Goal: Task Accomplishment & Management: Manage account settings

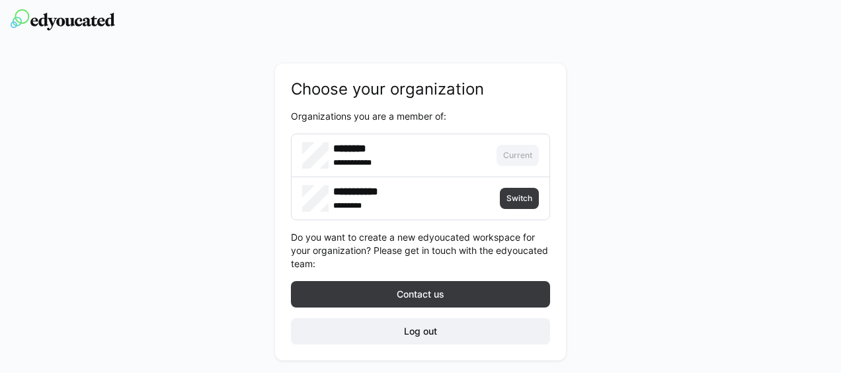
click at [380, 193] on h4 "**********" at bounding box center [385, 191] width 104 height 13
click at [355, 151] on h4 "********" at bounding box center [383, 148] width 100 height 13
click at [285, 188] on div "**********" at bounding box center [420, 211] width 291 height 297
click at [236, 51] on div "**********" at bounding box center [420, 204] width 841 height 325
click at [515, 198] on span "Switch" at bounding box center [519, 198] width 28 height 11
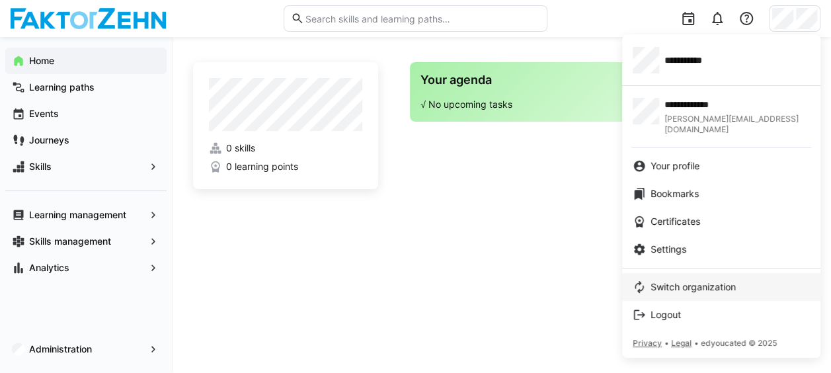
click at [687, 280] on span "Switch organization" at bounding box center [693, 286] width 85 height 13
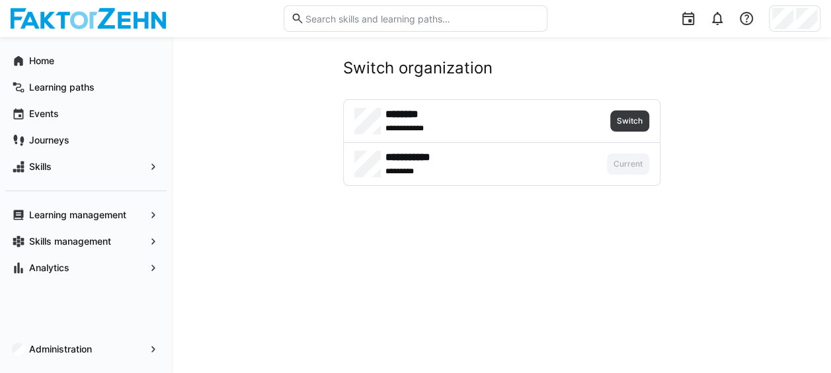
click at [593, 123] on div "******** **** *******" at bounding box center [478, 121] width 247 height 26
click at [648, 118] on span "Switch" at bounding box center [629, 120] width 39 height 21
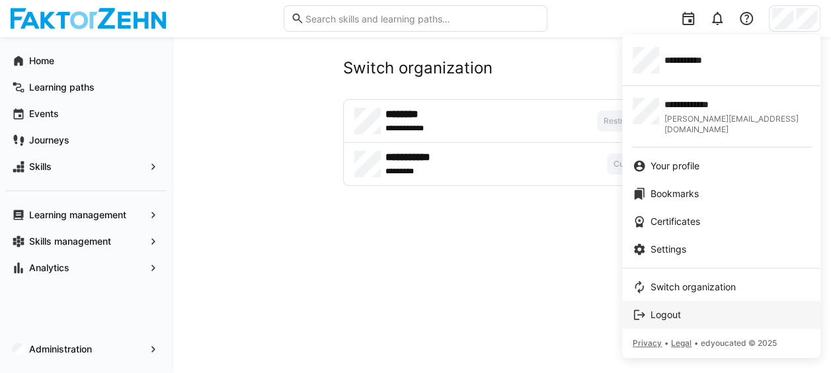
click at [669, 308] on span "Logout" at bounding box center [666, 314] width 30 height 13
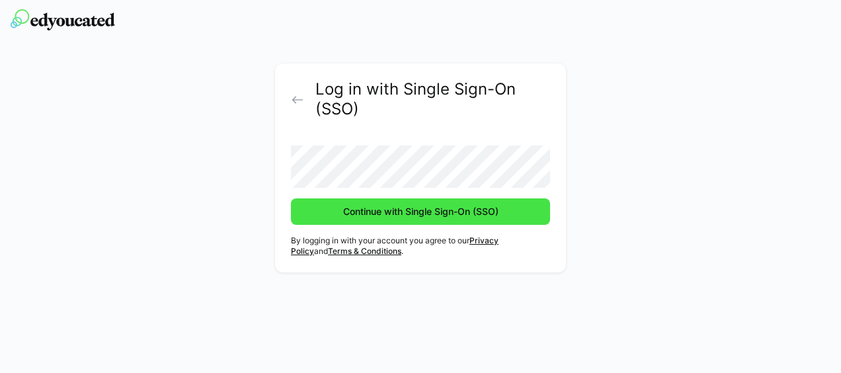
click at [380, 212] on span "Continue with Single Sign-On (SSO)" at bounding box center [420, 211] width 159 height 13
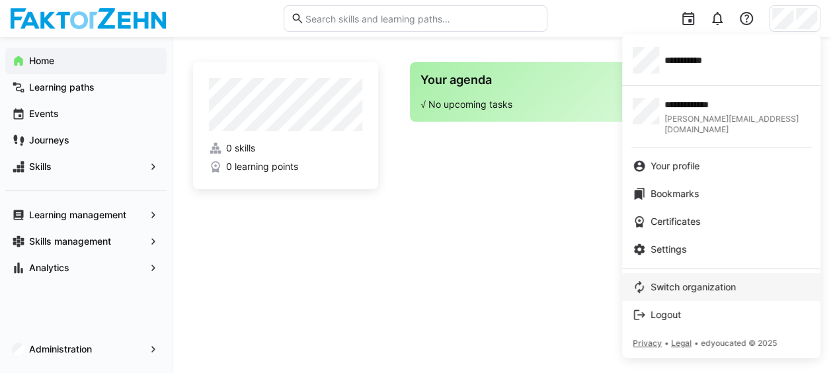
click at [690, 280] on span "Switch organization" at bounding box center [693, 286] width 85 height 13
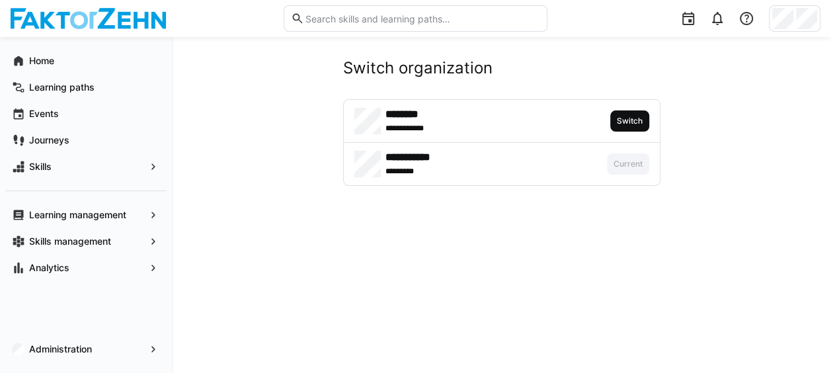
click at [628, 122] on span "Switch" at bounding box center [630, 121] width 28 height 11
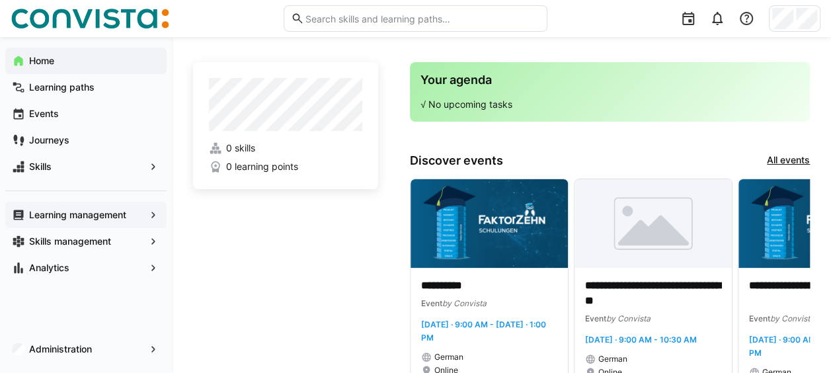
click at [0, 0] on app-navigation-label "Learning management" at bounding box center [0, 0] width 0 height 0
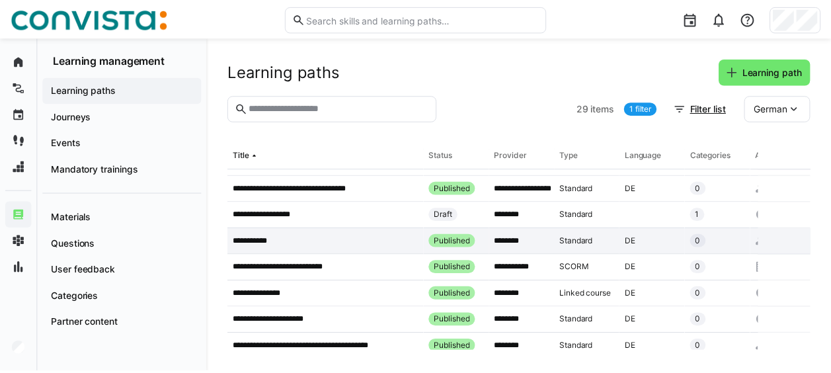
scroll to position [66, 0]
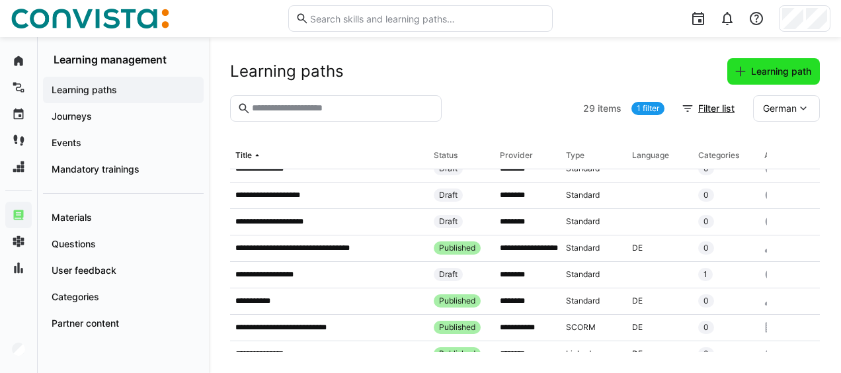
click at [761, 73] on span "Learning path" at bounding box center [781, 71] width 64 height 13
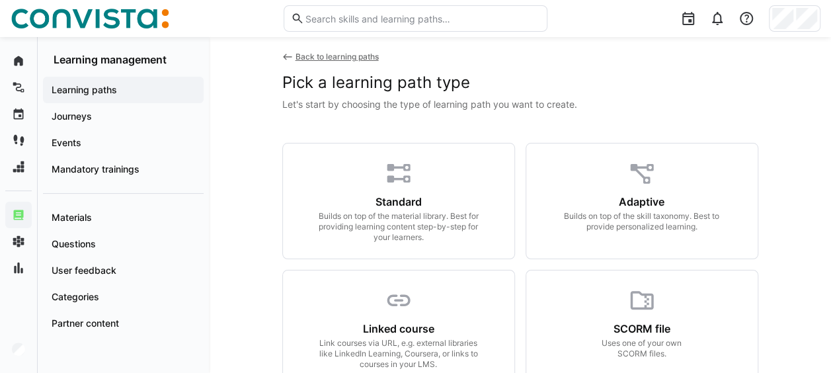
scroll to position [66, 0]
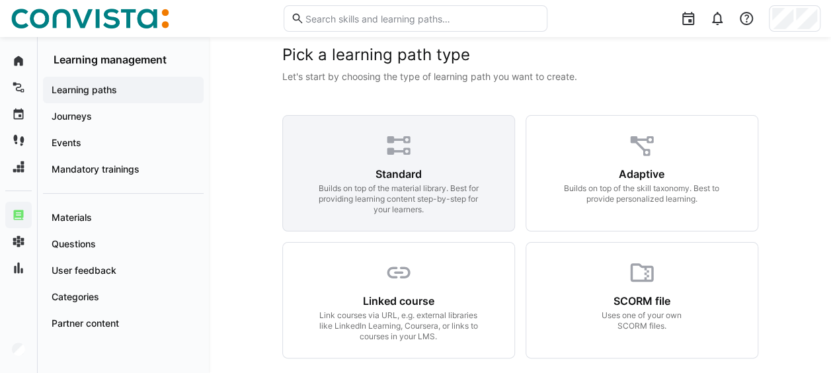
click at [401, 173] on div "Standard" at bounding box center [399, 173] width 46 height 13
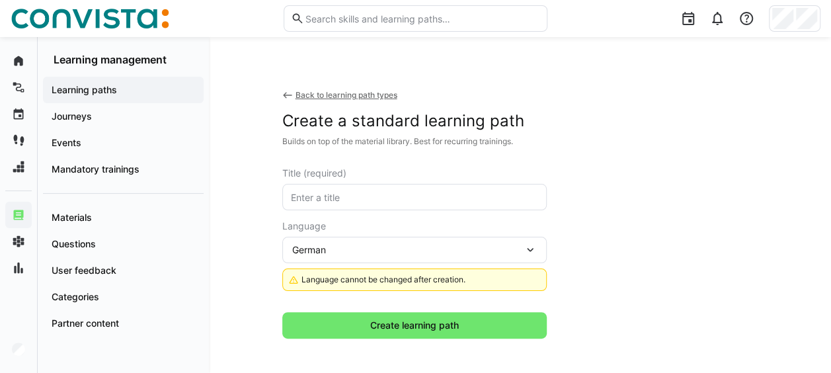
click at [128, 93] on span "Learning paths" at bounding box center [123, 89] width 147 height 13
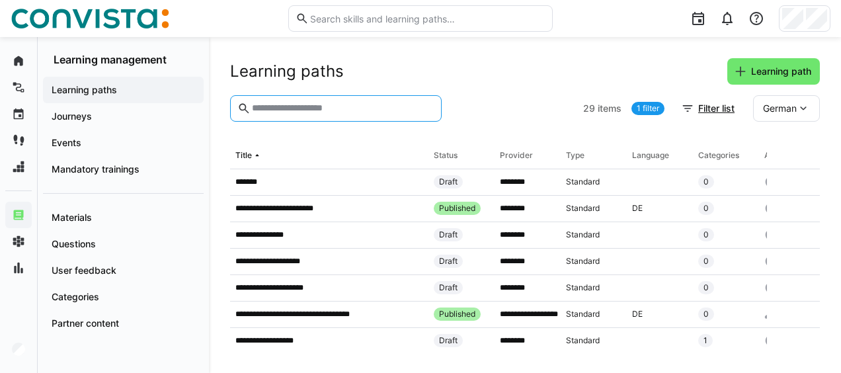
click at [320, 106] on input "text" at bounding box center [343, 109] width 184 height 12
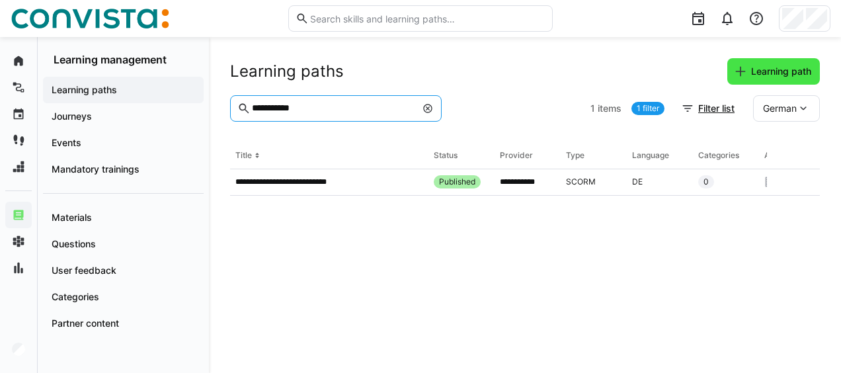
type input "**********"
click at [790, 73] on span "Learning path" at bounding box center [781, 71] width 64 height 13
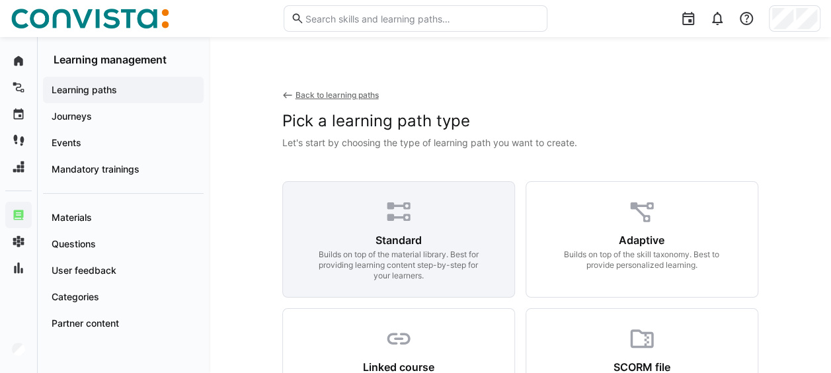
click at [371, 231] on div "Standard Builds on top of the material library. Best for providing learning con…" at bounding box center [398, 239] width 233 height 116
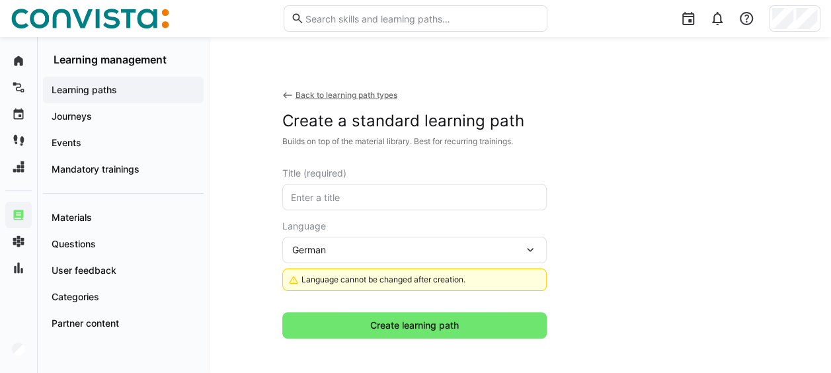
click at [347, 192] on input "text" at bounding box center [415, 197] width 250 height 12
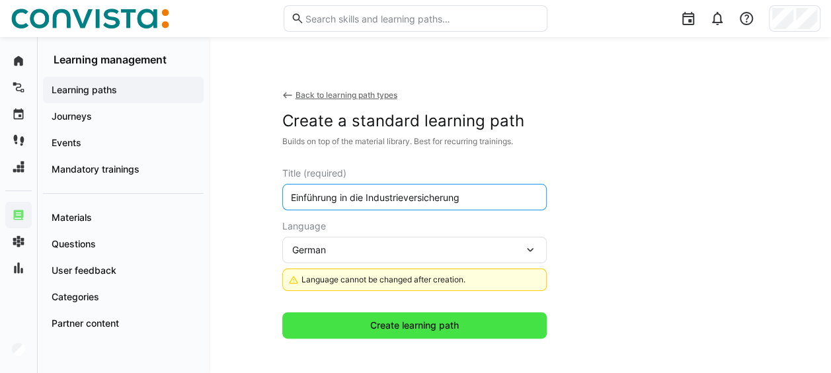
type input "Einführung in die Industrieversicherung"
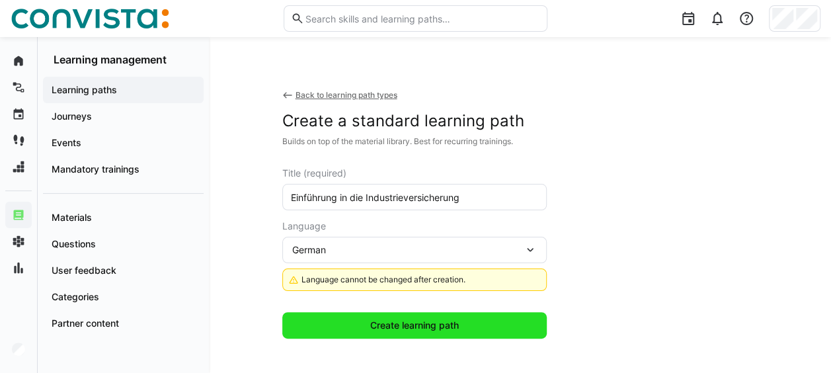
click at [392, 325] on span "Create learning path" at bounding box center [414, 325] width 93 height 13
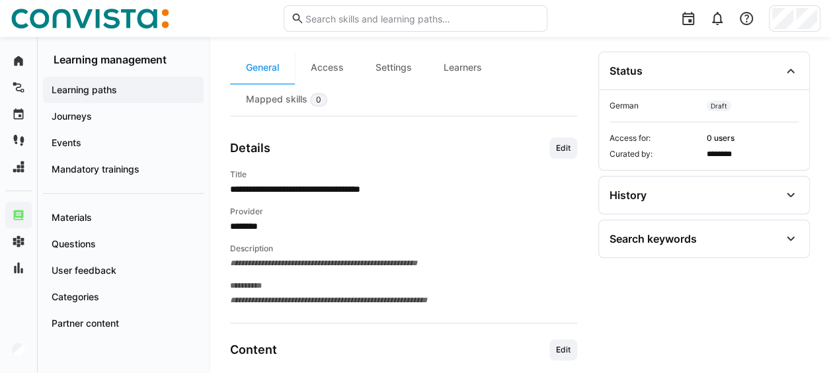
scroll to position [184, 0]
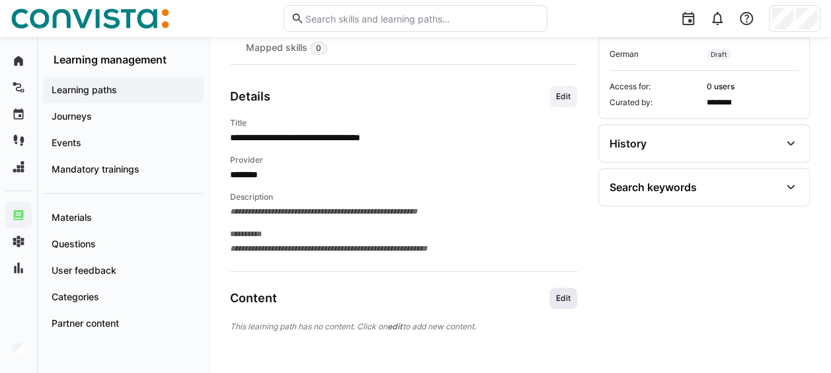
click at [564, 298] on span "Edit" at bounding box center [563, 298] width 17 height 11
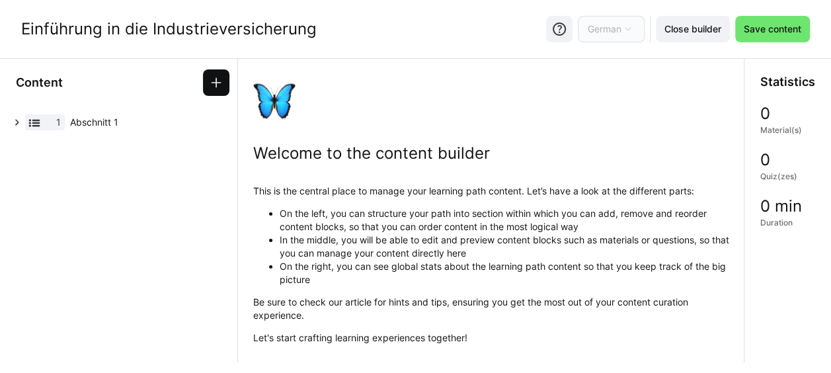
click at [216, 78] on eds-icon at bounding box center [216, 82] width 13 height 13
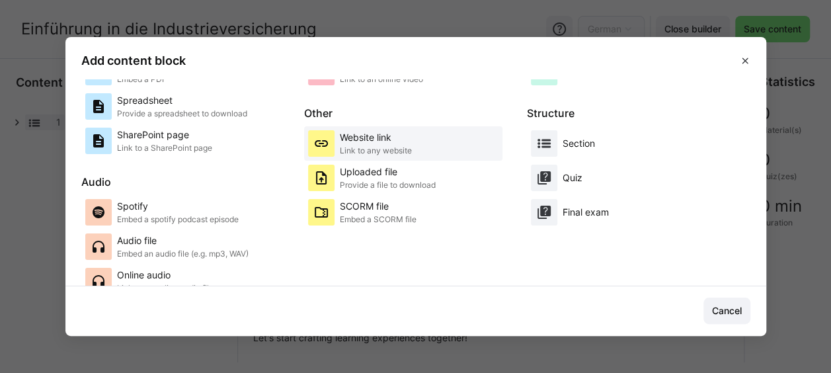
scroll to position [186, 0]
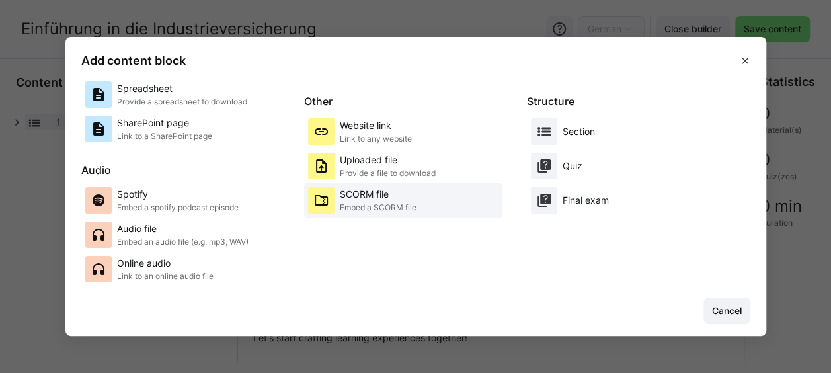
click at [381, 197] on p "SCORM file" at bounding box center [378, 194] width 77 height 13
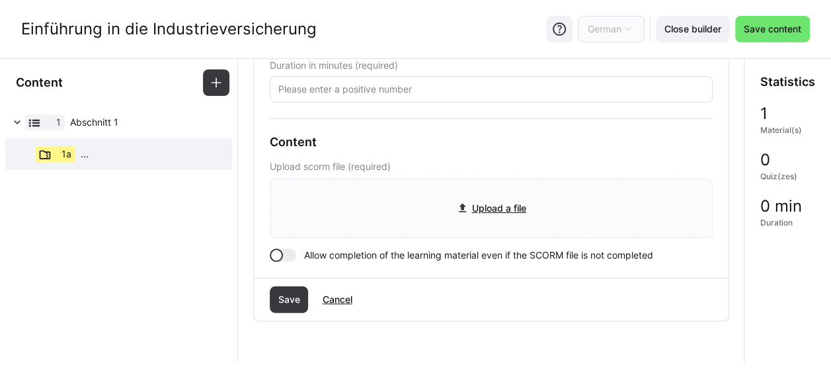
scroll to position [198, 0]
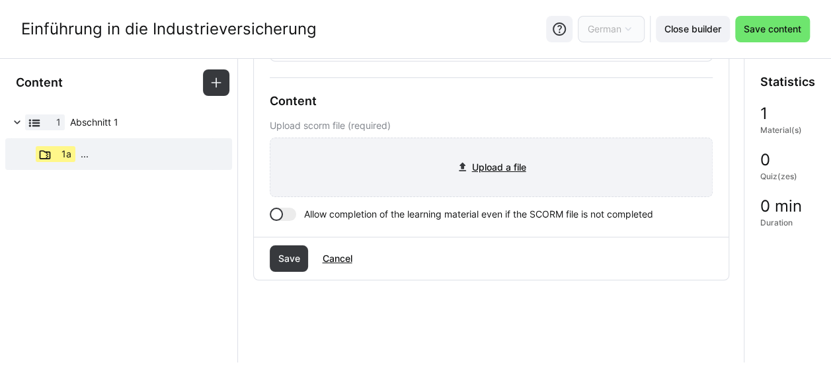
click at [491, 164] on input "file" at bounding box center [492, 167] width 442 height 58
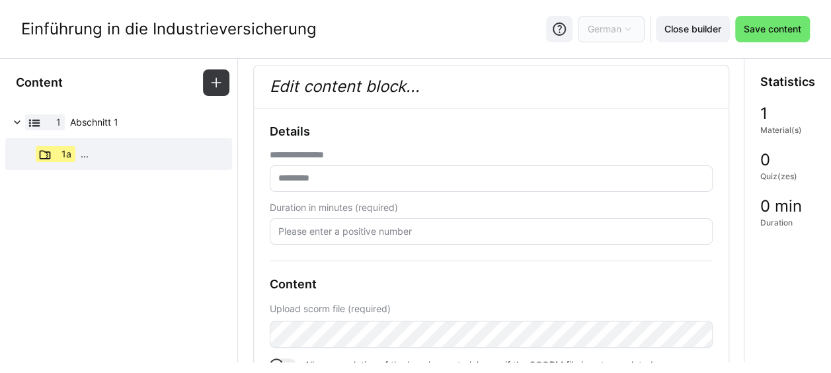
scroll to position [0, 0]
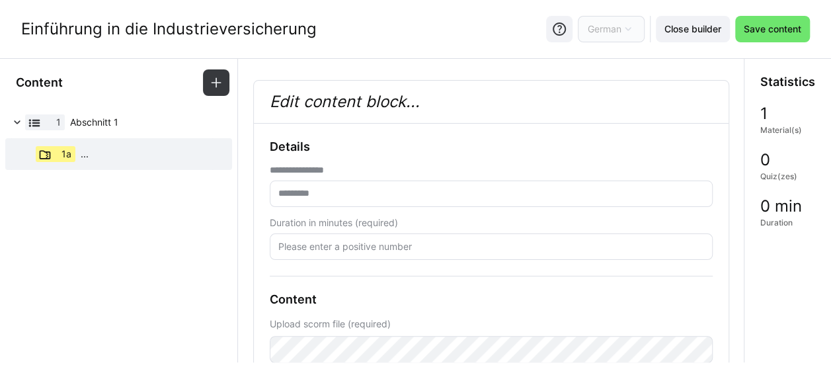
click at [353, 193] on input "text" at bounding box center [491, 194] width 429 height 12
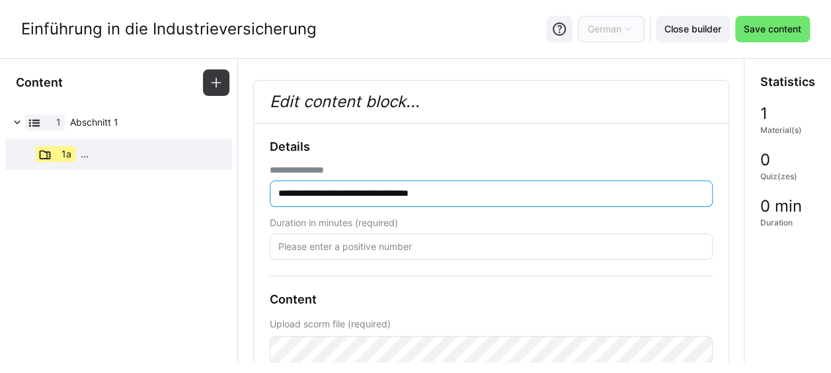
type input "**********"
click at [369, 242] on input "number" at bounding box center [491, 247] width 429 height 12
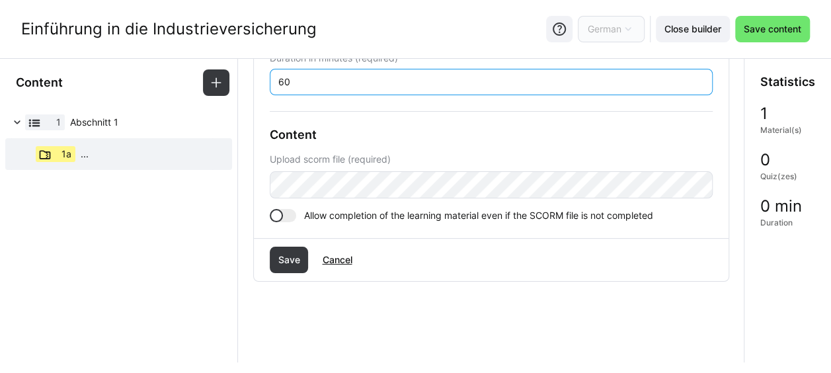
scroll to position [179, 0]
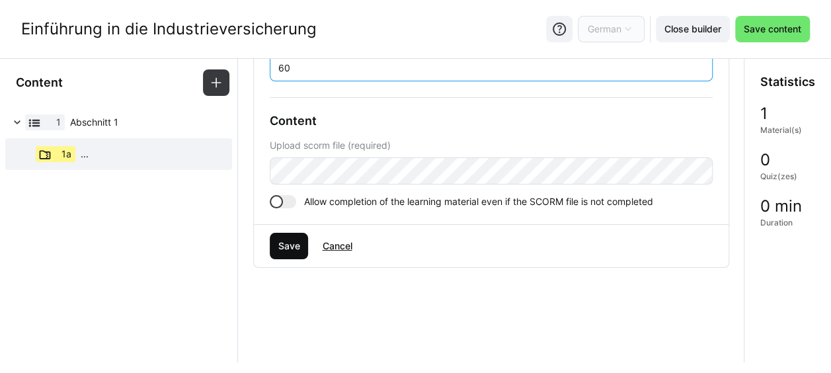
type input "60"
click at [286, 249] on span "Save" at bounding box center [289, 245] width 26 height 13
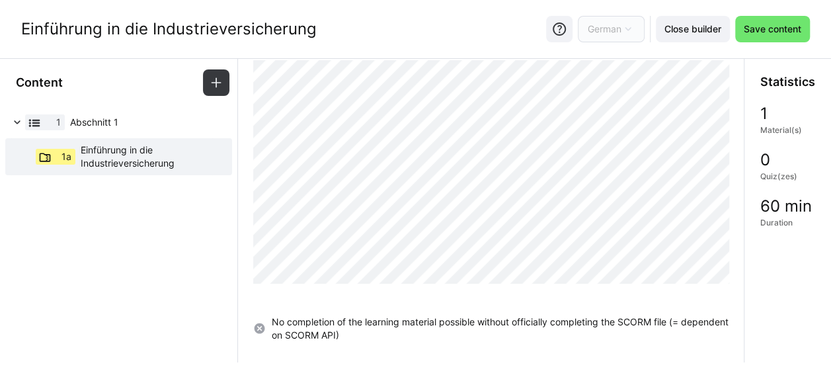
scroll to position [9, 0]
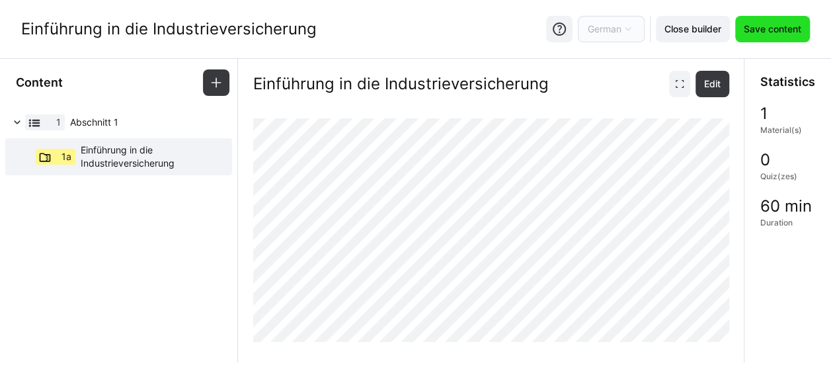
click at [779, 24] on span "Save content" at bounding box center [773, 28] width 62 height 13
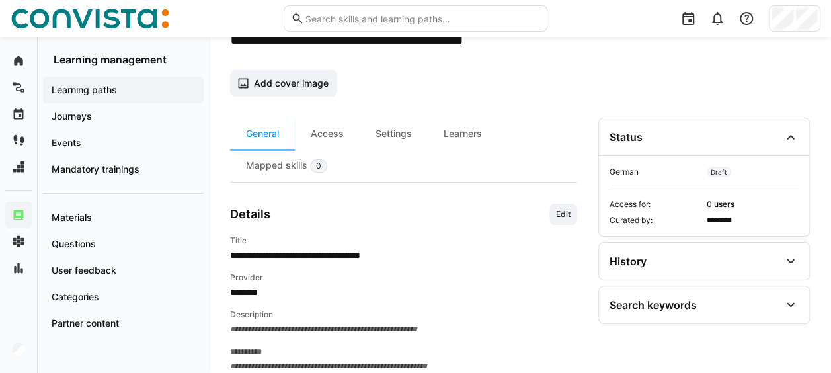
scroll to position [132, 0]
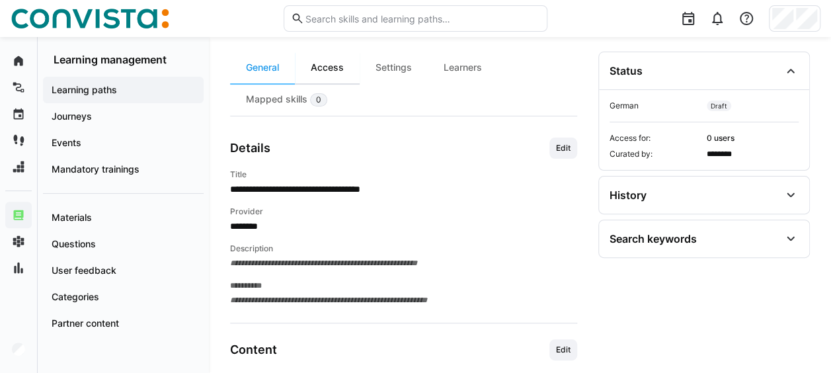
click at [325, 69] on div "Access" at bounding box center [327, 68] width 65 height 32
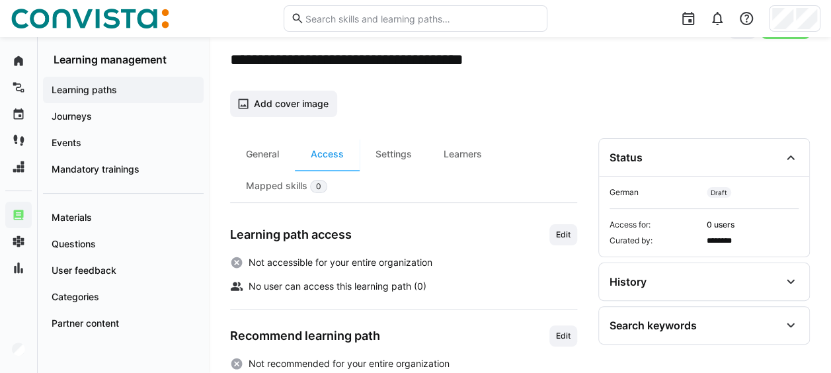
scroll to position [66, 0]
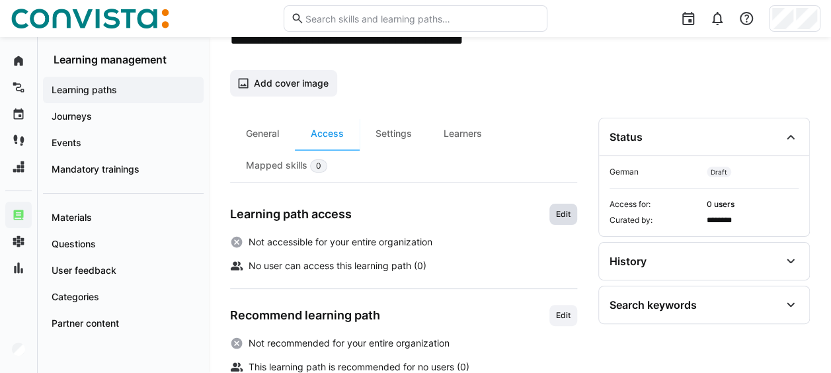
click at [560, 217] on span "Edit" at bounding box center [563, 214] width 17 height 11
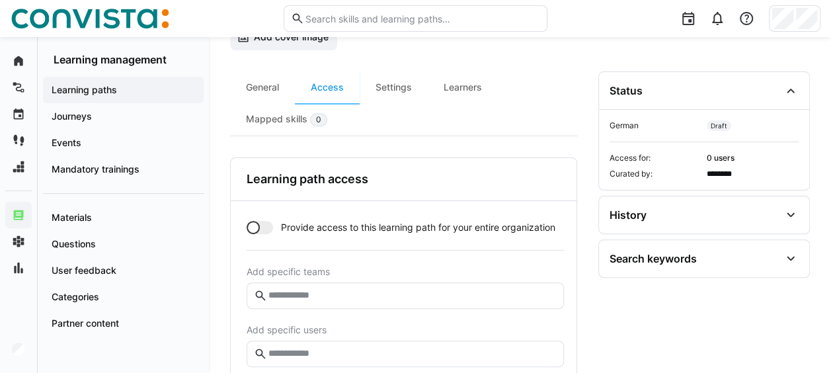
scroll to position [132, 0]
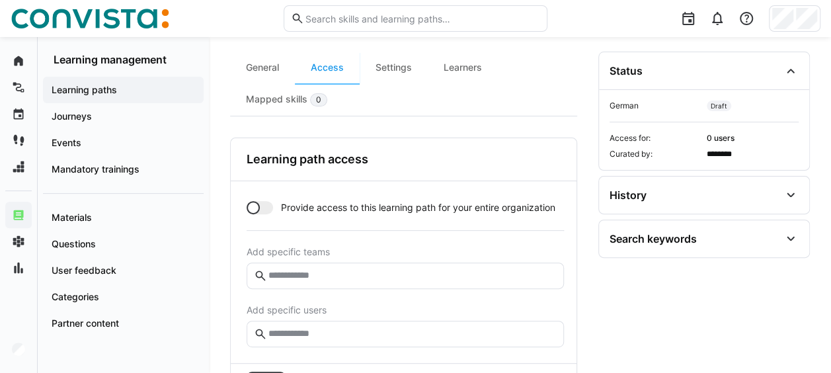
click at [260, 206] on div at bounding box center [260, 207] width 26 height 13
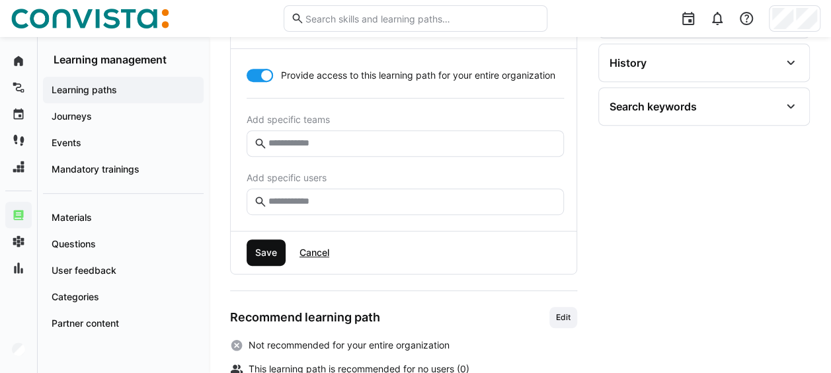
click at [275, 251] on span "Save" at bounding box center [266, 252] width 26 height 13
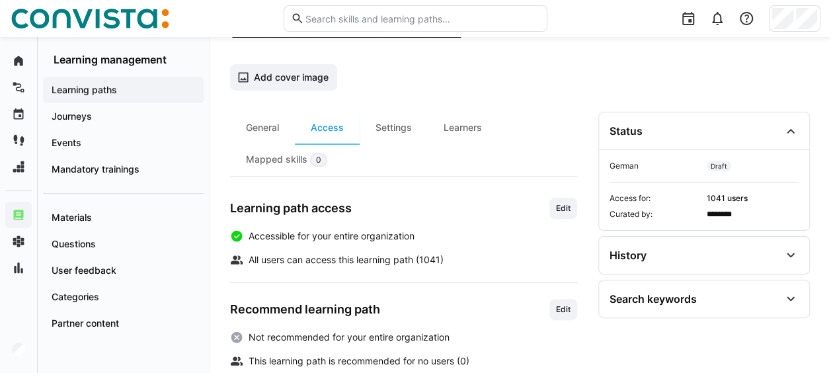
scroll to position [0, 0]
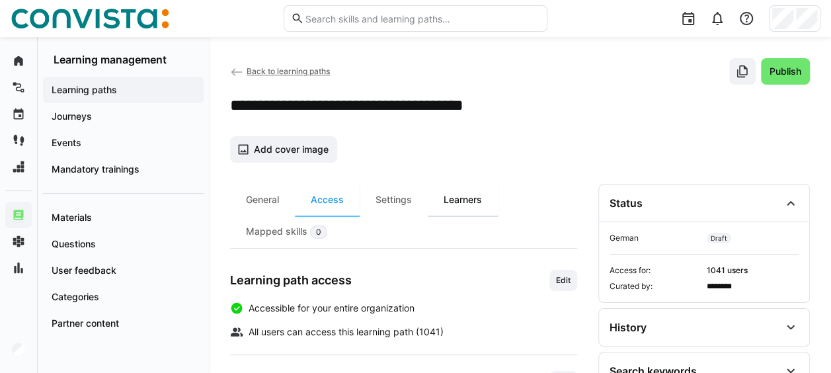
click at [454, 201] on div "Learners" at bounding box center [463, 200] width 70 height 32
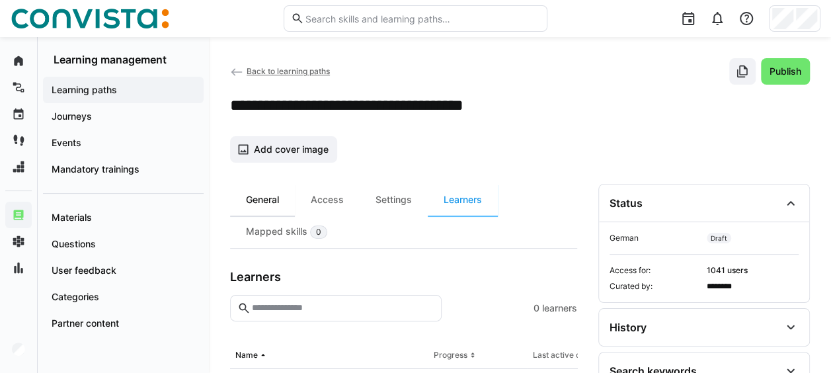
click at [269, 194] on div "General" at bounding box center [262, 200] width 65 height 32
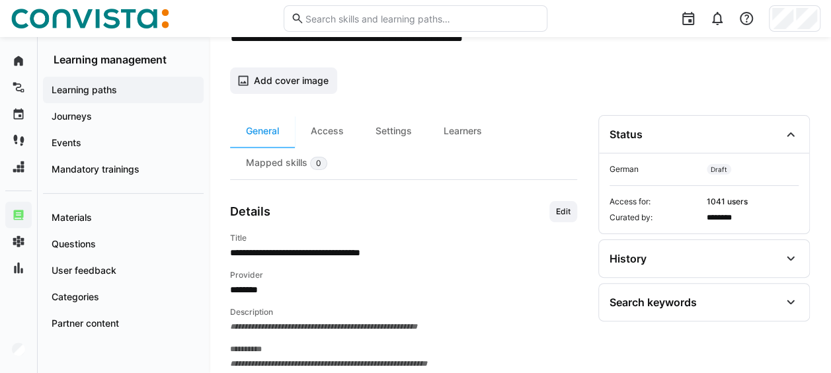
scroll to position [135, 0]
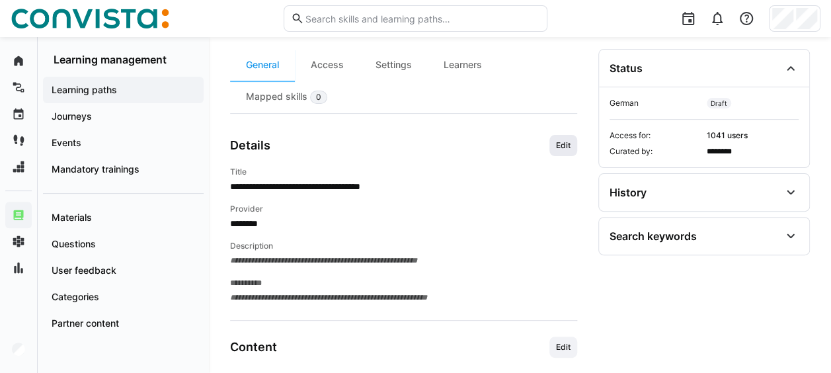
click at [564, 142] on span "Edit" at bounding box center [563, 145] width 17 height 11
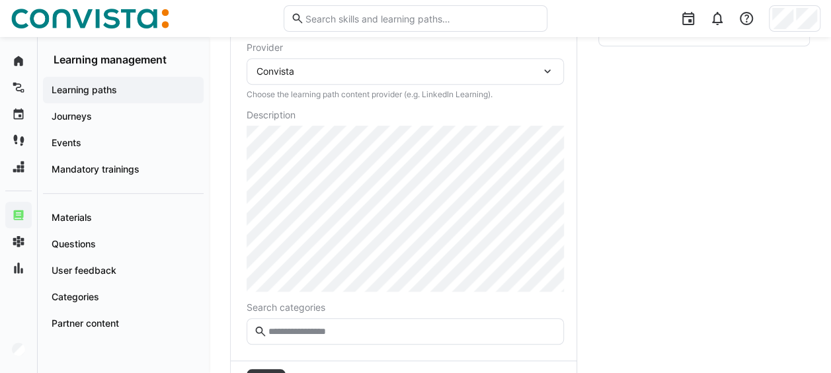
scroll to position [394, 0]
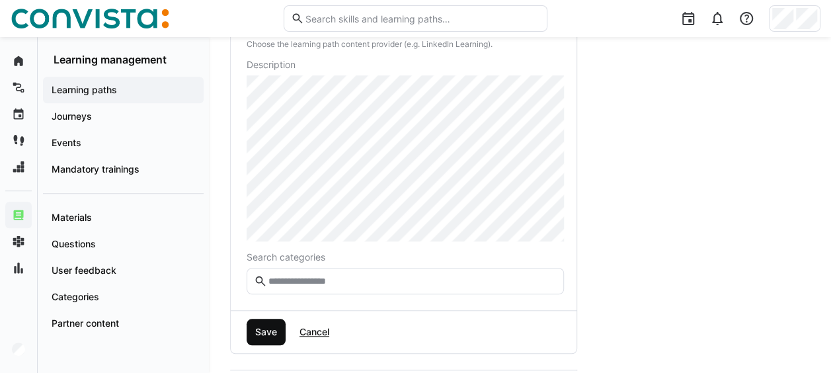
click at [272, 325] on span "Save" at bounding box center [266, 331] width 26 height 13
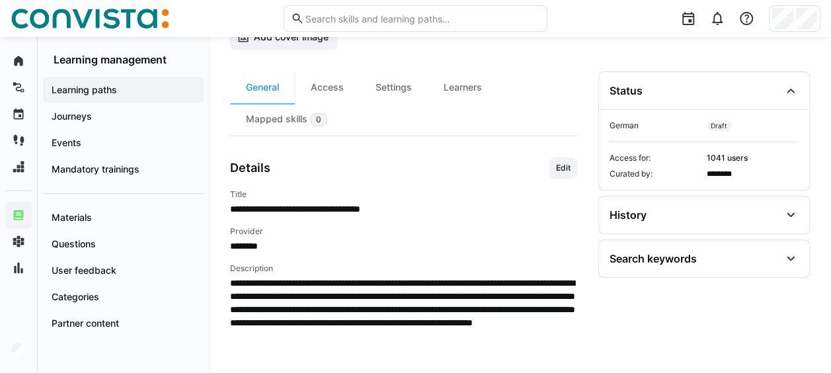
scroll to position [91, 0]
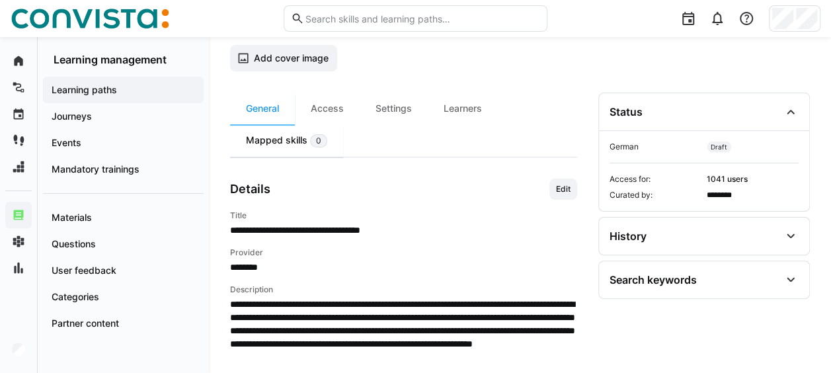
click at [282, 133] on div "Mapped skills 0" at bounding box center [286, 140] width 113 height 32
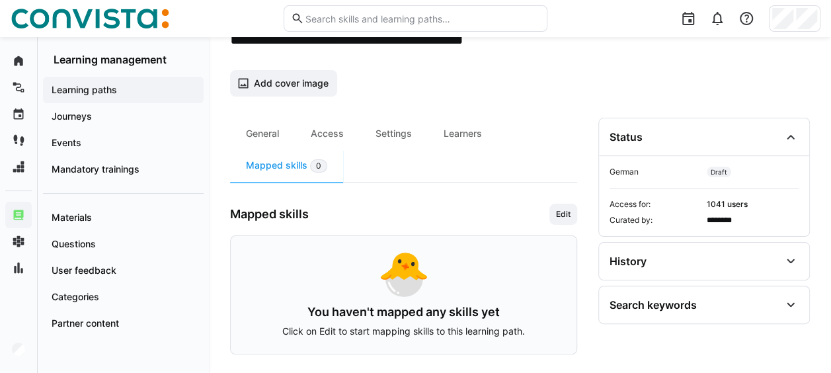
scroll to position [66, 0]
click at [560, 217] on span "Edit" at bounding box center [563, 214] width 17 height 11
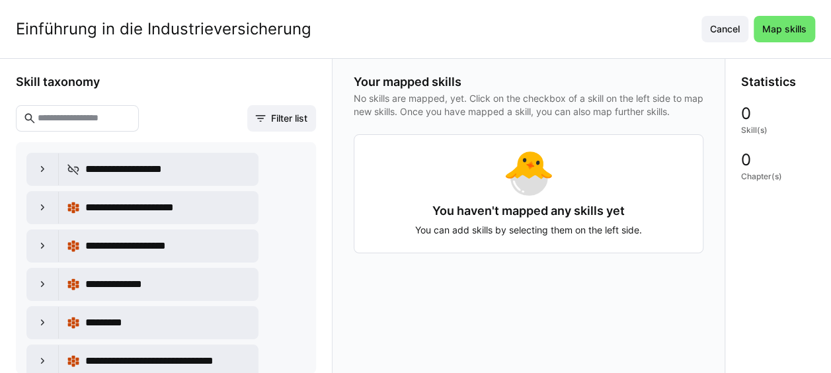
click at [106, 116] on input "text" at bounding box center [83, 118] width 95 height 12
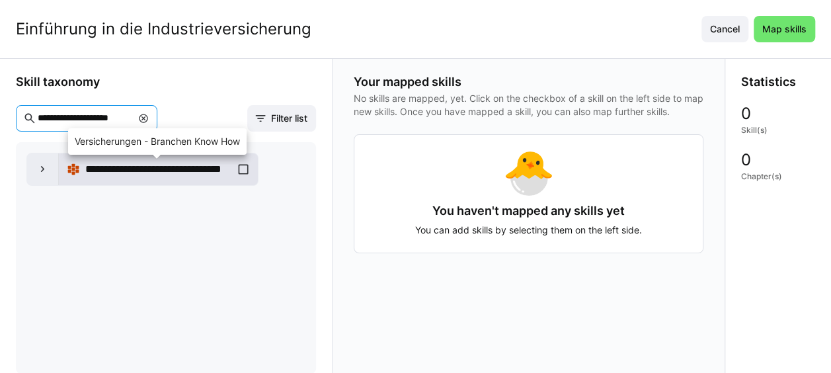
type input "**********"
click at [195, 171] on span "**********" at bounding box center [157, 169] width 145 height 16
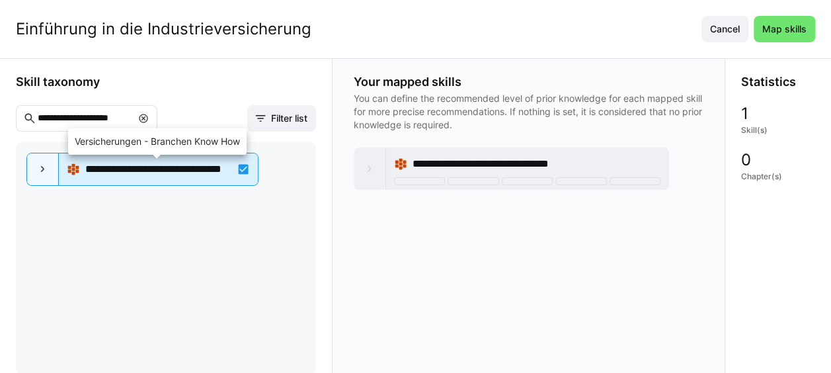
click at [218, 171] on span "**********" at bounding box center [157, 169] width 145 height 16
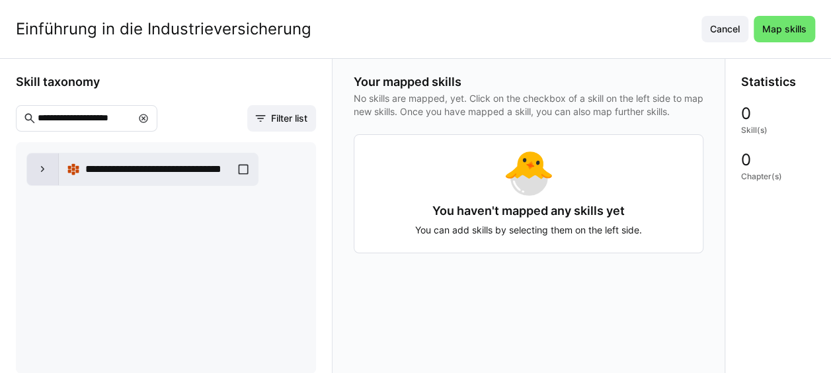
click at [50, 166] on div at bounding box center [43, 169] width 32 height 32
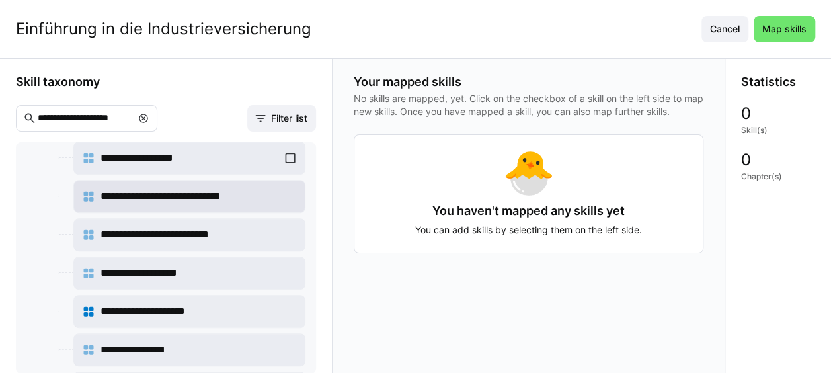
scroll to position [397, 0]
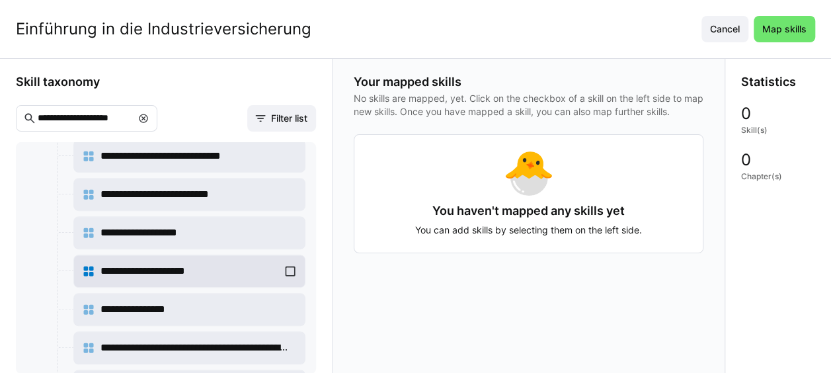
click at [290, 262] on div "**********" at bounding box center [189, 271] width 215 height 26
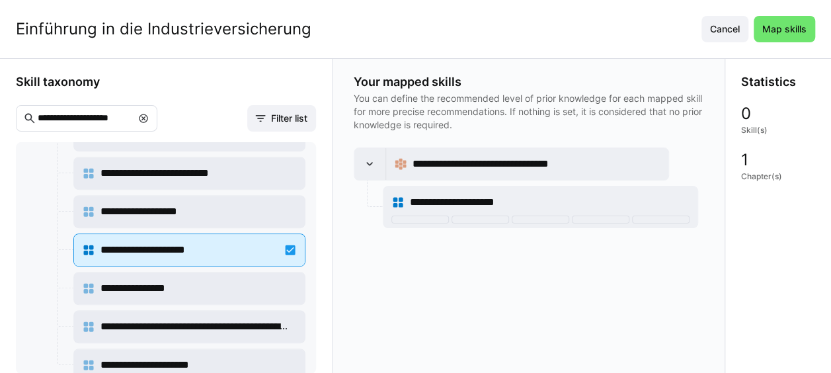
scroll to position [429, 0]
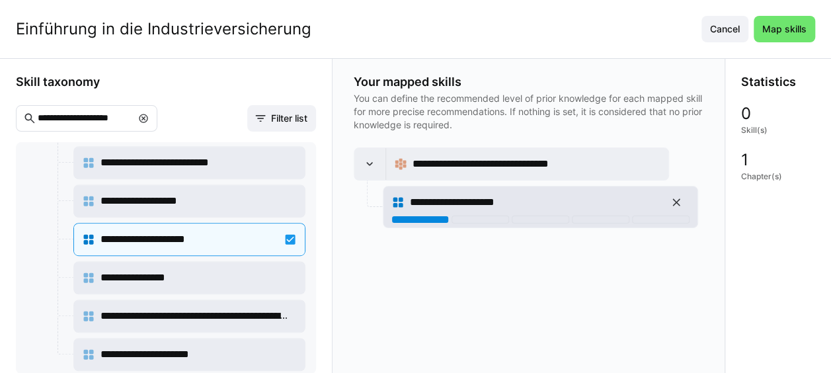
click at [435, 216] on div at bounding box center [421, 220] width 58 height 8
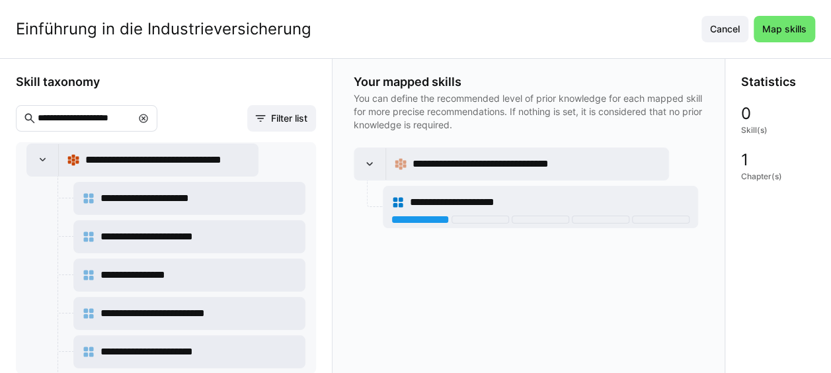
scroll to position [0, 0]
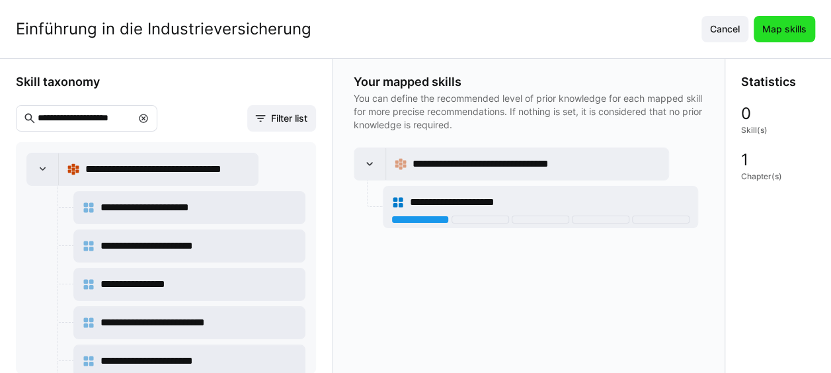
click at [792, 20] on span "Map skills" at bounding box center [785, 29] width 62 height 26
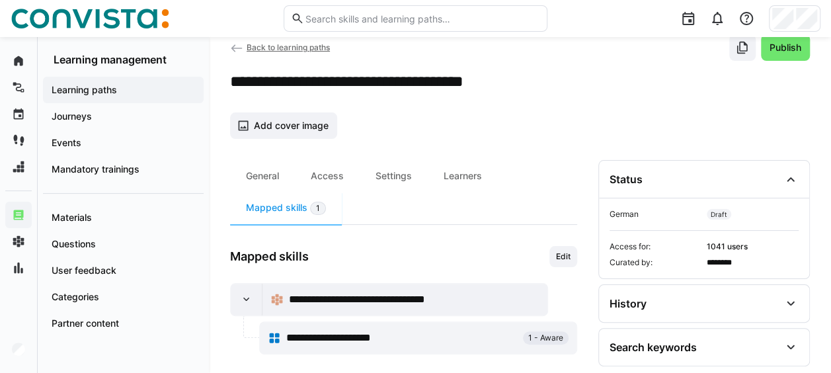
scroll to position [36, 0]
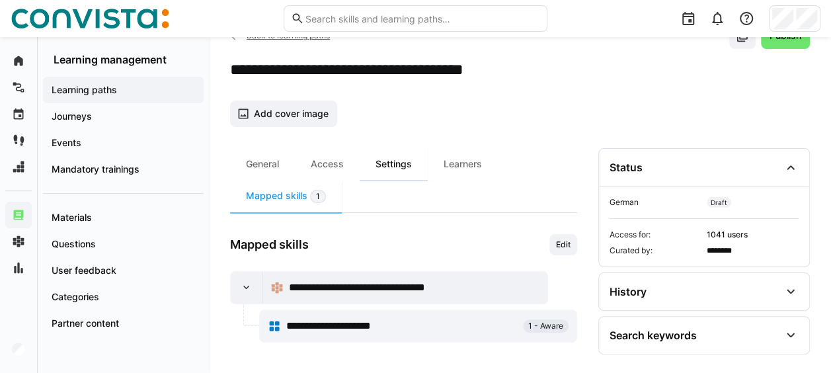
click at [417, 165] on div "Settings" at bounding box center [394, 164] width 68 height 32
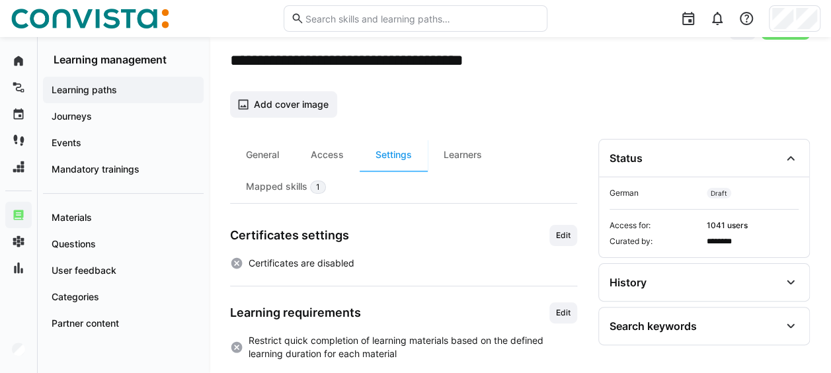
scroll to position [66, 0]
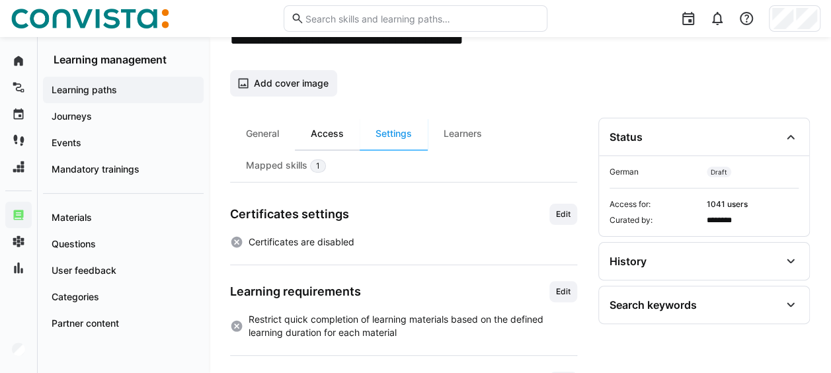
click at [328, 132] on div "Access" at bounding box center [327, 134] width 65 height 32
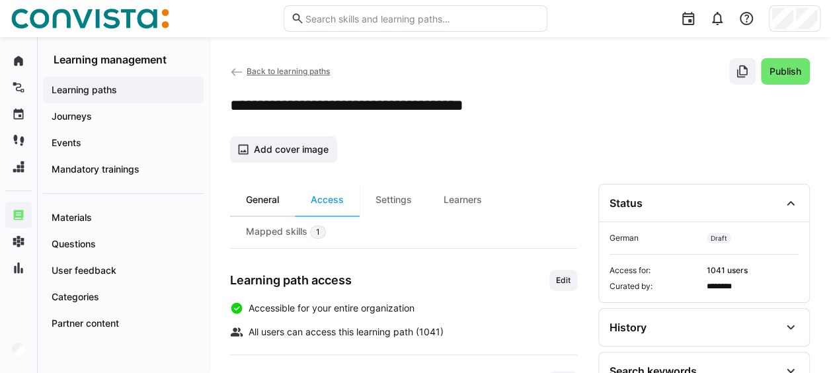
click at [267, 196] on div "General" at bounding box center [262, 200] width 65 height 32
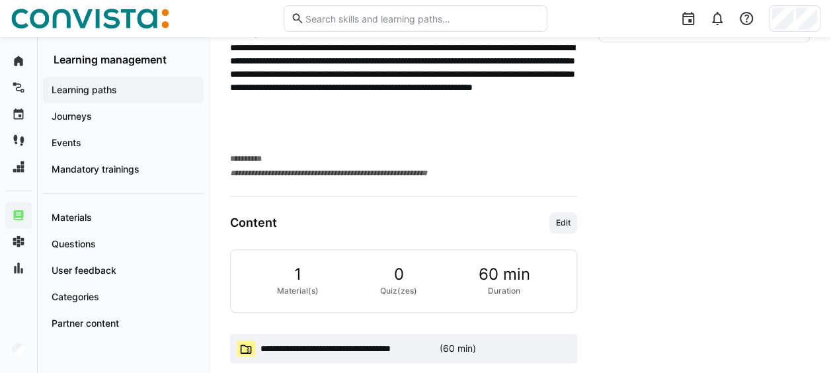
scroll to position [356, 0]
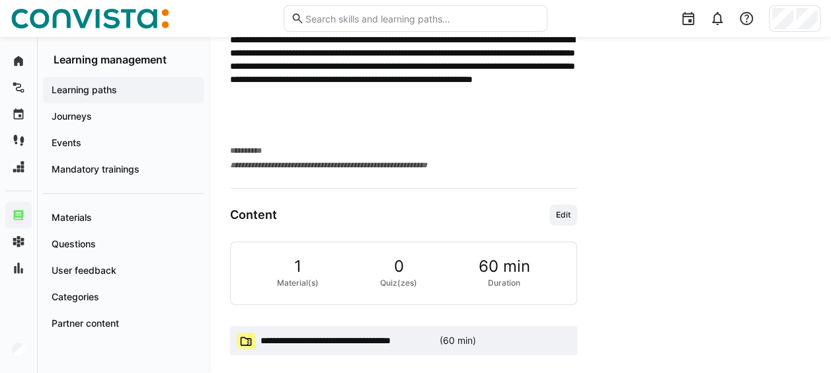
click at [392, 339] on span "**********" at bounding box center [348, 340] width 174 height 13
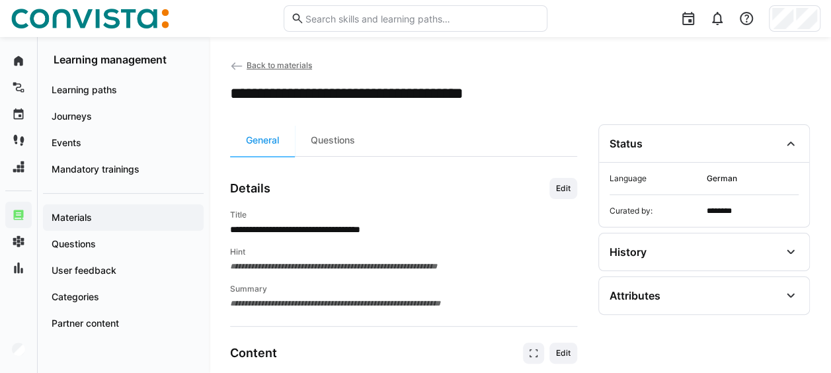
click at [266, 63] on span "Back to materials" at bounding box center [279, 65] width 65 height 10
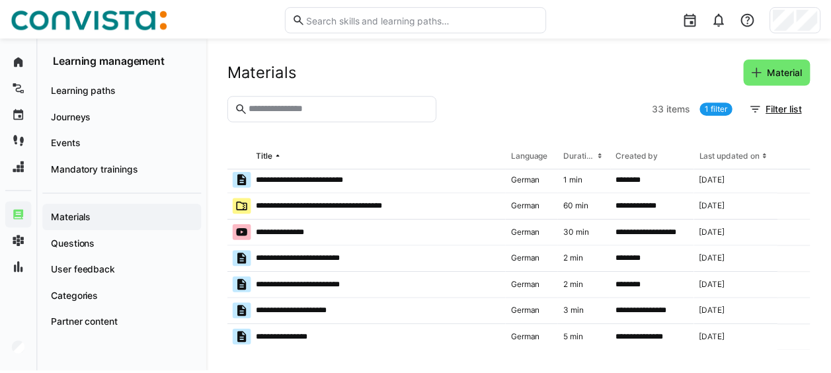
scroll to position [227, 0]
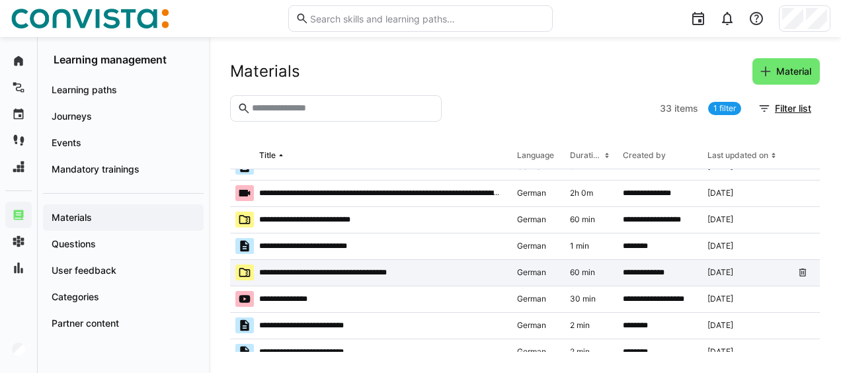
click at [439, 268] on app-table-first-column "**********" at bounding box center [370, 273] width 271 height 16
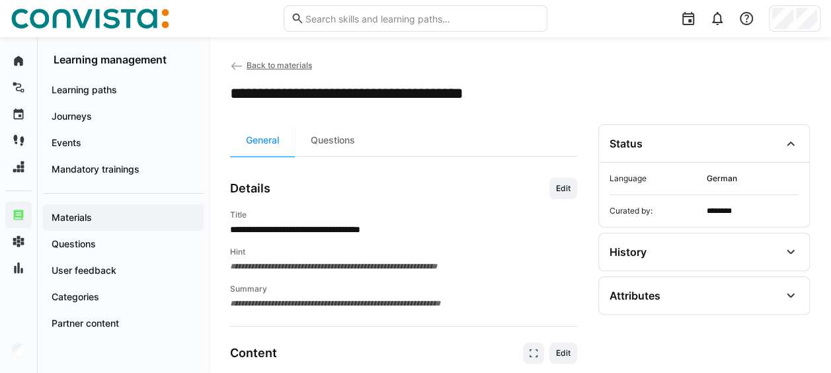
click at [234, 63] on eds-icon at bounding box center [236, 66] width 13 height 13
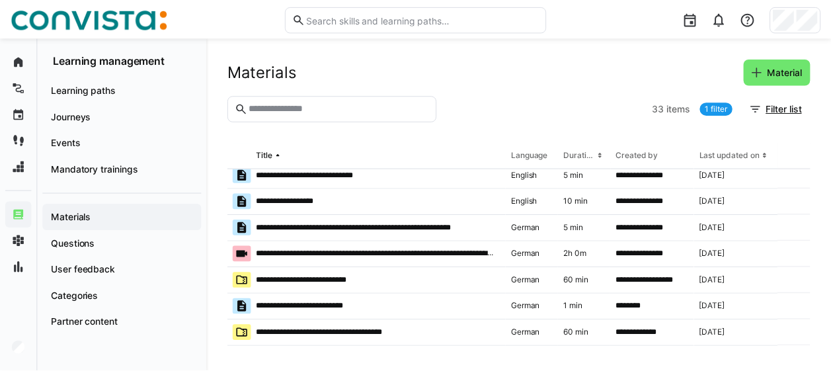
scroll to position [198, 0]
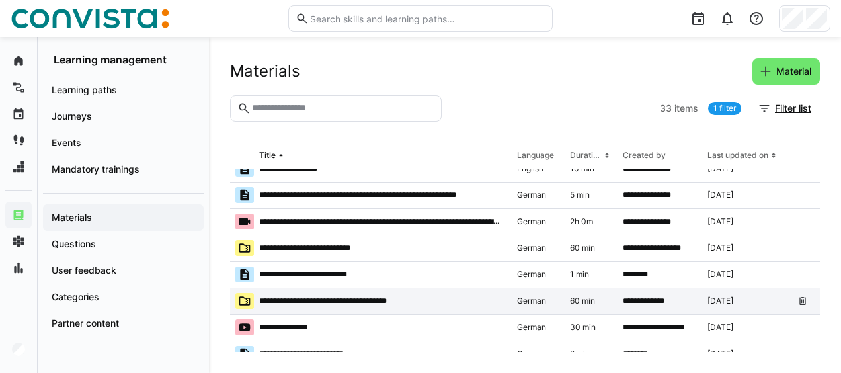
click at [354, 301] on p "**********" at bounding box center [333, 301] width 149 height 11
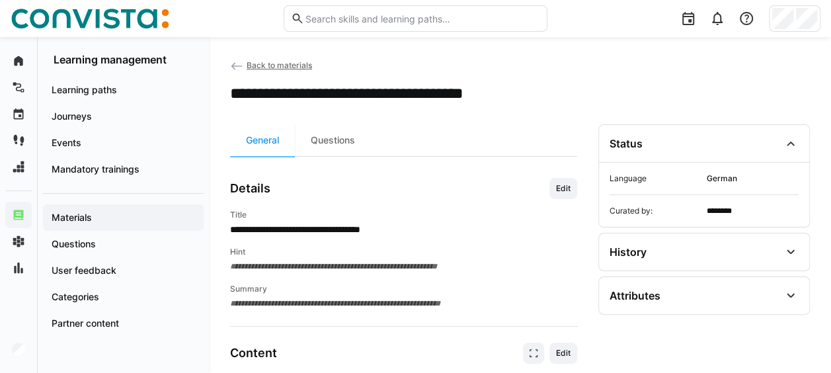
click at [360, 89] on h2 "**********" at bounding box center [376, 93] width 293 height 20
click at [213, 95] on div "**********" at bounding box center [520, 378] width 622 height 683
click at [0, 0] on app-navigation-label "Learning paths" at bounding box center [0, 0] width 0 height 0
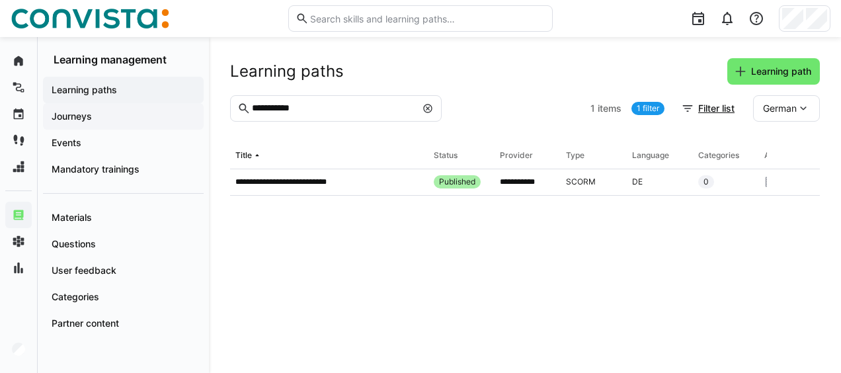
click at [119, 110] on span "Journeys" at bounding box center [123, 116] width 147 height 13
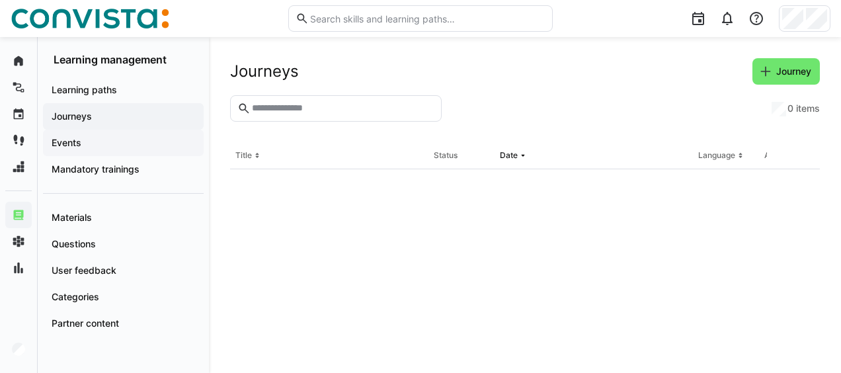
click at [117, 134] on div "Events" at bounding box center [123, 143] width 161 height 26
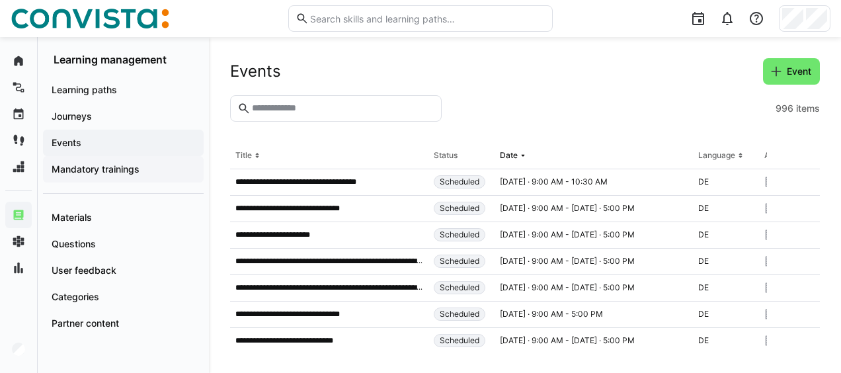
click at [0, 0] on app-navigation-label "Mandatory trainings" at bounding box center [0, 0] width 0 height 0
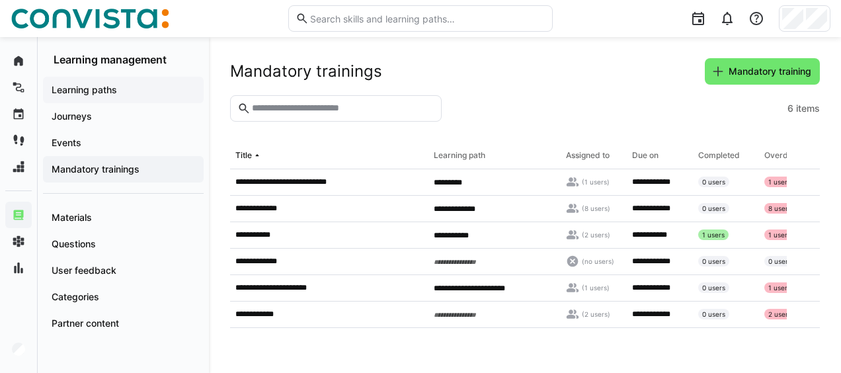
click at [127, 86] on span "Learning paths" at bounding box center [123, 89] width 147 height 13
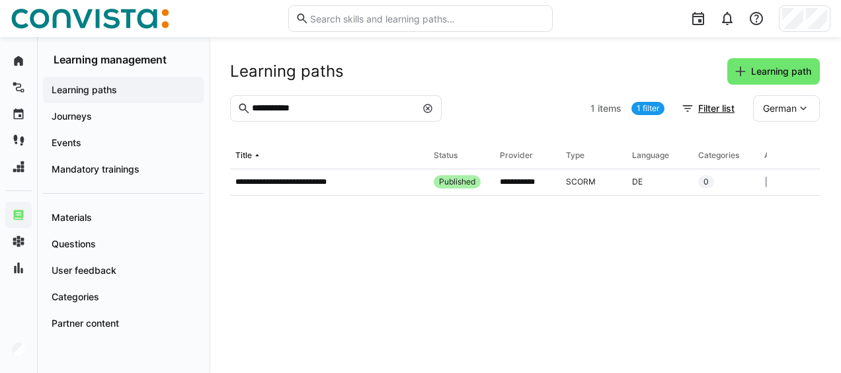
click at [428, 104] on eds-icon at bounding box center [428, 108] width 11 height 11
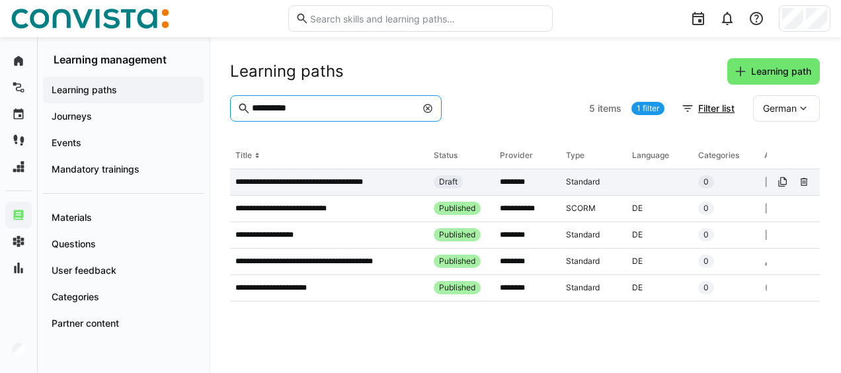
type input "**********"
click at [343, 177] on p "**********" at bounding box center [309, 182] width 149 height 11
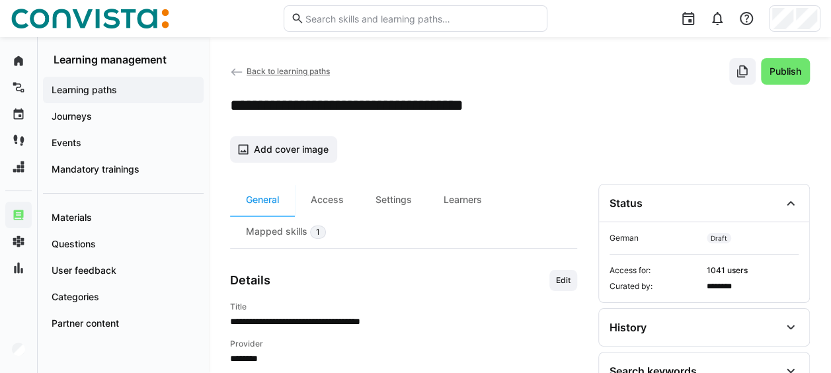
scroll to position [66, 0]
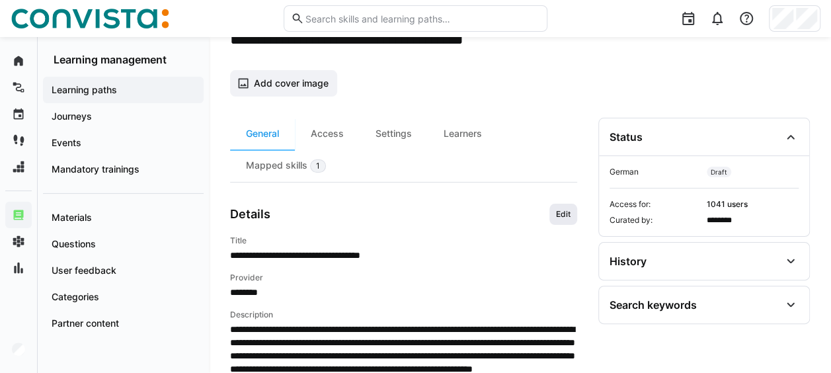
click at [574, 209] on span "Edit" at bounding box center [564, 214] width 28 height 21
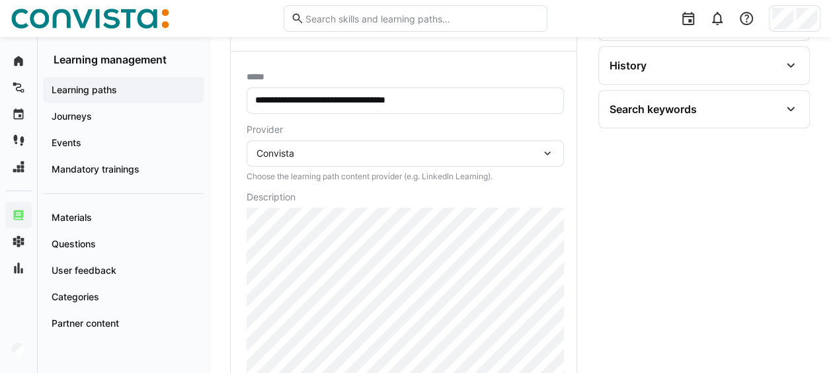
scroll to position [179, 0]
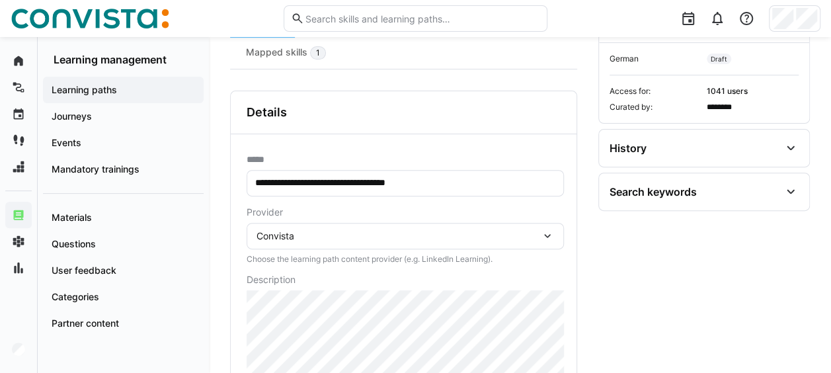
click at [390, 232] on div "Convista" at bounding box center [399, 236] width 284 height 12
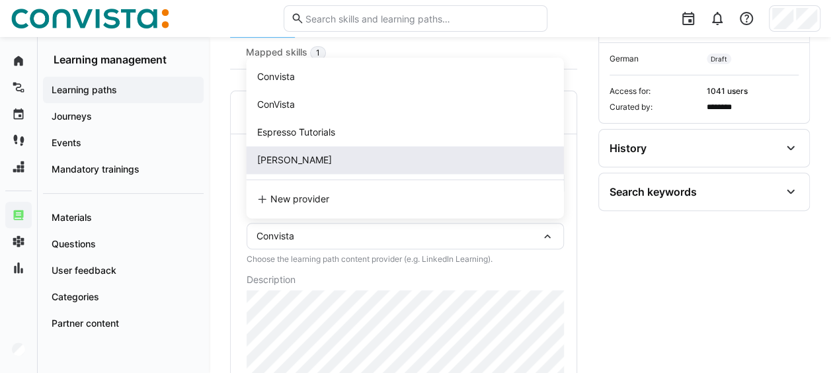
click at [358, 159] on div "[PERSON_NAME]" at bounding box center [405, 159] width 296 height 13
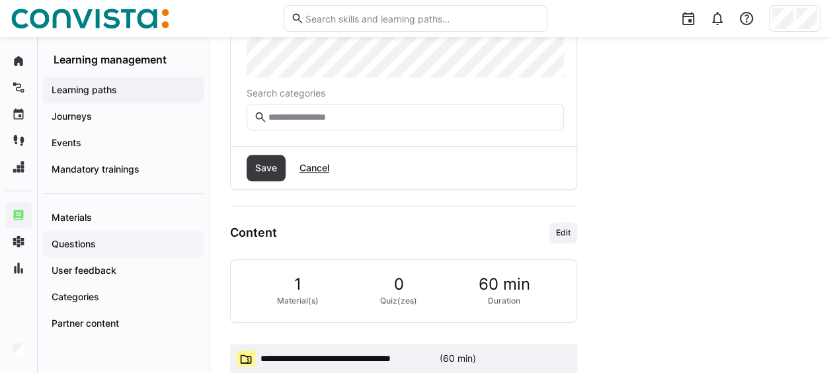
scroll to position [576, 0]
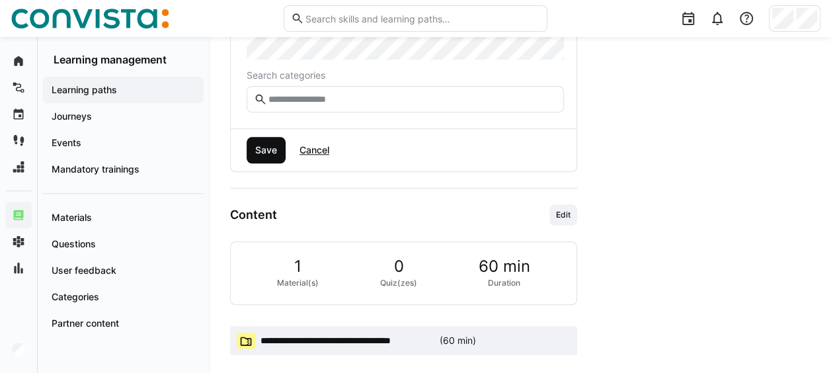
click at [253, 148] on span "Save" at bounding box center [266, 150] width 26 height 13
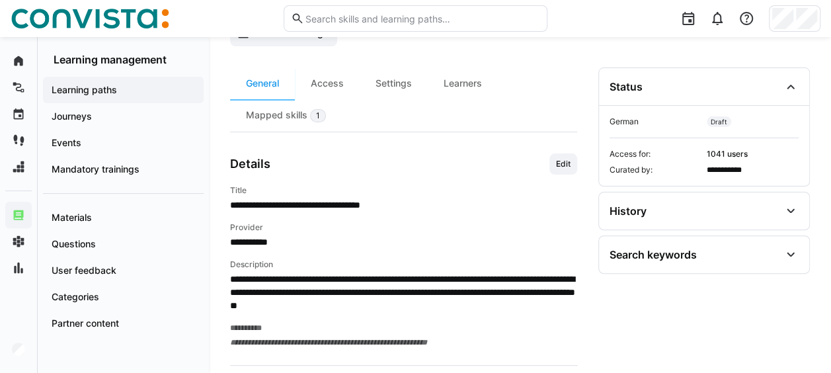
scroll to position [95, 0]
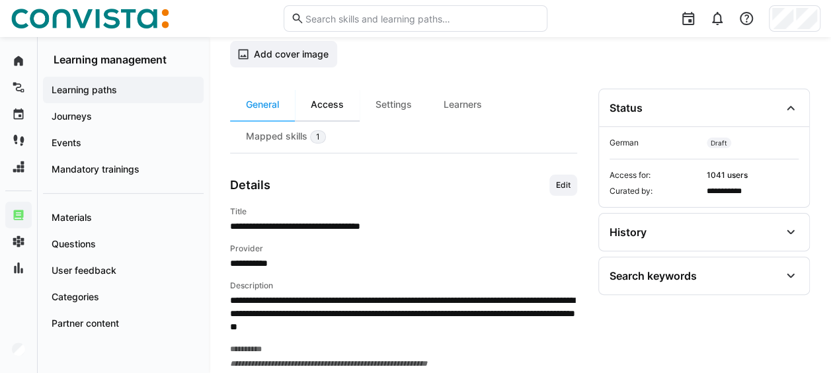
click at [341, 104] on div "Access" at bounding box center [327, 105] width 65 height 32
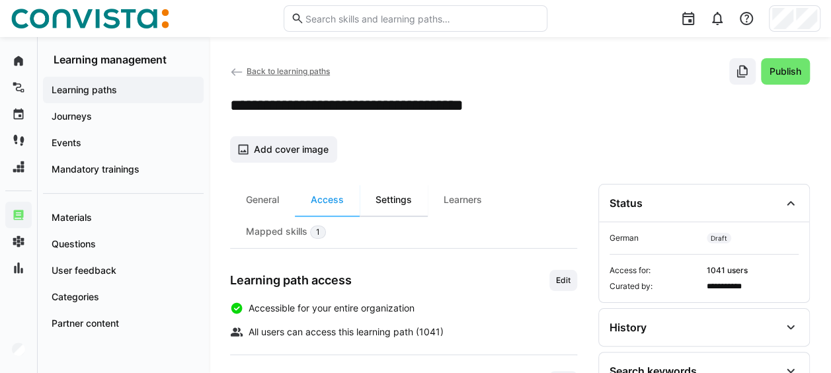
click at [377, 192] on div "Settings" at bounding box center [394, 200] width 68 height 32
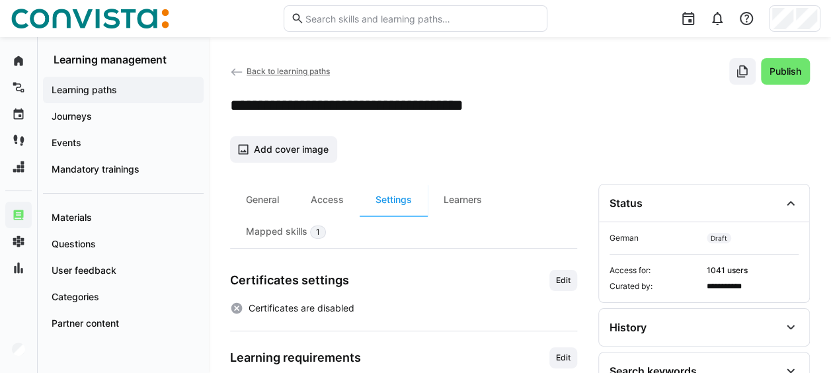
scroll to position [66, 0]
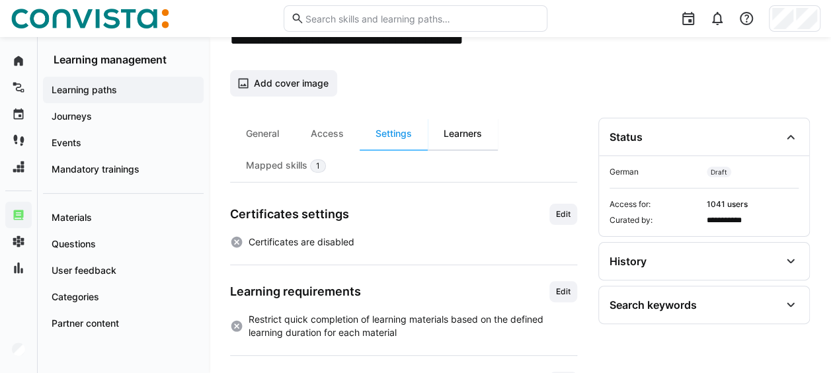
click at [454, 135] on div "Learners" at bounding box center [463, 134] width 70 height 32
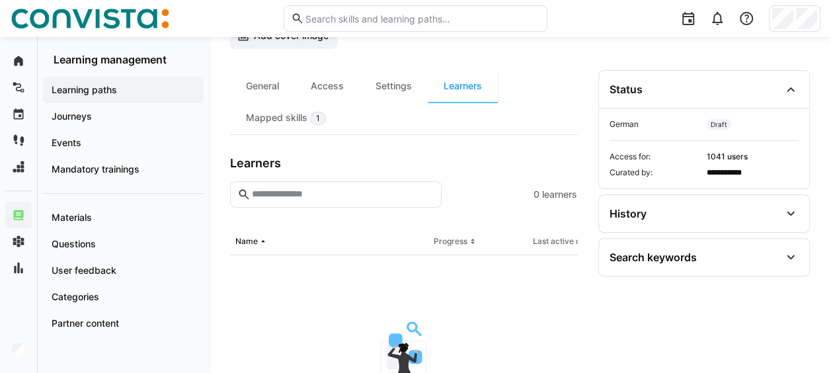
scroll to position [111, 0]
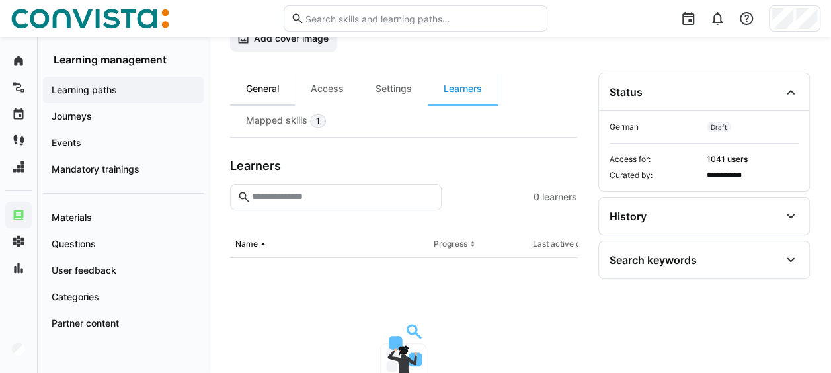
click at [285, 94] on div "General" at bounding box center [262, 89] width 65 height 32
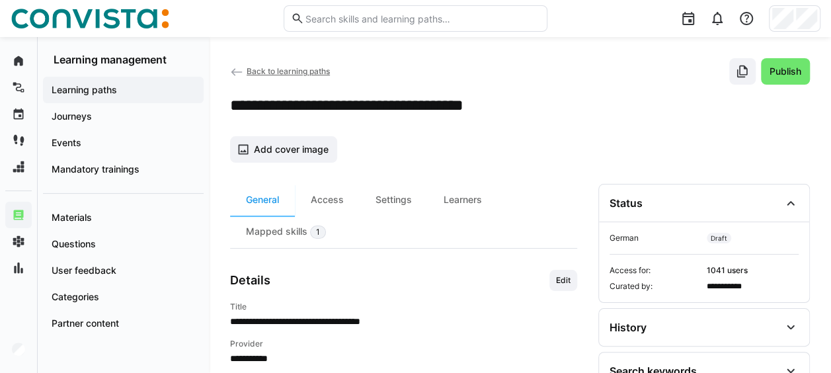
click at [291, 69] on span "Back to learning paths" at bounding box center [288, 71] width 83 height 10
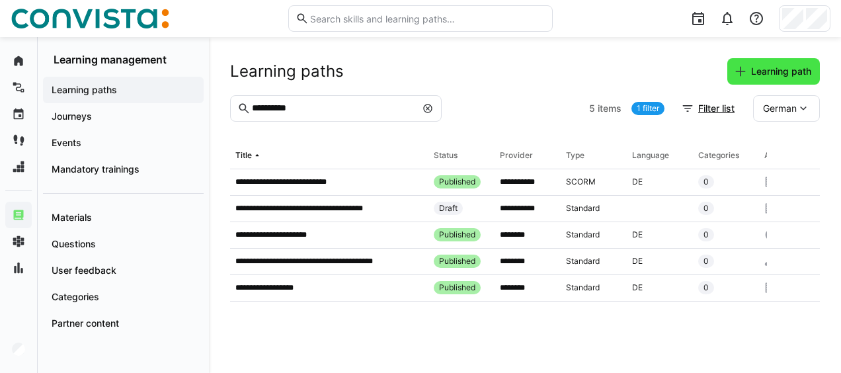
click at [778, 79] on span "Learning path" at bounding box center [774, 71] width 93 height 26
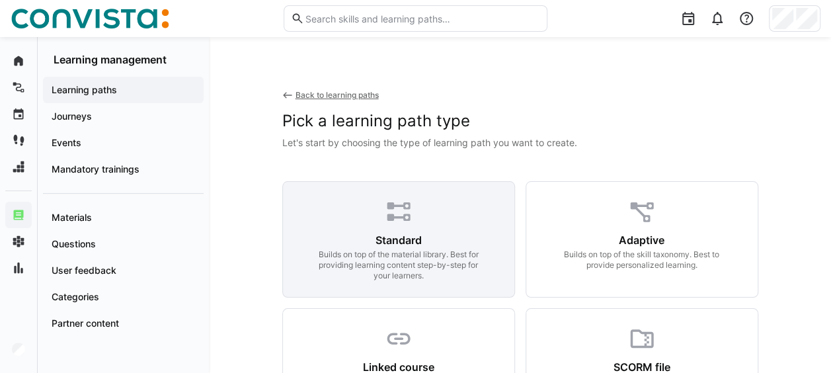
click at [402, 242] on div "Standard" at bounding box center [399, 239] width 46 height 13
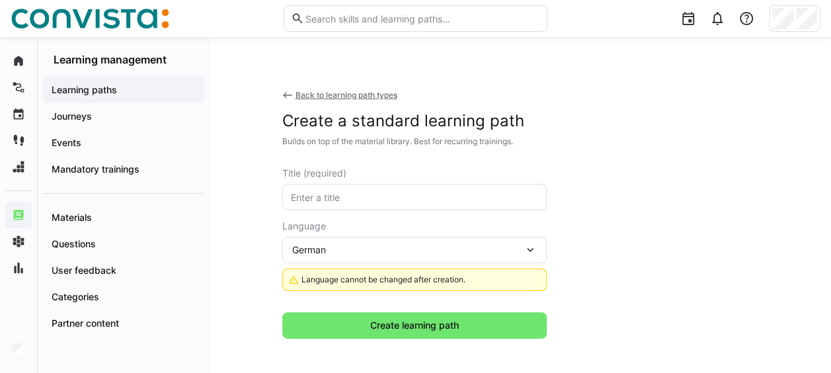
click at [364, 181] on eds-form-field "Title (required)" at bounding box center [414, 189] width 265 height 42
click at [369, 194] on input "text" at bounding box center [415, 197] width 250 height 12
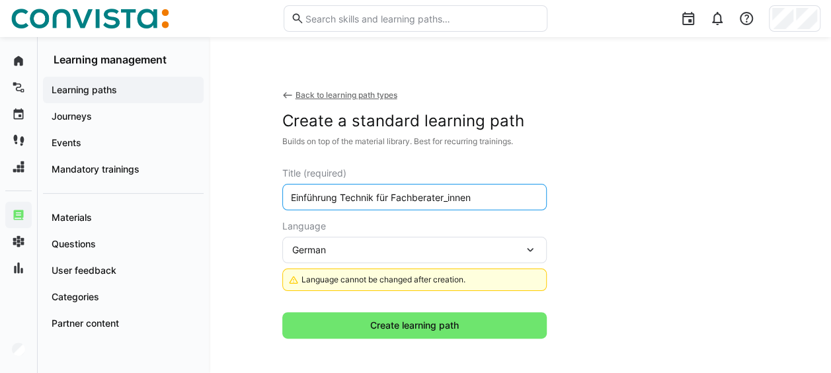
type input "Einführung Technik für Fachberater_innen"
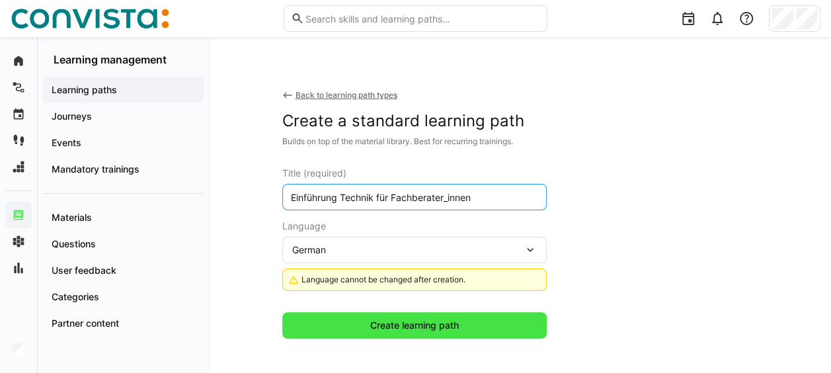
click at [405, 325] on span "Create learning path" at bounding box center [414, 325] width 93 height 13
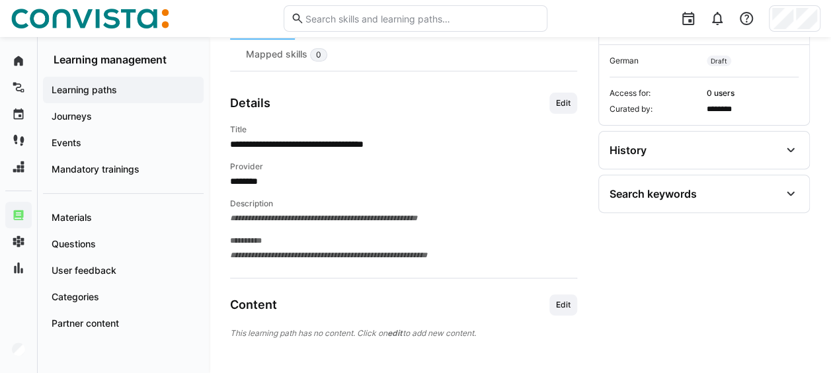
scroll to position [184, 0]
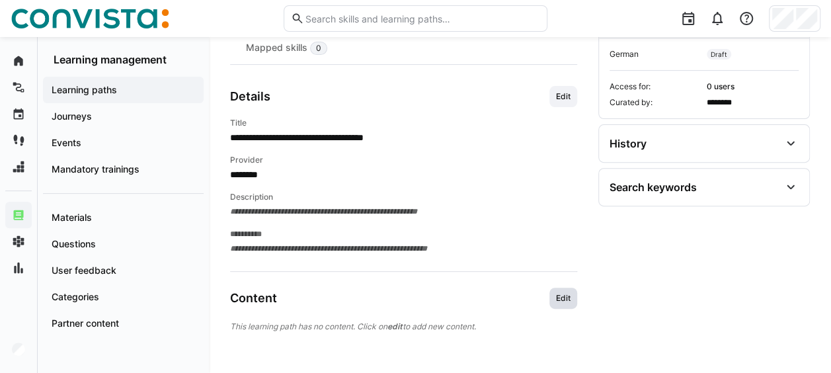
click at [566, 295] on span "Edit" at bounding box center [563, 298] width 17 height 11
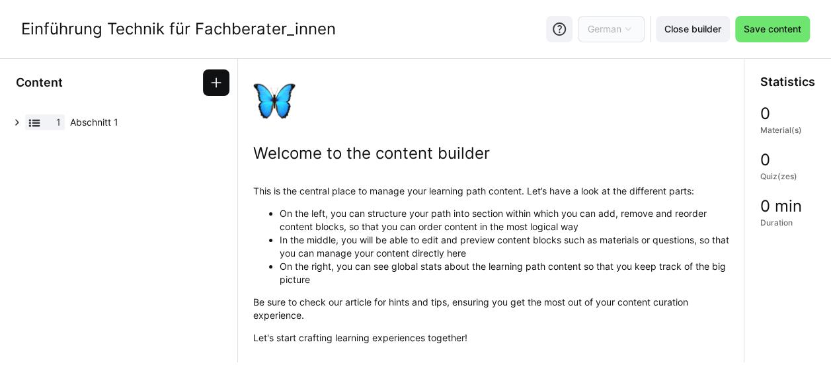
click at [216, 81] on eds-icon at bounding box center [216, 82] width 13 height 13
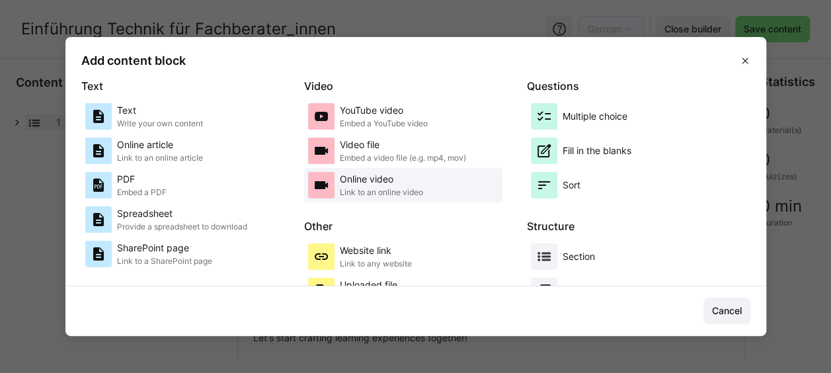
scroll to position [132, 0]
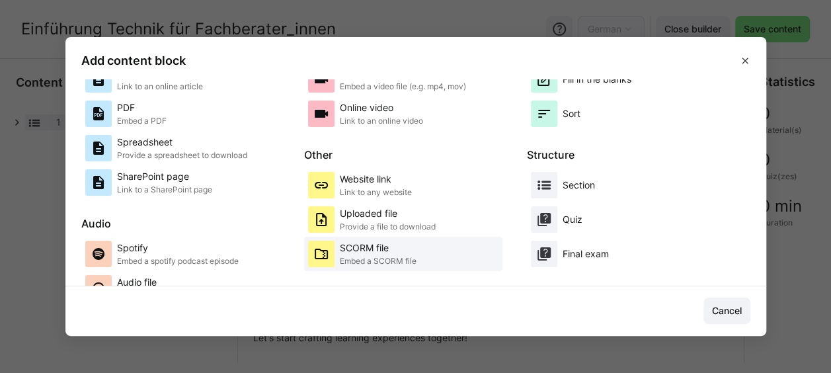
click at [365, 248] on p "SCORM file" at bounding box center [378, 247] width 77 height 13
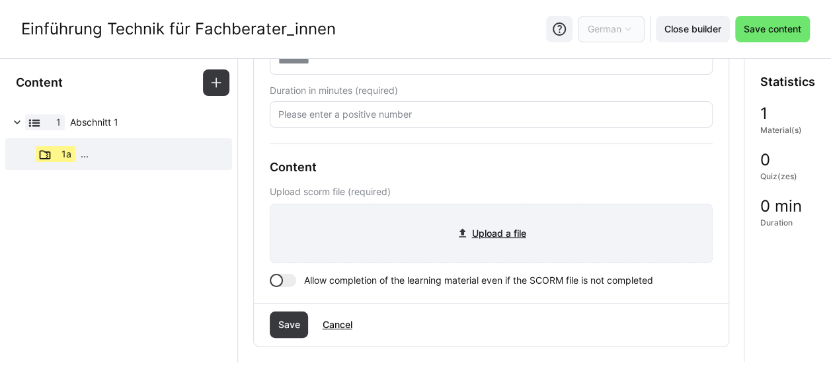
click at [487, 239] on input "file" at bounding box center [492, 233] width 442 height 58
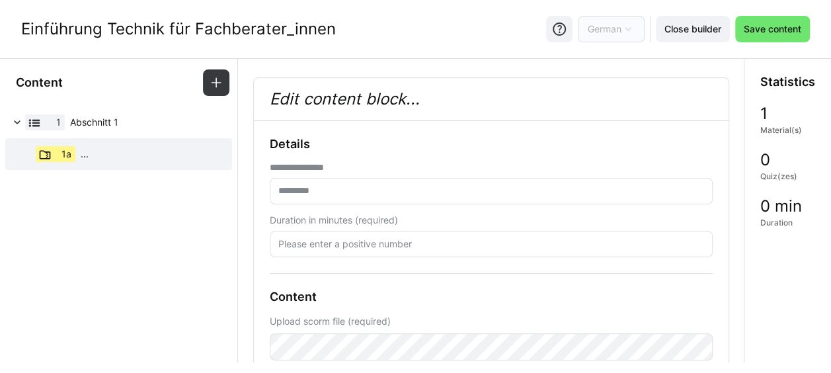
scroll to position [0, 0]
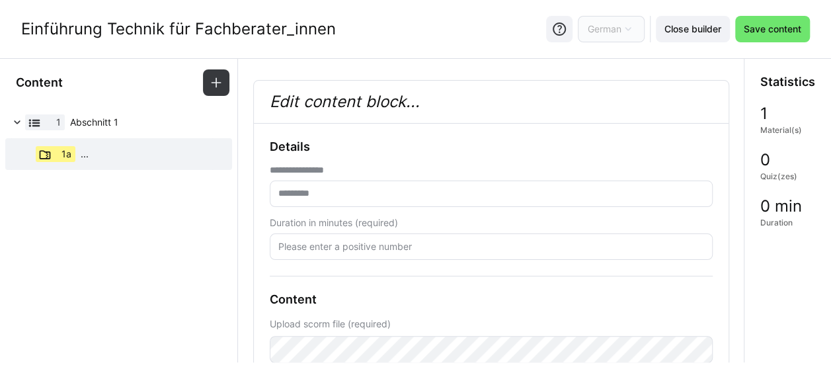
click at [316, 184] on eds-input at bounding box center [491, 194] width 443 height 26
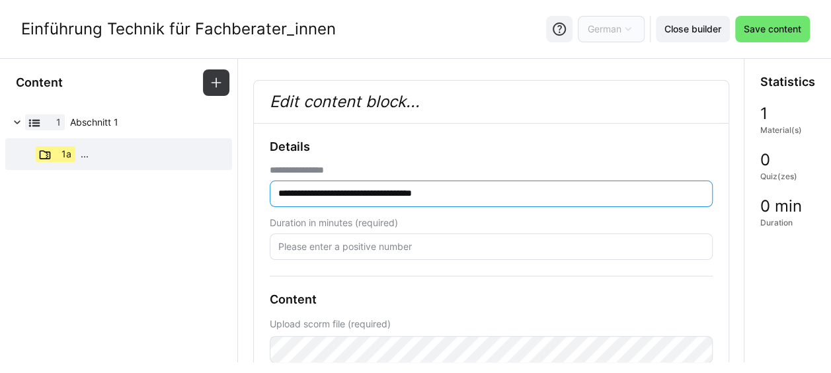
type input "**********"
click at [341, 246] on input "number" at bounding box center [491, 247] width 429 height 12
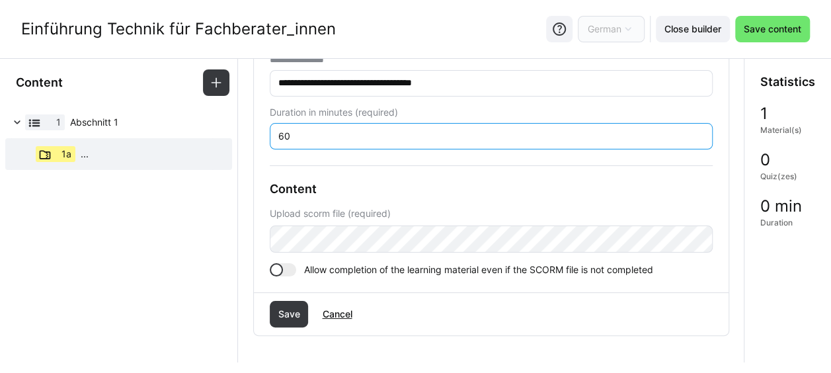
scroll to position [132, 0]
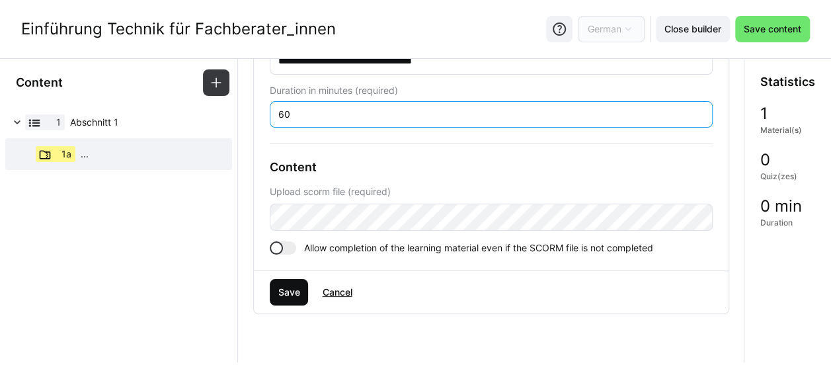
type input "60"
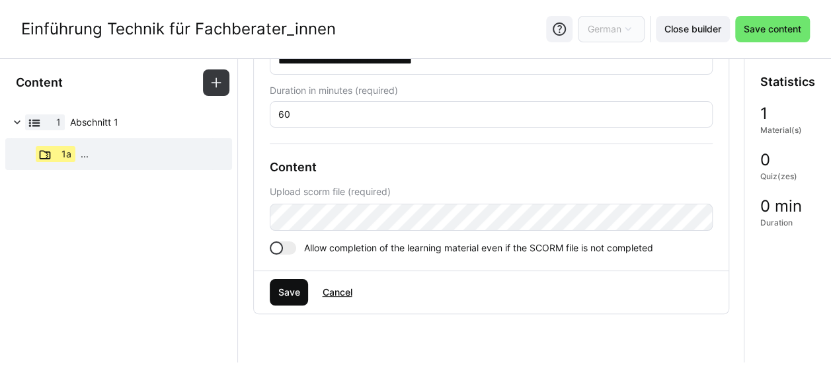
click at [296, 286] on span "Save" at bounding box center [289, 292] width 26 height 13
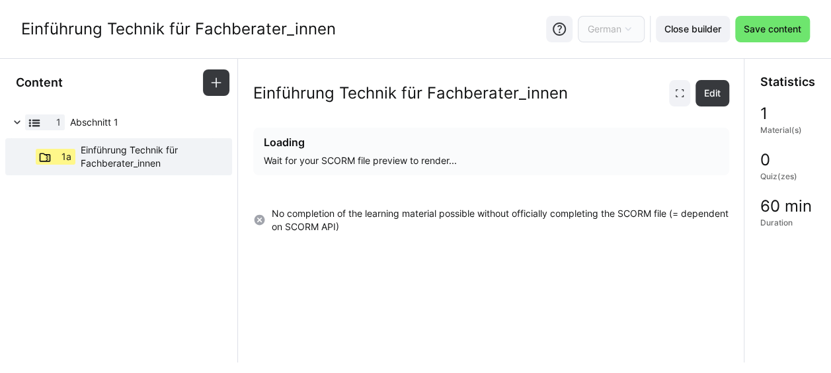
scroll to position [0, 0]
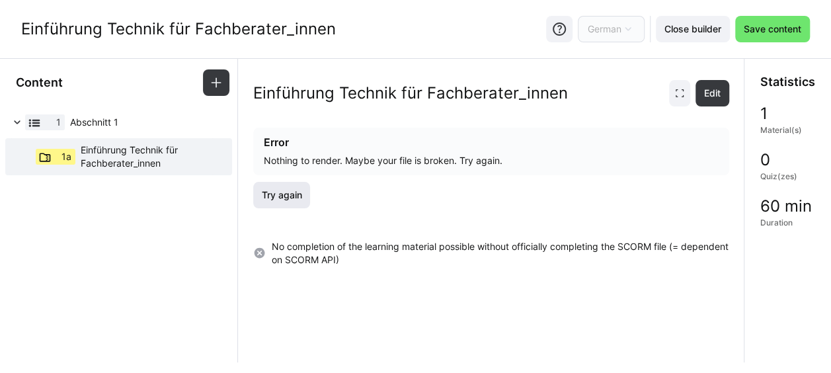
click at [291, 194] on span "Try again" at bounding box center [281, 194] width 44 height 13
click at [714, 87] on span "Edit" at bounding box center [712, 93] width 21 height 13
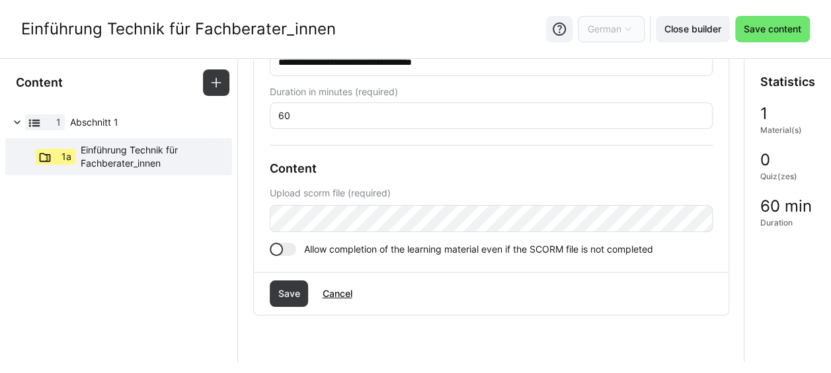
scroll to position [132, 0]
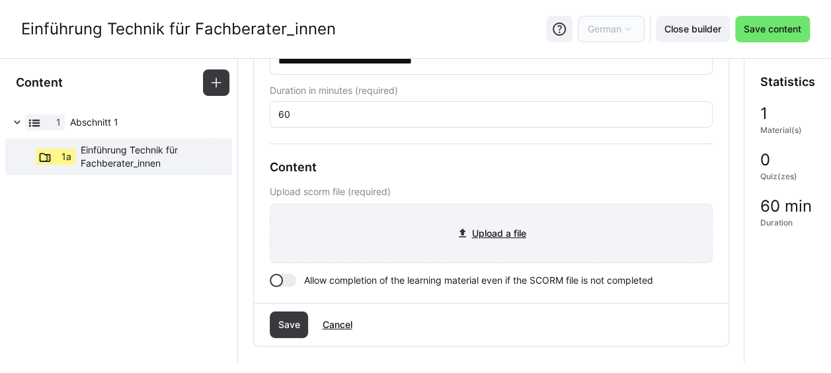
click at [471, 237] on input "file" at bounding box center [492, 233] width 442 height 58
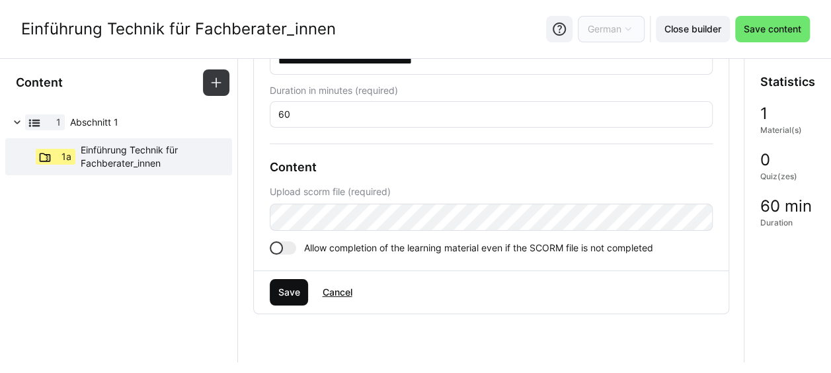
click at [284, 287] on span "Save" at bounding box center [289, 292] width 26 height 13
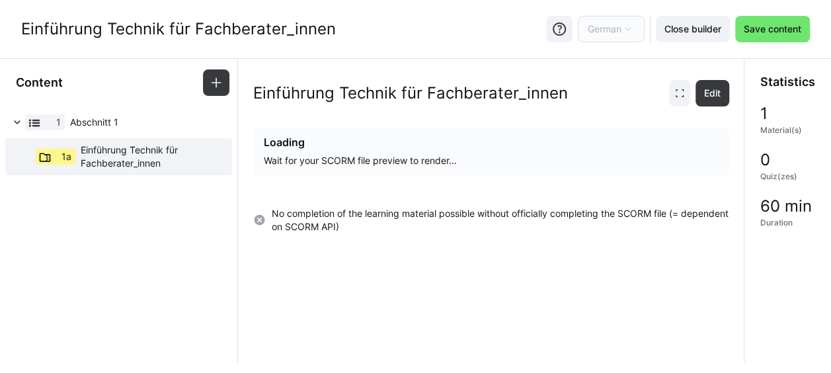
scroll to position [0, 0]
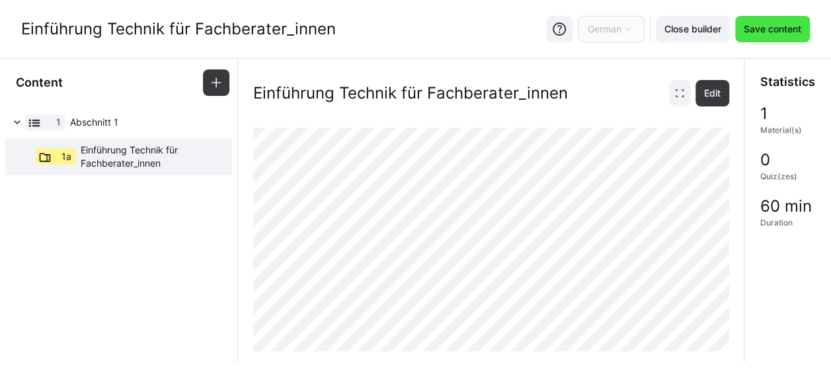
click at [759, 28] on span "Save content" at bounding box center [773, 28] width 62 height 13
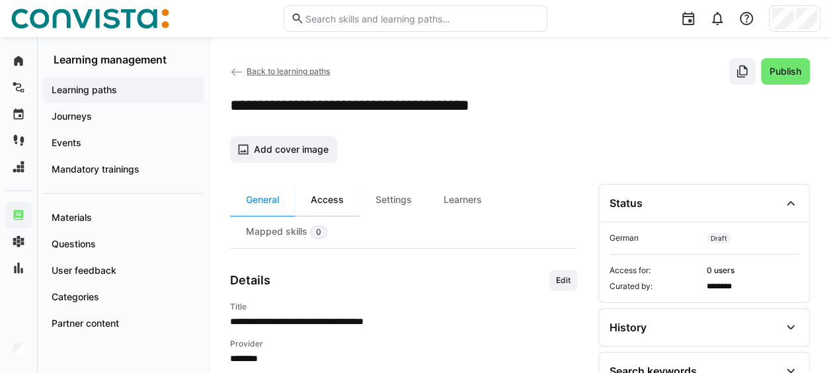
click at [341, 200] on div "Access" at bounding box center [327, 200] width 65 height 32
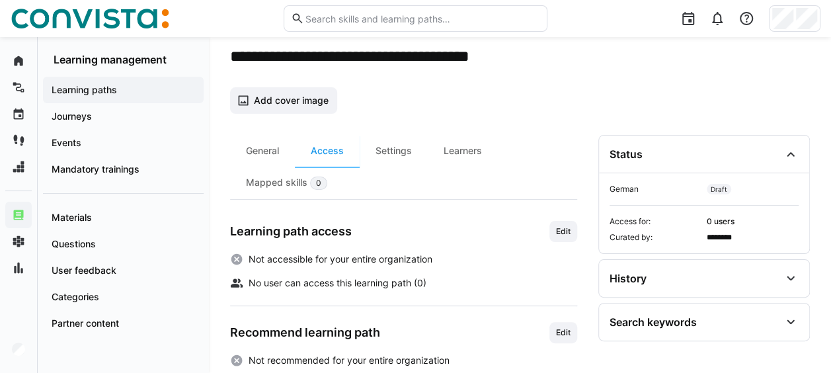
scroll to position [66, 0]
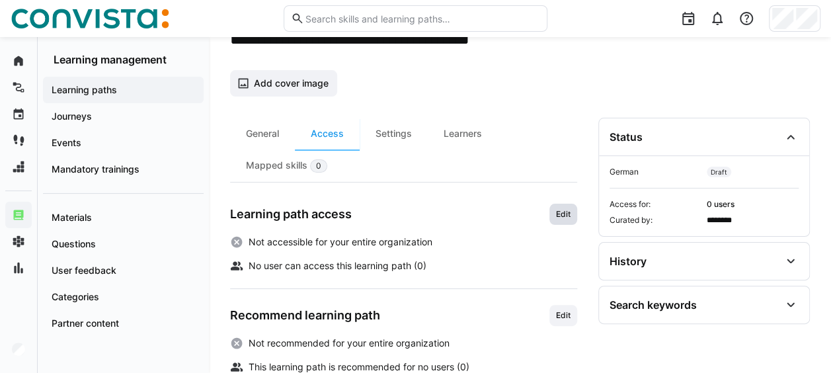
click at [566, 217] on span "Edit" at bounding box center [563, 214] width 17 height 11
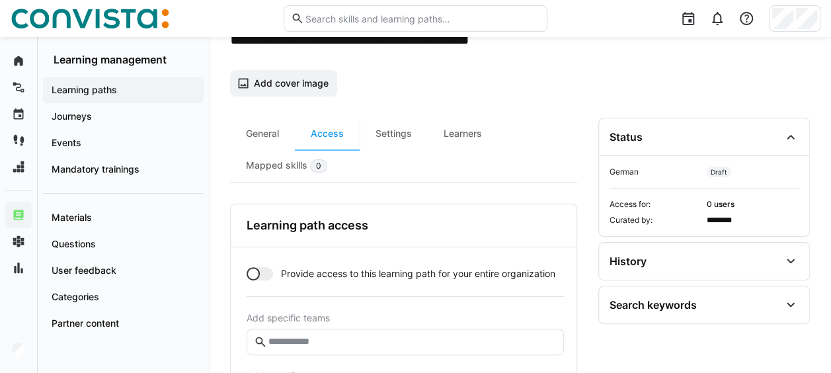
click at [251, 271] on div at bounding box center [253, 273] width 13 height 13
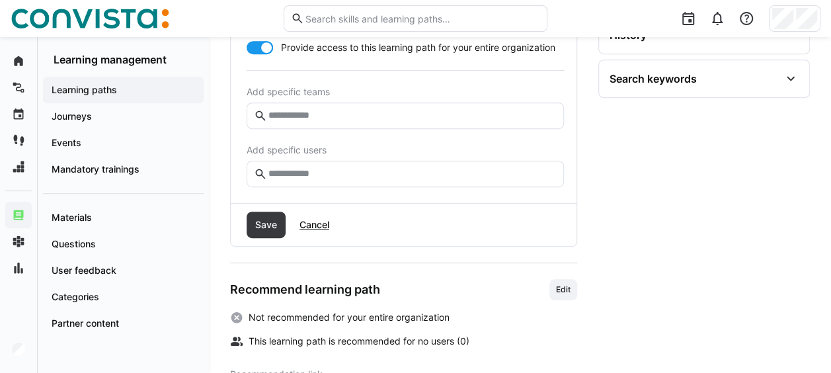
scroll to position [331, 0]
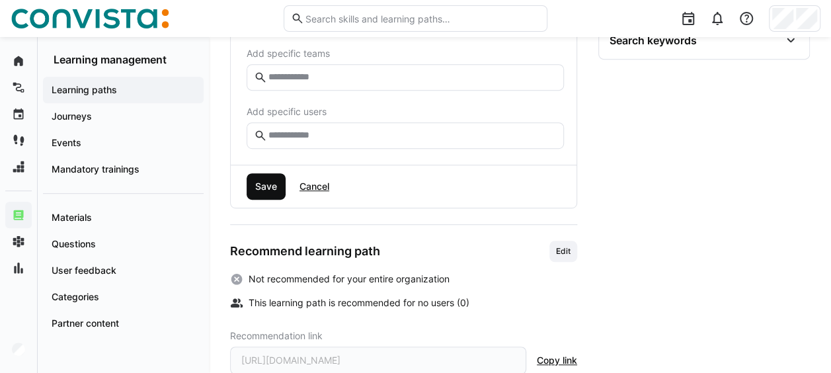
click at [271, 181] on span "Save" at bounding box center [266, 186] width 26 height 13
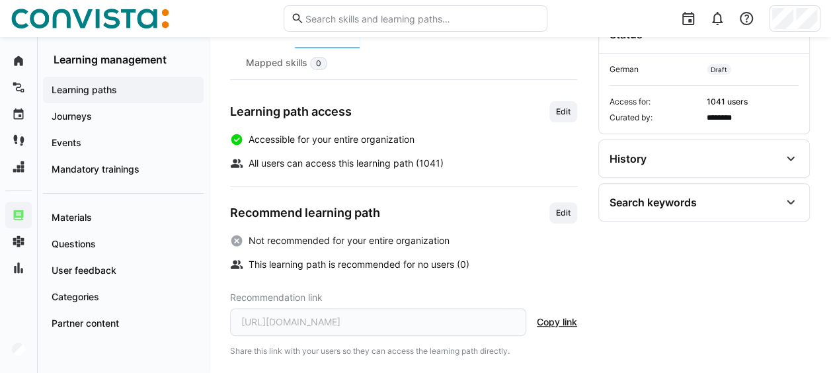
scroll to position [37, 0]
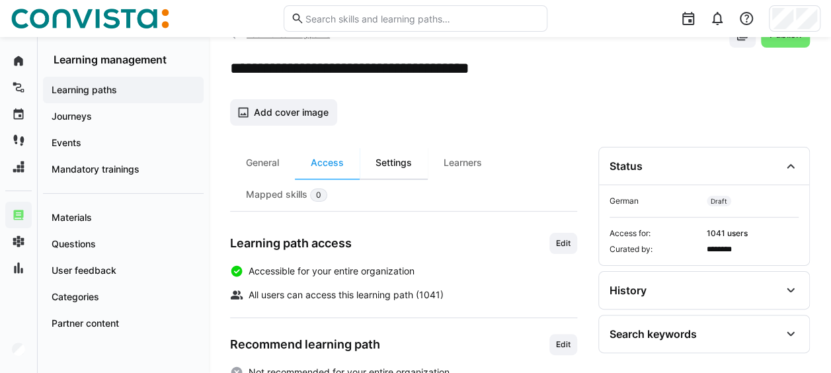
click at [409, 165] on div "Settings" at bounding box center [394, 163] width 68 height 32
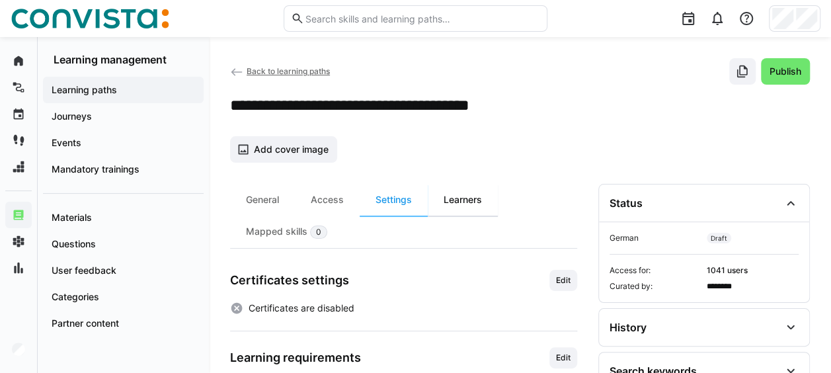
click at [459, 190] on div "Learners" at bounding box center [463, 200] width 70 height 32
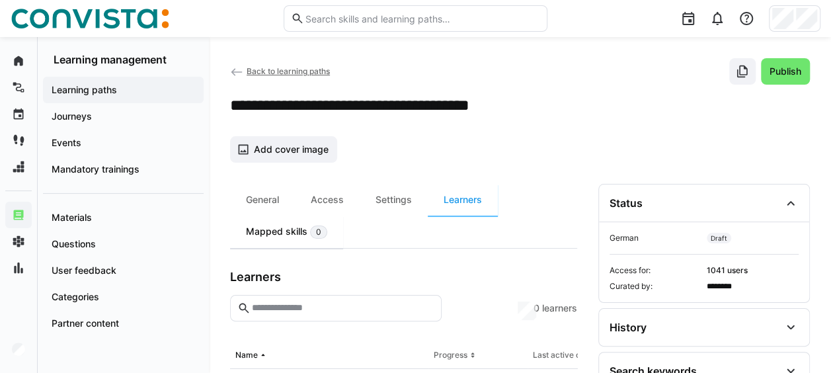
click at [306, 229] on div "Mapped skills 0" at bounding box center [286, 232] width 113 height 32
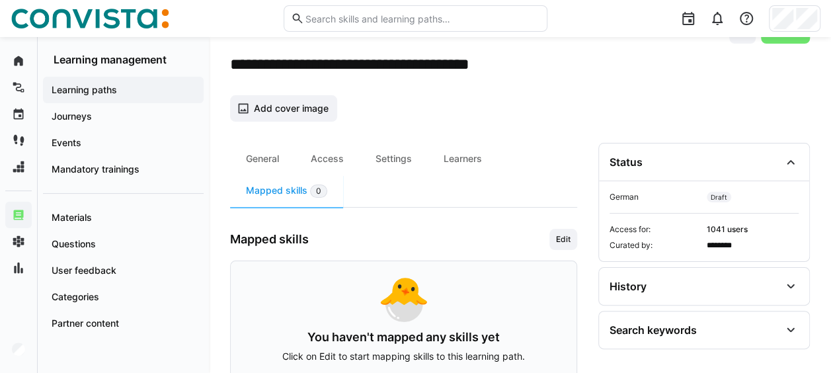
scroll to position [66, 0]
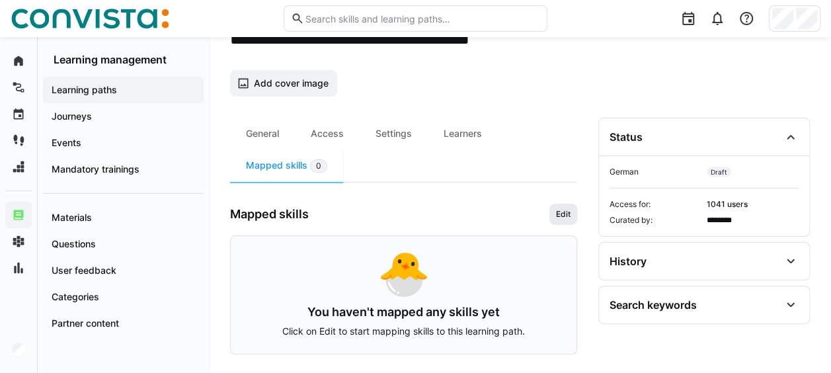
click at [558, 221] on span "Edit" at bounding box center [564, 214] width 28 height 21
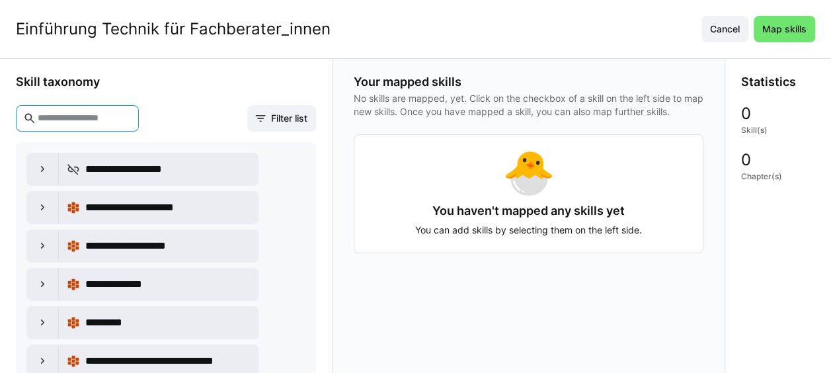
click at [99, 115] on input "text" at bounding box center [83, 118] width 95 height 12
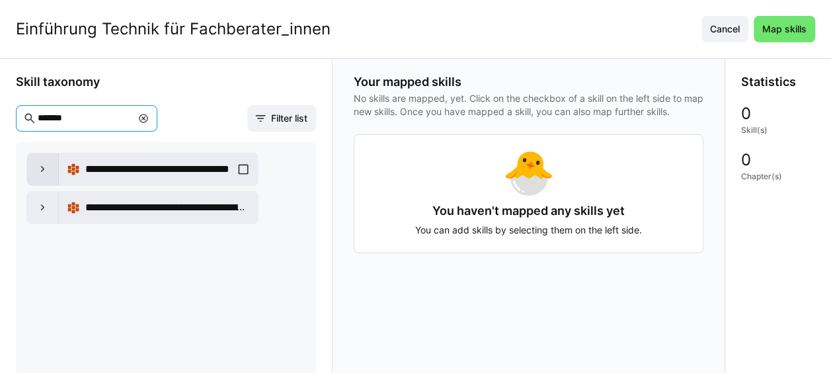
type input "*******"
click at [47, 165] on eds-icon at bounding box center [42, 169] width 13 height 13
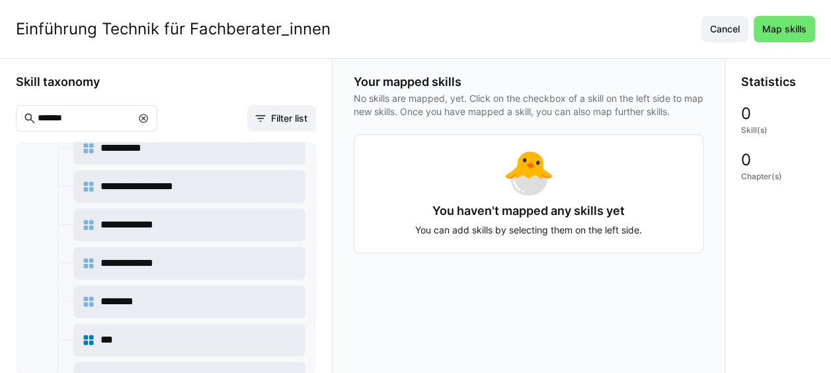
scroll to position [391, 0]
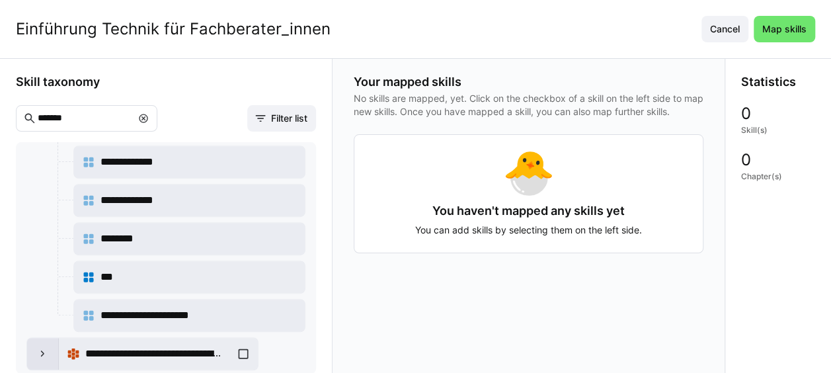
click at [36, 347] on eds-icon at bounding box center [42, 353] width 13 height 13
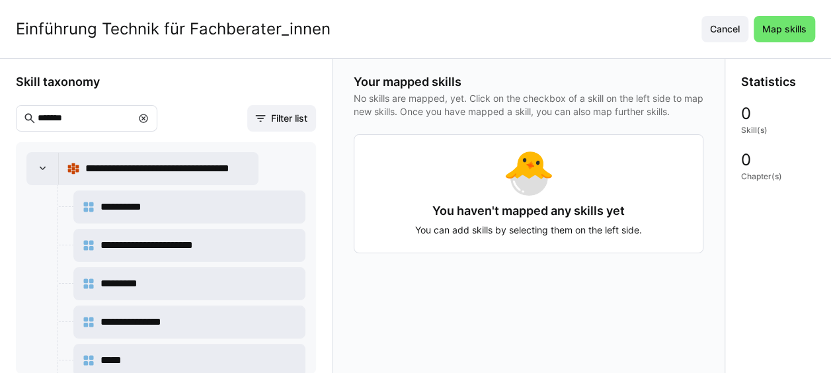
scroll to position [0, 0]
click at [149, 114] on eds-icon at bounding box center [143, 118] width 11 height 11
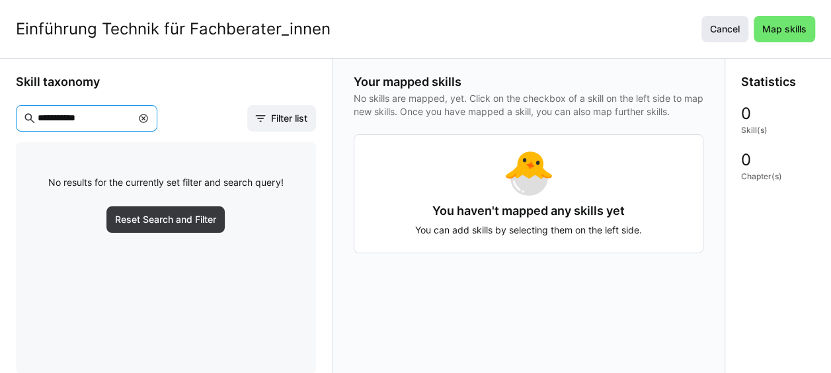
type input "**********"
click at [149, 116] on eds-icon at bounding box center [143, 118] width 11 height 11
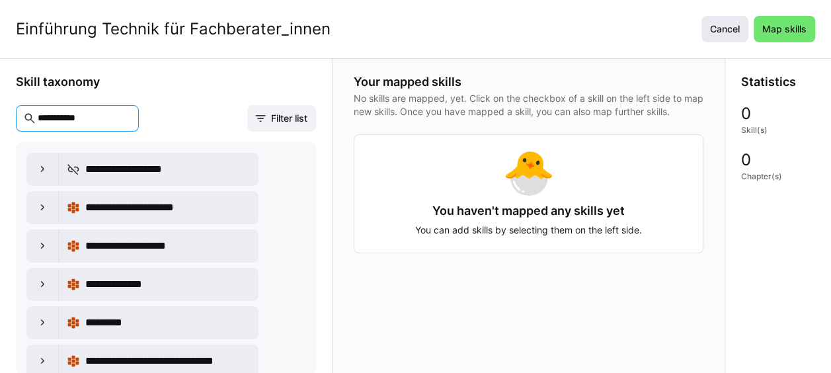
click at [730, 24] on span "Cancel" at bounding box center [725, 28] width 34 height 13
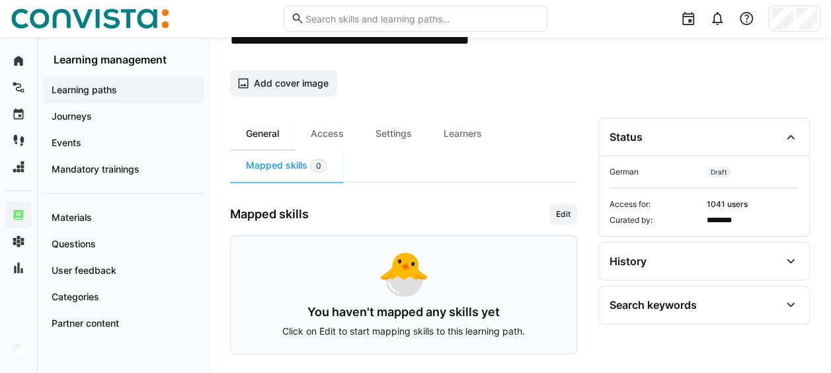
click at [271, 130] on div "General" at bounding box center [262, 134] width 65 height 32
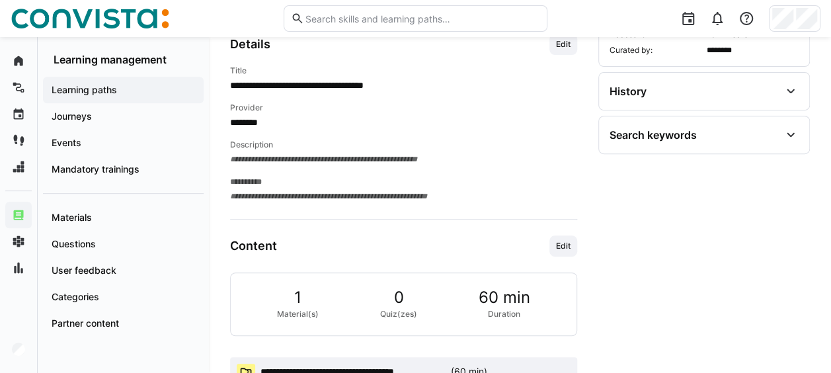
scroll to position [267, 0]
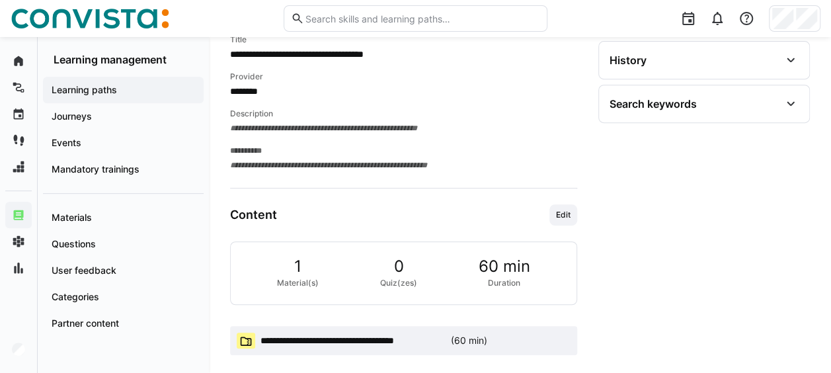
click at [333, 336] on span "**********" at bounding box center [353, 340] width 185 height 13
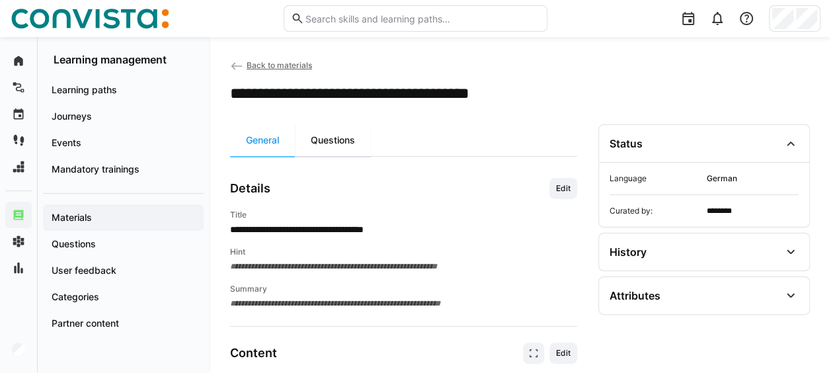
click at [320, 142] on div "Questions" at bounding box center [333, 140] width 76 height 32
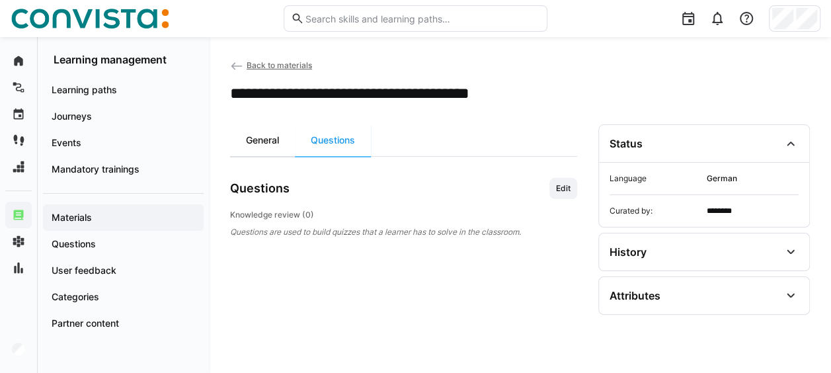
click at [271, 136] on div "General" at bounding box center [262, 140] width 65 height 32
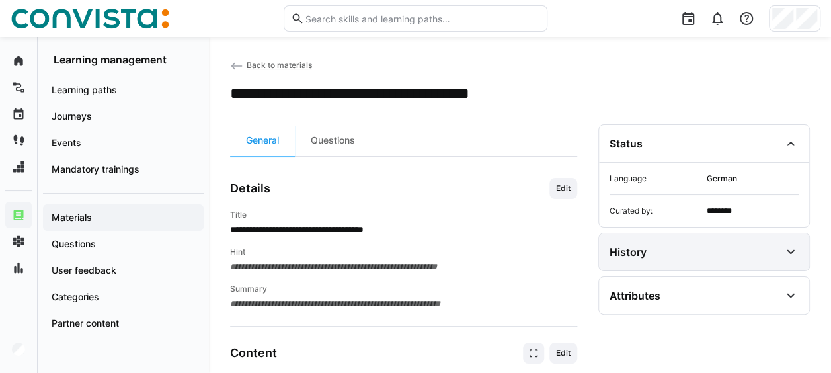
click at [716, 255] on div "History" at bounding box center [695, 252] width 171 height 16
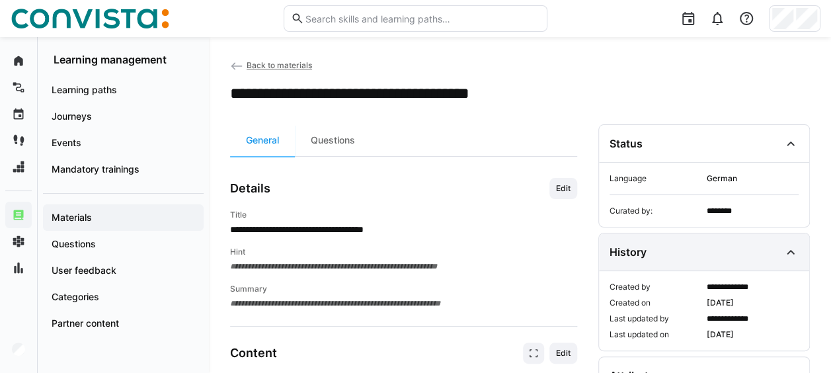
click at [778, 250] on div "History" at bounding box center [695, 252] width 171 height 16
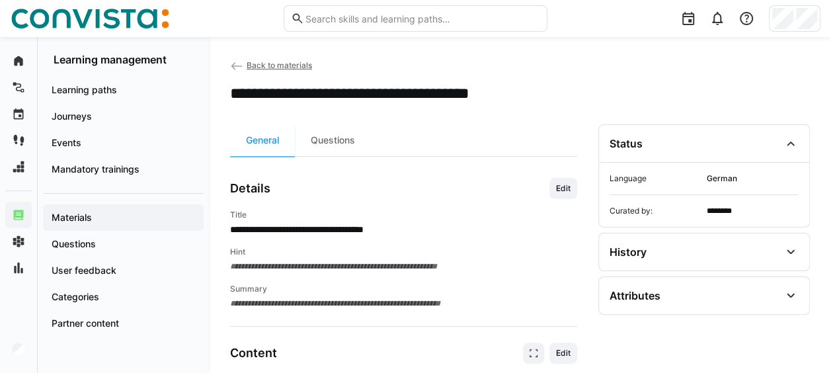
click at [237, 63] on eds-icon at bounding box center [236, 66] width 13 height 13
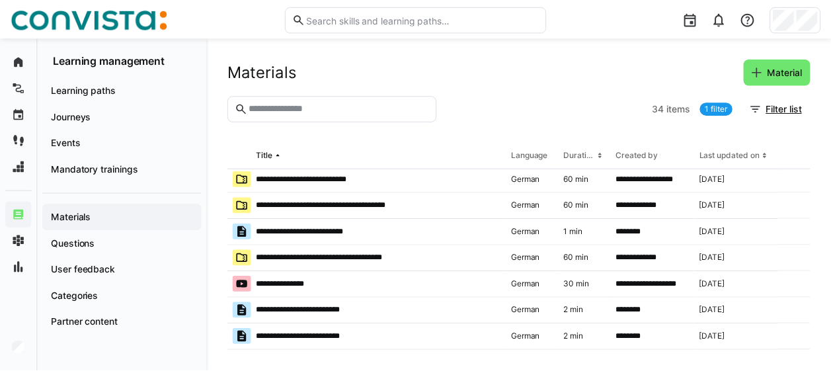
scroll to position [265, 0]
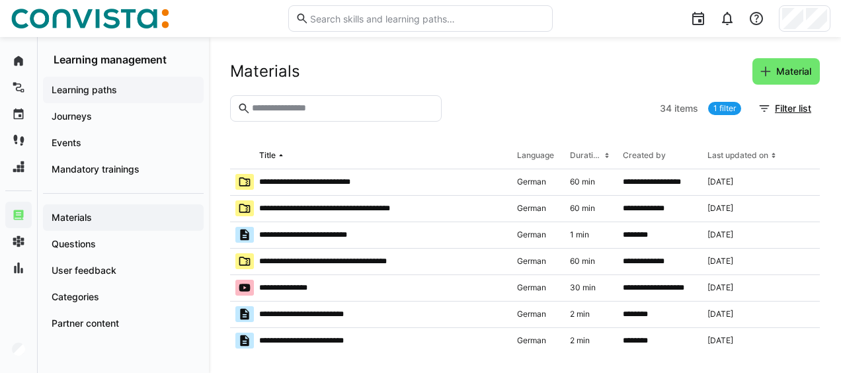
click at [0, 0] on app-navigation-label "Learning paths" at bounding box center [0, 0] width 0 height 0
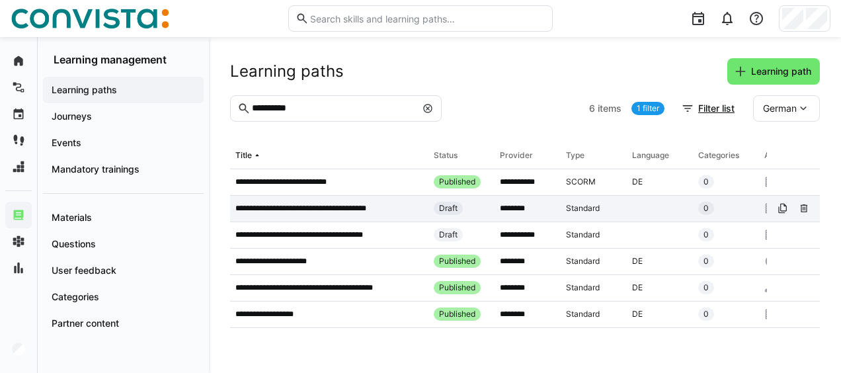
click at [370, 205] on p "**********" at bounding box center [314, 208] width 159 height 11
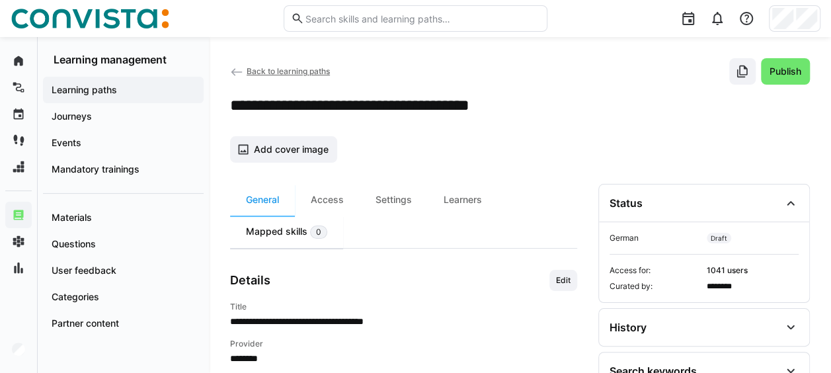
click at [287, 224] on div "Mapped skills 0" at bounding box center [286, 232] width 113 height 32
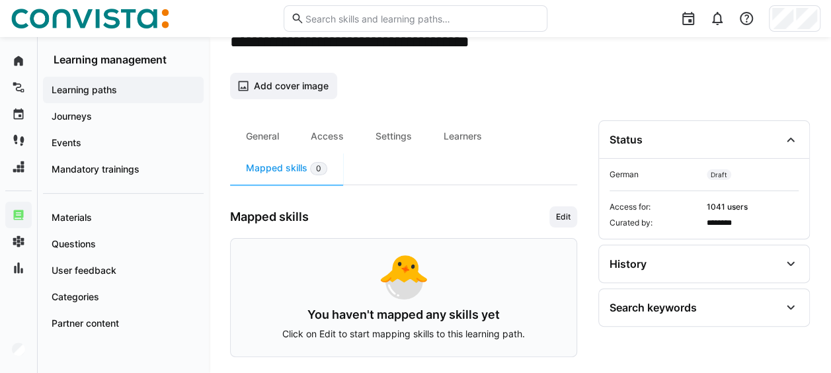
scroll to position [66, 0]
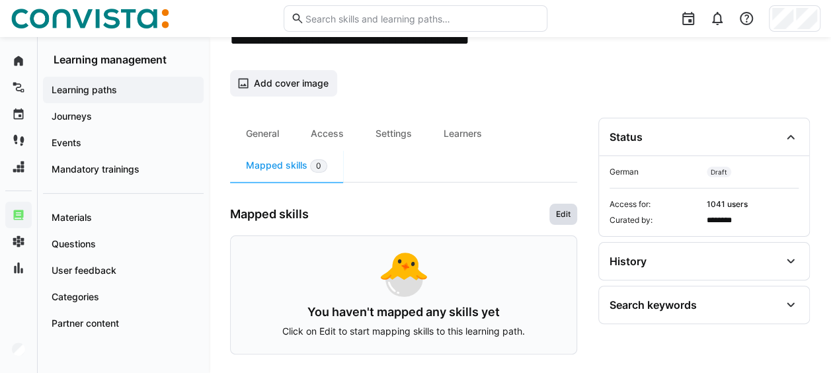
click at [572, 206] on span "Edit" at bounding box center [564, 214] width 28 height 21
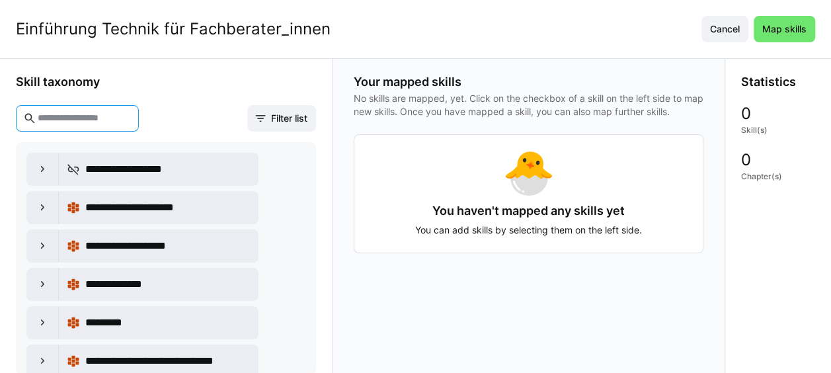
click at [95, 113] on input "text" at bounding box center [83, 118] width 95 height 12
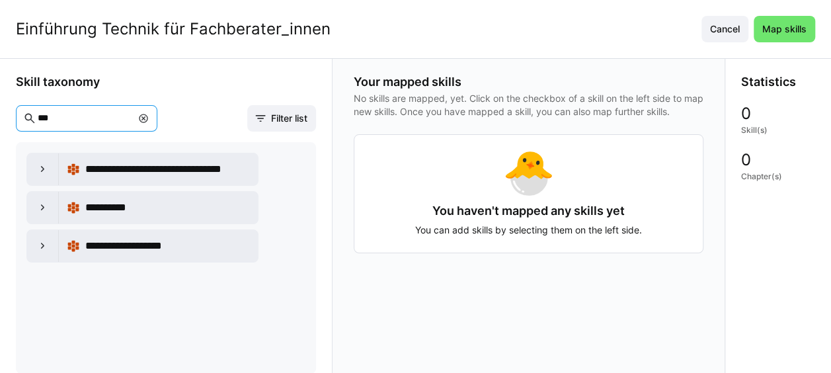
type input "****"
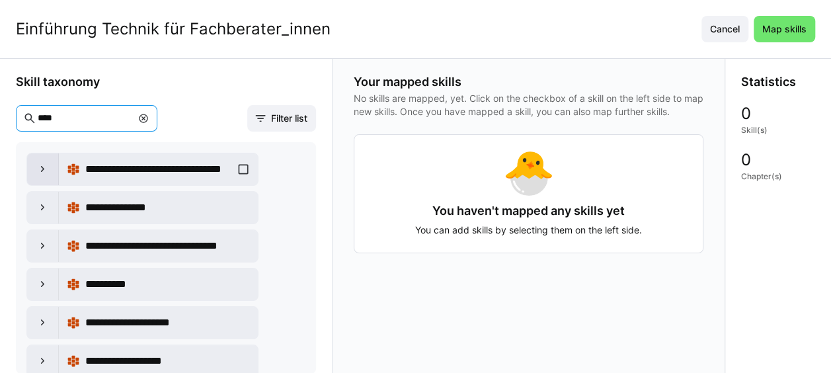
click at [40, 163] on eds-icon at bounding box center [42, 169] width 13 height 13
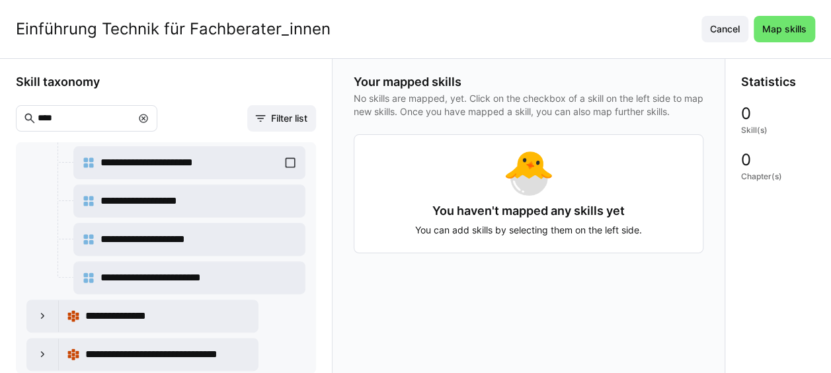
scroll to position [265, 0]
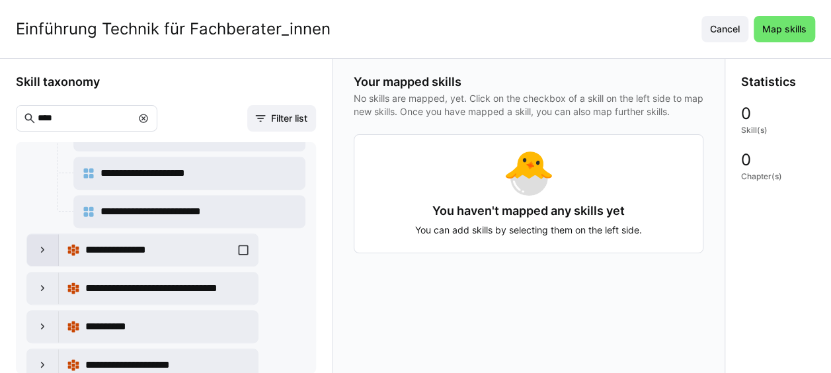
click at [49, 251] on eds-icon at bounding box center [42, 249] width 13 height 13
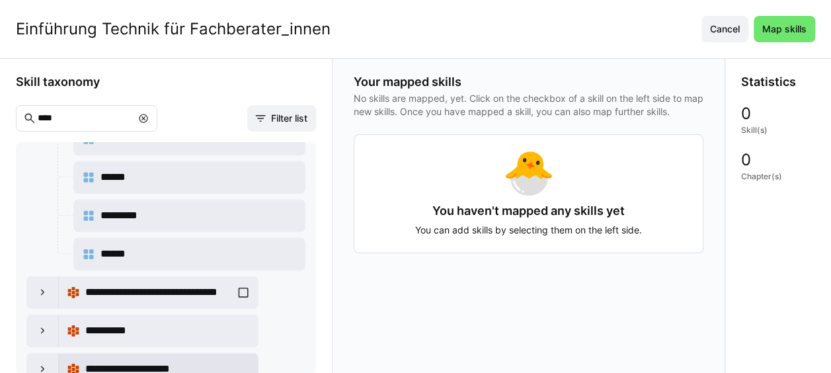
scroll to position [926, 0]
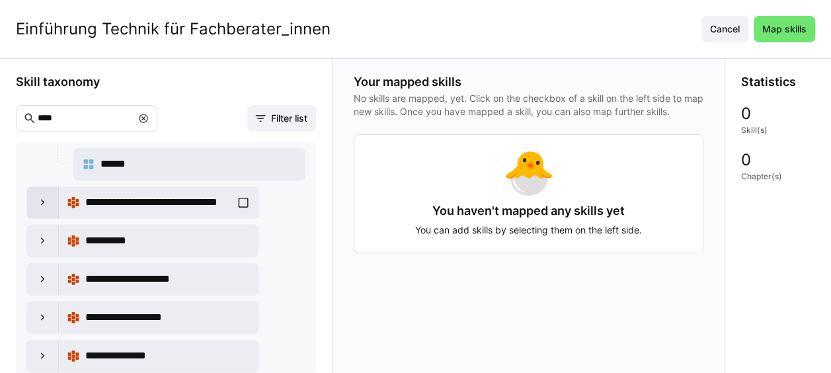
click at [36, 196] on eds-icon at bounding box center [42, 202] width 13 height 13
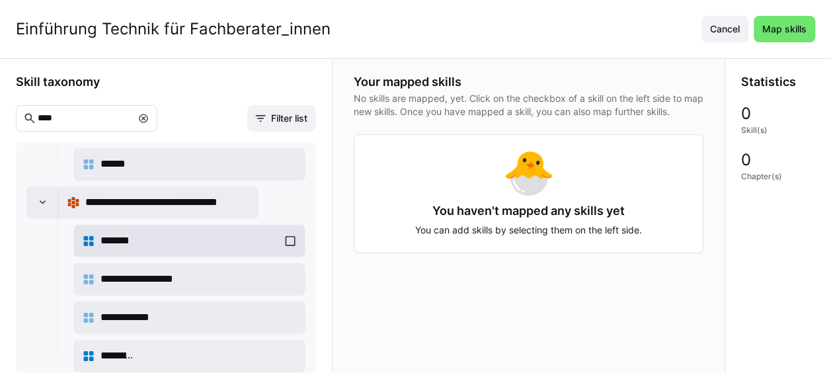
click at [291, 228] on div "*******" at bounding box center [189, 241] width 215 height 26
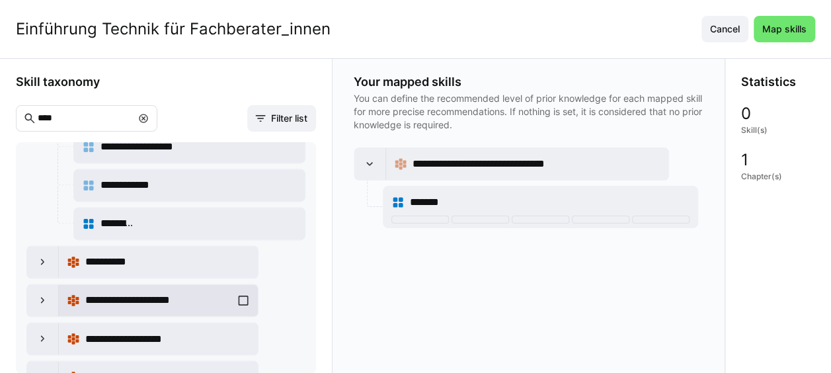
scroll to position [1124, 0]
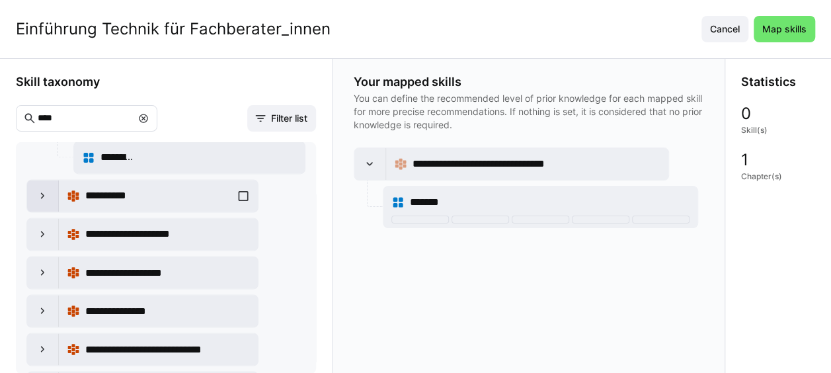
click at [46, 189] on eds-icon at bounding box center [42, 195] width 13 height 13
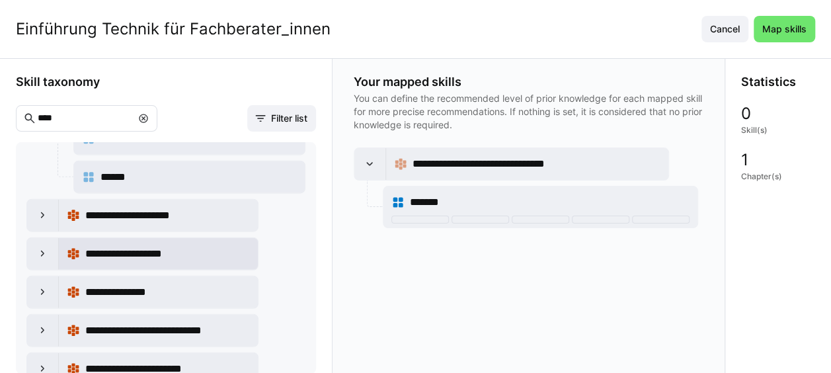
scroll to position [1680, 0]
click at [39, 209] on eds-icon at bounding box center [42, 215] width 13 height 13
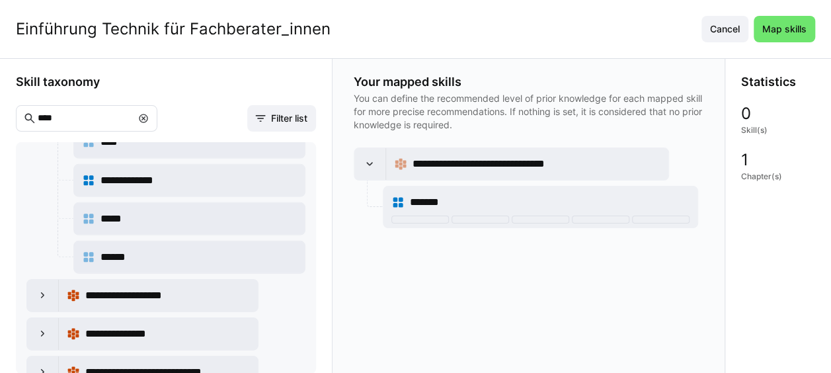
scroll to position [2077, 0]
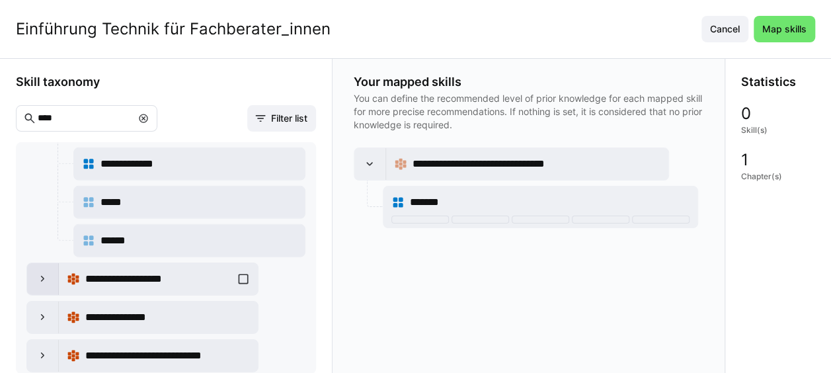
click at [50, 263] on div at bounding box center [43, 279] width 32 height 32
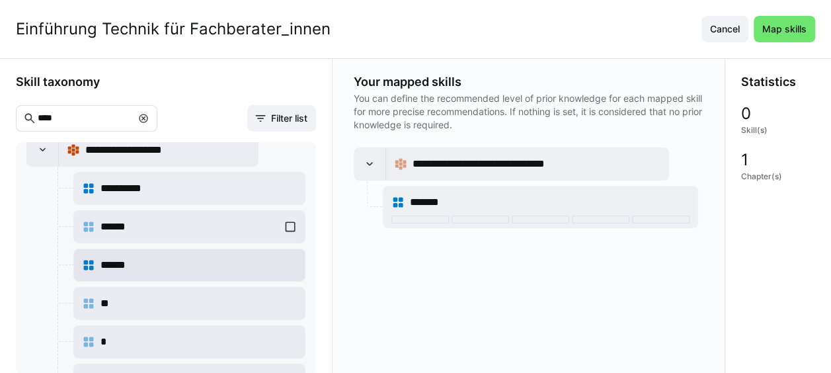
scroll to position [2209, 0]
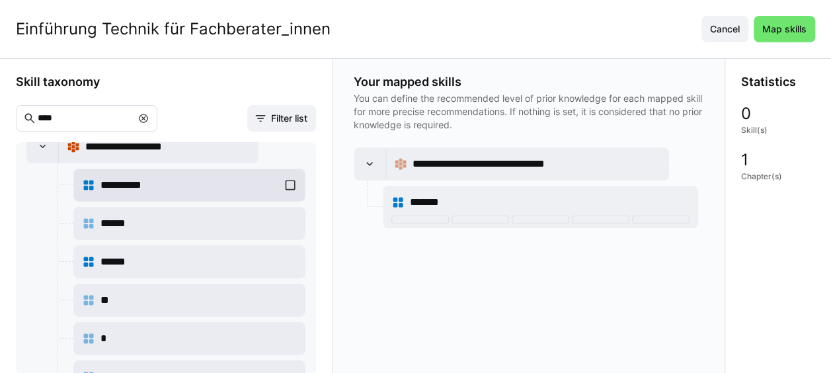
click at [289, 172] on div "**********" at bounding box center [189, 185] width 215 height 26
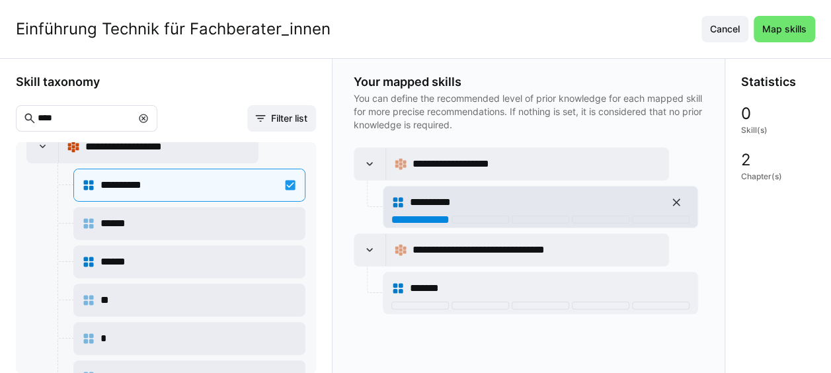
click at [403, 216] on div at bounding box center [421, 220] width 58 height 8
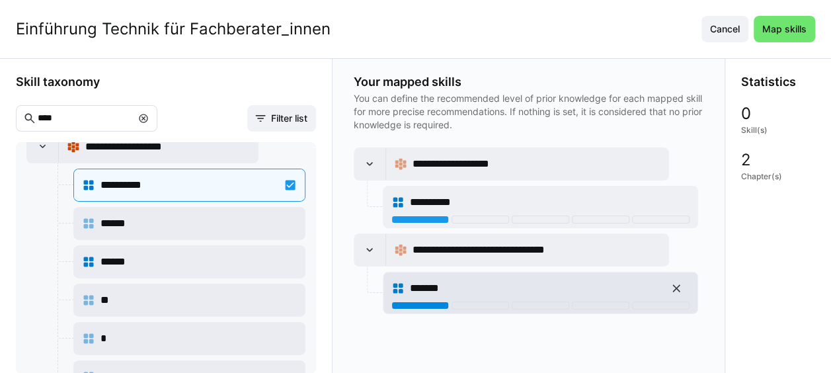
click at [424, 302] on div at bounding box center [421, 306] width 58 height 8
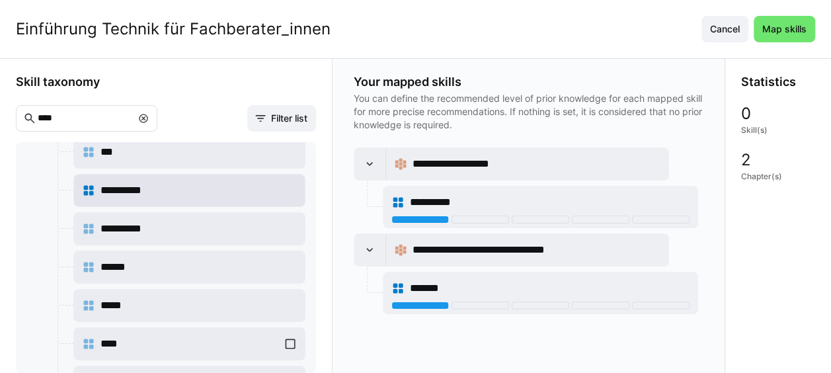
scroll to position [2407, 0]
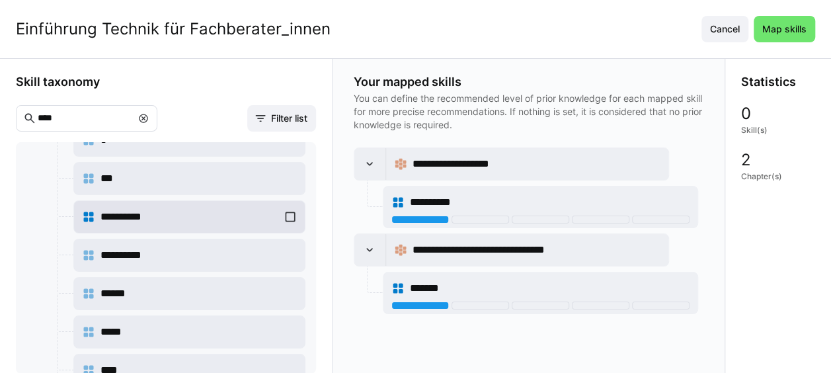
click at [286, 204] on div "**********" at bounding box center [189, 217] width 215 height 26
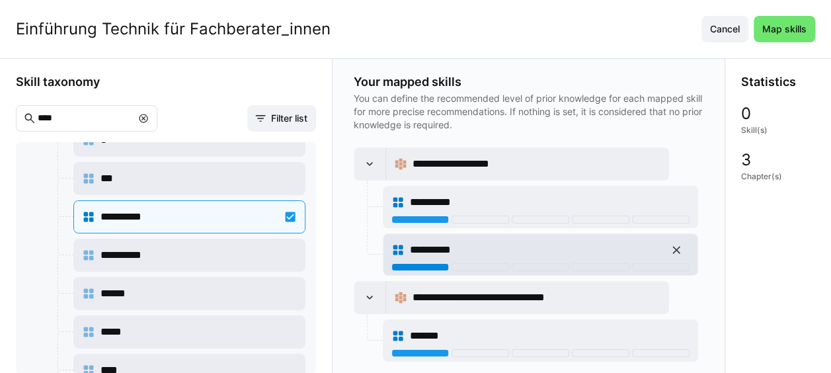
click at [429, 263] on div at bounding box center [421, 267] width 58 height 8
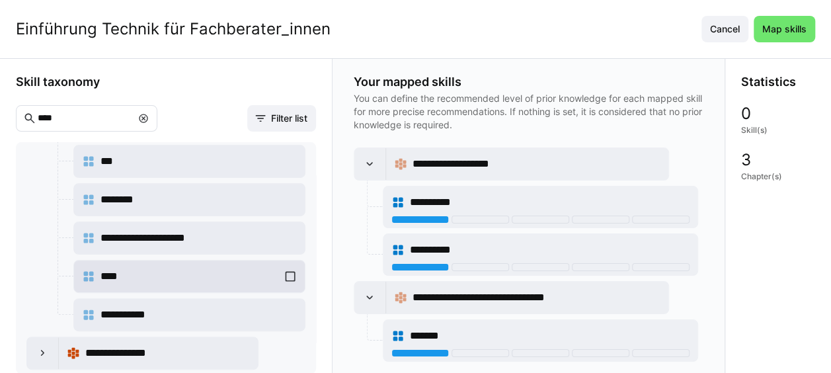
scroll to position [2704, 0]
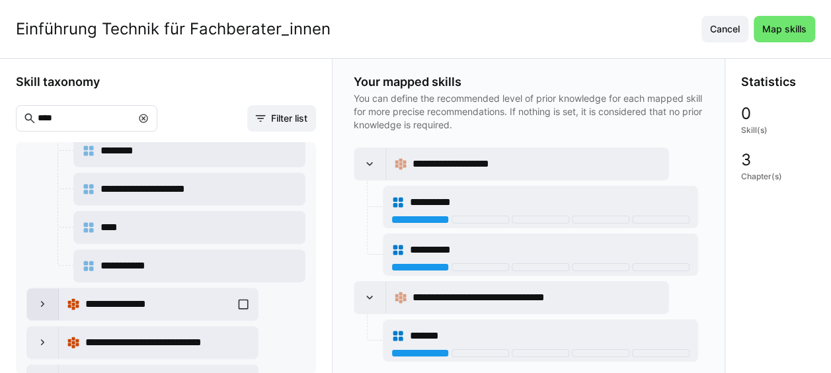
click at [40, 288] on div at bounding box center [43, 304] width 32 height 32
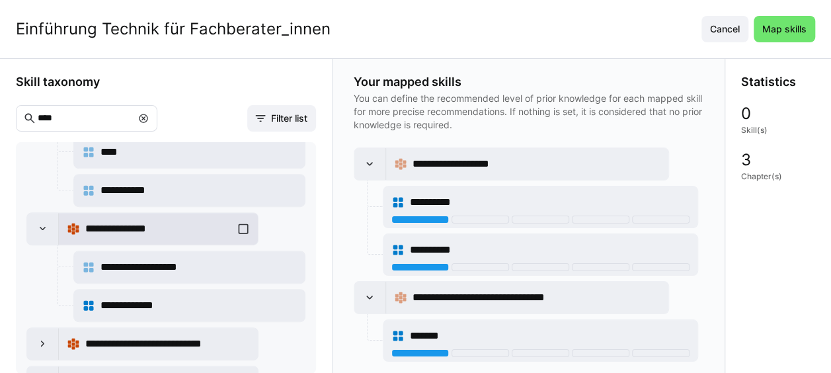
scroll to position [2780, 0]
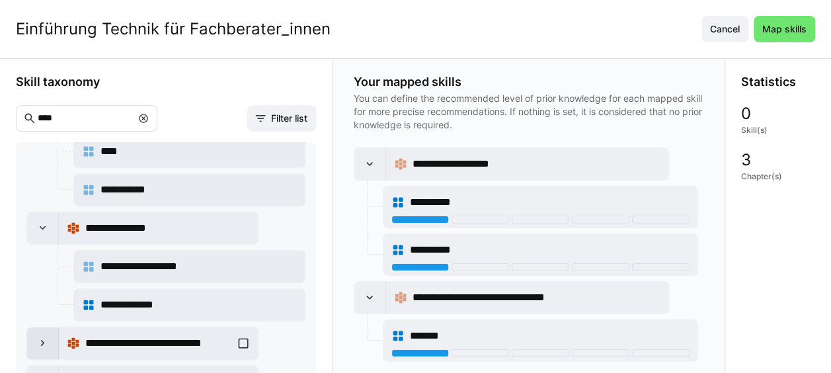
click at [43, 337] on eds-icon at bounding box center [42, 343] width 13 height 13
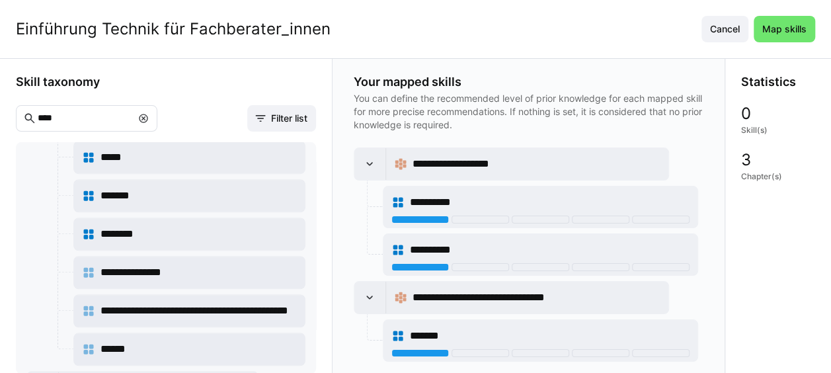
scroll to position [3007, 0]
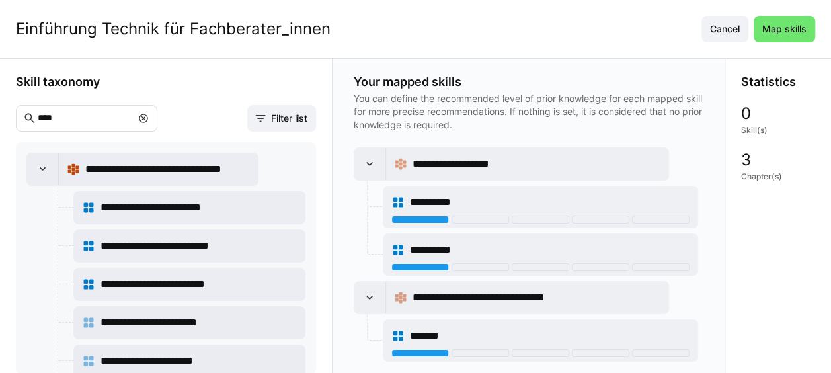
scroll to position [0, 0]
click at [290, 204] on div "**********" at bounding box center [189, 207] width 215 height 26
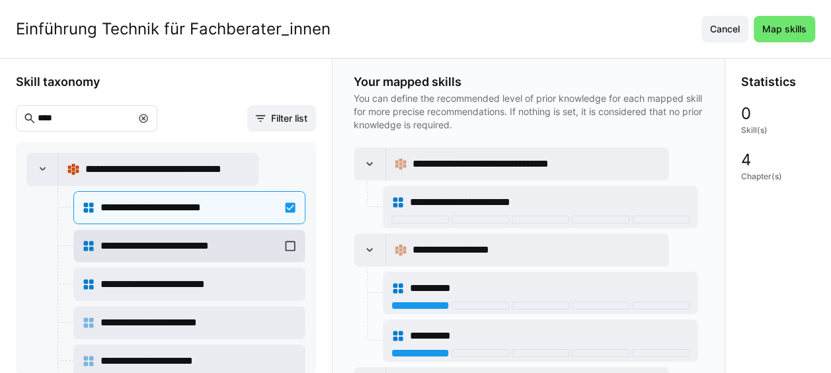
click at [286, 241] on div "**********" at bounding box center [189, 246] width 215 height 26
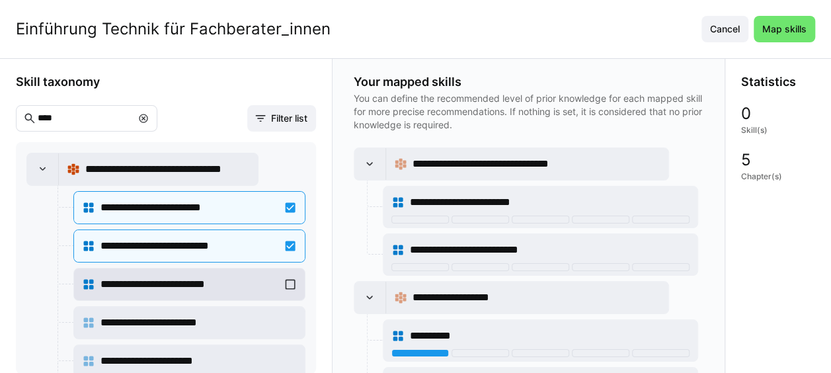
click at [289, 278] on div "**********" at bounding box center [189, 284] width 215 height 26
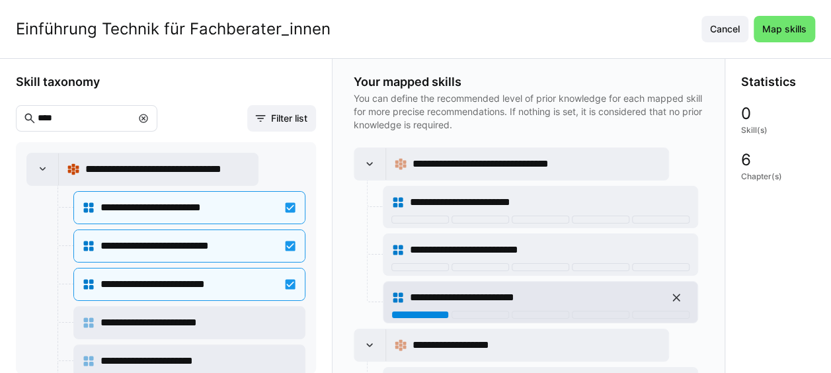
drag, startPoint x: 415, startPoint y: 310, endPoint x: 417, endPoint y: 302, distance: 8.2
click at [415, 311] on div at bounding box center [421, 315] width 58 height 8
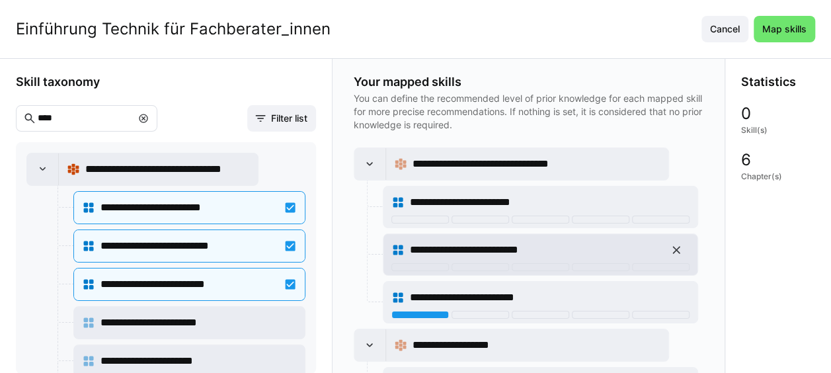
click at [421, 261] on div "**********" at bounding box center [541, 250] width 298 height 26
click at [430, 263] on div at bounding box center [421, 267] width 58 height 8
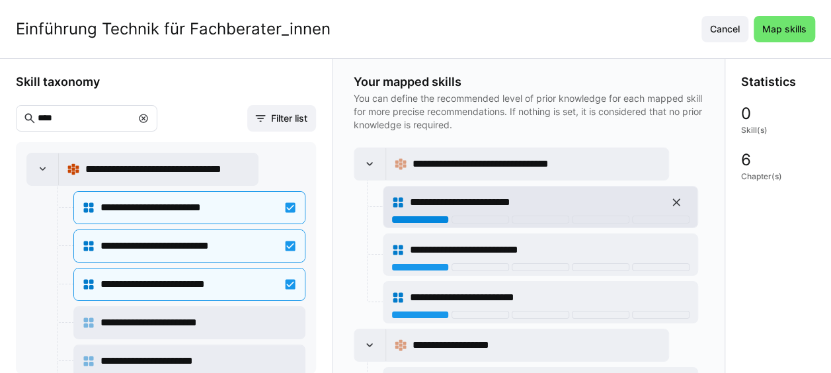
click at [429, 216] on div at bounding box center [421, 220] width 58 height 8
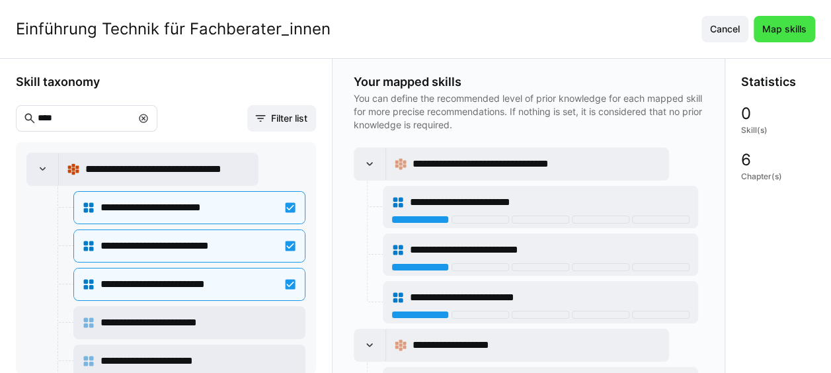
click at [791, 27] on span "Map skills" at bounding box center [785, 28] width 48 height 13
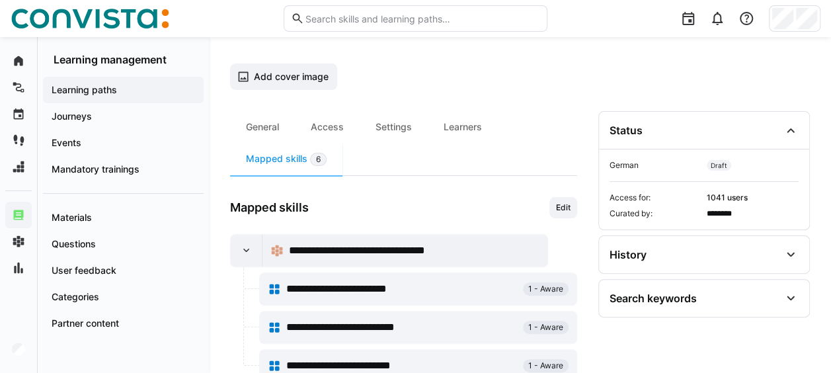
scroll to position [24, 0]
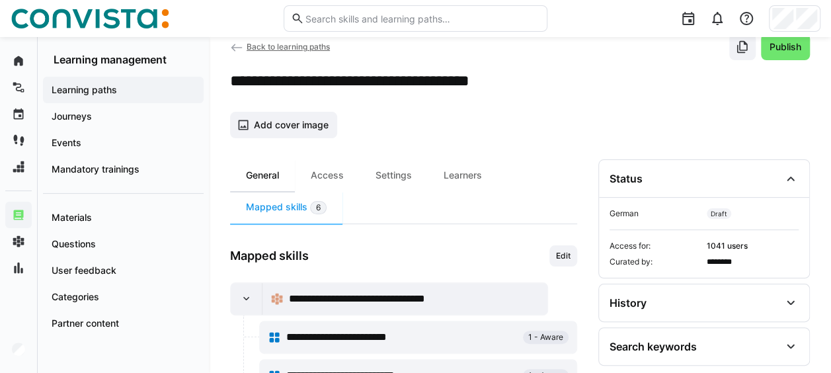
click at [255, 172] on div "General" at bounding box center [262, 175] width 65 height 32
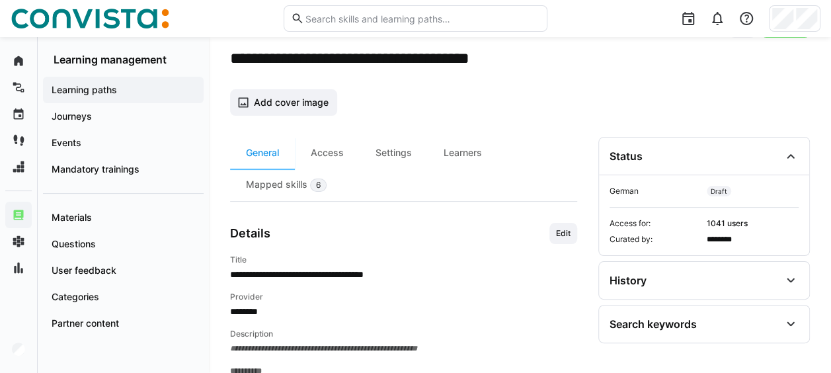
scroll to position [66, 0]
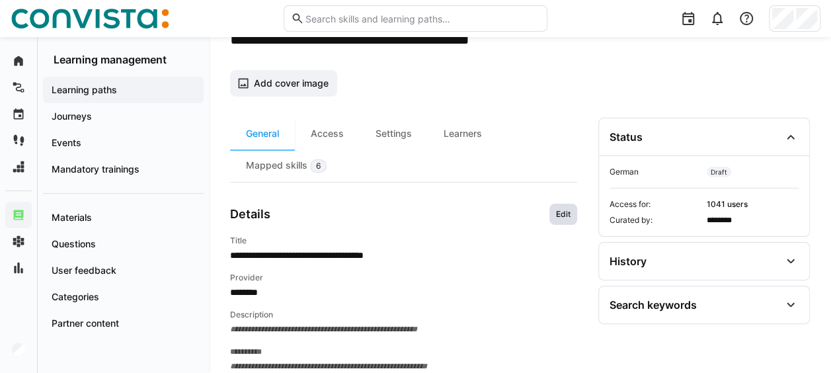
click at [572, 212] on span "Edit" at bounding box center [564, 214] width 28 height 21
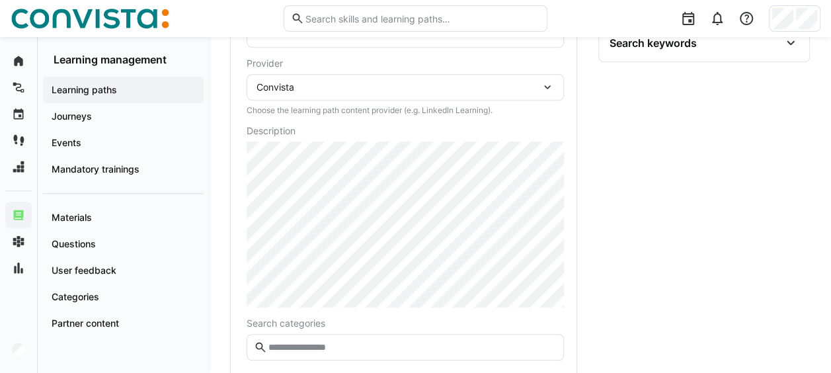
click at [560, 78] on div "Convista" at bounding box center [405, 87] width 317 height 26
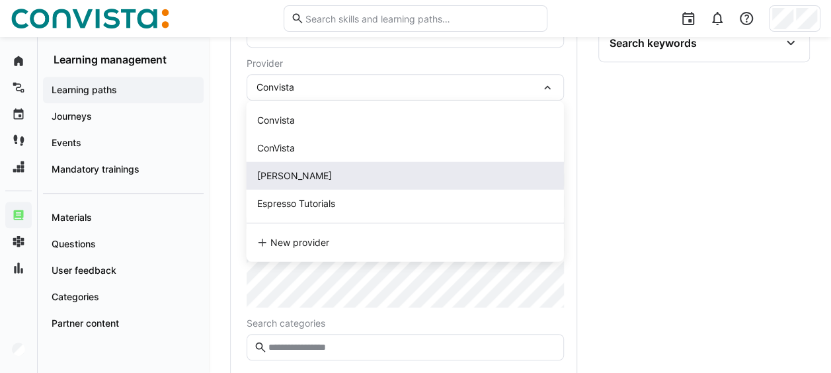
click at [288, 177] on span "[PERSON_NAME]" at bounding box center [294, 175] width 75 height 11
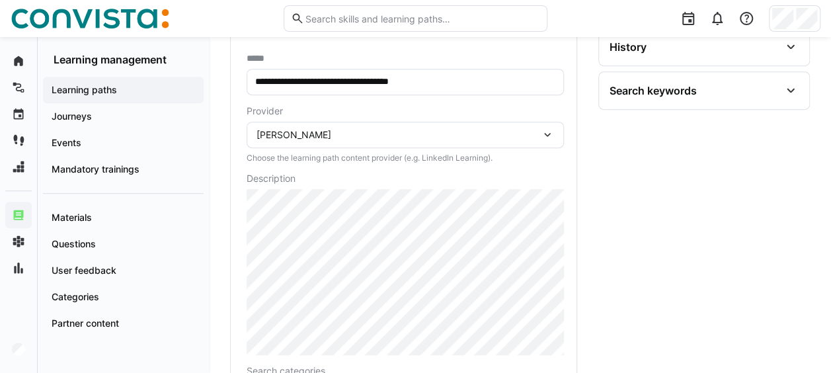
scroll to position [262, 0]
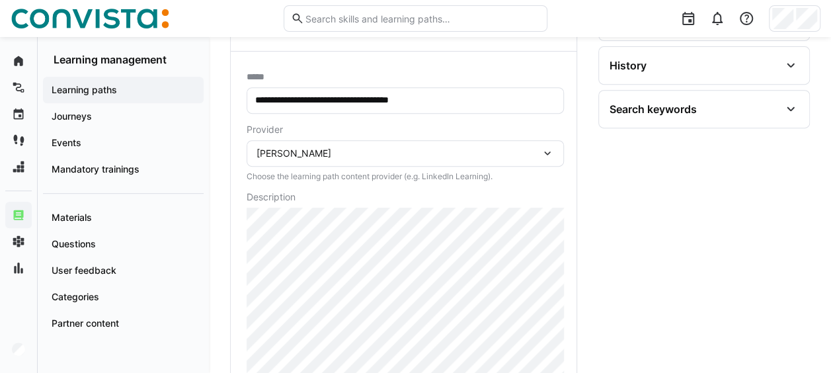
click at [245, 243] on div "**********" at bounding box center [404, 247] width 346 height 391
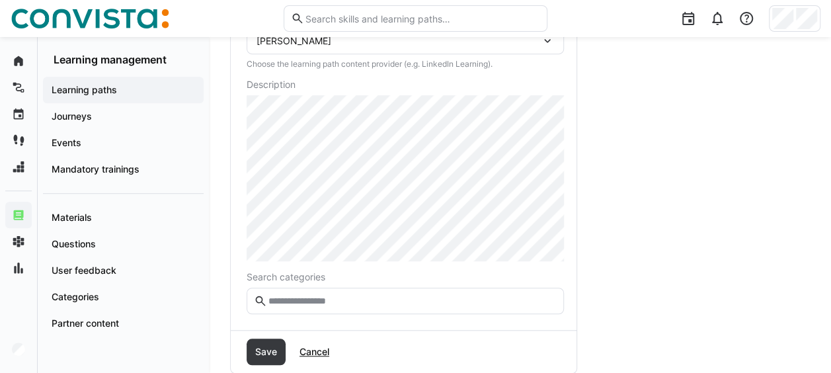
scroll to position [394, 0]
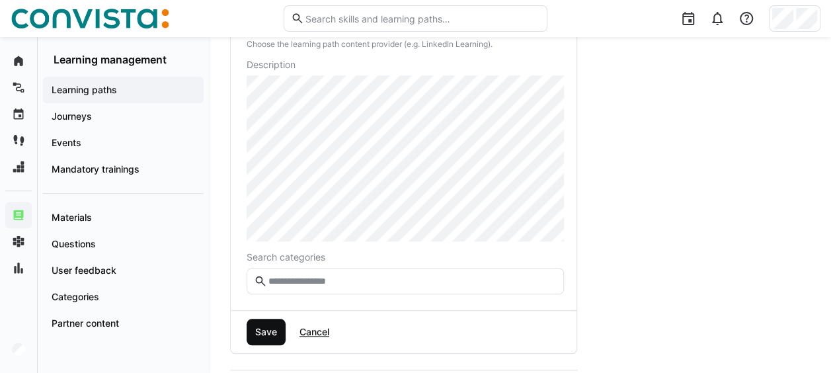
click at [260, 326] on span "Save" at bounding box center [266, 331] width 26 height 13
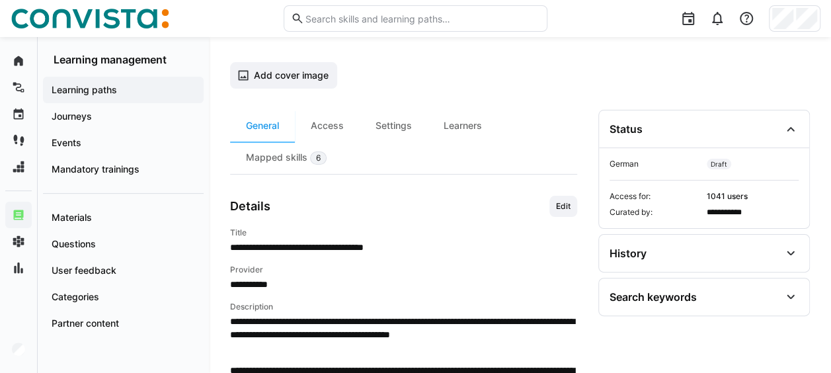
scroll to position [8, 0]
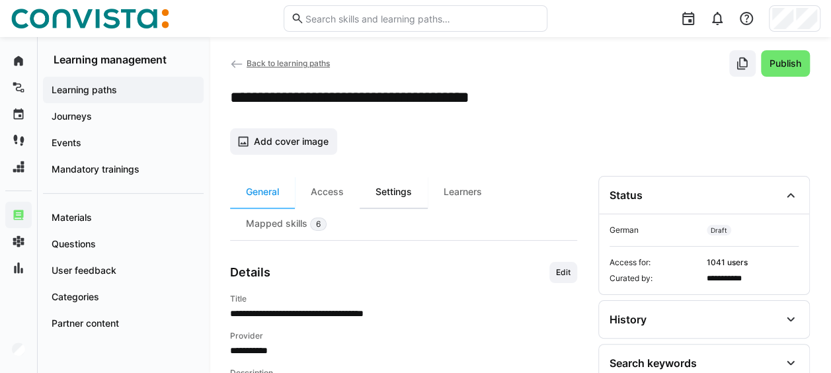
click at [397, 191] on div "Settings" at bounding box center [394, 192] width 68 height 32
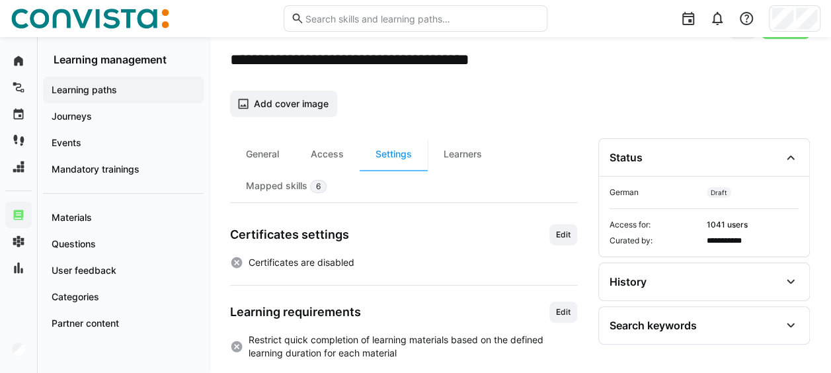
scroll to position [66, 0]
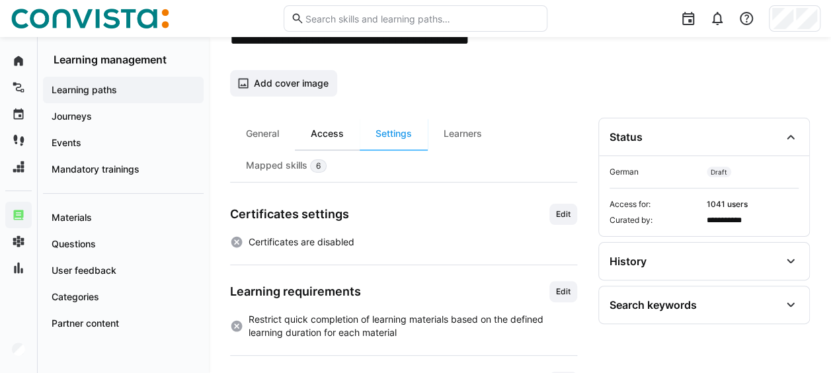
click at [343, 133] on div "Access" at bounding box center [327, 134] width 65 height 32
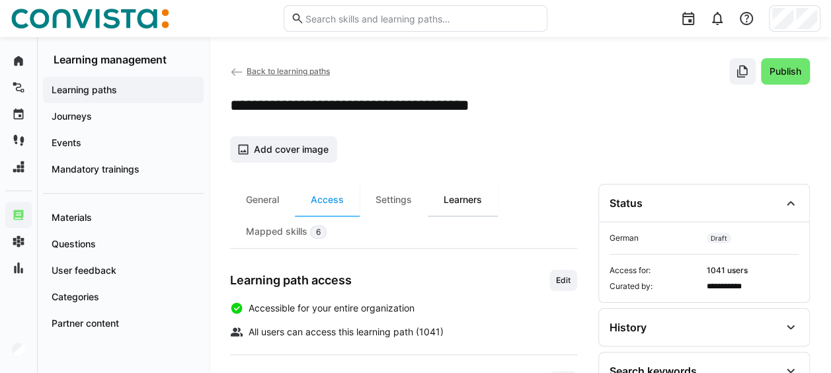
click at [470, 204] on div "Learners" at bounding box center [463, 200] width 70 height 32
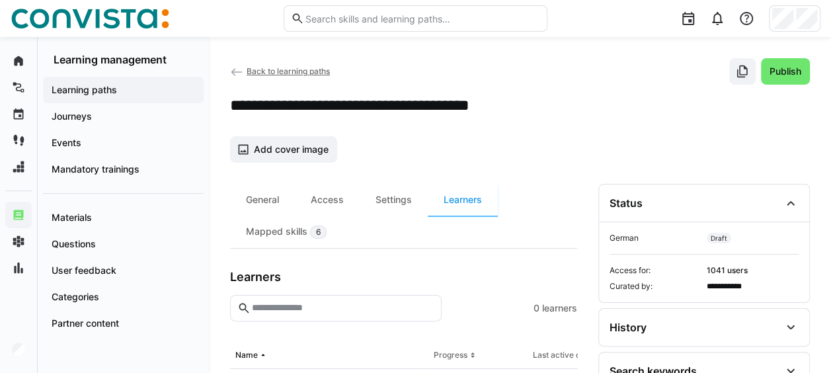
click at [0, 0] on app-navigation-label "Learning paths" at bounding box center [0, 0] width 0 height 0
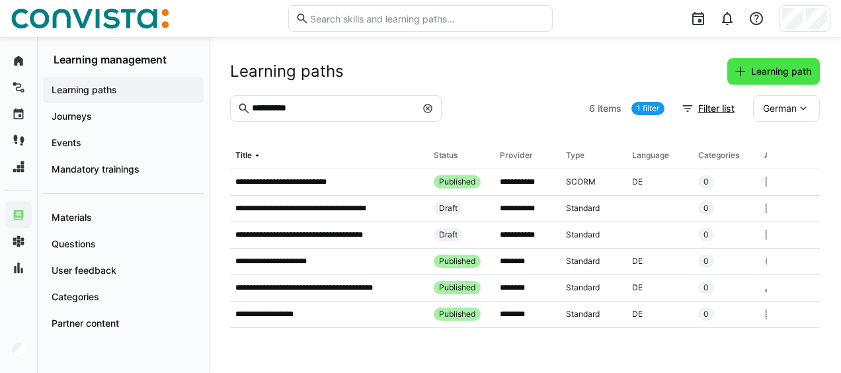
click at [734, 63] on span "Learning path" at bounding box center [774, 71] width 93 height 26
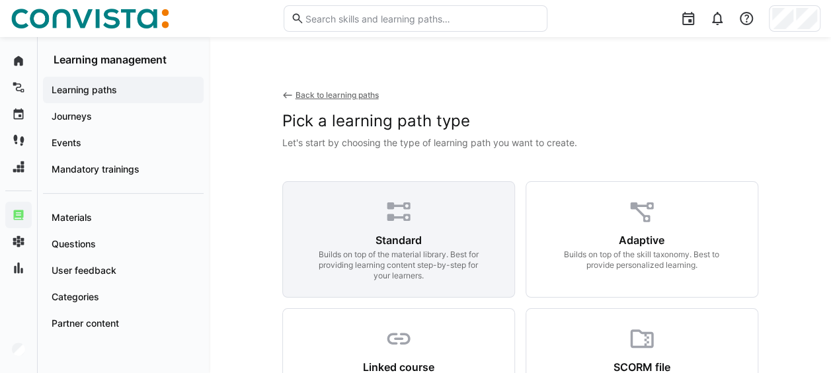
click at [349, 216] on div "Standard Builds on top of the material library. Best for providing learning con…" at bounding box center [398, 239] width 233 height 116
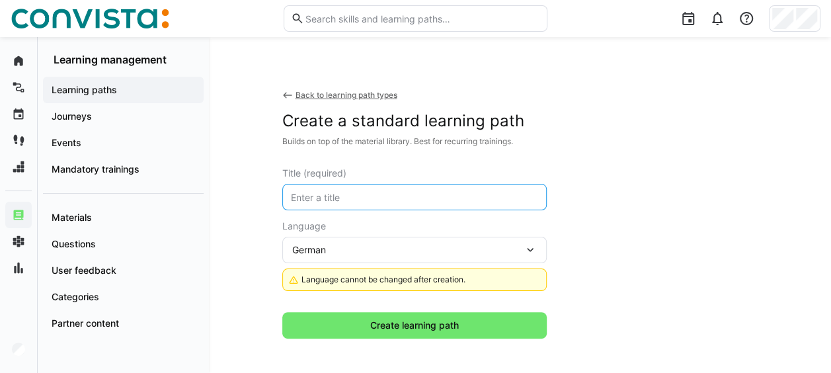
click at [357, 201] on input "text" at bounding box center [415, 197] width 250 height 12
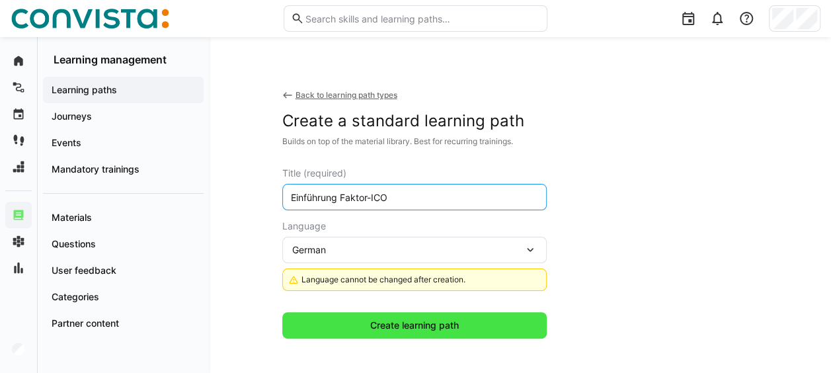
type input "Einführung Faktor-ICO"
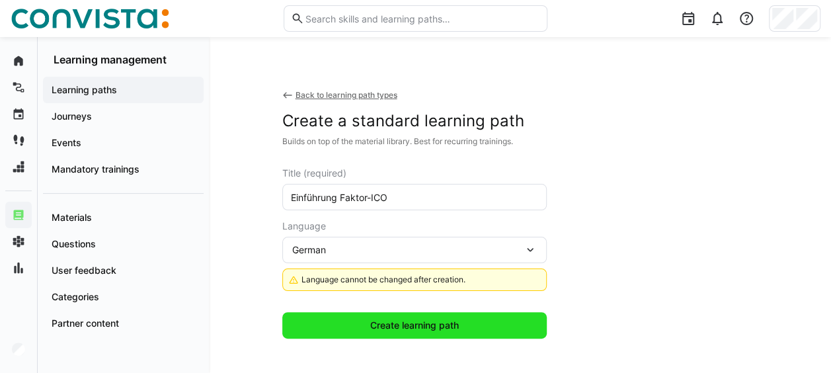
click at [380, 329] on span "Create learning path" at bounding box center [414, 325] width 93 height 13
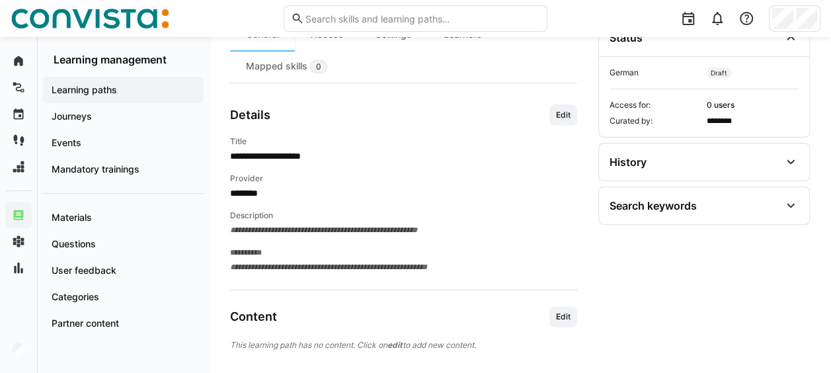
scroll to position [184, 0]
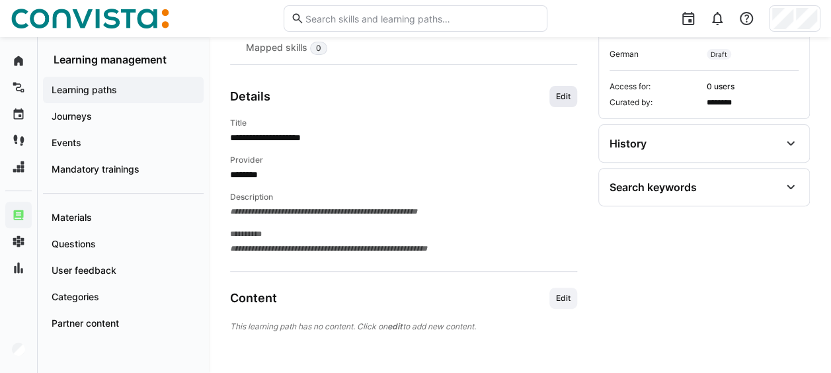
click at [568, 95] on span "Edit" at bounding box center [563, 96] width 17 height 11
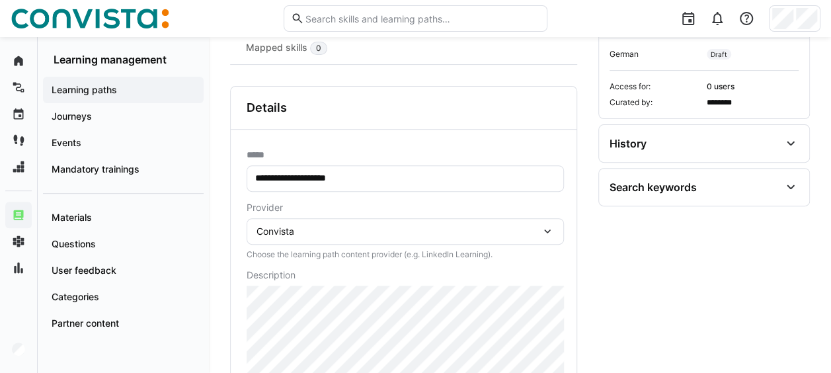
click at [541, 231] on eds-icon at bounding box center [547, 231] width 13 height 13
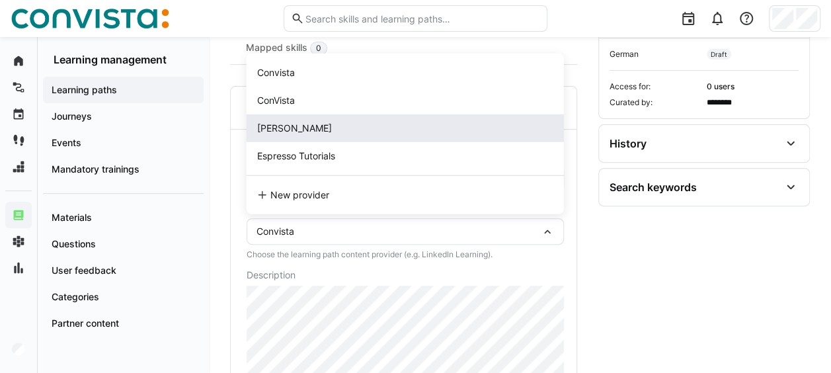
click at [345, 119] on div "[PERSON_NAME]" at bounding box center [405, 128] width 317 height 28
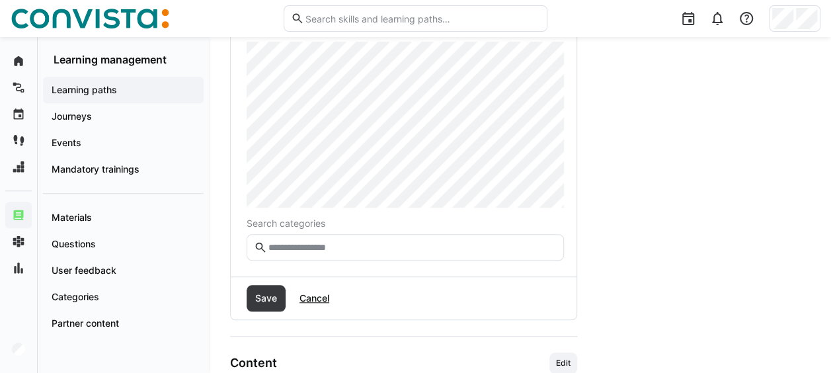
scroll to position [448, 0]
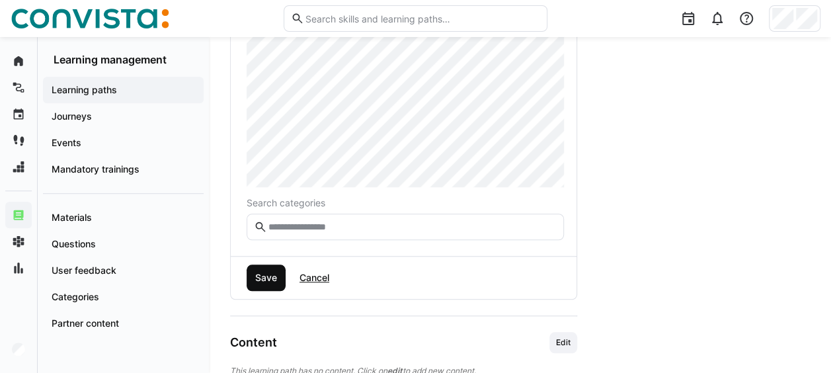
click at [265, 266] on span "Save" at bounding box center [266, 278] width 39 height 26
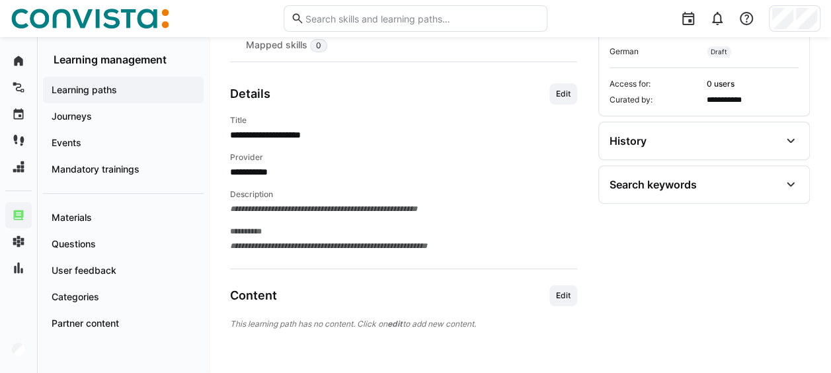
scroll to position [184, 0]
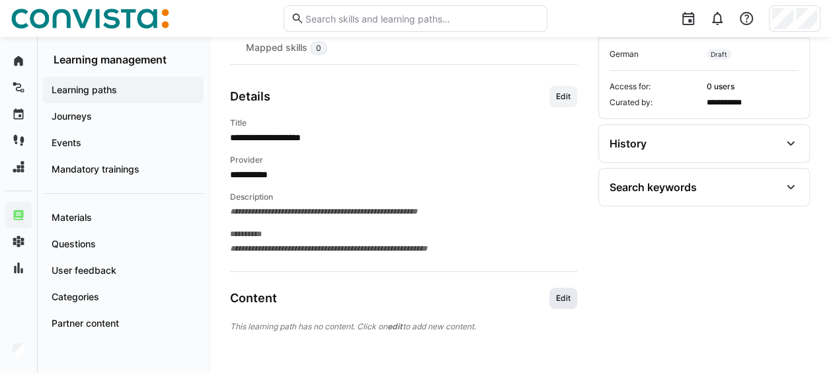
click at [566, 300] on span "Edit" at bounding box center [563, 298] width 17 height 11
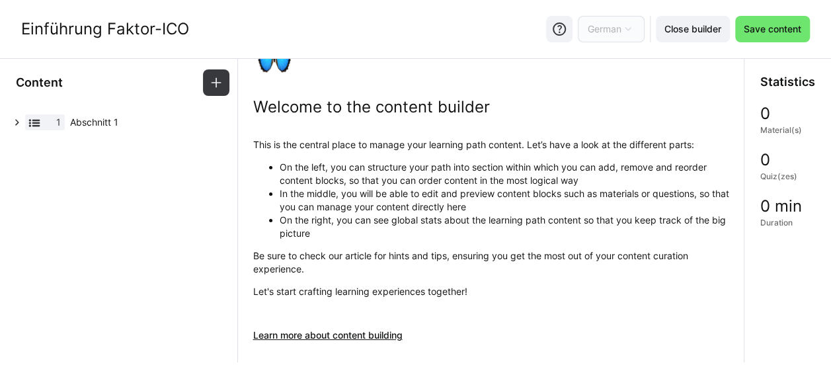
scroll to position [66, 0]
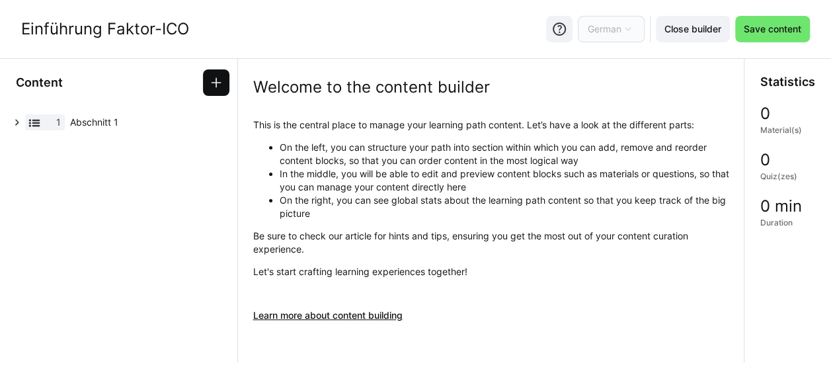
click at [220, 69] on span at bounding box center [216, 82] width 26 height 26
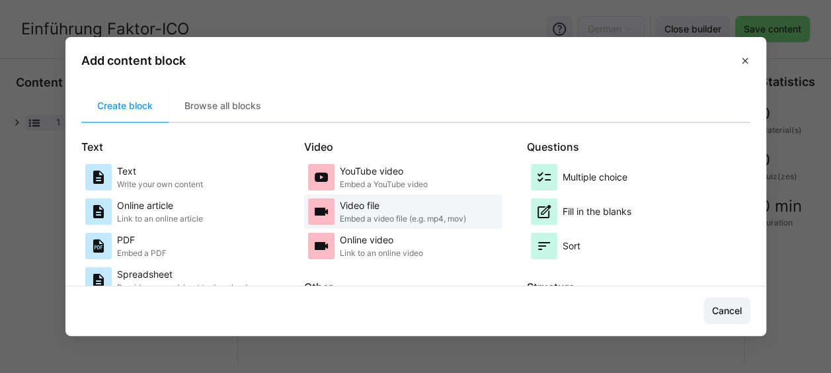
scroll to position [186, 0]
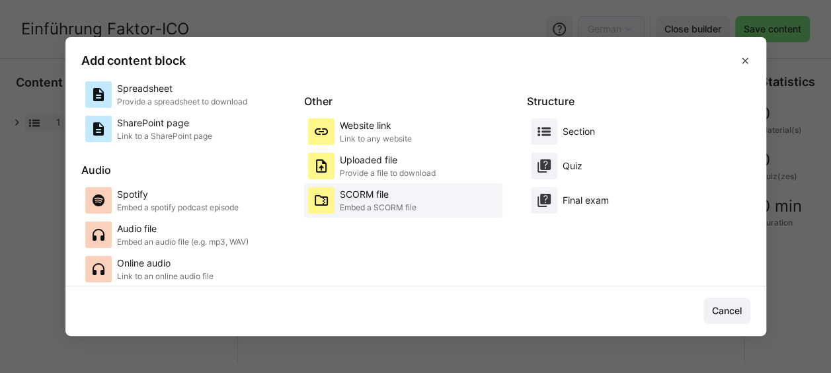
click at [382, 196] on p "SCORM file" at bounding box center [378, 194] width 77 height 13
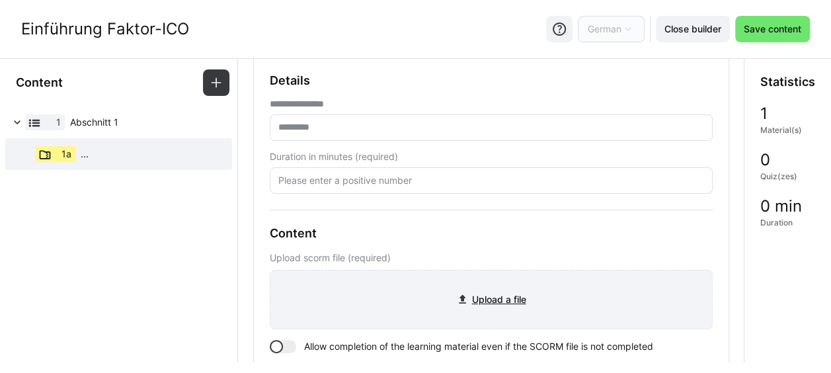
click at [487, 300] on input "file" at bounding box center [492, 300] width 442 height 58
click at [488, 300] on input "file" at bounding box center [492, 300] width 442 height 58
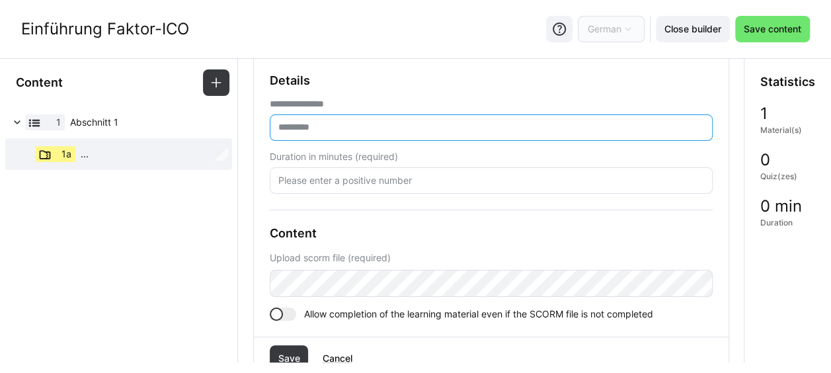
click at [444, 122] on input "text" at bounding box center [491, 128] width 429 height 12
type input "**********"
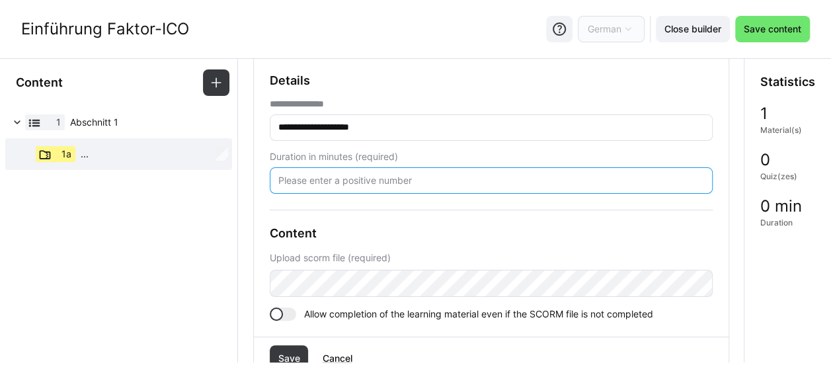
click at [413, 175] on input "number" at bounding box center [491, 181] width 429 height 12
type input "60"
click at [435, 196] on div "**********" at bounding box center [491, 196] width 443 height 247
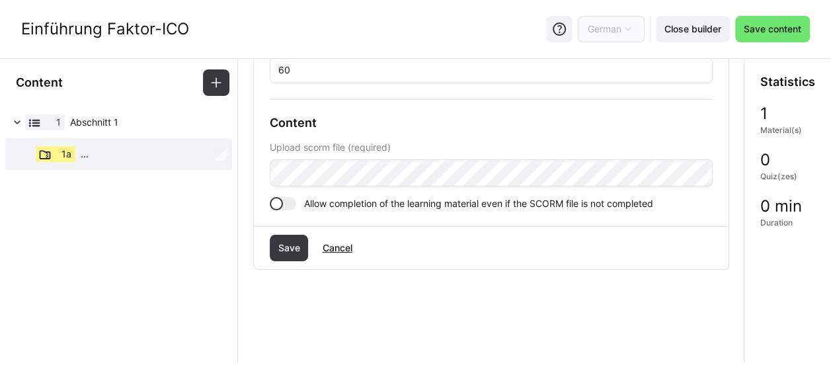
scroll to position [179, 0]
click at [285, 241] on span "Save" at bounding box center [289, 245] width 26 height 13
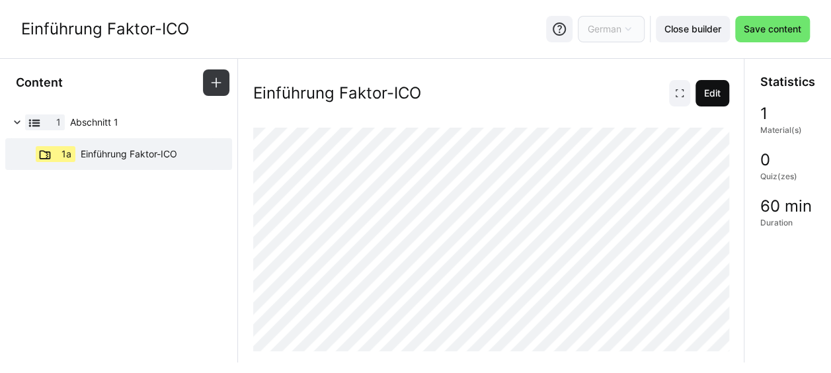
click at [708, 91] on span "Edit" at bounding box center [712, 93] width 21 height 13
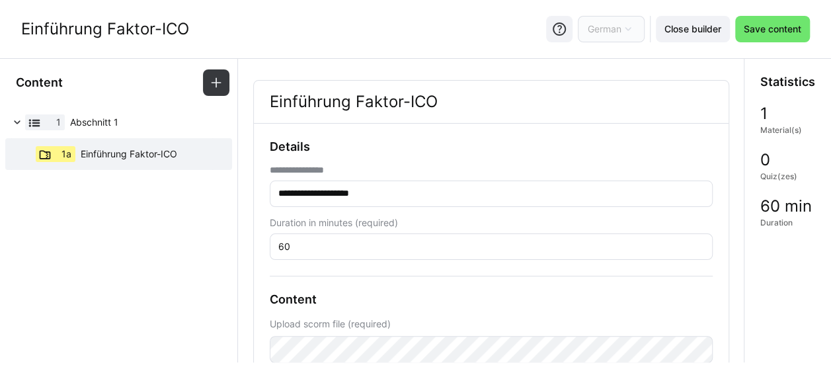
click at [379, 192] on input "**********" at bounding box center [491, 194] width 429 height 12
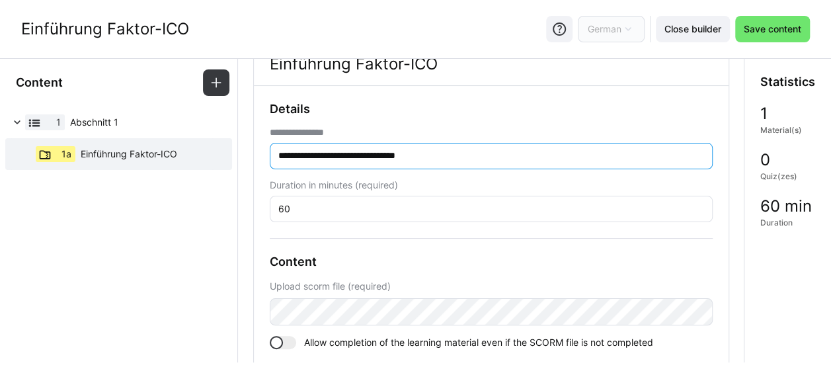
scroll to position [132, 0]
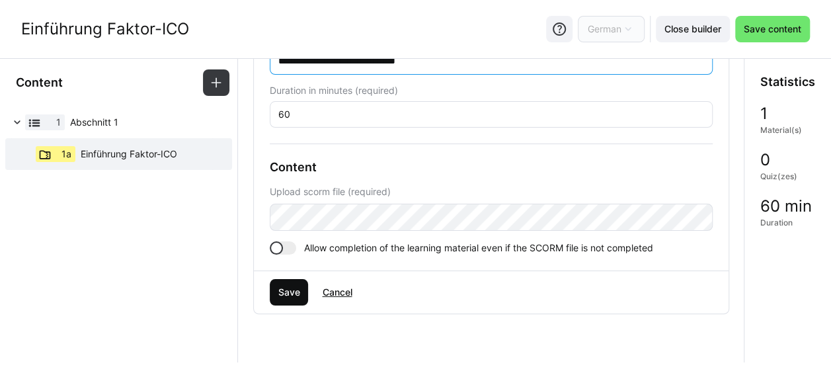
type input "**********"
click at [299, 291] on span "Save" at bounding box center [289, 292] width 39 height 26
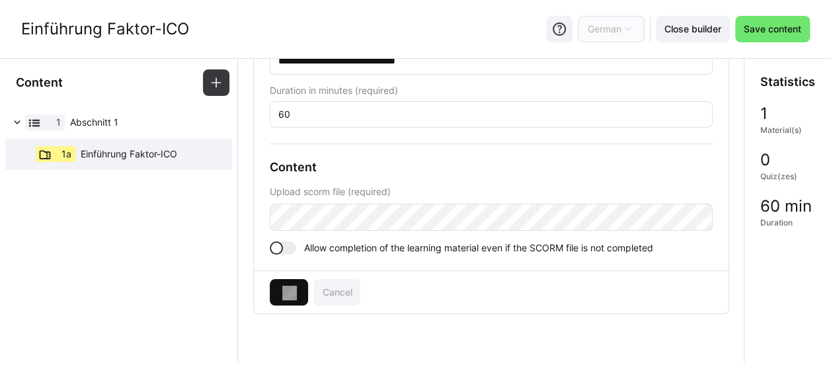
scroll to position [0, 0]
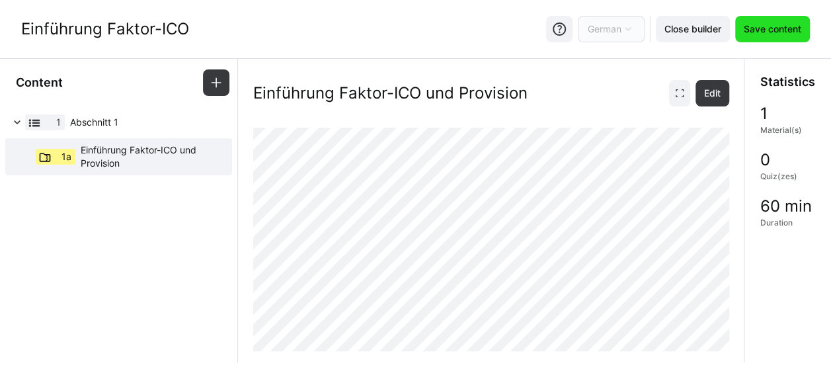
click at [751, 24] on span "Save content" at bounding box center [773, 28] width 62 height 13
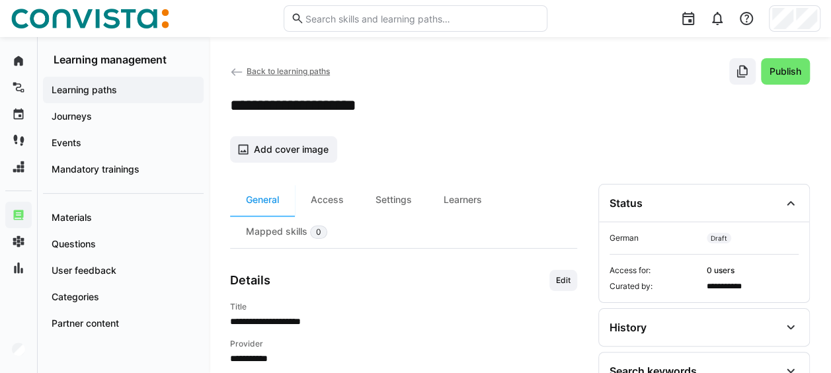
click at [307, 110] on h2 "**********" at bounding box center [314, 105] width 168 height 20
click at [305, 102] on h2 "**********" at bounding box center [314, 105] width 168 height 20
drag, startPoint x: 305, startPoint y: 102, endPoint x: 371, endPoint y: 124, distance: 69.9
click at [368, 127] on app-details-header "**********" at bounding box center [520, 110] width 580 height 104
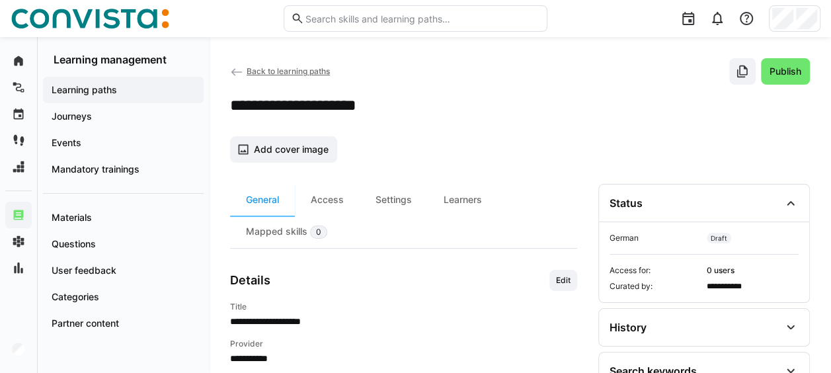
click at [394, 102] on h2 "**********" at bounding box center [314, 105] width 168 height 20
click at [401, 102] on div "**********" at bounding box center [520, 105] width 580 height 20
click at [394, 102] on h2 "**********" at bounding box center [314, 105] width 168 height 20
drag, startPoint x: 394, startPoint y: 102, endPoint x: 448, endPoint y: 91, distance: 55.9
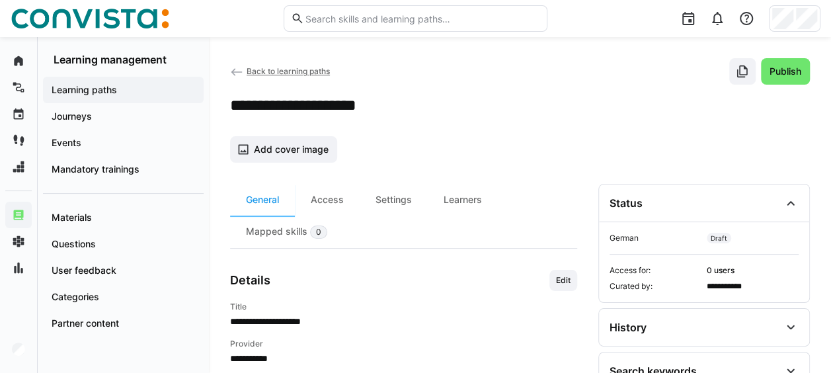
click at [448, 91] on app-details-header "**********" at bounding box center [520, 110] width 580 height 104
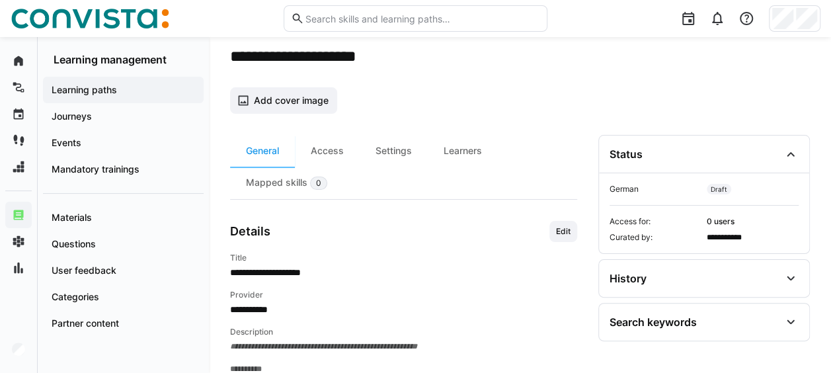
scroll to position [66, 0]
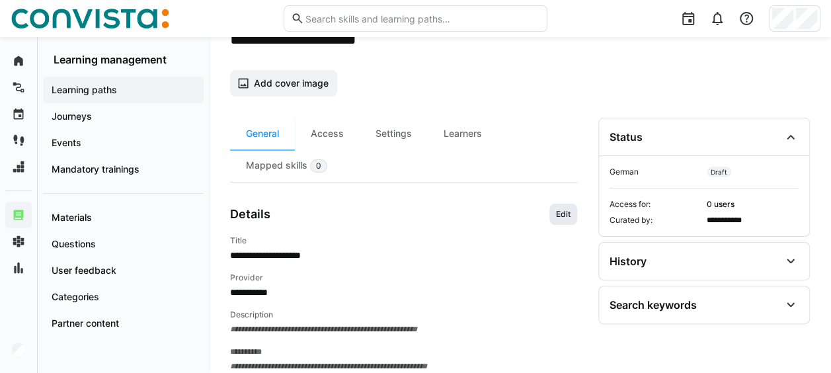
click at [553, 212] on span "Edit" at bounding box center [564, 214] width 28 height 21
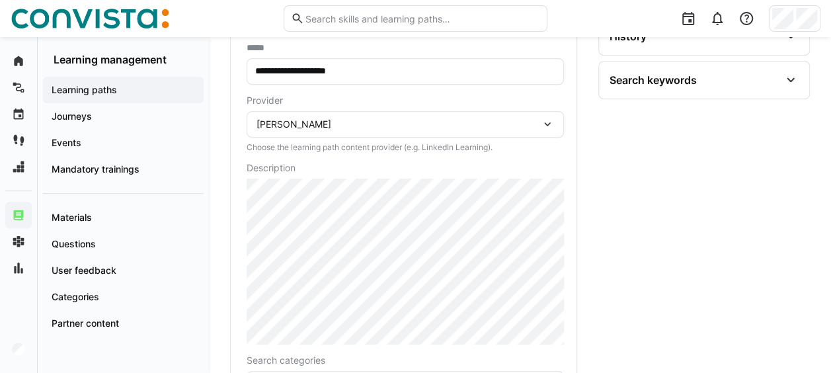
scroll to position [262, 0]
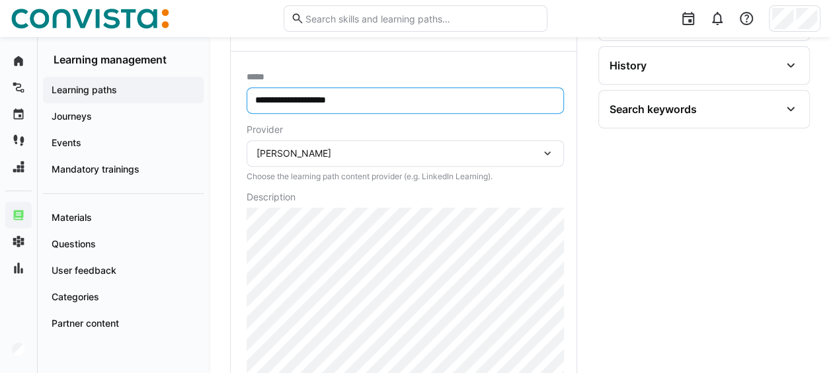
click at [375, 97] on input "**********" at bounding box center [405, 101] width 303 height 12
type input "**********"
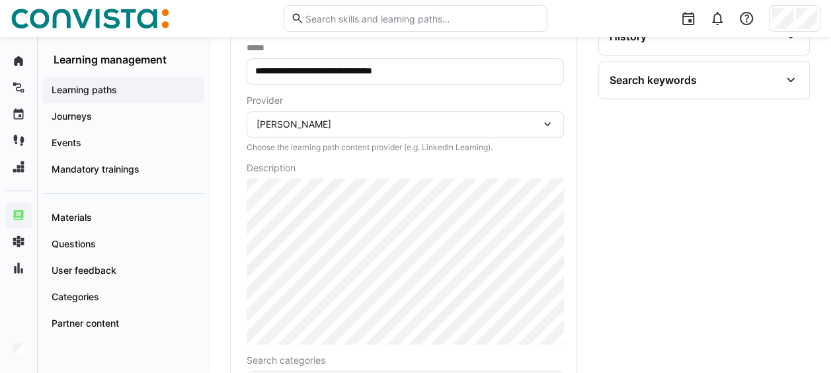
scroll to position [312, 0]
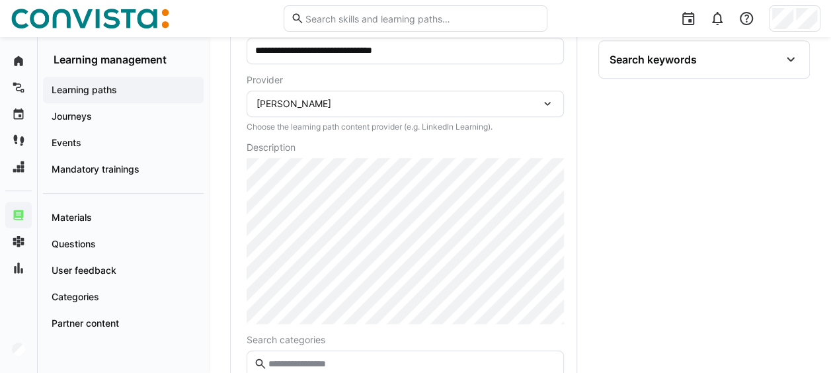
click at [239, 254] on div "**********" at bounding box center [404, 197] width 346 height 391
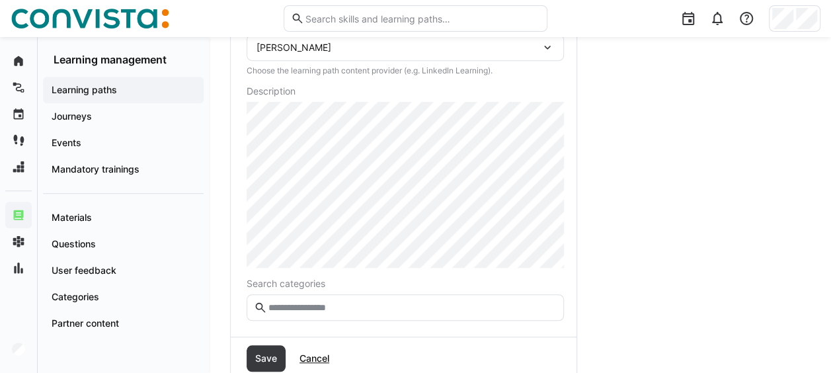
scroll to position [444, 0]
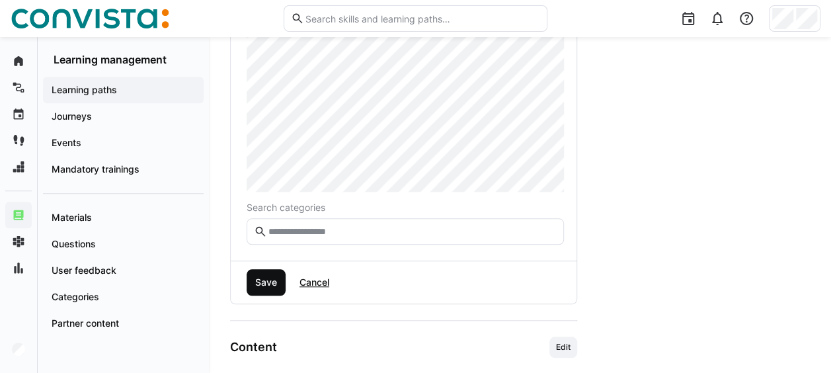
click at [260, 282] on span "Save" at bounding box center [266, 282] width 26 height 13
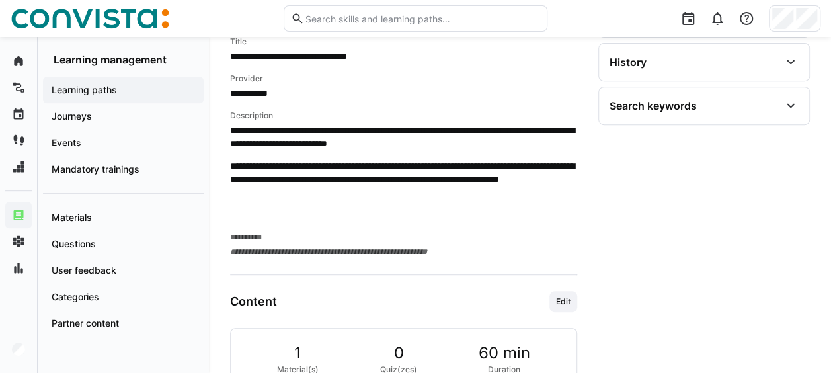
scroll to position [352, 0]
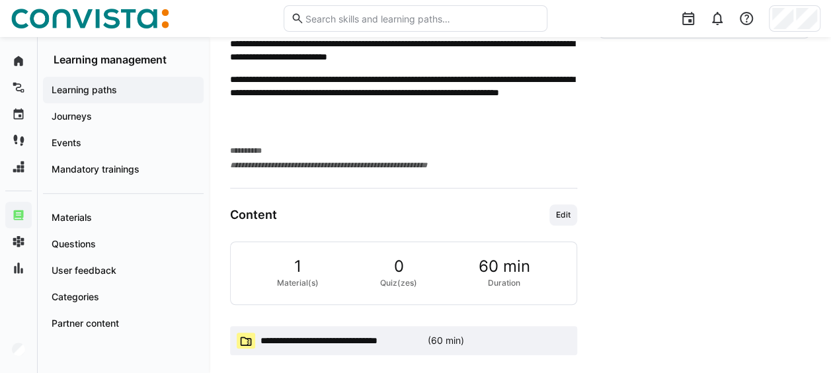
click at [372, 334] on span "**********" at bounding box center [342, 340] width 162 height 13
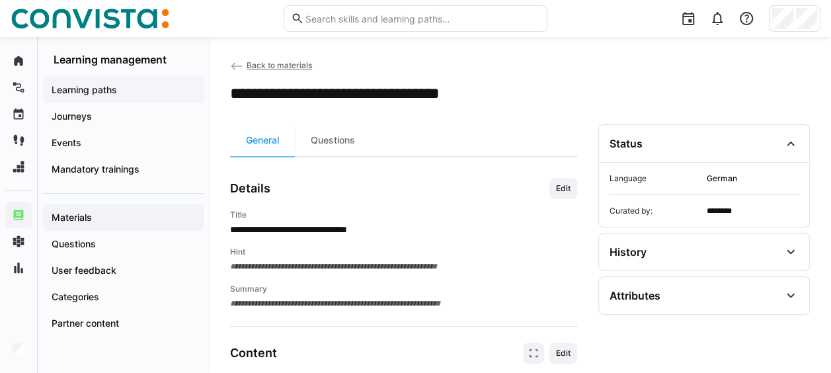
click at [0, 0] on app-navigation-label "Learning paths" at bounding box center [0, 0] width 0 height 0
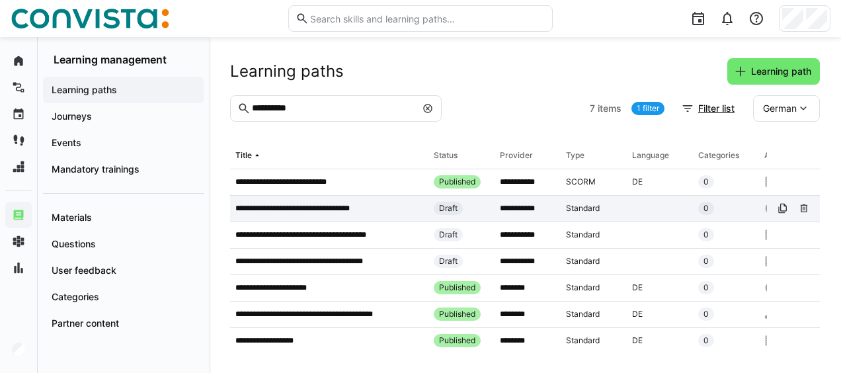
click at [344, 209] on p "**********" at bounding box center [304, 208] width 139 height 11
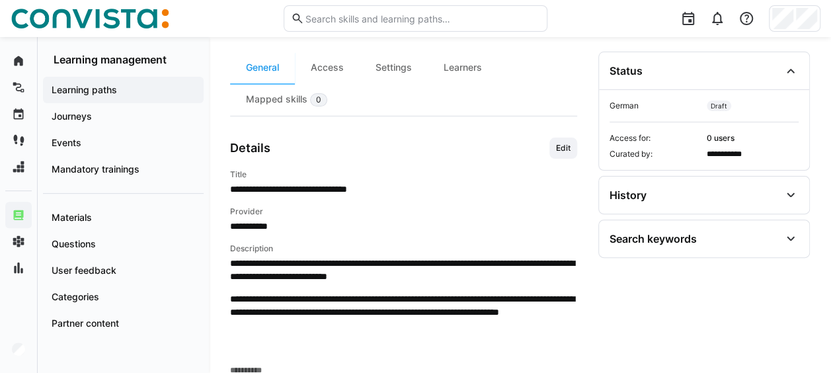
scroll to position [265, 0]
click at [567, 151] on span "Edit" at bounding box center [563, 148] width 17 height 11
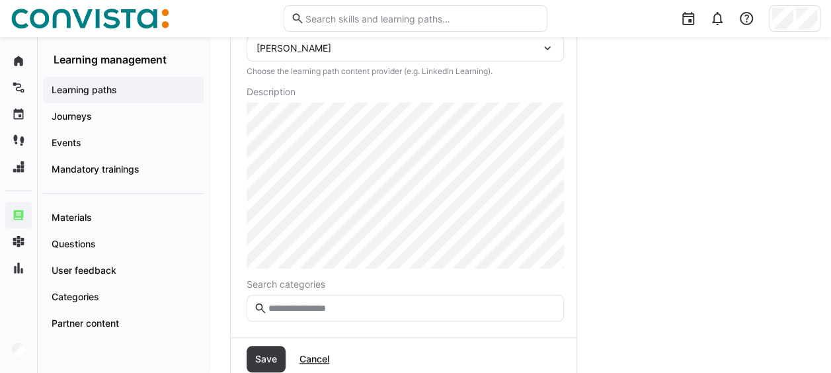
scroll to position [394, 0]
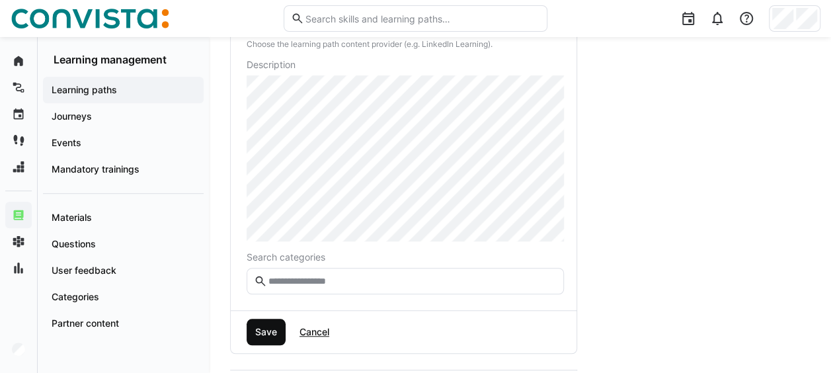
click at [269, 325] on span "Save" at bounding box center [266, 331] width 26 height 13
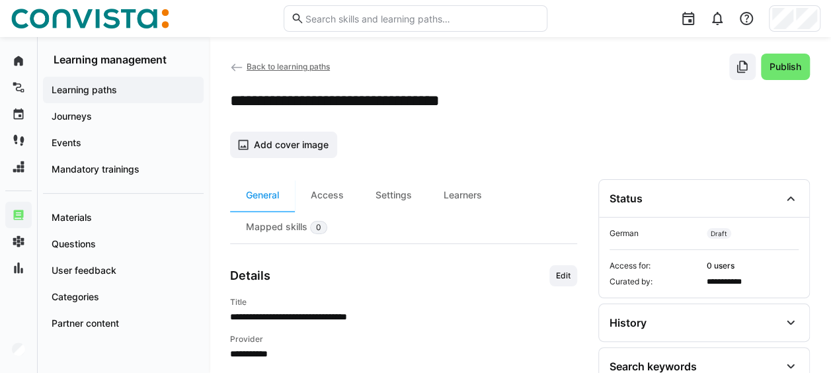
scroll to position [0, 0]
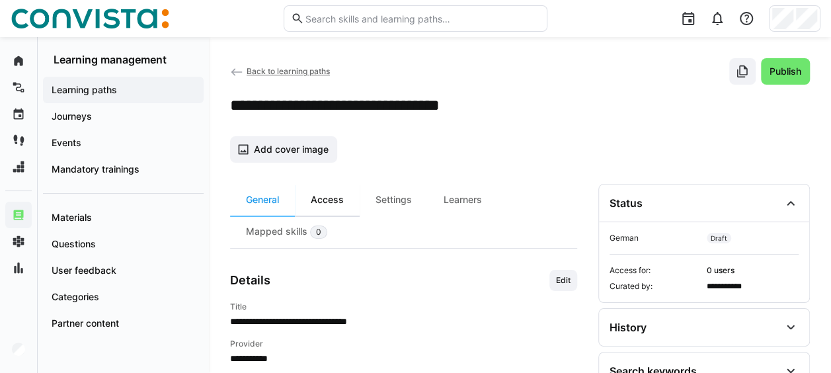
click at [347, 204] on div "Access" at bounding box center [327, 200] width 65 height 32
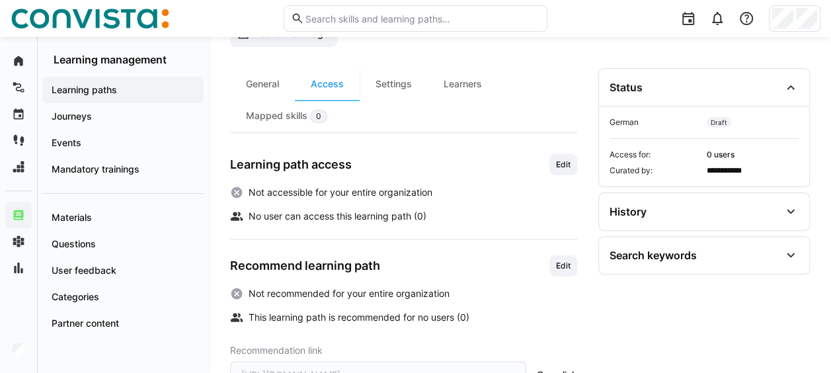
scroll to position [132, 0]
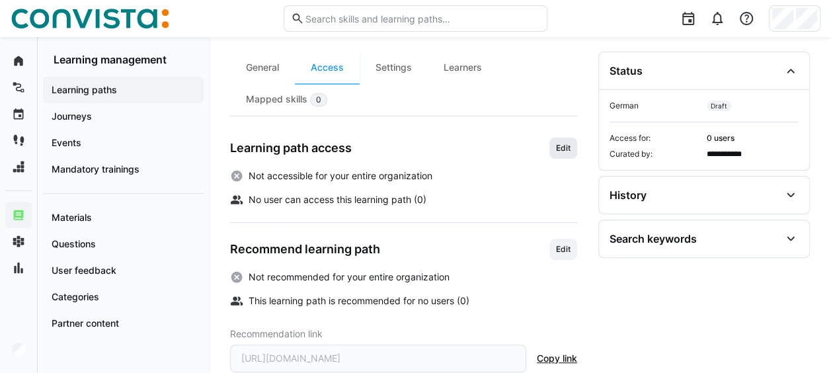
click at [566, 149] on span "Edit" at bounding box center [563, 148] width 17 height 11
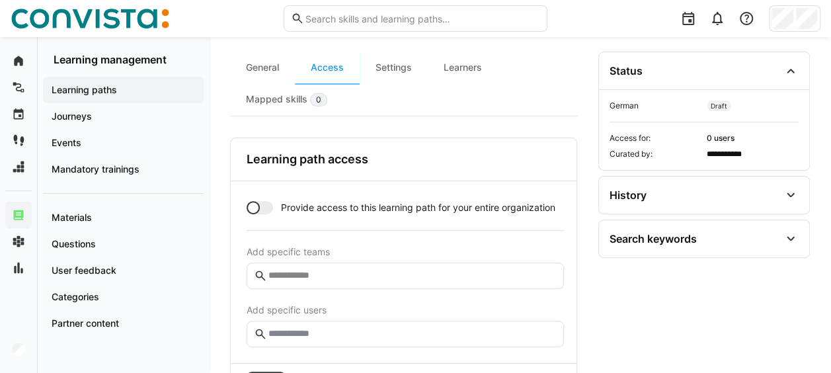
click at [262, 205] on div at bounding box center [260, 207] width 26 height 13
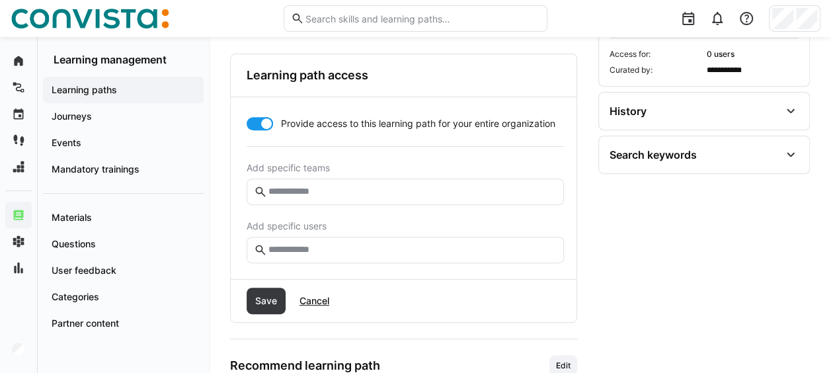
scroll to position [265, 0]
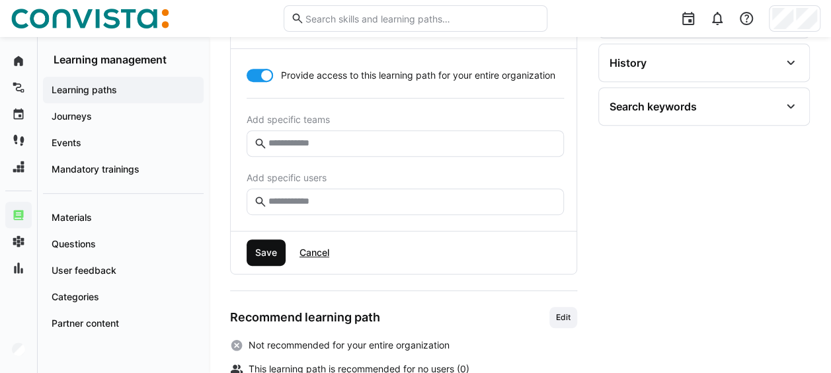
click at [259, 251] on span "Save" at bounding box center [266, 252] width 26 height 13
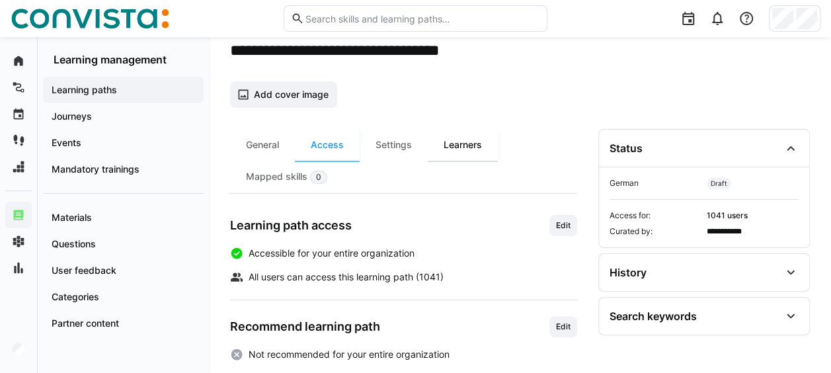
scroll to position [37, 0]
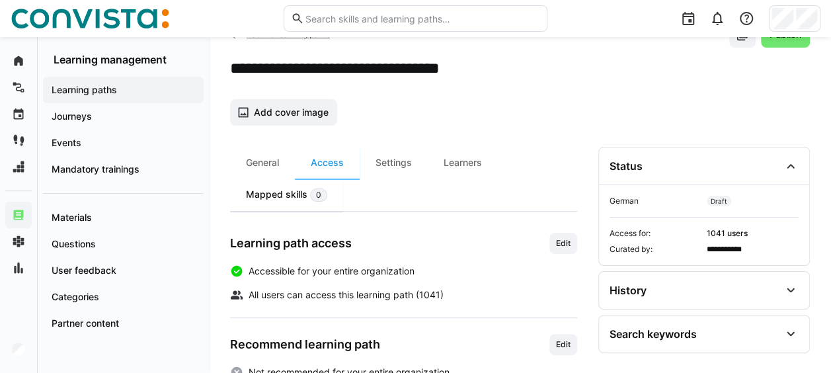
click at [282, 197] on div "Mapped skills 0" at bounding box center [286, 195] width 113 height 32
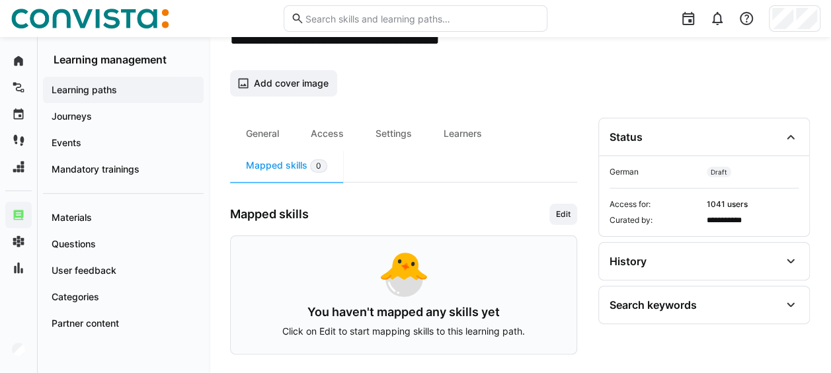
scroll to position [66, 0]
click at [567, 210] on span "Edit" at bounding box center [563, 214] width 17 height 11
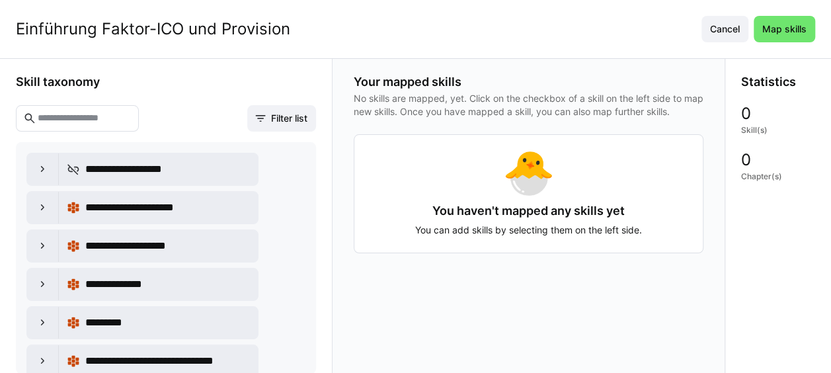
click at [139, 110] on eds-input at bounding box center [77, 118] width 123 height 26
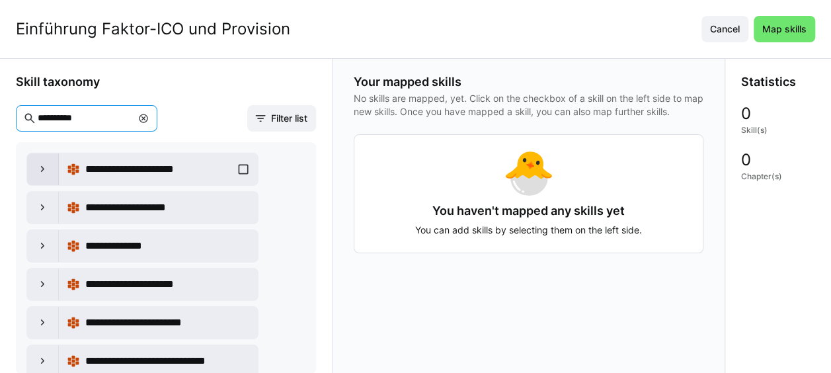
type input "**********"
click at [44, 165] on eds-icon at bounding box center [42, 169] width 13 height 13
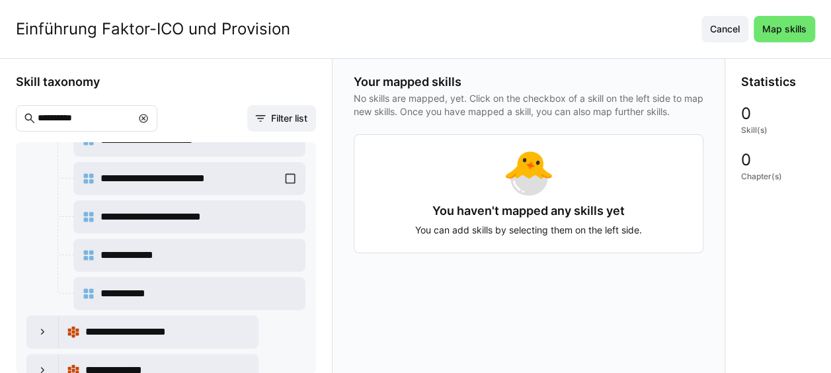
scroll to position [132, 0]
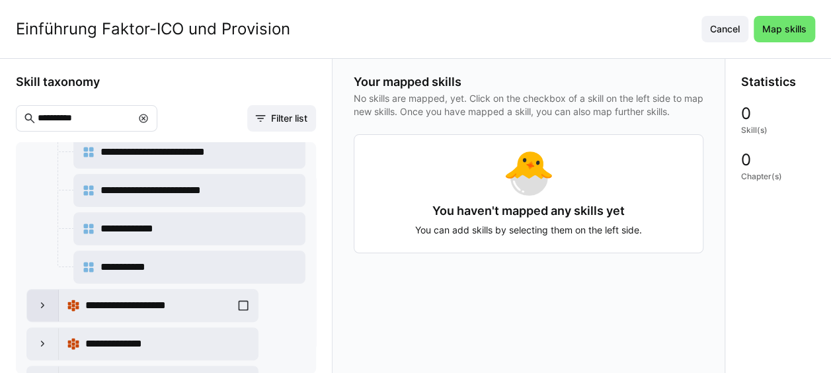
click at [37, 306] on eds-icon at bounding box center [42, 305] width 13 height 13
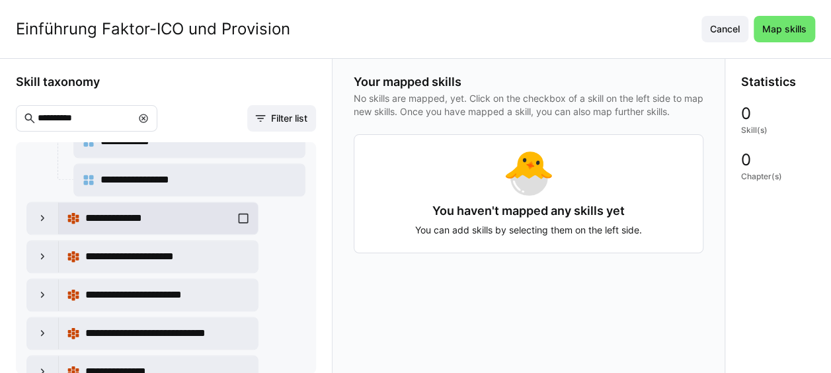
scroll to position [595, 0]
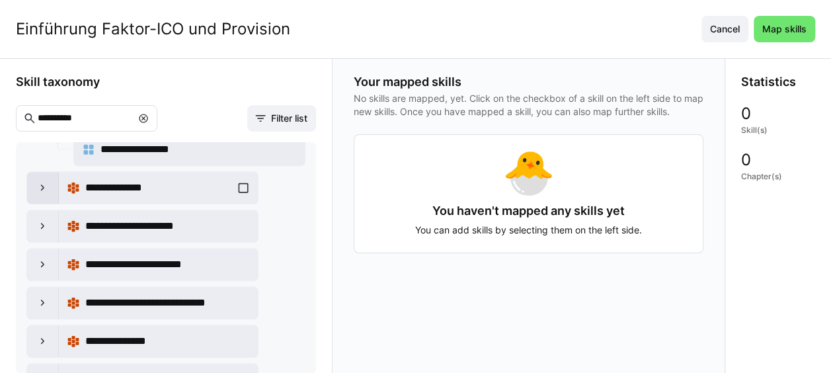
click at [38, 181] on eds-icon at bounding box center [42, 187] width 13 height 13
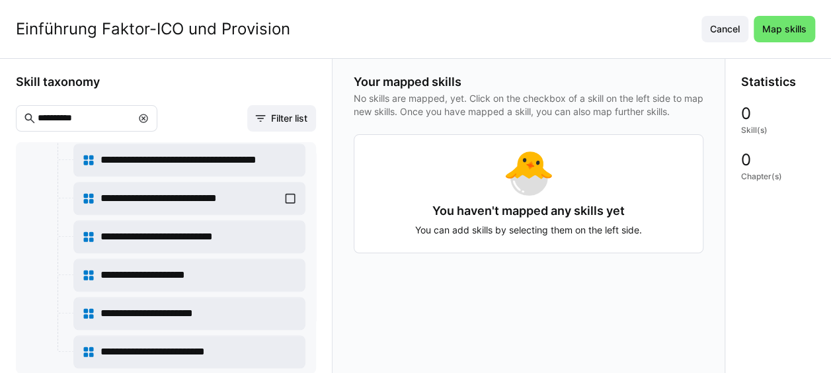
scroll to position [728, 0]
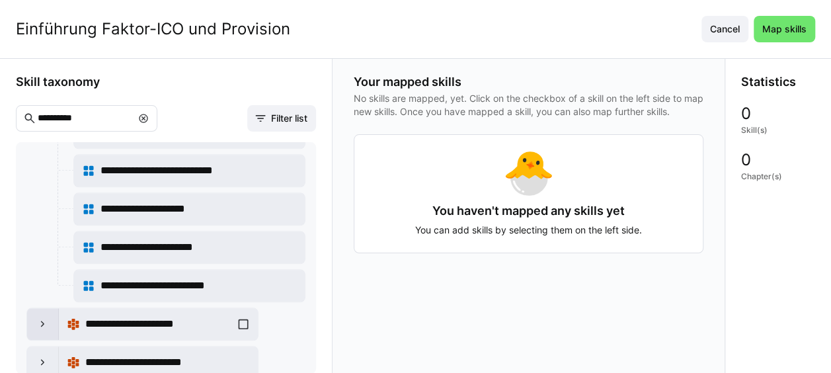
click at [39, 317] on eds-icon at bounding box center [42, 323] width 13 height 13
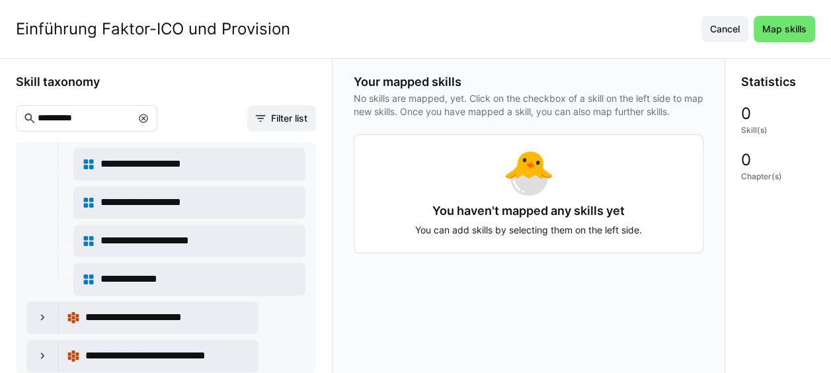
scroll to position [992, 0]
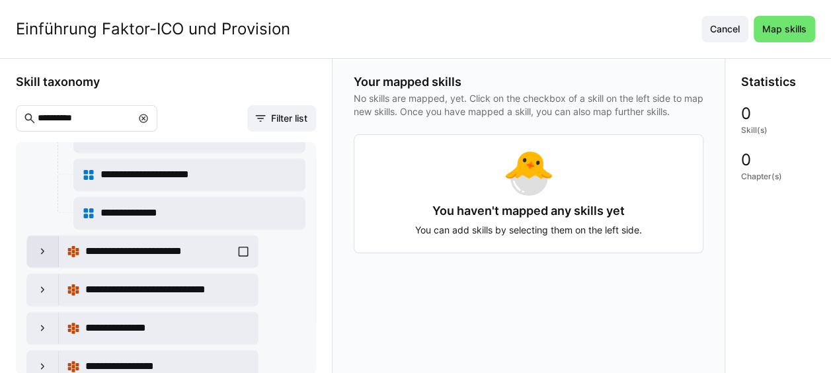
click at [50, 236] on div at bounding box center [43, 251] width 32 height 32
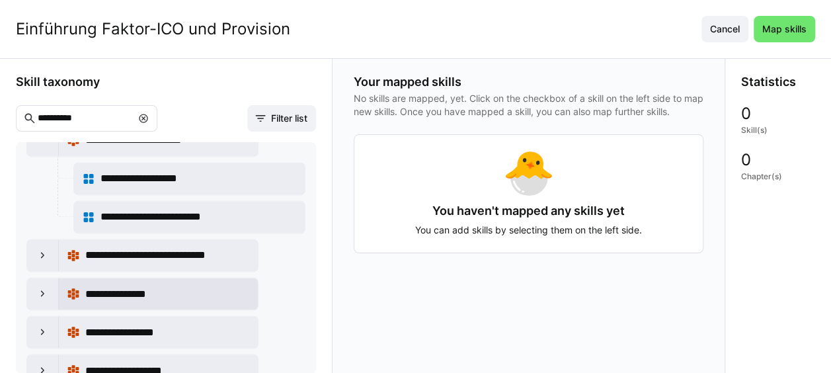
scroll to position [1124, 0]
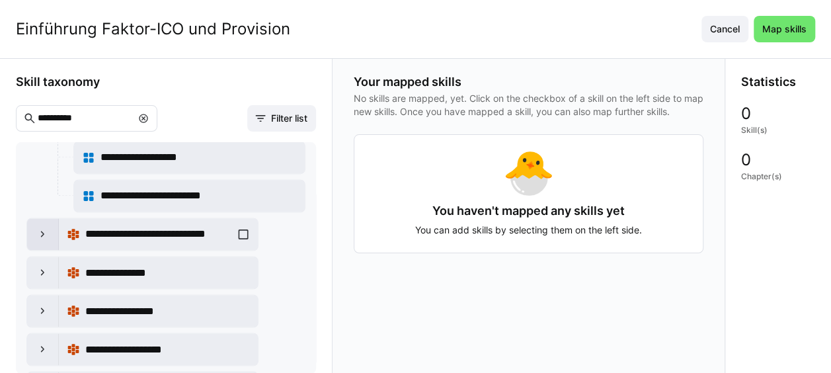
click at [43, 228] on eds-icon at bounding box center [42, 234] width 13 height 13
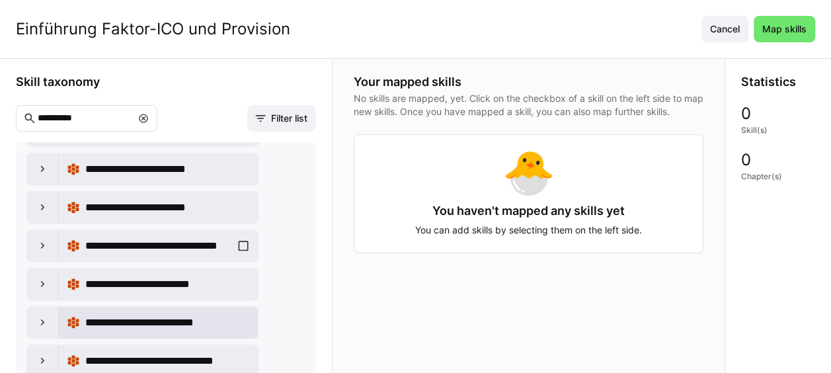
scroll to position [1984, 0]
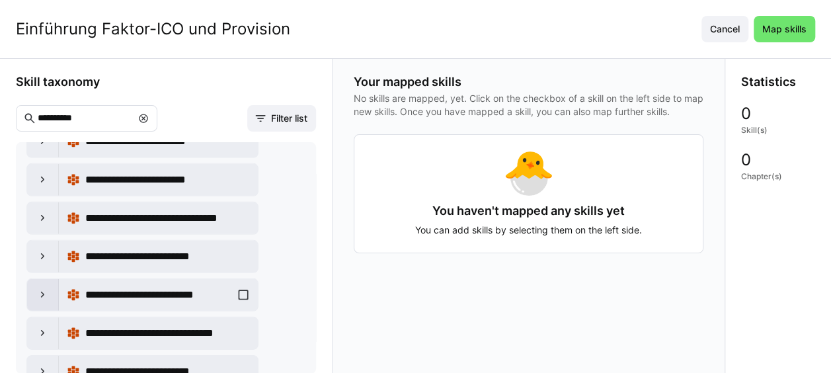
click at [40, 288] on eds-icon at bounding box center [42, 294] width 13 height 13
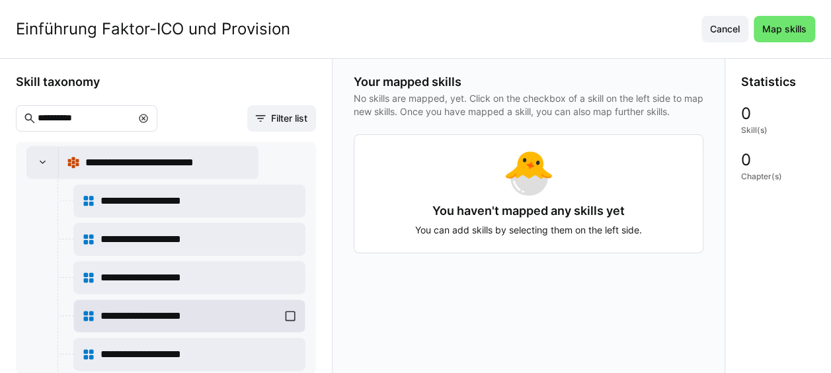
scroll to position [2183, 0]
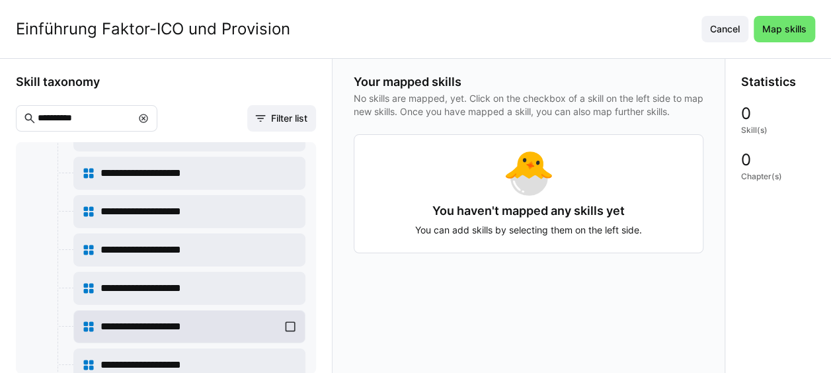
click at [288, 313] on div "**********" at bounding box center [189, 326] width 215 height 26
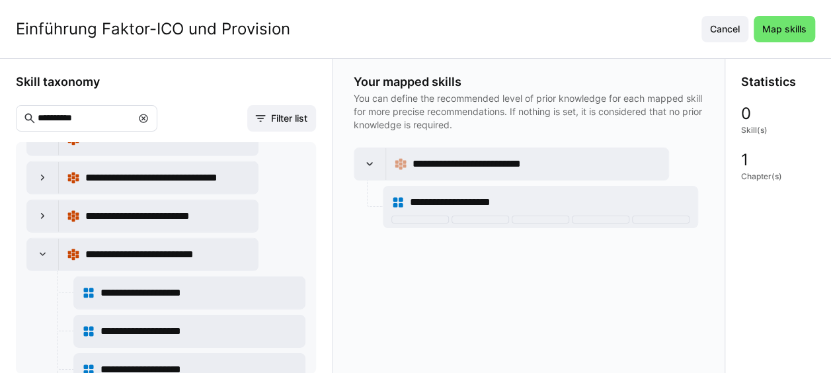
scroll to position [1984, 0]
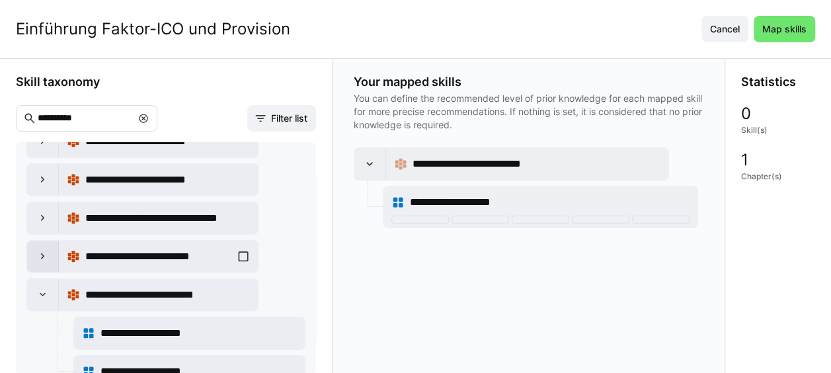
click at [37, 250] on eds-icon at bounding box center [42, 256] width 13 height 13
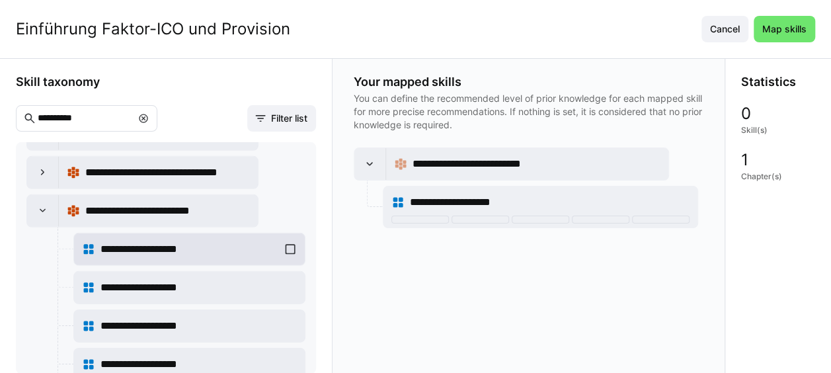
scroll to position [2116, 0]
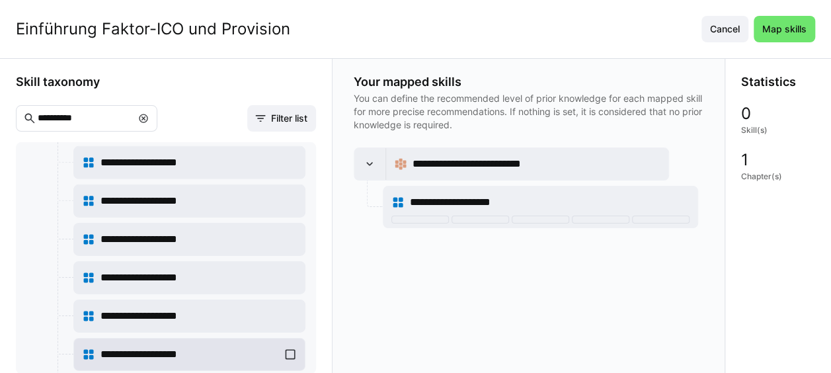
click at [288, 341] on div "**********" at bounding box center [189, 354] width 215 height 26
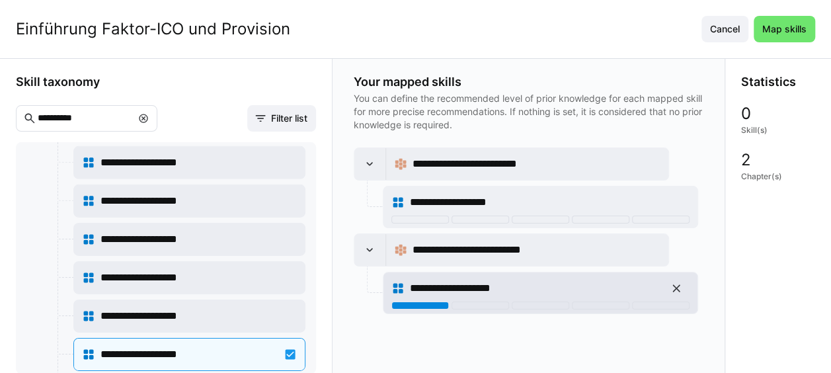
click at [409, 302] on div at bounding box center [421, 306] width 58 height 8
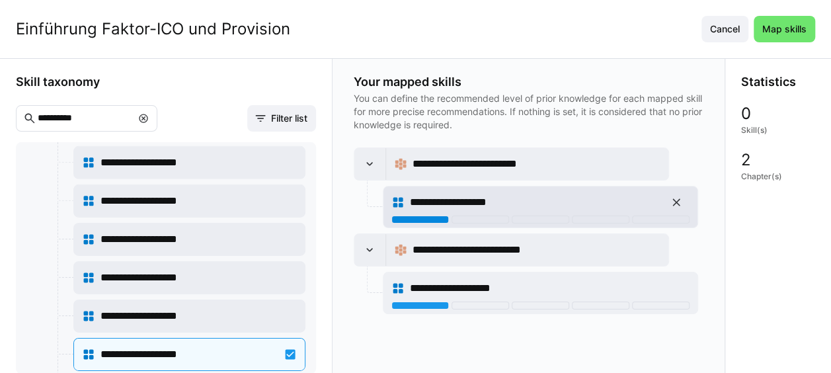
click at [425, 217] on div at bounding box center [421, 220] width 58 height 8
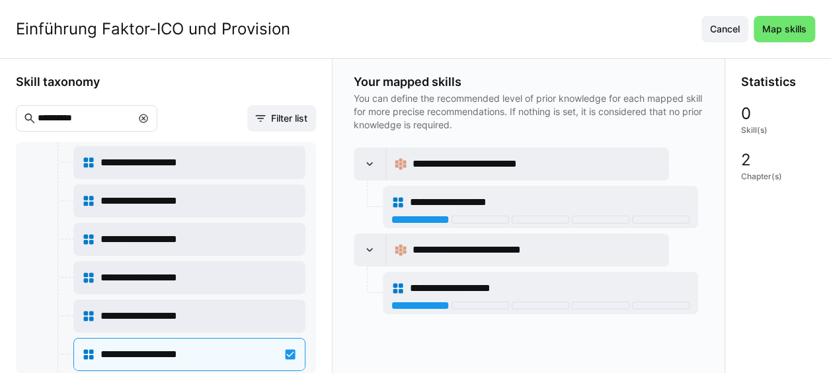
click at [149, 116] on eds-icon at bounding box center [143, 118] width 11 height 11
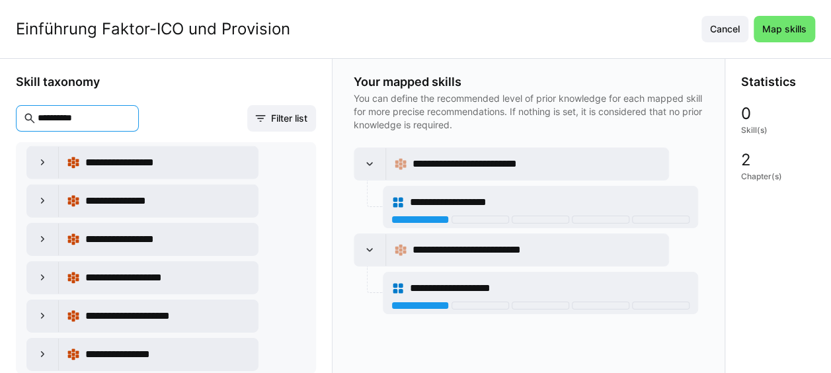
scroll to position [3064, 0]
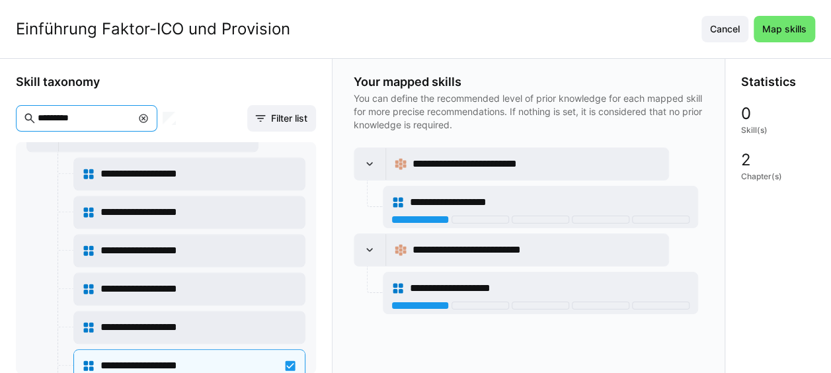
type input "*********"
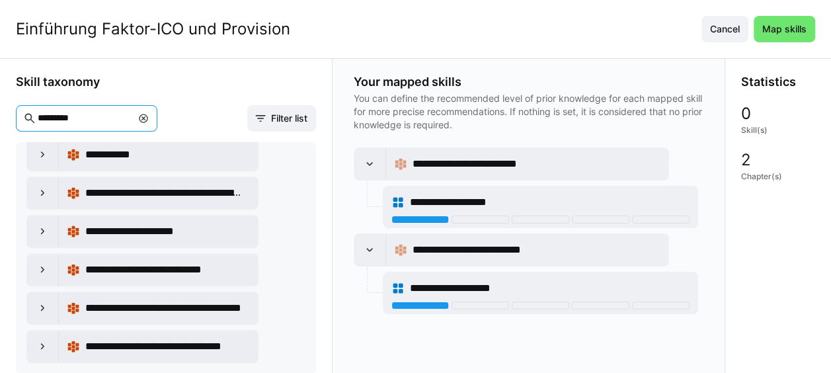
scroll to position [391, 0]
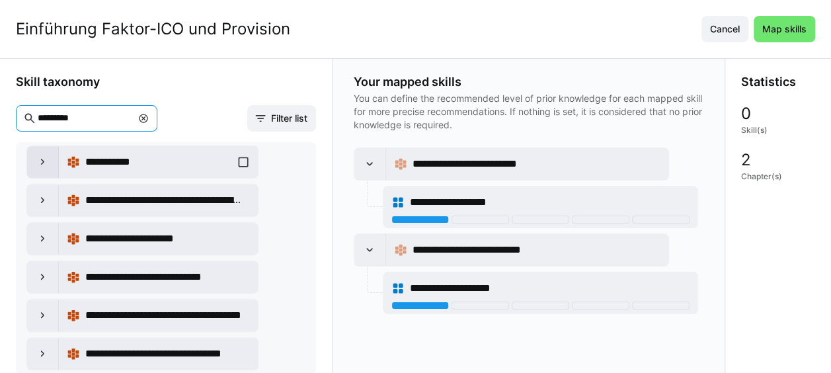
click at [53, 153] on div at bounding box center [43, 162] width 32 height 32
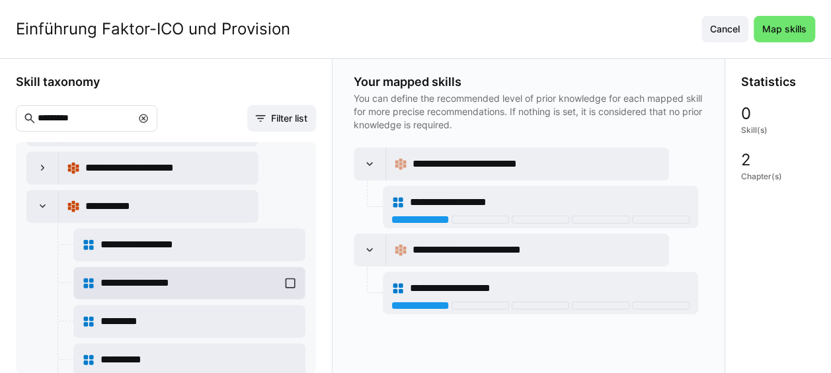
scroll to position [327, 0]
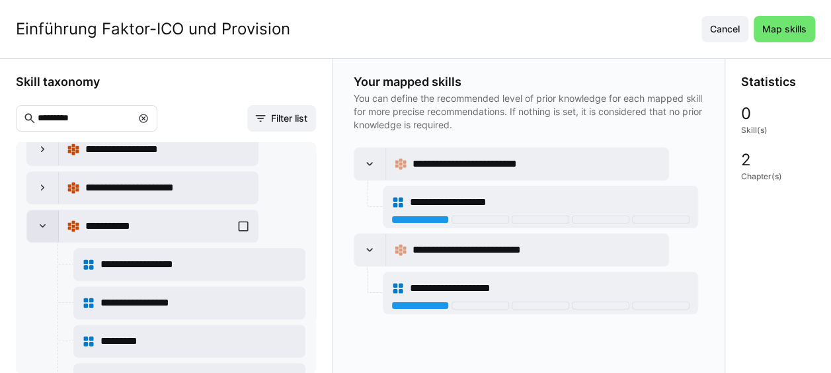
click at [48, 213] on div at bounding box center [43, 226] width 32 height 32
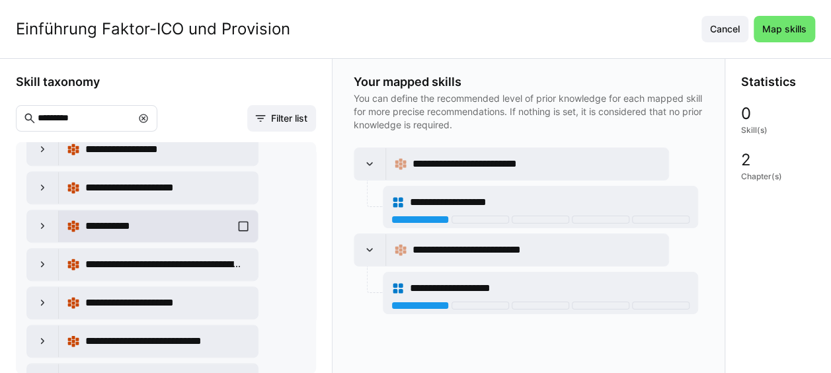
scroll to position [261, 0]
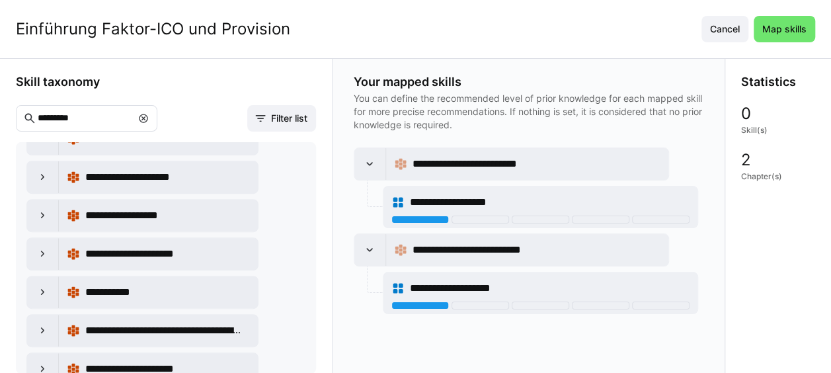
click at [93, 118] on input "*********" at bounding box center [83, 118] width 95 height 12
click at [44, 247] on eds-icon at bounding box center [42, 253] width 13 height 13
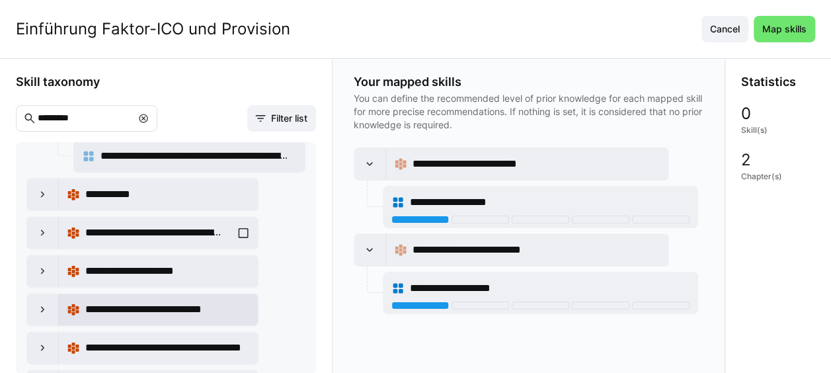
scroll to position [922, 0]
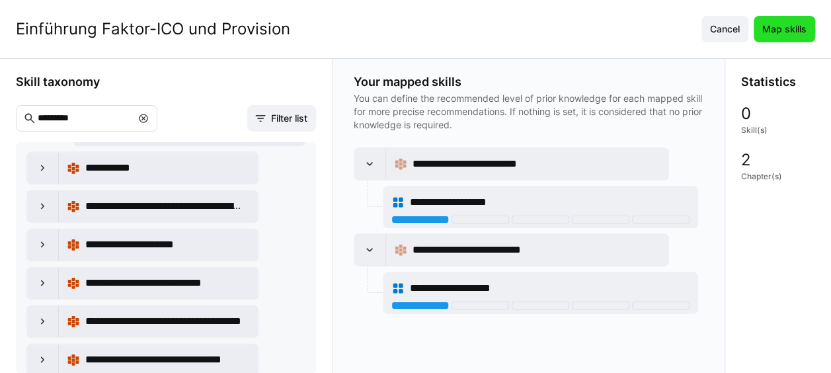
click at [787, 28] on span "Map skills" at bounding box center [785, 28] width 48 height 13
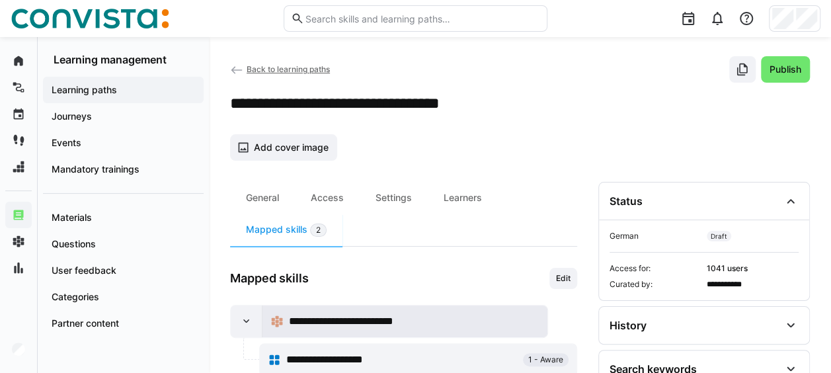
scroll to position [0, 0]
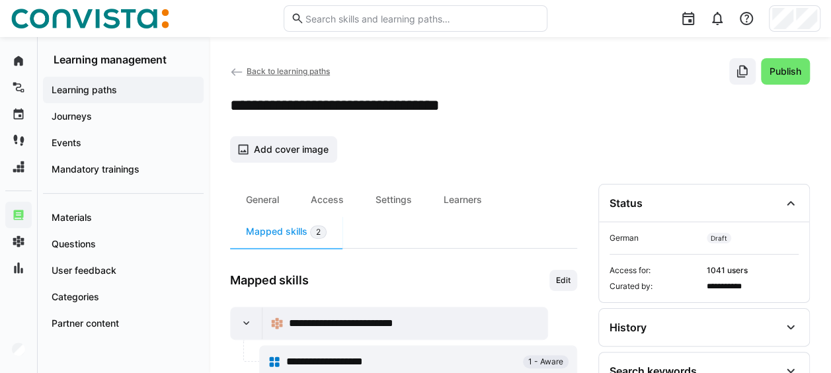
click at [290, 69] on span "Back to learning paths" at bounding box center [288, 71] width 83 height 10
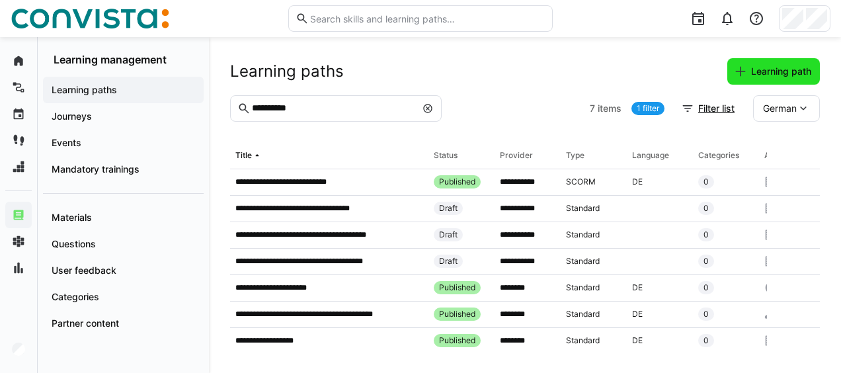
click at [776, 73] on span "Learning path" at bounding box center [781, 71] width 64 height 13
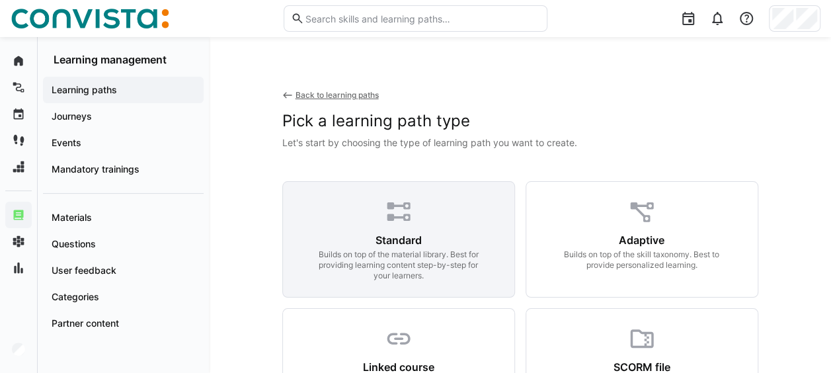
click at [383, 210] on div "Standard Builds on top of the material library. Best for providing learning con…" at bounding box center [398, 239] width 233 height 116
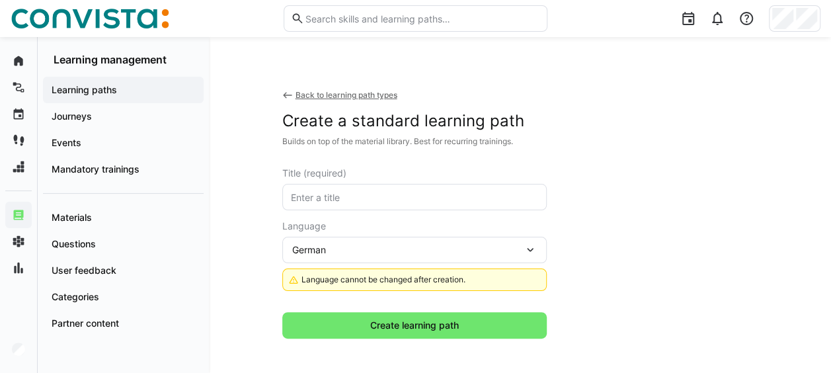
click at [366, 193] on input "text" at bounding box center [415, 197] width 250 height 12
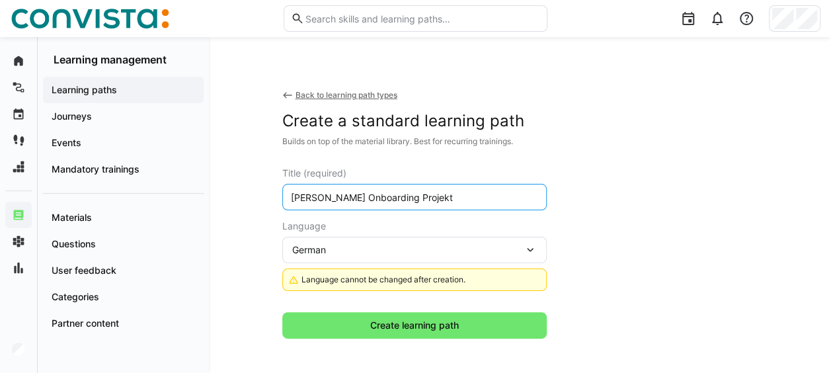
type input "Faktor Zehn Onboarding Projekt"
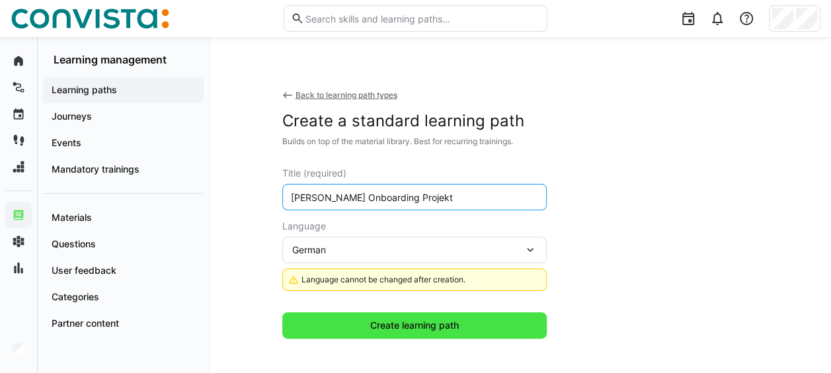
click at [355, 327] on span "Create learning path" at bounding box center [414, 325] width 265 height 26
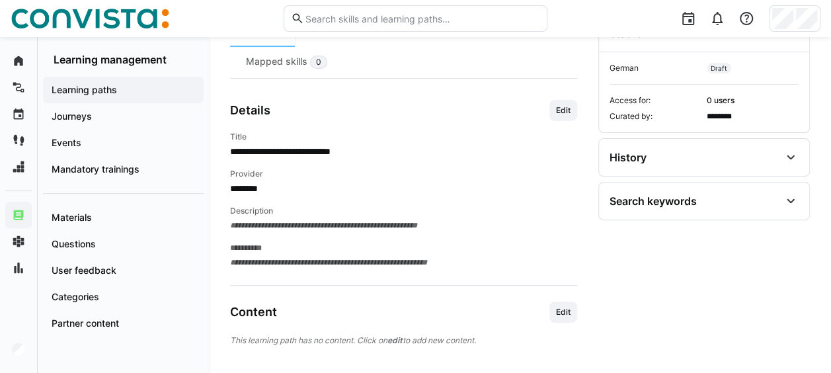
scroll to position [184, 0]
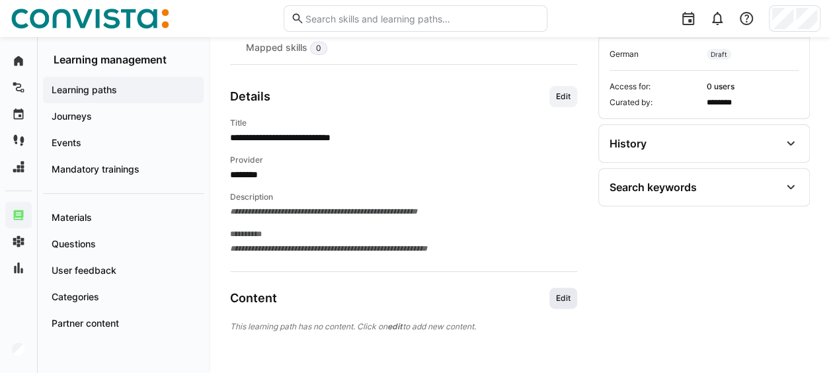
click at [560, 290] on span "Edit" at bounding box center [564, 298] width 28 height 21
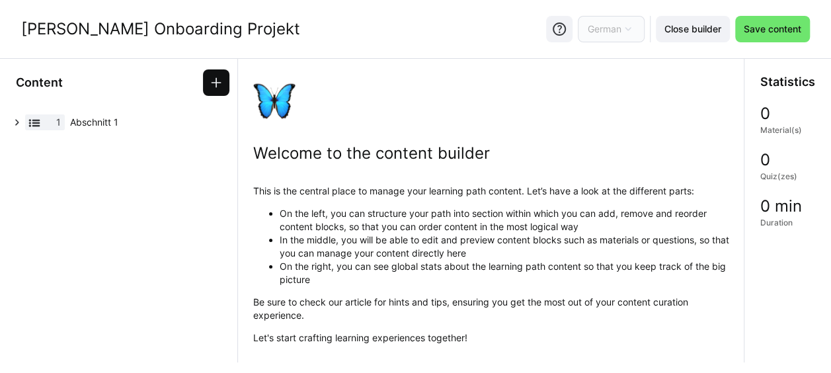
click at [215, 91] on span at bounding box center [216, 82] width 26 height 26
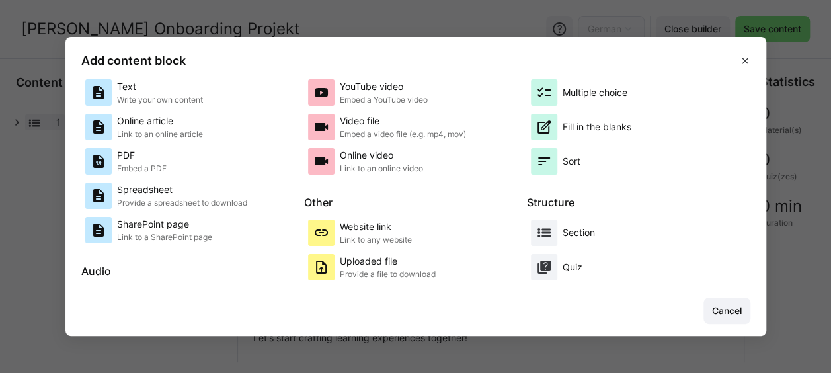
scroll to position [186, 0]
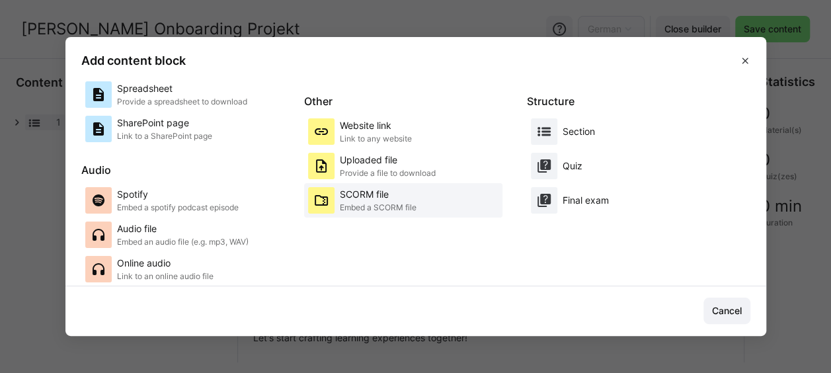
click at [358, 198] on p "SCORM file" at bounding box center [378, 194] width 77 height 13
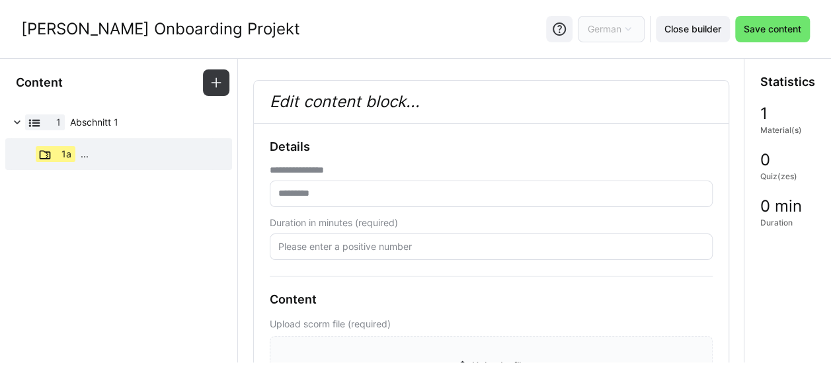
click at [351, 188] on input "text" at bounding box center [491, 194] width 429 height 12
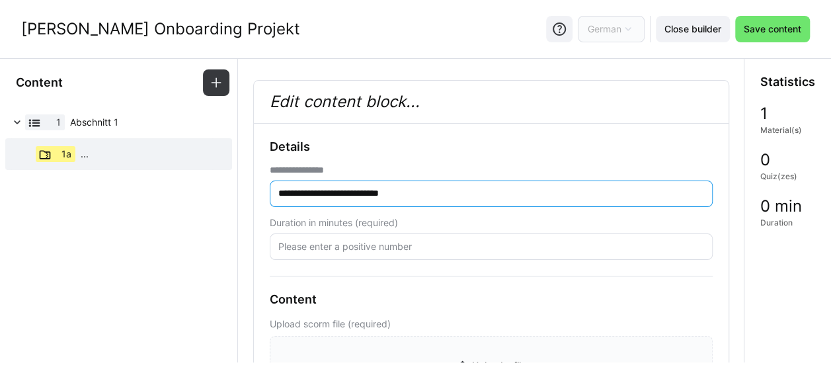
type input "**********"
click at [371, 242] on input "number" at bounding box center [491, 247] width 429 height 12
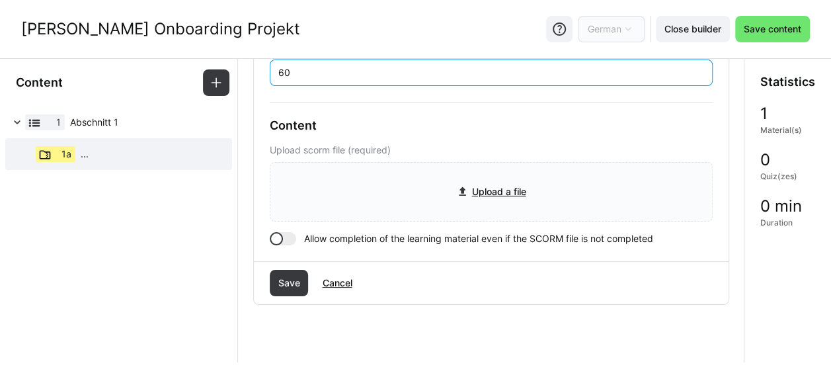
scroll to position [198, 0]
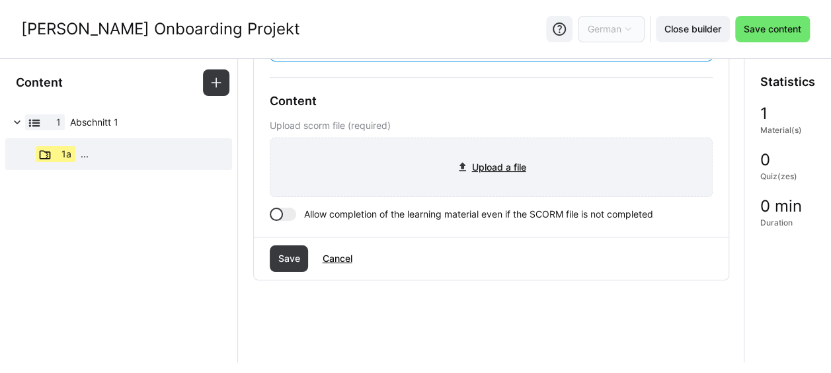
type input "60"
click at [464, 175] on input "file" at bounding box center [492, 167] width 442 height 58
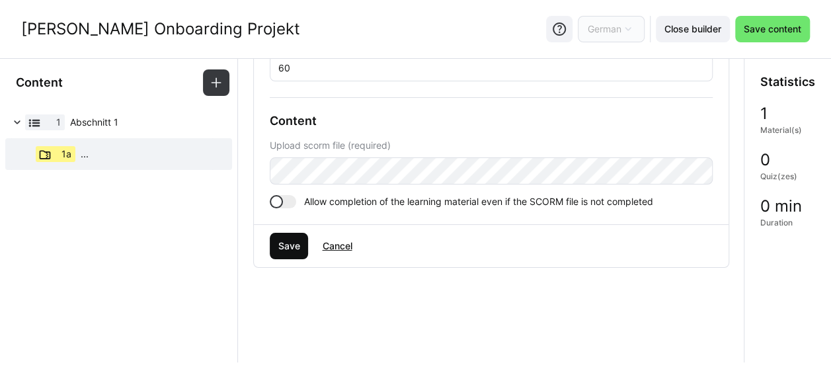
click at [295, 239] on span "Save" at bounding box center [289, 245] width 26 height 13
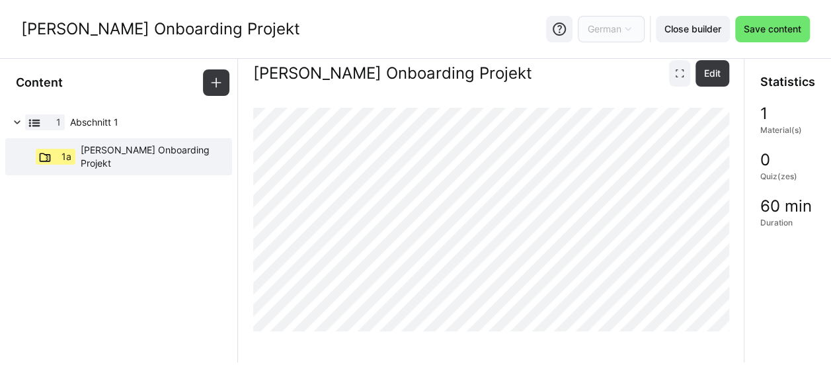
scroll to position [0, 0]
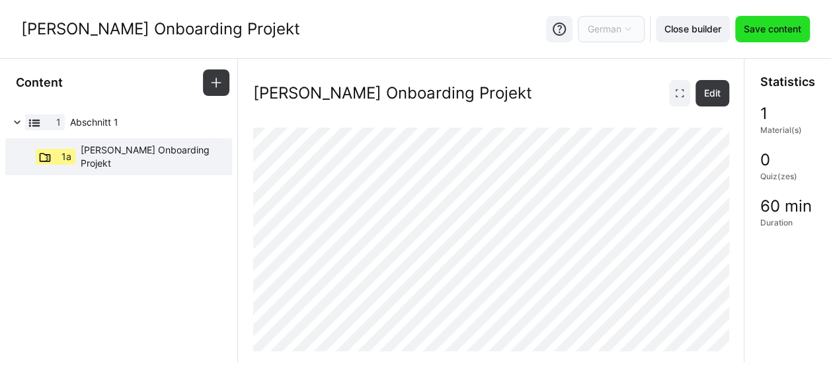
click at [766, 25] on span "Save content" at bounding box center [773, 28] width 62 height 13
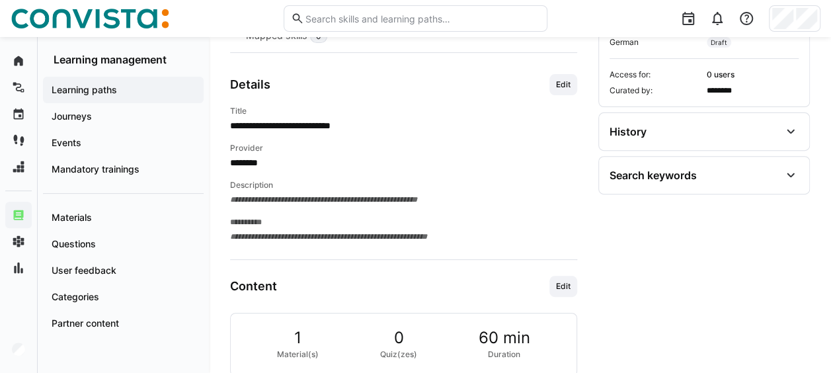
scroll to position [198, 0]
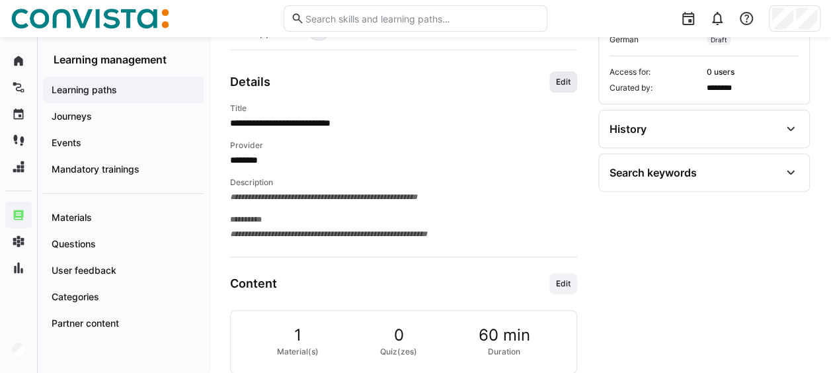
click at [571, 78] on span "Edit" at bounding box center [563, 82] width 17 height 11
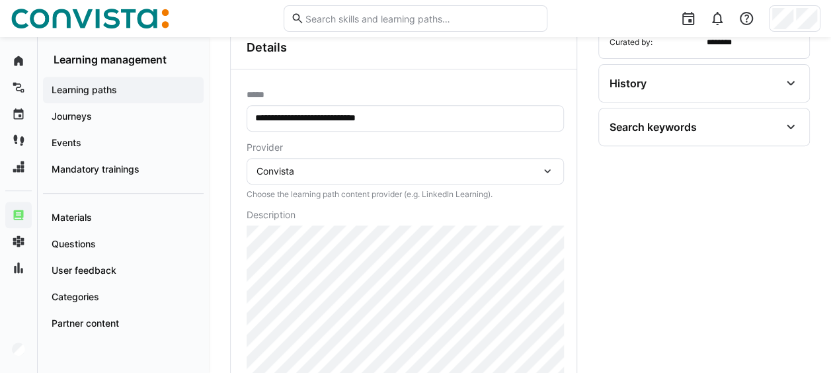
scroll to position [265, 0]
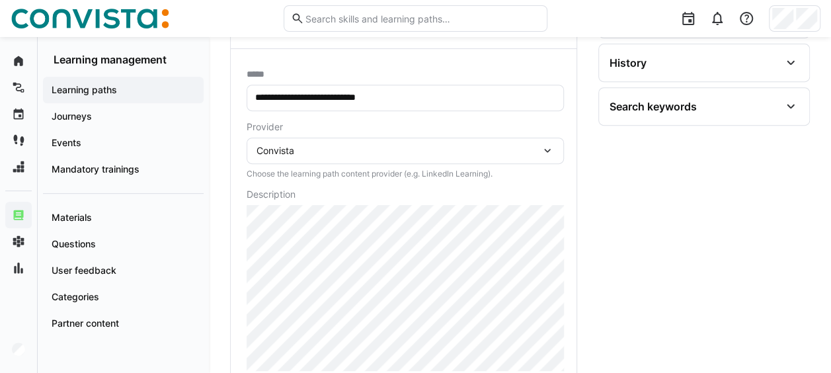
click at [386, 140] on div "Convista" at bounding box center [405, 151] width 317 height 26
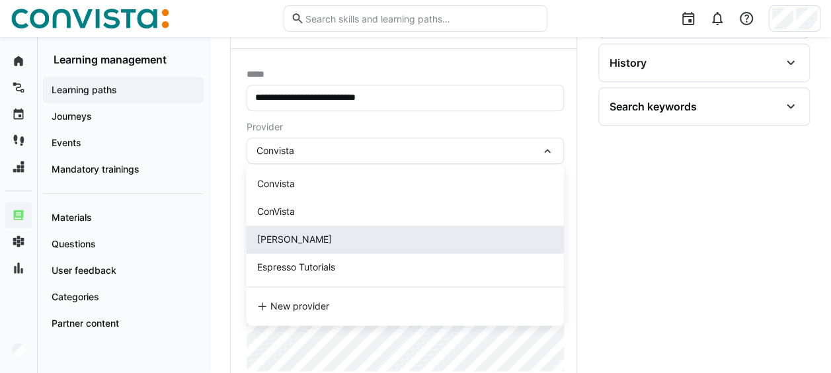
click at [306, 242] on span "[PERSON_NAME]" at bounding box center [294, 238] width 75 height 11
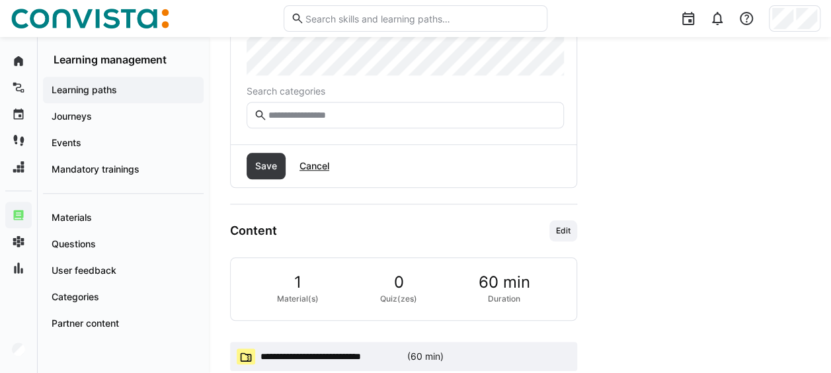
scroll to position [576, 0]
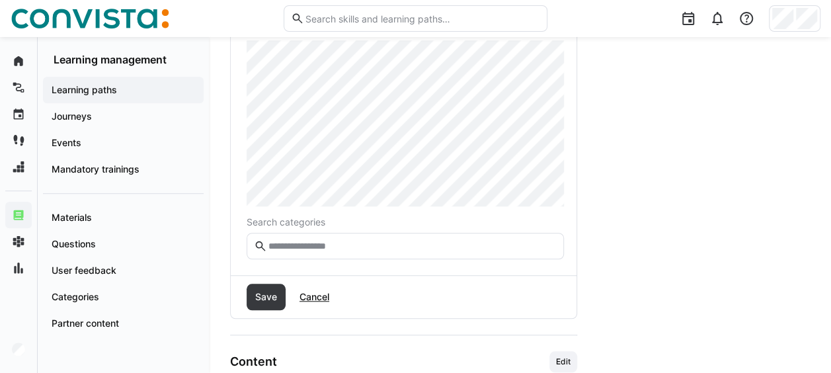
scroll to position [444, 0]
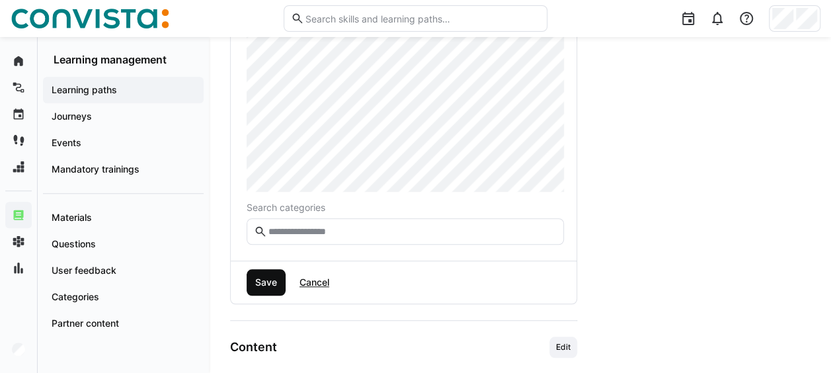
click at [259, 279] on span "Save" at bounding box center [266, 282] width 26 height 13
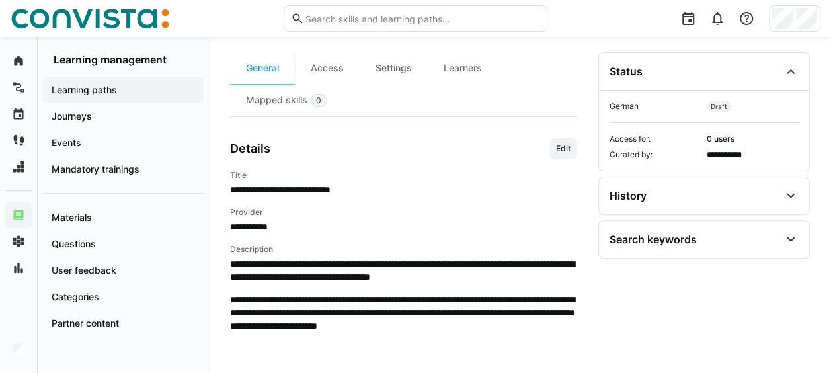
scroll to position [101, 0]
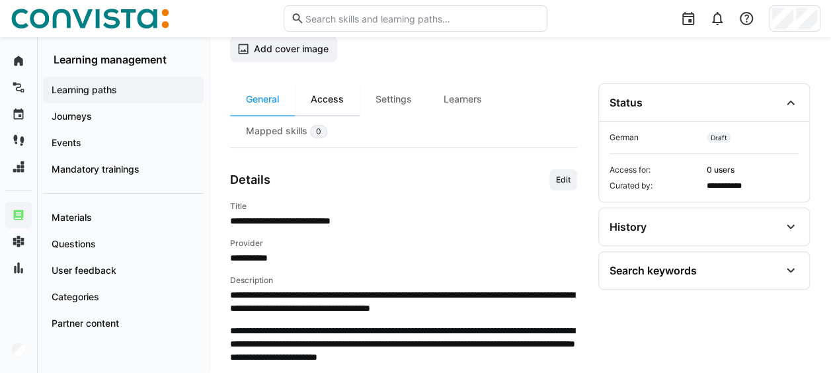
click at [339, 91] on div "Access" at bounding box center [327, 99] width 65 height 32
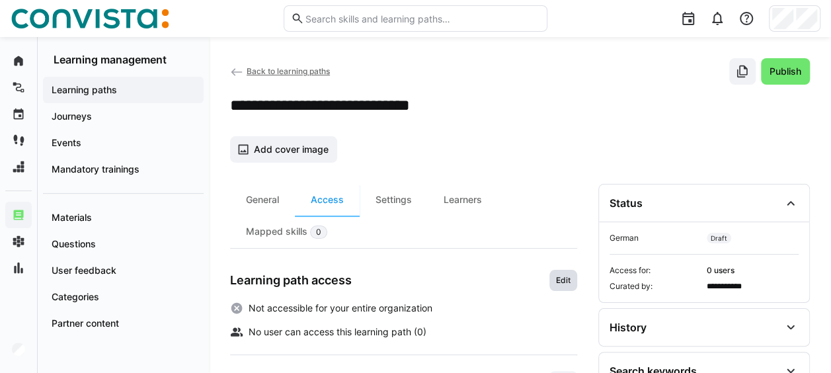
click at [569, 275] on span "Edit" at bounding box center [563, 280] width 17 height 11
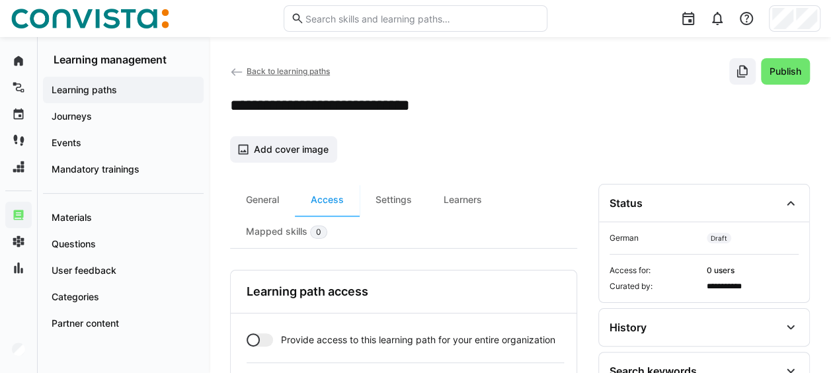
click at [259, 333] on div at bounding box center [260, 339] width 26 height 13
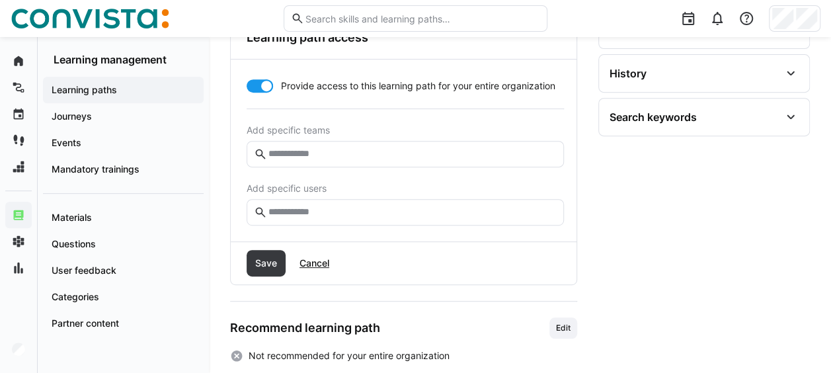
scroll to position [265, 0]
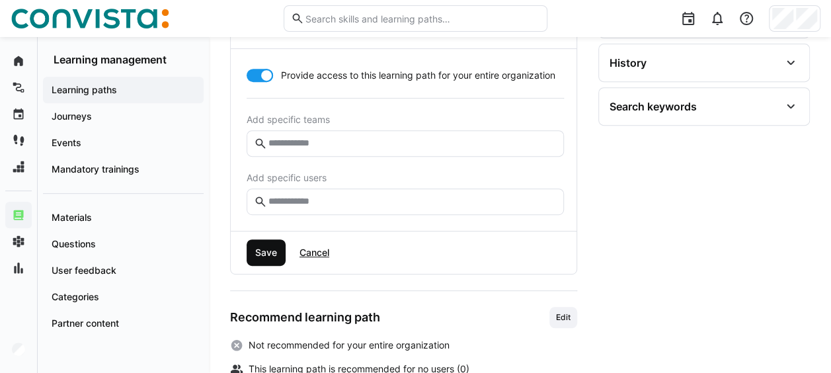
click at [267, 253] on span "Save" at bounding box center [266, 252] width 26 height 13
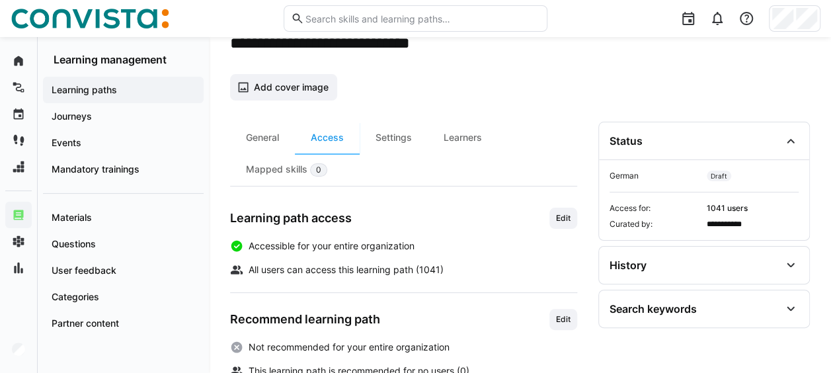
scroll to position [37, 0]
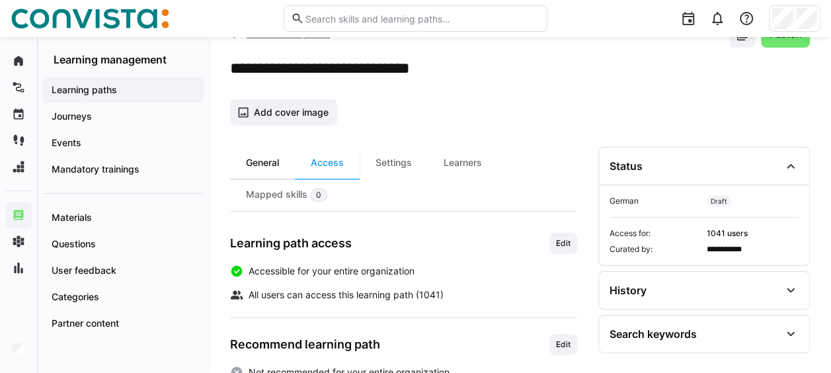
click at [273, 198] on div "Mapped skills 0" at bounding box center [286, 195] width 113 height 32
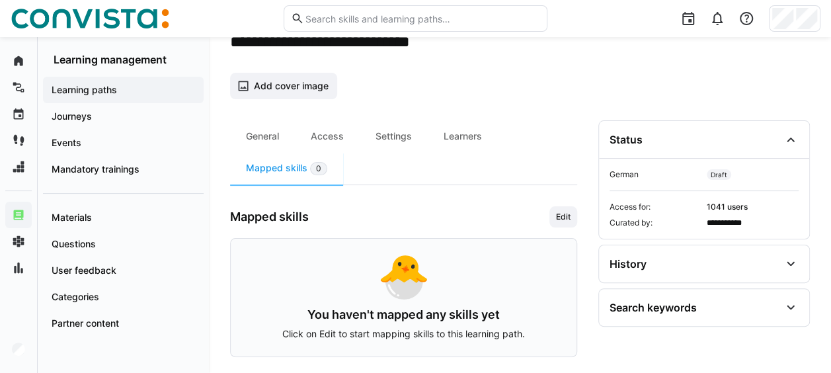
scroll to position [66, 0]
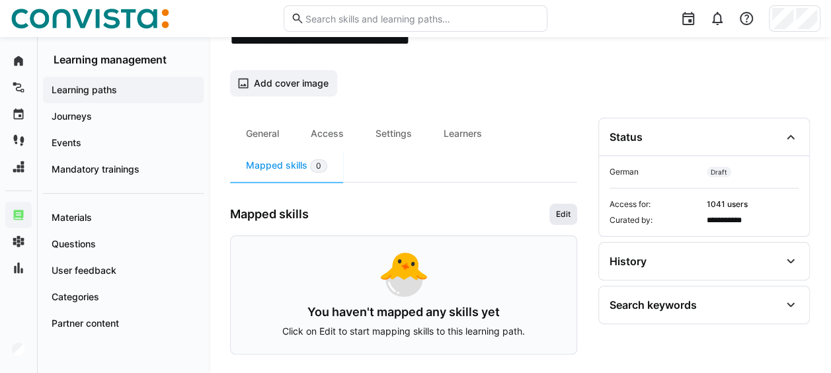
click at [570, 210] on span "Edit" at bounding box center [563, 214] width 17 height 11
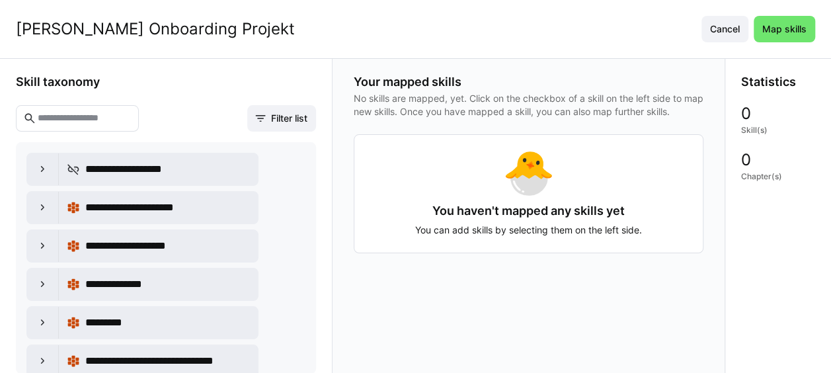
click at [58, 120] on input "text" at bounding box center [83, 118] width 95 height 12
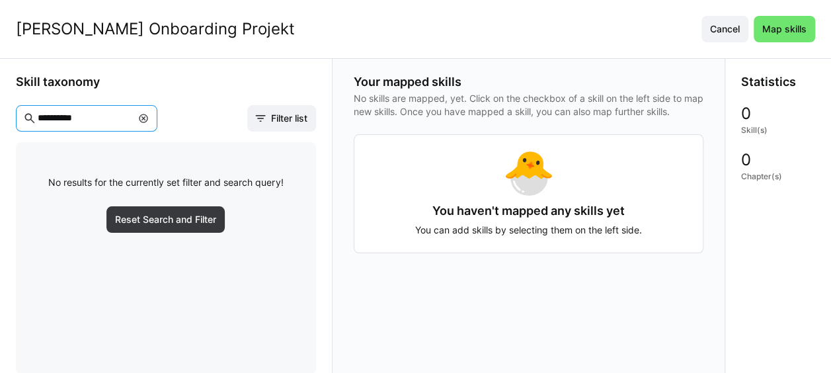
drag, startPoint x: 103, startPoint y: 118, endPoint x: 26, endPoint y: 112, distance: 76.9
click at [26, 112] on eds-input "**********" at bounding box center [87, 118] width 142 height 26
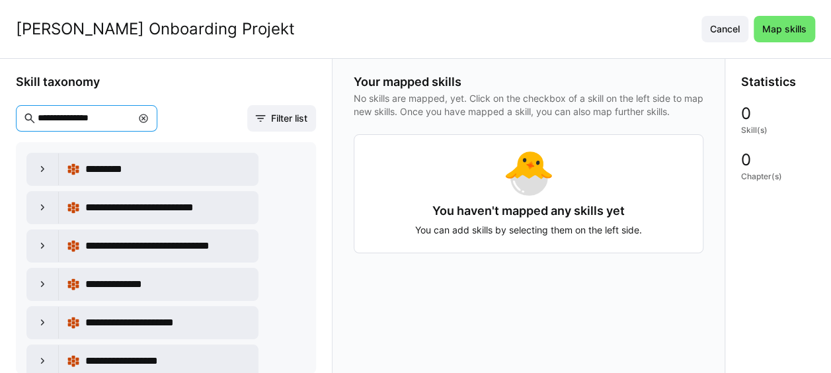
type input "**********"
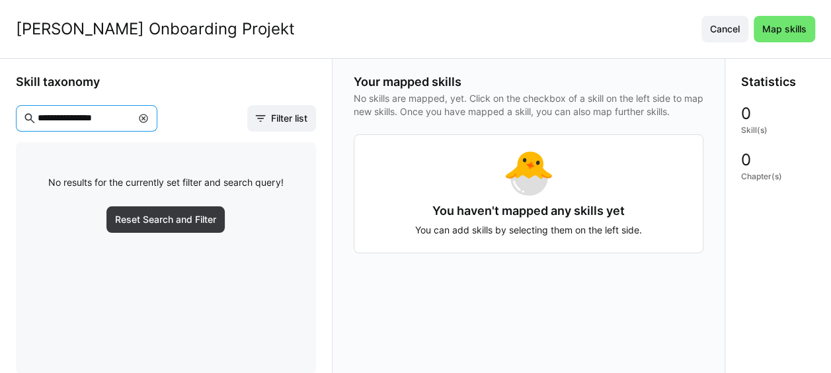
drag, startPoint x: 119, startPoint y: 113, endPoint x: 15, endPoint y: 112, distance: 103.8
click at [15, 112] on div "**********" at bounding box center [166, 216] width 333 height 315
type input "**********"
click at [742, 27] on span "Cancel" at bounding box center [725, 28] width 34 height 13
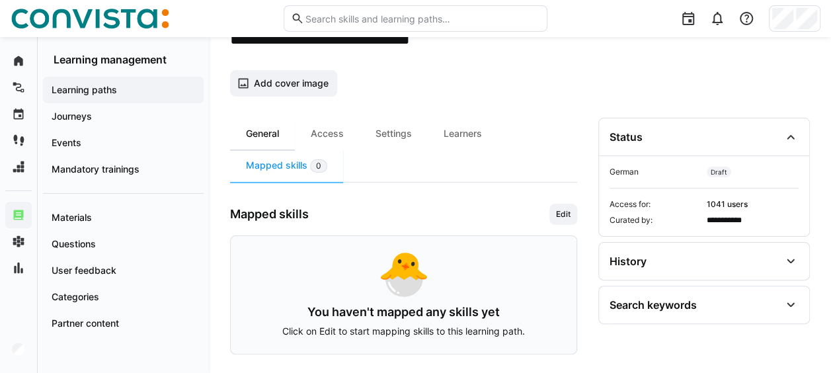
click at [282, 131] on div "General" at bounding box center [262, 134] width 65 height 32
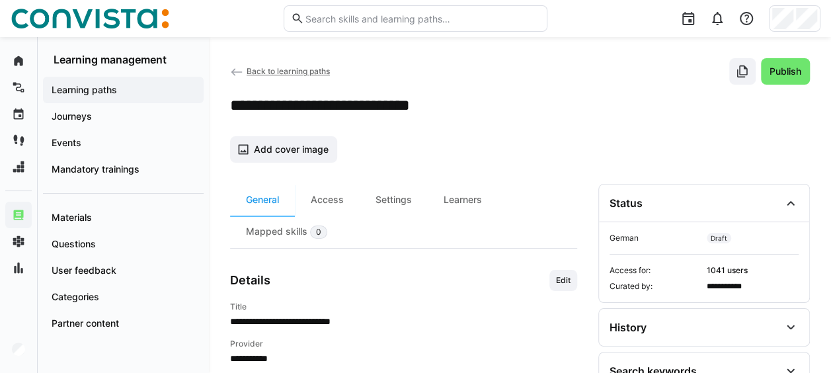
scroll to position [66, 0]
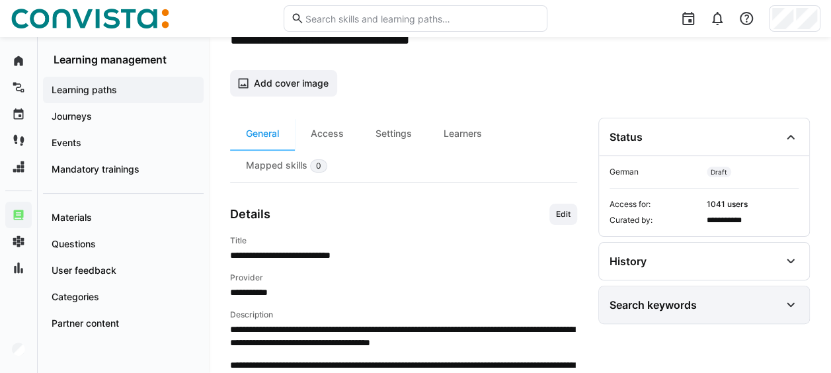
click at [774, 297] on div "Search keywords" at bounding box center [695, 305] width 171 height 16
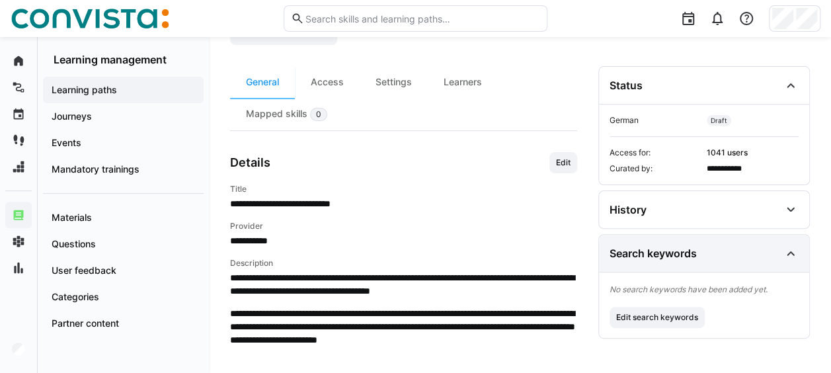
scroll to position [198, 0]
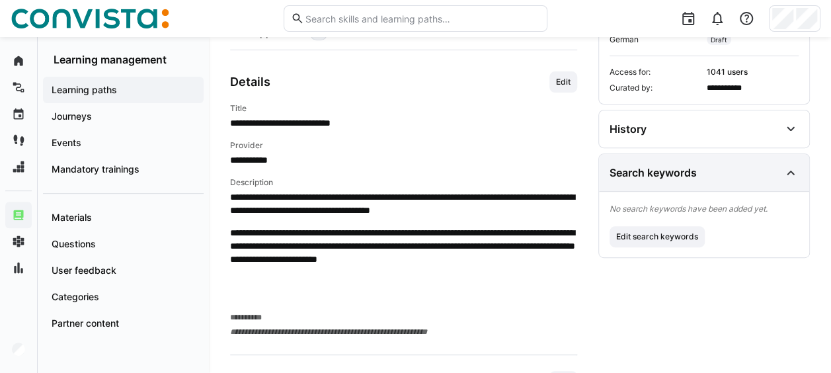
click at [774, 171] on div "Search keywords" at bounding box center [695, 173] width 171 height 16
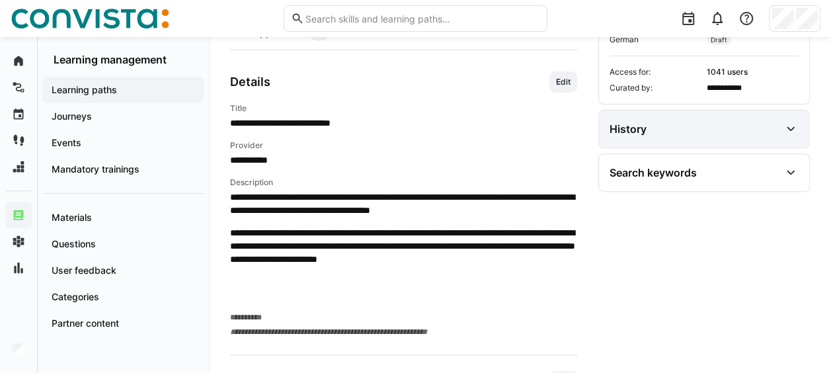
click at [785, 121] on eds-icon at bounding box center [791, 129] width 16 height 16
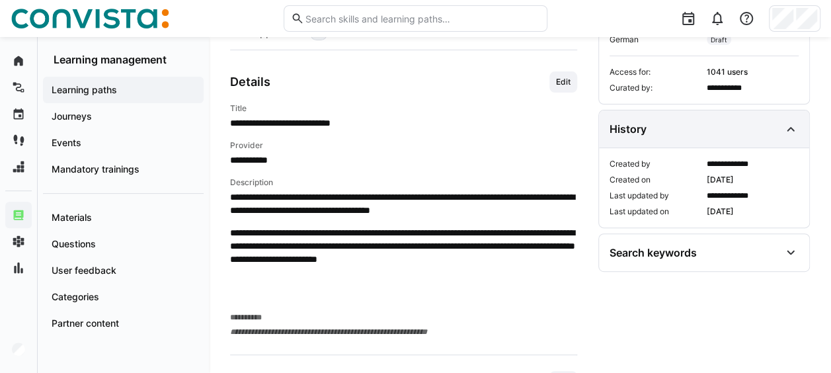
click at [778, 122] on div "History" at bounding box center [695, 129] width 171 height 16
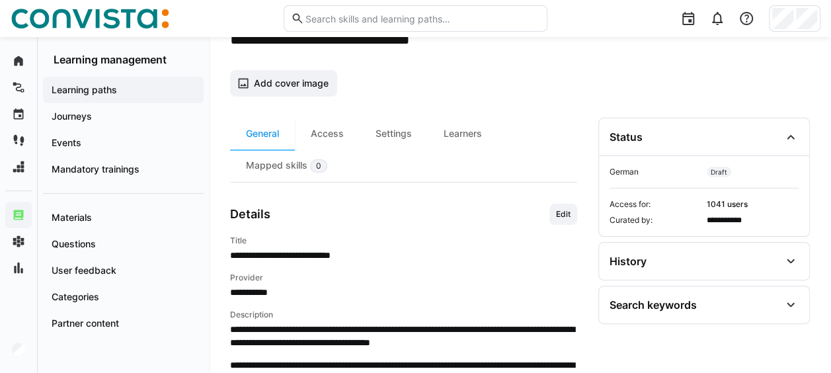
scroll to position [0, 0]
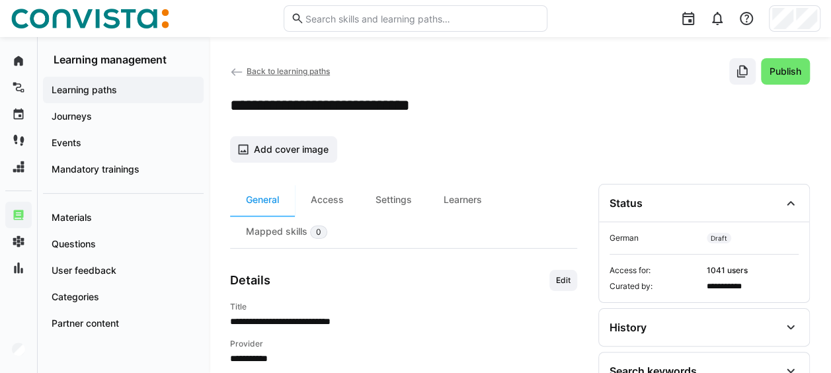
click at [268, 67] on span "Back to learning paths" at bounding box center [288, 71] width 83 height 10
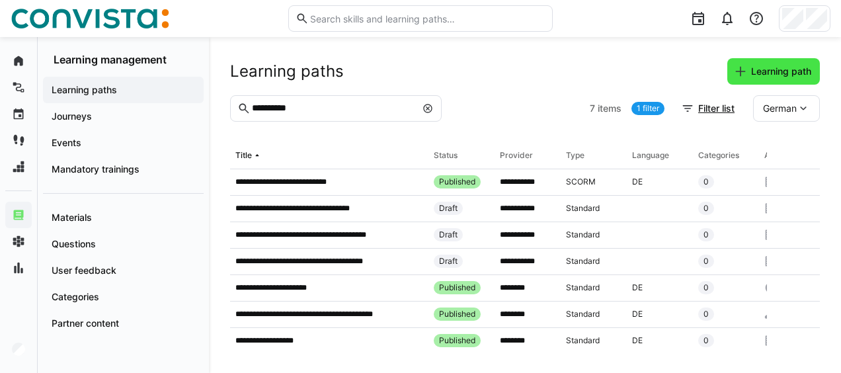
click at [786, 67] on span "Learning path" at bounding box center [781, 71] width 64 height 13
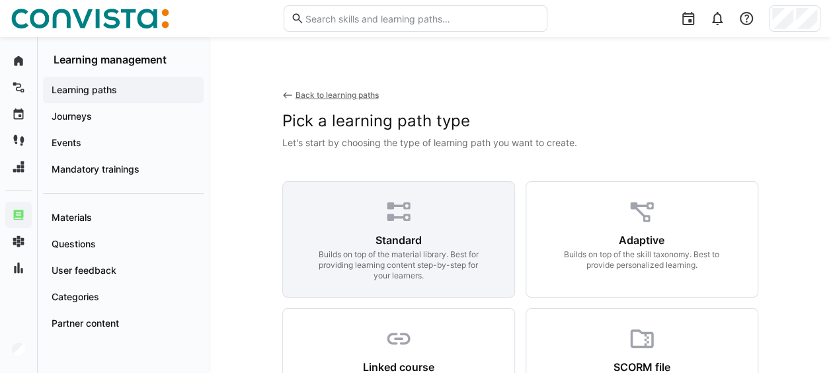
click at [397, 265] on div "Builds on top of the material library. Best for providing learning content step…" at bounding box center [398, 265] width 170 height 32
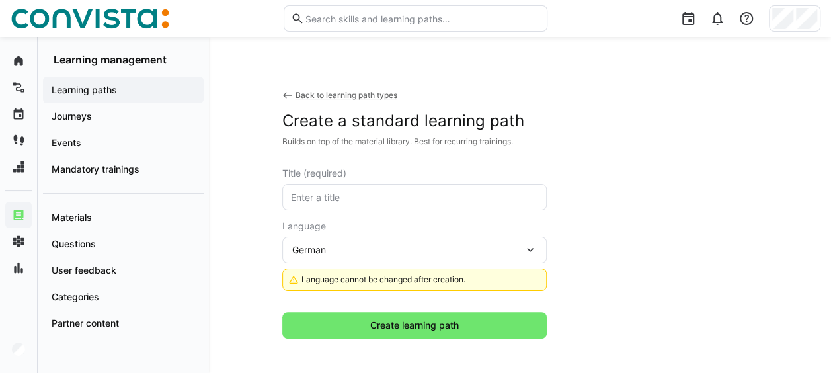
click at [484, 202] on input "text" at bounding box center [415, 197] width 250 height 12
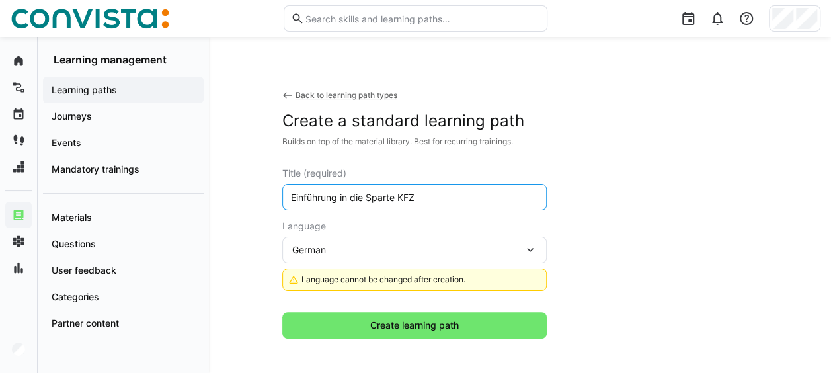
type input "Einführung in die Sparte KFZ"
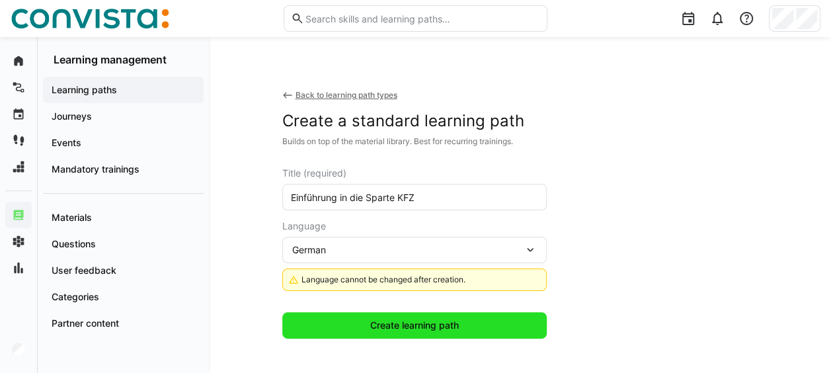
click at [373, 327] on span "Create learning path" at bounding box center [414, 325] width 93 height 13
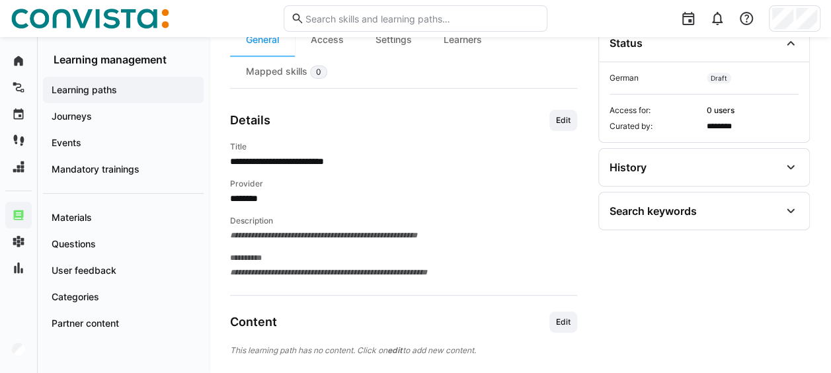
scroll to position [184, 0]
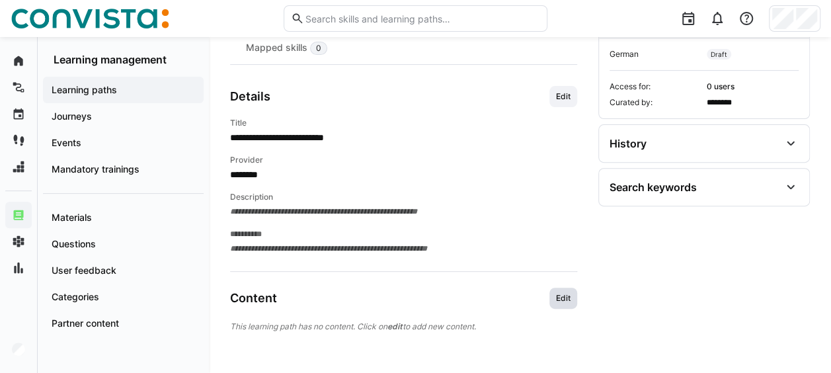
click at [557, 293] on span "Edit" at bounding box center [563, 298] width 17 height 11
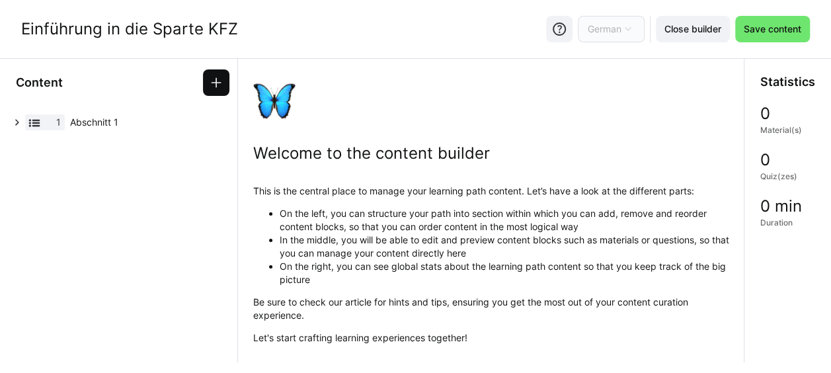
click at [213, 78] on eds-icon at bounding box center [216, 82] width 13 height 13
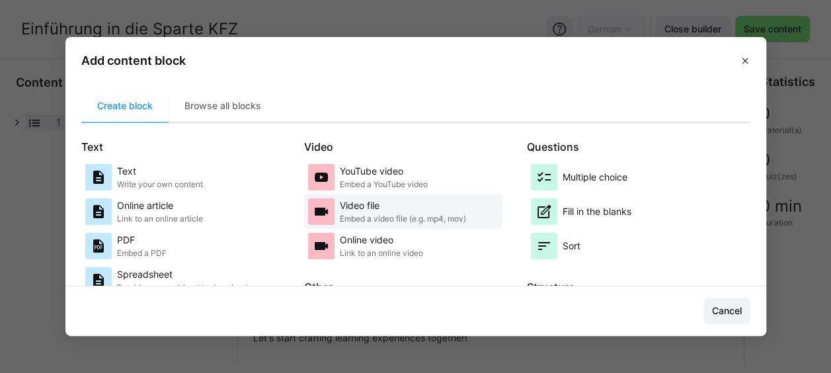
scroll to position [186, 0]
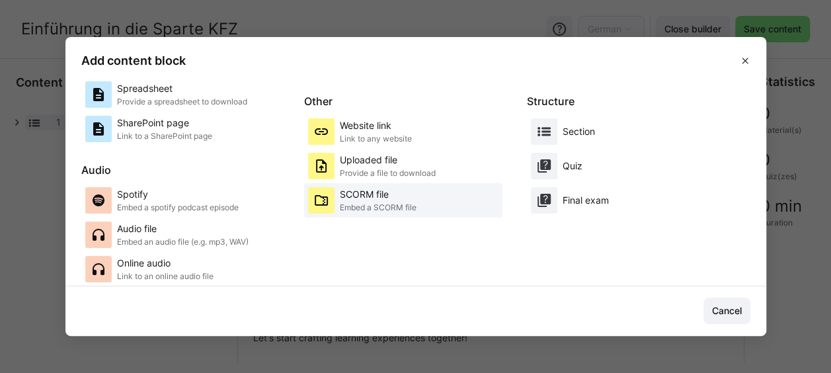
click at [368, 189] on p "SCORM file" at bounding box center [378, 194] width 77 height 13
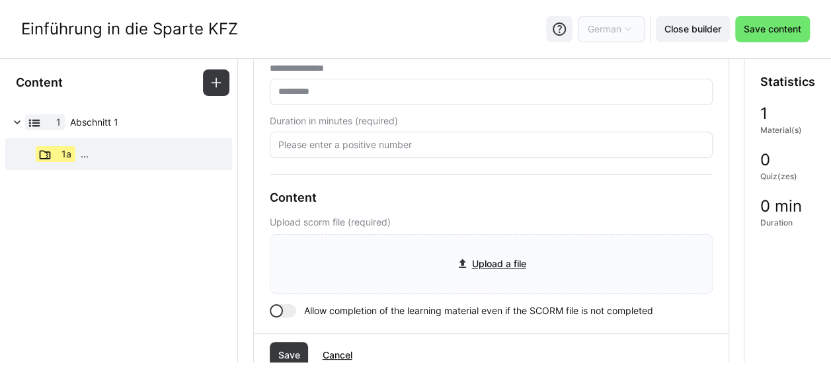
scroll to position [132, 0]
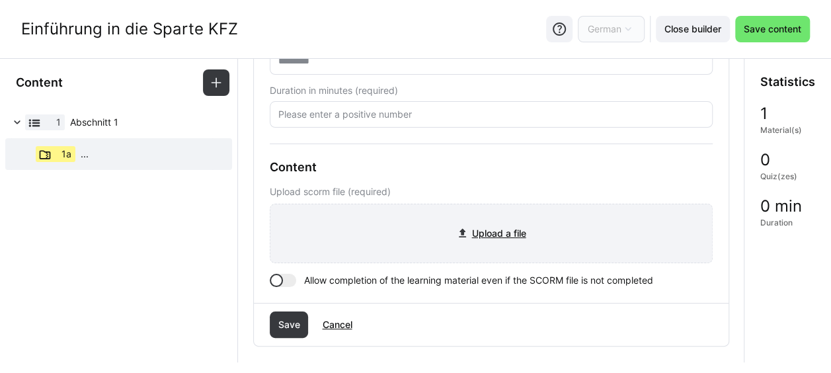
click at [513, 215] on input "file" at bounding box center [492, 233] width 442 height 58
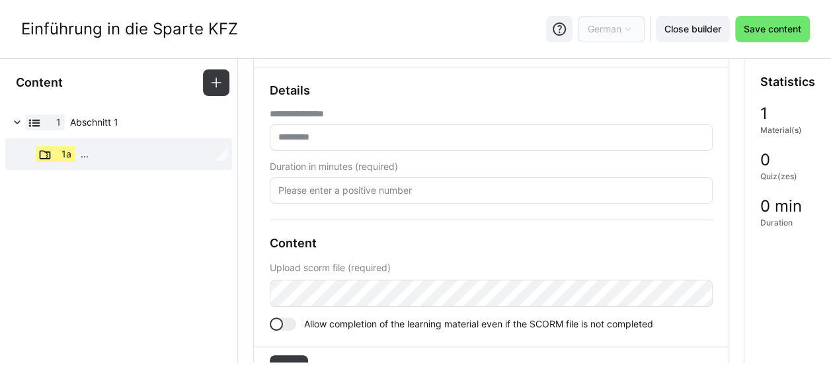
scroll to position [0, 0]
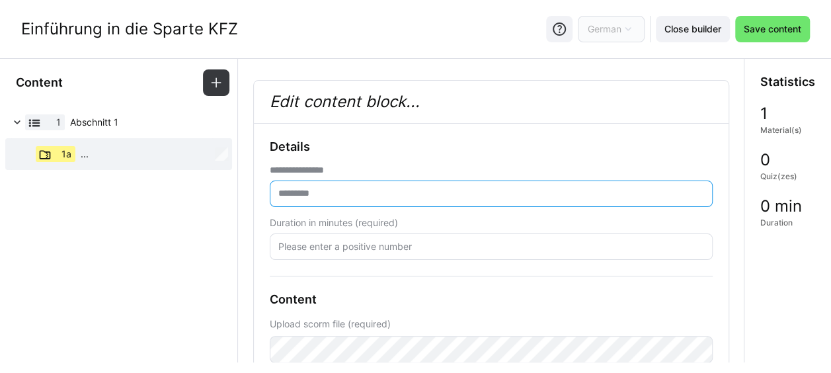
click at [340, 188] on input "text" at bounding box center [491, 194] width 429 height 12
type input "**********"
click at [343, 241] on input "number" at bounding box center [491, 247] width 429 height 12
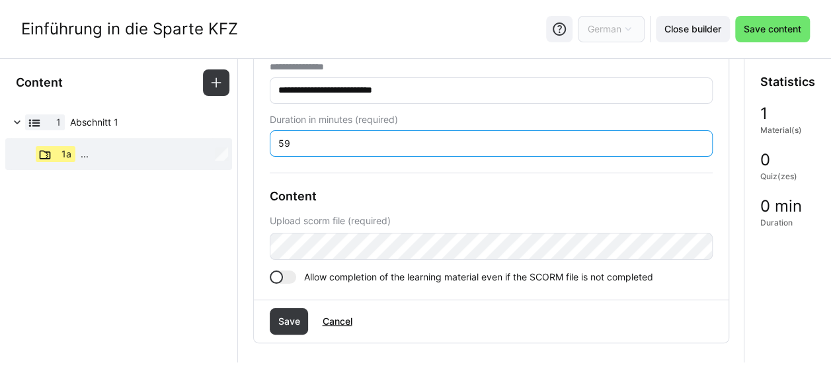
scroll to position [132, 0]
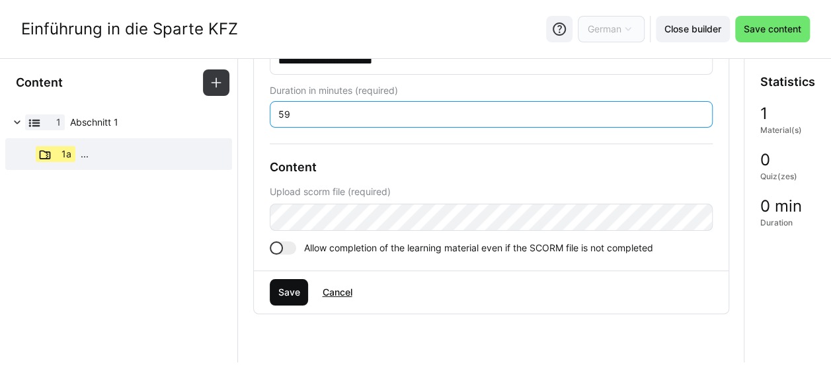
type input "59"
click at [290, 292] on span "Save" at bounding box center [289, 292] width 26 height 13
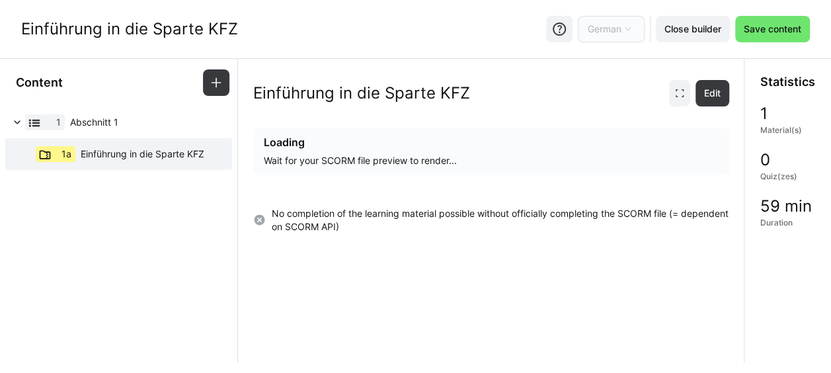
scroll to position [0, 0]
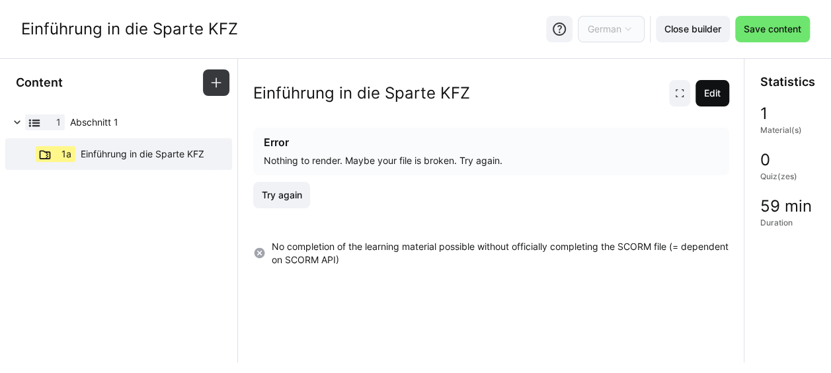
click at [709, 93] on span "Edit" at bounding box center [712, 93] width 21 height 13
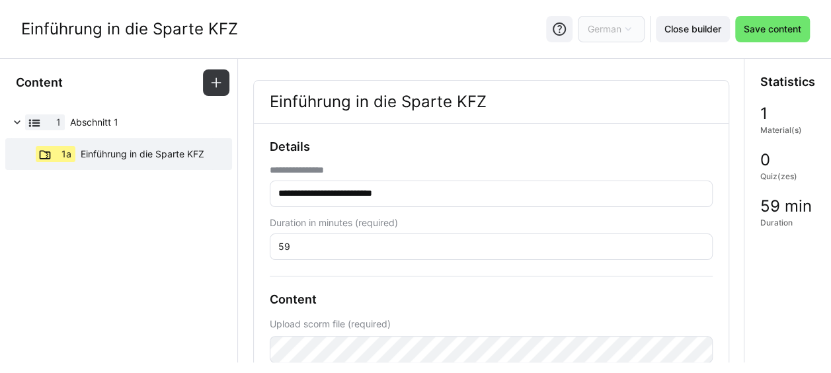
scroll to position [66, 0]
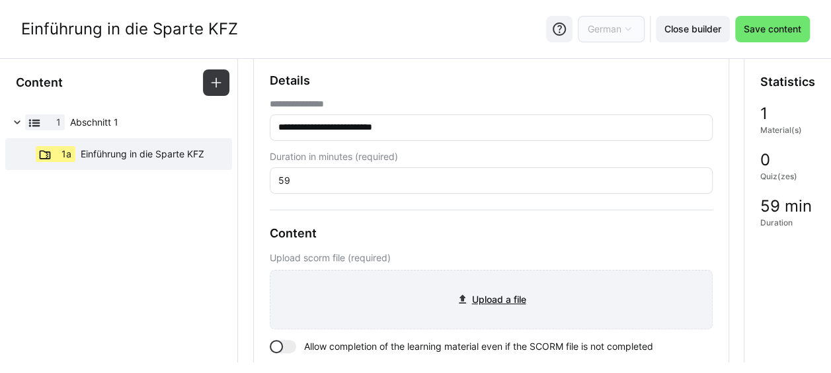
click at [450, 289] on input "file" at bounding box center [492, 300] width 442 height 58
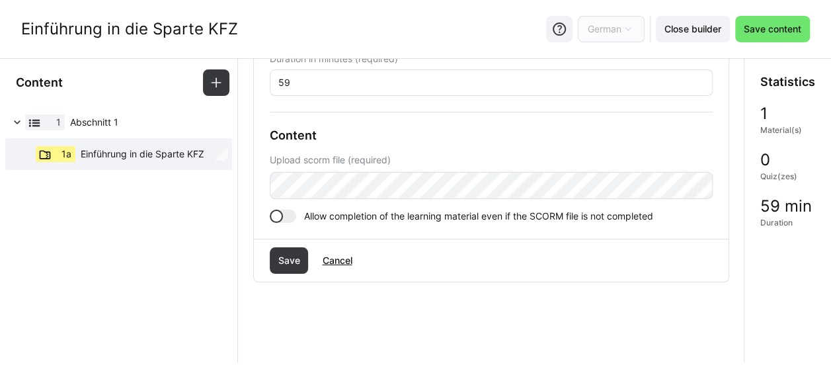
scroll to position [179, 0]
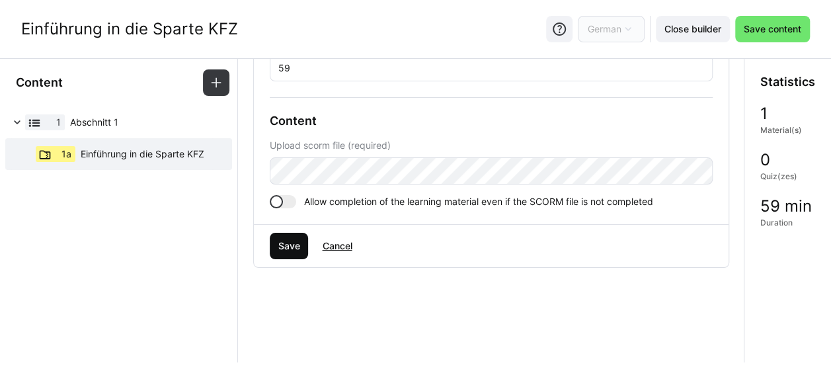
click at [284, 257] on span "Save" at bounding box center [289, 246] width 39 height 26
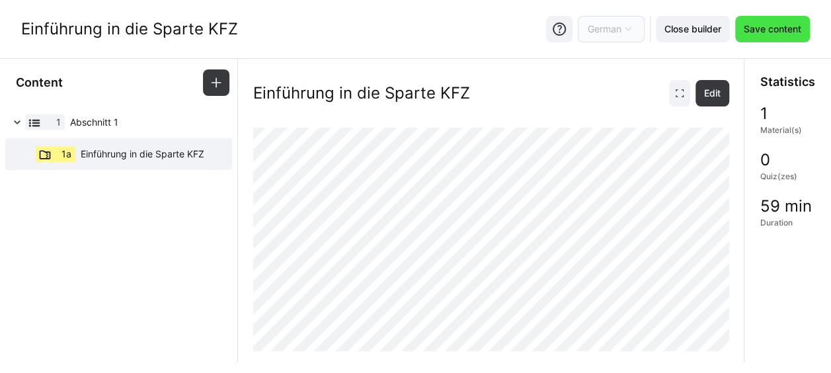
click at [763, 33] on span "Save content" at bounding box center [773, 28] width 62 height 13
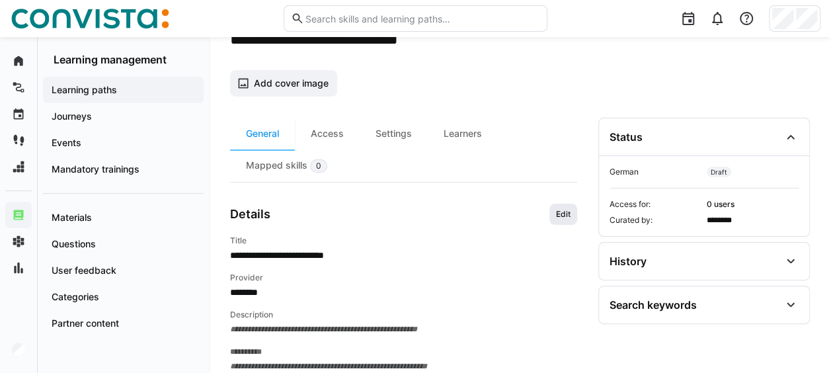
click at [563, 218] on span "Edit" at bounding box center [563, 214] width 17 height 11
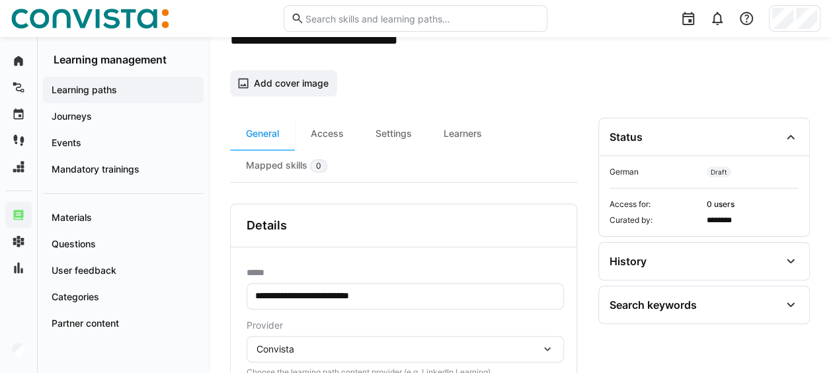
scroll to position [328, 0]
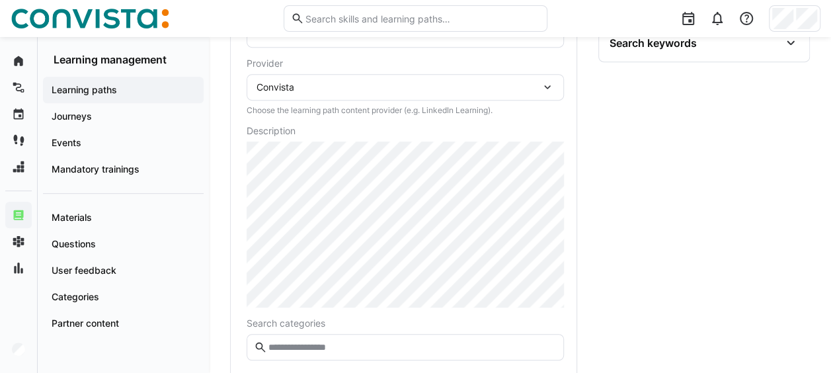
click at [325, 87] on div "Convista" at bounding box center [399, 87] width 284 height 12
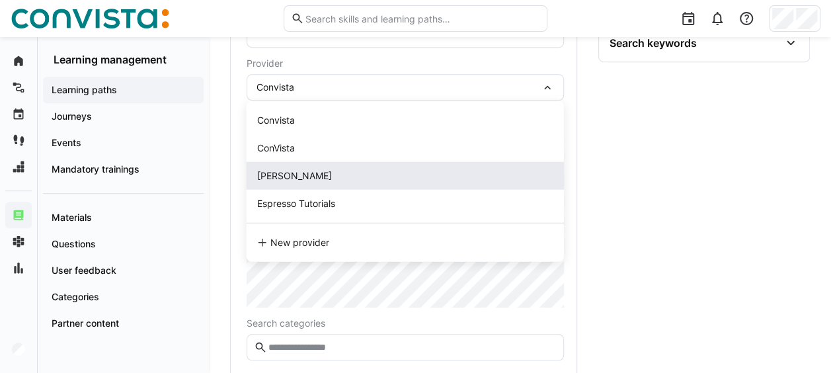
click at [326, 169] on div "[PERSON_NAME]" at bounding box center [405, 175] width 296 height 13
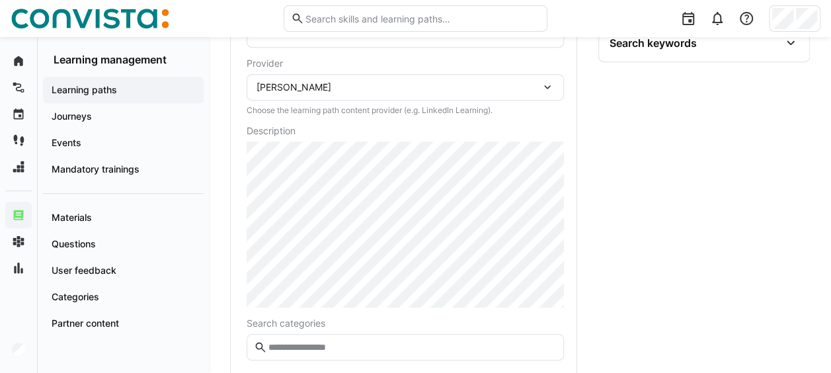
click at [246, 179] on div "**********" at bounding box center [404, 180] width 346 height 391
click at [234, 124] on div "**********" at bounding box center [404, 180] width 346 height 391
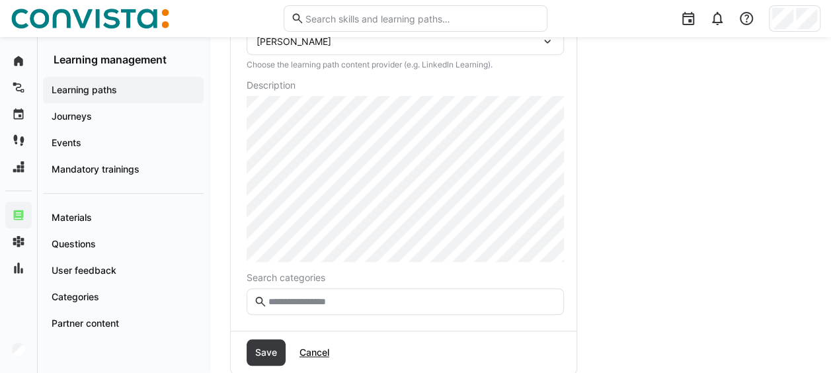
scroll to position [394, 0]
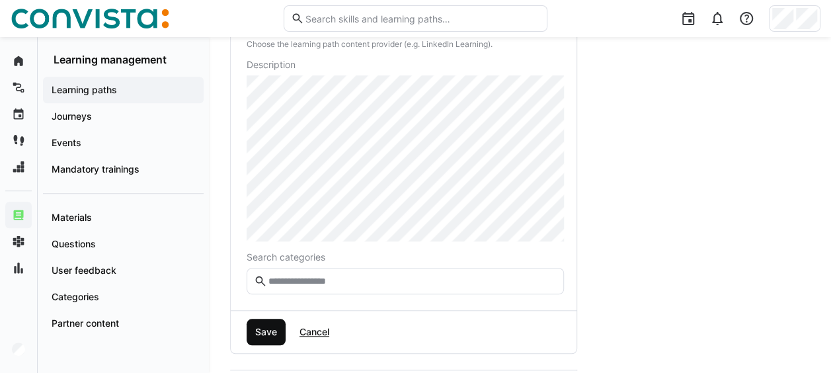
click at [261, 325] on span "Save" at bounding box center [266, 331] width 26 height 13
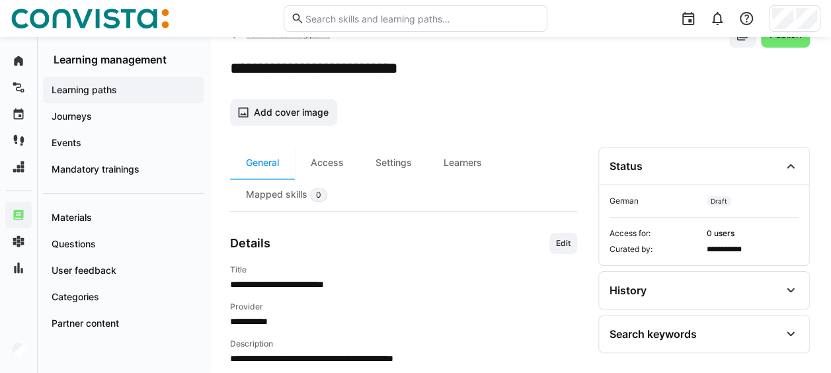
scroll to position [8, 0]
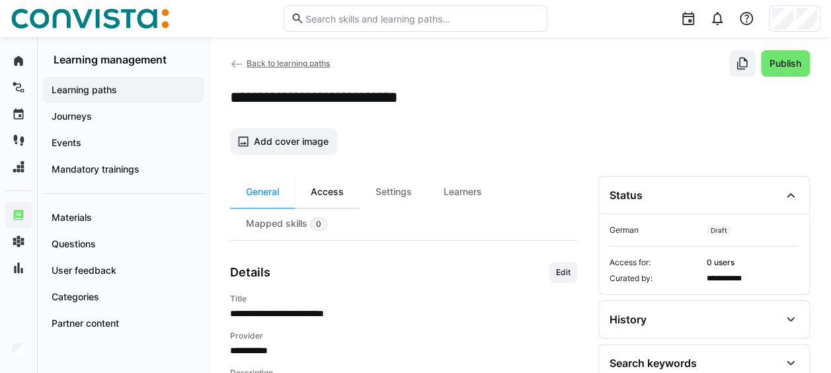
click at [338, 193] on div "Access" at bounding box center [327, 192] width 65 height 32
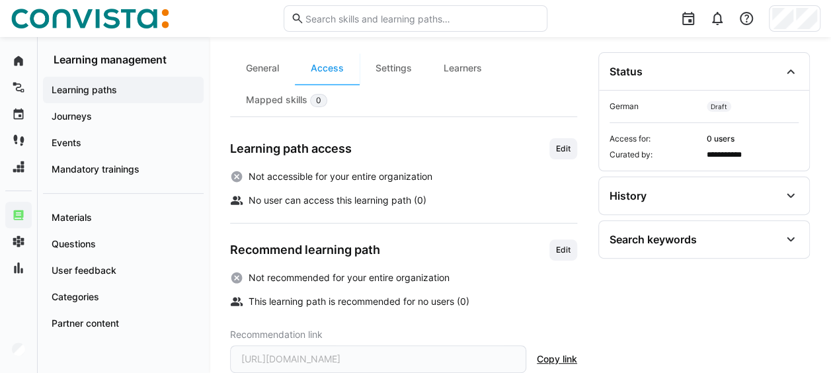
scroll to position [132, 0]
click at [559, 151] on span "Edit" at bounding box center [563, 148] width 17 height 11
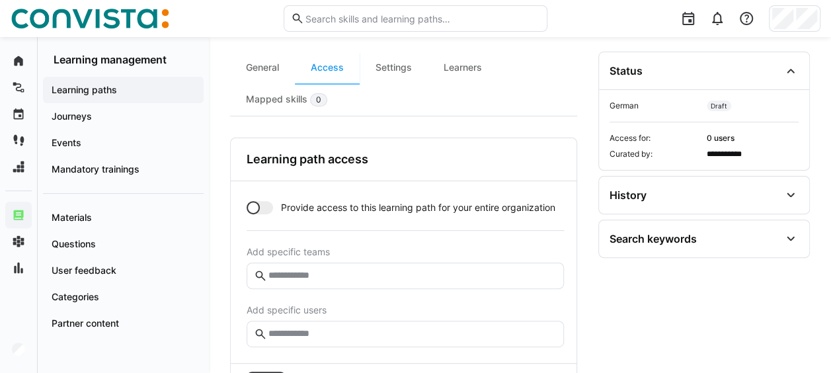
click at [252, 202] on div at bounding box center [253, 207] width 13 height 13
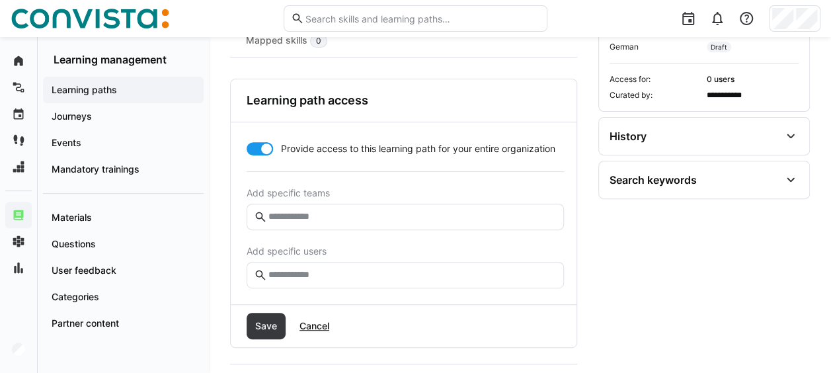
scroll to position [265, 0]
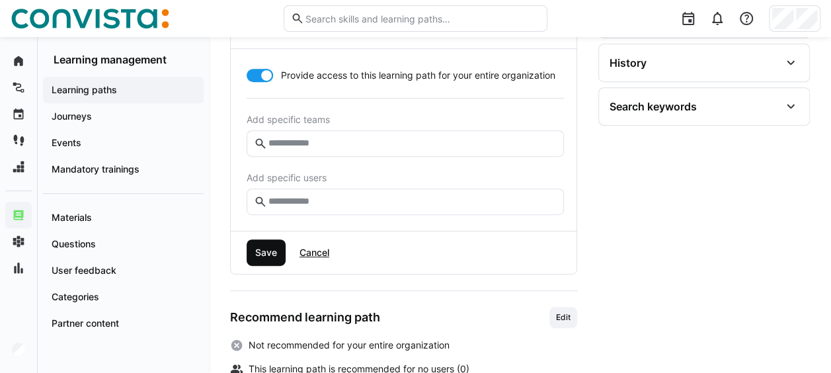
click at [278, 243] on span "Save" at bounding box center [266, 252] width 39 height 26
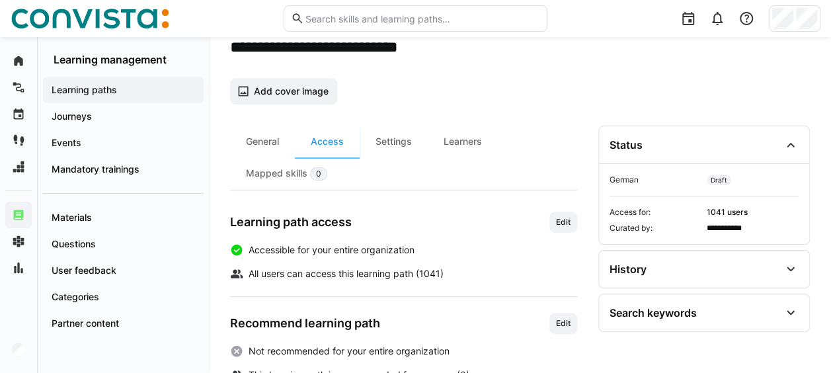
scroll to position [37, 0]
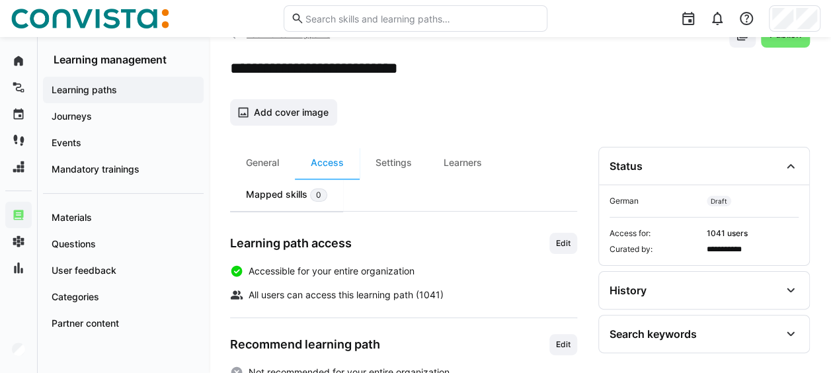
click at [310, 190] on eds-badge "0" at bounding box center [318, 195] width 17 height 14
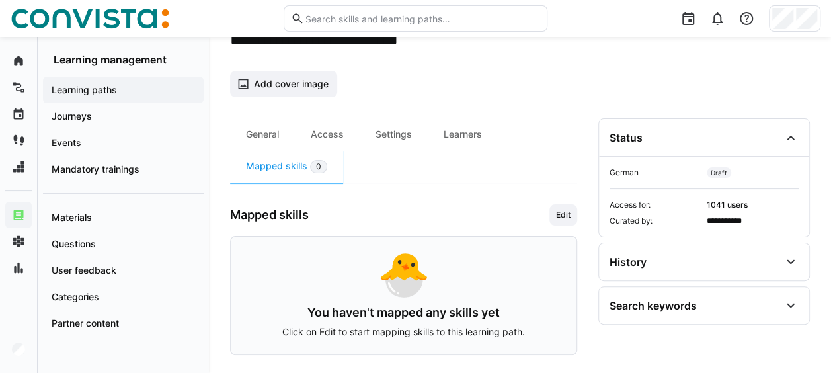
scroll to position [66, 0]
click at [377, 290] on div "🐣" at bounding box center [404, 273] width 314 height 42
click at [557, 209] on span "Edit" at bounding box center [563, 214] width 17 height 11
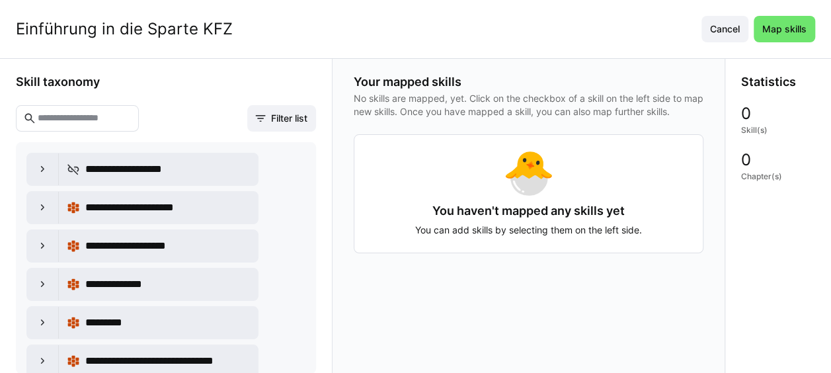
click at [79, 118] on input "text" at bounding box center [83, 118] width 95 height 12
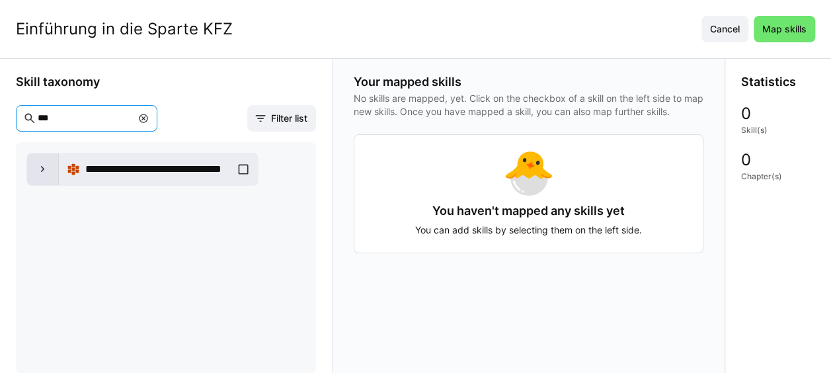
type input "***"
click at [42, 166] on eds-icon at bounding box center [42, 169] width 13 height 13
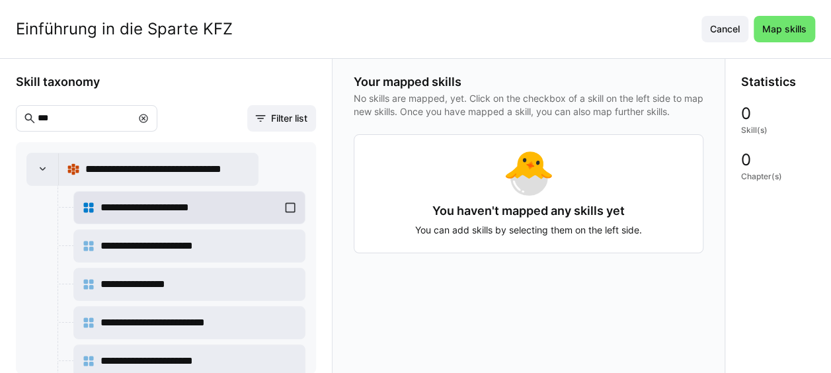
click at [290, 204] on div "**********" at bounding box center [189, 207] width 215 height 26
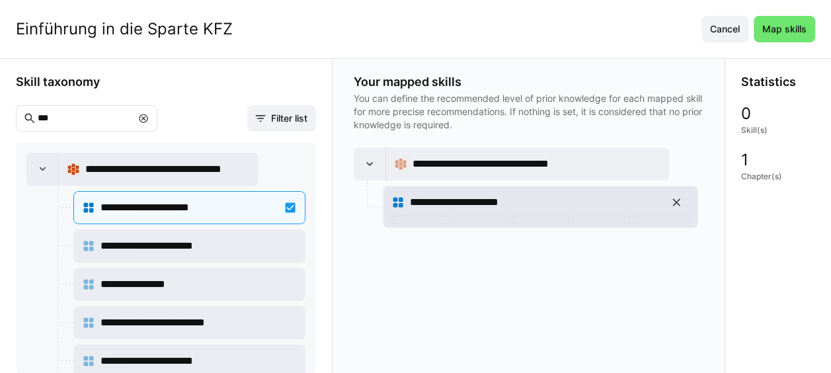
click at [419, 214] on div "**********" at bounding box center [541, 202] width 298 height 26
click at [423, 216] on div at bounding box center [421, 220] width 58 height 8
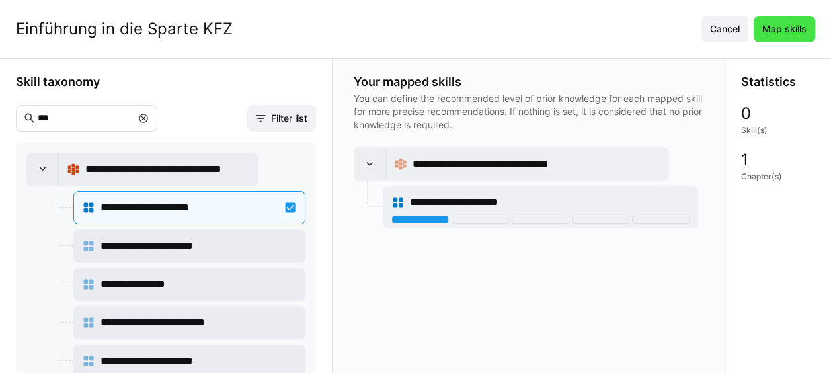
click at [807, 26] on span "Map skills" at bounding box center [785, 28] width 48 height 13
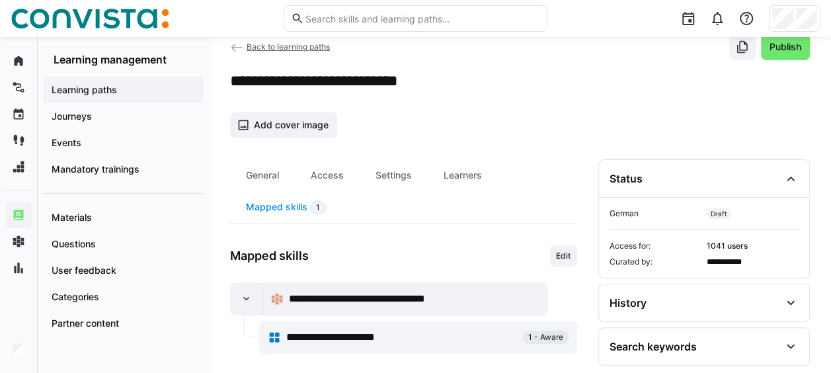
scroll to position [36, 0]
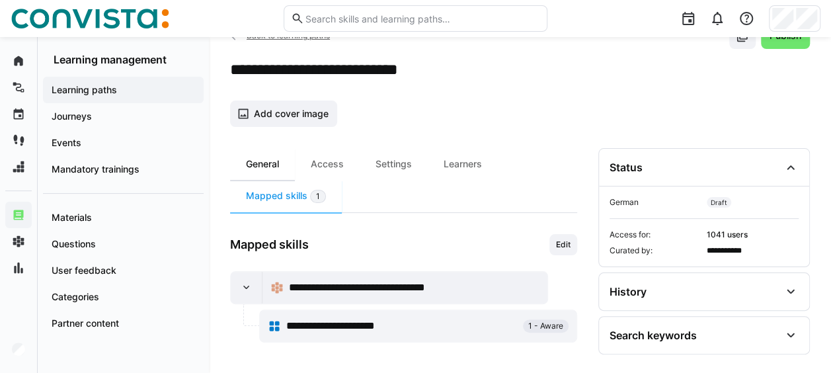
click at [251, 158] on div "General" at bounding box center [262, 164] width 65 height 32
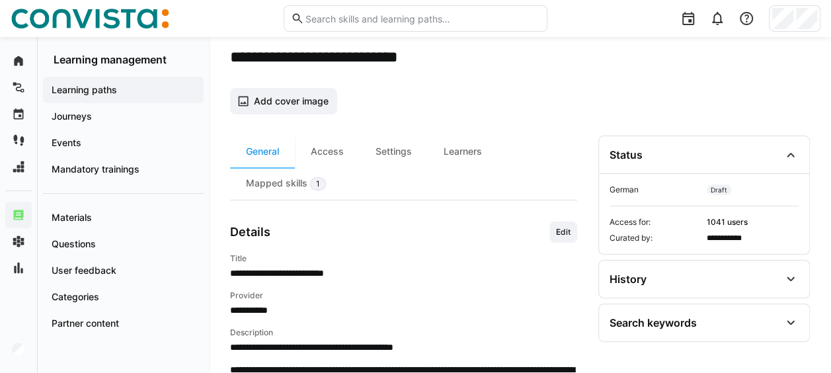
scroll to position [8, 0]
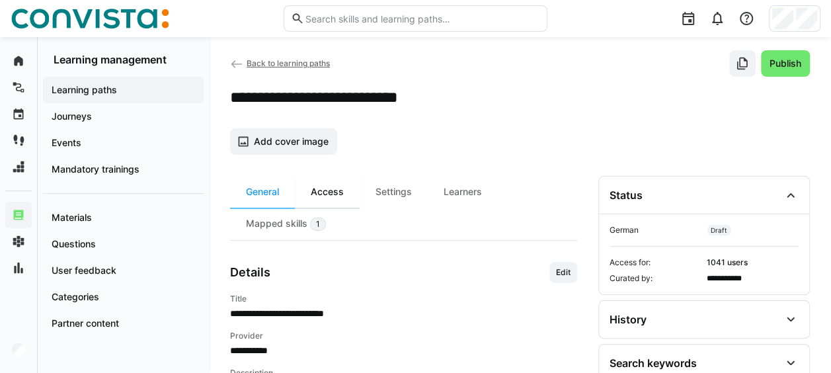
click at [333, 187] on div "Access" at bounding box center [327, 192] width 65 height 32
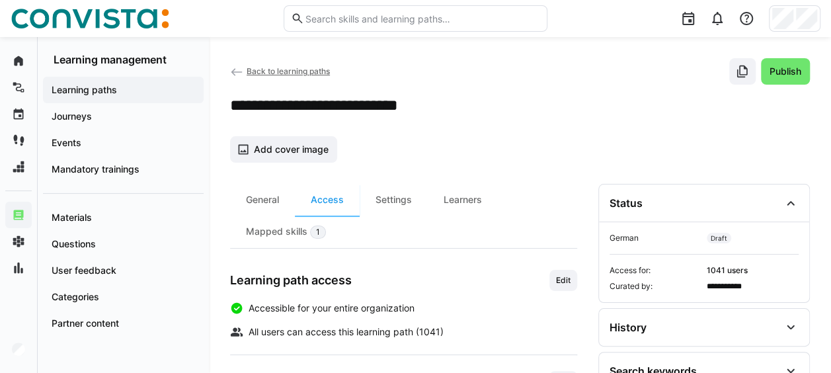
click at [263, 67] on span "Back to learning paths" at bounding box center [288, 71] width 83 height 10
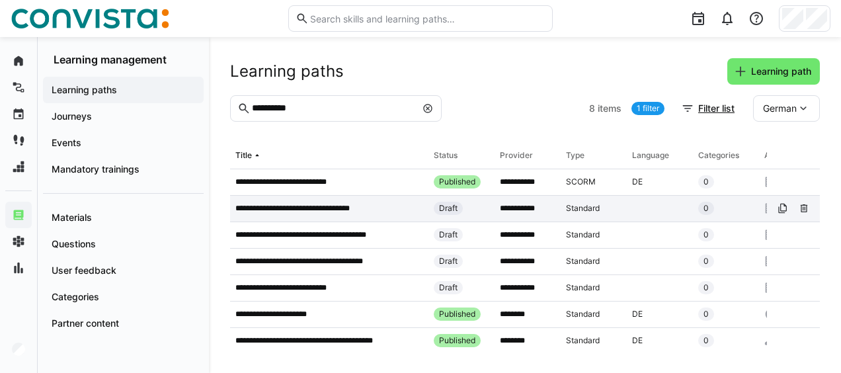
click at [343, 205] on p "**********" at bounding box center [304, 208] width 139 height 11
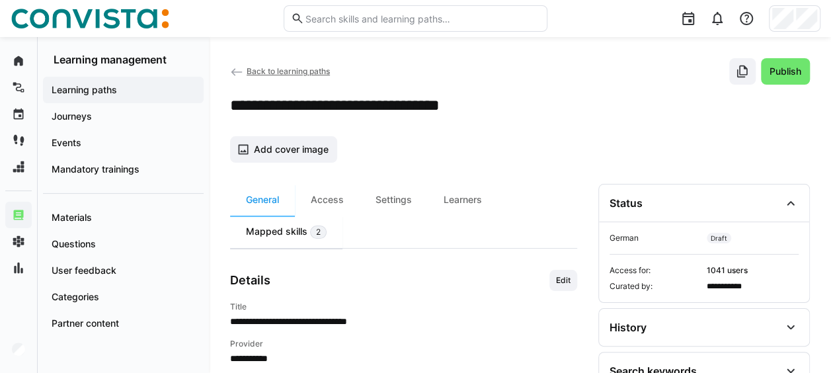
click at [308, 236] on div "Mapped skills 2" at bounding box center [286, 232] width 112 height 32
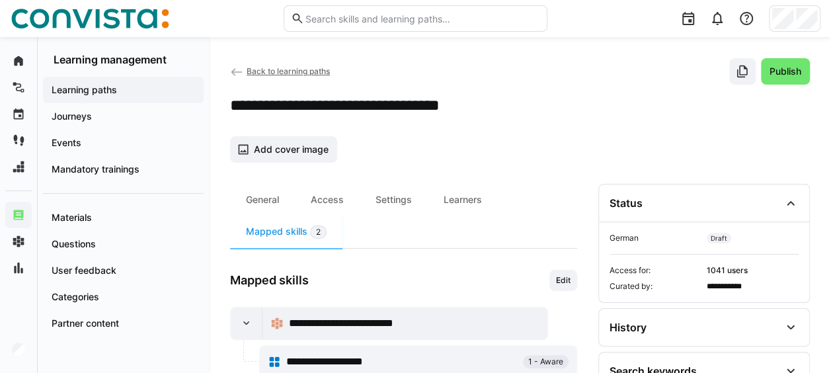
click at [287, 67] on span "Back to learning paths" at bounding box center [288, 71] width 83 height 10
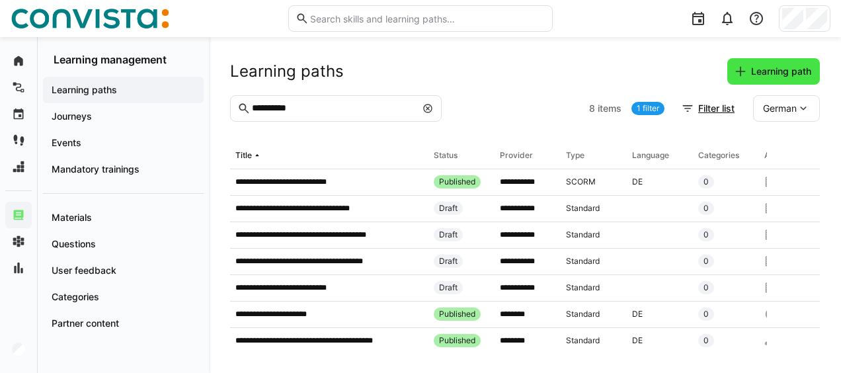
click at [782, 74] on span "Learning path" at bounding box center [781, 71] width 64 height 13
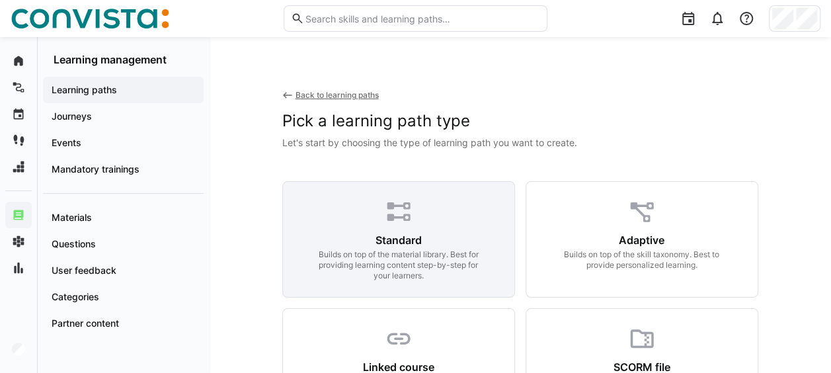
click at [436, 208] on div "Standard Builds on top of the material library. Best for providing learning con…" at bounding box center [398, 239] width 233 height 116
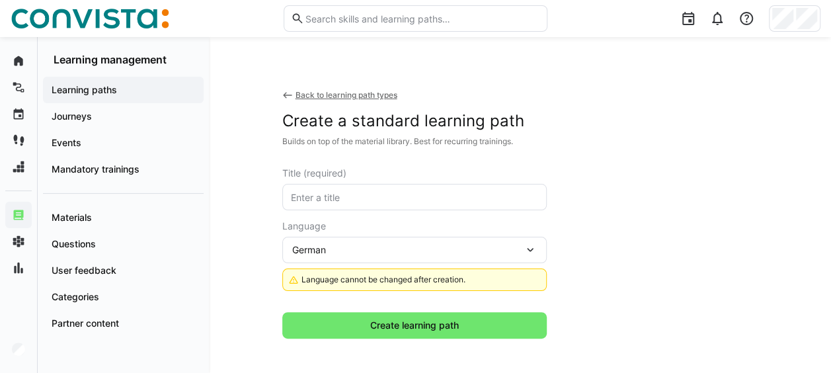
click at [392, 185] on eds-input at bounding box center [414, 197] width 265 height 26
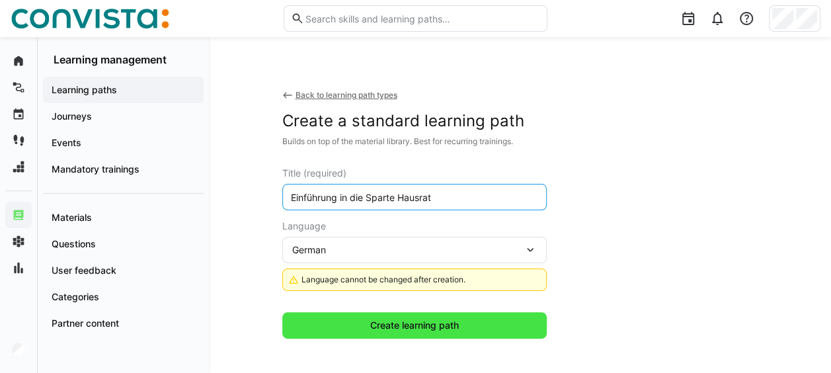
type input "Einführung in die Sparte Hausrat"
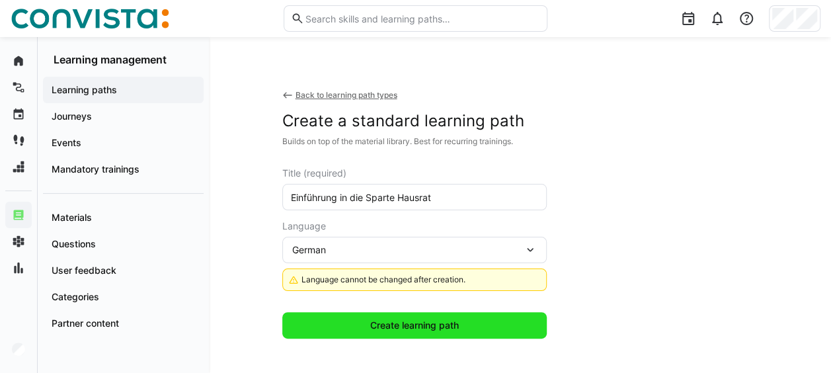
click at [351, 314] on span "Create learning path" at bounding box center [414, 325] width 265 height 26
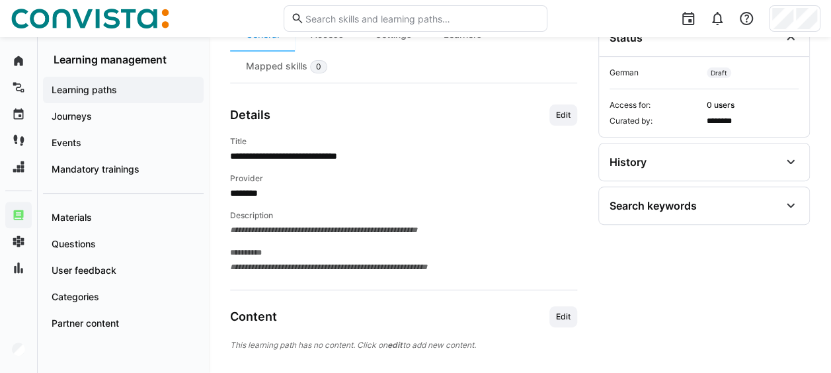
scroll to position [184, 0]
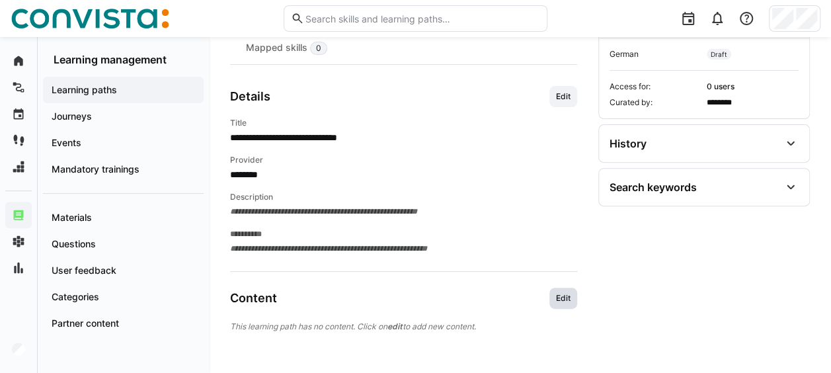
click at [563, 296] on span "Edit" at bounding box center [563, 298] width 17 height 11
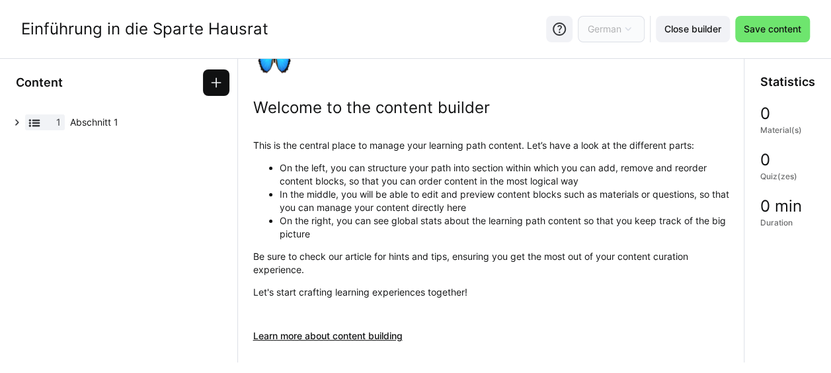
scroll to position [66, 0]
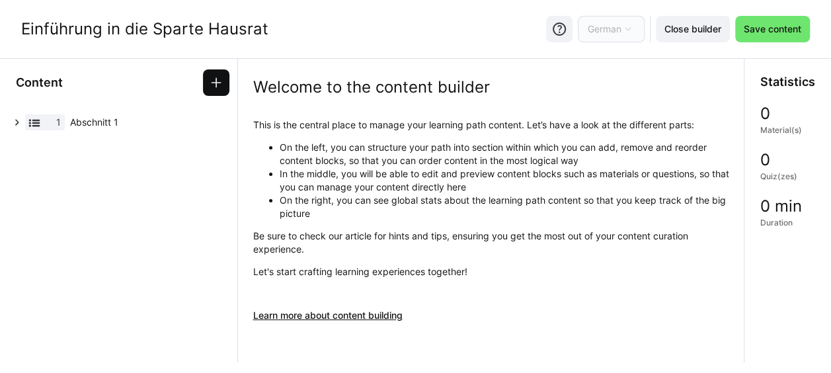
click at [219, 85] on eds-icon at bounding box center [216, 82] width 13 height 13
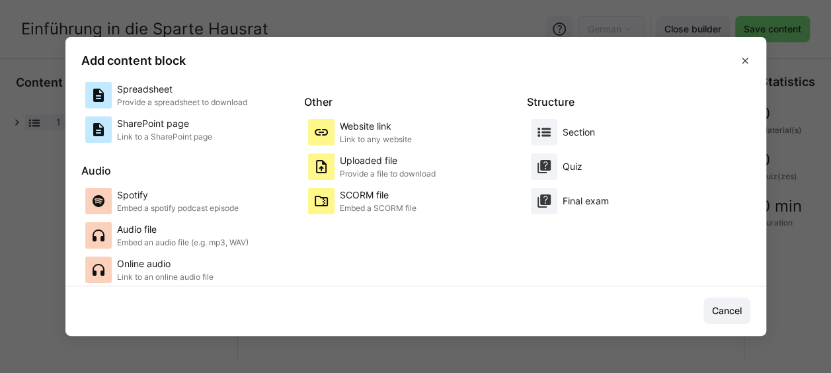
scroll to position [186, 0]
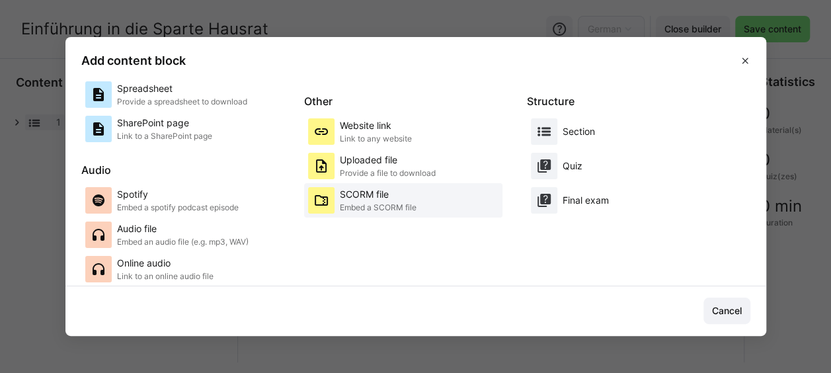
click at [373, 198] on p "SCORM file" at bounding box center [378, 194] width 77 height 13
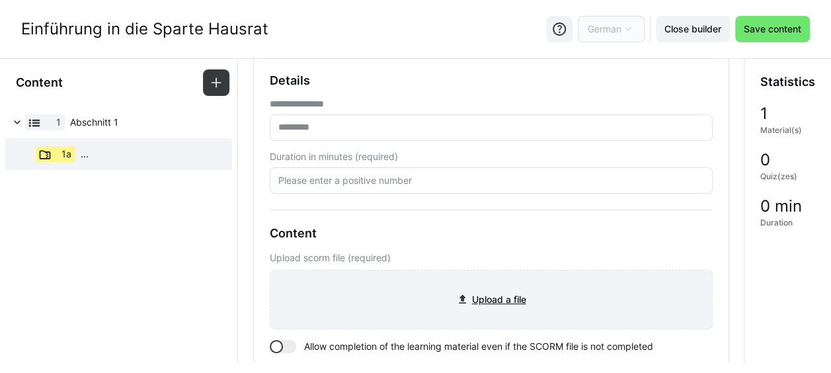
click at [475, 303] on input "file" at bounding box center [492, 300] width 442 height 58
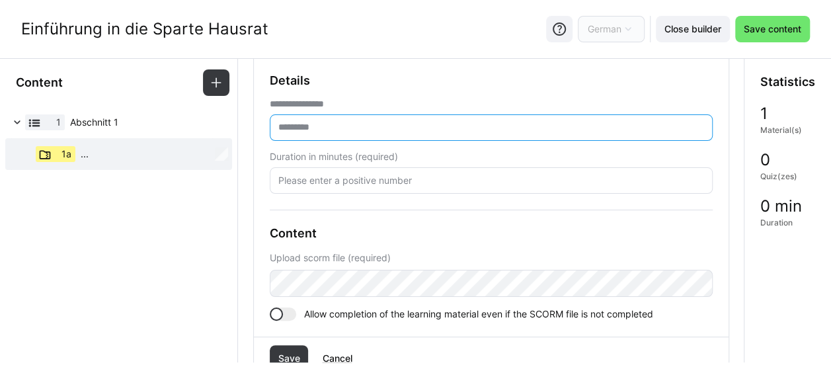
click at [382, 126] on input "text" at bounding box center [491, 128] width 429 height 12
type input "**********"
click at [399, 180] on input "number" at bounding box center [491, 181] width 429 height 12
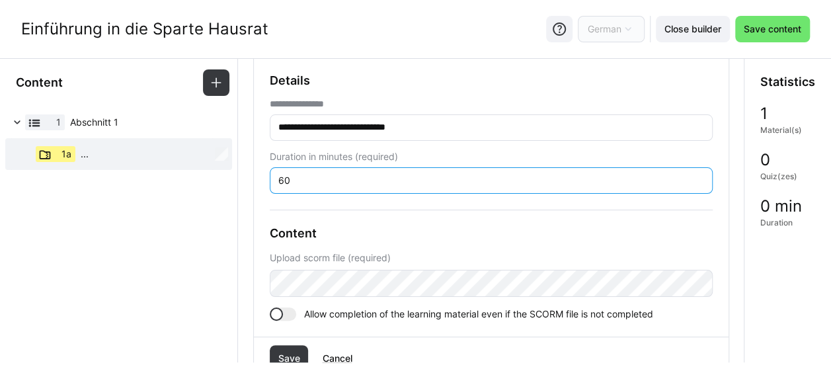
type input "60"
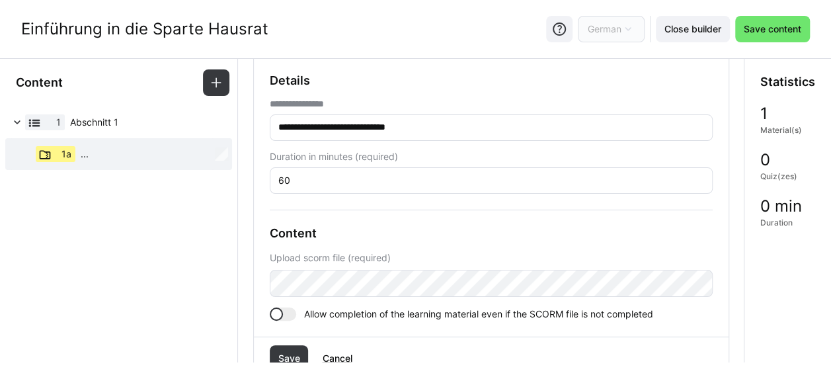
click at [381, 194] on div "**********" at bounding box center [491, 196] width 443 height 247
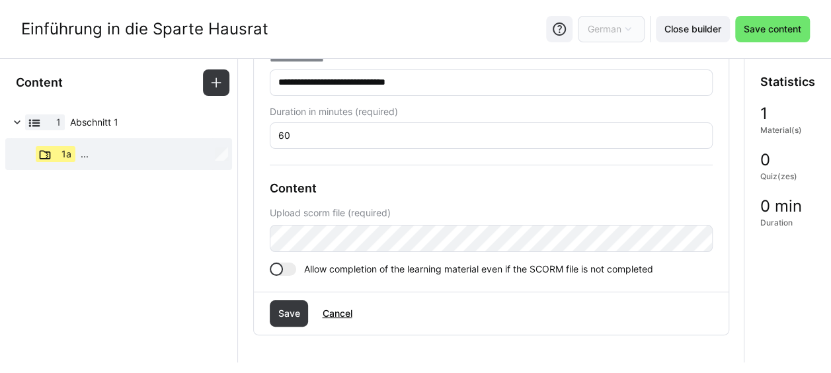
scroll to position [132, 0]
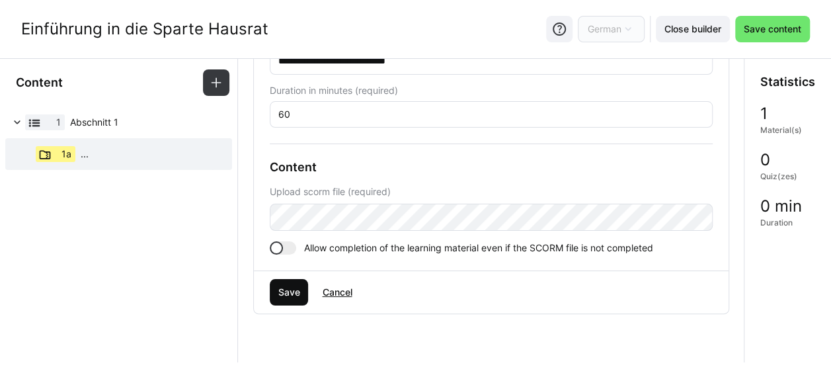
click at [287, 292] on span "Save" at bounding box center [289, 292] width 26 height 13
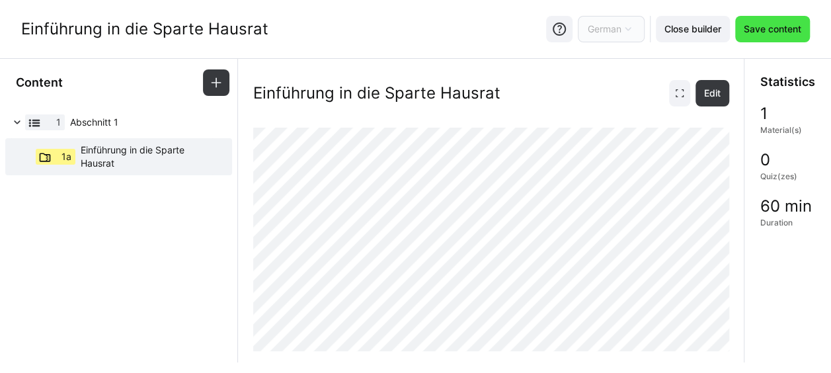
click at [774, 24] on span "Save content" at bounding box center [773, 28] width 62 height 13
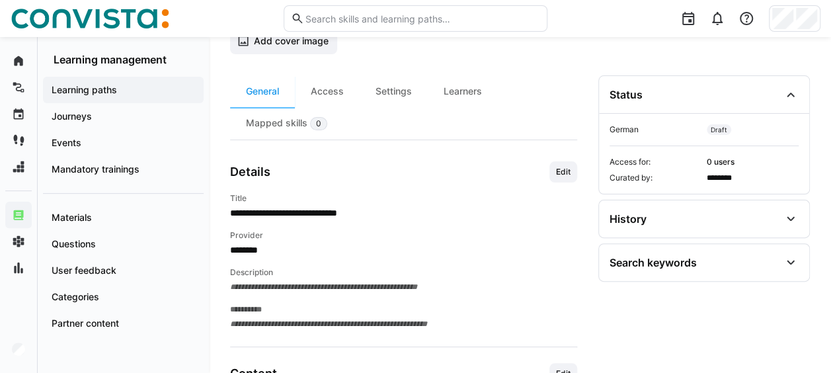
scroll to position [132, 0]
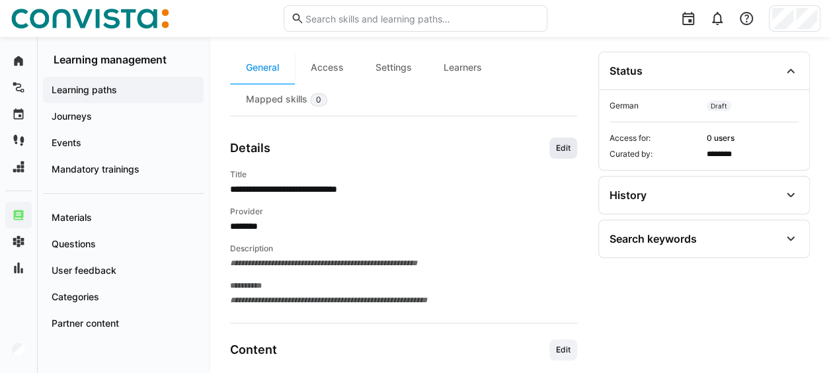
click at [560, 147] on span "Edit" at bounding box center [563, 148] width 17 height 11
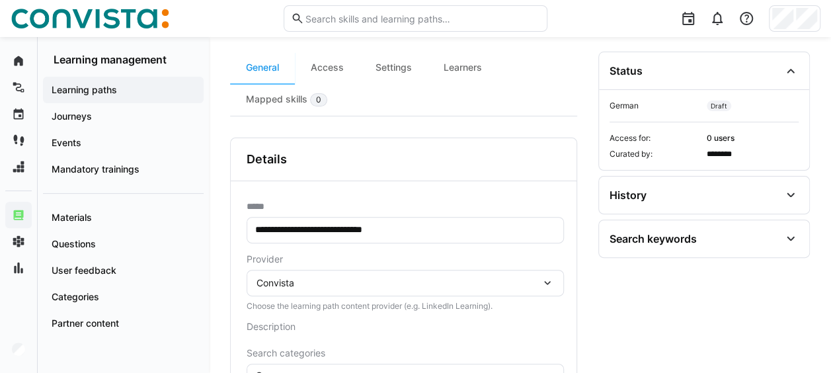
scroll to position [328, 0]
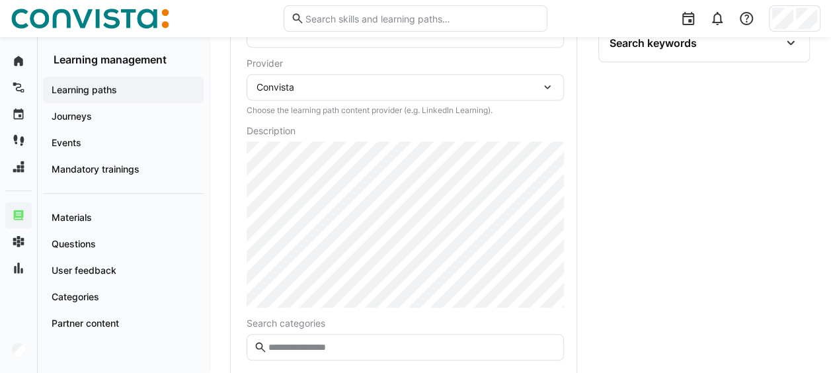
click at [308, 85] on div "Convista" at bounding box center [399, 87] width 284 height 12
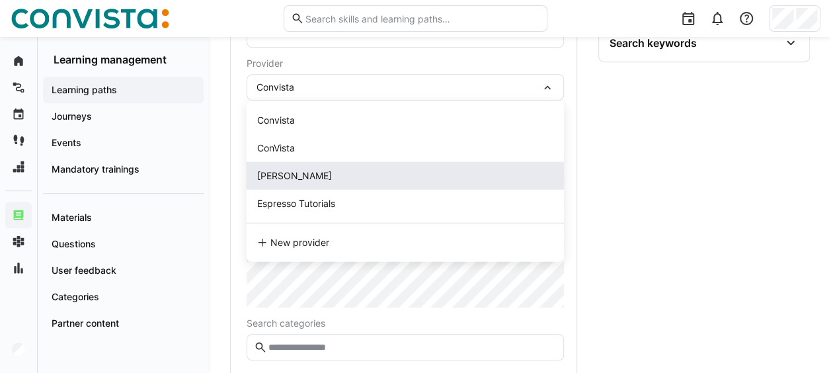
click at [283, 175] on span "[PERSON_NAME]" at bounding box center [294, 175] width 75 height 11
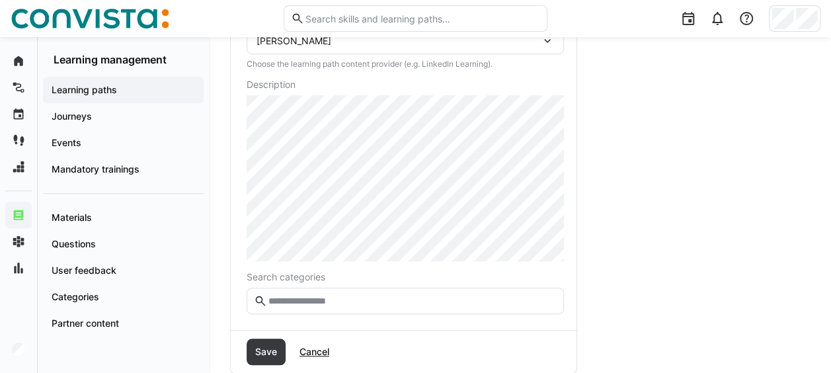
scroll to position [394, 0]
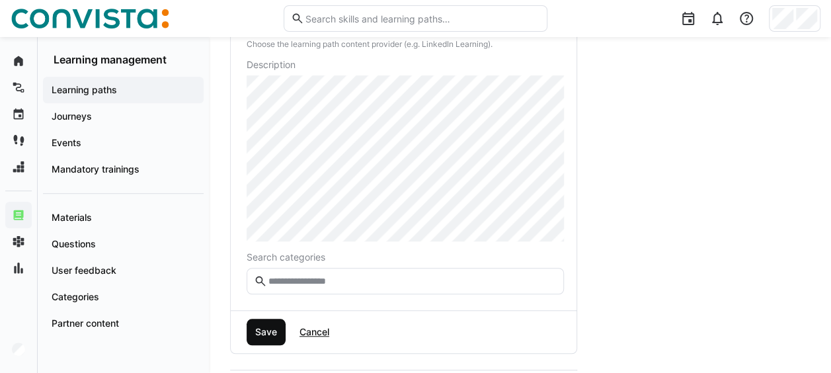
click at [256, 322] on span "Save" at bounding box center [266, 332] width 39 height 26
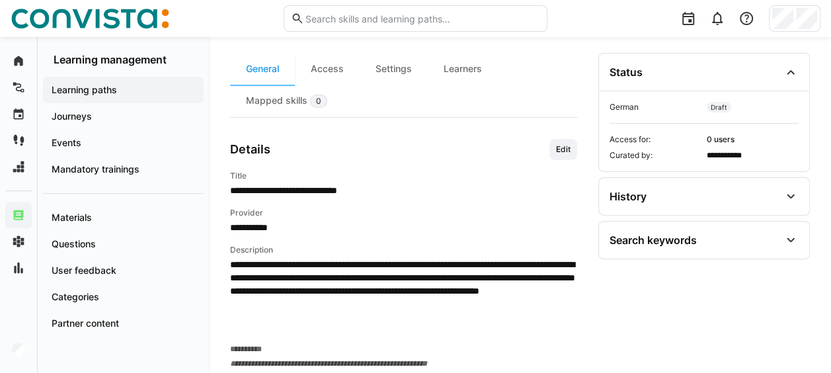
scroll to position [65, 0]
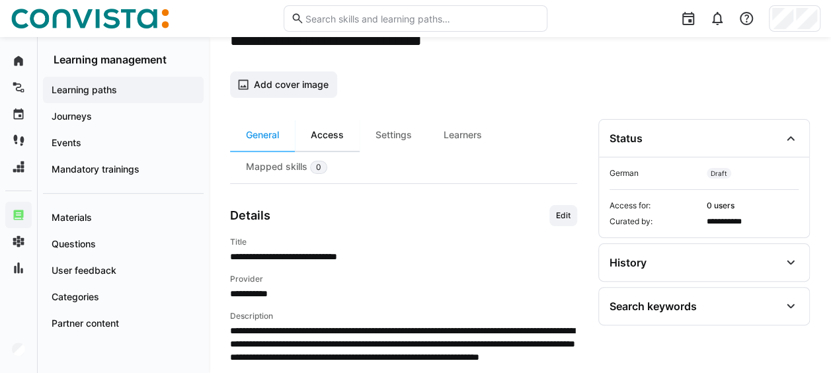
click at [328, 140] on div "Access" at bounding box center [327, 135] width 65 height 32
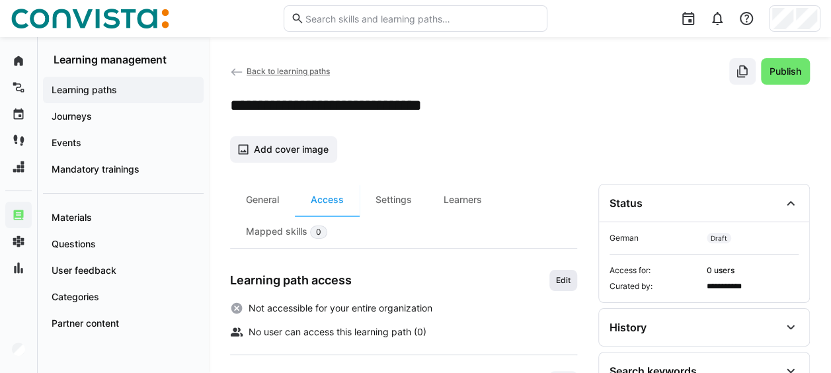
click at [560, 270] on span "Edit" at bounding box center [564, 280] width 28 height 21
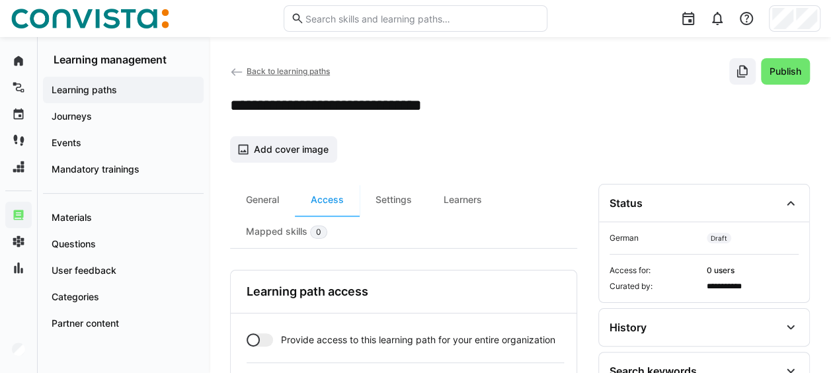
click at [255, 341] on div at bounding box center [253, 339] width 13 height 13
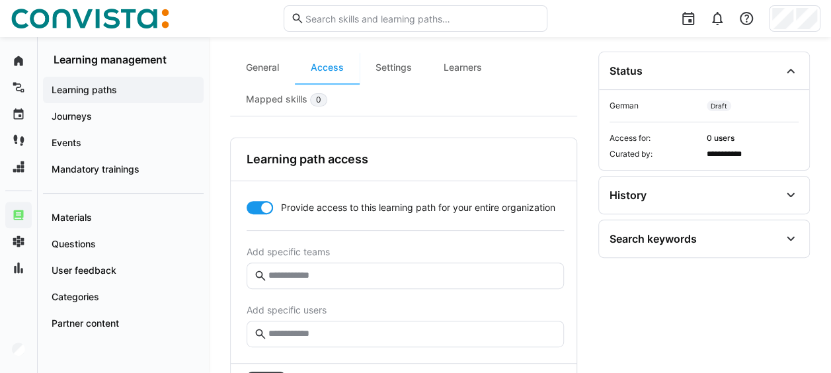
scroll to position [265, 0]
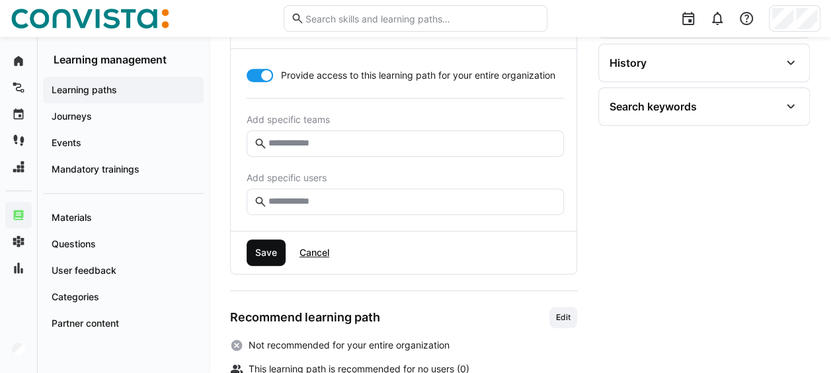
click at [258, 253] on span "Save" at bounding box center [266, 252] width 26 height 13
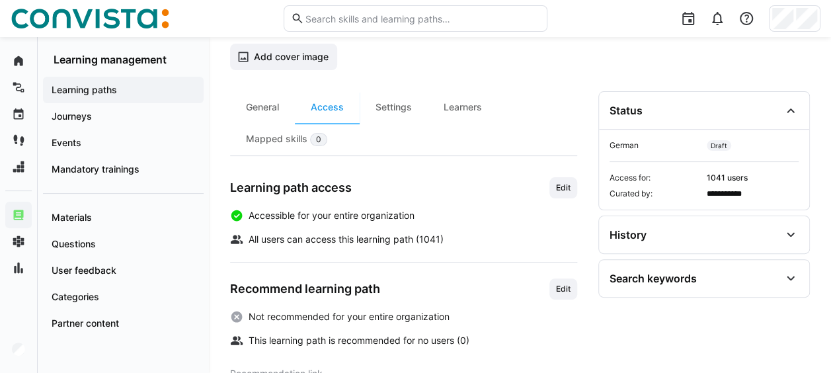
scroll to position [0, 0]
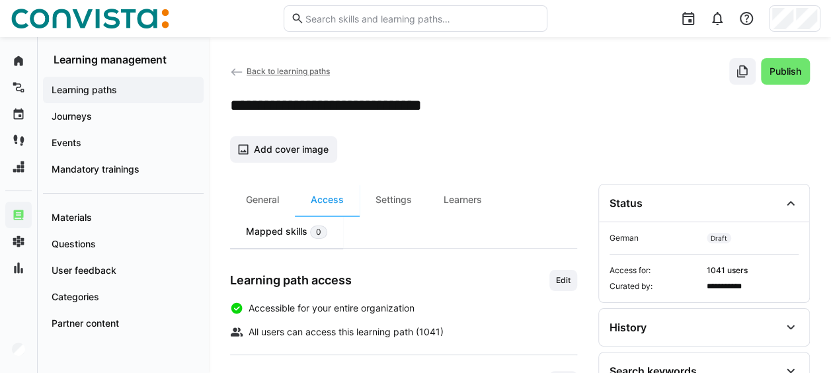
click at [294, 229] on div "Mapped skills 0" at bounding box center [286, 232] width 113 height 32
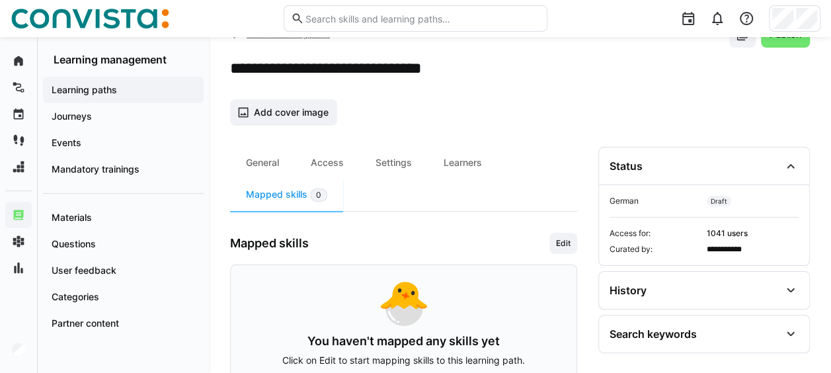
scroll to position [66, 0]
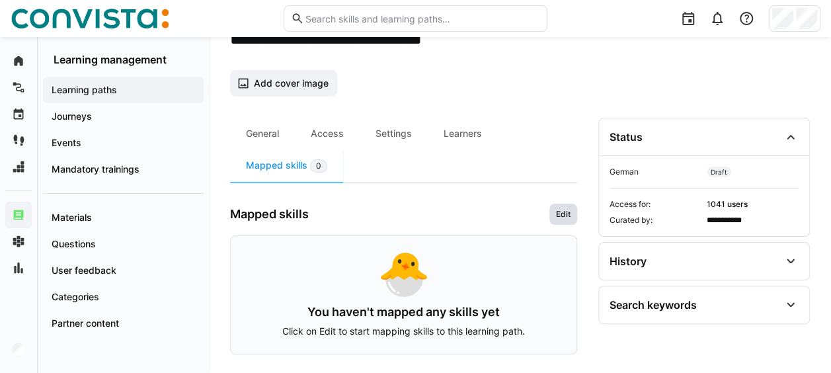
click at [567, 212] on span "Edit" at bounding box center [563, 214] width 17 height 11
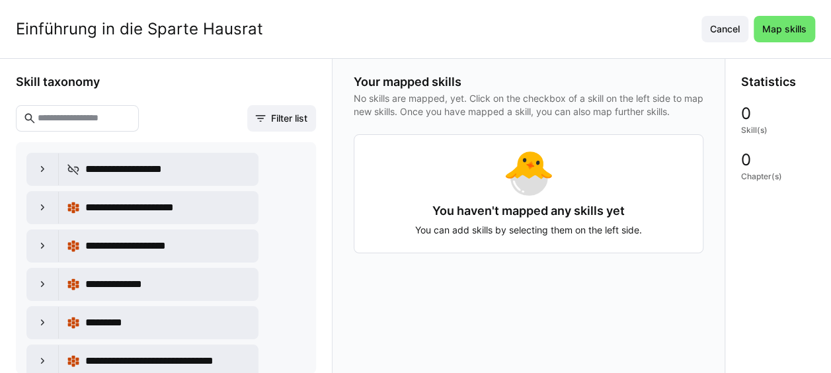
click at [67, 112] on input "text" at bounding box center [83, 118] width 95 height 12
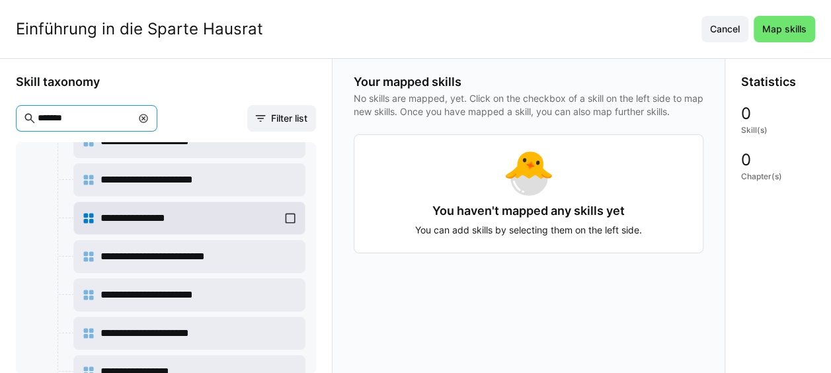
type input "*******"
click at [289, 213] on div "**********" at bounding box center [189, 218] width 215 height 26
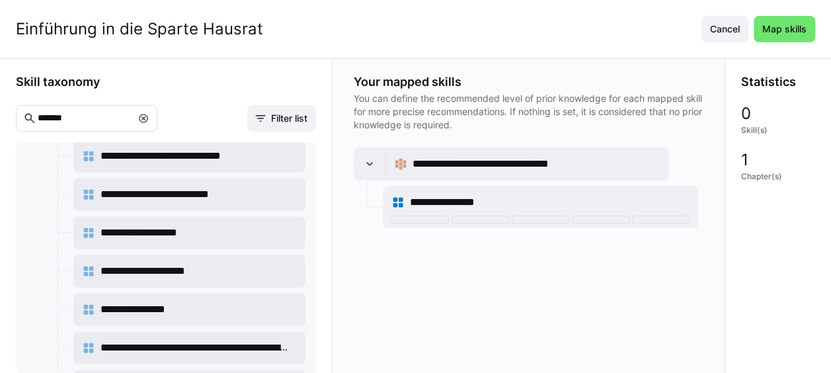
scroll to position [429, 0]
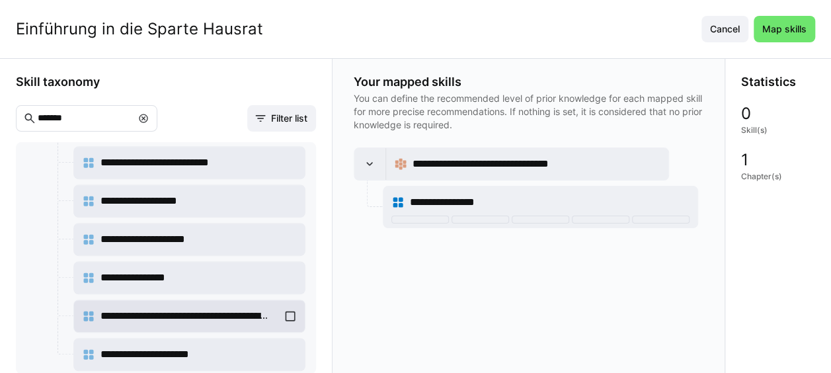
click at [286, 306] on div "**********" at bounding box center [189, 316] width 215 height 26
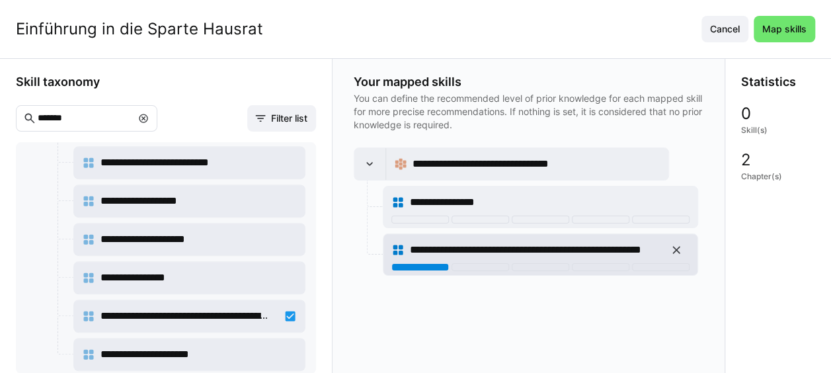
click at [417, 268] on div at bounding box center [421, 267] width 58 height 8
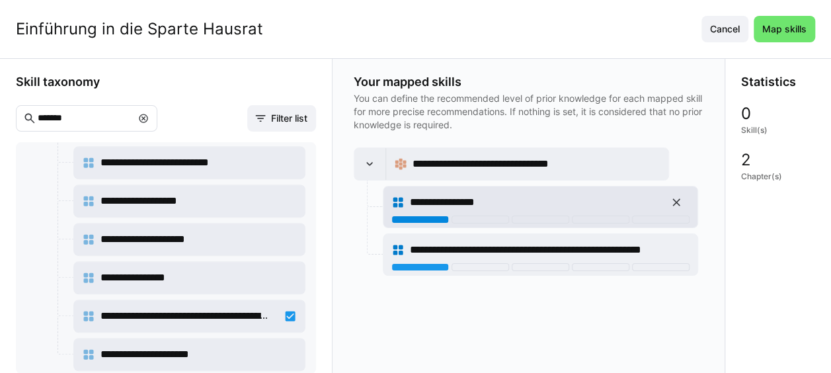
click at [431, 219] on div at bounding box center [421, 220] width 58 height 8
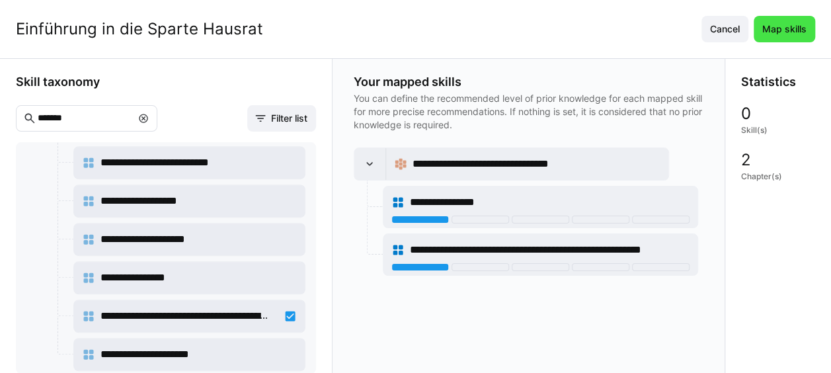
click at [808, 24] on span "Map skills" at bounding box center [785, 28] width 48 height 13
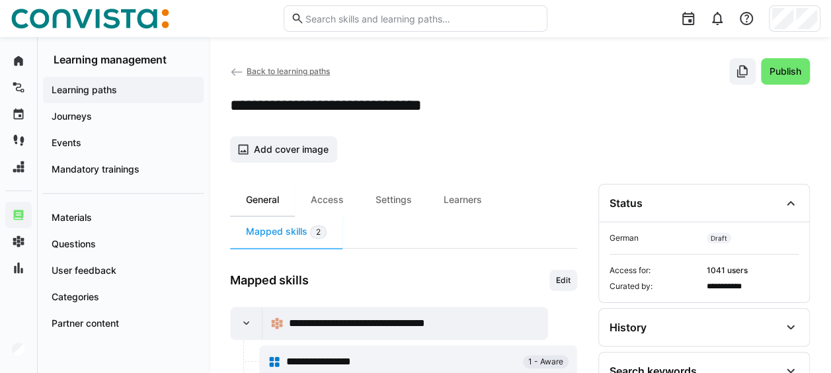
click at [274, 194] on div "General" at bounding box center [262, 200] width 65 height 32
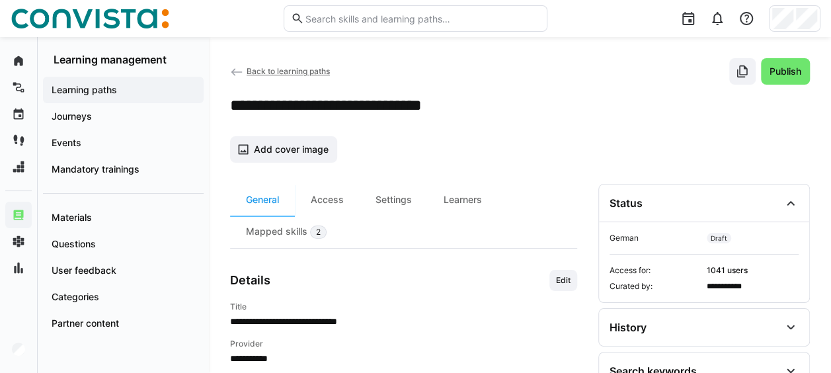
click at [275, 73] on span "Back to learning paths" at bounding box center [288, 71] width 83 height 10
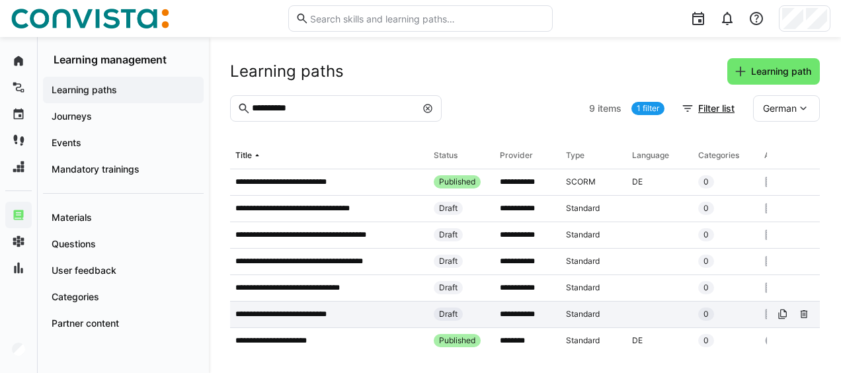
click at [339, 310] on p "**********" at bounding box center [289, 314] width 108 height 11
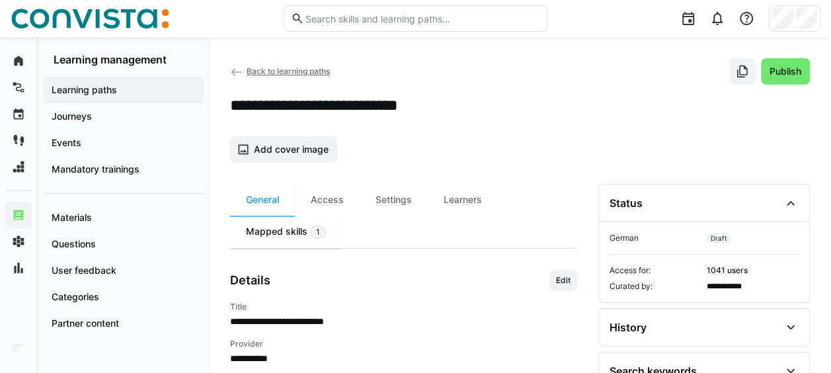
click at [324, 228] on eds-badge "1" at bounding box center [318, 232] width 16 height 14
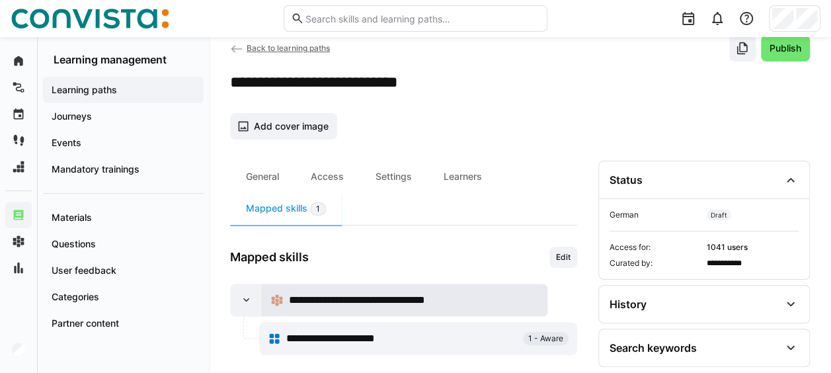
scroll to position [36, 0]
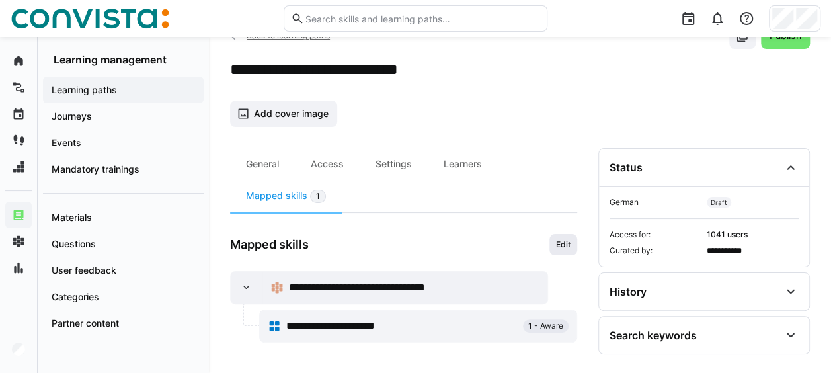
click at [561, 240] on span "Edit" at bounding box center [563, 244] width 17 height 11
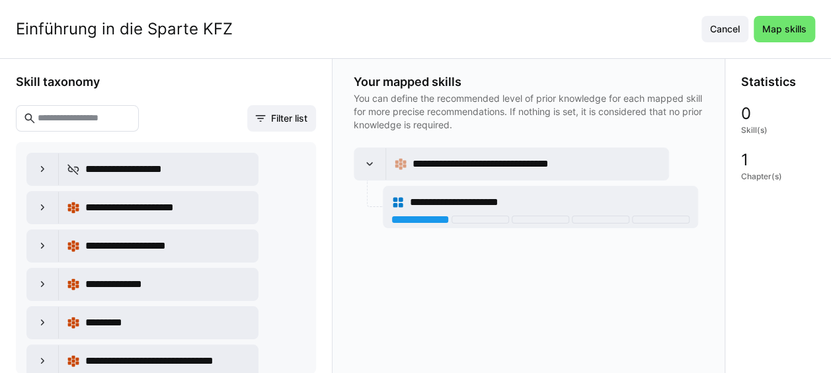
click at [103, 114] on input "text" at bounding box center [83, 118] width 95 height 12
type input "*"
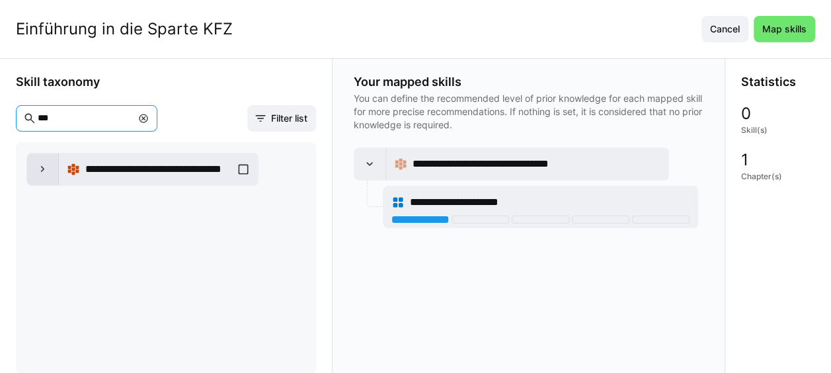
type input "***"
click at [41, 167] on eds-icon at bounding box center [42, 169] width 13 height 13
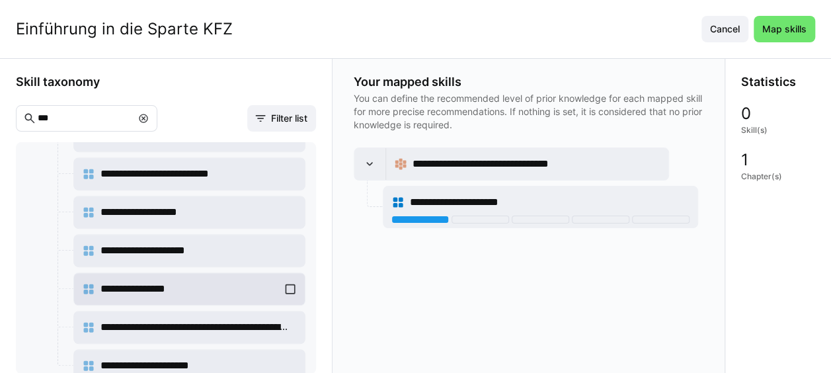
scroll to position [429, 0]
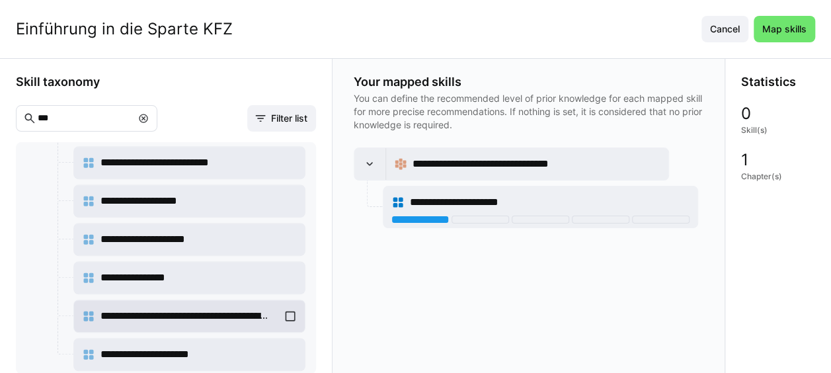
click at [290, 307] on div "**********" at bounding box center [189, 316] width 215 height 26
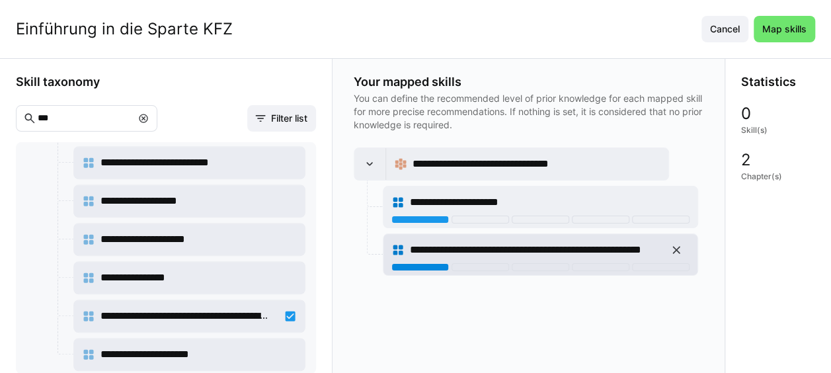
click at [438, 264] on div at bounding box center [421, 267] width 58 height 8
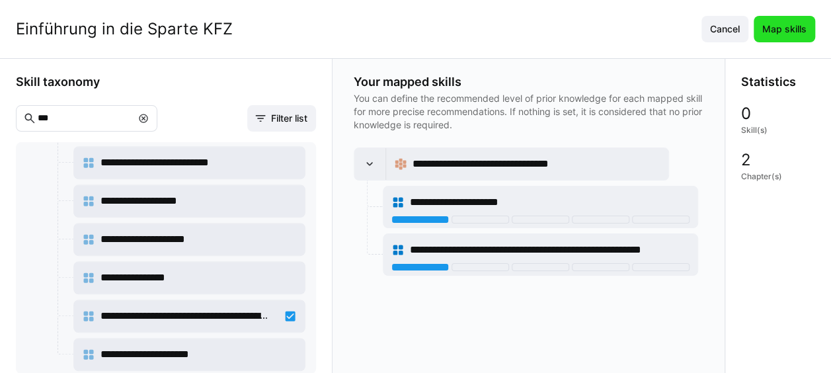
click at [808, 28] on span "Map skills" at bounding box center [785, 28] width 48 height 13
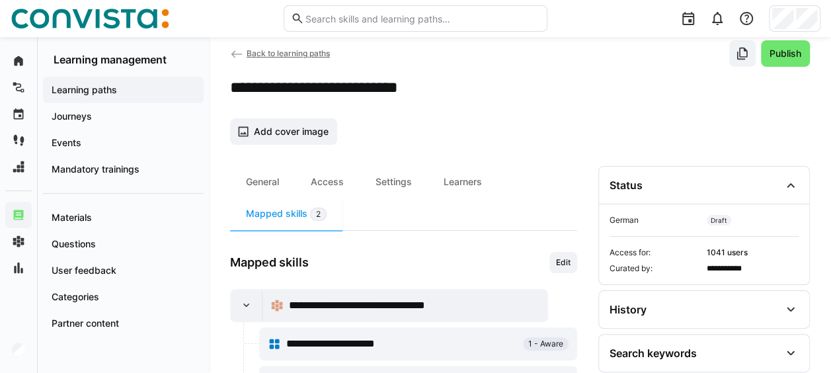
scroll to position [0, 0]
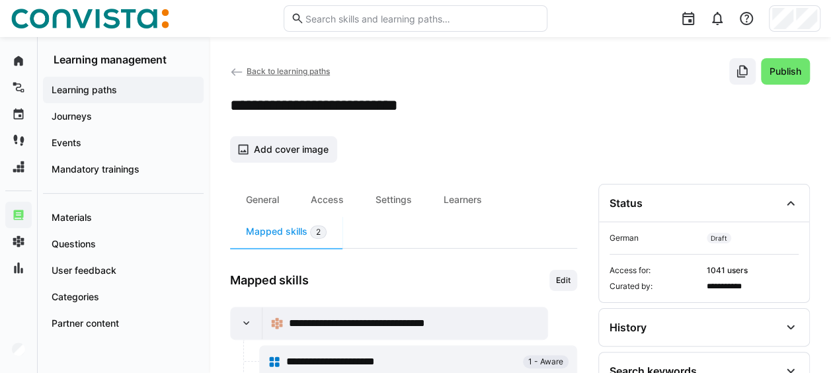
click at [281, 69] on span "Back to learning paths" at bounding box center [288, 71] width 83 height 10
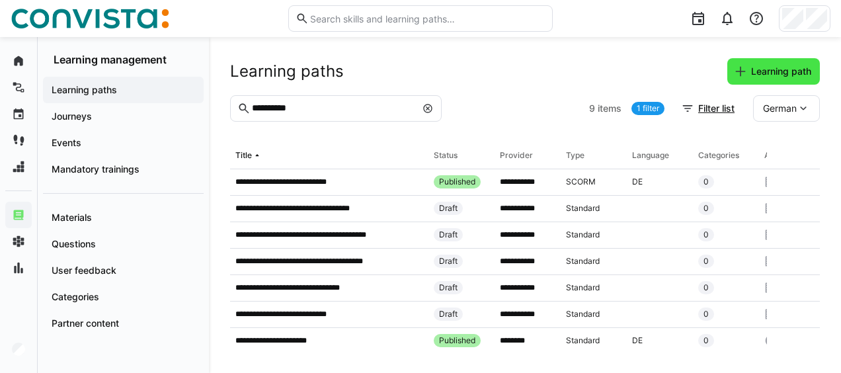
click at [791, 66] on span "Learning path" at bounding box center [781, 71] width 64 height 13
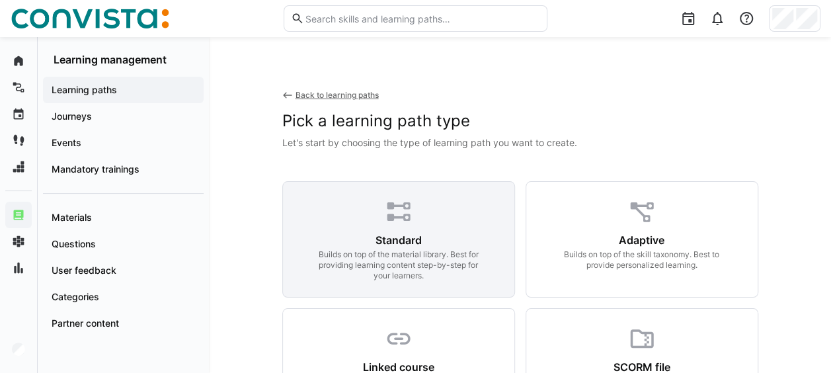
click at [382, 211] on div "Standard Builds on top of the material library. Best for providing learning con…" at bounding box center [398, 239] width 233 height 116
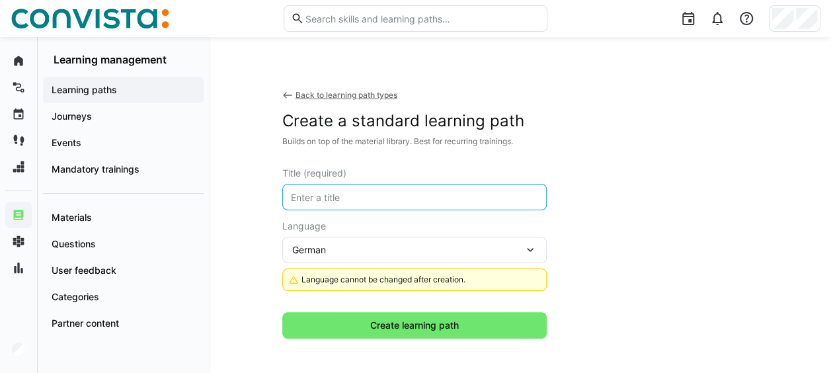
click at [313, 200] on input "text" at bounding box center [415, 197] width 250 height 12
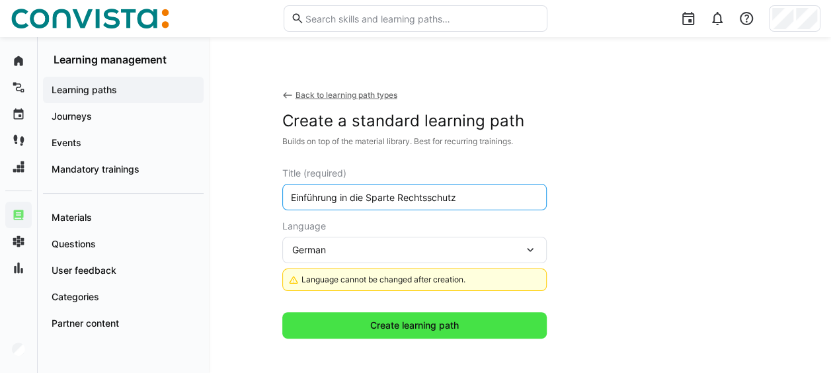
type input "Einführung in die Sparte Rechtsschutz"
click at [406, 322] on span "Create learning path" at bounding box center [414, 325] width 93 height 13
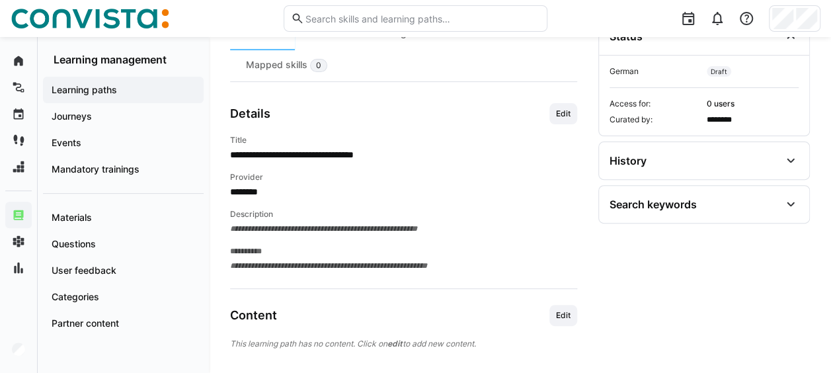
scroll to position [184, 0]
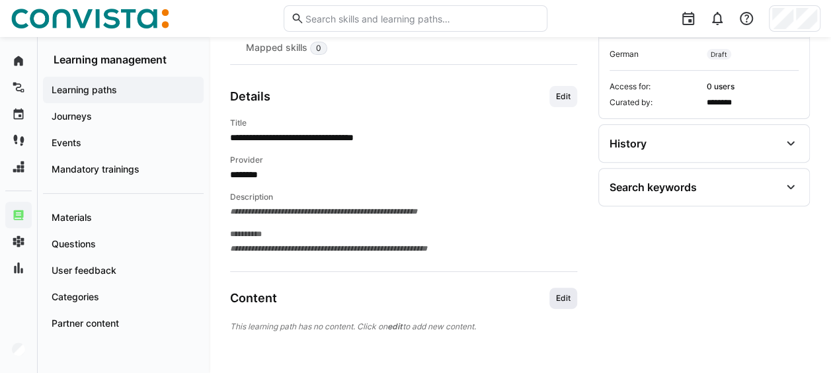
click at [563, 293] on span "Edit" at bounding box center [563, 298] width 17 height 11
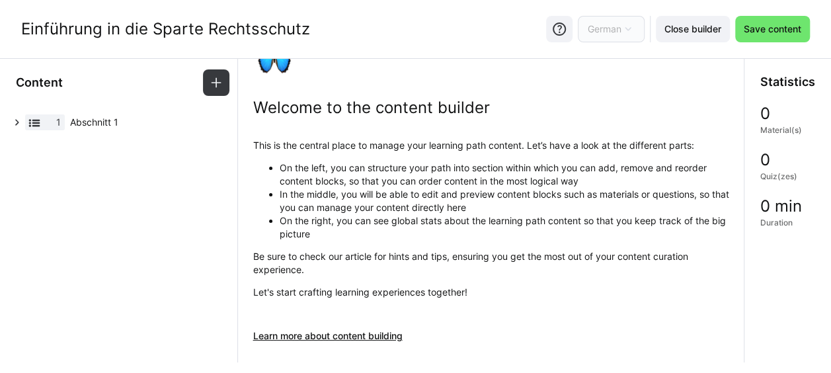
scroll to position [120, 0]
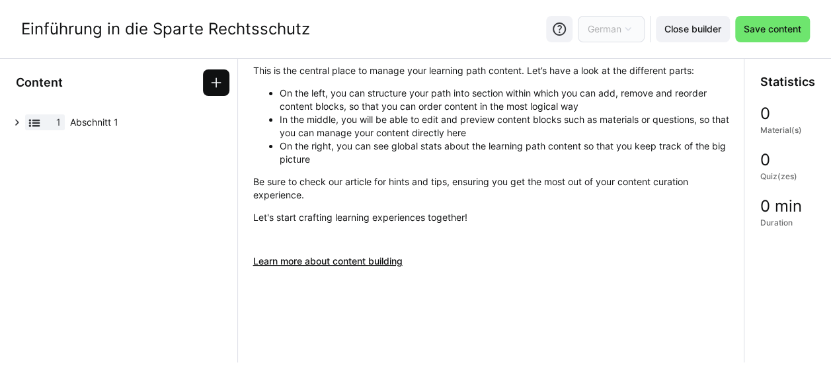
click at [216, 81] on eds-icon at bounding box center [216, 82] width 13 height 13
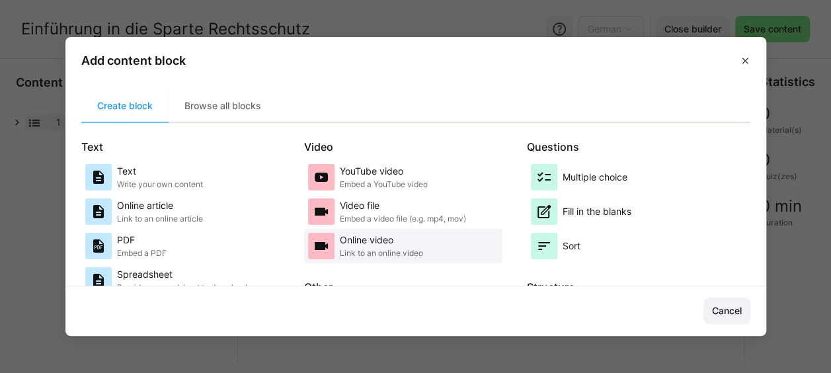
scroll to position [186, 0]
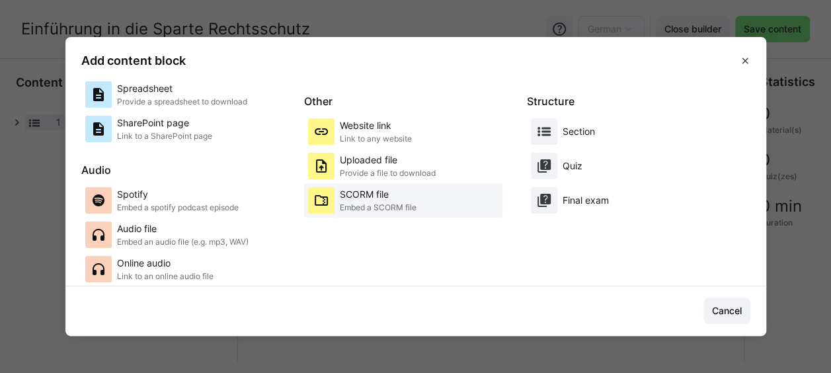
click at [363, 208] on p "Embed a SCORM file" at bounding box center [378, 207] width 77 height 11
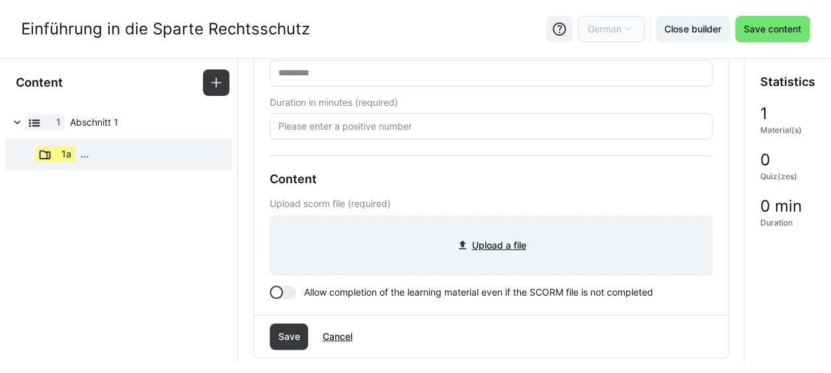
click at [456, 241] on input "file" at bounding box center [492, 245] width 442 height 58
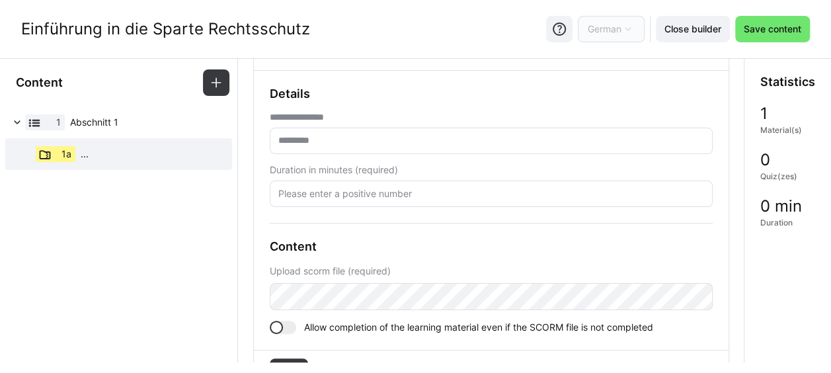
scroll to position [0, 0]
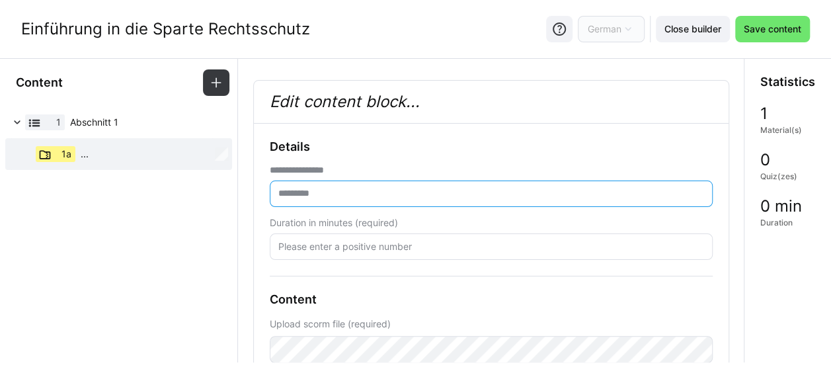
click at [318, 193] on input "text" at bounding box center [491, 194] width 429 height 12
type input "**********"
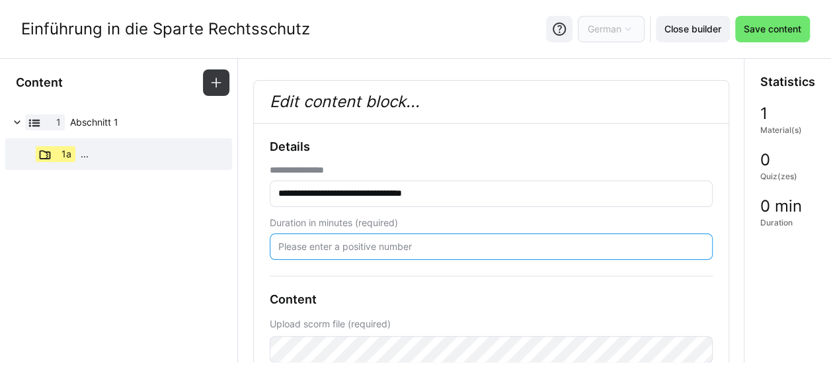
click at [368, 242] on input "number" at bounding box center [491, 247] width 429 height 12
type input "60"
click at [399, 276] on div at bounding box center [491, 276] width 443 height 1
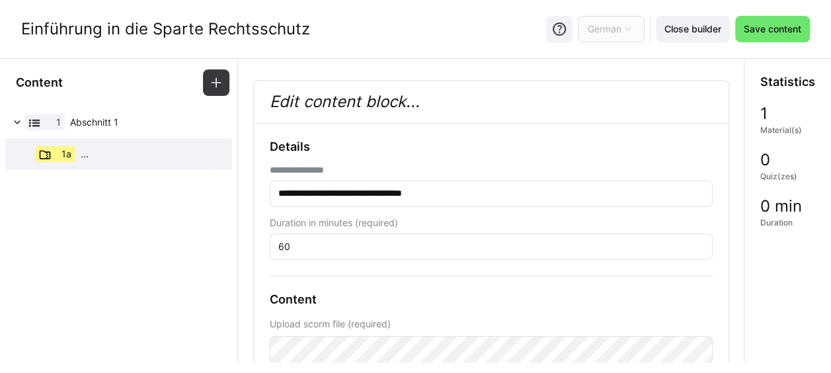
scroll to position [132, 0]
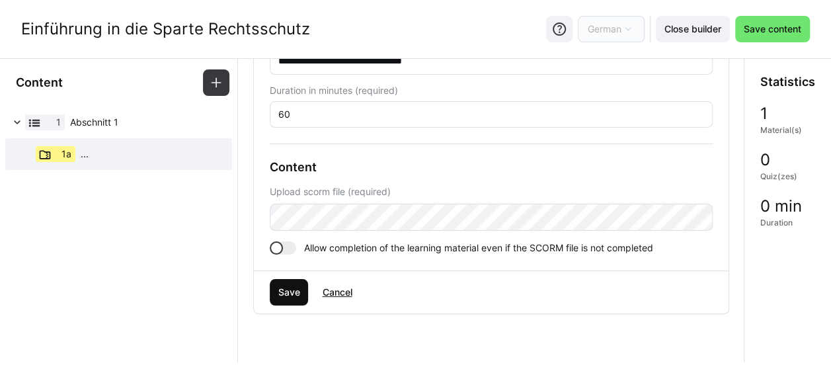
click at [299, 288] on span "Save" at bounding box center [289, 292] width 39 height 26
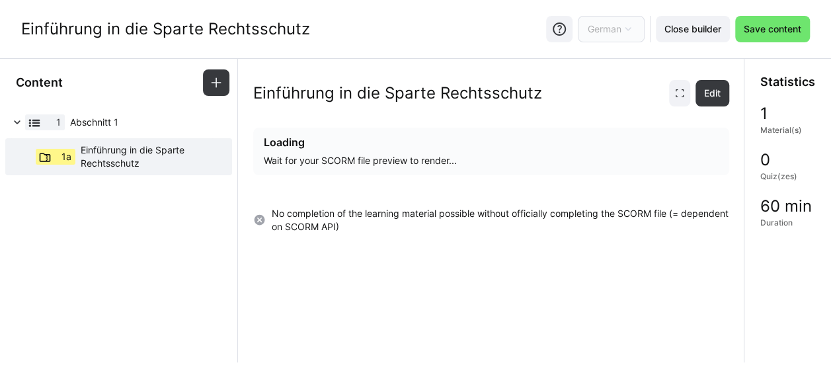
scroll to position [0, 0]
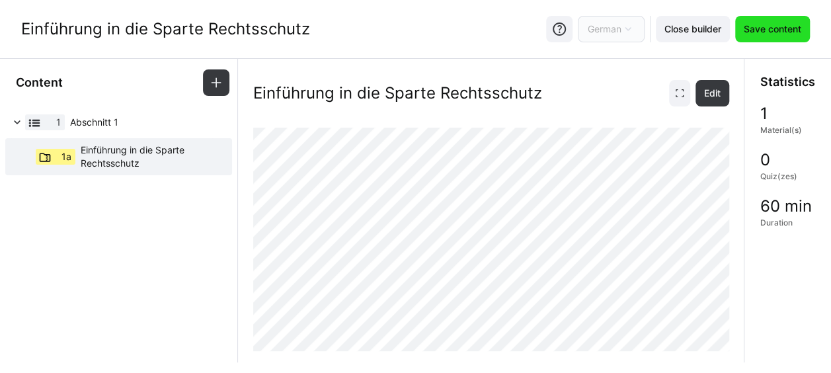
click at [750, 26] on span "Save content" at bounding box center [773, 28] width 62 height 13
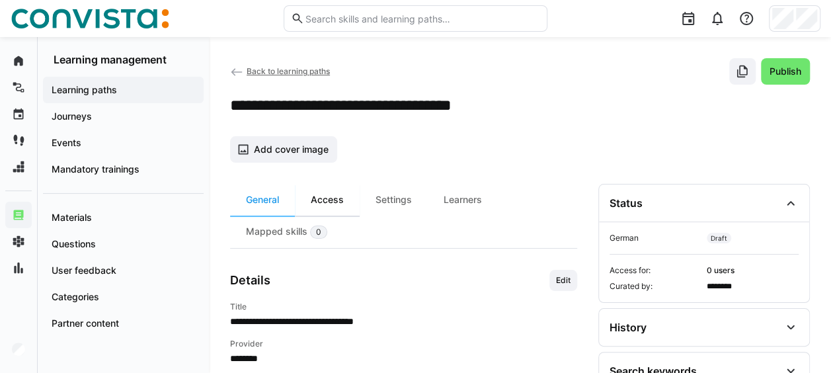
click at [343, 202] on div "Access" at bounding box center [327, 200] width 65 height 32
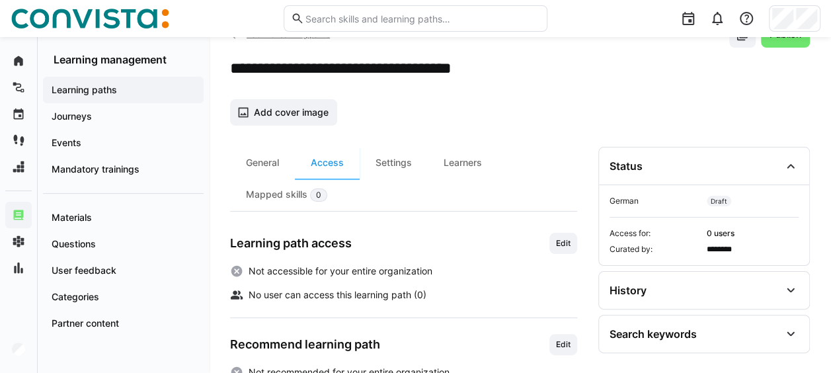
scroll to position [66, 0]
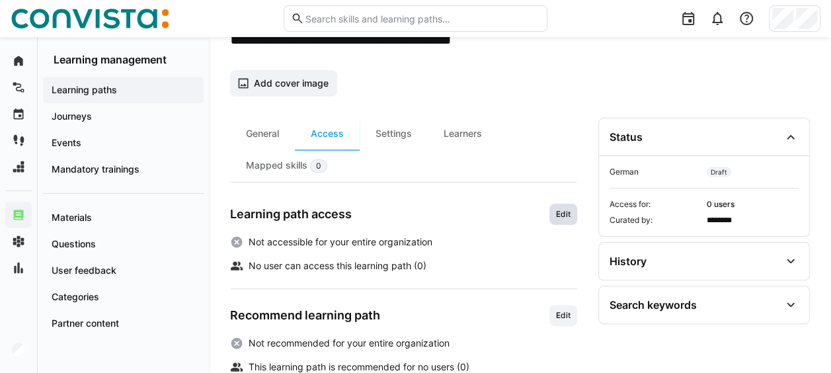
click at [560, 216] on span "Edit" at bounding box center [563, 214] width 17 height 11
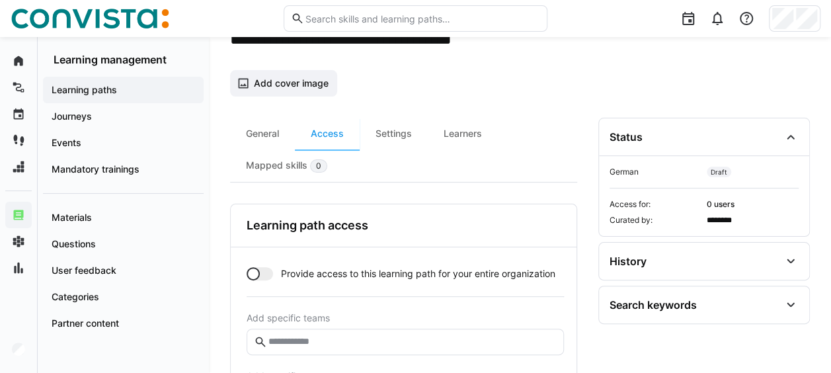
click at [250, 269] on div at bounding box center [253, 273] width 13 height 13
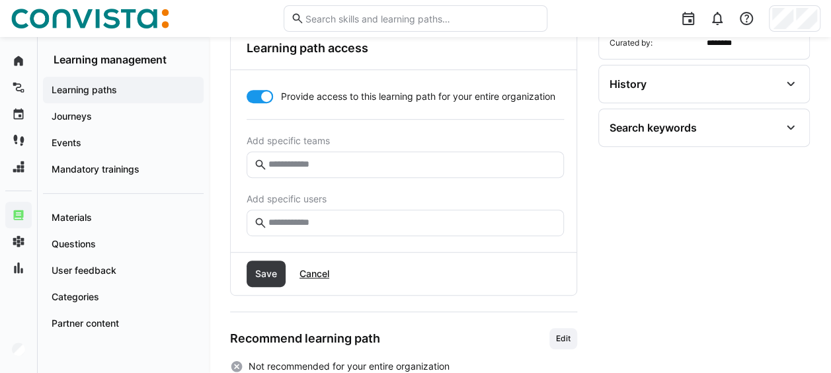
scroll to position [265, 0]
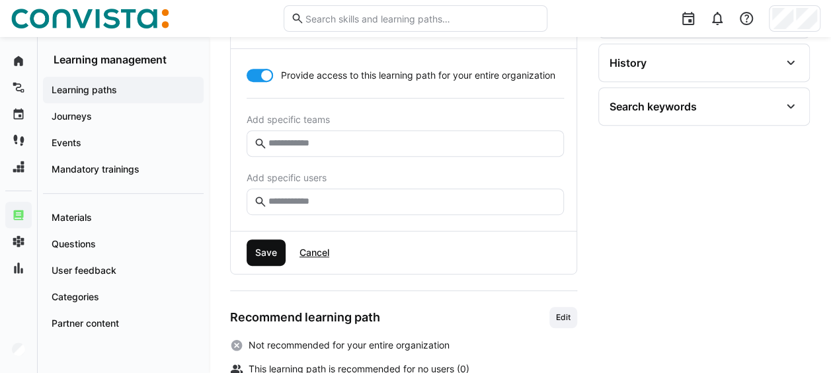
click at [276, 257] on span "Save" at bounding box center [266, 252] width 26 height 13
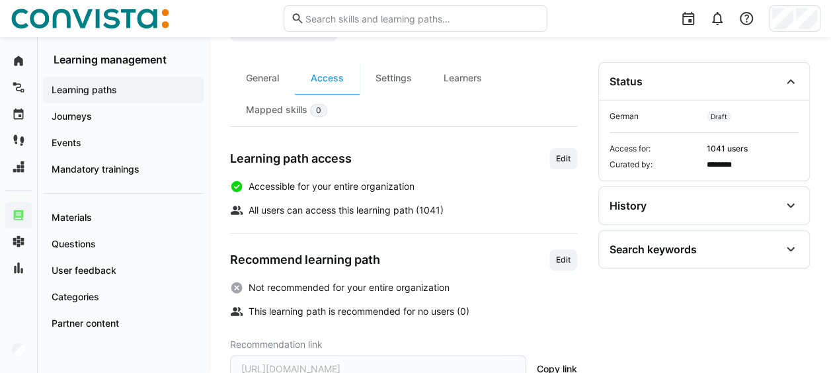
scroll to position [103, 0]
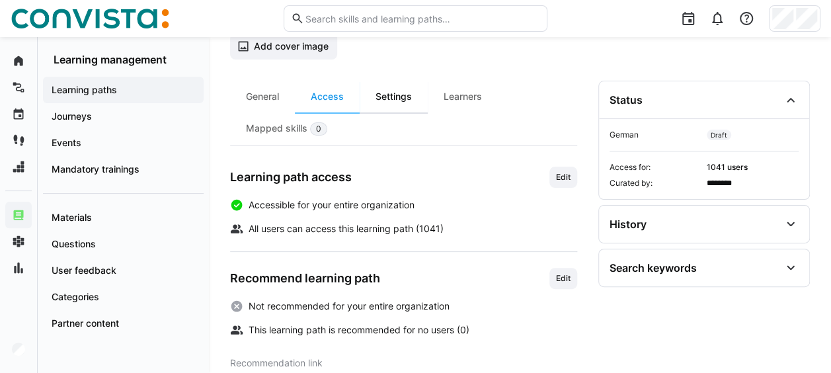
click at [397, 104] on div "Settings" at bounding box center [394, 97] width 68 height 32
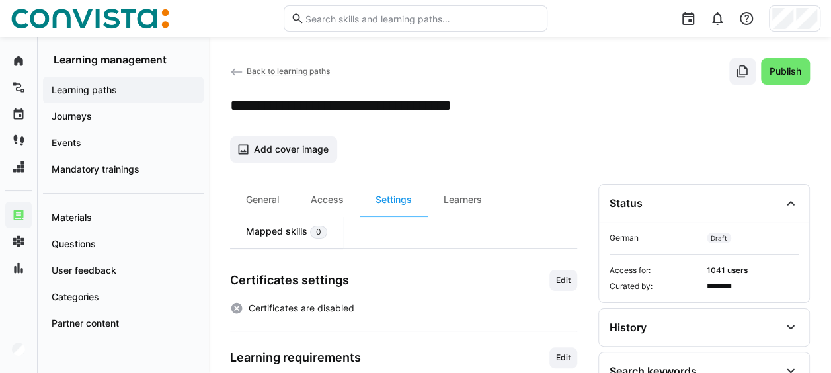
click at [277, 232] on div "Mapped skills 0" at bounding box center [286, 232] width 113 height 32
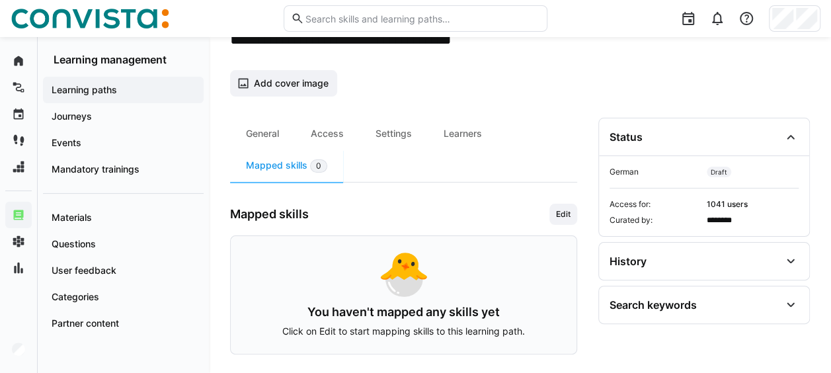
scroll to position [66, 0]
click at [566, 216] on span "Edit" at bounding box center [563, 214] width 17 height 11
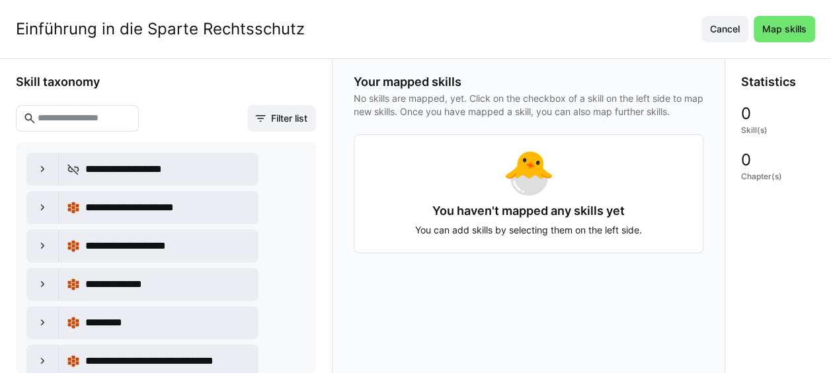
click at [132, 119] on input "text" at bounding box center [83, 118] width 95 height 12
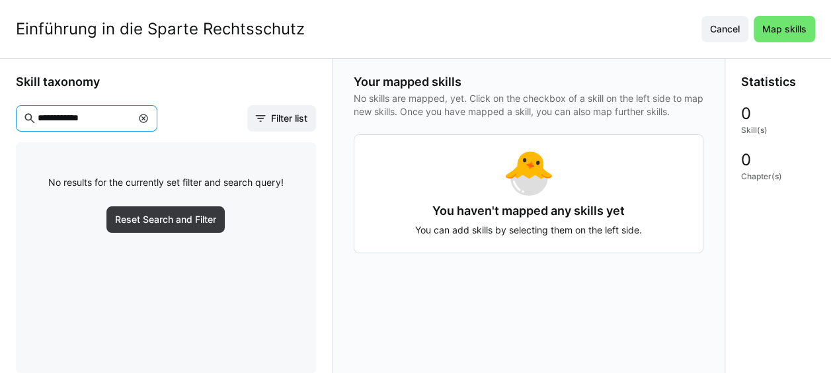
click at [69, 118] on input "**********" at bounding box center [83, 118] width 95 height 12
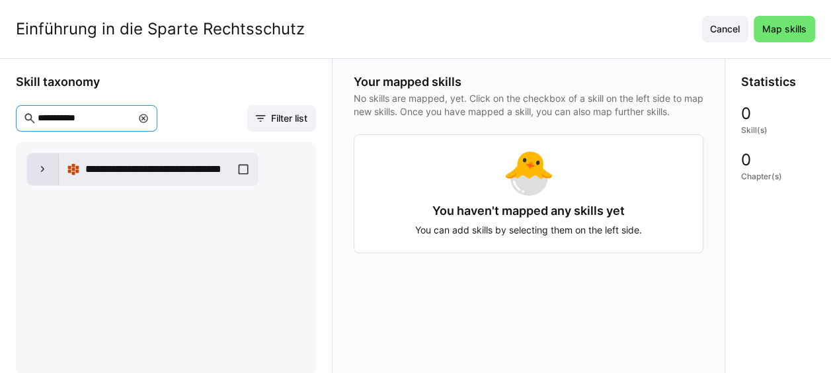
type input "**********"
click at [44, 166] on eds-icon at bounding box center [42, 169] width 13 height 13
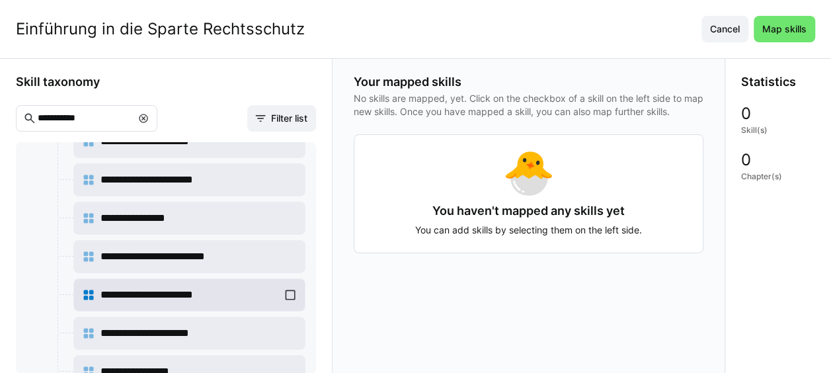
click at [285, 290] on div "**********" at bounding box center [189, 295] width 215 height 26
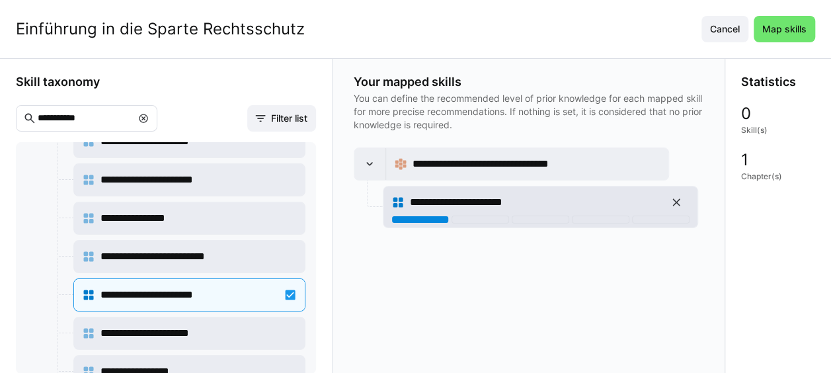
click at [425, 216] on div at bounding box center [421, 220] width 58 height 8
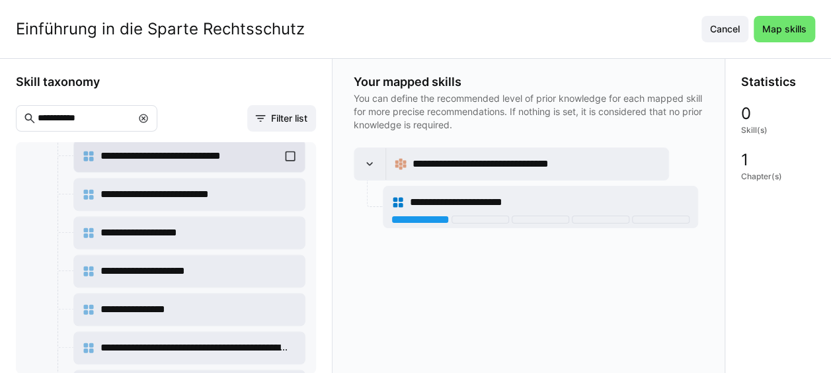
scroll to position [429, 0]
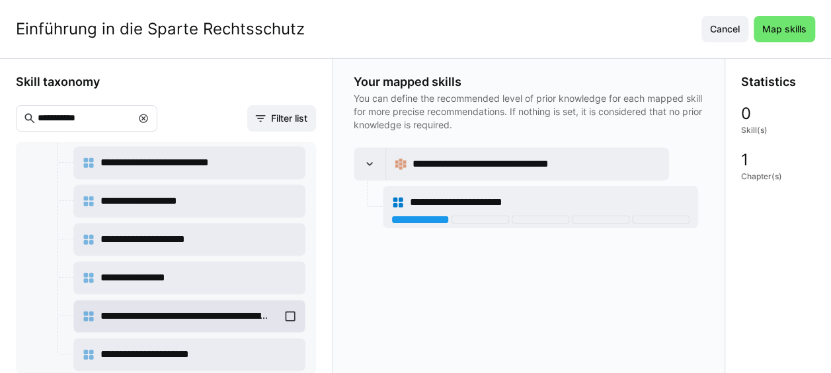
click at [286, 308] on div "**********" at bounding box center [189, 316] width 215 height 26
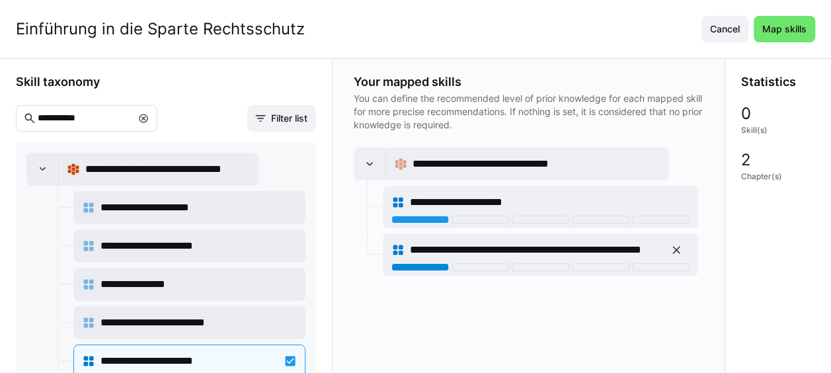
scroll to position [429, 0]
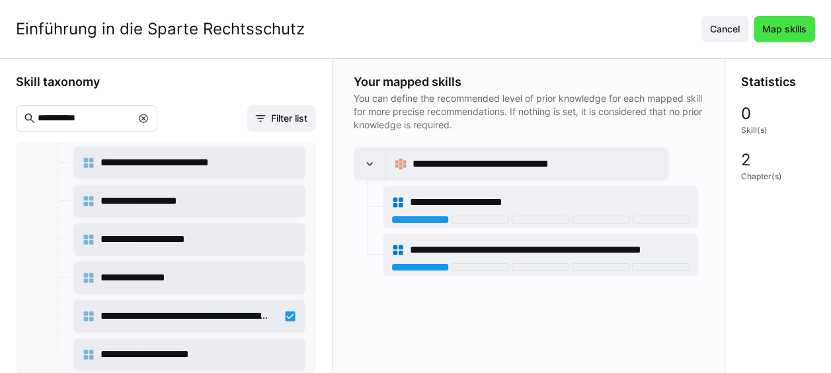
click at [809, 28] on span "Map skills" at bounding box center [785, 28] width 48 height 13
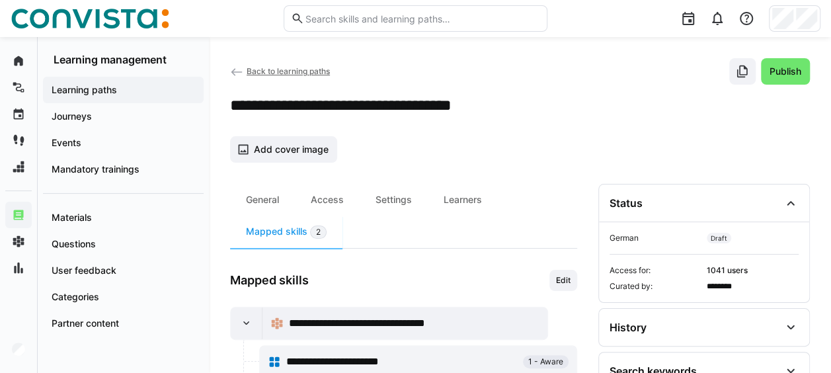
scroll to position [62, 0]
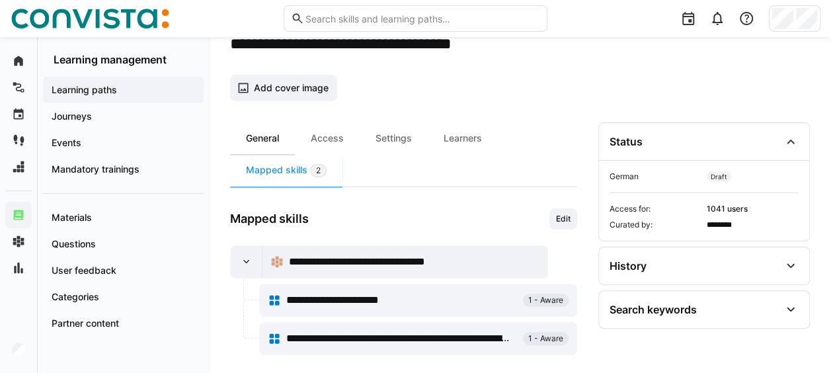
click at [269, 140] on div "General" at bounding box center [262, 138] width 65 height 32
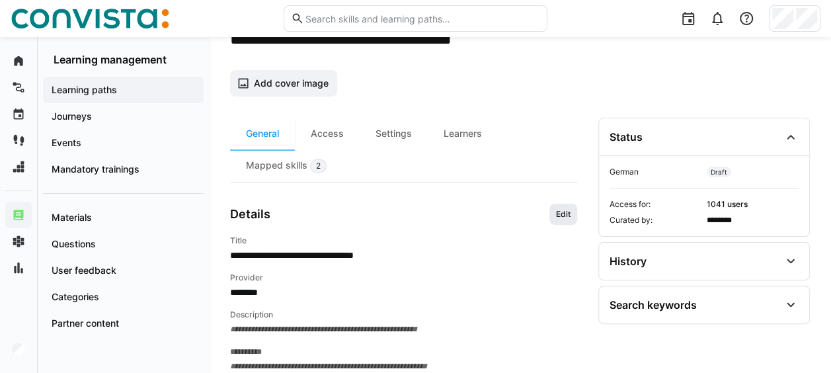
click at [567, 210] on span "Edit" at bounding box center [563, 214] width 17 height 11
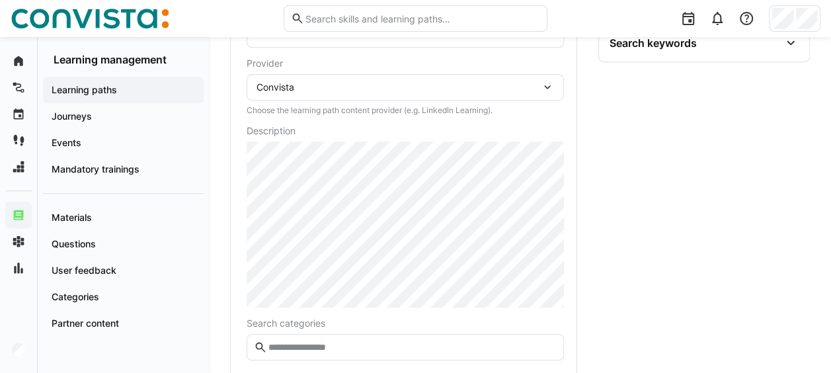
click at [305, 81] on div "Convista" at bounding box center [399, 87] width 284 height 12
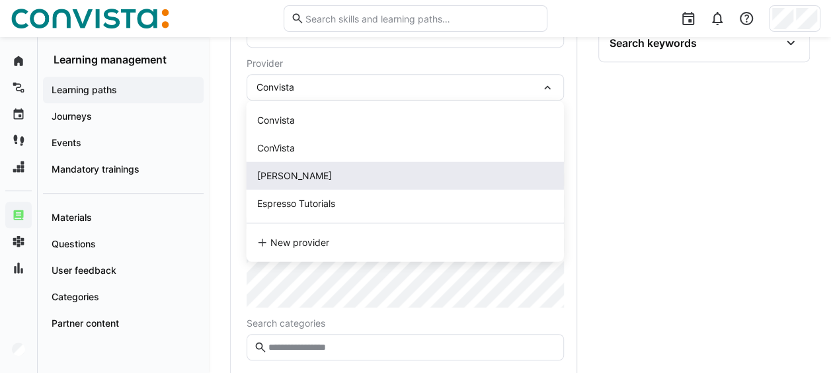
click at [288, 169] on div "[PERSON_NAME]" at bounding box center [294, 175] width 75 height 13
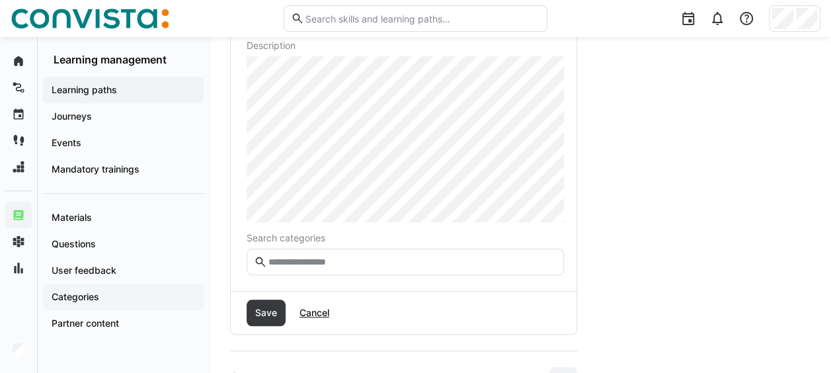
scroll to position [463, 0]
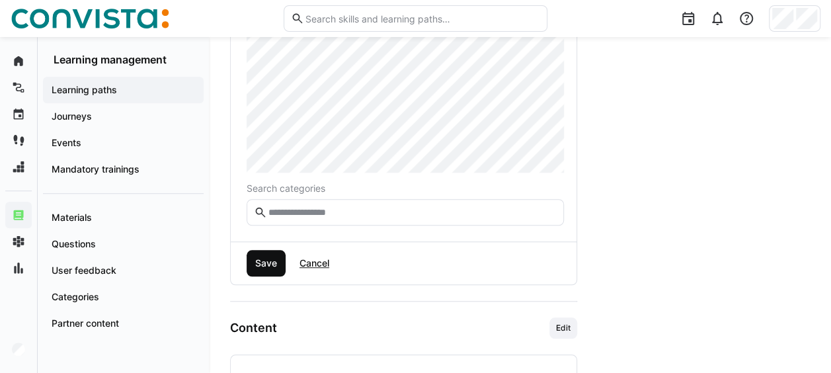
click at [280, 264] on span "Save" at bounding box center [266, 263] width 39 height 26
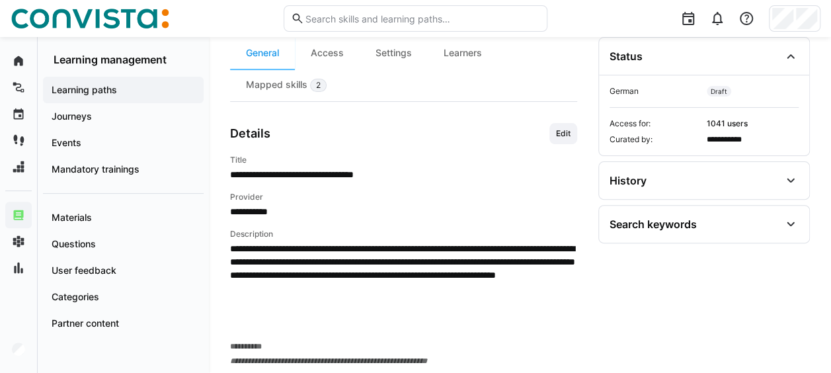
scroll to position [78, 0]
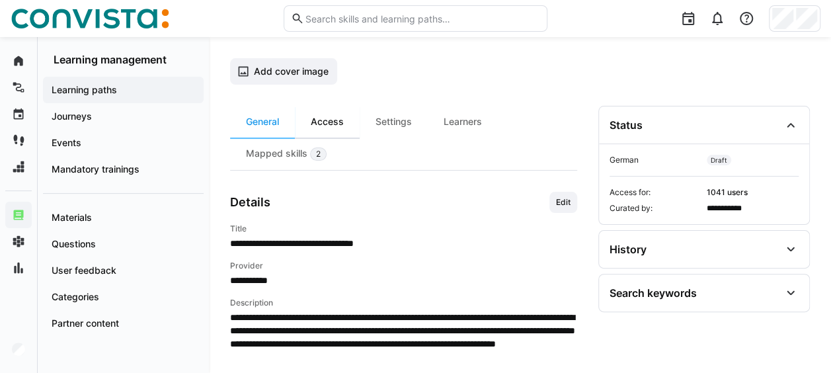
click at [345, 121] on div "Access" at bounding box center [327, 122] width 65 height 32
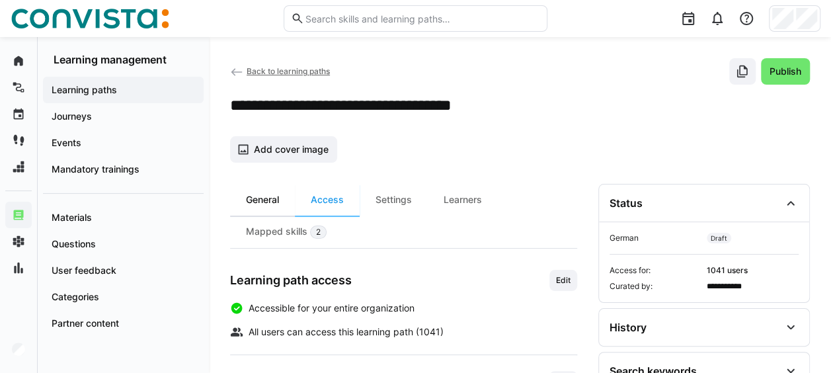
click at [269, 193] on div "General" at bounding box center [262, 200] width 65 height 32
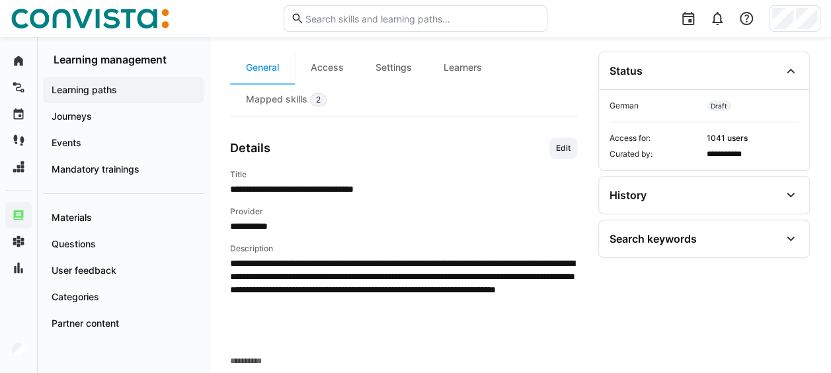
scroll to position [198, 0]
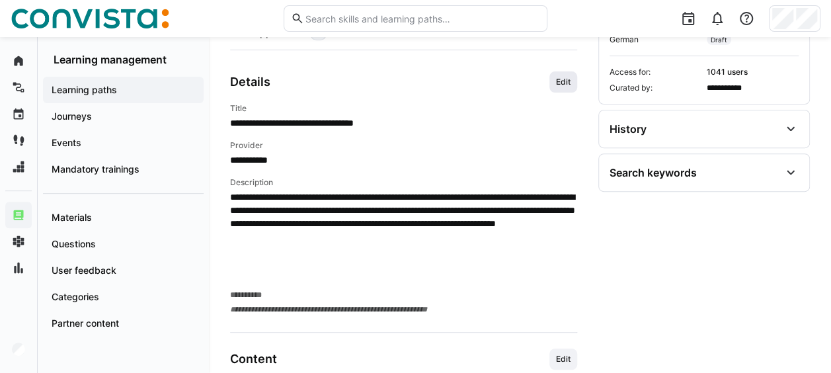
click at [561, 81] on span "Edit" at bounding box center [563, 82] width 17 height 11
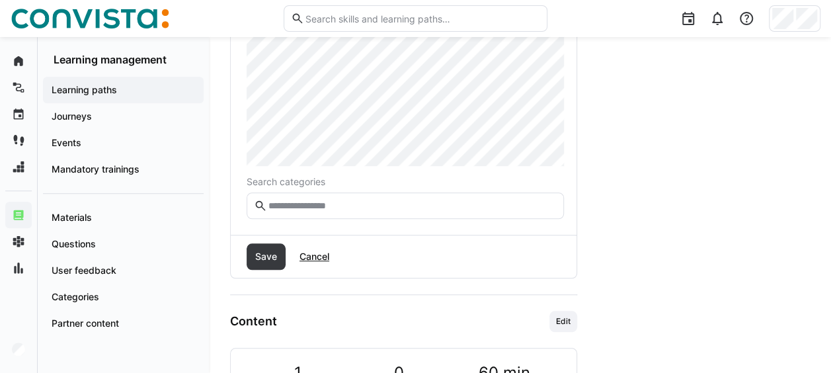
scroll to position [529, 0]
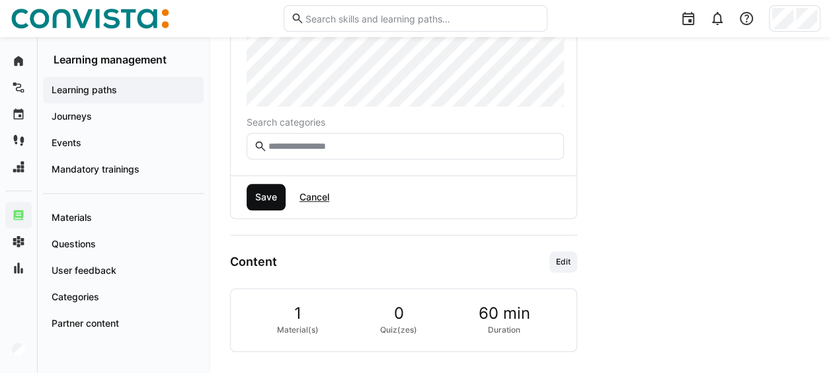
click at [264, 198] on span "Save" at bounding box center [266, 196] width 26 height 13
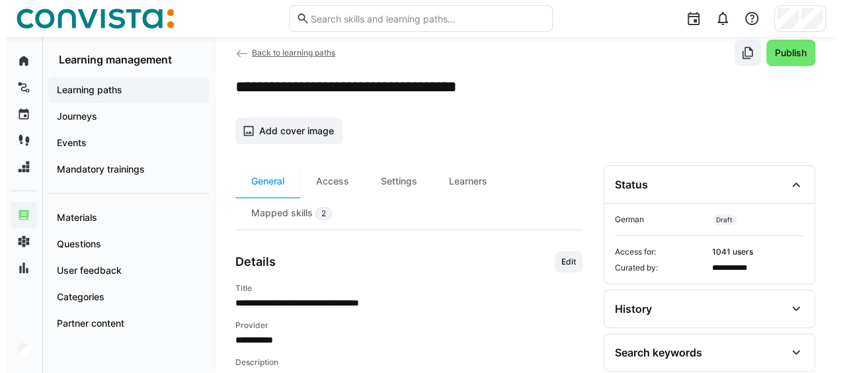
scroll to position [0, 0]
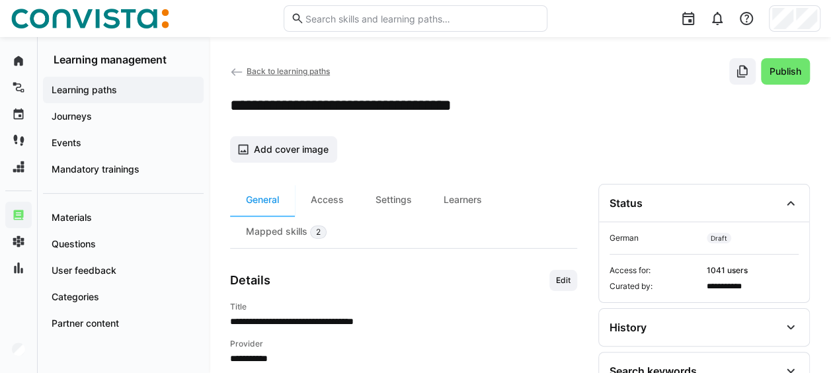
click at [299, 69] on span "Back to learning paths" at bounding box center [288, 71] width 83 height 10
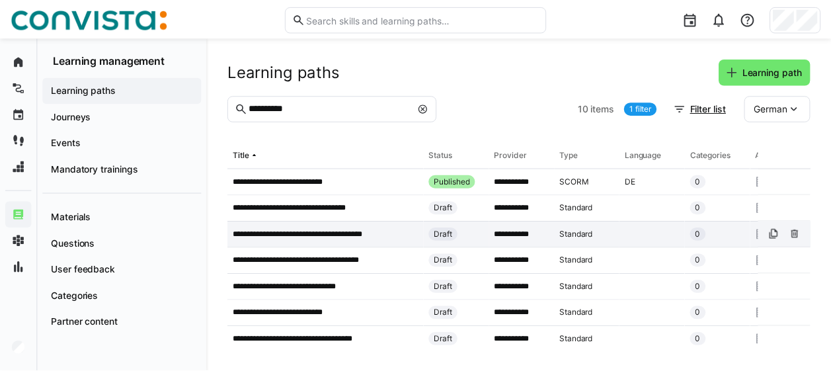
scroll to position [66, 0]
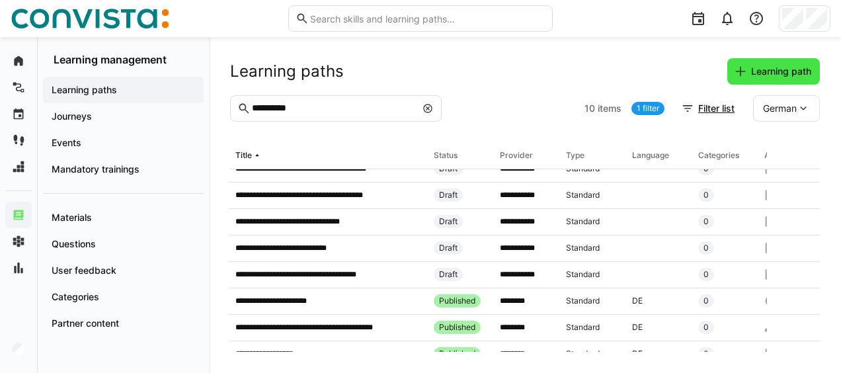
click at [788, 77] on span "Learning path" at bounding box center [781, 71] width 64 height 13
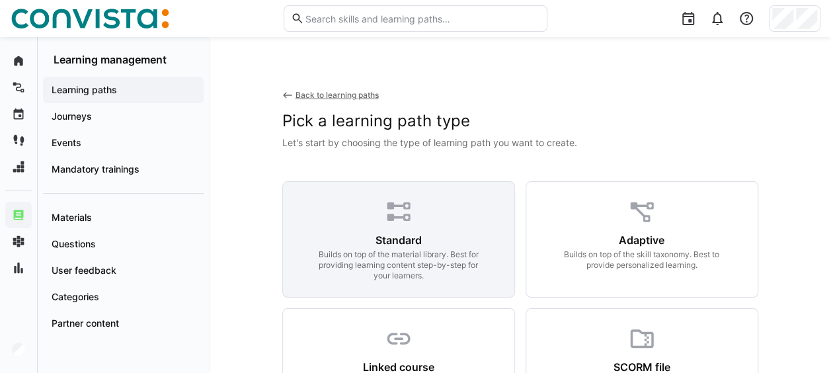
click at [381, 196] on div "Standard Builds on top of the material library. Best for providing learning con…" at bounding box center [398, 239] width 233 height 116
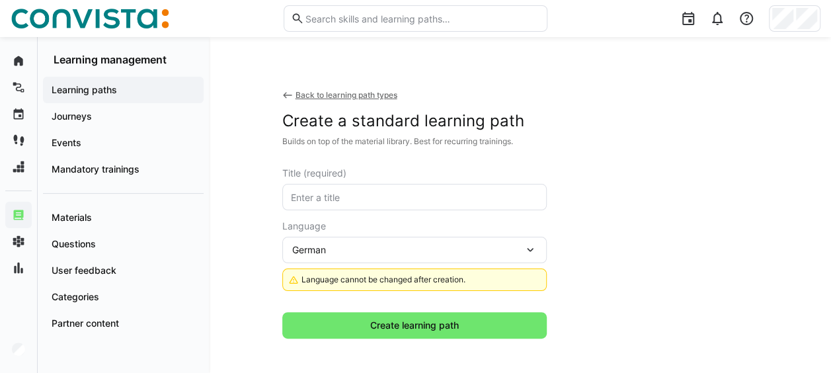
click at [347, 185] on eds-input at bounding box center [414, 197] width 265 height 26
click at [351, 191] on input "text" at bounding box center [415, 197] width 250 height 12
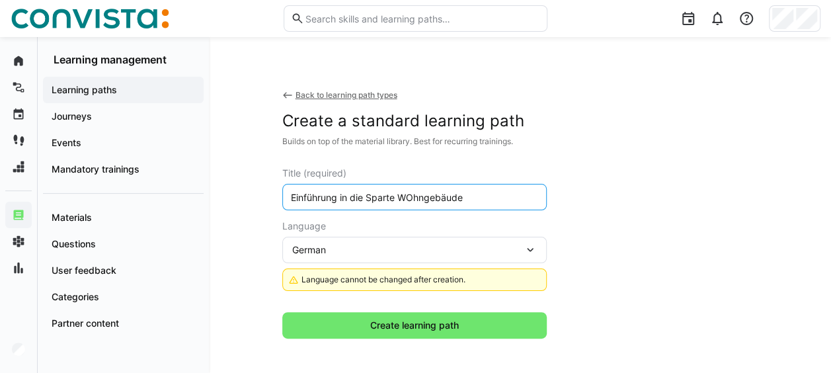
click at [411, 197] on input "Einführung in die Sparte WOhngebäude" at bounding box center [415, 197] width 250 height 12
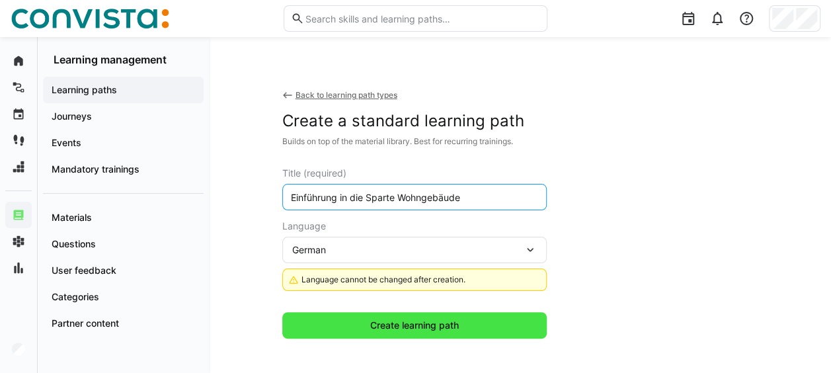
type input "Einführung in die Sparte Wohngebäude"
click at [355, 324] on span "Create learning path" at bounding box center [414, 325] width 265 height 26
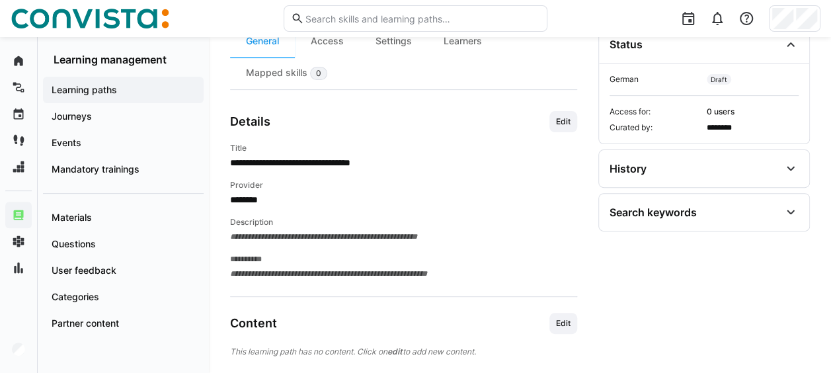
scroll to position [184, 0]
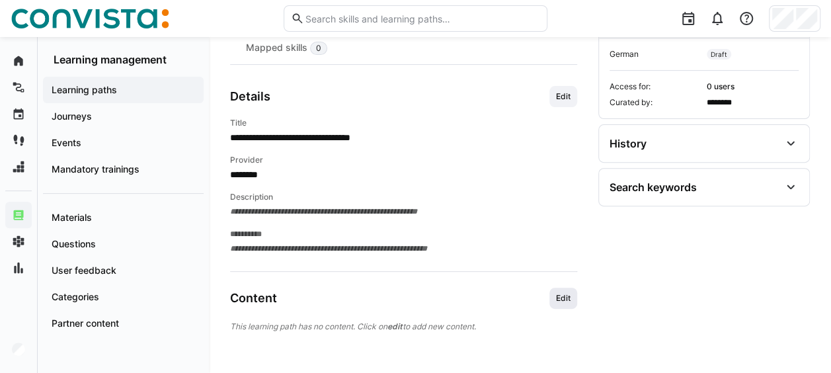
click at [563, 298] on span "Edit" at bounding box center [563, 298] width 17 height 11
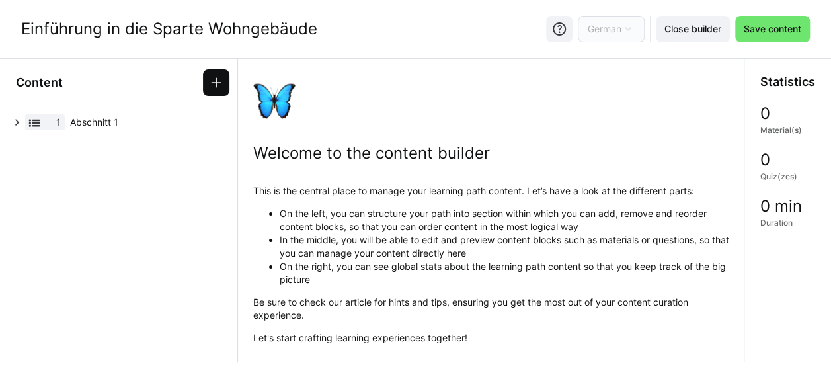
click at [211, 85] on eds-icon at bounding box center [216, 82] width 13 height 13
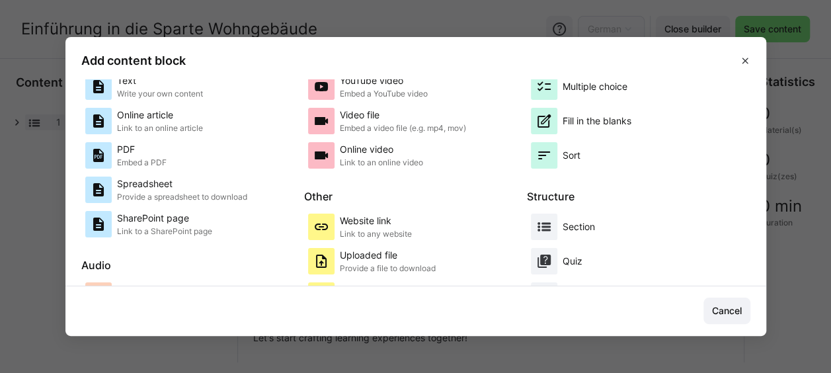
scroll to position [186, 0]
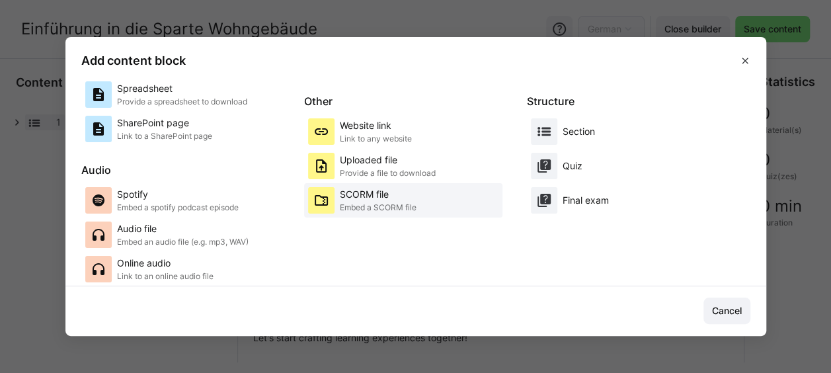
click at [367, 196] on p "SCORM file" at bounding box center [378, 194] width 77 height 13
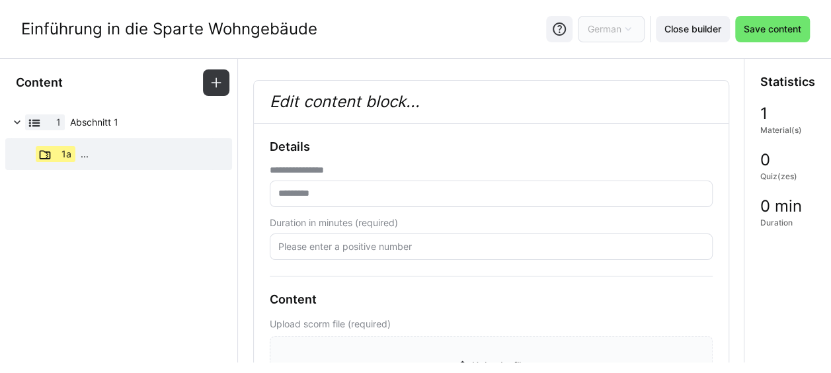
scroll to position [132, 0]
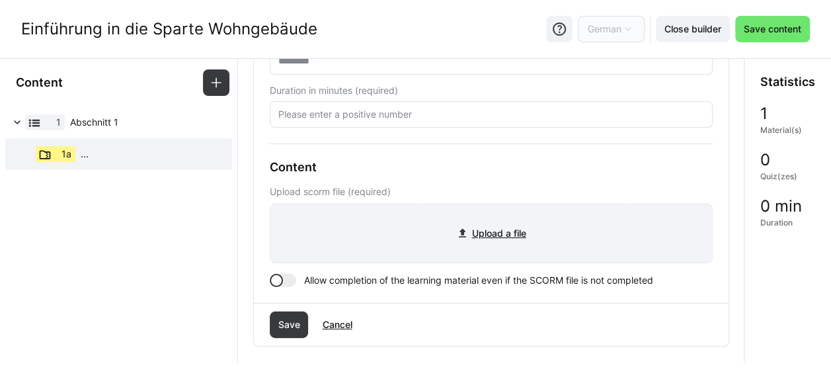
click at [519, 237] on input "file" at bounding box center [492, 233] width 442 height 58
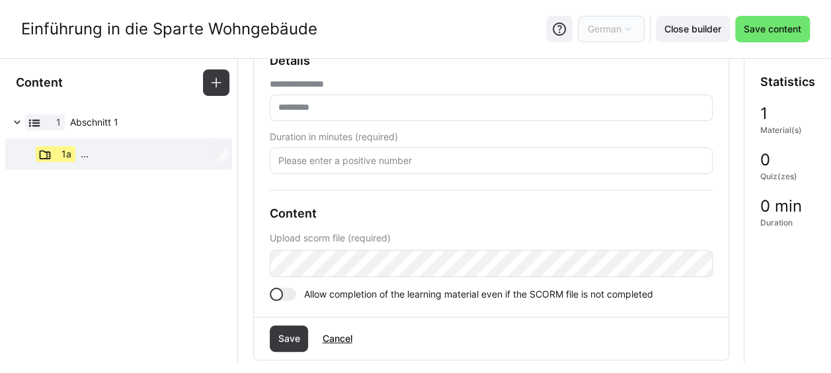
scroll to position [66, 0]
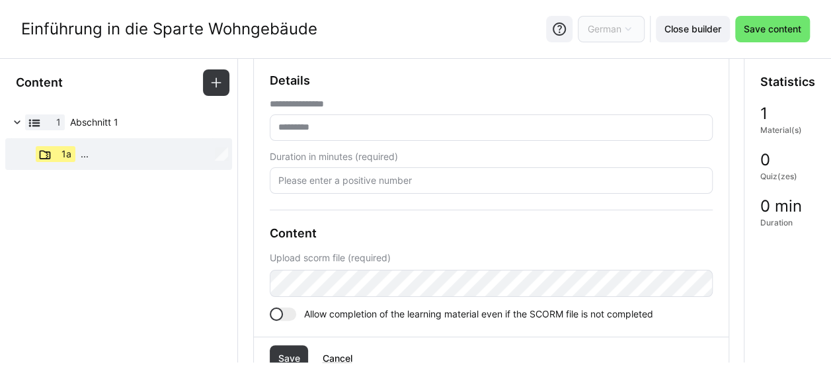
click at [316, 123] on input "text" at bounding box center [491, 128] width 429 height 12
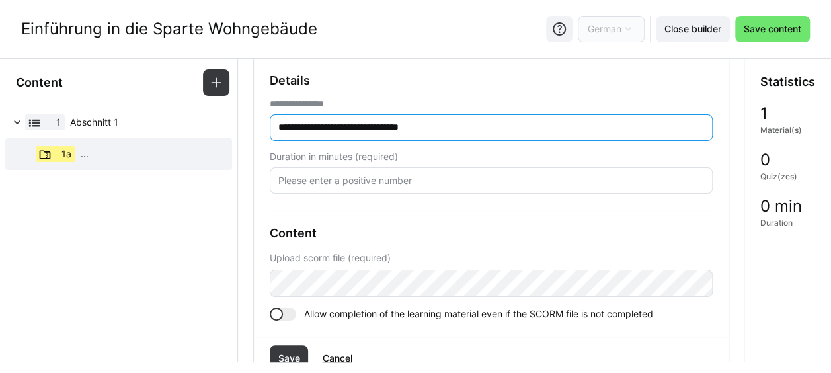
type input "**********"
click at [354, 177] on input "number" at bounding box center [491, 181] width 429 height 12
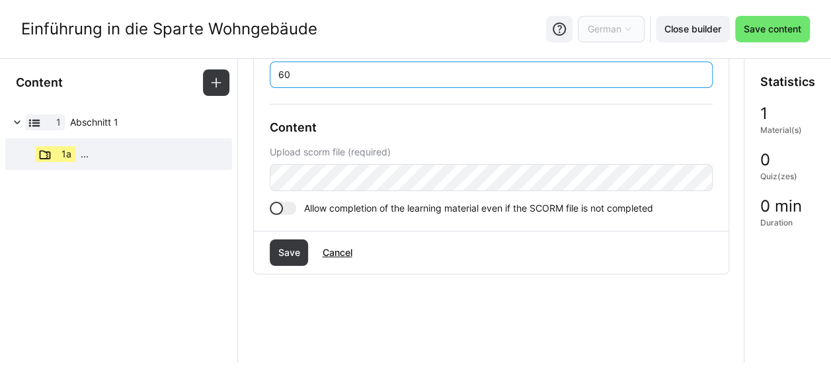
scroll to position [179, 0]
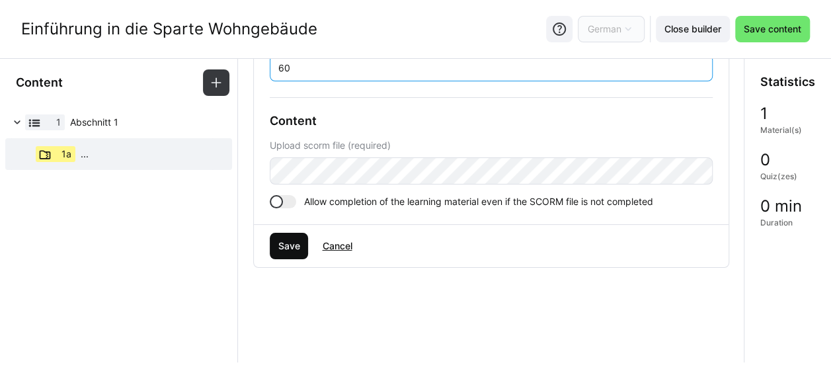
type input "60"
click at [292, 241] on span "Save" at bounding box center [289, 245] width 26 height 13
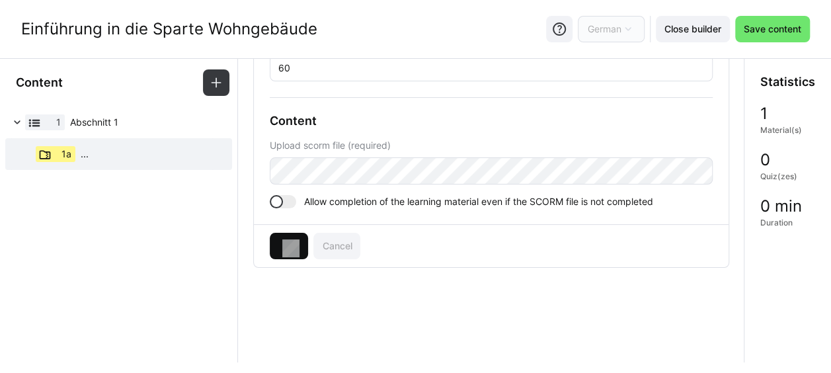
scroll to position [0, 0]
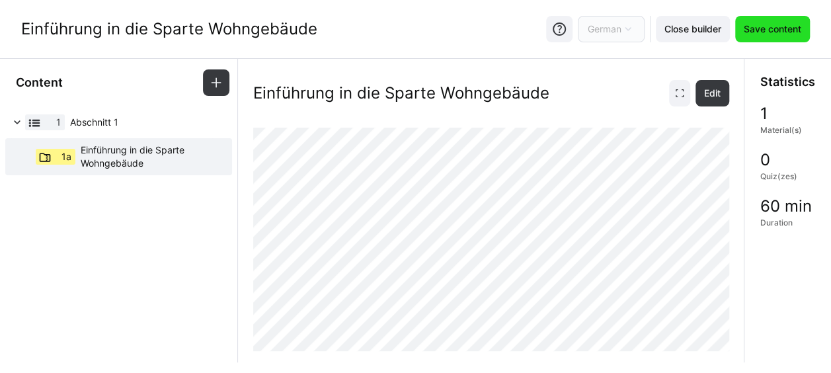
click at [758, 29] on span "Save content" at bounding box center [773, 28] width 62 height 13
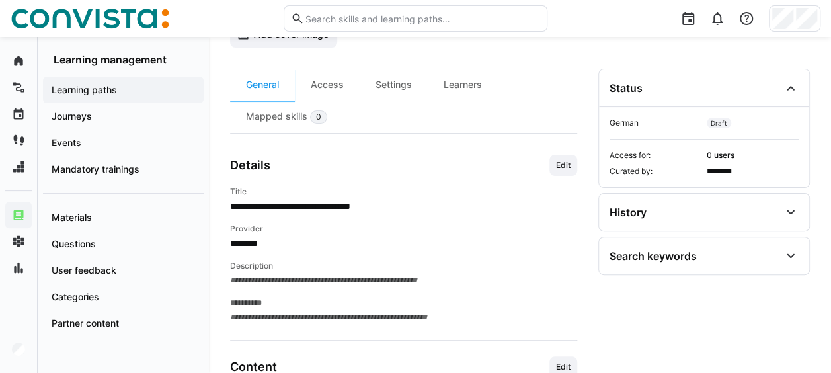
scroll to position [132, 0]
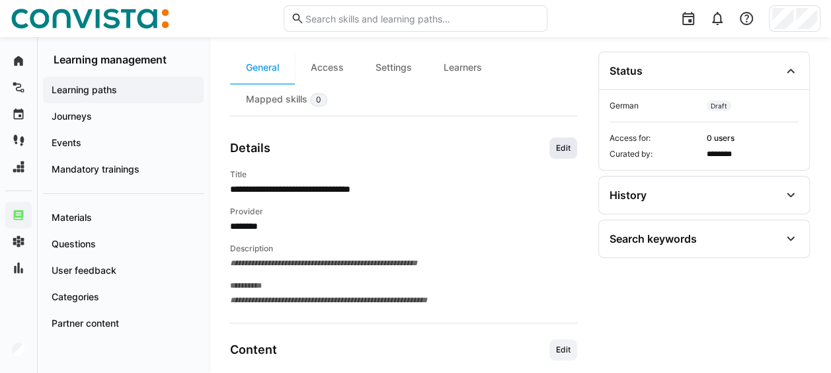
click at [564, 147] on span "Edit" at bounding box center [563, 148] width 17 height 11
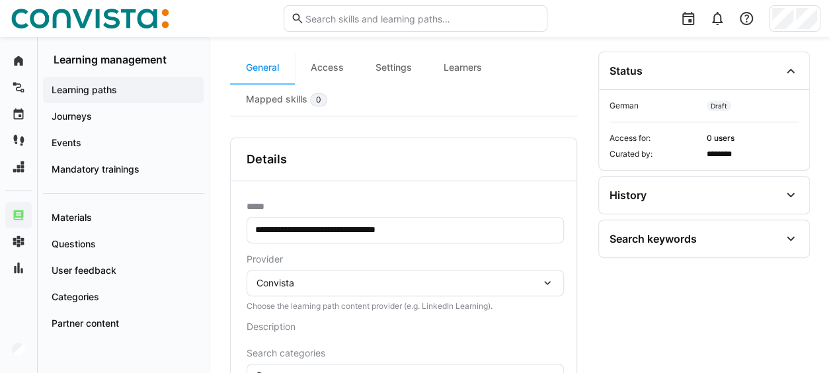
scroll to position [328, 0]
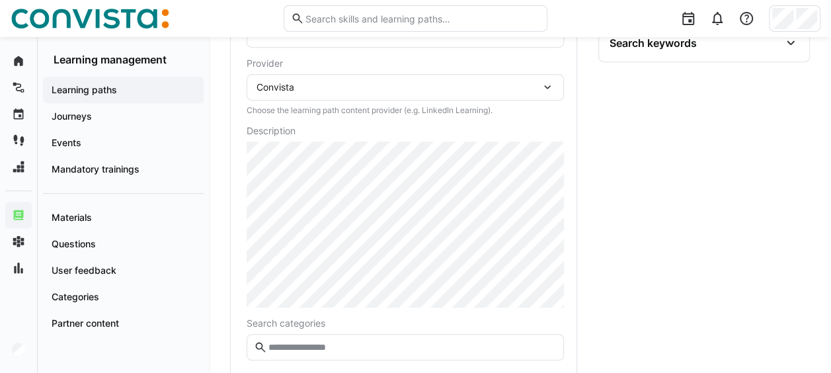
click at [386, 93] on div "Convista" at bounding box center [405, 87] width 317 height 26
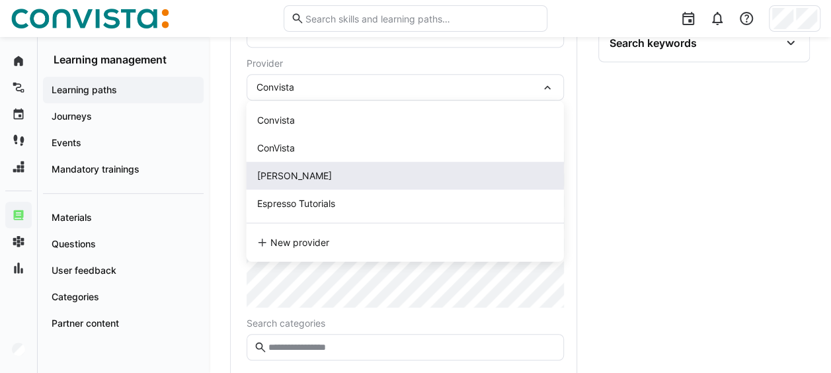
click at [326, 167] on div "[PERSON_NAME]" at bounding box center [405, 176] width 317 height 28
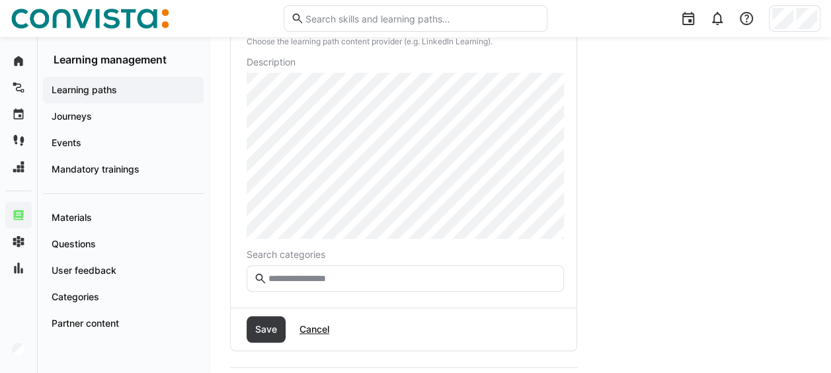
scroll to position [460, 0]
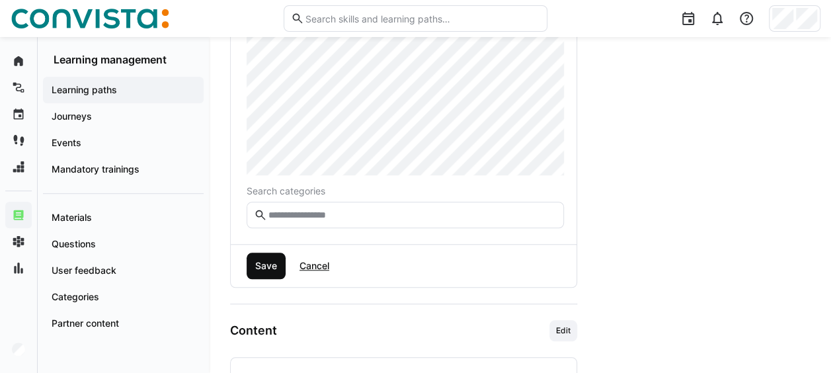
click at [265, 267] on span "Save" at bounding box center [266, 265] width 26 height 13
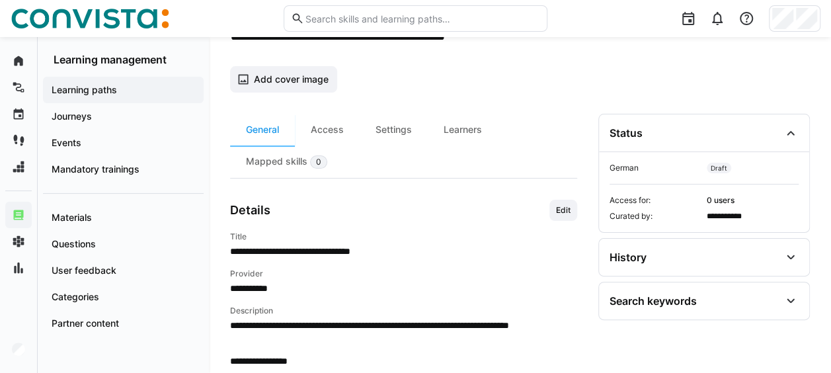
scroll to position [4, 0]
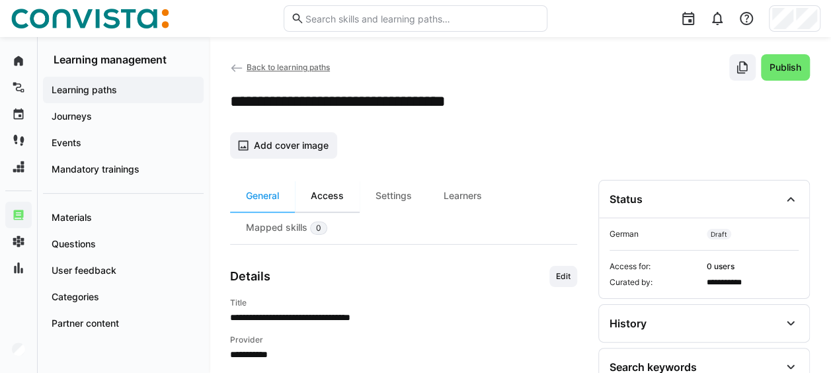
click at [347, 196] on div "Access" at bounding box center [327, 196] width 65 height 32
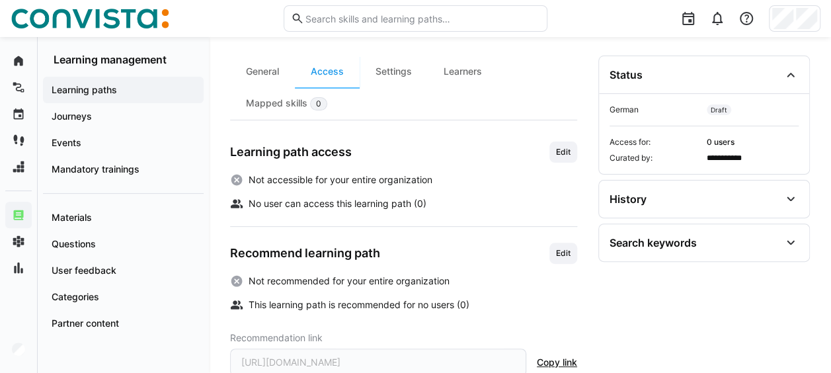
scroll to position [132, 0]
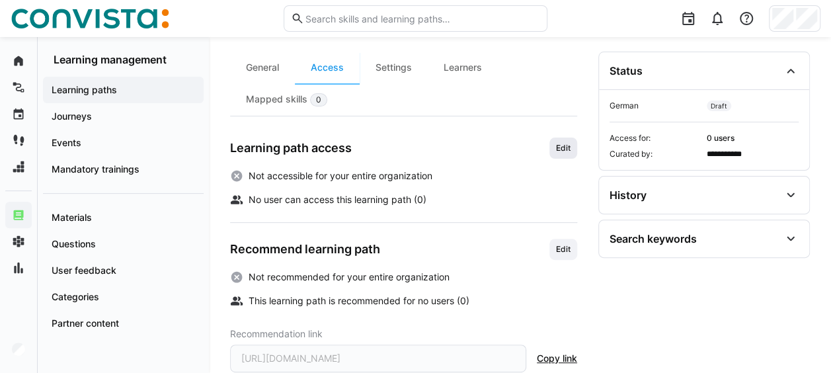
click at [572, 144] on span "Edit" at bounding box center [564, 148] width 28 height 21
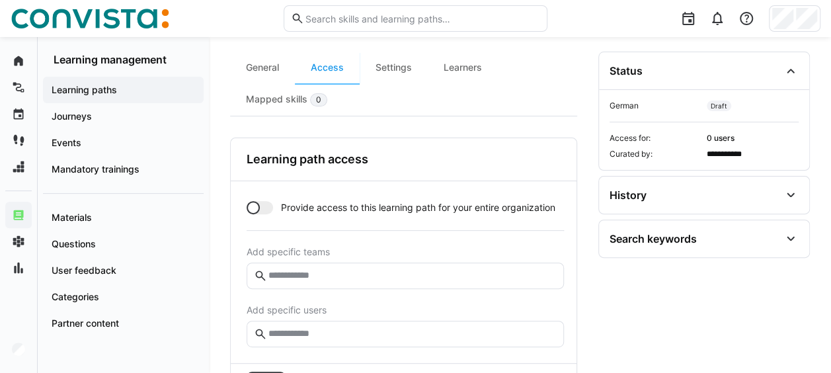
click at [259, 204] on div at bounding box center [253, 207] width 13 height 13
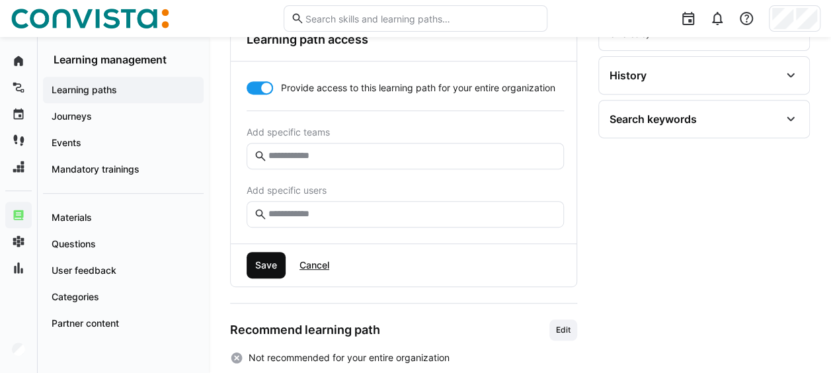
scroll to position [265, 0]
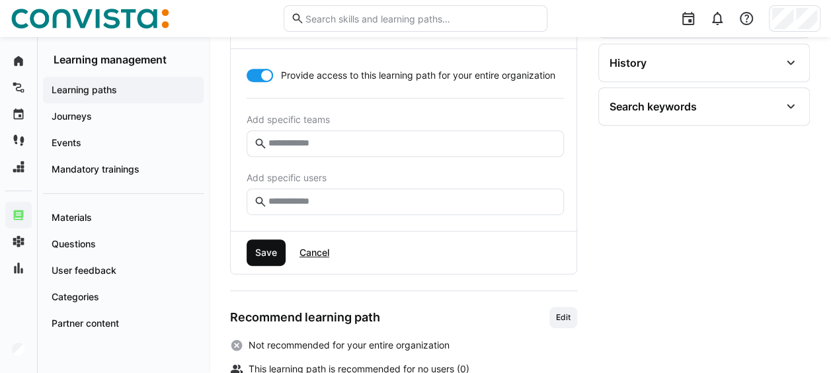
click at [271, 246] on span "Save" at bounding box center [266, 252] width 26 height 13
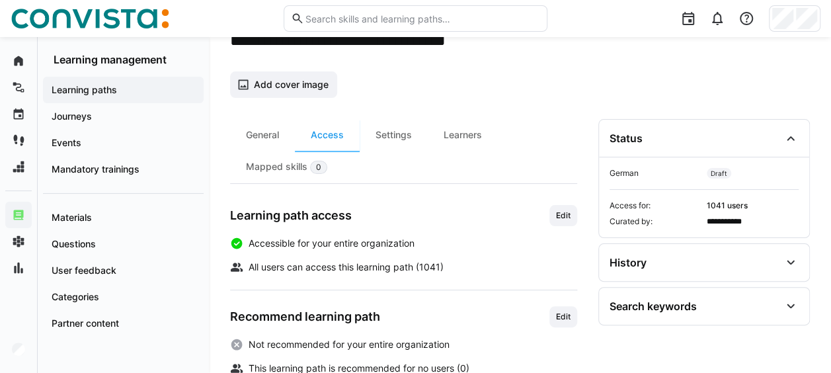
scroll to position [0, 0]
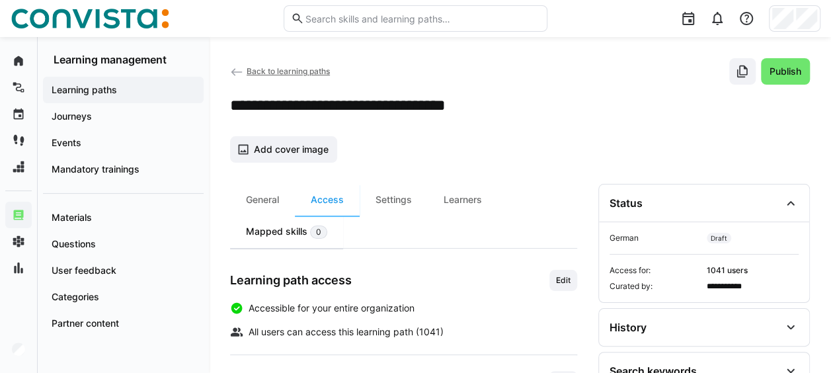
click at [282, 233] on div "Mapped skills 0" at bounding box center [286, 232] width 113 height 32
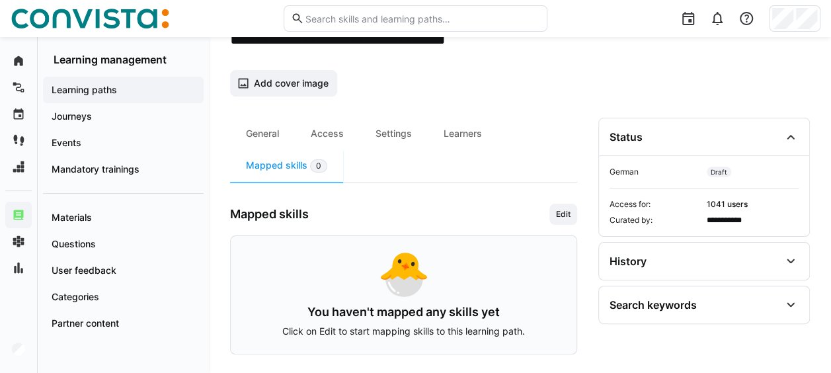
scroll to position [66, 0]
click at [568, 205] on span "Edit" at bounding box center [564, 214] width 28 height 21
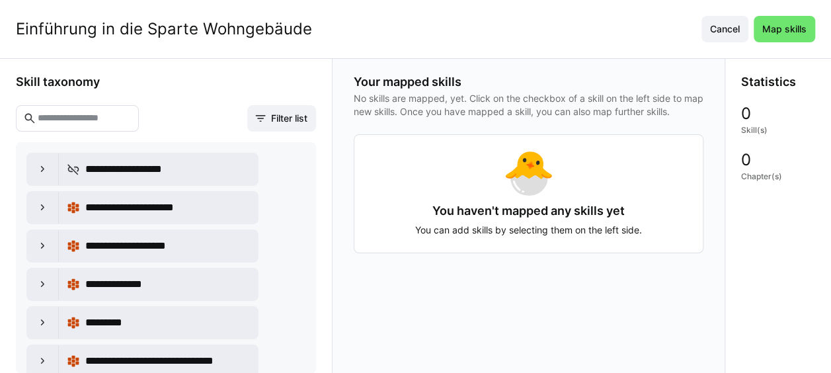
click at [91, 109] on eds-input at bounding box center [77, 118] width 123 height 26
type input "**********"
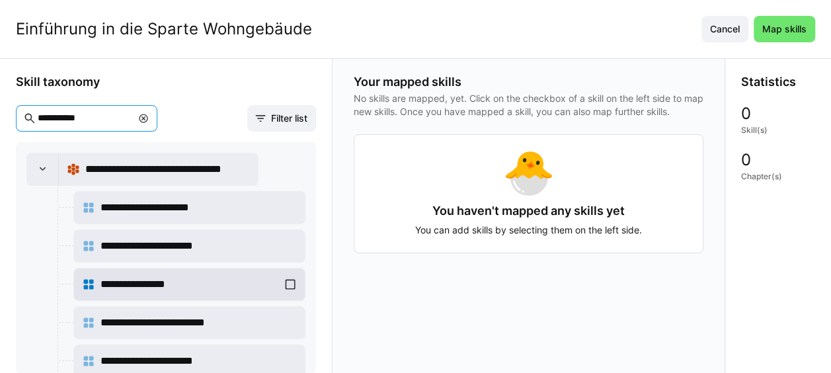
click at [290, 280] on div "**********" at bounding box center [189, 284] width 215 height 26
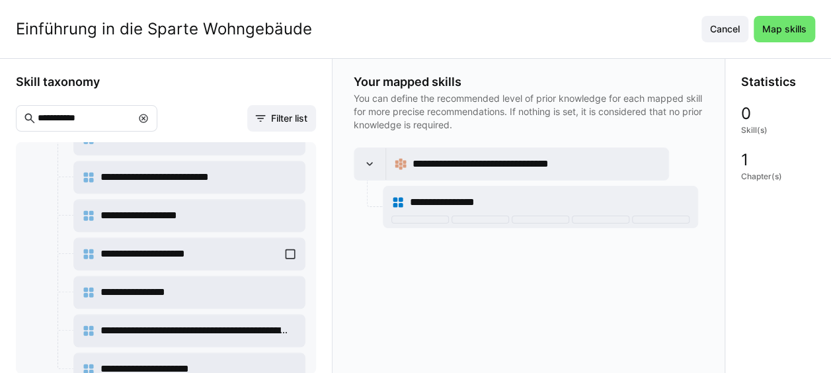
scroll to position [429, 0]
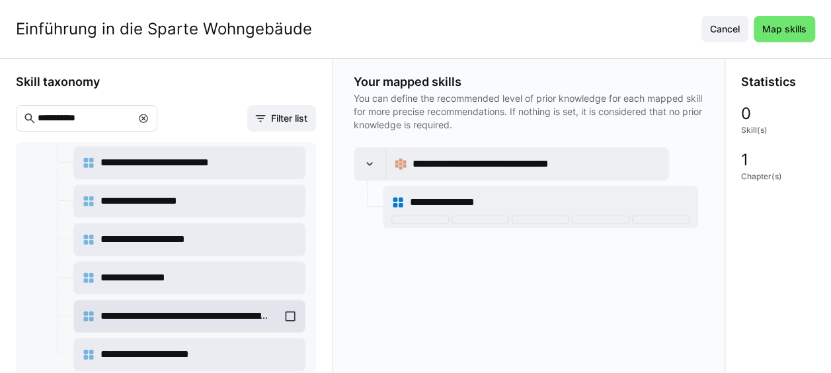
click at [288, 306] on div "**********" at bounding box center [189, 316] width 215 height 26
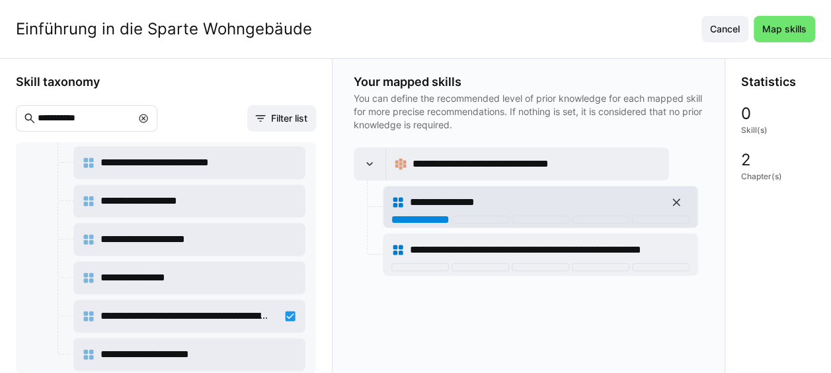
click at [421, 216] on div at bounding box center [421, 220] width 58 height 8
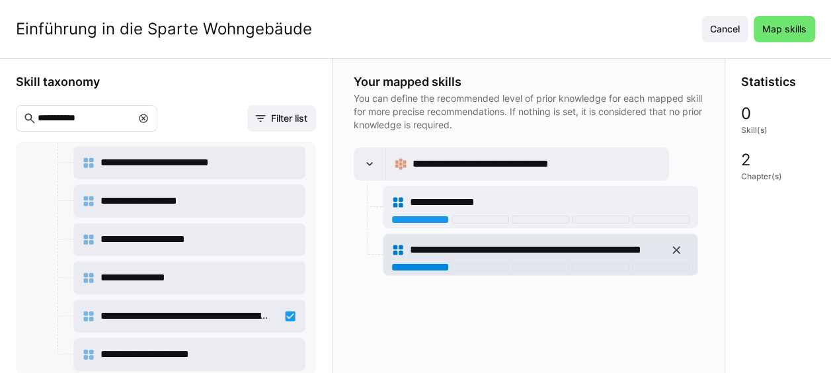
click at [426, 263] on div at bounding box center [421, 267] width 58 height 8
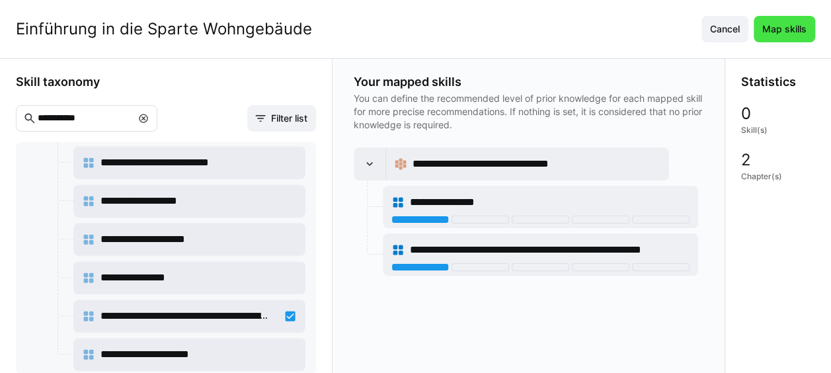
click at [800, 29] on span "Map skills" at bounding box center [785, 28] width 48 height 13
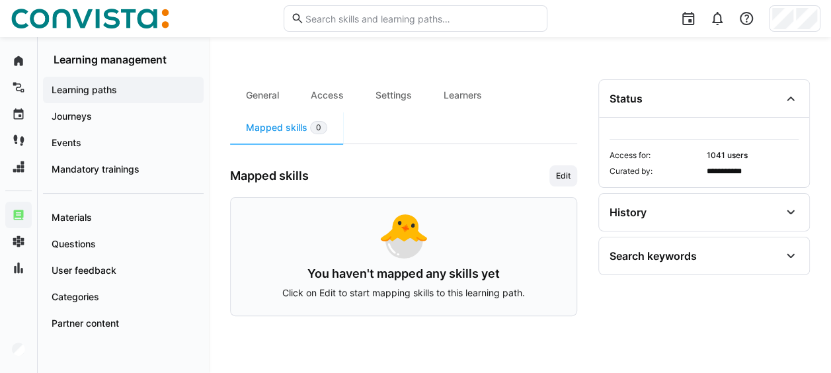
scroll to position [0, 0]
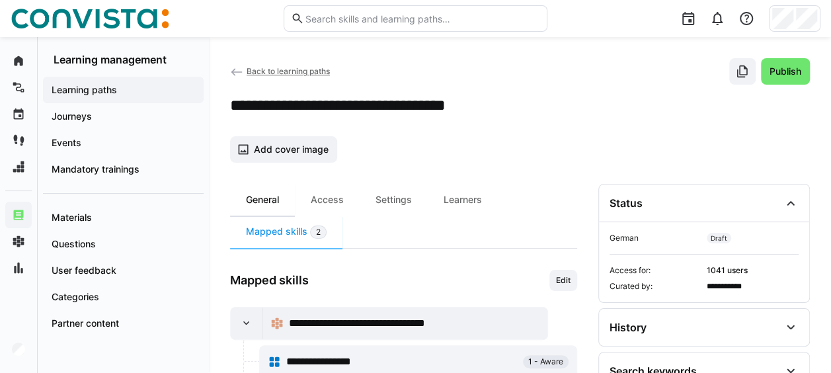
click at [265, 201] on div "General" at bounding box center [262, 200] width 65 height 32
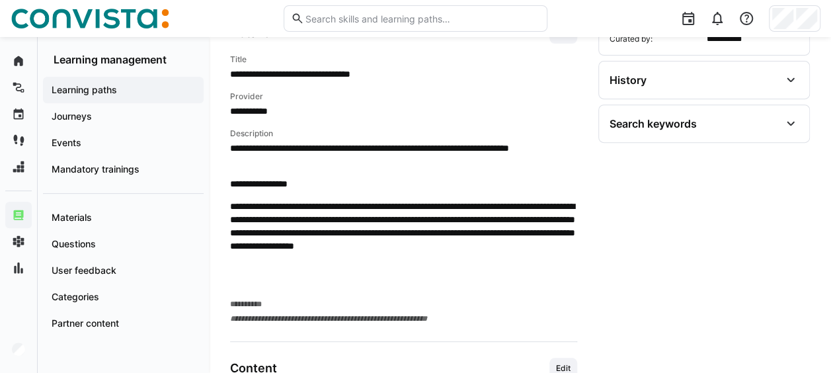
scroll to position [198, 0]
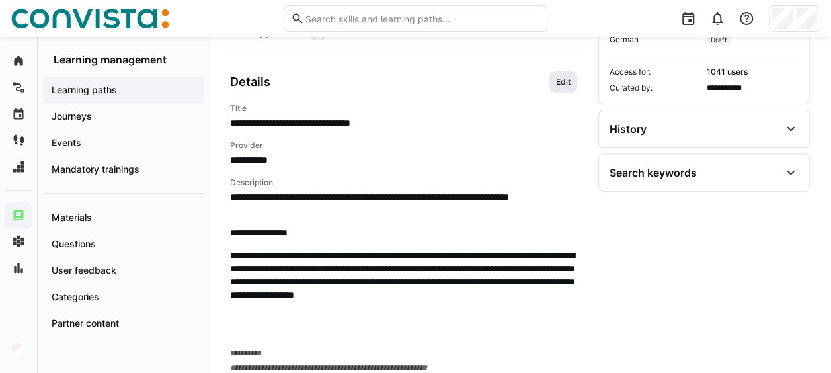
click at [560, 83] on span "Edit" at bounding box center [563, 82] width 17 height 11
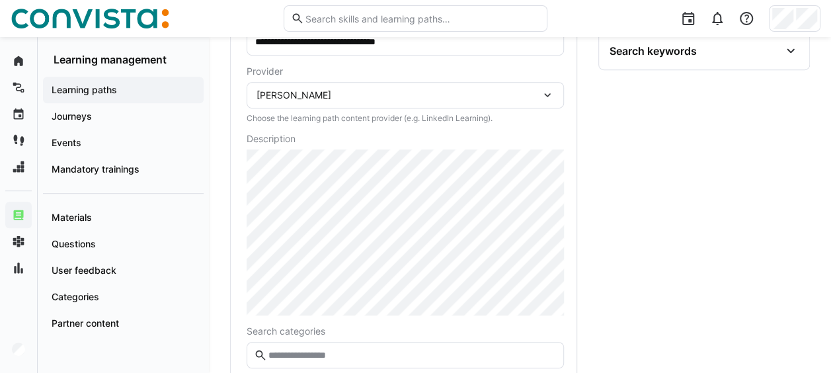
scroll to position [397, 0]
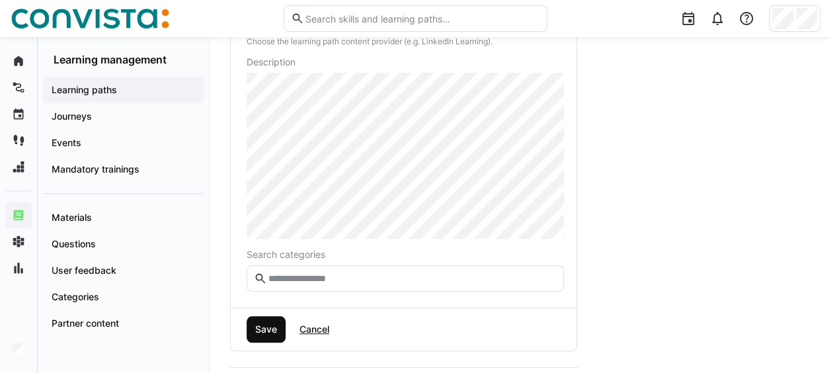
click at [275, 327] on span "Save" at bounding box center [266, 329] width 26 height 13
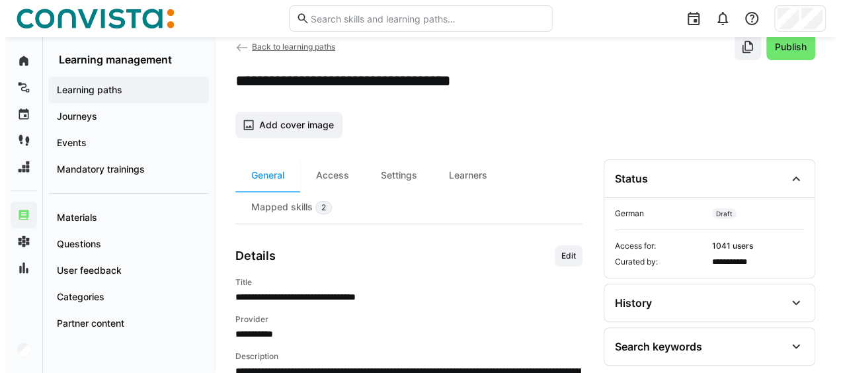
scroll to position [0, 0]
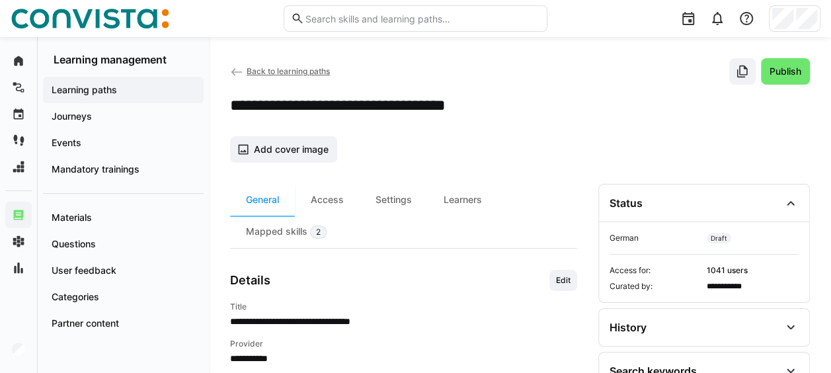
click at [257, 70] on span "Back to learning paths" at bounding box center [288, 71] width 83 height 10
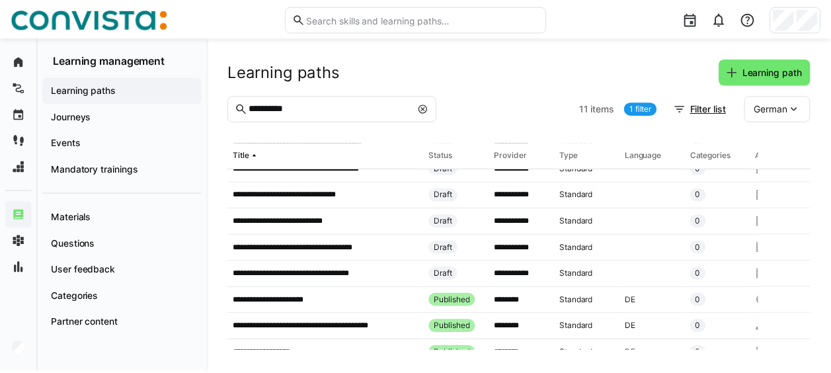
scroll to position [114, 0]
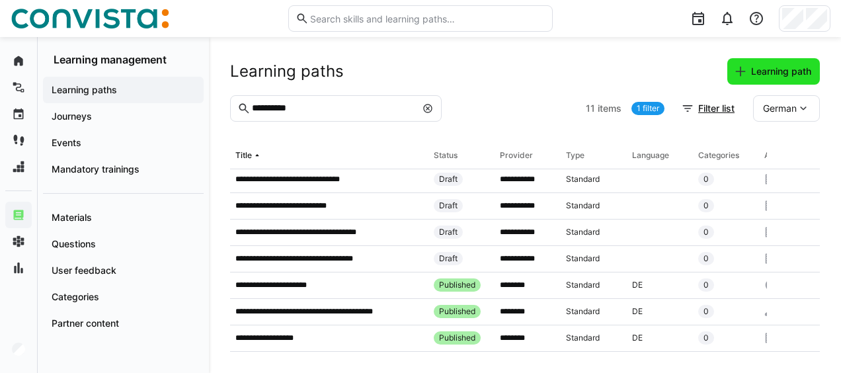
click at [781, 73] on span "Learning path" at bounding box center [781, 71] width 64 height 13
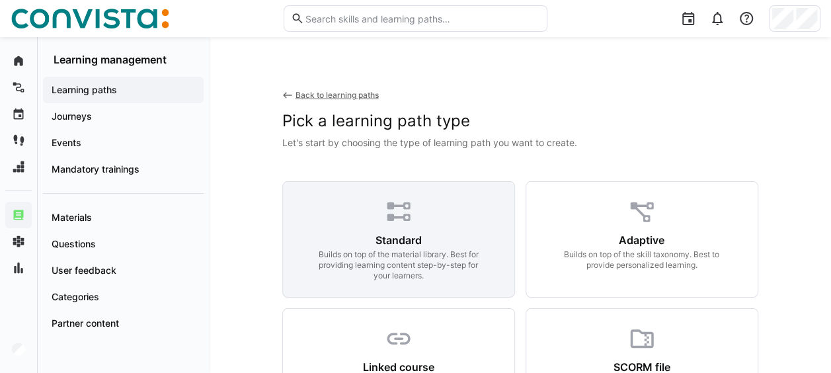
click at [394, 223] on eds-icon at bounding box center [399, 212] width 28 height 28
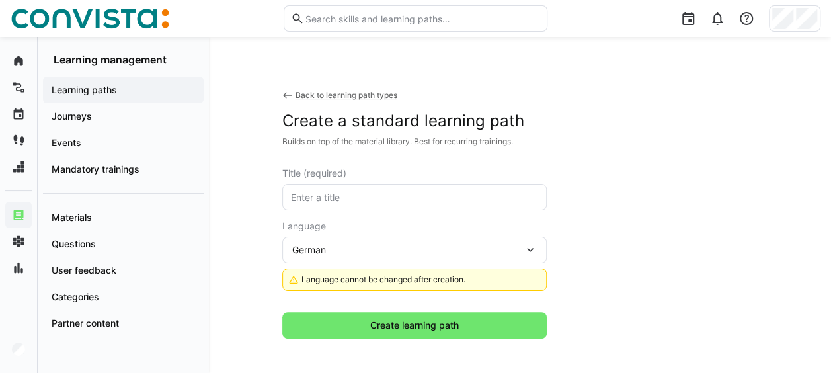
click at [368, 185] on eds-input at bounding box center [414, 197] width 265 height 26
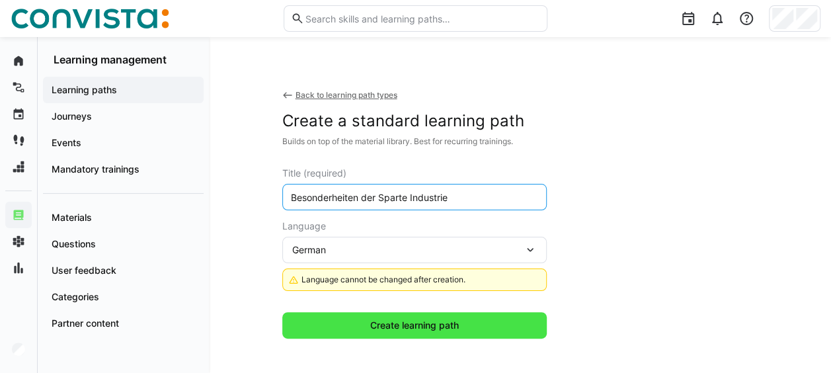
type input "Besonderheiten der Sparte Industrie"
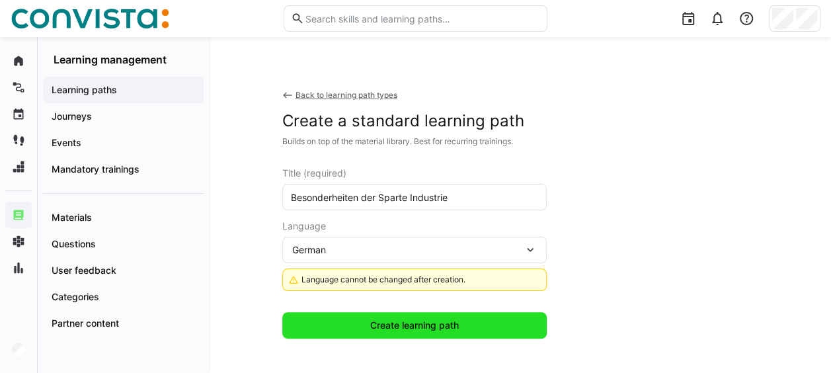
click at [388, 319] on span "Create learning path" at bounding box center [414, 325] width 93 height 13
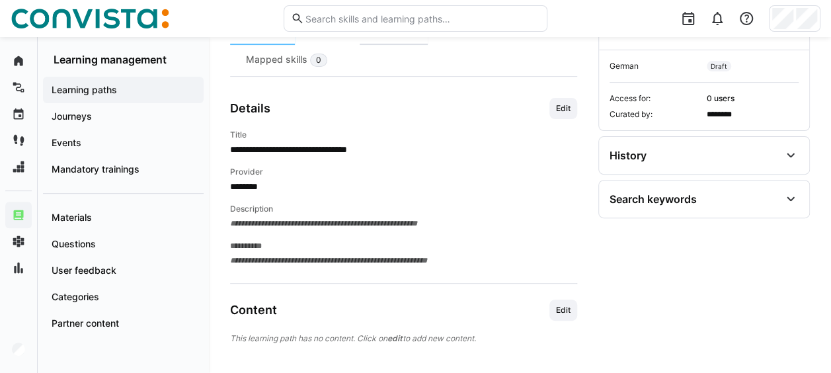
scroll to position [184, 0]
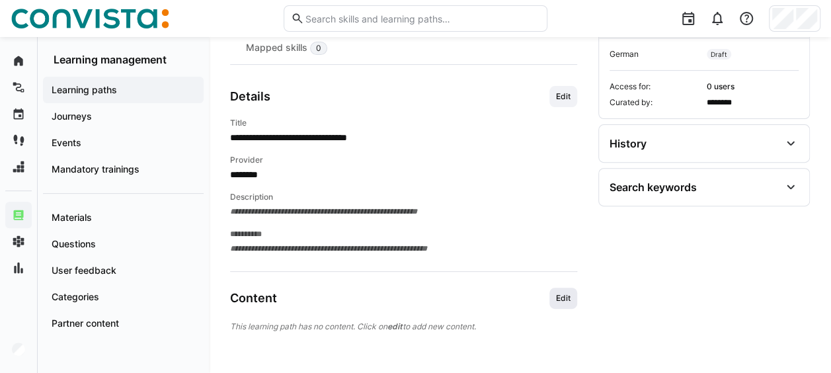
click at [563, 295] on span "Edit" at bounding box center [563, 298] width 17 height 11
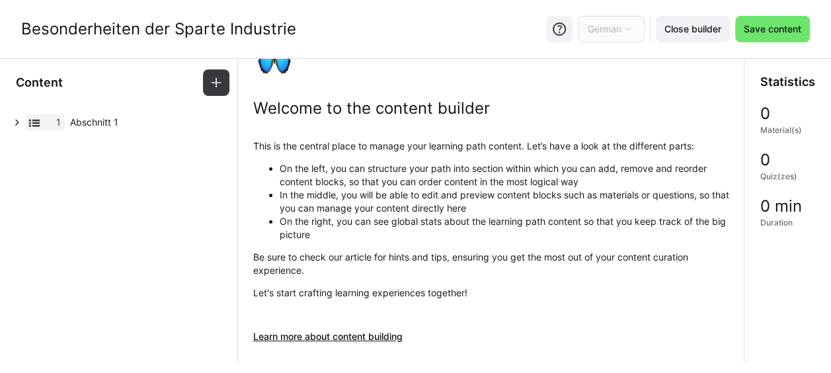
scroll to position [66, 0]
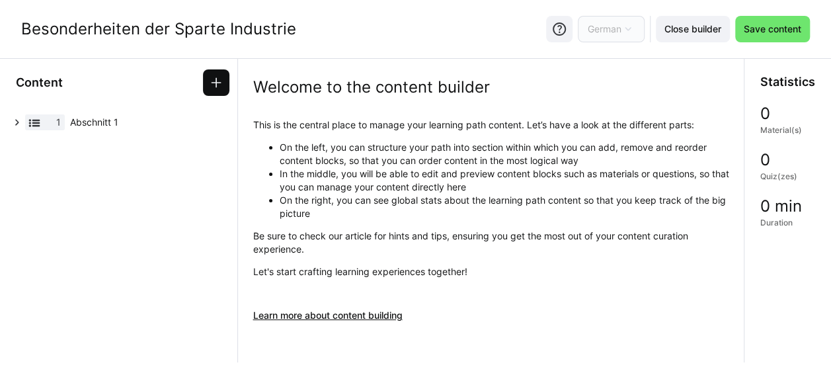
click at [218, 78] on eds-icon at bounding box center [216, 82] width 13 height 13
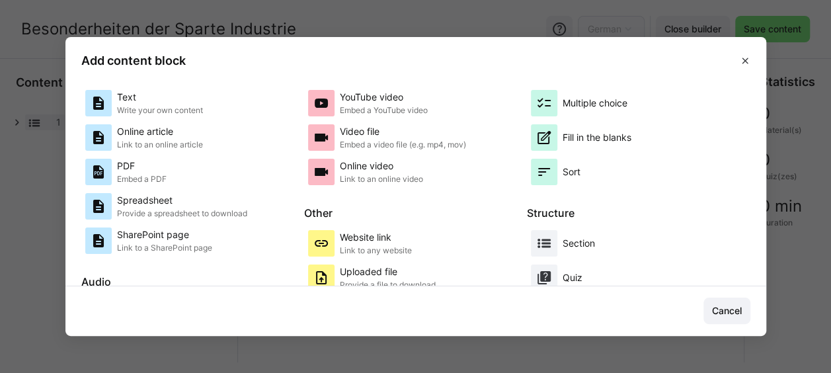
scroll to position [54, 0]
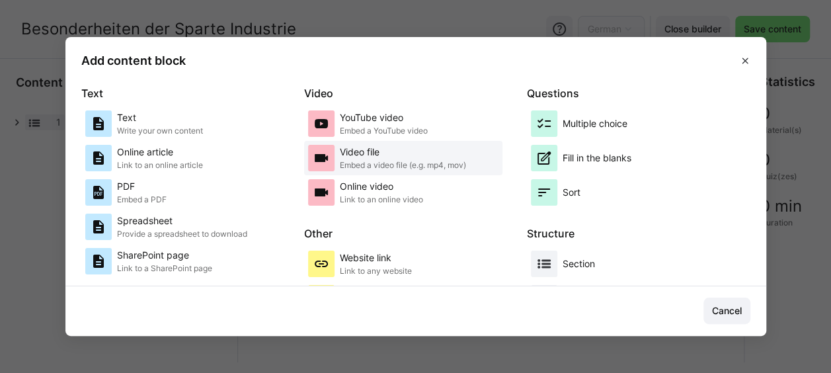
click at [425, 155] on p "Video file" at bounding box center [403, 152] width 126 height 13
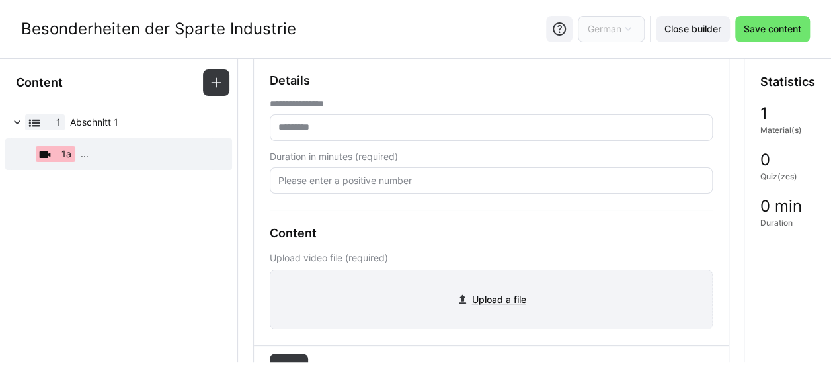
click at [481, 292] on input "file" at bounding box center [492, 300] width 442 height 58
click at [512, 299] on input "file" at bounding box center [492, 300] width 442 height 58
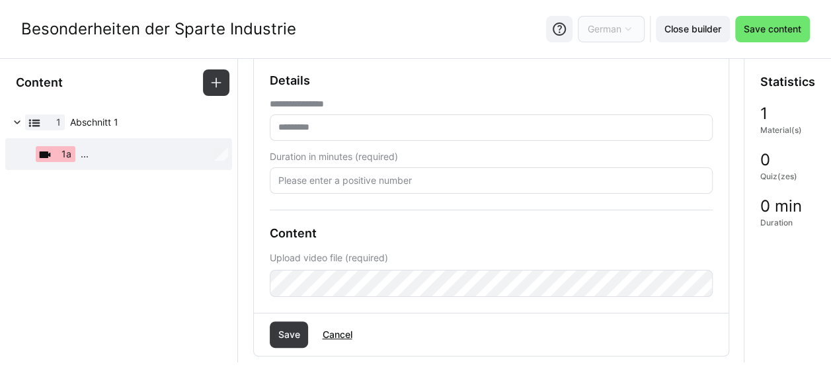
click at [321, 133] on input "text" at bounding box center [491, 128] width 429 height 12
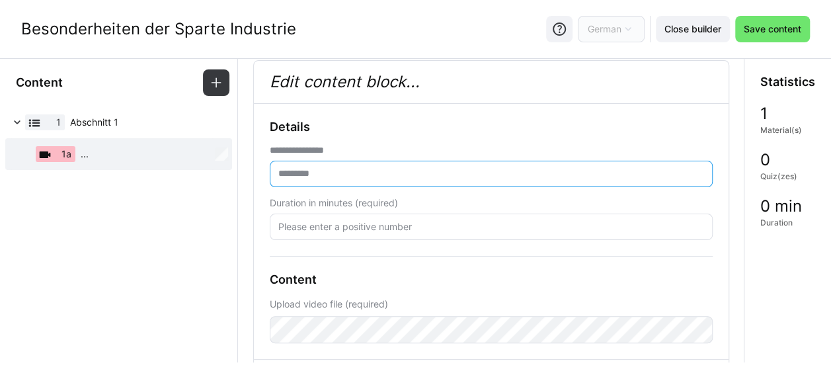
scroll to position [0, 0]
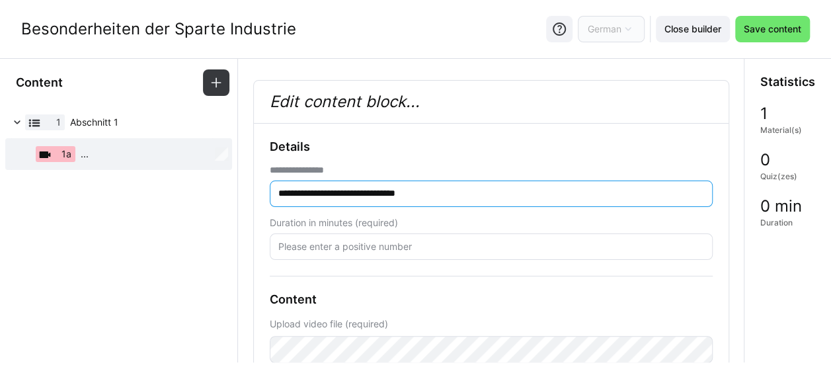
type input "**********"
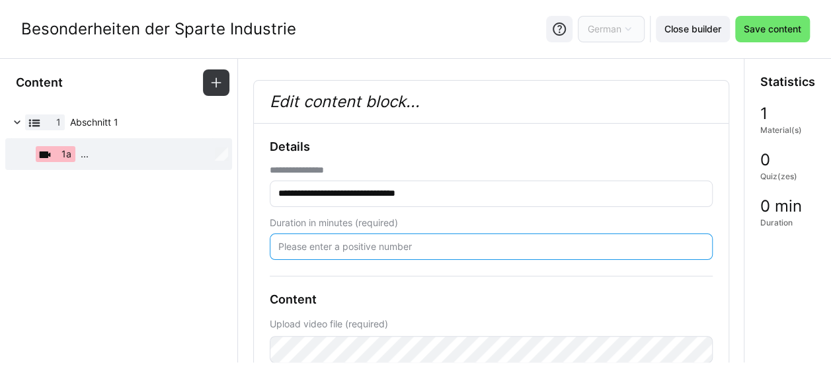
click at [437, 245] on input "number" at bounding box center [491, 247] width 429 height 12
type input "60"
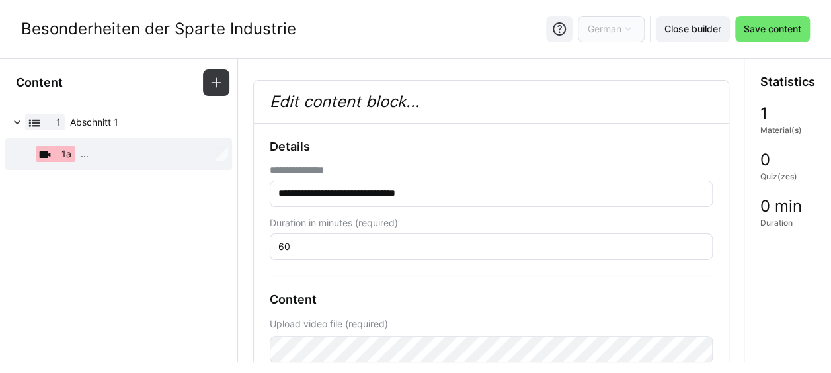
click at [345, 265] on div "**********" at bounding box center [491, 252] width 443 height 224
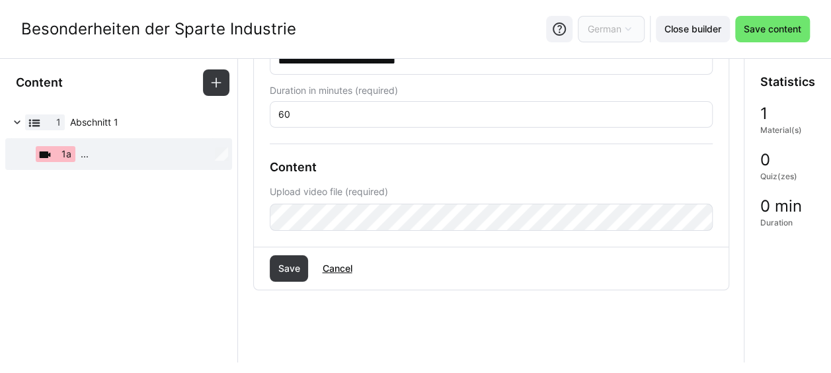
scroll to position [66, 0]
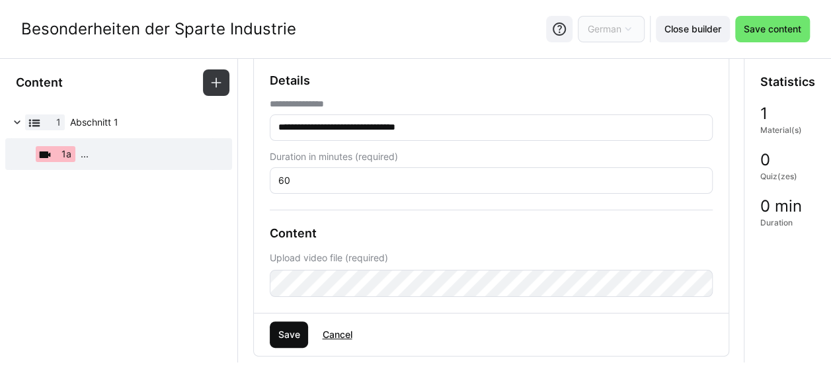
click at [291, 322] on span "Save" at bounding box center [289, 334] width 39 height 26
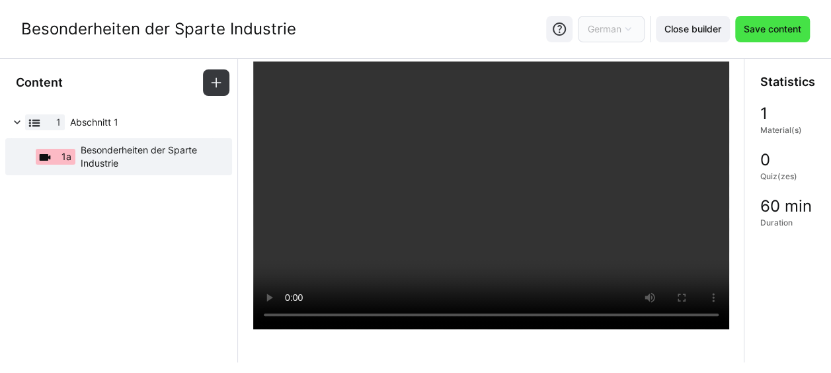
click at [771, 25] on span "Save content" at bounding box center [773, 28] width 62 height 13
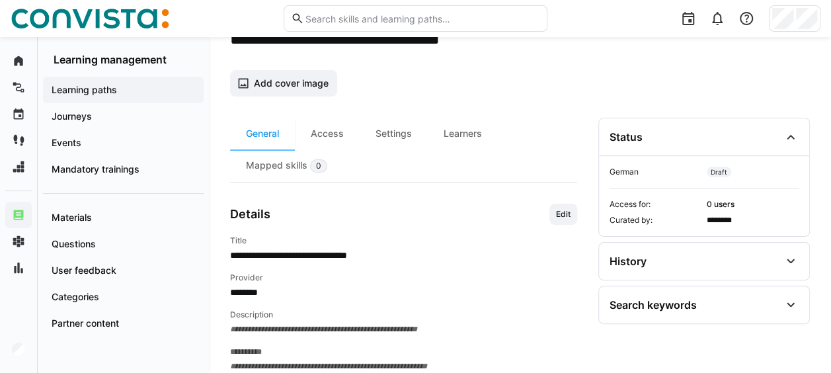
scroll to position [132, 0]
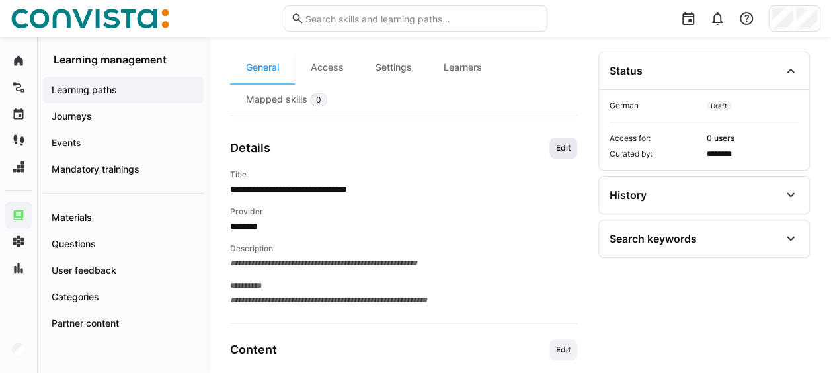
click at [565, 143] on span "Edit" at bounding box center [563, 148] width 17 height 11
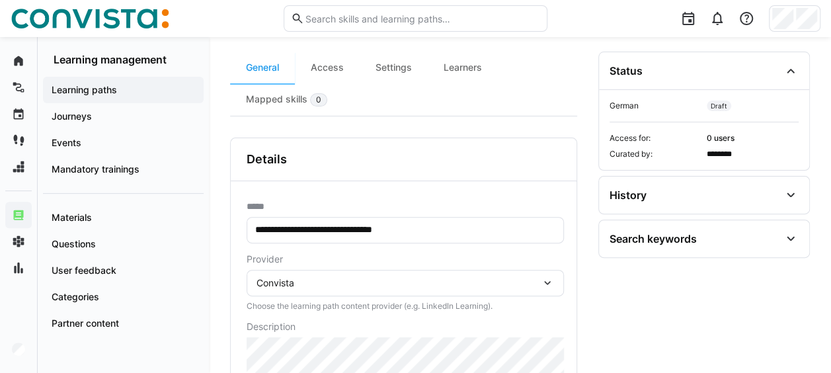
scroll to position [328, 0]
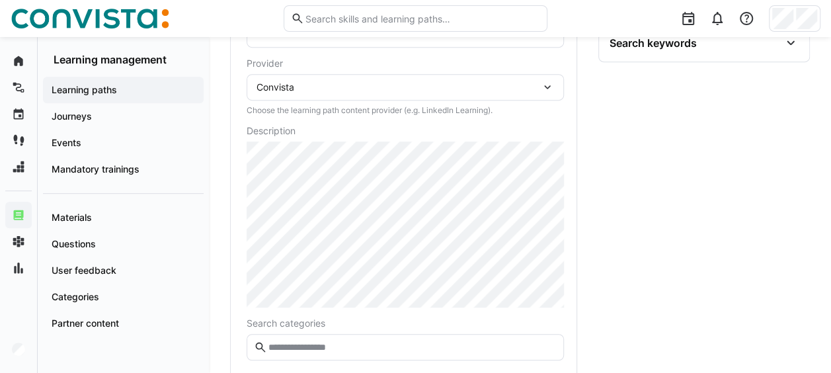
click at [308, 85] on div "Convista" at bounding box center [399, 87] width 284 height 12
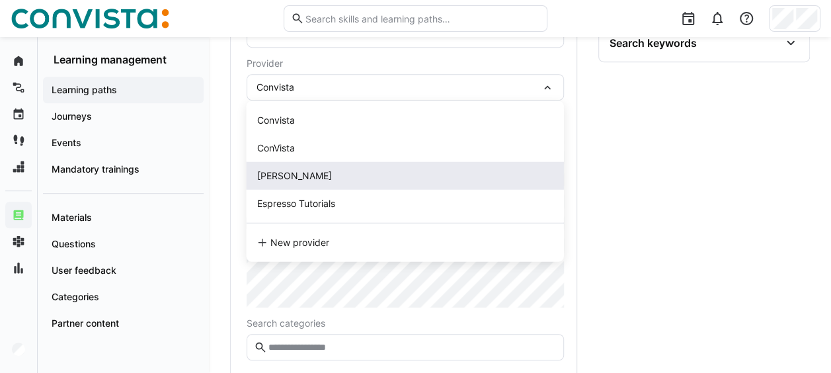
click at [299, 174] on span "[PERSON_NAME]" at bounding box center [294, 175] width 75 height 11
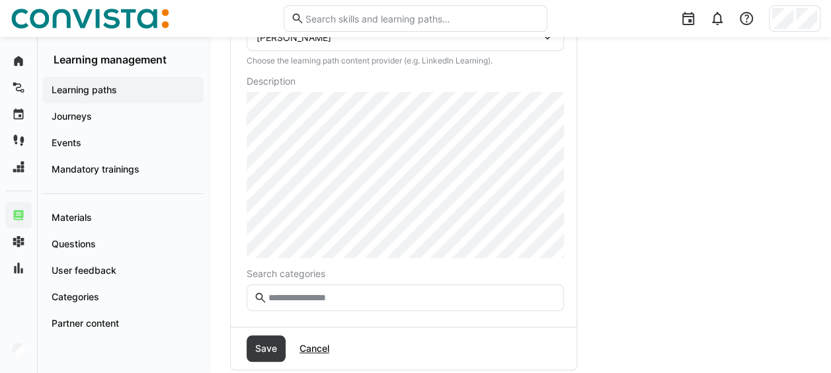
scroll to position [394, 0]
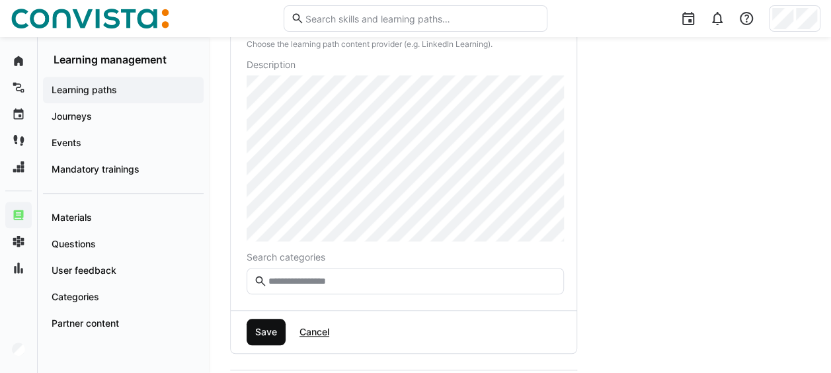
click at [253, 324] on span "Save" at bounding box center [266, 332] width 39 height 26
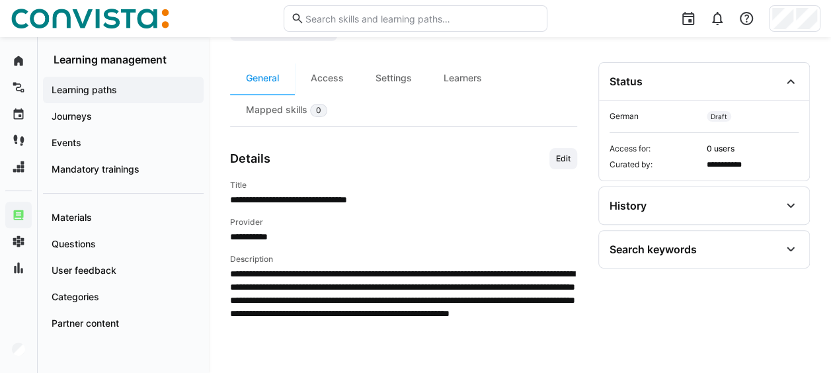
scroll to position [91, 0]
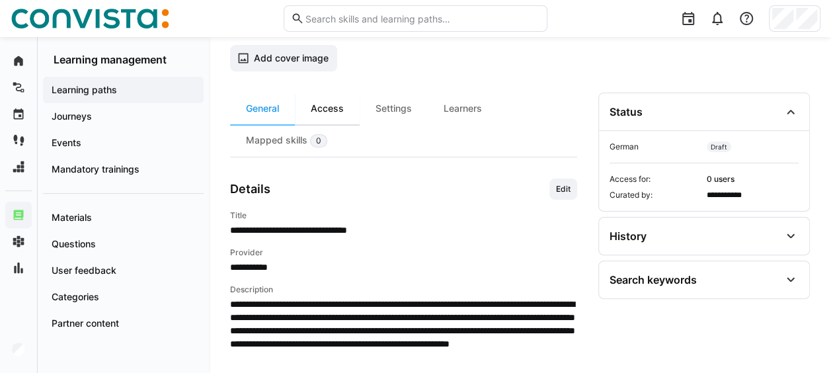
click at [331, 106] on div "Access" at bounding box center [327, 109] width 65 height 32
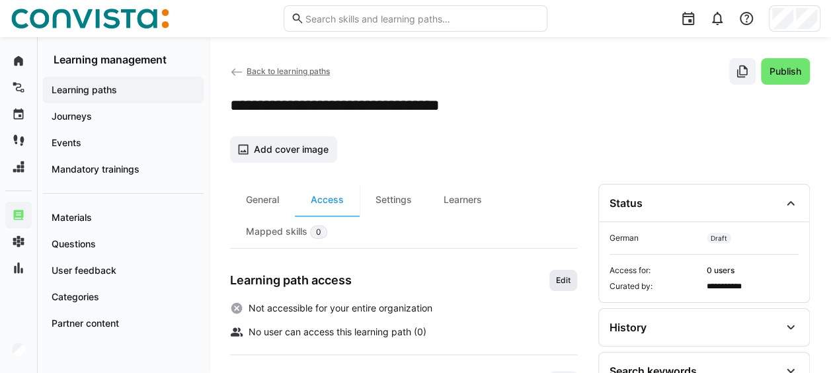
click at [560, 279] on span "Edit" at bounding box center [563, 280] width 17 height 11
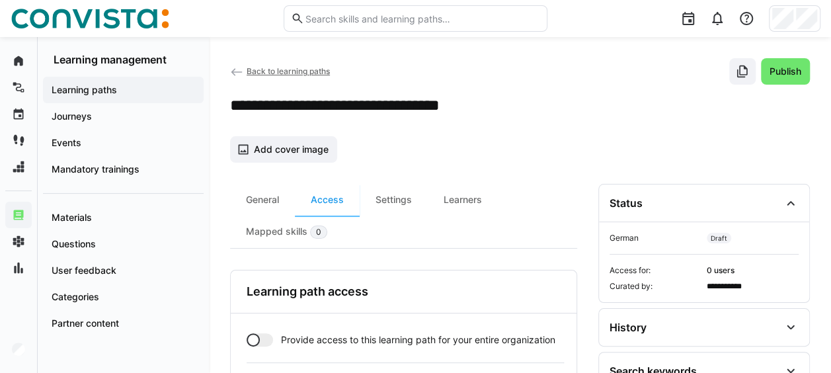
click at [256, 337] on div at bounding box center [253, 339] width 13 height 13
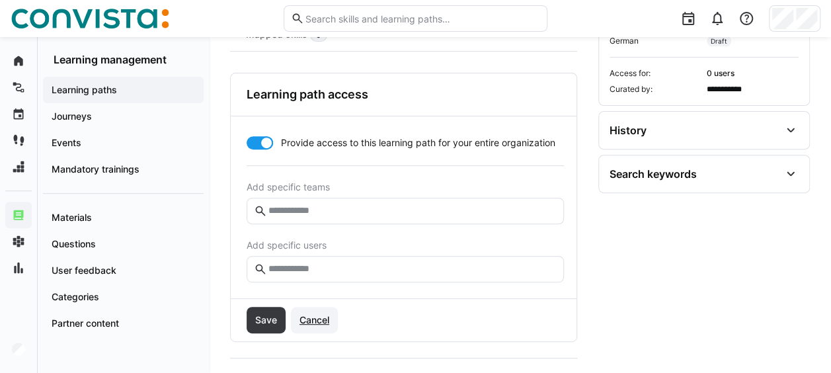
scroll to position [198, 0]
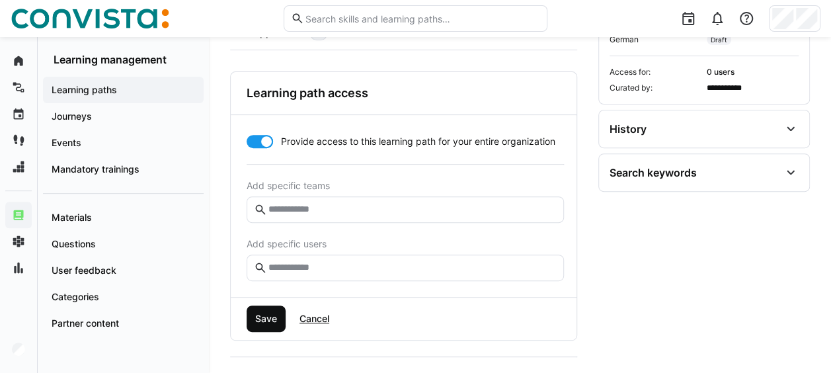
click at [271, 310] on span "Save" at bounding box center [266, 319] width 39 height 26
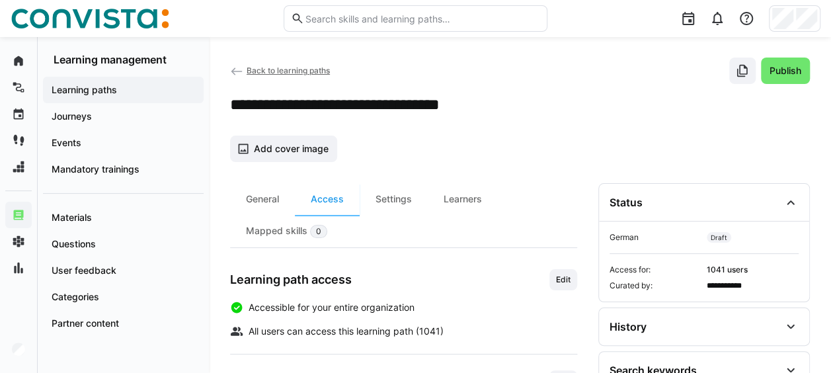
scroll to position [0, 0]
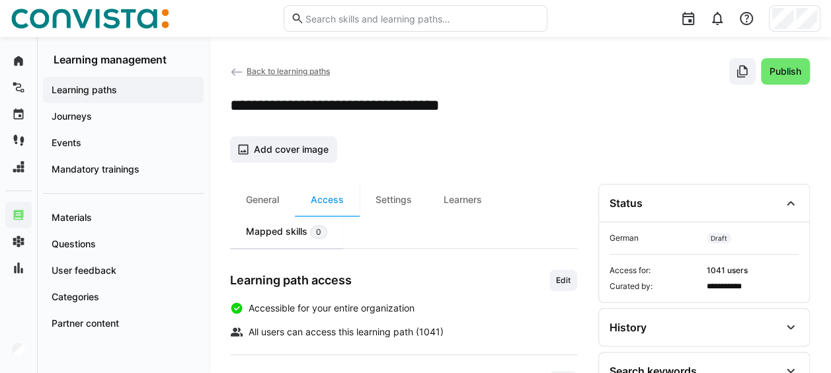
click at [306, 230] on div "Mapped skills 0" at bounding box center [286, 232] width 113 height 32
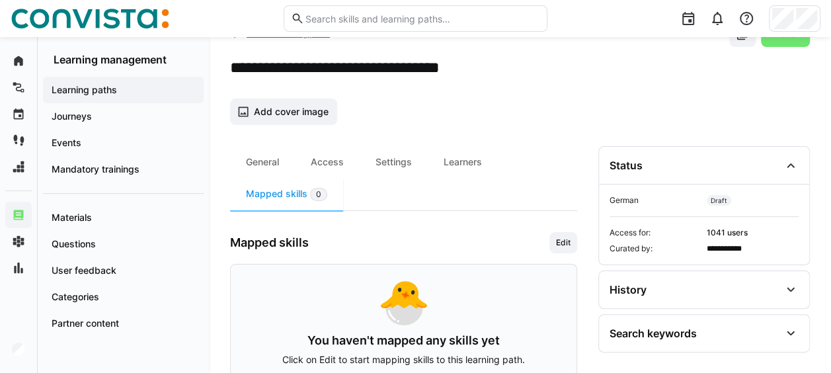
scroll to position [66, 0]
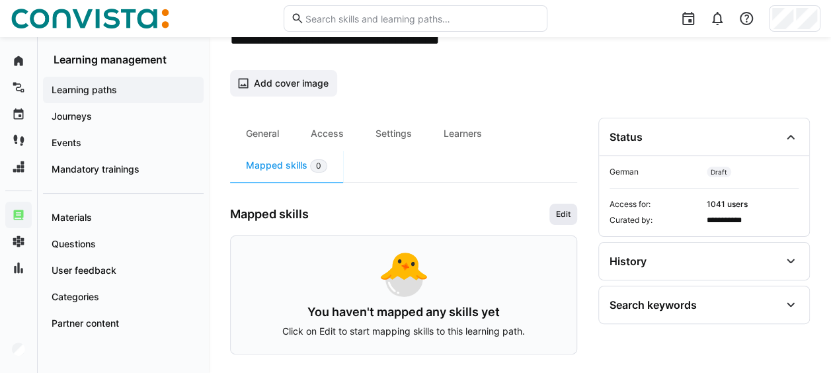
click at [558, 212] on span "Edit" at bounding box center [563, 214] width 17 height 11
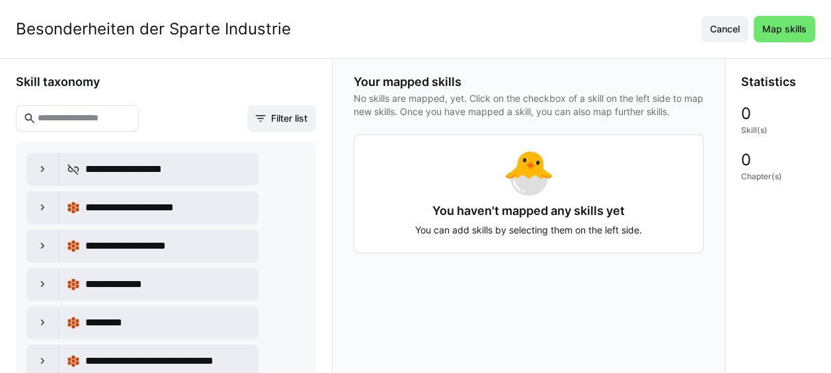
click at [132, 122] on input "text" at bounding box center [83, 118] width 95 height 12
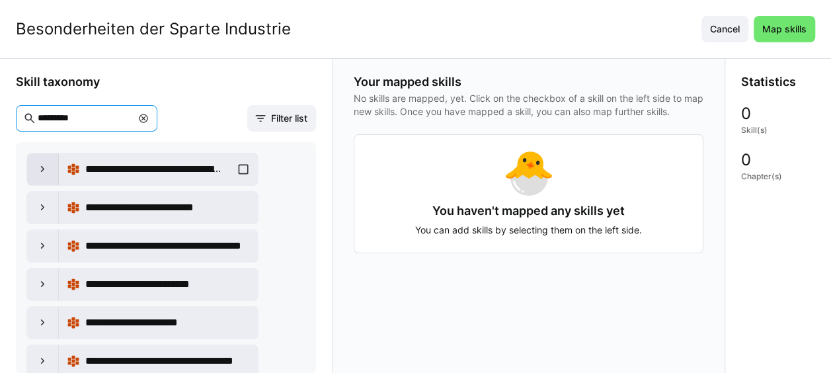
type input "*********"
click at [53, 167] on div at bounding box center [43, 169] width 32 height 32
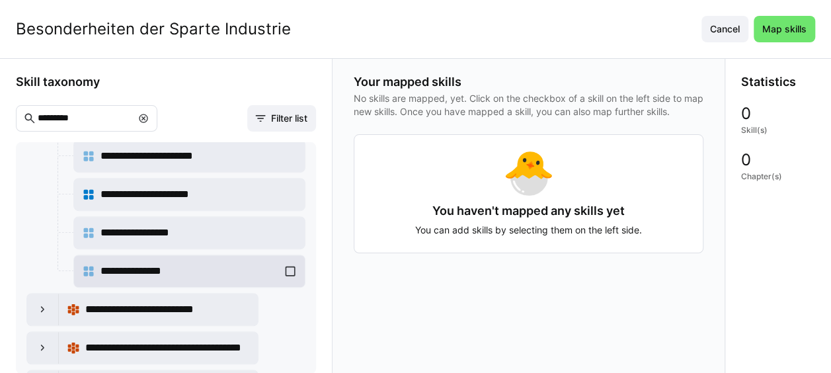
scroll to position [463, 0]
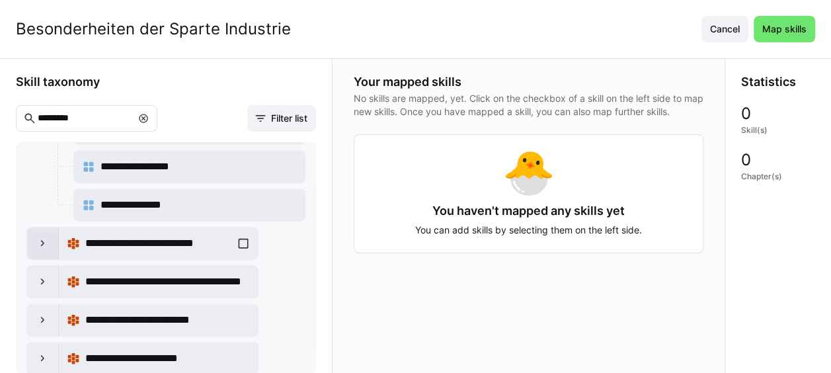
click at [34, 235] on div at bounding box center [43, 244] width 32 height 32
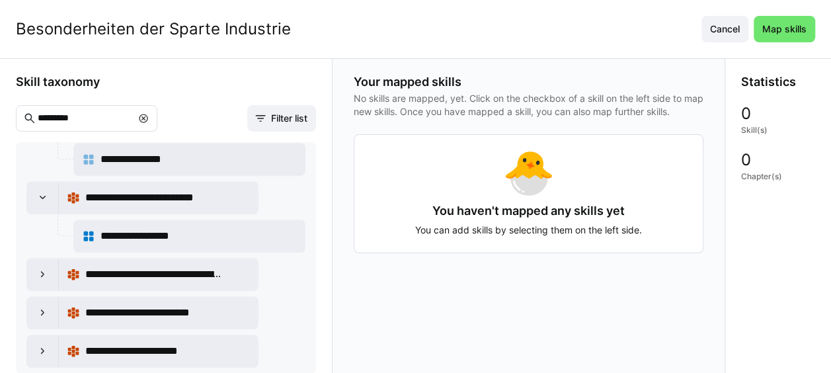
scroll to position [529, 0]
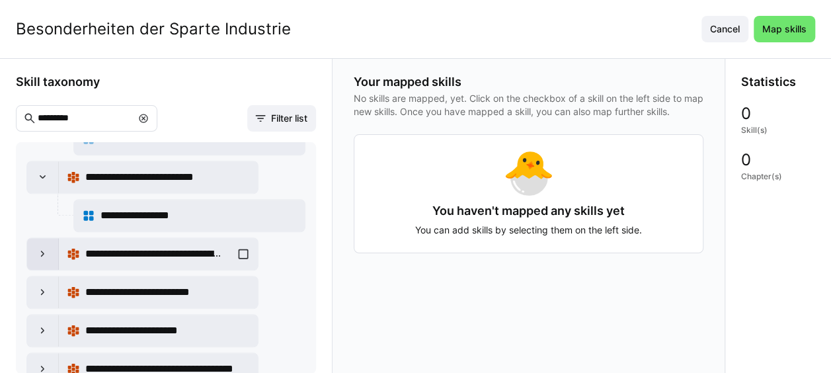
click at [38, 247] on eds-icon at bounding box center [42, 253] width 13 height 13
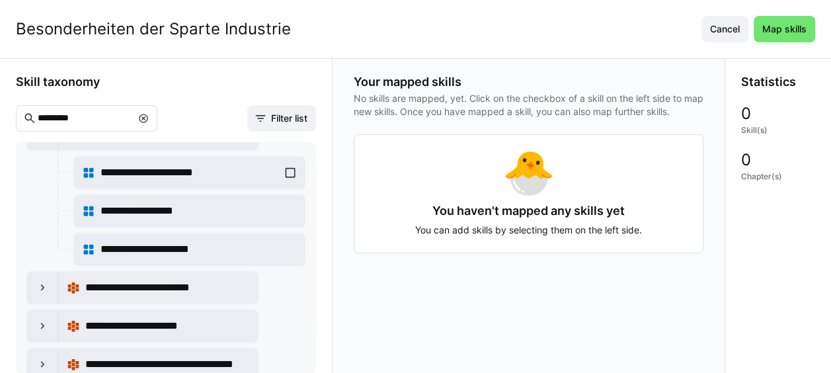
scroll to position [661, 0]
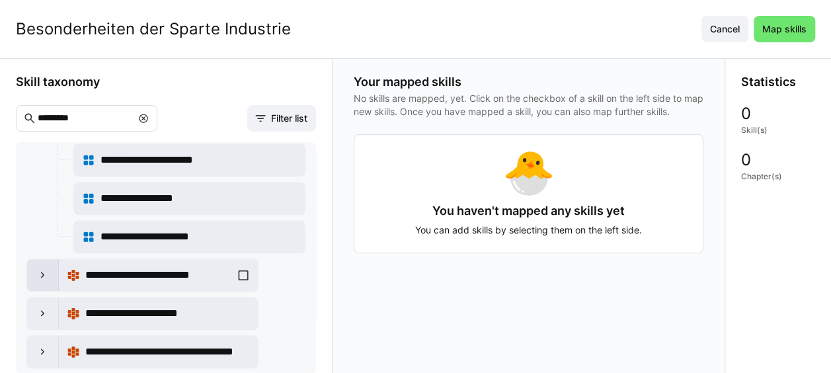
click at [46, 269] on eds-icon at bounding box center [42, 275] width 13 height 13
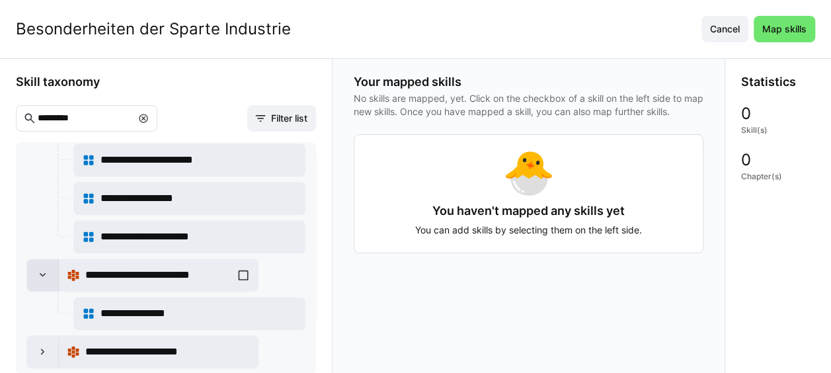
click at [54, 266] on div at bounding box center [43, 275] width 32 height 32
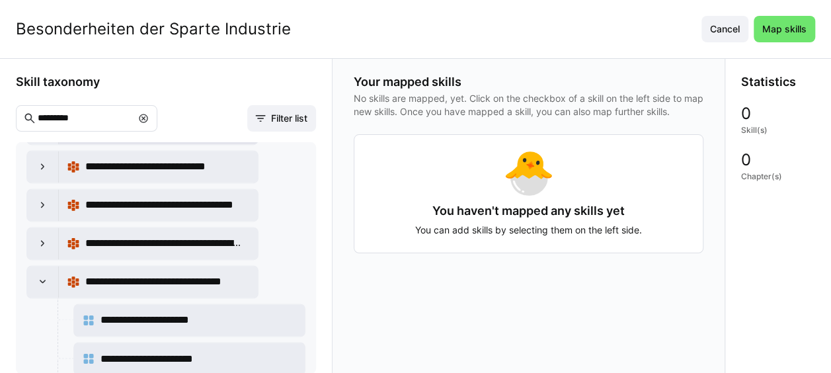
scroll to position [1058, 0]
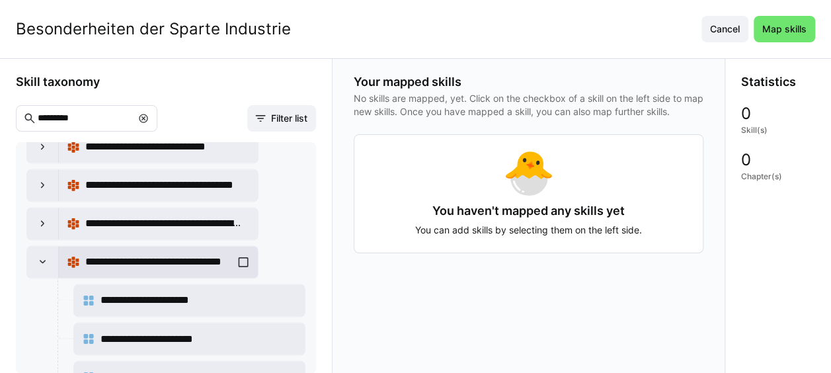
click at [244, 249] on div "**********" at bounding box center [158, 262] width 183 height 26
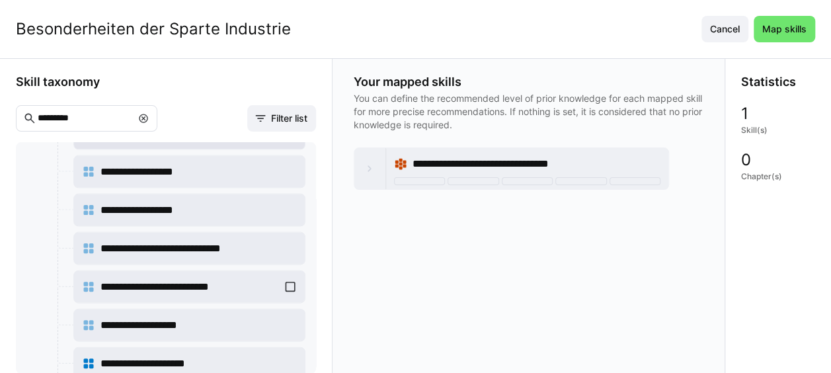
scroll to position [1521, 0]
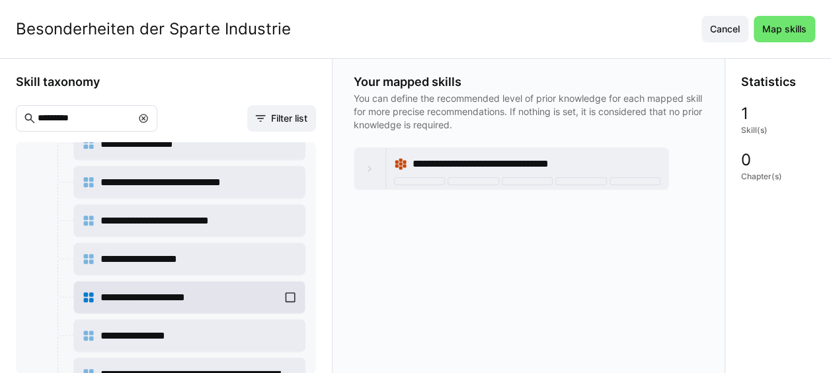
click at [290, 284] on div "**********" at bounding box center [189, 297] width 215 height 26
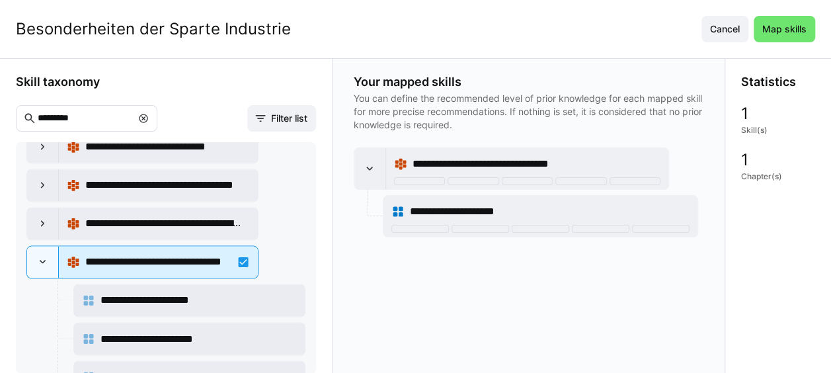
scroll to position [992, 0]
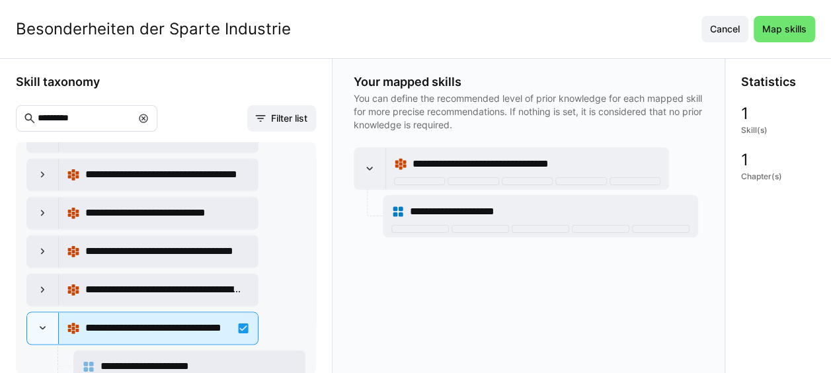
click at [241, 315] on div "**********" at bounding box center [158, 328] width 183 height 26
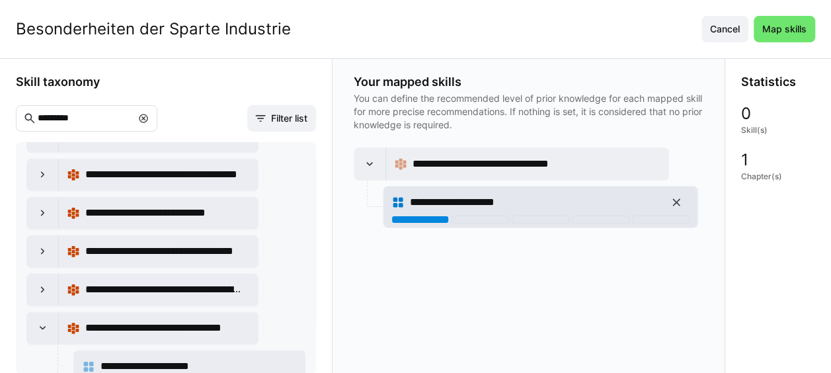
click at [417, 216] on div at bounding box center [421, 220] width 58 height 8
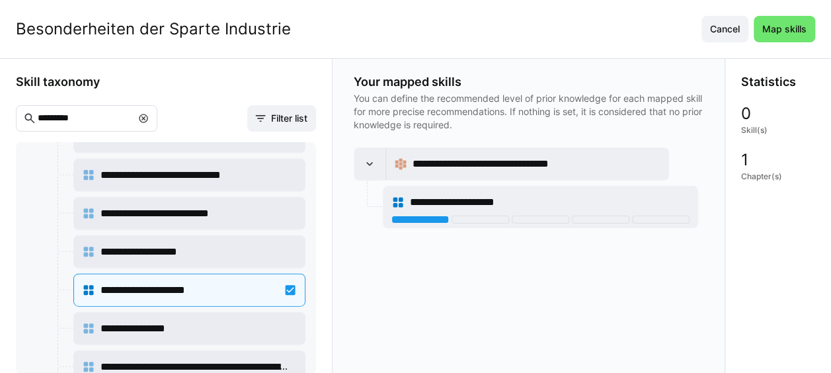
scroll to position [1566, 0]
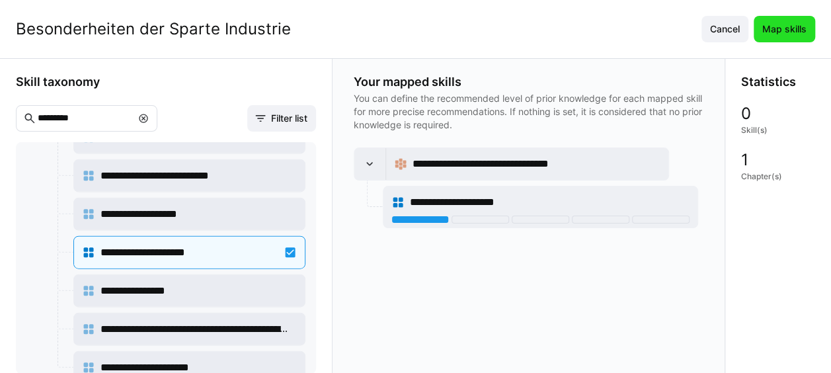
click at [809, 35] on span "Map skills" at bounding box center [785, 28] width 48 height 13
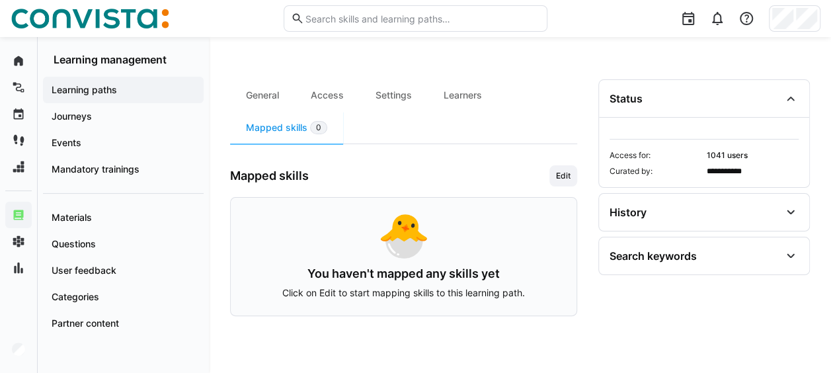
scroll to position [0, 0]
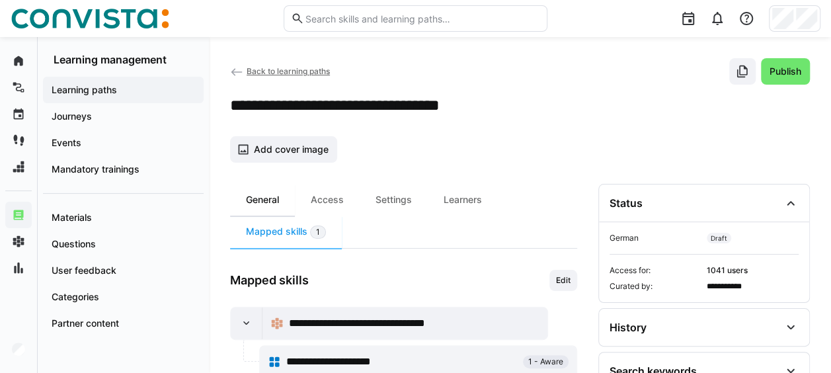
click at [265, 196] on div "General" at bounding box center [262, 200] width 65 height 32
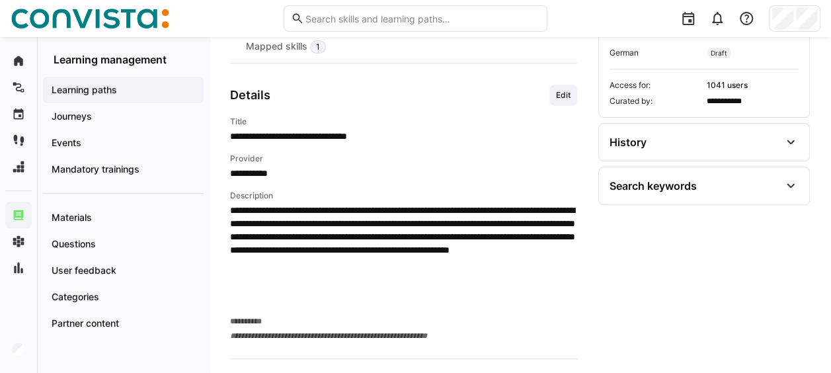
scroll to position [157, 0]
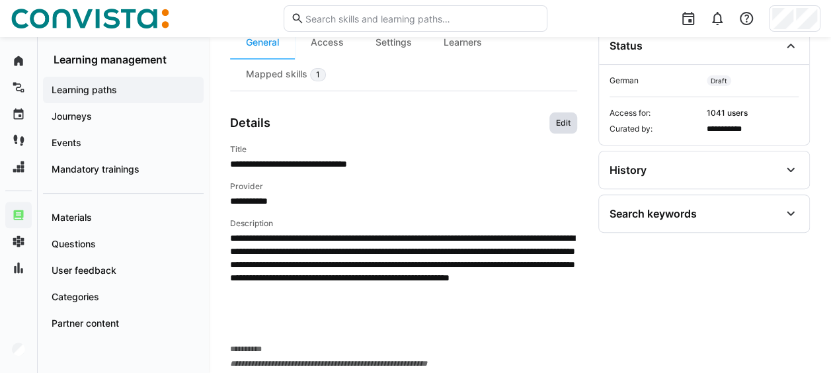
click at [555, 120] on span "Edit" at bounding box center [563, 123] width 17 height 11
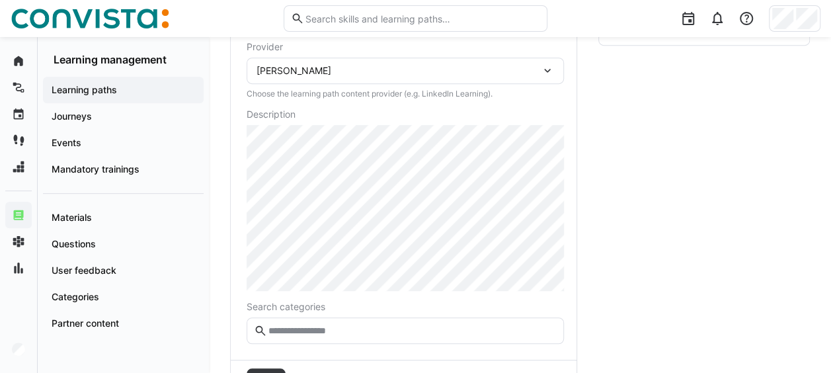
scroll to position [422, 0]
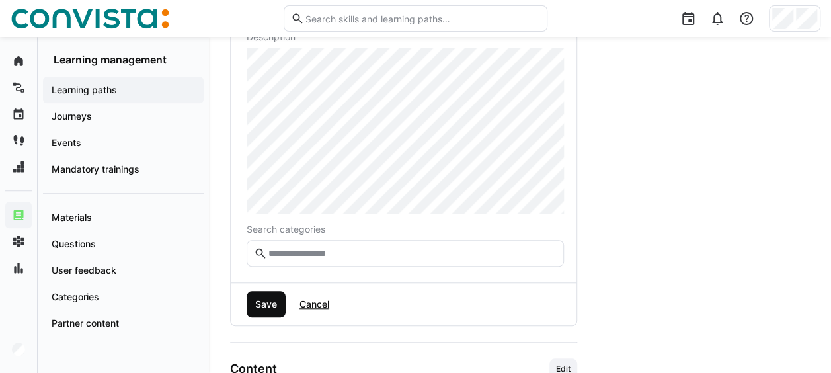
click at [261, 307] on span "Save" at bounding box center [266, 304] width 26 height 13
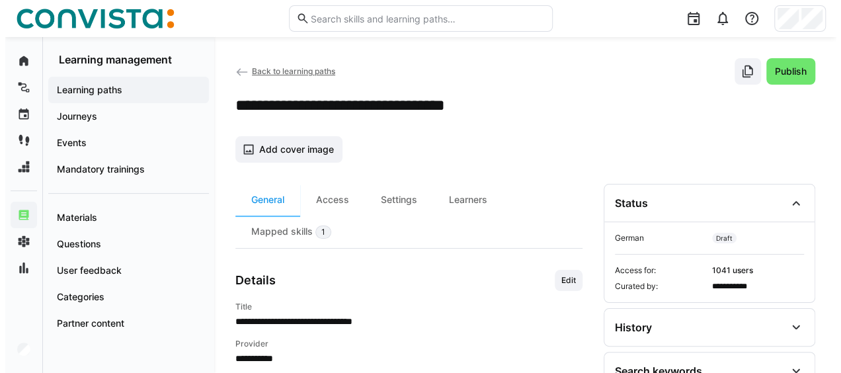
scroll to position [0, 0]
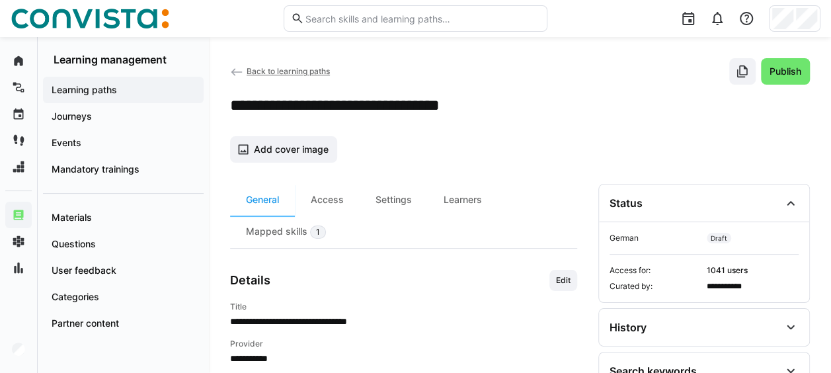
click at [265, 71] on span "Back to learning paths" at bounding box center [288, 71] width 83 height 10
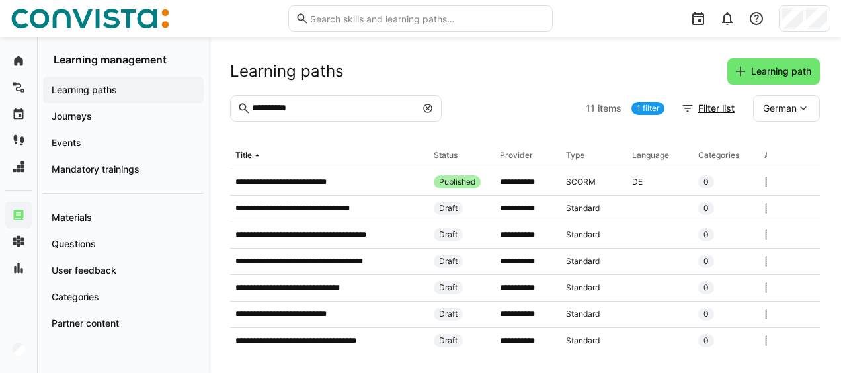
click at [426, 107] on eds-icon at bounding box center [428, 108] width 11 height 11
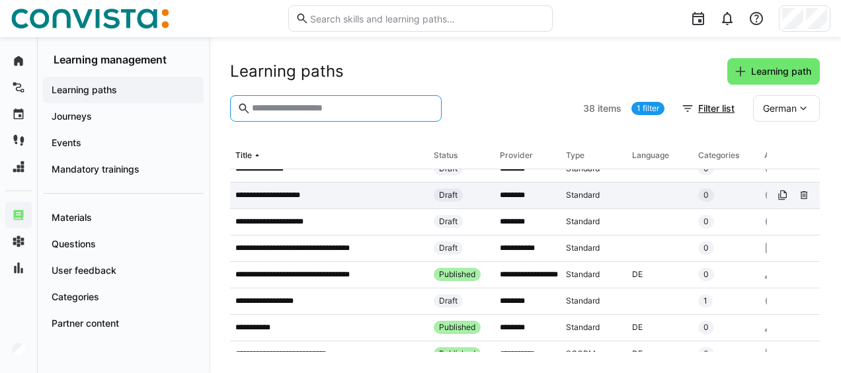
scroll to position [132, 0]
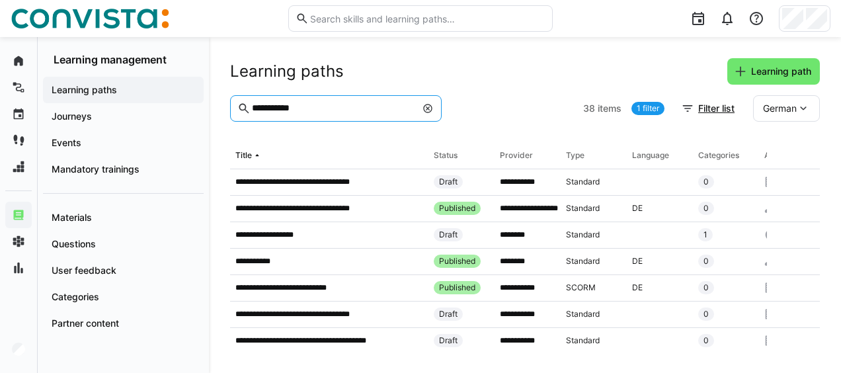
type input "**********"
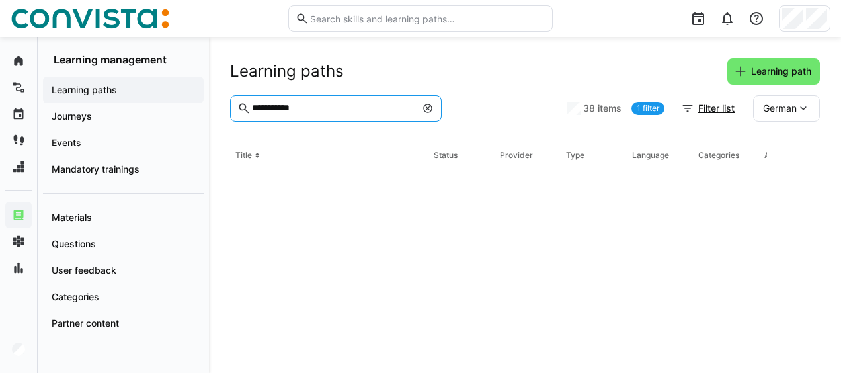
scroll to position [0, 0]
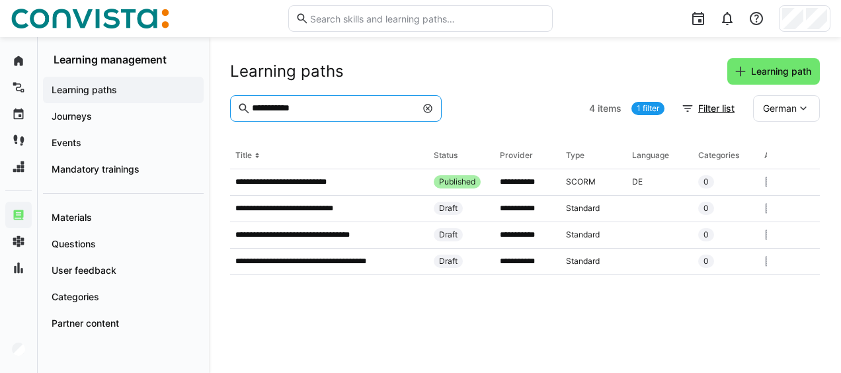
click at [429, 105] on eds-icon at bounding box center [428, 108] width 11 height 11
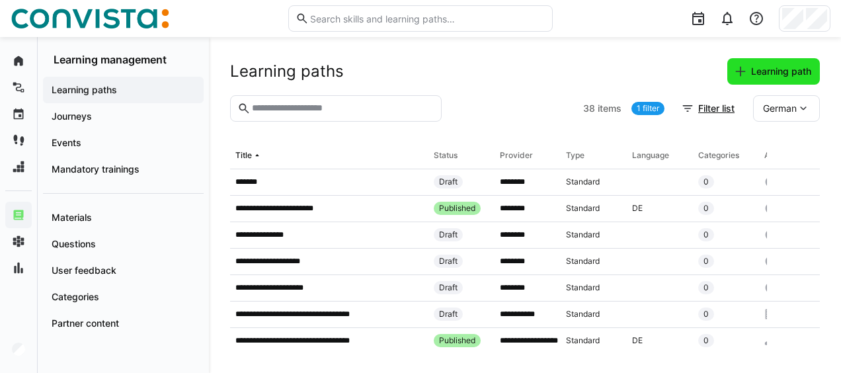
click at [788, 63] on span "Learning path" at bounding box center [774, 71] width 93 height 26
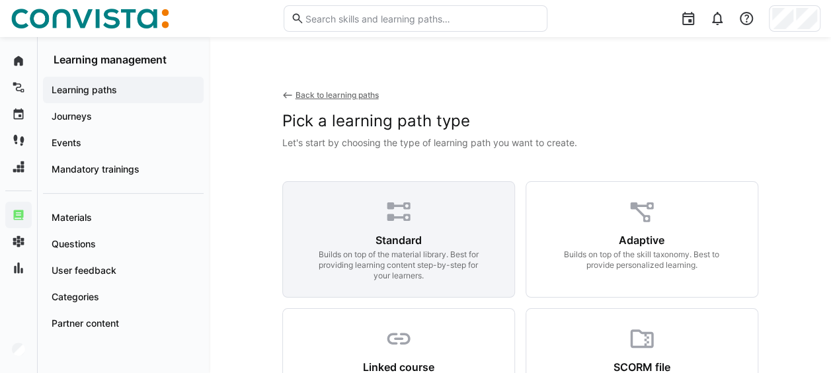
click at [366, 226] on div "Standard Builds on top of the material library. Best for providing learning con…" at bounding box center [398, 239] width 233 height 116
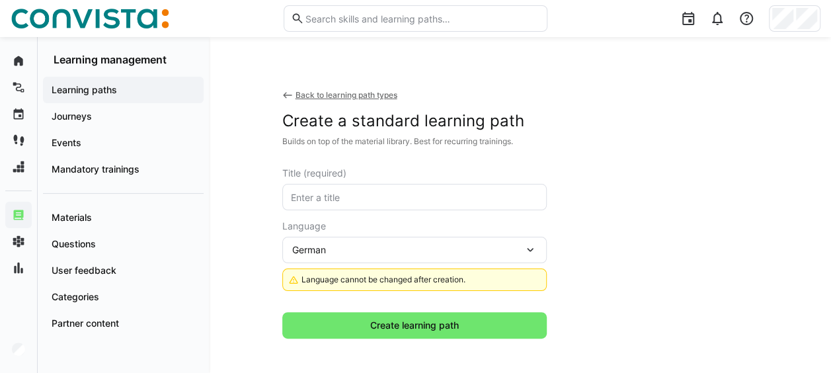
click at [349, 192] on input "text" at bounding box center [415, 197] width 250 height 12
paste input "TechTalk Playwright für Web-App-Testing (2024-10)"
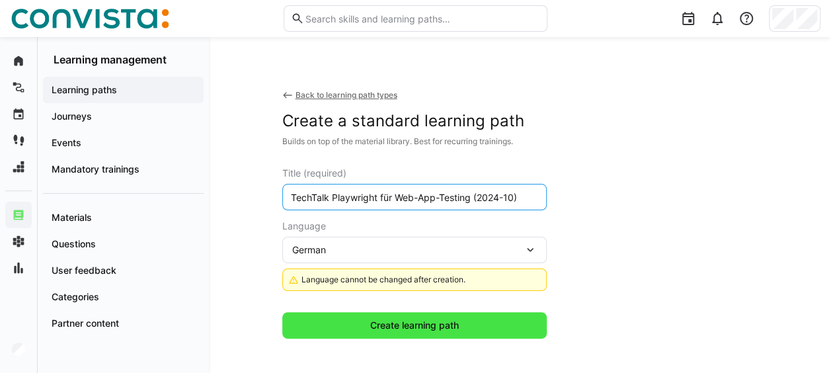
type input "TechTalk Playwright für Web-App-Testing (2024-10)"
click at [390, 327] on span "Create learning path" at bounding box center [414, 325] width 93 height 13
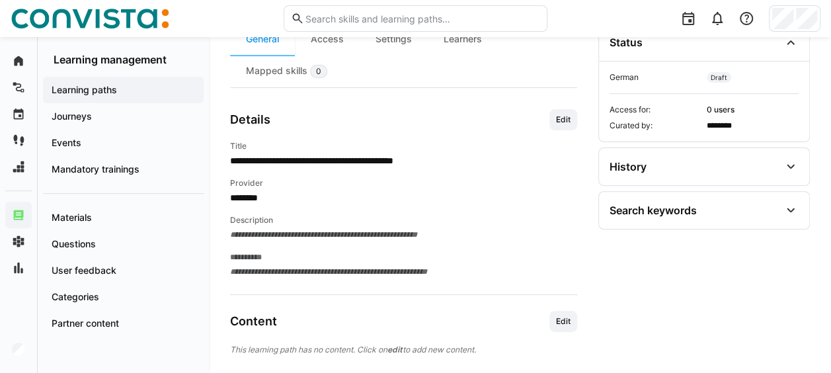
scroll to position [184, 0]
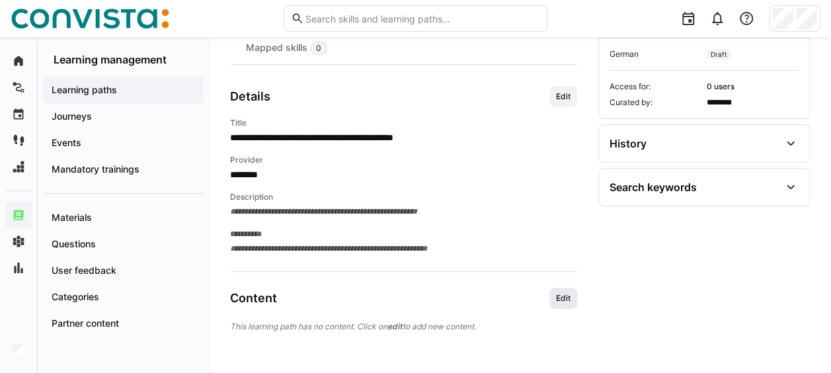
click at [569, 298] on span "Edit" at bounding box center [563, 298] width 17 height 11
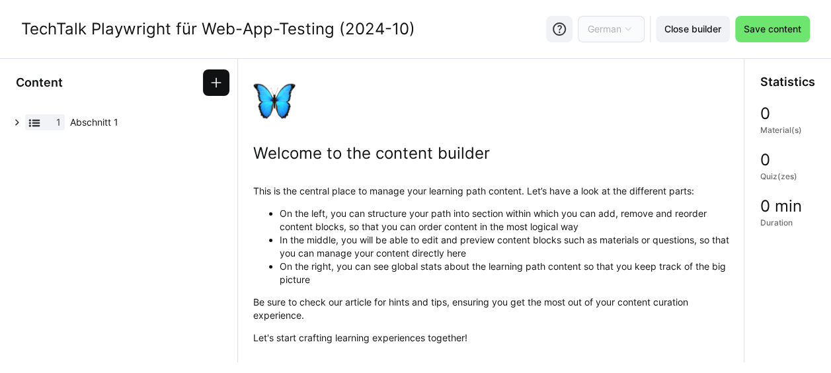
click at [216, 81] on eds-icon at bounding box center [216, 82] width 13 height 13
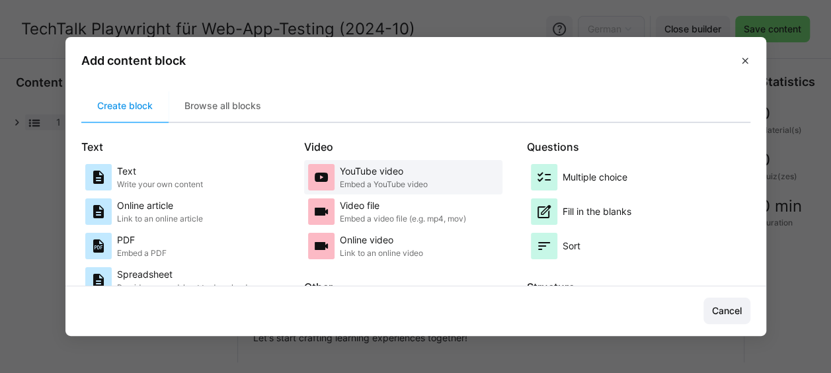
click at [374, 175] on p "YouTube video" at bounding box center [384, 171] width 88 height 13
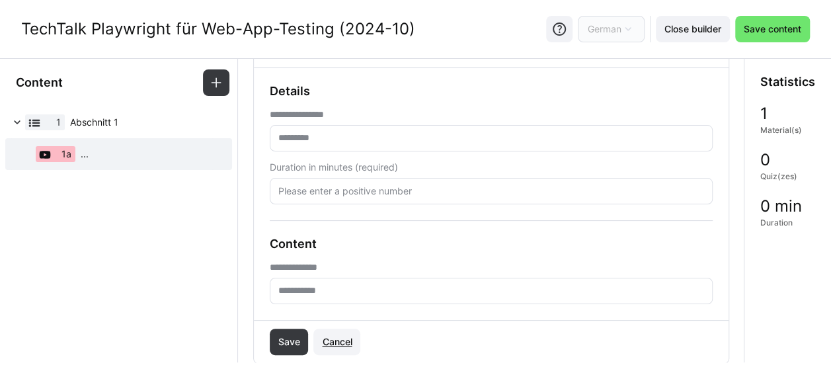
scroll to position [132, 0]
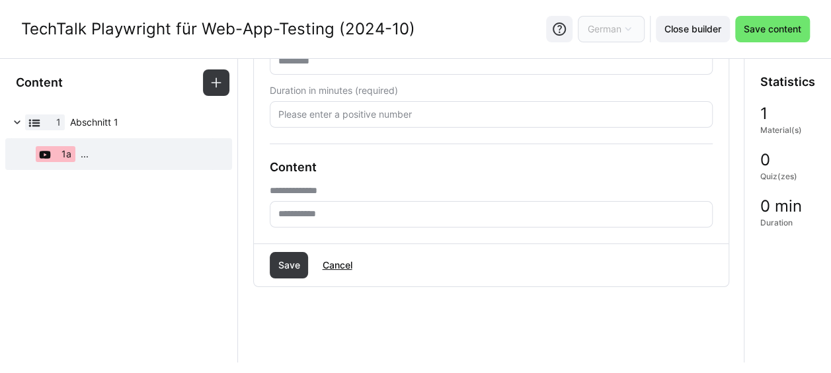
click at [347, 207] on eds-input at bounding box center [491, 214] width 443 height 26
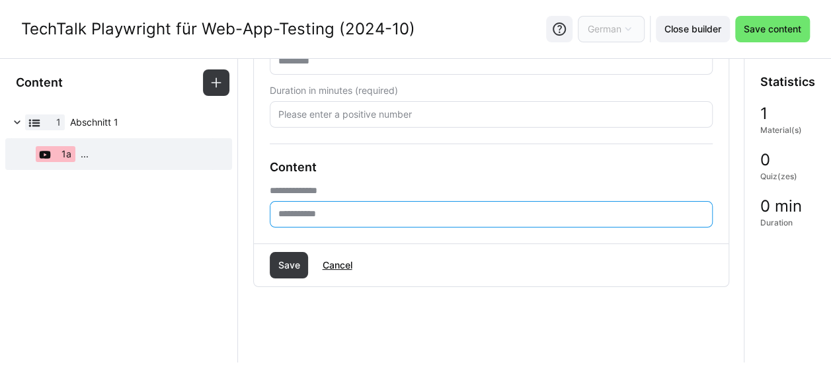
paste input "**********"
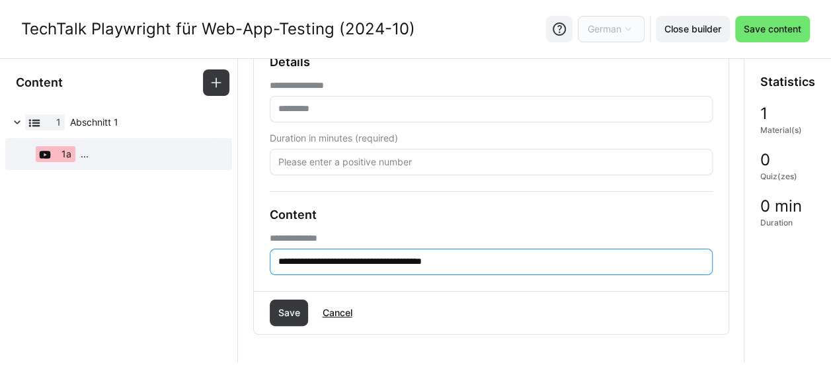
scroll to position [66, 0]
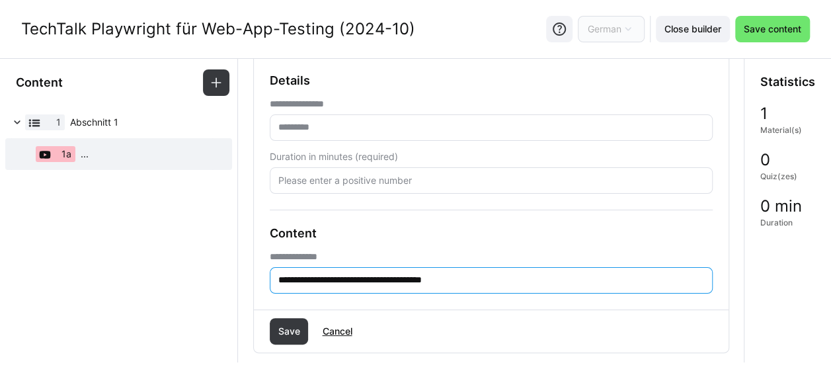
type input "**********"
click at [313, 124] on input "text" at bounding box center [491, 128] width 429 height 12
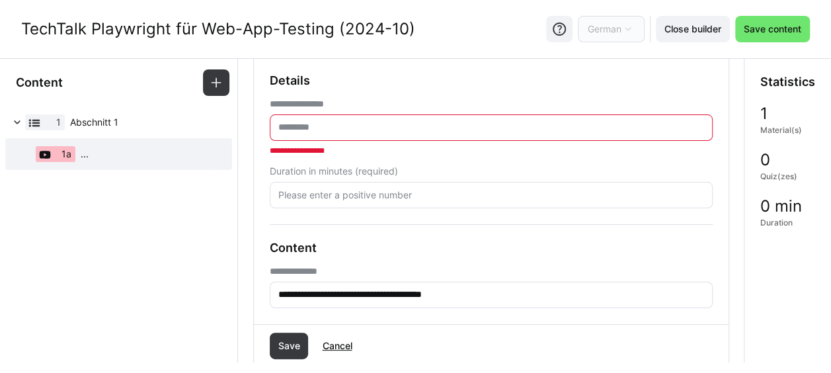
drag, startPoint x: 32, startPoint y: 28, endPoint x: 418, endPoint y: 35, distance: 385.7
click at [418, 35] on div "TechTalk Playwright für Web-App-Testing (2024-10) German Close builder Save con…" at bounding box center [415, 29] width 831 height 58
copy div "TechTalk Playwright für Web-App-Testing (2024-10)"
click at [325, 122] on input "text" at bounding box center [491, 128] width 429 height 12
paste input "**********"
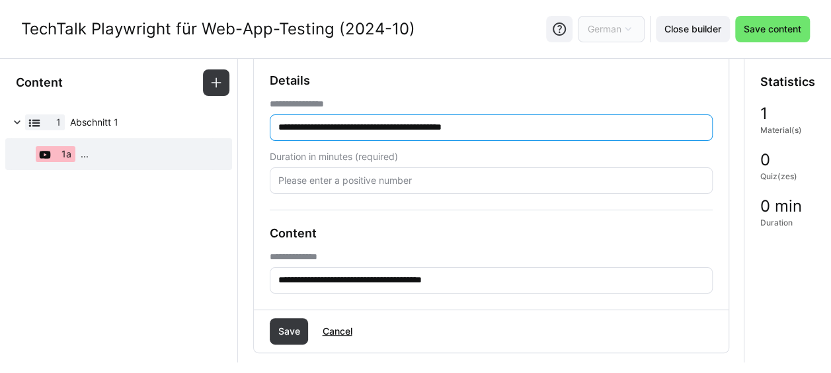
type input "**********"
click at [340, 182] on input "number" at bounding box center [491, 181] width 429 height 12
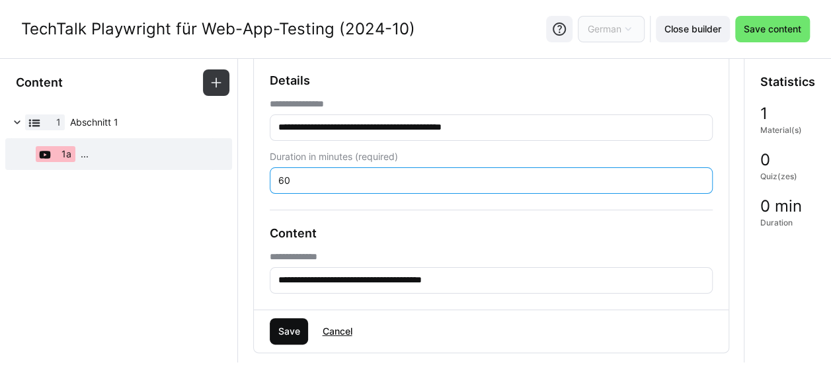
type input "60"
click at [276, 327] on span "Save" at bounding box center [289, 331] width 26 height 13
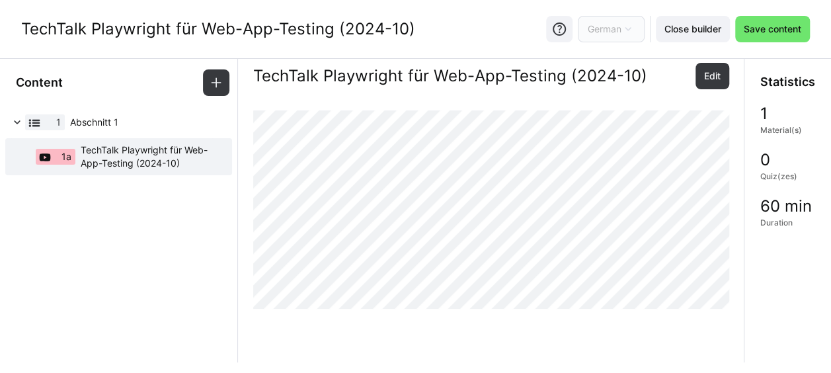
scroll to position [0, 0]
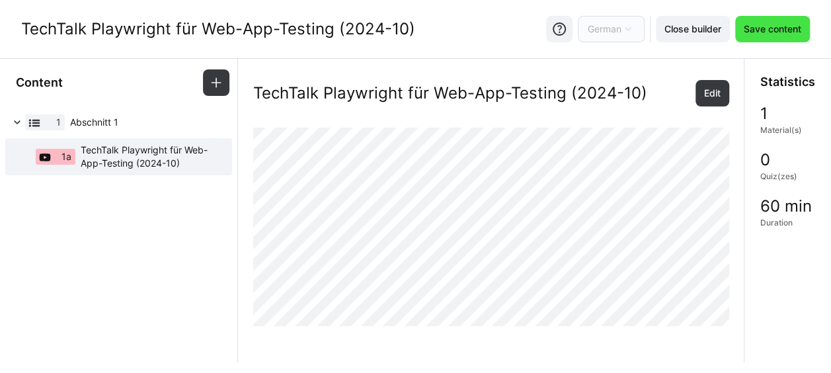
click at [761, 25] on span "Save content" at bounding box center [773, 28] width 62 height 13
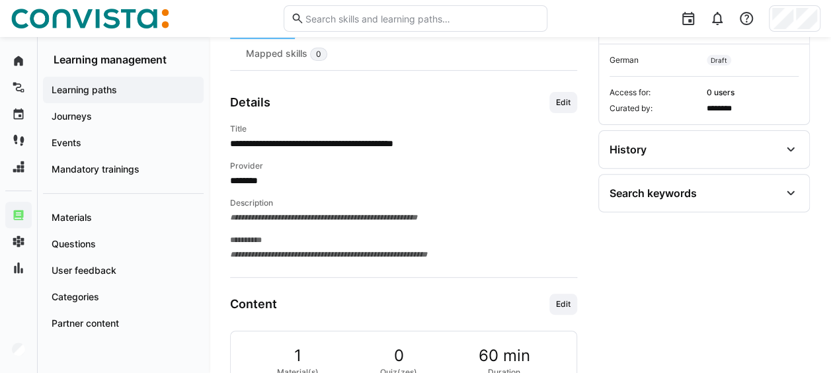
scroll to position [198, 0]
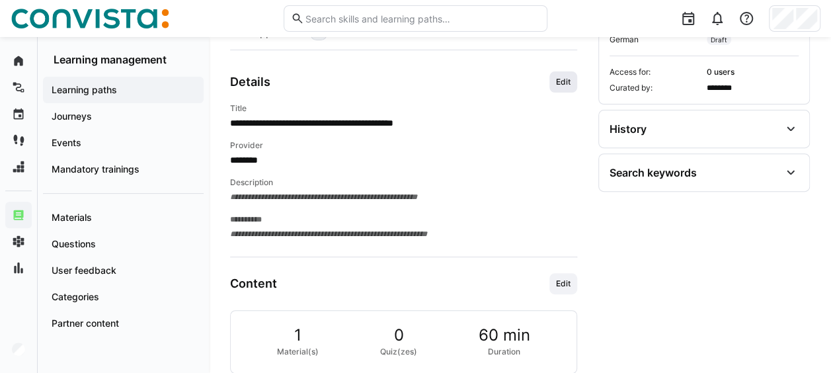
click at [560, 77] on span "Edit" at bounding box center [563, 82] width 17 height 11
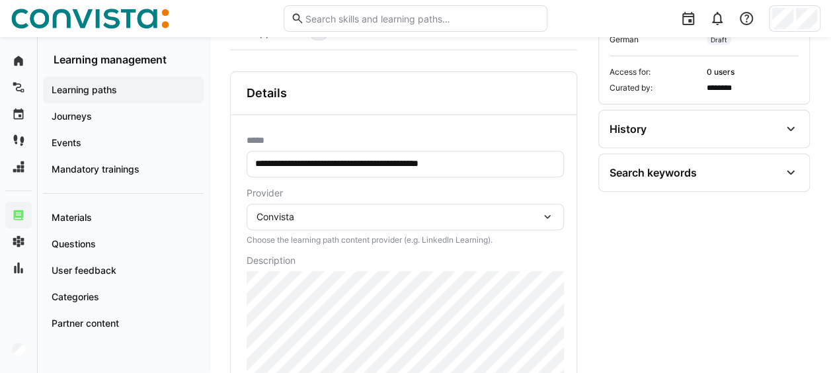
click at [396, 211] on div "Convista" at bounding box center [399, 217] width 284 height 12
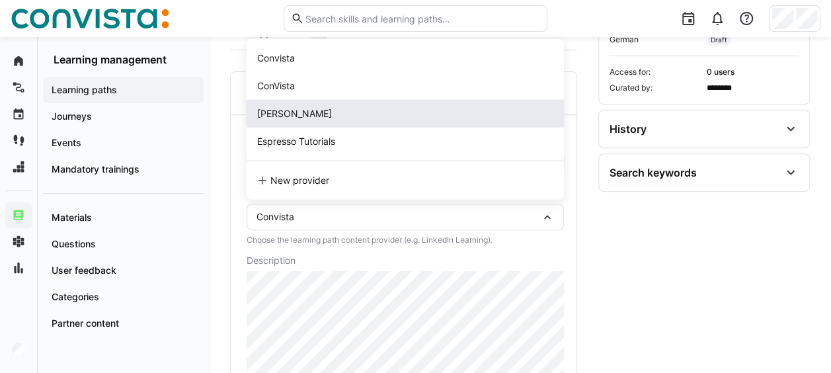
click at [350, 108] on div "[PERSON_NAME]" at bounding box center [405, 113] width 296 height 13
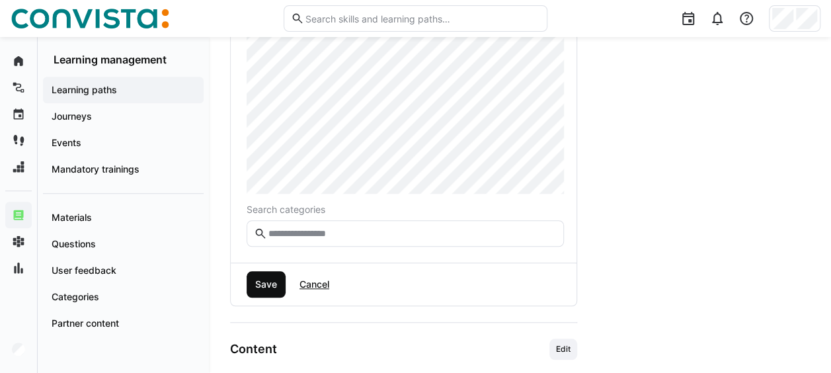
scroll to position [444, 0]
click at [266, 270] on span "Save" at bounding box center [266, 282] width 39 height 26
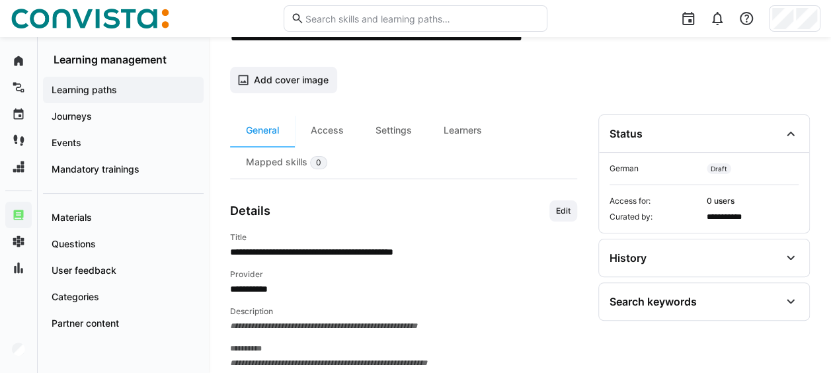
scroll to position [69, 0]
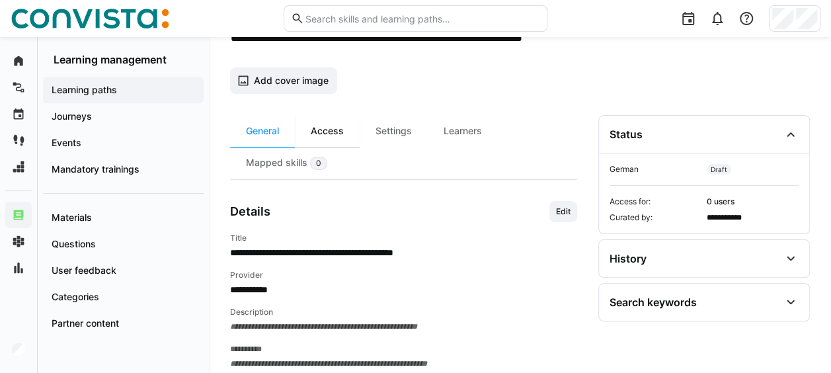
click at [328, 140] on div "Access" at bounding box center [327, 131] width 65 height 32
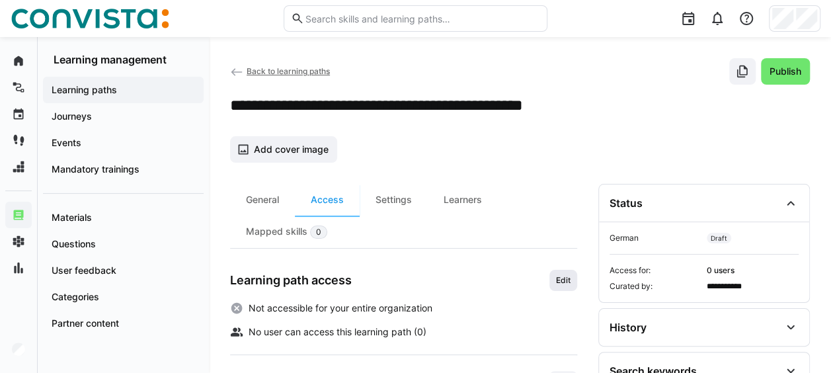
click at [557, 278] on span "Edit" at bounding box center [563, 280] width 17 height 11
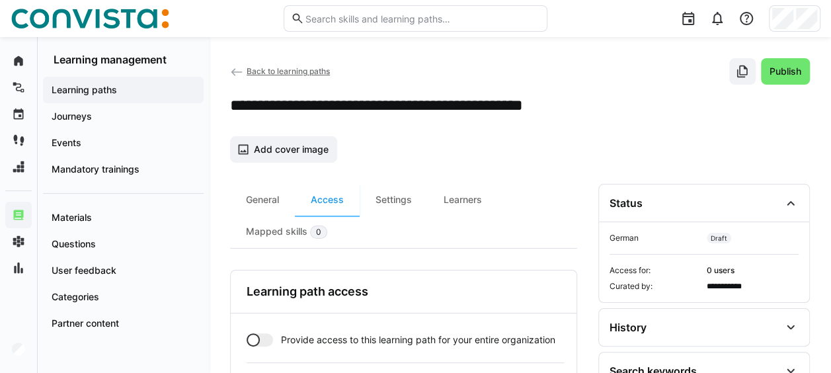
click at [257, 336] on div at bounding box center [253, 339] width 13 height 13
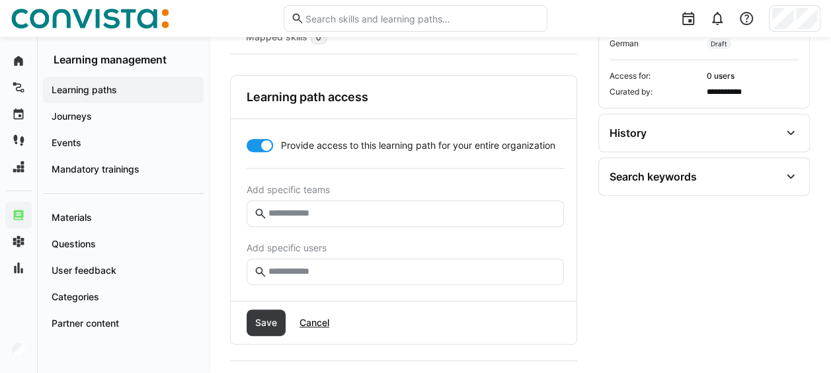
scroll to position [198, 0]
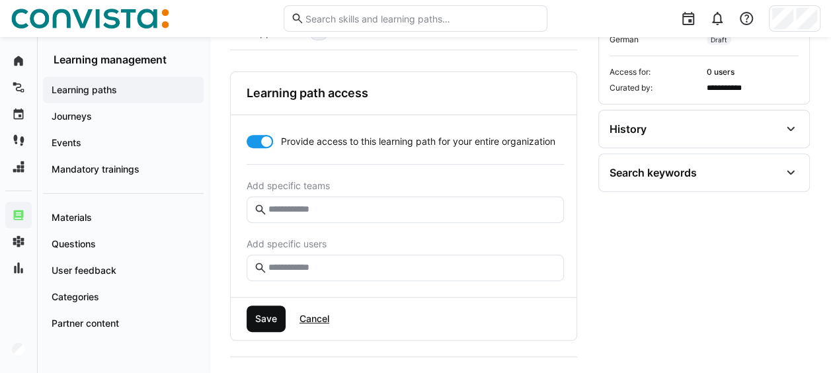
click at [263, 320] on span "Save" at bounding box center [266, 318] width 26 height 13
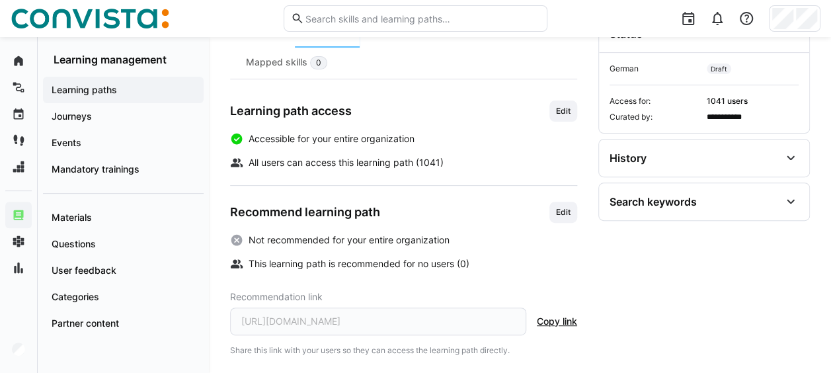
scroll to position [37, 0]
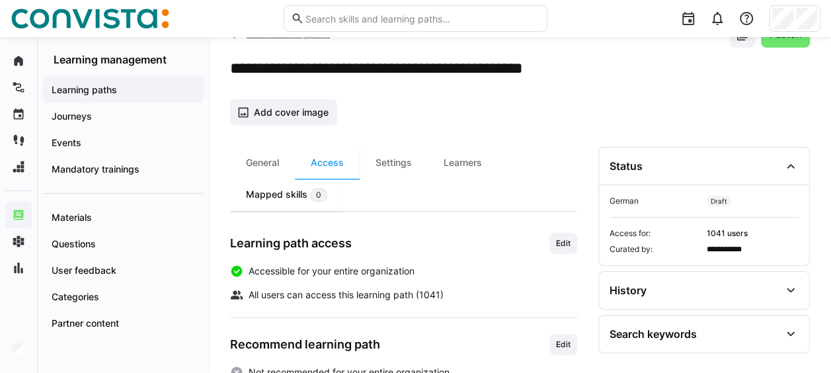
click at [303, 194] on div "Mapped skills 0" at bounding box center [286, 195] width 113 height 32
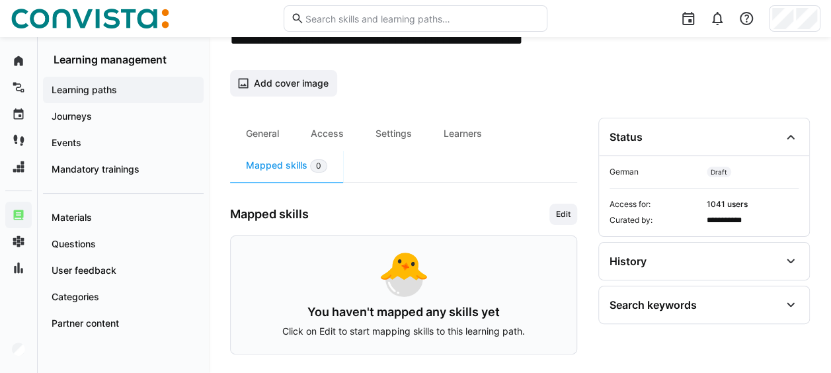
scroll to position [66, 0]
click at [563, 210] on span "Edit" at bounding box center [563, 214] width 17 height 11
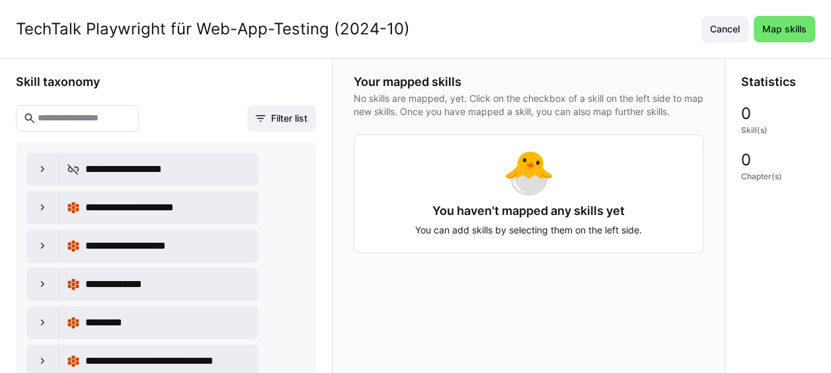
click at [132, 114] on input "text" at bounding box center [83, 118] width 95 height 12
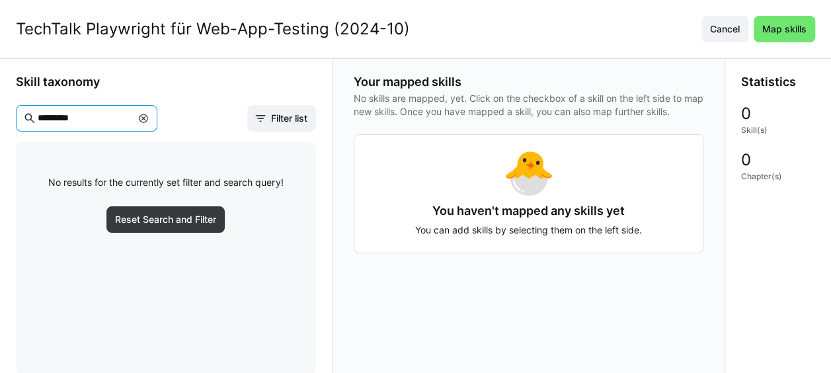
drag, startPoint x: 141, startPoint y: 114, endPoint x: 25, endPoint y: 120, distance: 115.9
click at [25, 120] on eds-input "*********" at bounding box center [87, 118] width 142 height 26
type input "**********"
click at [149, 116] on eds-icon at bounding box center [143, 118] width 11 height 11
type input "*******"
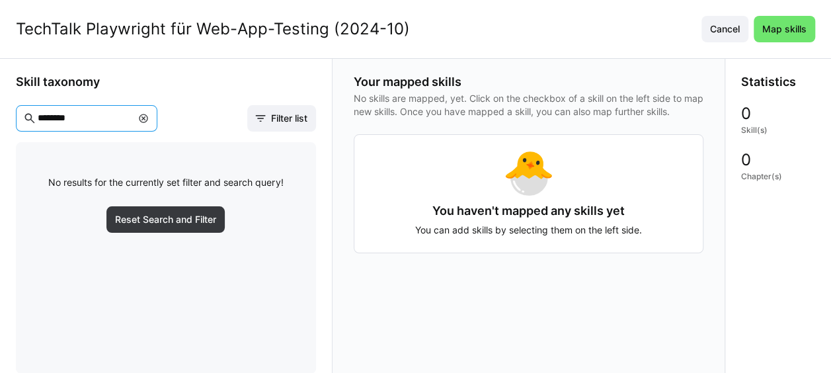
click at [749, 32] on span "Cancel" at bounding box center [725, 29] width 47 height 26
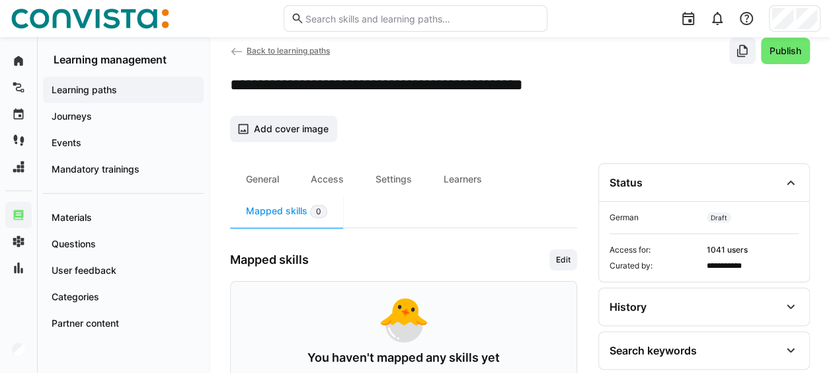
scroll to position [0, 0]
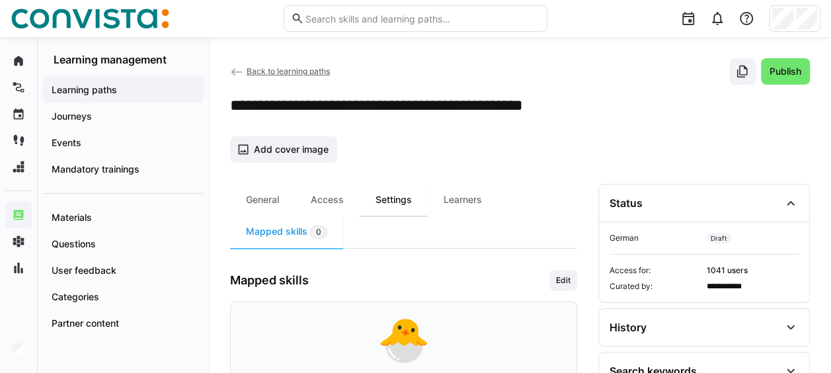
click at [388, 200] on div "Settings" at bounding box center [394, 200] width 68 height 32
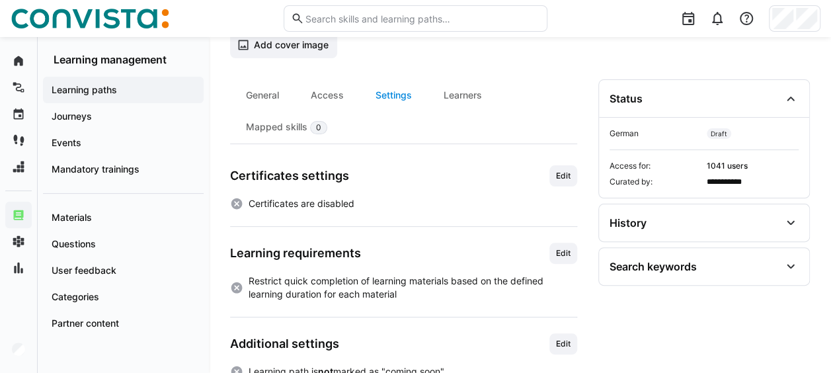
scroll to position [132, 0]
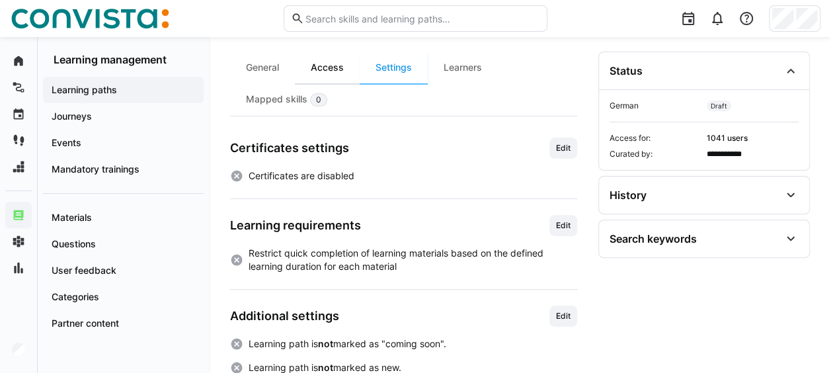
click at [343, 65] on div "Access" at bounding box center [327, 68] width 65 height 32
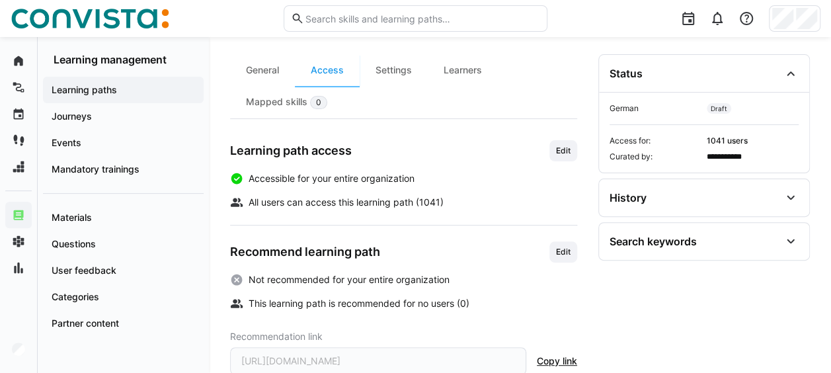
scroll to position [132, 0]
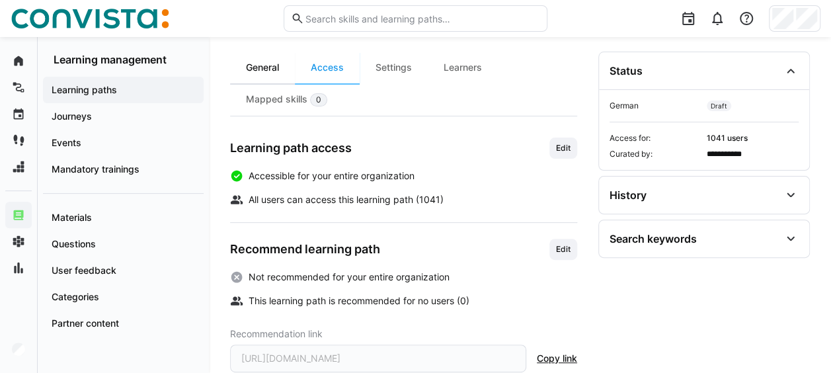
click at [270, 65] on div "General" at bounding box center [262, 68] width 65 height 32
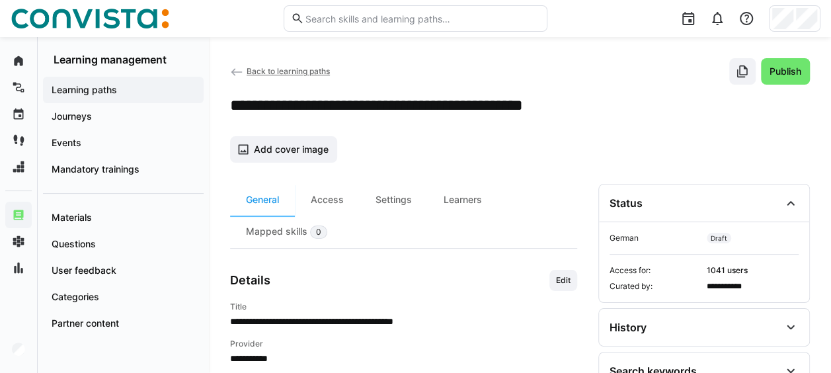
click at [275, 71] on span "Back to learning paths" at bounding box center [288, 71] width 83 height 10
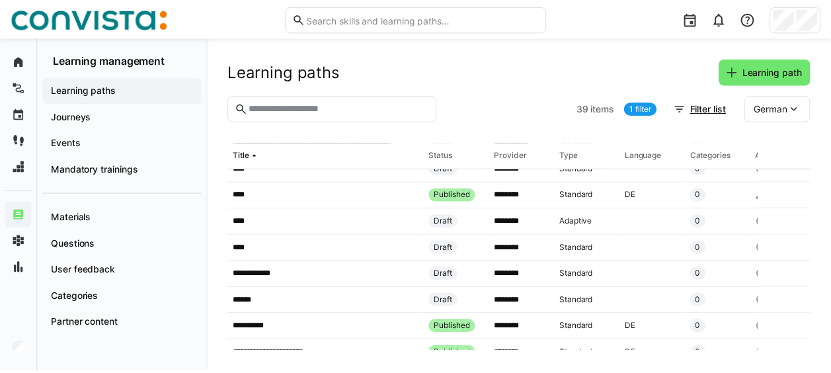
scroll to position [529, 0]
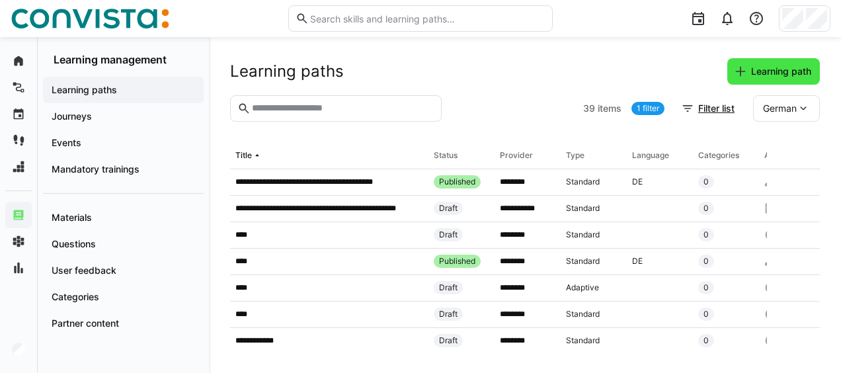
click at [753, 73] on span "Learning path" at bounding box center [781, 71] width 64 height 13
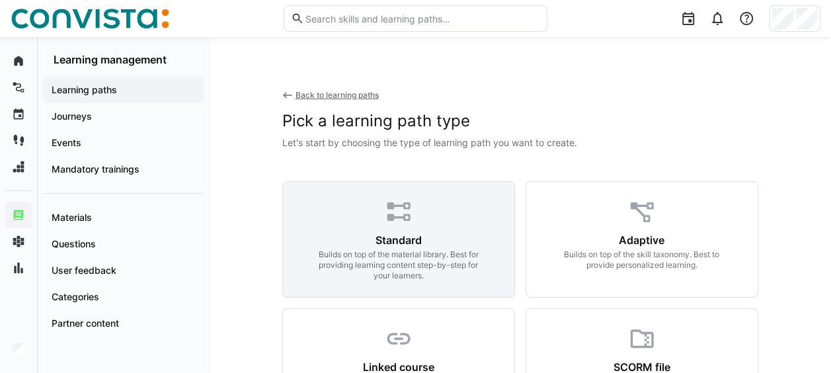
click at [394, 226] on div "Standard Builds on top of the material library. Best for providing learning con…" at bounding box center [398, 239] width 233 height 116
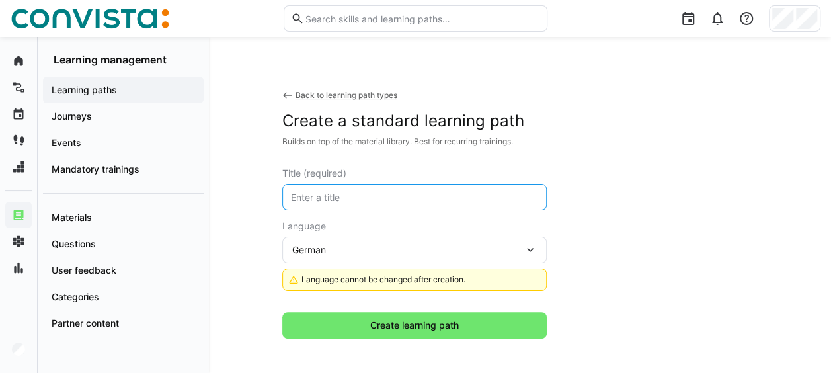
click at [356, 193] on input "text" at bounding box center [415, 197] width 250 height 12
paste input "2024-05 Asynchrone Benachrichtigung von Umsystemen aus IPM heraus"
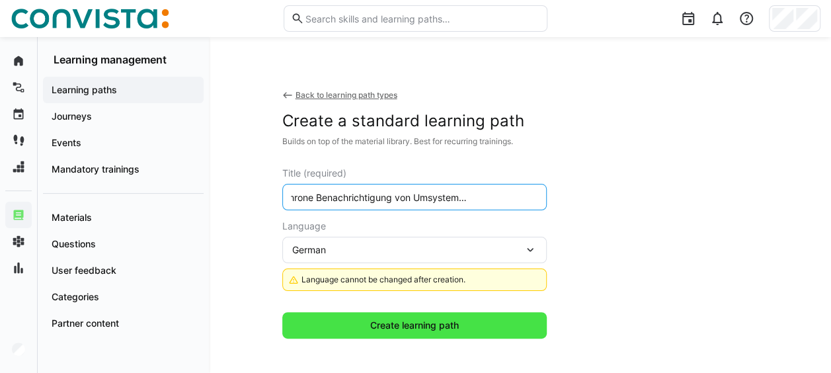
type input "2024-05 Asynchrone Benachrichtigung von Umsystemen aus IPM heraus"
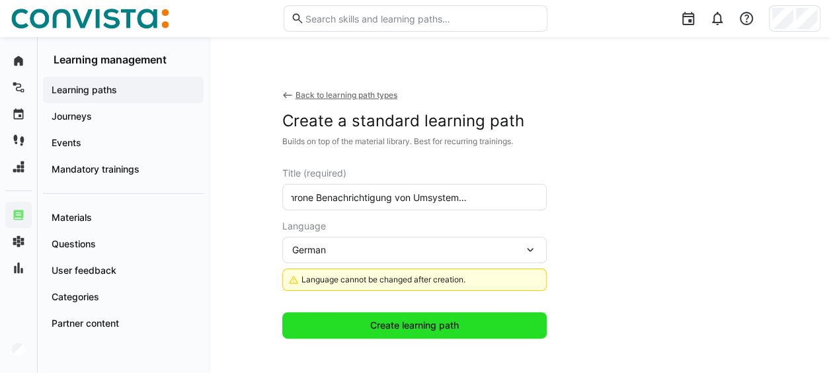
click at [335, 325] on span "Create learning path" at bounding box center [414, 325] width 265 height 26
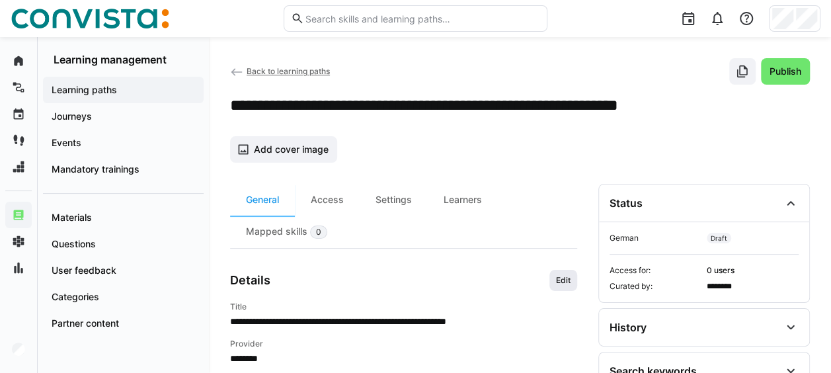
click at [566, 276] on span "Edit" at bounding box center [563, 280] width 17 height 11
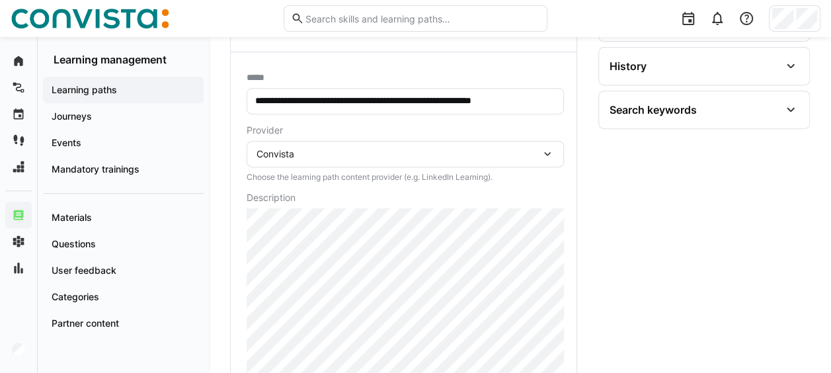
scroll to position [196, 0]
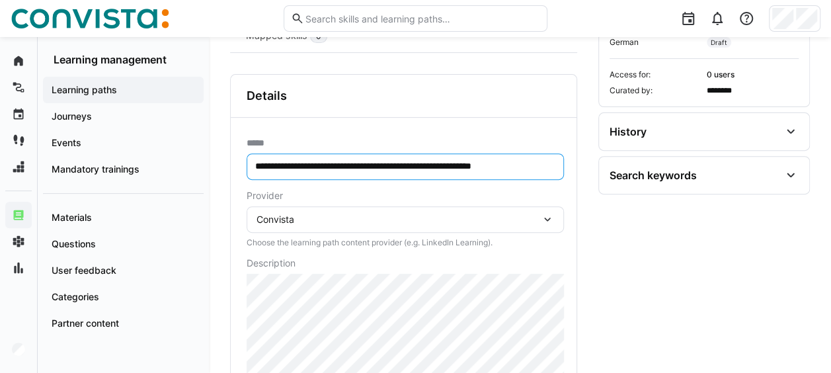
drag, startPoint x: 294, startPoint y: 165, endPoint x: 255, endPoint y: 163, distance: 38.5
click at [255, 163] on input "**********" at bounding box center [405, 167] width 303 height 12
click at [512, 164] on input "**********" at bounding box center [405, 167] width 303 height 12
paste input "********"
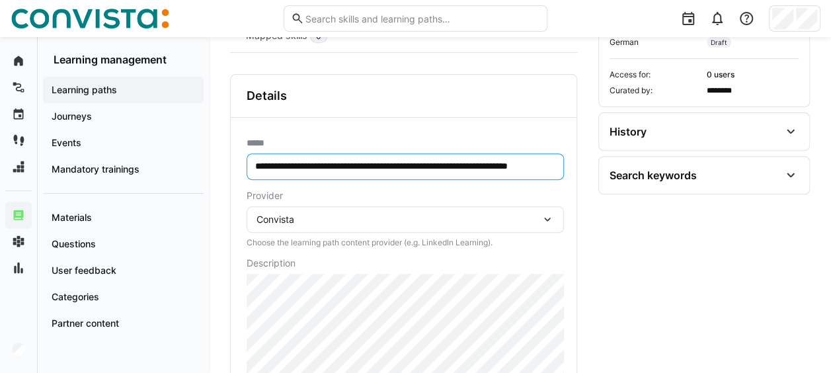
scroll to position [0, 66]
click at [517, 163] on input "**********" at bounding box center [406, 167] width 304 height 13
type input "**********"
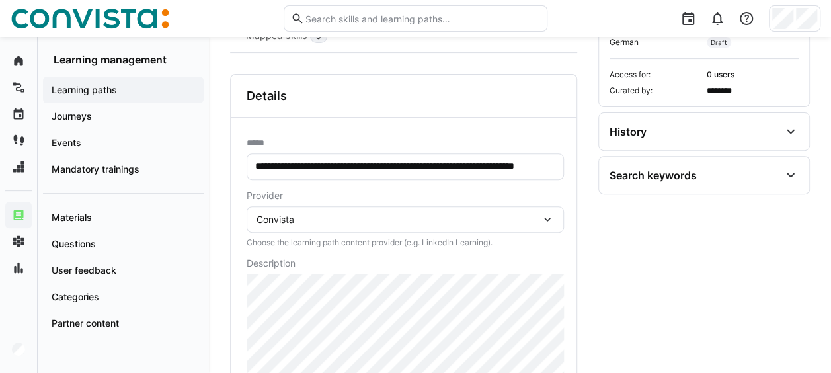
click at [304, 223] on div "Convista" at bounding box center [399, 220] width 284 height 12
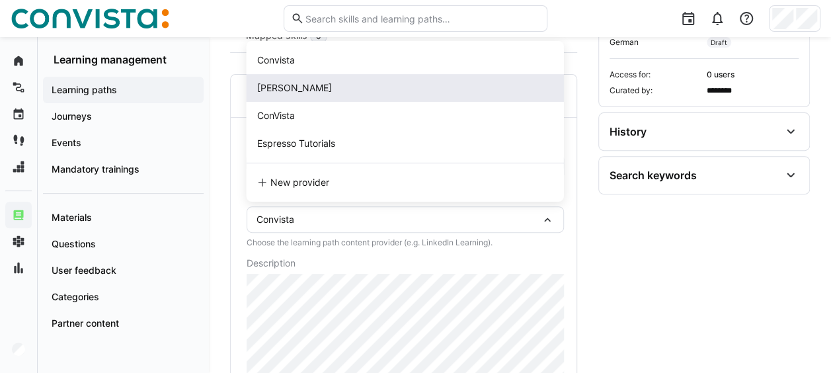
click at [315, 92] on div "[PERSON_NAME]" at bounding box center [405, 87] width 296 height 13
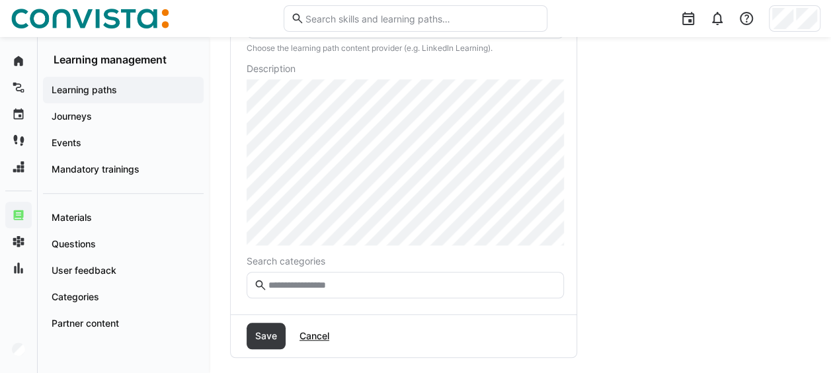
scroll to position [394, 0]
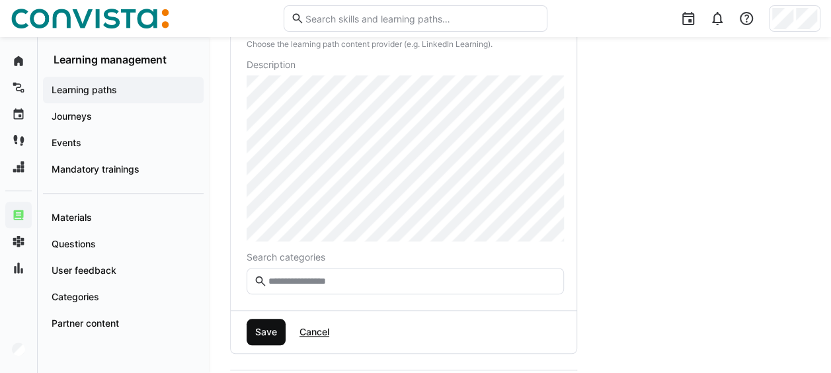
click at [261, 333] on span "Save" at bounding box center [266, 331] width 26 height 13
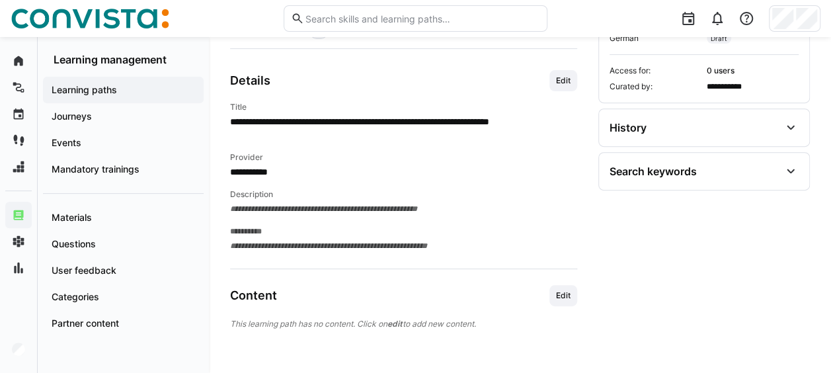
scroll to position [217, 0]
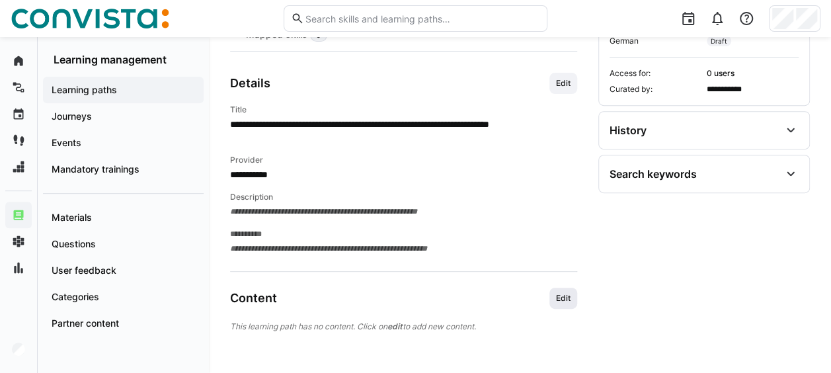
click at [560, 294] on span "Edit" at bounding box center [563, 298] width 17 height 11
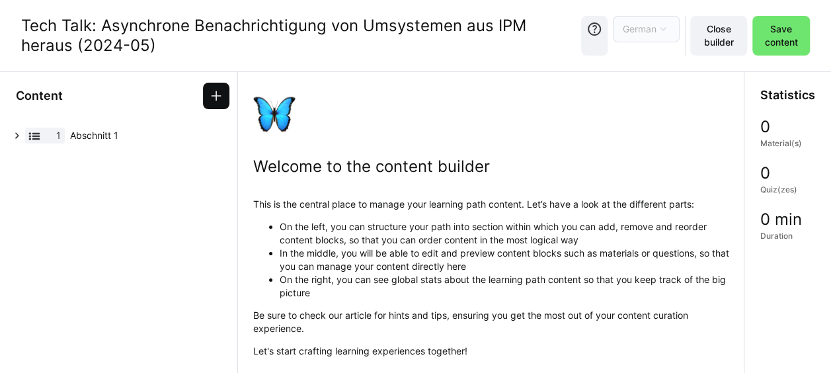
click at [226, 96] on span at bounding box center [216, 96] width 26 height 26
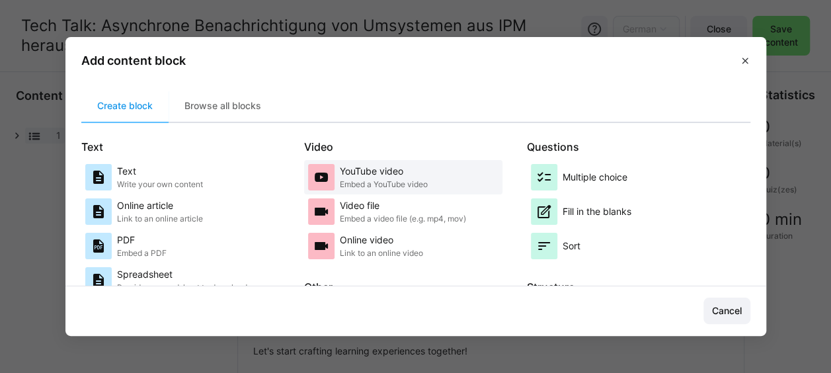
click at [407, 176] on p "YouTube video" at bounding box center [384, 171] width 88 height 13
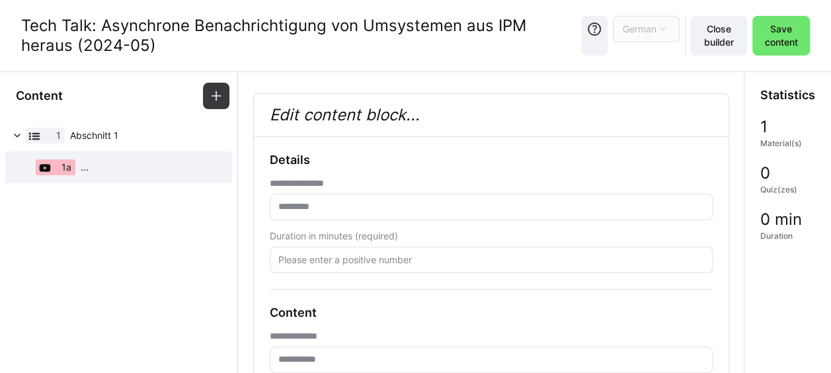
click at [308, 357] on input "text" at bounding box center [491, 360] width 429 height 12
paste input "**********"
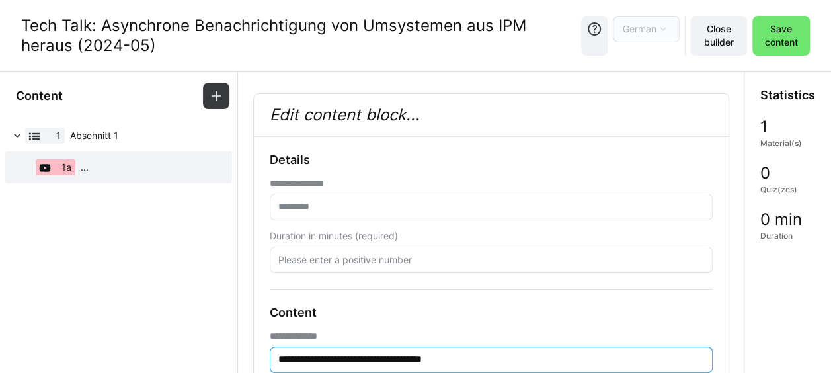
type input "**********"
click at [353, 204] on input "text" at bounding box center [491, 207] width 429 height 12
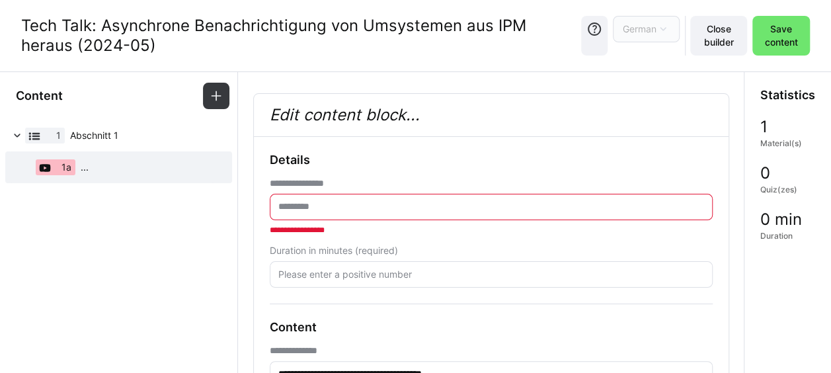
drag, startPoint x: 22, startPoint y: 22, endPoint x: 151, endPoint y: 54, distance: 132.0
click at [151, 54] on div "Tech Talk: Asynchrone Benachrichtigung von Umsystemen aus IPM heraus (2024-05)" at bounding box center [301, 36] width 560 height 40
copy div "Tech Talk: Asynchrone Benachrichtigung von Umsystemen aus IPM heraus (2024-05)"
click at [313, 205] on input "text" at bounding box center [491, 207] width 429 height 12
paste input "**********"
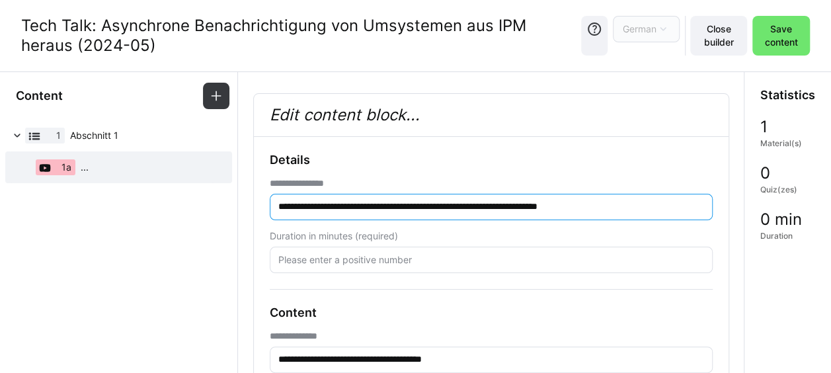
type input "**********"
click at [340, 265] on input "number" at bounding box center [491, 260] width 429 height 12
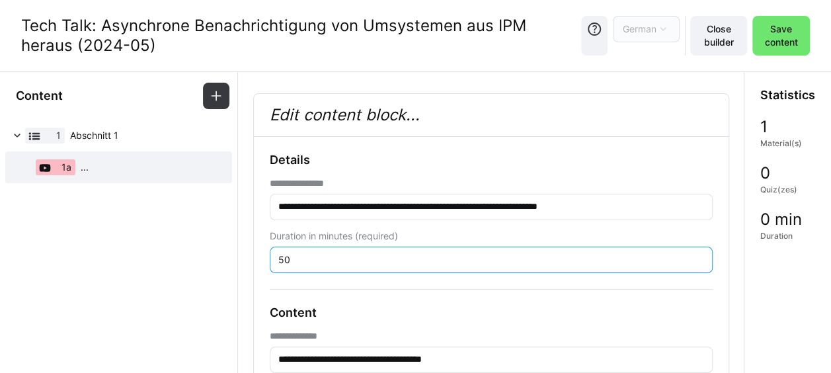
type input "50"
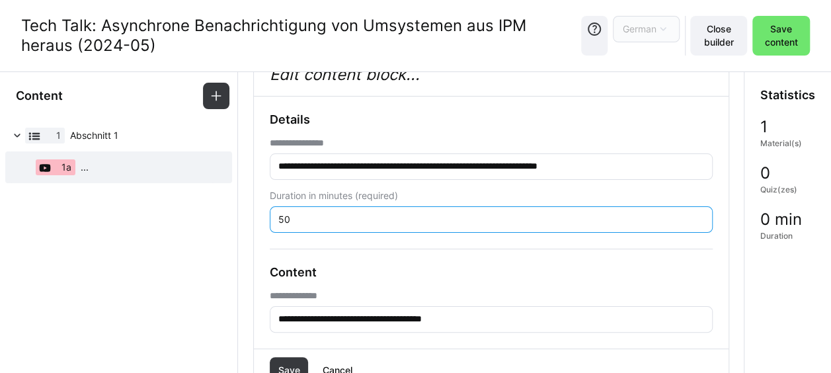
scroll to position [151, 0]
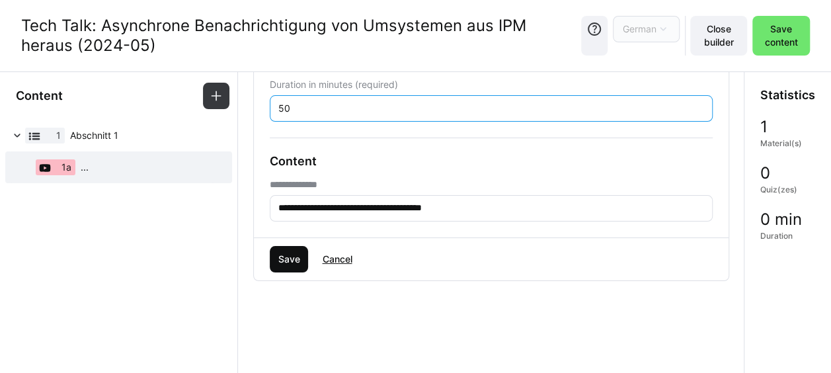
click at [282, 261] on span "Save" at bounding box center [289, 259] width 26 height 13
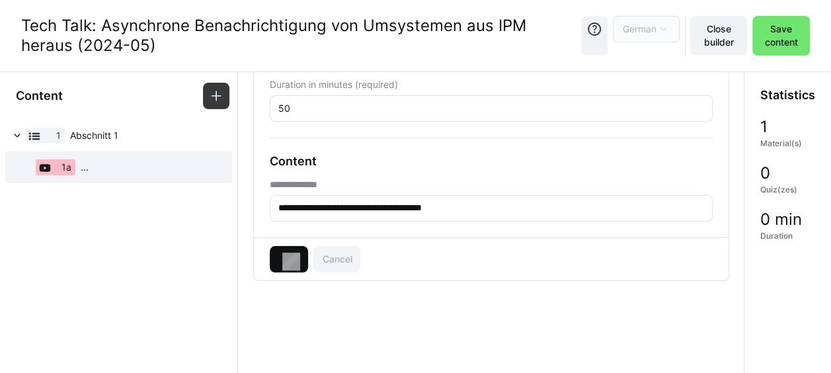
scroll to position [82, 0]
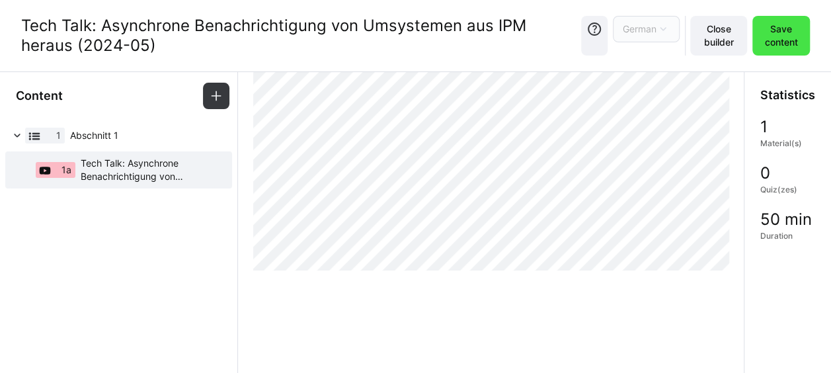
click at [795, 31] on span "Save content" at bounding box center [781, 35] width 44 height 26
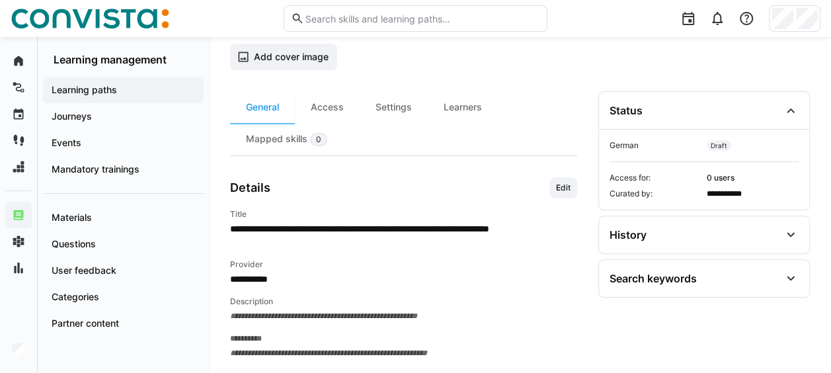
scroll to position [46, 0]
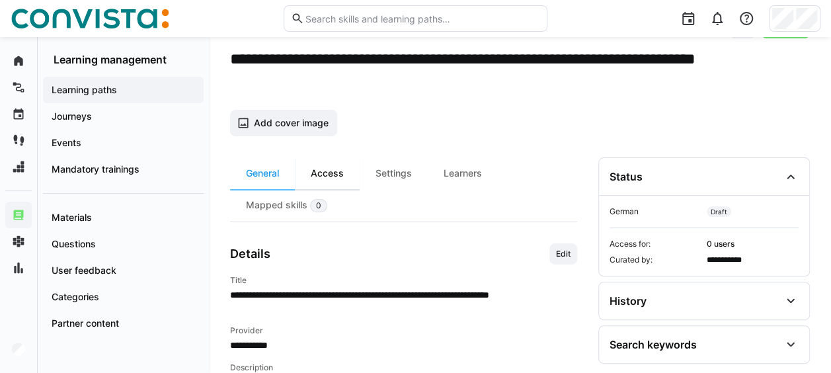
click at [331, 166] on div "Access" at bounding box center [327, 173] width 65 height 32
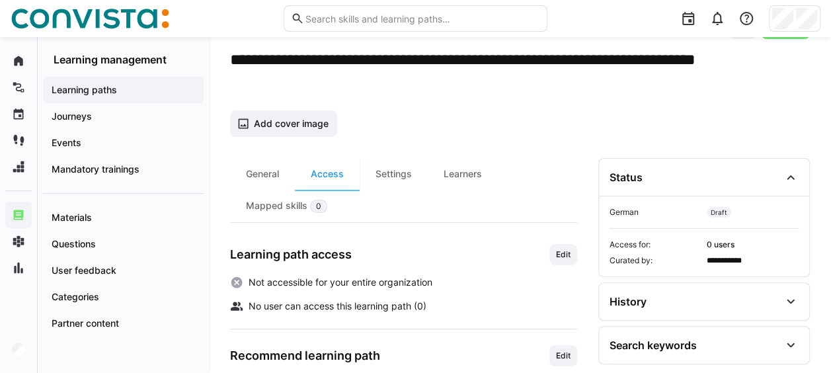
scroll to position [66, 0]
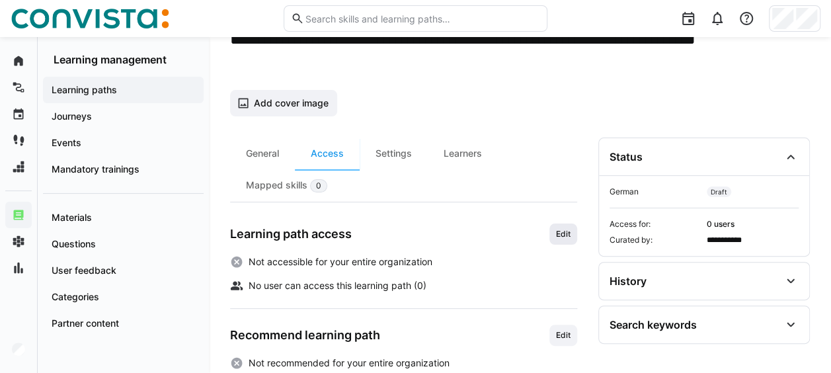
click at [566, 231] on span "Edit" at bounding box center [563, 234] width 17 height 11
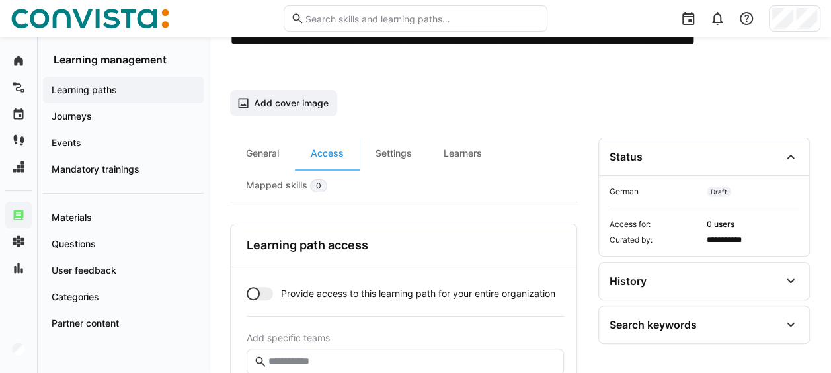
click at [257, 291] on div at bounding box center [253, 293] width 13 height 13
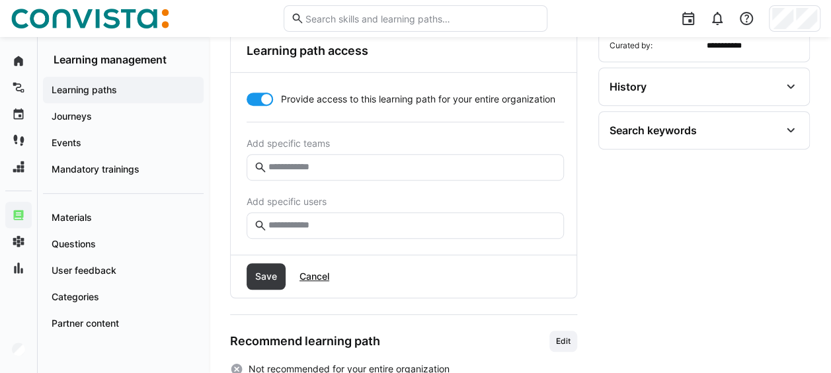
scroll to position [265, 0]
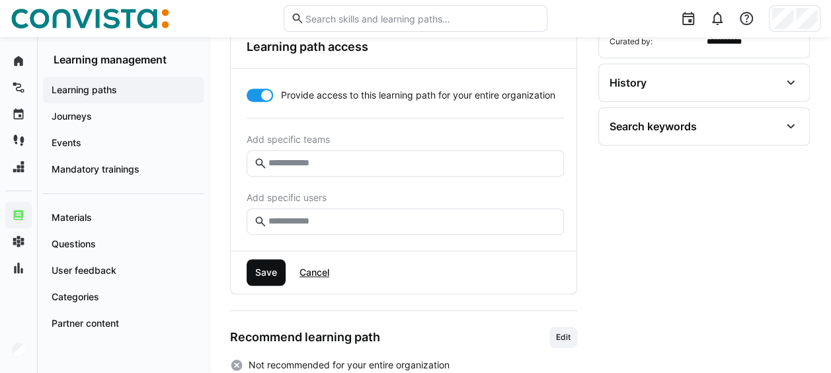
click at [271, 277] on span "Save" at bounding box center [266, 272] width 39 height 26
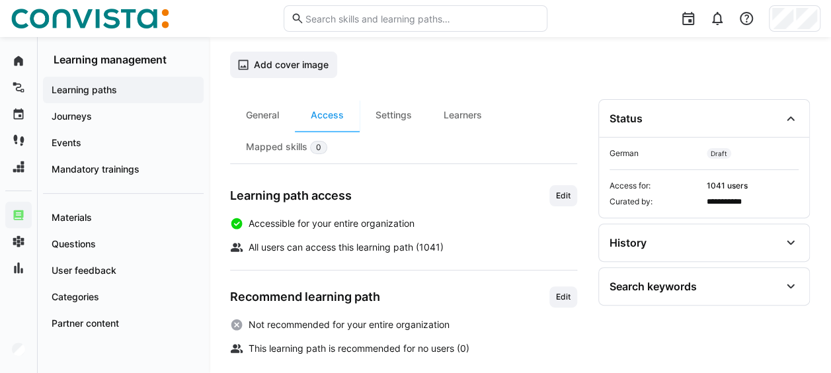
scroll to position [57, 0]
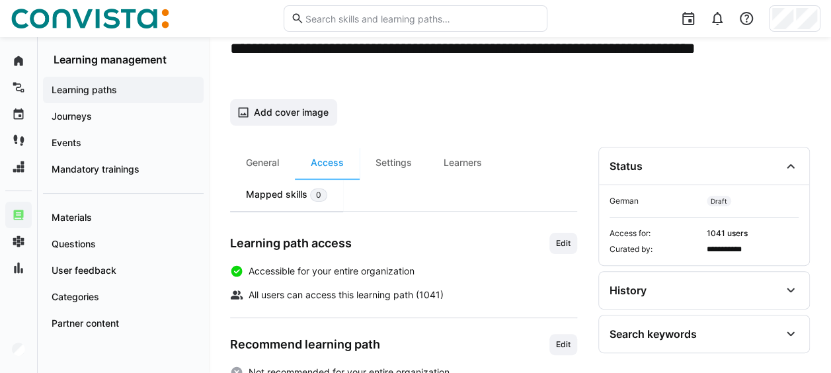
click at [317, 196] on span "0" at bounding box center [318, 195] width 5 height 11
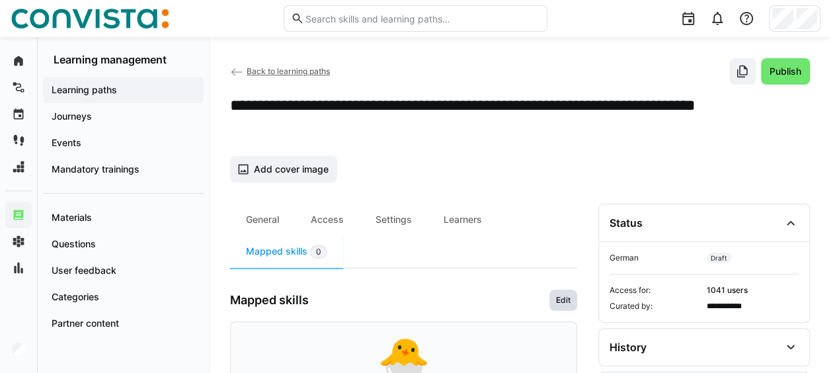
click at [570, 301] on span "Edit" at bounding box center [563, 300] width 17 height 11
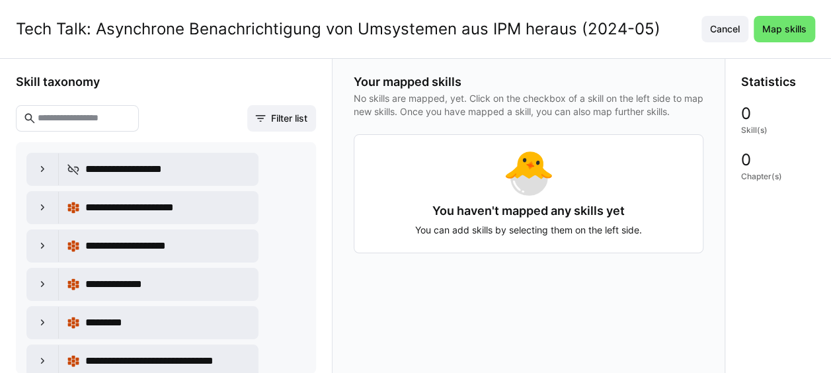
click at [139, 110] on eds-input at bounding box center [77, 118] width 123 height 26
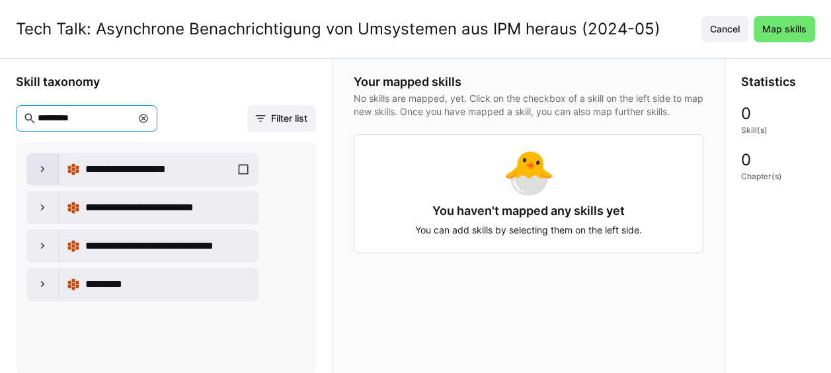
type input "*********"
click at [42, 169] on eds-icon at bounding box center [42, 169] width 13 height 13
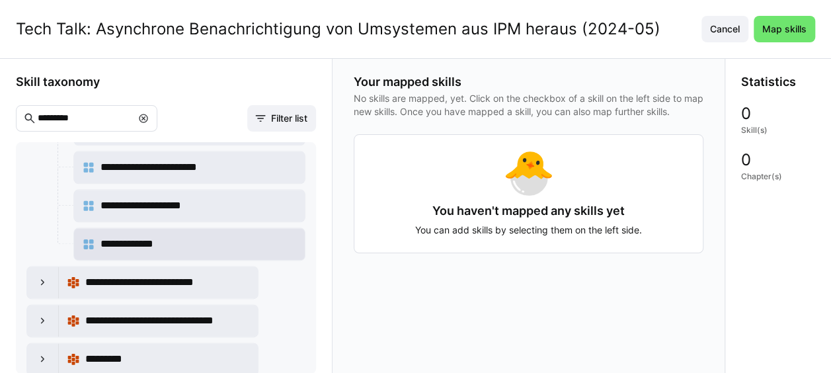
scroll to position [66, 0]
click at [40, 276] on eds-icon at bounding box center [42, 282] width 13 height 13
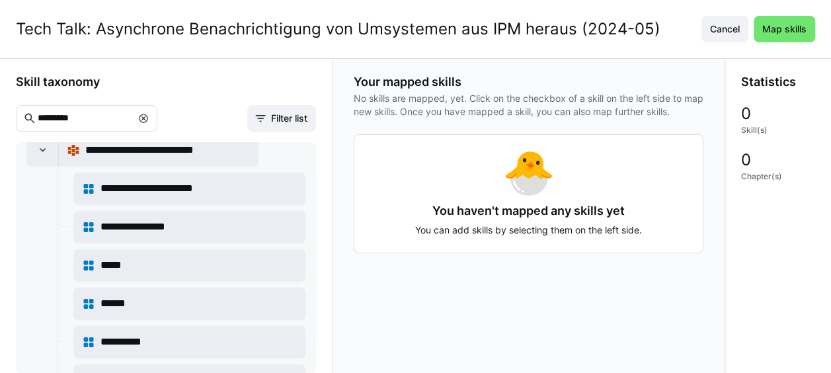
scroll to position [1073, 0]
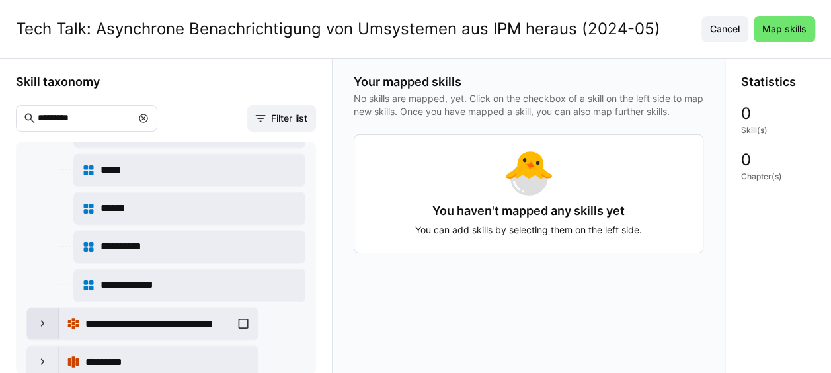
click at [50, 309] on div at bounding box center [43, 324] width 32 height 32
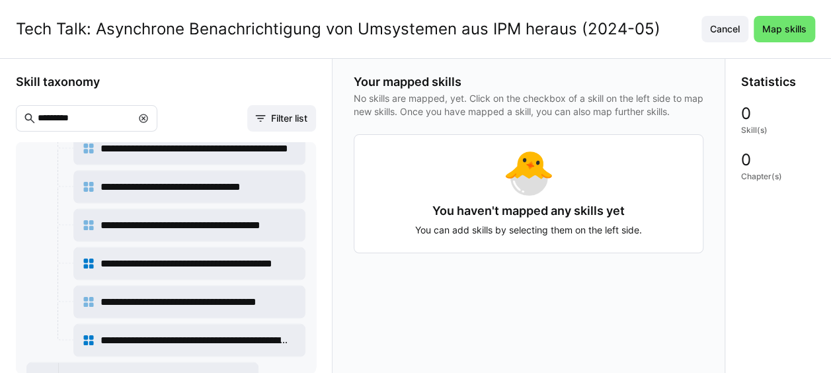
scroll to position [1301, 0]
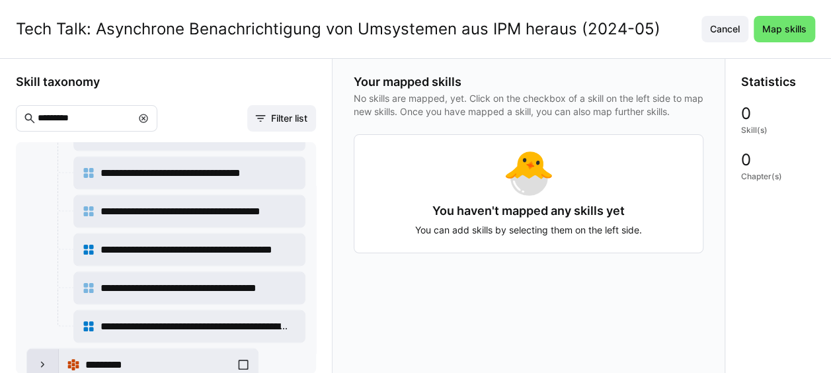
click at [48, 358] on eds-icon at bounding box center [42, 364] width 13 height 13
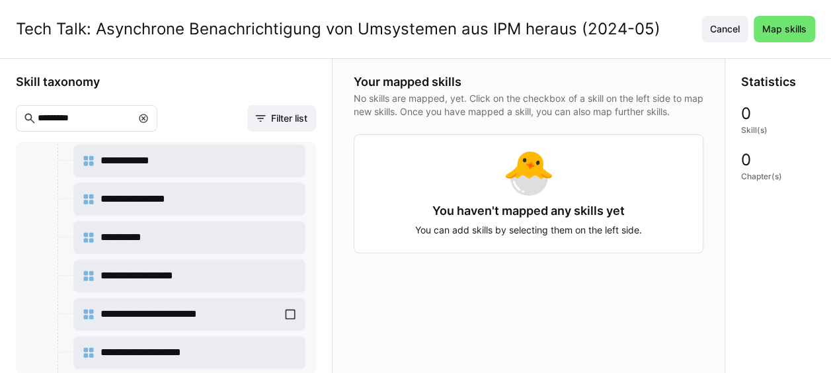
scroll to position [507, 0]
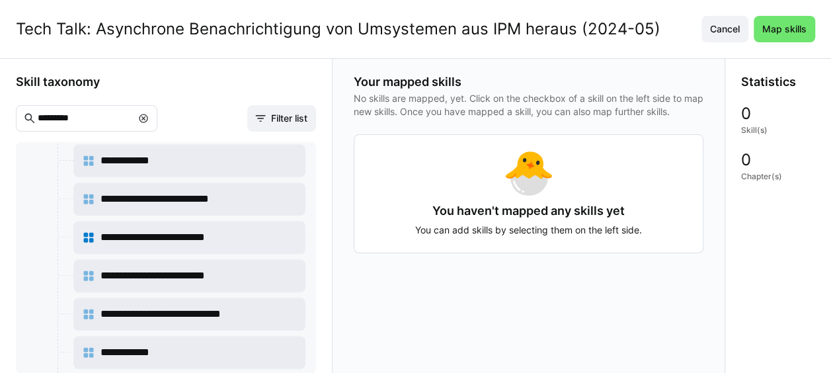
click at [149, 115] on eds-icon at bounding box center [143, 118] width 11 height 11
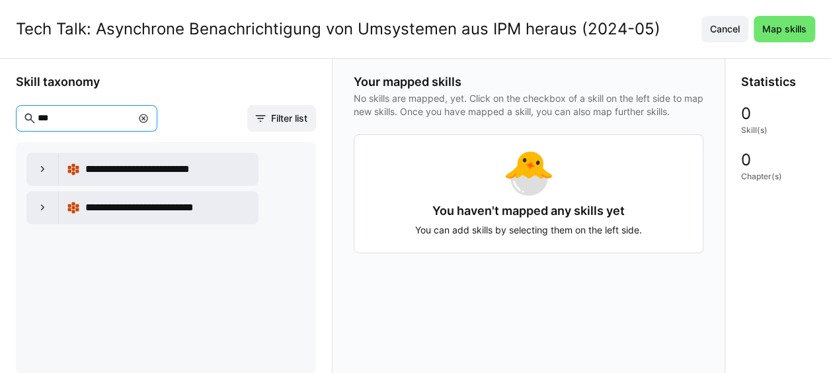
scroll to position [0, 0]
type input "***"
click at [48, 167] on eds-icon at bounding box center [42, 169] width 13 height 13
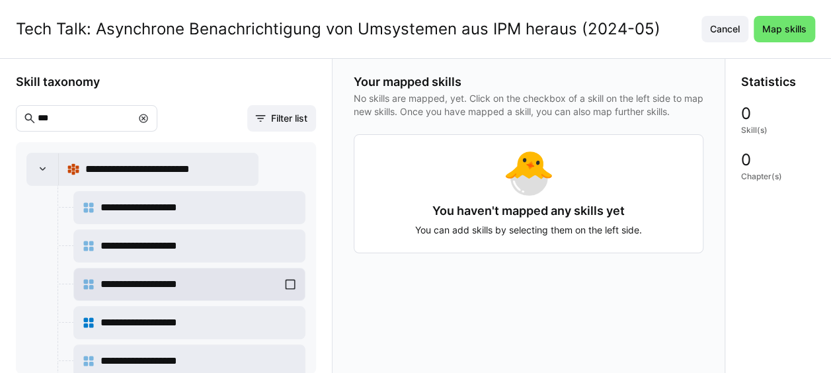
scroll to position [66, 0]
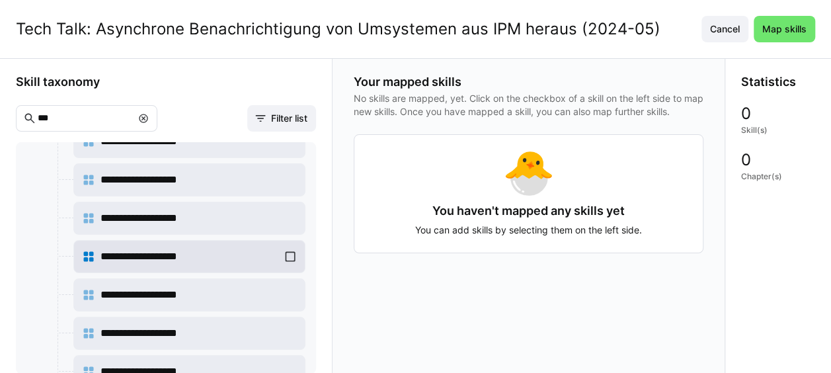
click at [289, 251] on div "**********" at bounding box center [189, 256] width 215 height 26
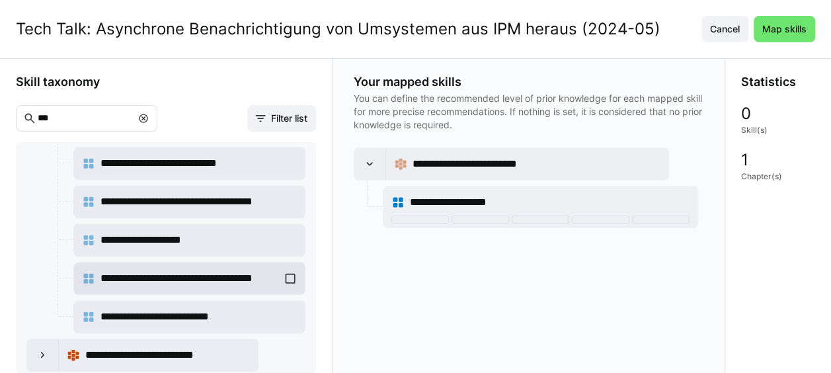
scroll to position [86, 0]
click at [46, 349] on eds-icon at bounding box center [42, 355] width 13 height 13
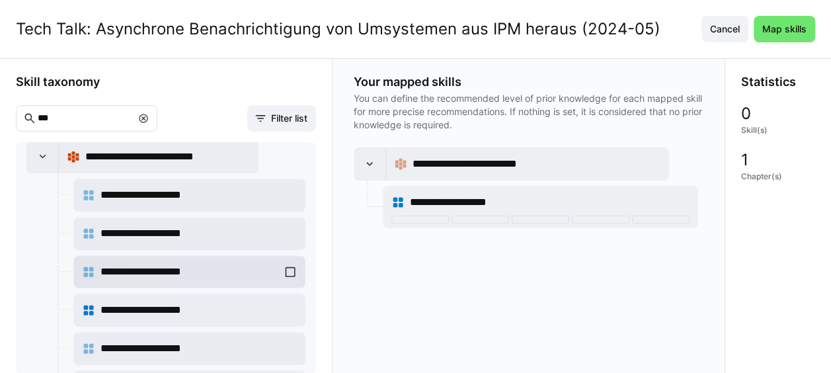
scroll to position [769, 0]
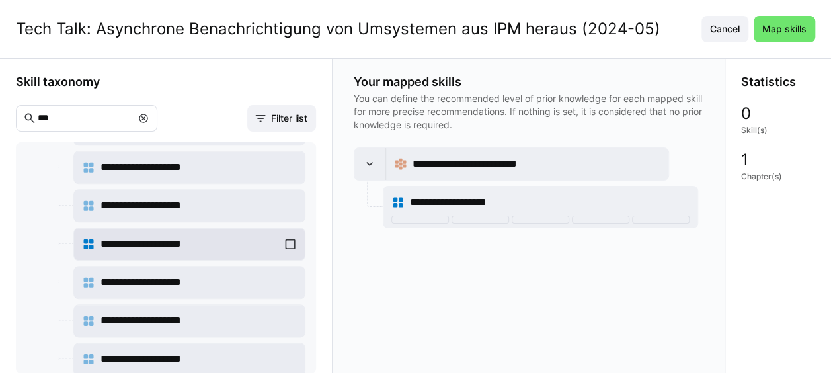
click at [289, 231] on div "**********" at bounding box center [189, 244] width 215 height 26
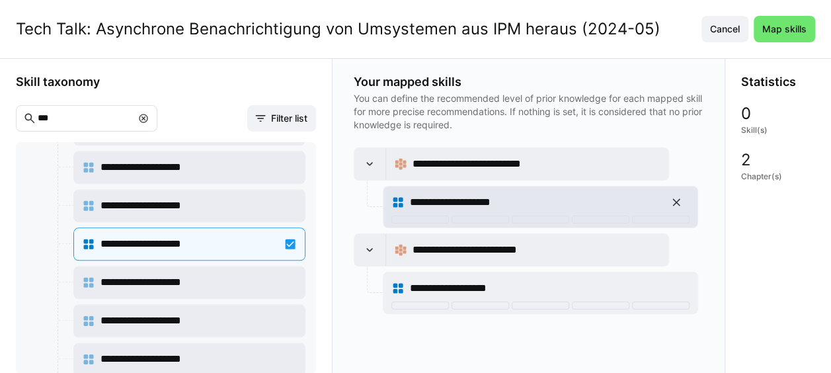
click at [444, 213] on div "**********" at bounding box center [541, 202] width 298 height 26
click at [426, 216] on div at bounding box center [421, 220] width 58 height 8
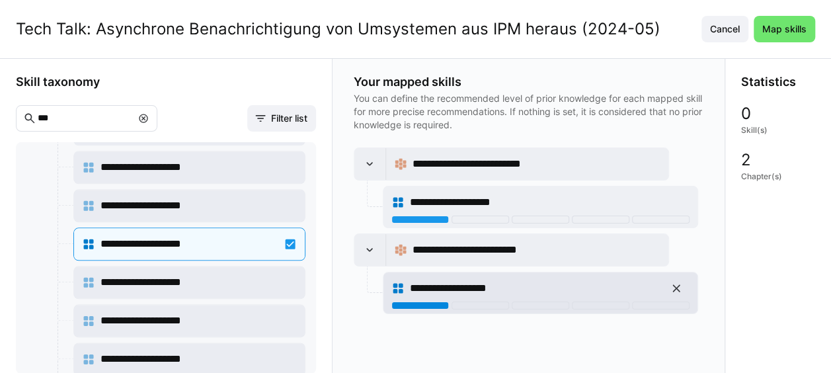
click at [433, 302] on div at bounding box center [421, 306] width 58 height 8
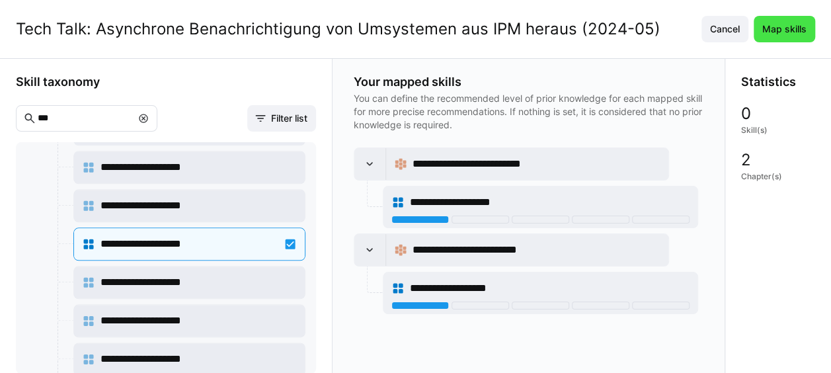
click at [800, 32] on span "Map skills" at bounding box center [785, 28] width 48 height 13
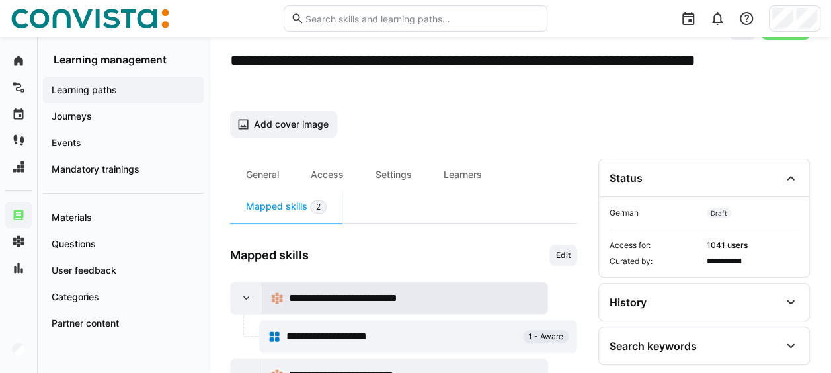
scroll to position [66, 0]
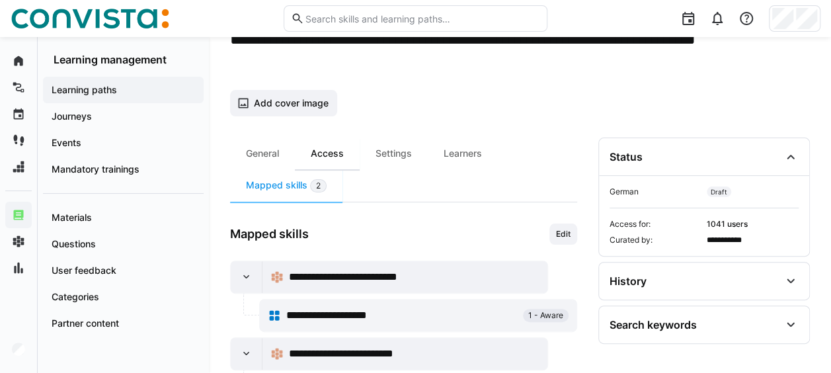
click at [328, 149] on div "Access" at bounding box center [327, 154] width 65 height 32
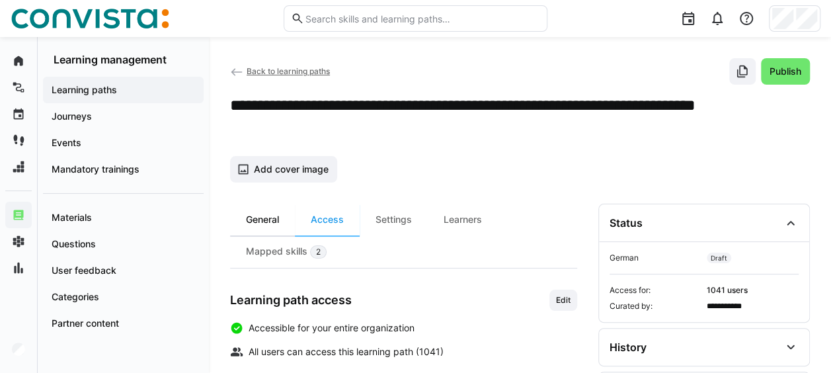
click at [283, 225] on div "General" at bounding box center [262, 220] width 65 height 32
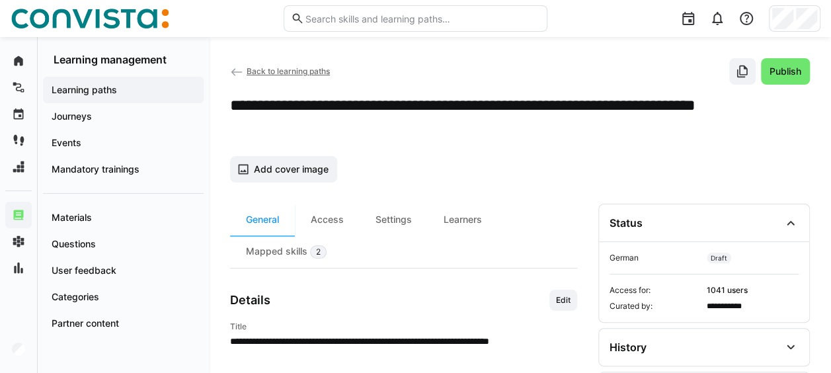
click at [276, 71] on span "Back to learning paths" at bounding box center [288, 71] width 83 height 10
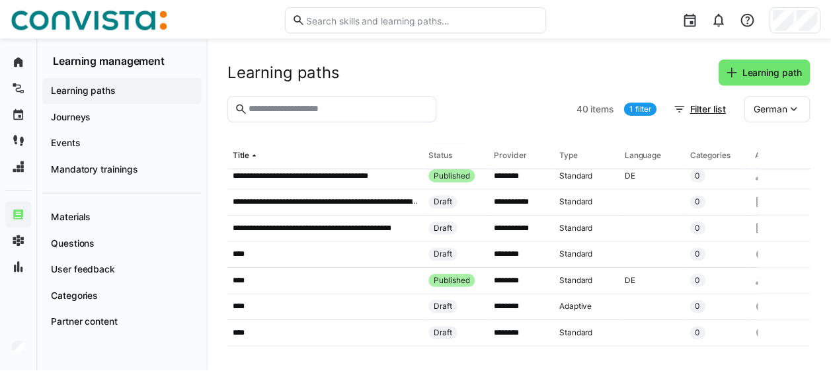
scroll to position [529, 0]
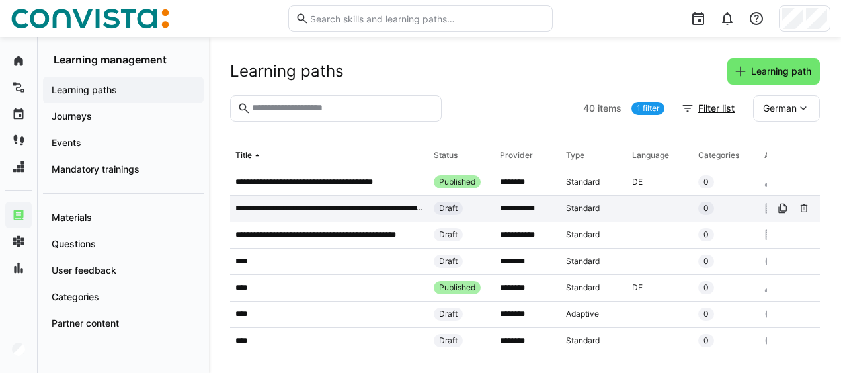
click at [358, 206] on p "**********" at bounding box center [329, 208] width 188 height 11
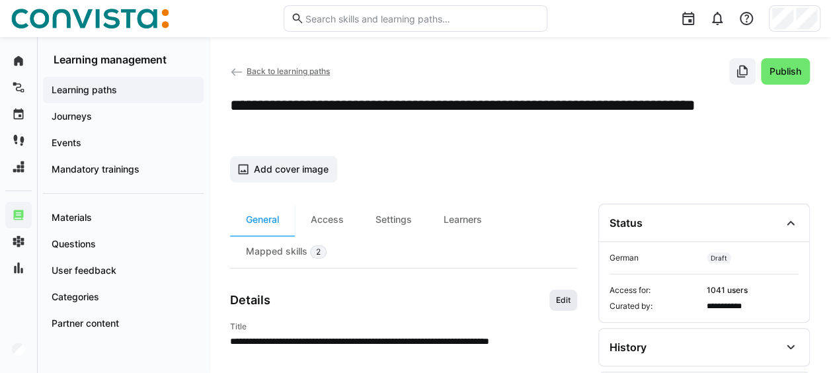
click at [573, 296] on span "Edit" at bounding box center [564, 300] width 28 height 21
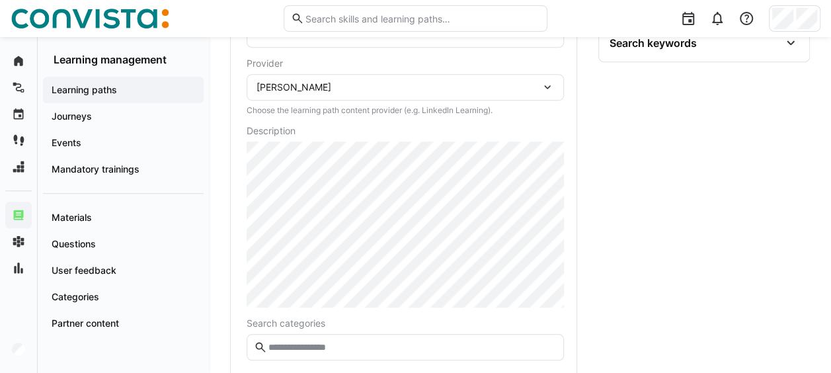
scroll to position [216, 0]
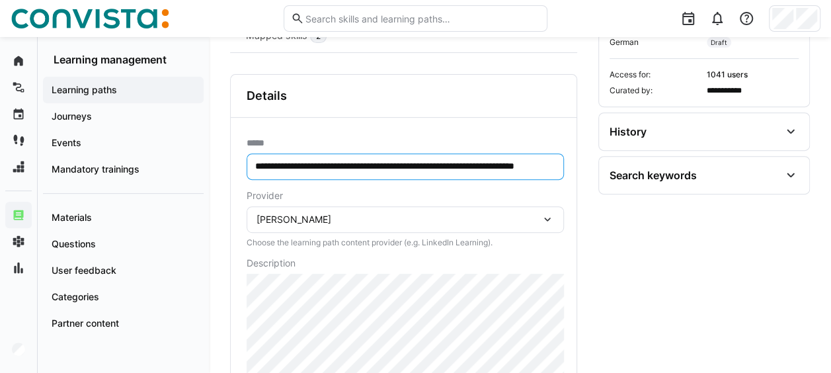
click at [300, 163] on input "**********" at bounding box center [405, 167] width 303 height 12
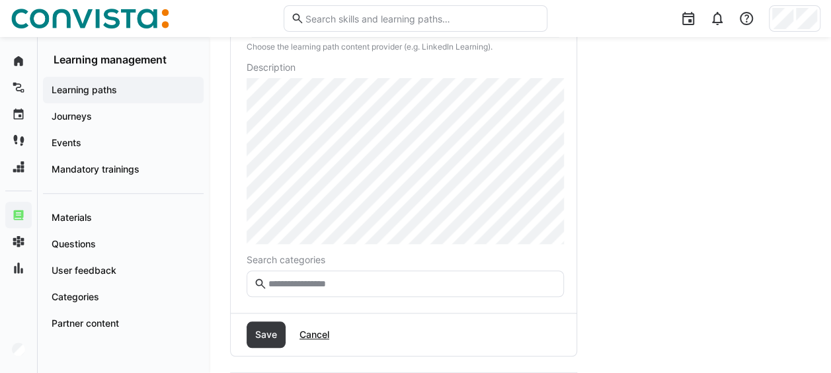
scroll to position [546, 0]
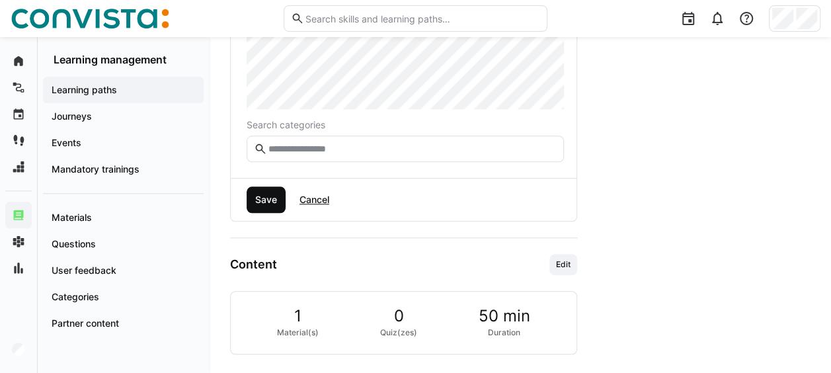
type input "**********"
click at [265, 197] on span "Save" at bounding box center [266, 199] width 26 height 13
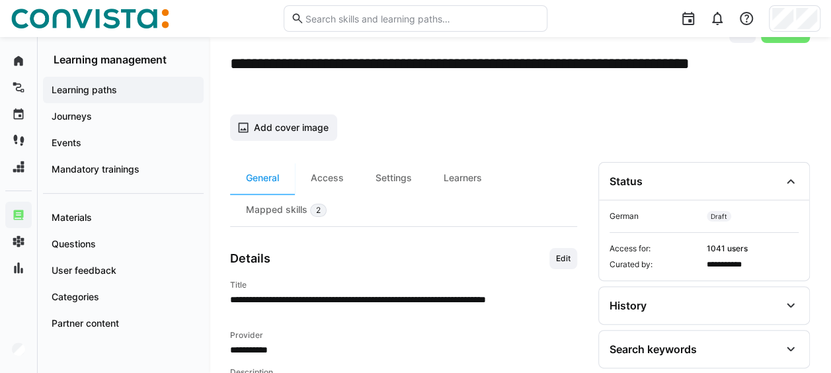
scroll to position [0, 0]
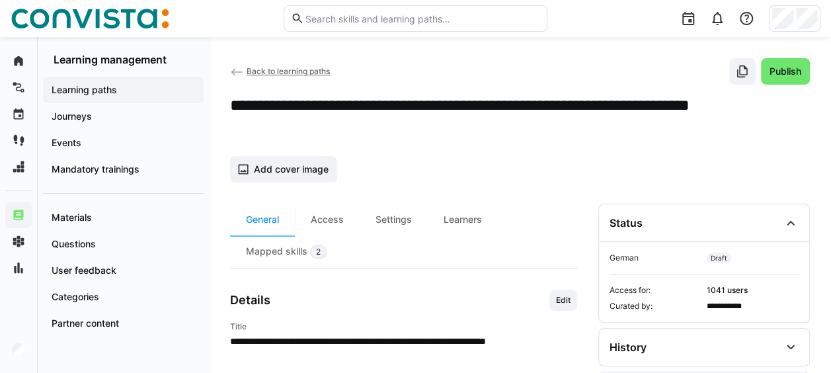
click at [292, 67] on span "Back to learning paths" at bounding box center [288, 71] width 83 height 10
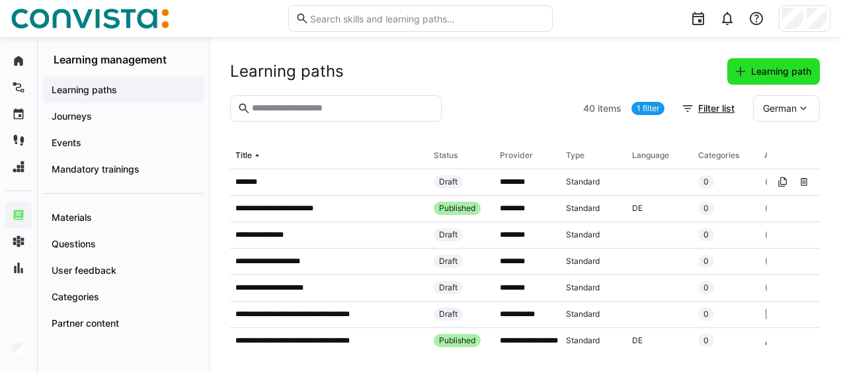
click at [735, 63] on span "Learning path" at bounding box center [774, 71] width 93 height 26
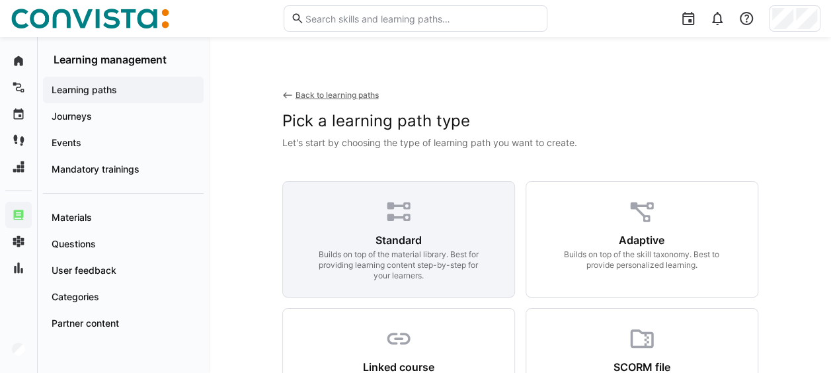
click at [385, 217] on eds-icon at bounding box center [399, 212] width 28 height 28
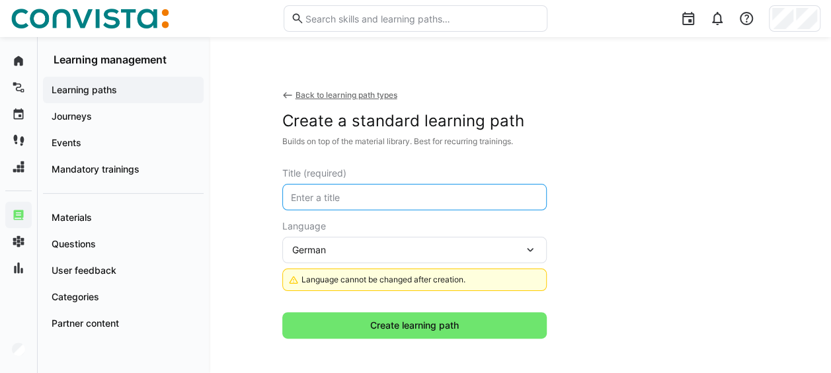
click at [369, 199] on input "text" at bounding box center [415, 197] width 250 height 12
paste input "2024-05 [GEOGRAPHIC_DATA] 2024"
click at [376, 197] on input "Tech Talk 2024-05 JavaLand 2024" at bounding box center [415, 197] width 250 height 12
click at [417, 197] on input "Tech Talk JavaLand 2024" at bounding box center [415, 197] width 250 height 12
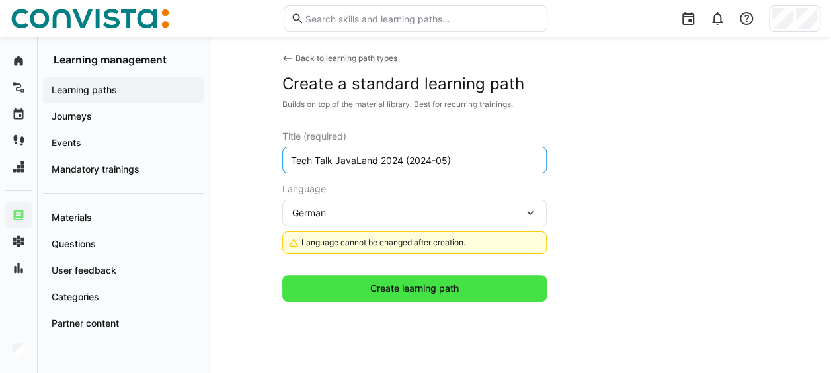
scroll to position [66, 0]
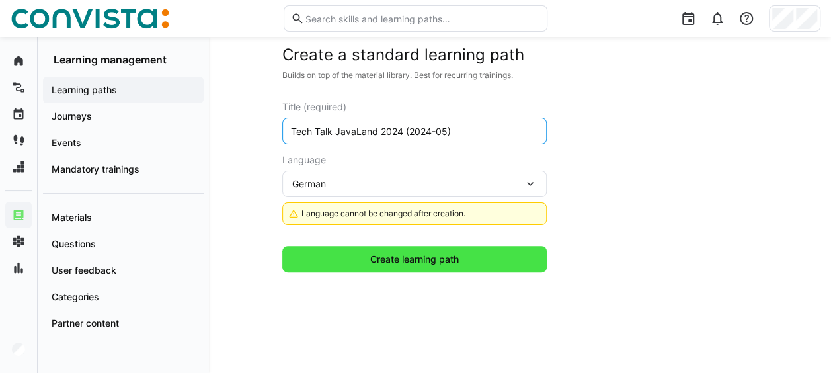
type input "Tech Talk JavaLand 2024 (2024-05)"
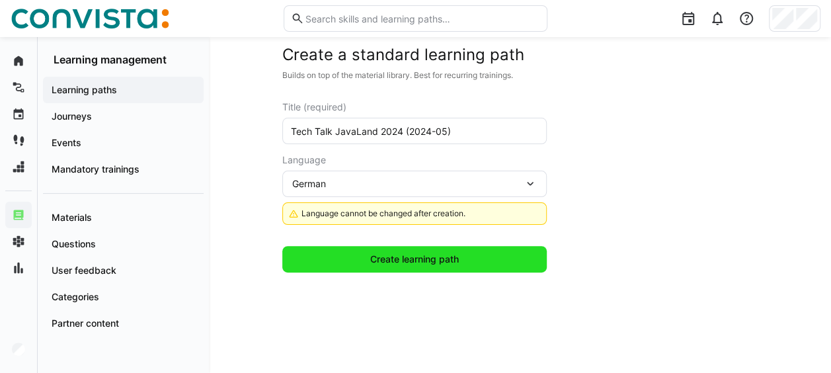
click at [390, 259] on span "Create learning path" at bounding box center [414, 259] width 93 height 13
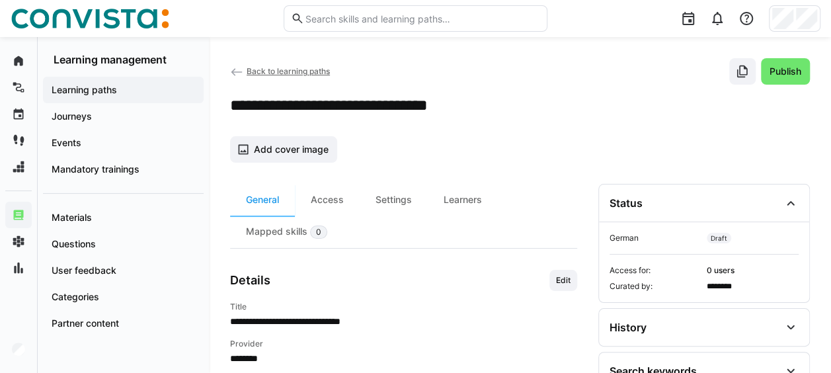
scroll to position [184, 0]
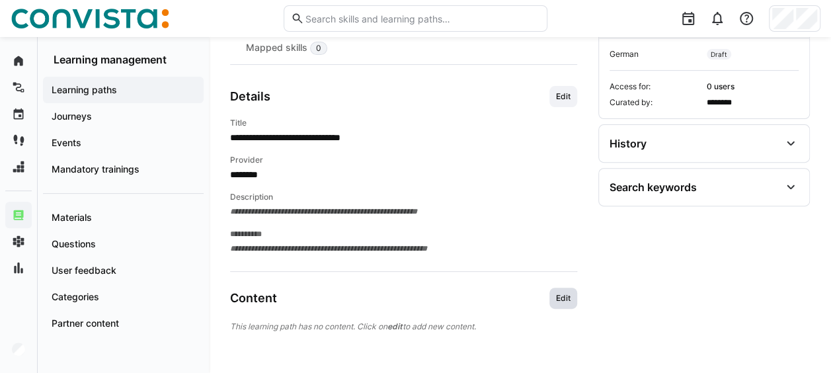
click at [565, 299] on span "Edit" at bounding box center [563, 298] width 17 height 11
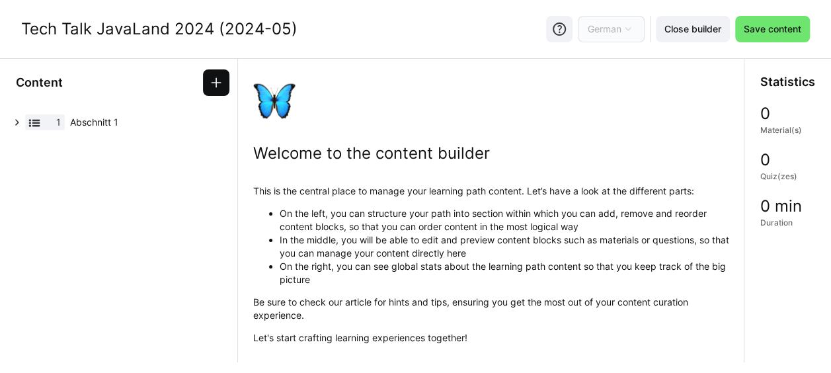
click at [212, 78] on eds-icon at bounding box center [216, 82] width 13 height 13
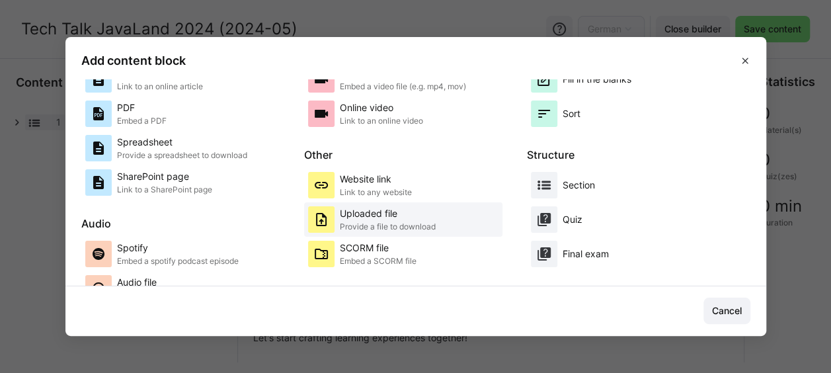
scroll to position [66, 0]
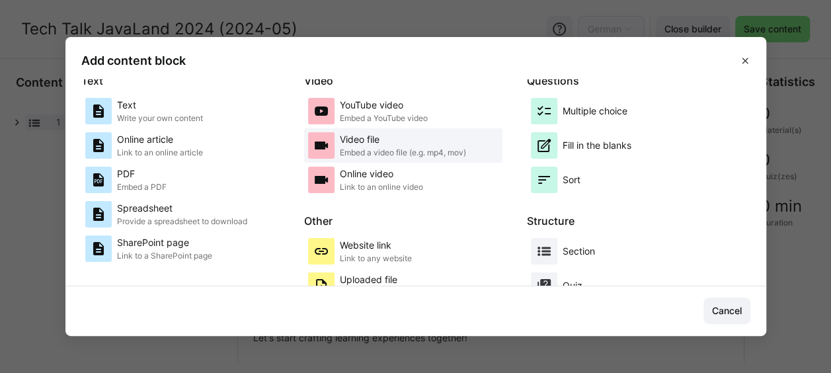
click at [387, 138] on p "Video file" at bounding box center [403, 139] width 126 height 13
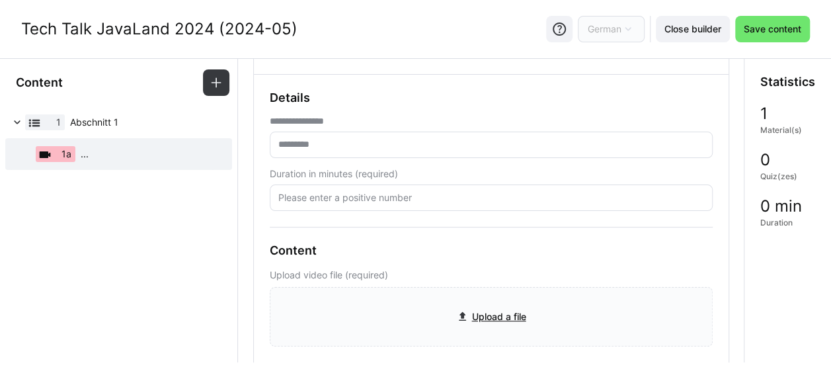
scroll to position [132, 0]
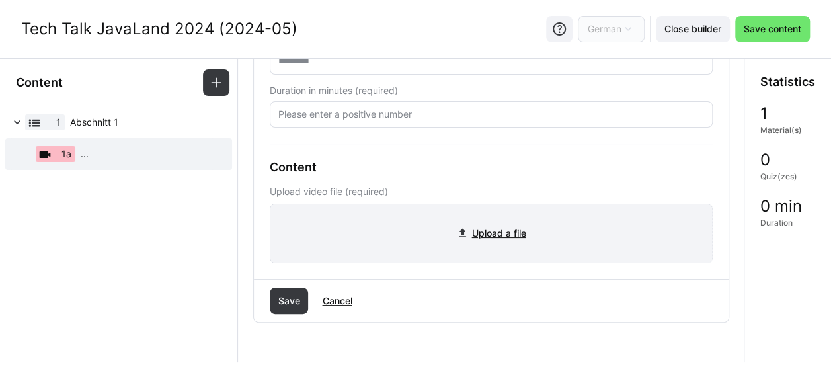
click at [487, 228] on input "file" at bounding box center [492, 233] width 442 height 58
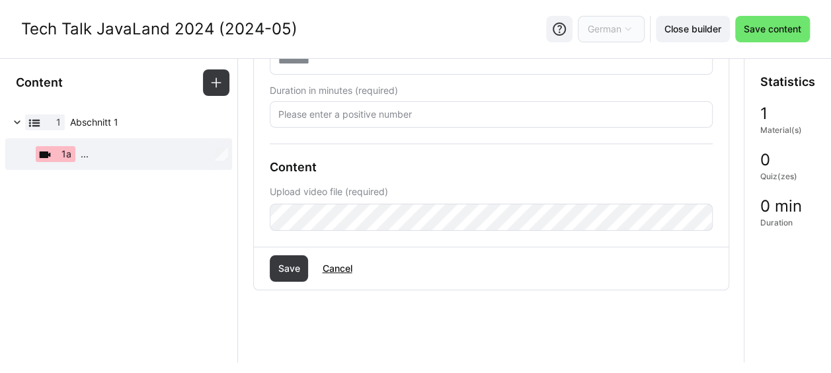
scroll to position [0, 0]
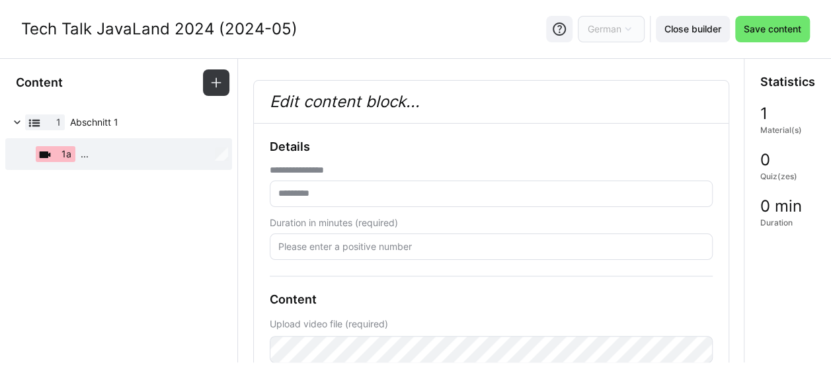
drag, startPoint x: 23, startPoint y: 25, endPoint x: 302, endPoint y: 30, distance: 278.5
click at [302, 30] on div "Tech Talk JavaLand 2024 (2024-05) German Close builder Save content" at bounding box center [415, 29] width 831 height 58
copy div "Tech Talk JavaLand 2024 (2024-05)"
click at [320, 196] on input "text" at bounding box center [491, 194] width 429 height 12
paste input "**********"
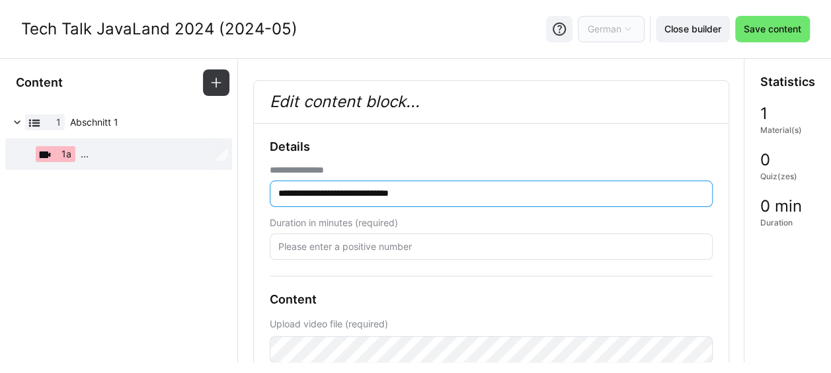
type input "**********"
click at [336, 247] on input "number" at bounding box center [491, 247] width 429 height 12
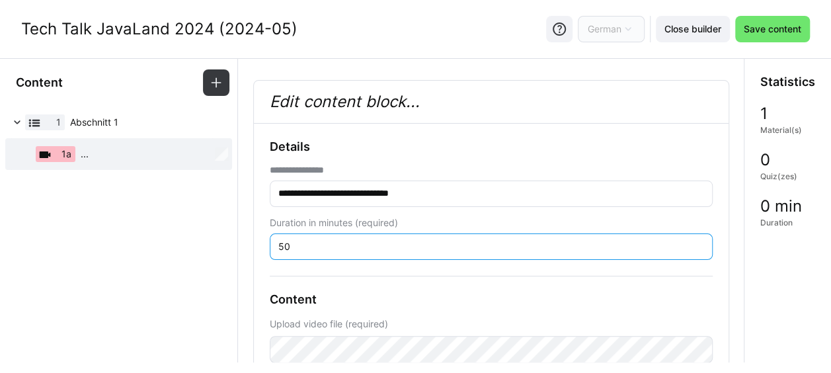
type input "50"
click at [328, 273] on div "**********" at bounding box center [491, 252] width 443 height 224
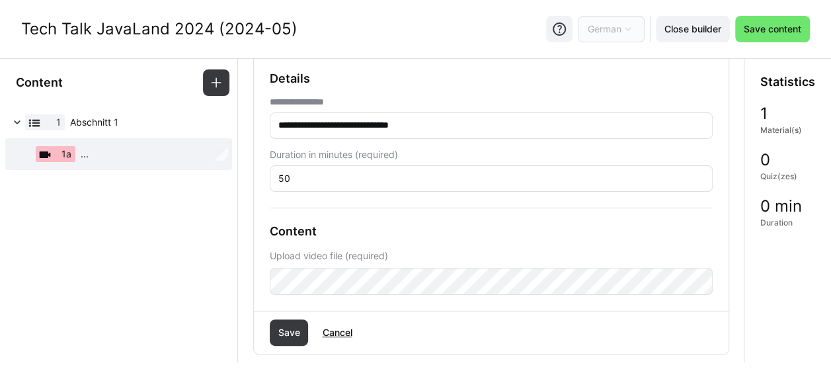
scroll to position [89, 0]
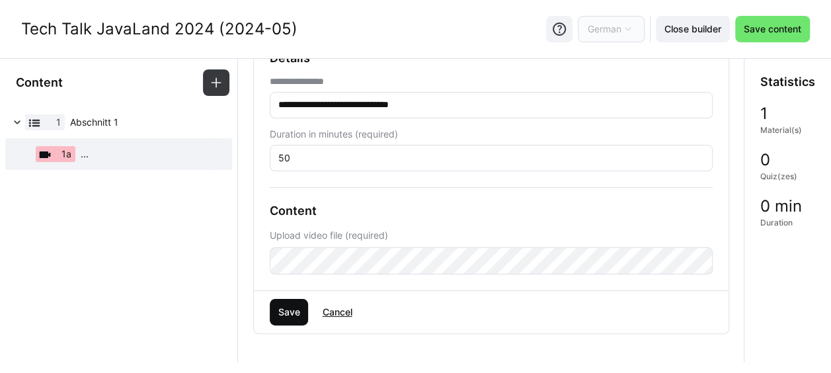
click at [288, 310] on span "Save" at bounding box center [289, 312] width 26 height 13
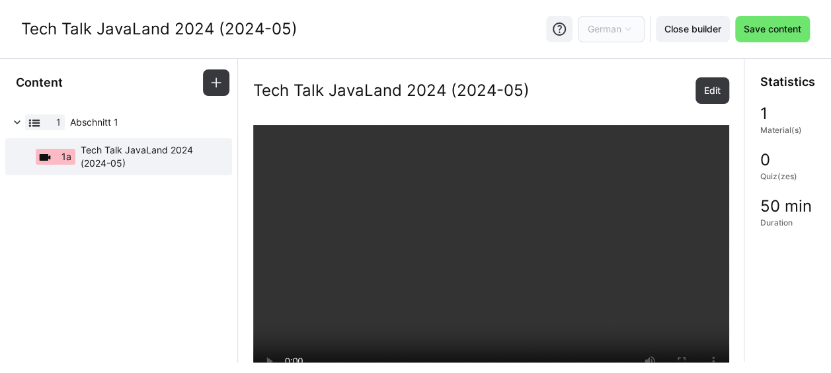
scroll to position [0, 0]
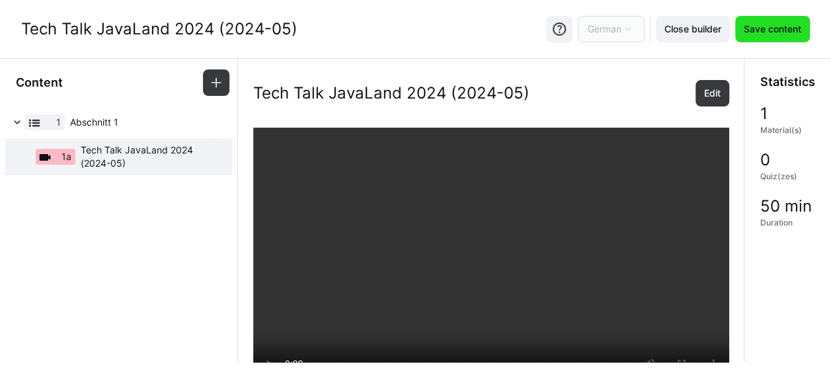
click at [763, 32] on span "Save content" at bounding box center [773, 28] width 62 height 13
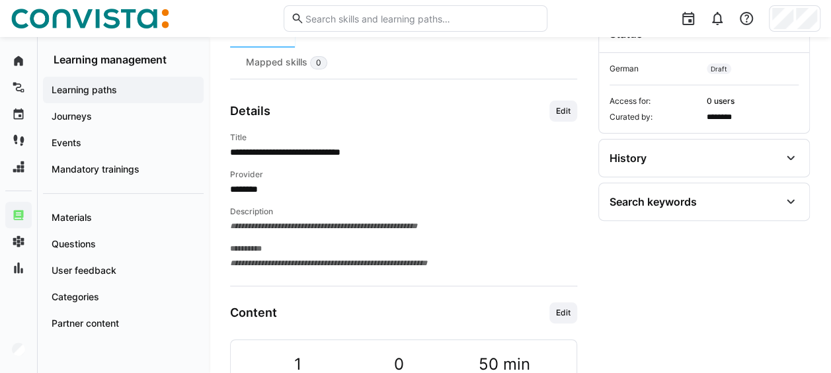
scroll to position [198, 0]
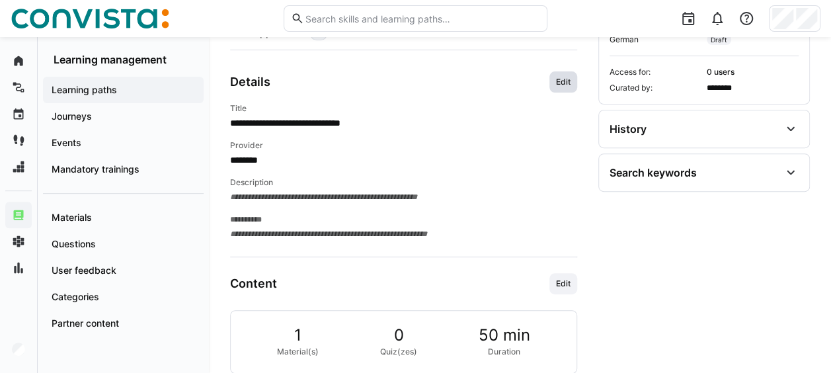
click at [559, 82] on span "Edit" at bounding box center [563, 82] width 17 height 11
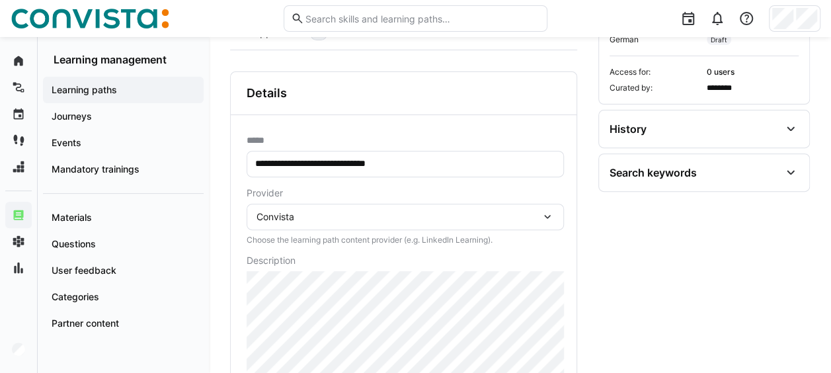
click at [481, 211] on div "Convista" at bounding box center [399, 217] width 284 height 12
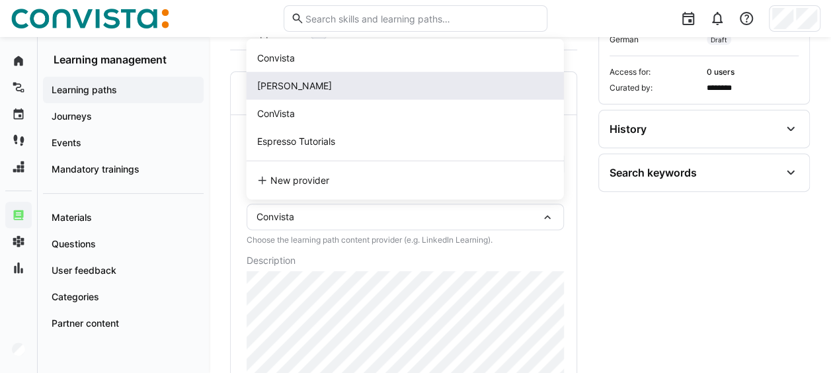
click at [326, 82] on div "[PERSON_NAME]" at bounding box center [405, 85] width 296 height 13
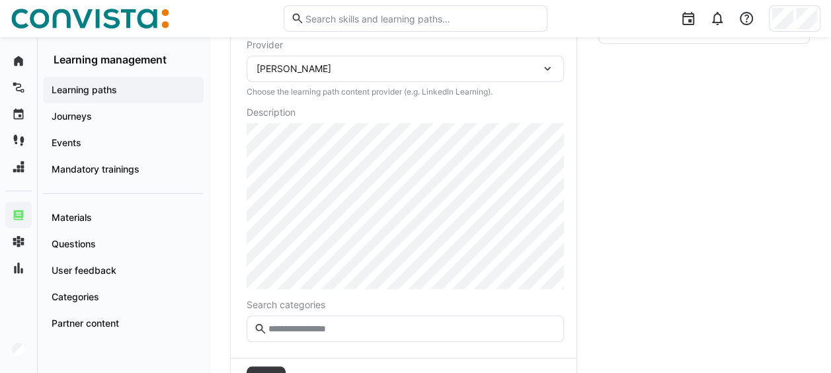
scroll to position [397, 0]
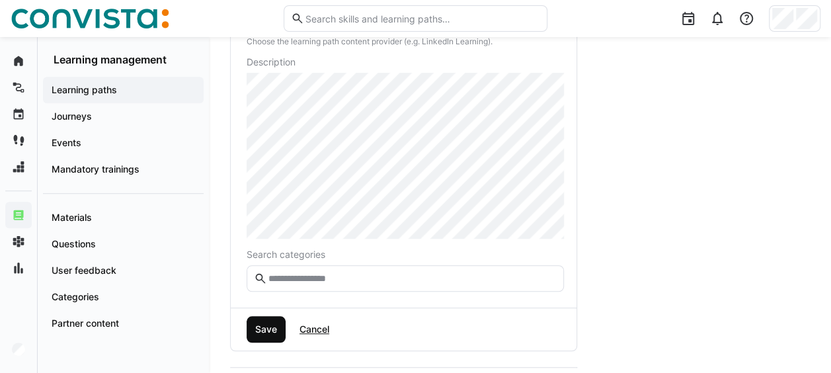
click at [276, 317] on span "Save" at bounding box center [266, 329] width 39 height 26
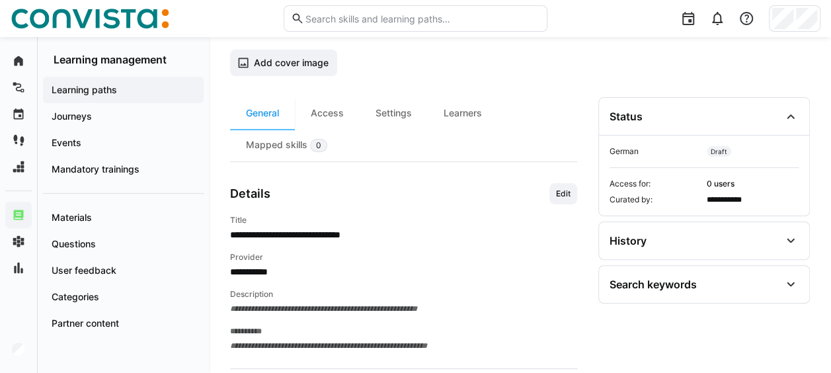
scroll to position [69, 0]
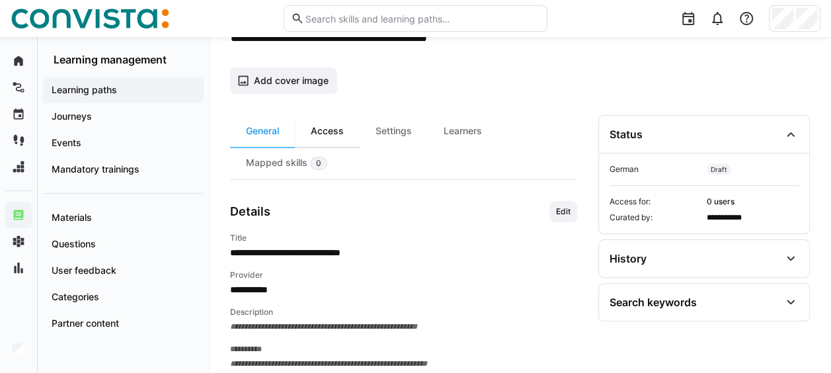
click at [345, 128] on div "Access" at bounding box center [327, 131] width 65 height 32
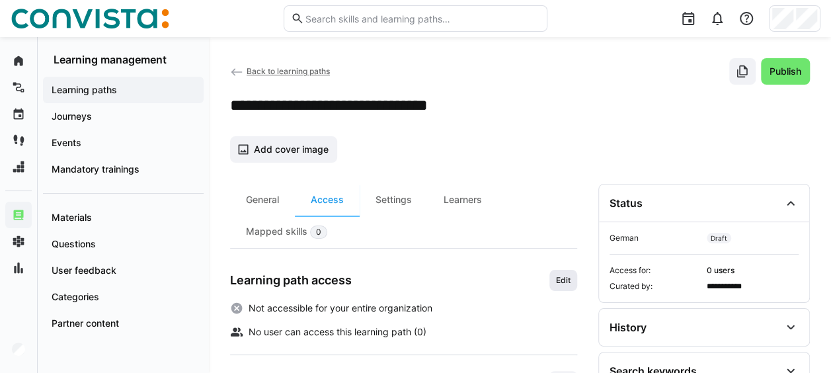
click at [559, 278] on span "Edit" at bounding box center [563, 280] width 17 height 11
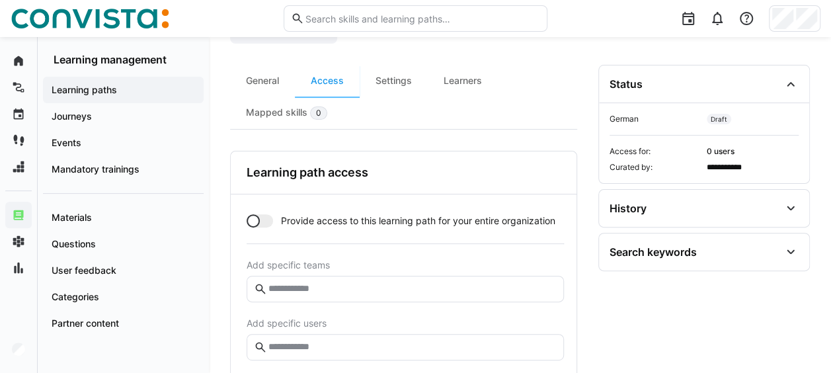
scroll to position [132, 0]
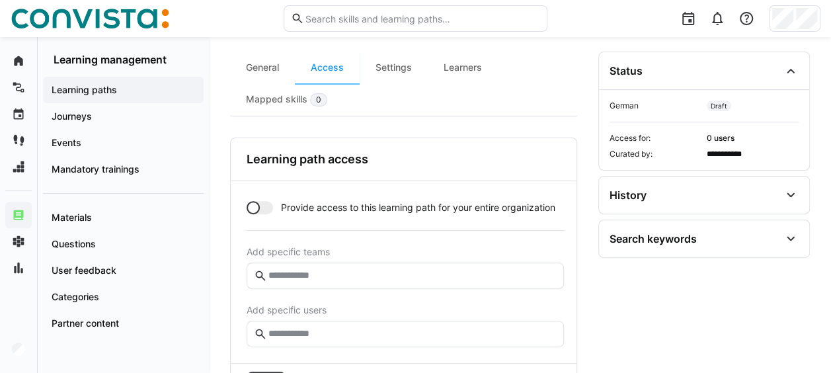
click at [260, 201] on div at bounding box center [260, 207] width 26 height 13
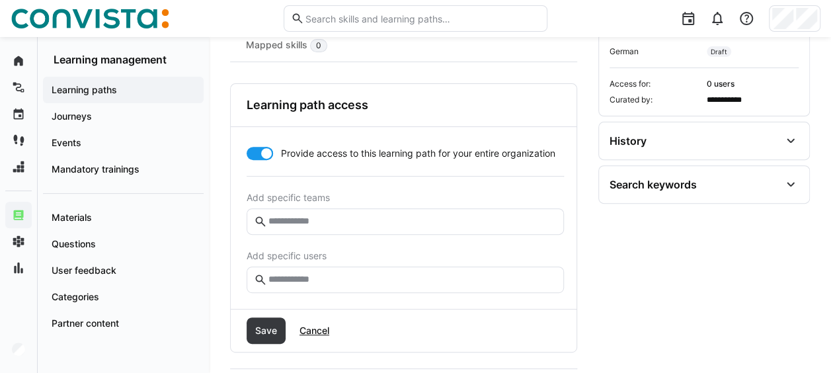
scroll to position [265, 0]
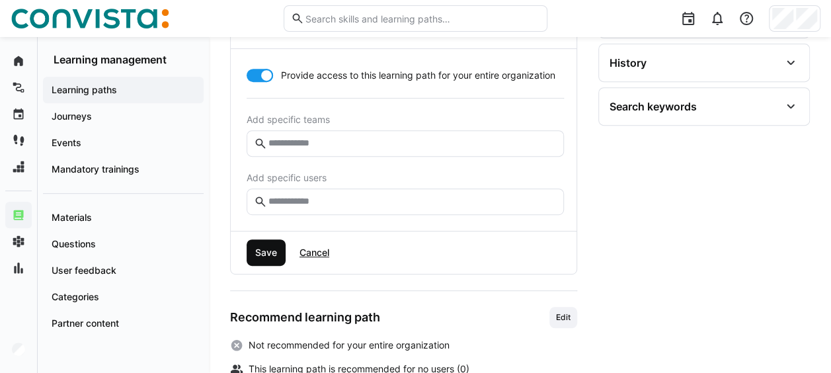
click at [278, 248] on span "Save" at bounding box center [266, 252] width 39 height 26
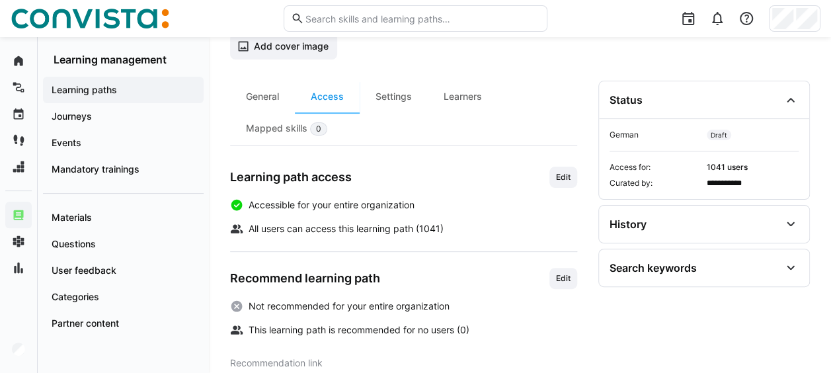
scroll to position [37, 0]
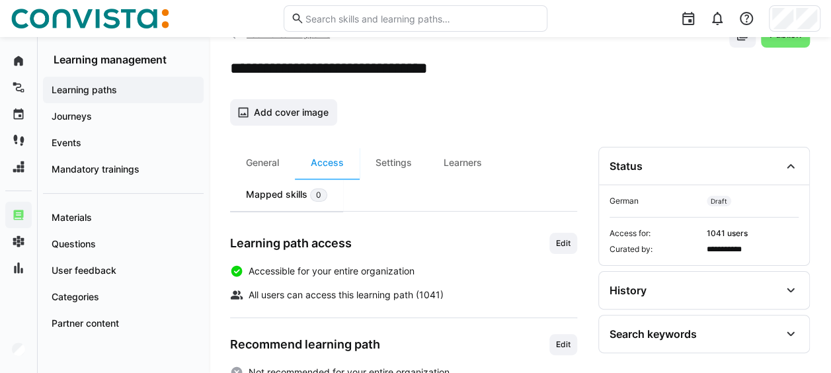
click at [310, 196] on eds-badge "0" at bounding box center [318, 195] width 17 height 14
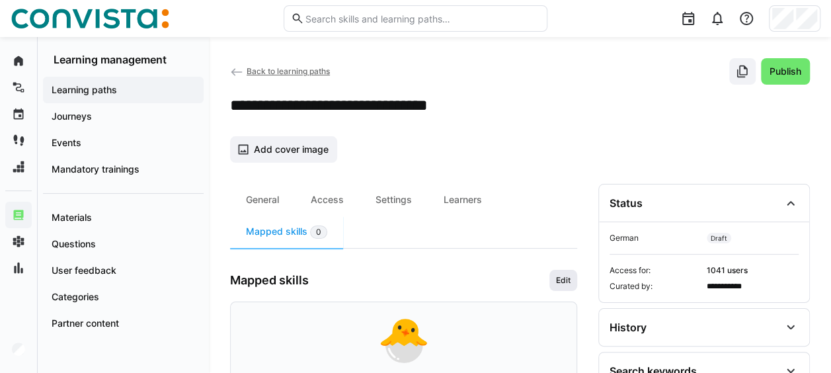
click at [556, 275] on span "Edit" at bounding box center [563, 280] width 17 height 11
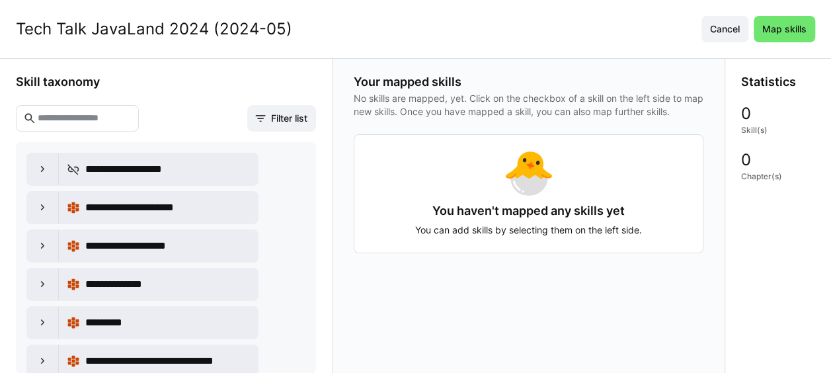
click at [115, 120] on input "text" at bounding box center [83, 118] width 95 height 12
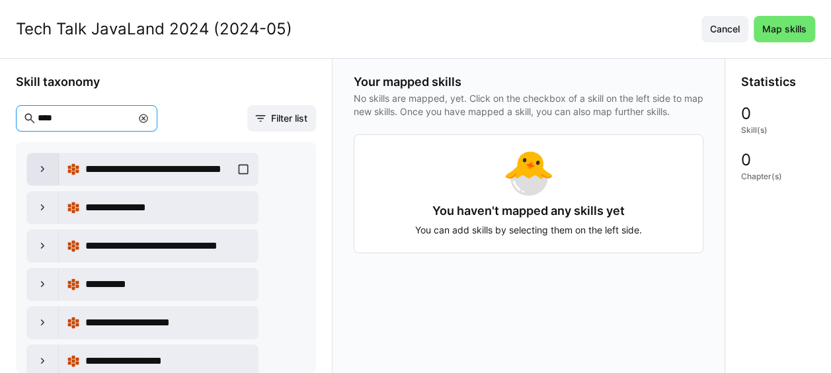
type input "****"
click at [44, 173] on eds-icon at bounding box center [42, 169] width 13 height 13
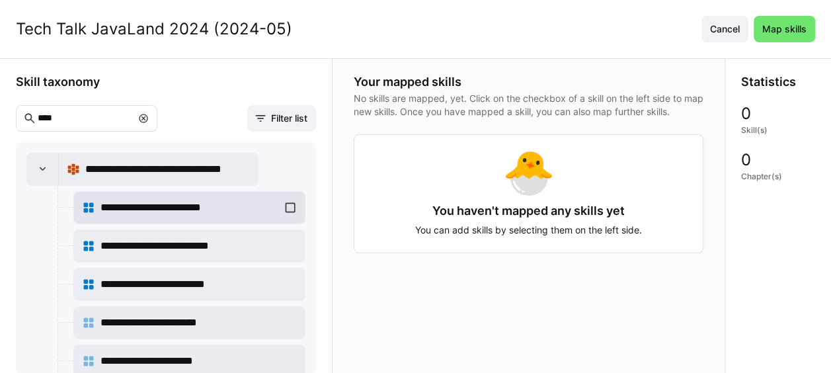
click at [288, 202] on div "**********" at bounding box center [189, 207] width 215 height 26
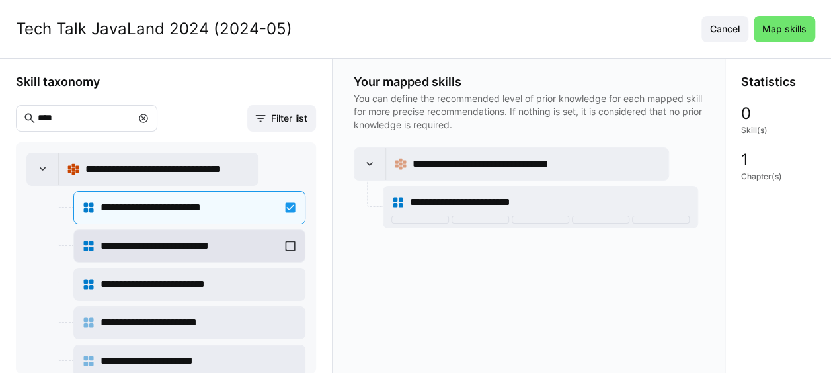
click at [291, 241] on div "**********" at bounding box center [189, 246] width 215 height 26
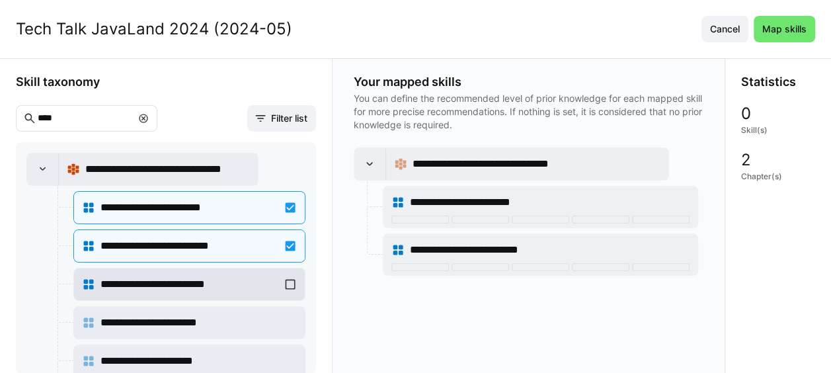
click at [286, 280] on div "**********" at bounding box center [189, 284] width 215 height 26
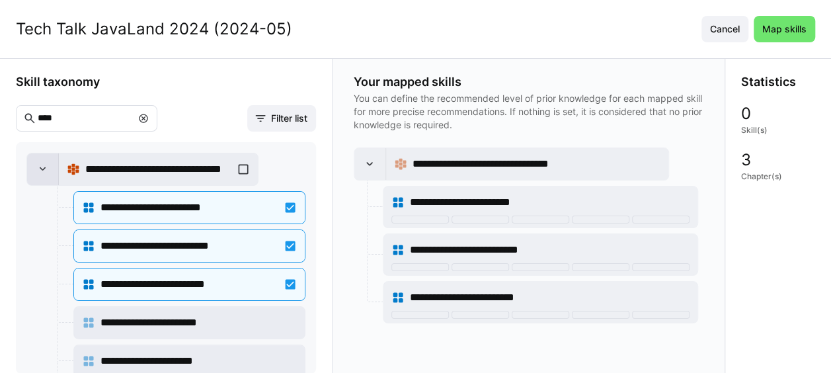
click at [50, 167] on div at bounding box center [43, 169] width 32 height 32
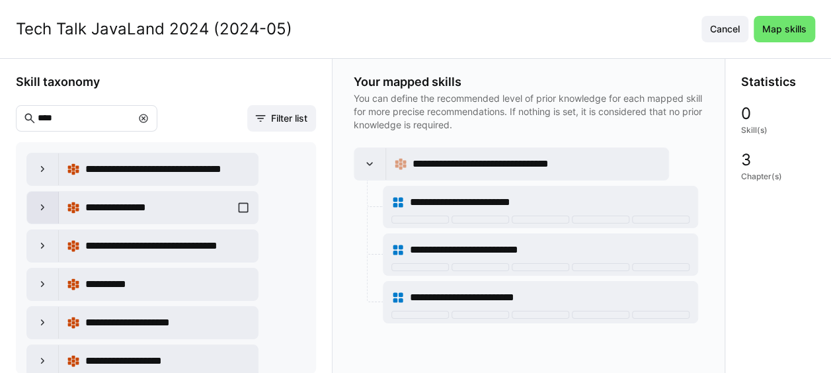
click at [46, 202] on eds-icon at bounding box center [42, 207] width 13 height 13
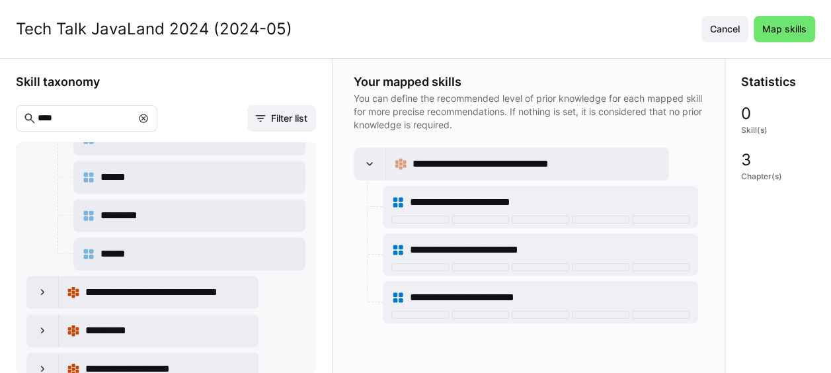
scroll to position [595, 0]
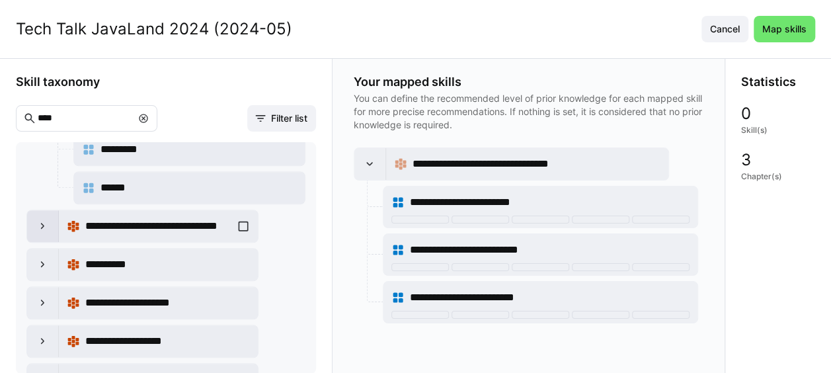
click at [37, 220] on eds-icon at bounding box center [42, 226] width 13 height 13
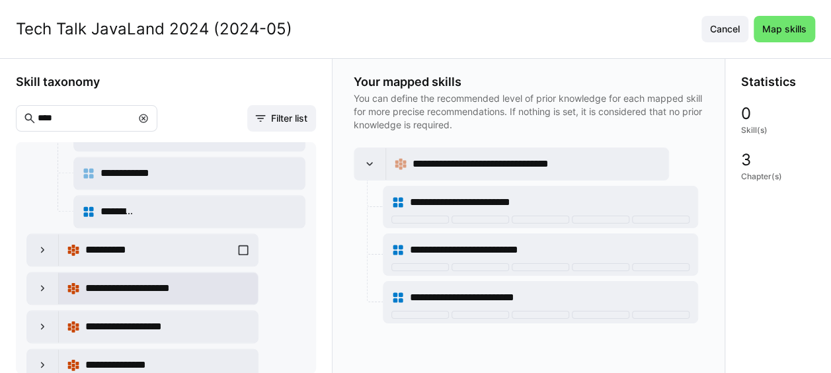
scroll to position [794, 0]
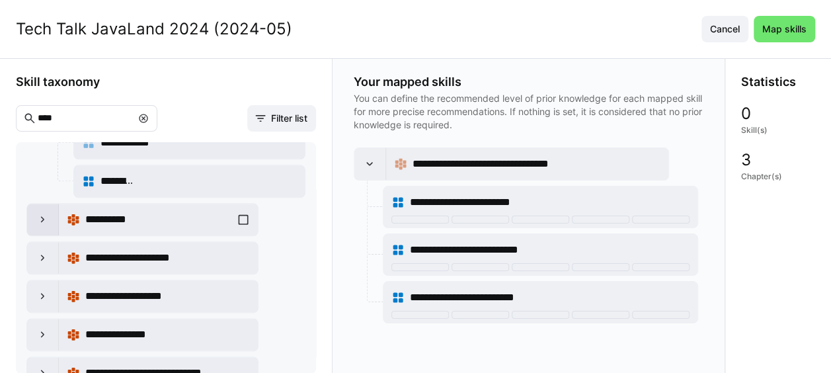
click at [31, 208] on div at bounding box center [43, 220] width 32 height 32
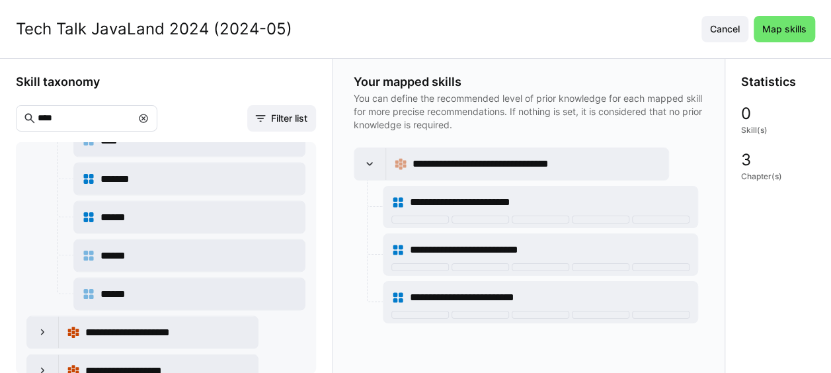
scroll to position [1323, 0]
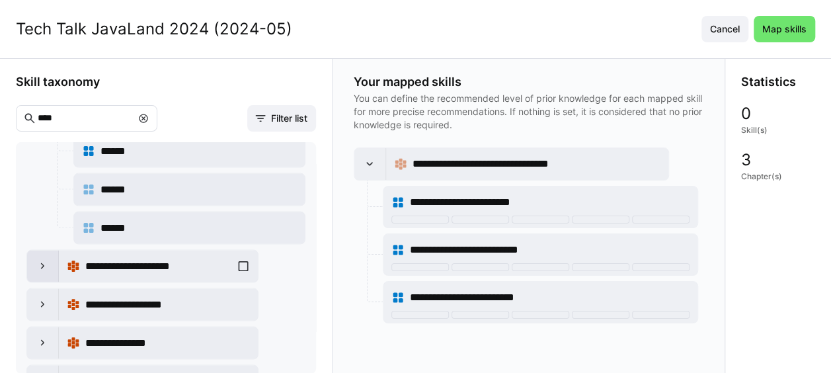
click at [49, 250] on div at bounding box center [43, 266] width 32 height 32
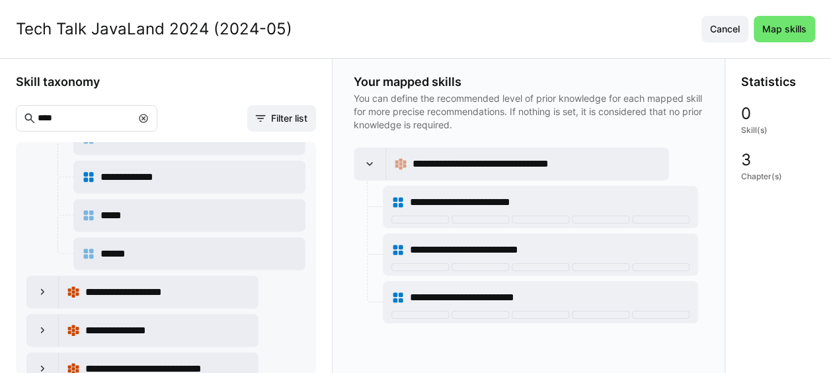
scroll to position [1786, 0]
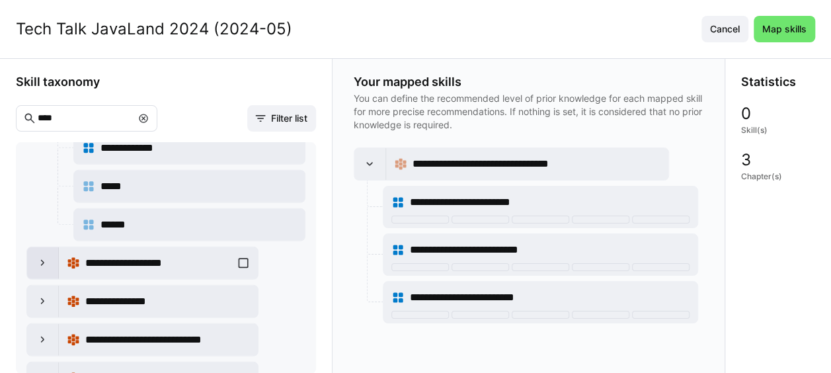
click at [53, 247] on div at bounding box center [43, 263] width 32 height 32
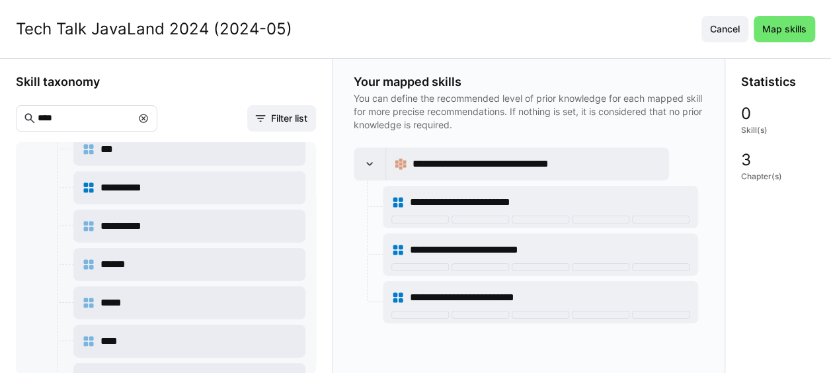
scroll to position [2116, 0]
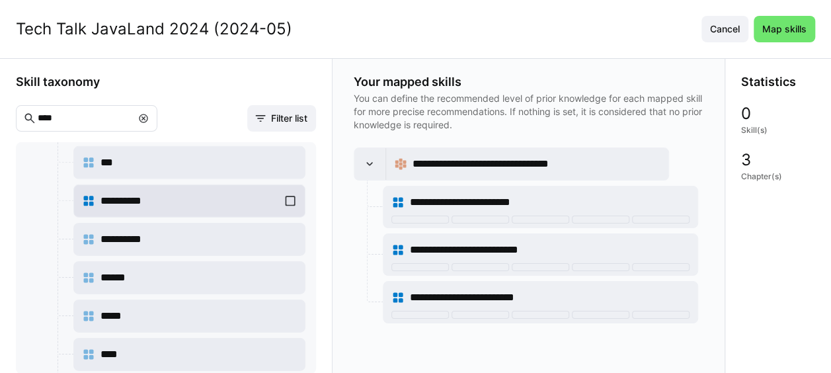
click at [292, 188] on div "**********" at bounding box center [189, 201] width 215 height 26
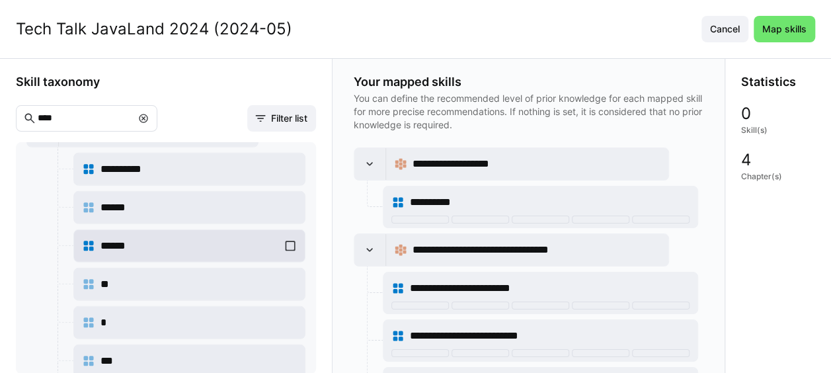
scroll to position [1852, 0]
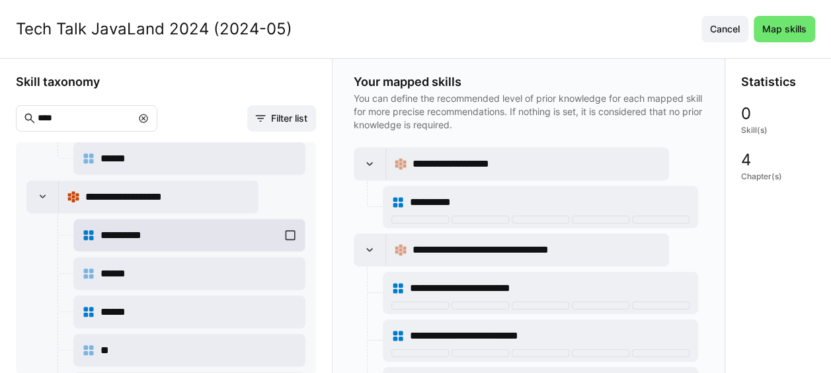
click at [291, 222] on div "**********" at bounding box center [189, 235] width 215 height 26
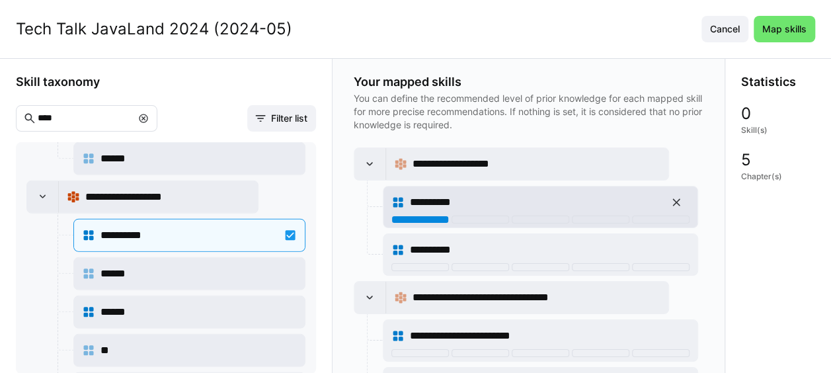
click at [438, 220] on div at bounding box center [421, 220] width 58 height 8
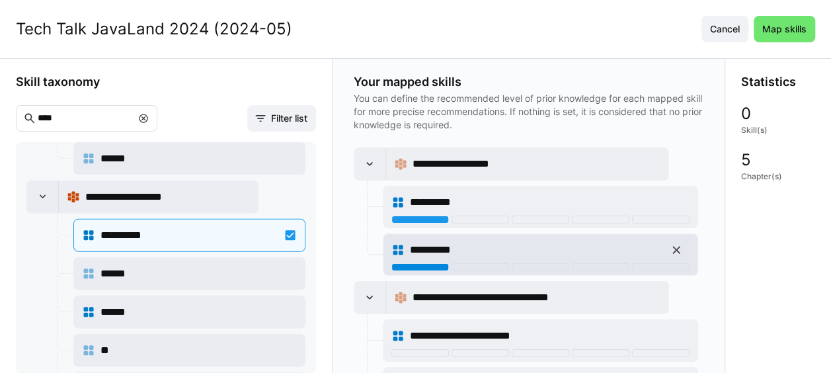
click at [437, 264] on div at bounding box center [421, 267] width 58 height 8
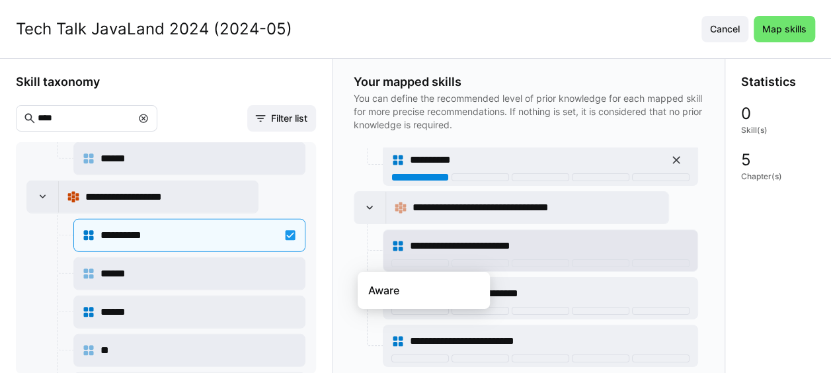
scroll to position [91, 0]
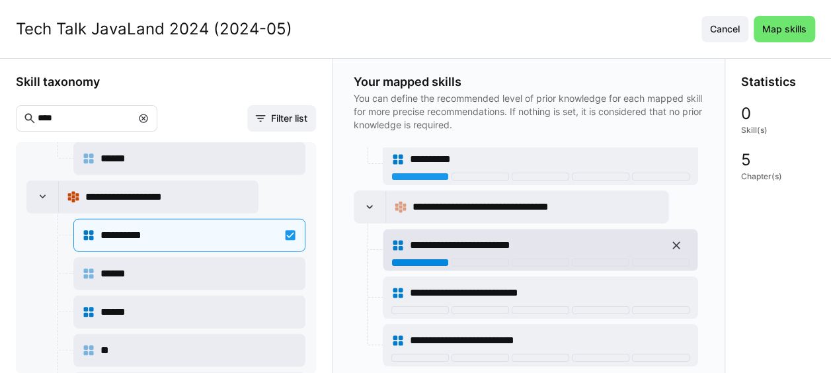
click at [429, 259] on div at bounding box center [421, 263] width 58 height 8
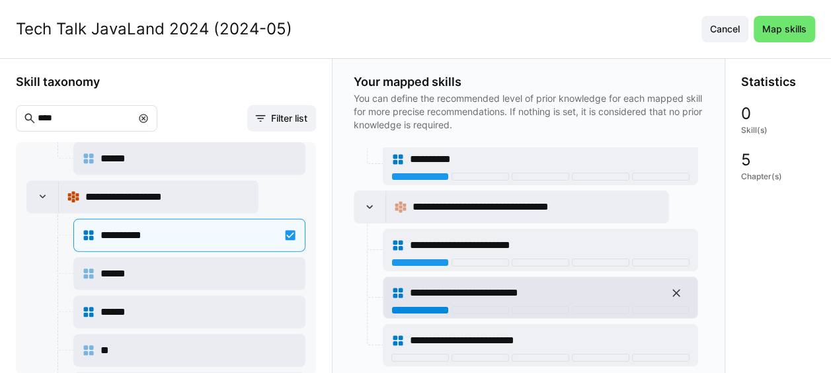
click at [449, 306] on div at bounding box center [421, 310] width 58 height 8
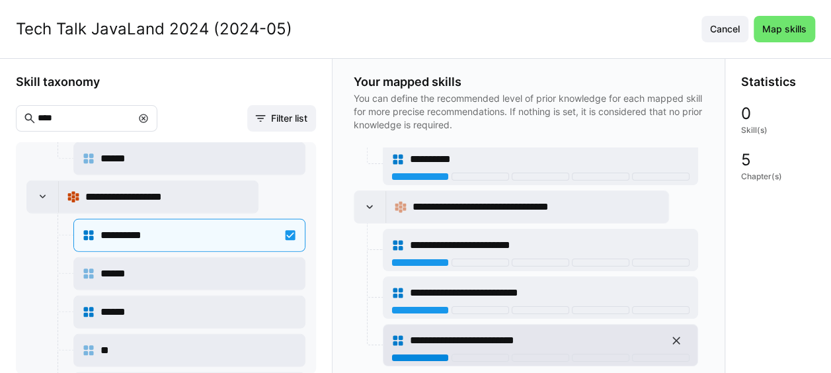
click at [432, 354] on div at bounding box center [421, 358] width 58 height 8
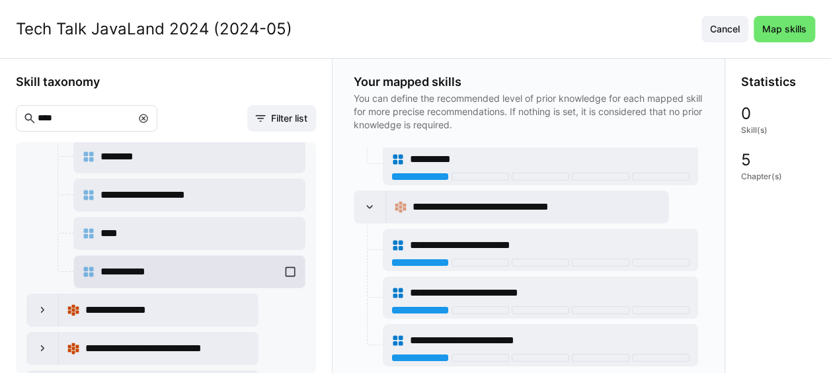
scroll to position [2401, 0]
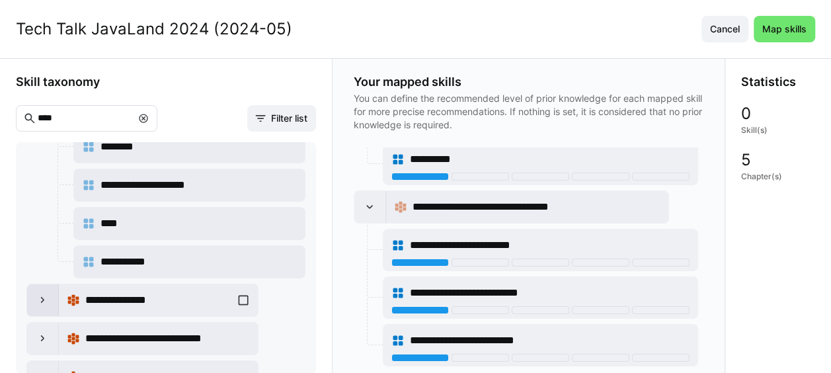
click at [38, 284] on div at bounding box center [43, 300] width 32 height 32
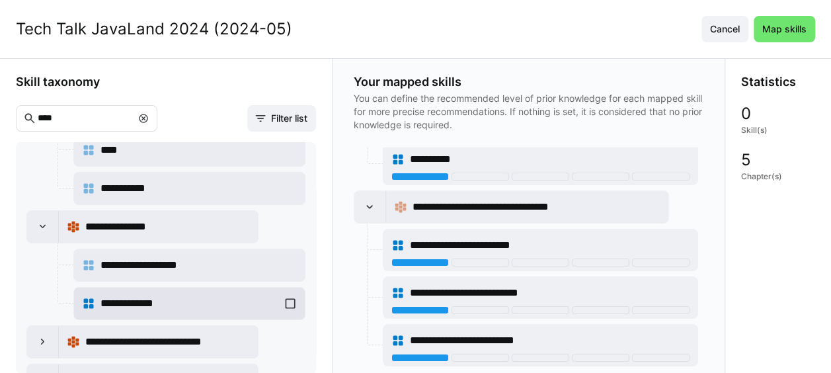
scroll to position [2476, 0]
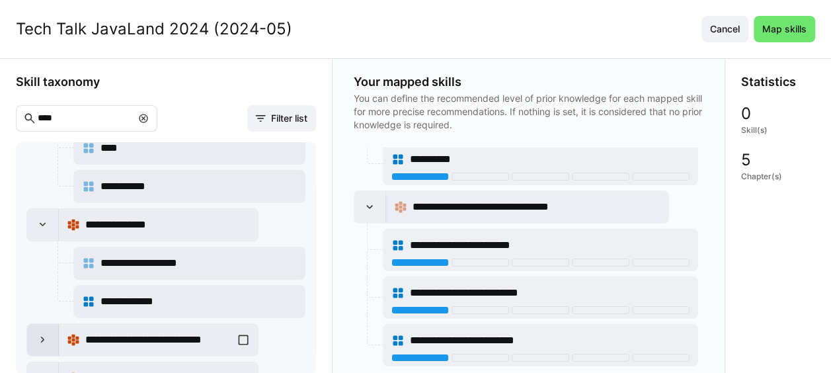
click at [50, 324] on div at bounding box center [43, 340] width 32 height 32
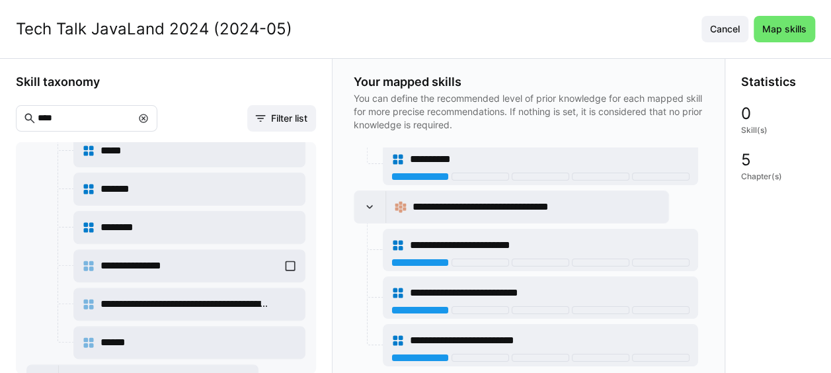
scroll to position [66, 0]
click at [784, 24] on span "Map skills" at bounding box center [785, 28] width 48 height 13
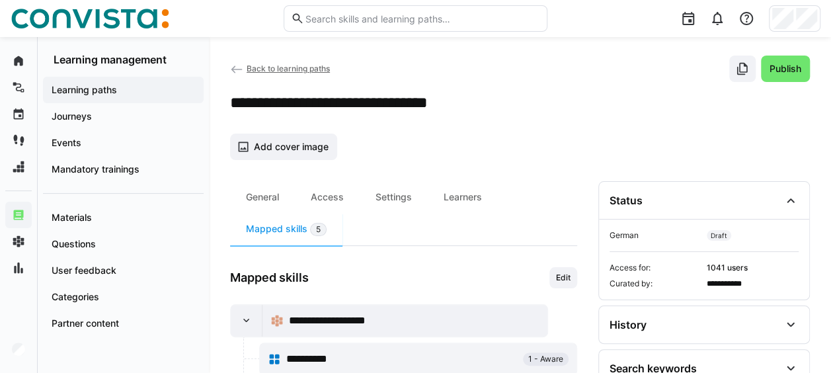
scroll to position [0, 0]
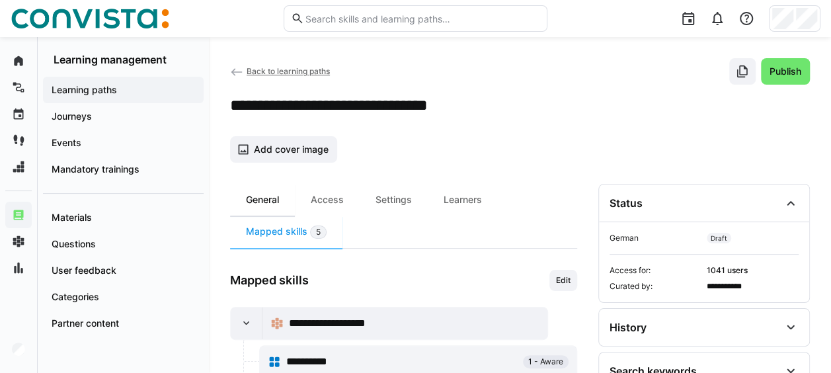
click at [278, 200] on div "General" at bounding box center [262, 200] width 65 height 32
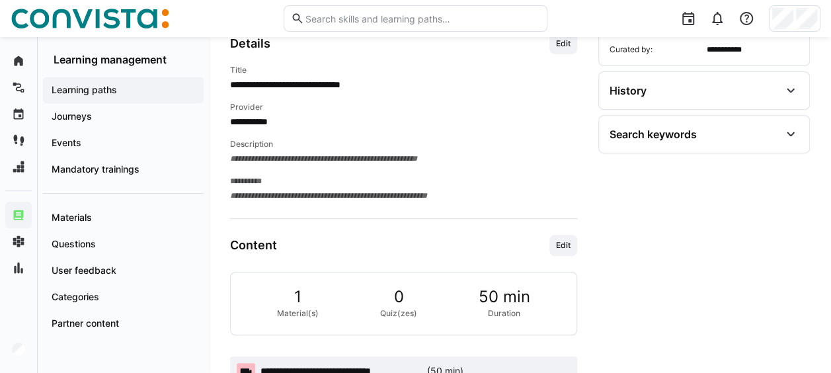
scroll to position [267, 0]
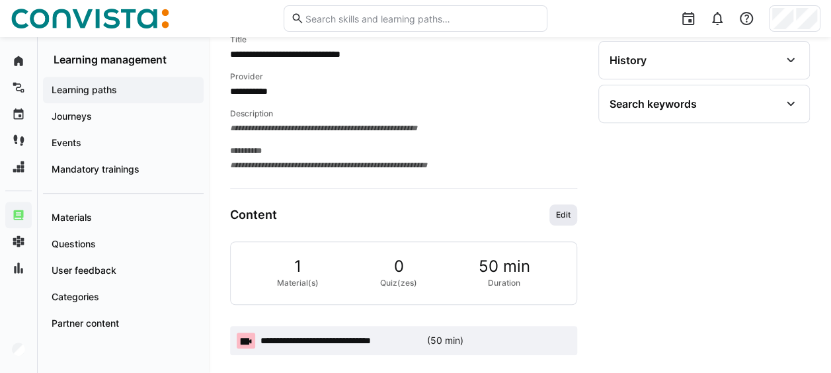
click at [574, 214] on span "Edit" at bounding box center [564, 214] width 28 height 21
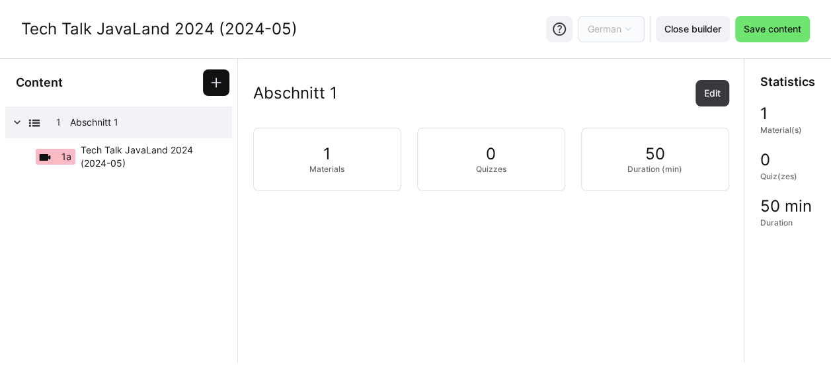
click at [220, 82] on eds-icon at bounding box center [216, 82] width 13 height 13
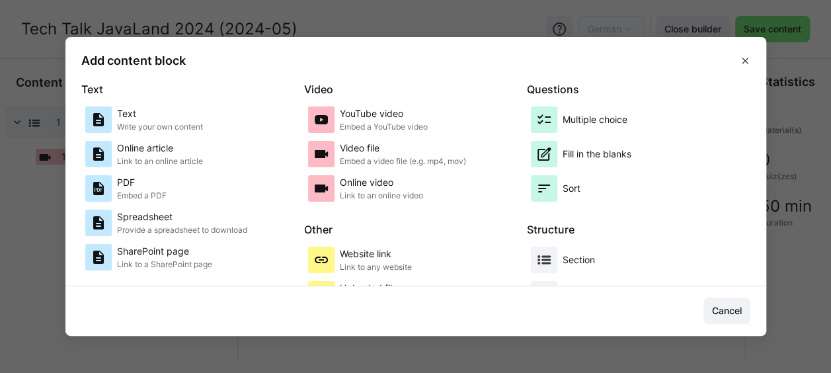
scroll to position [54, 0]
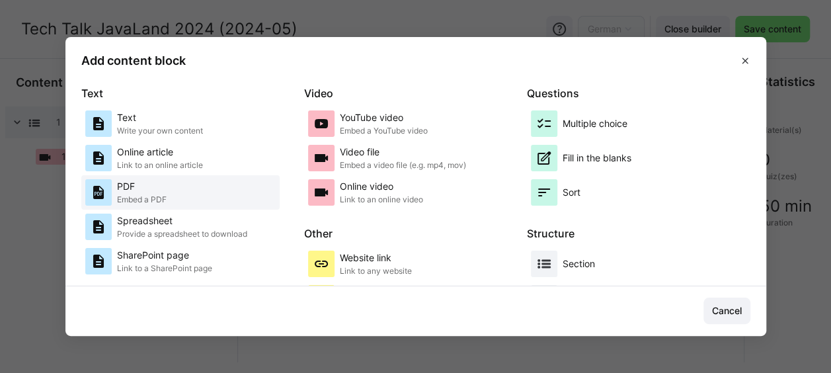
click at [204, 190] on div "PDF Embed a PDF" at bounding box center [180, 192] width 190 height 26
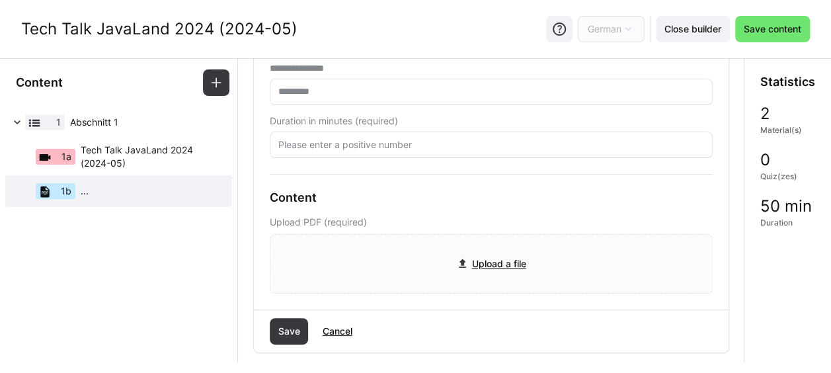
scroll to position [132, 0]
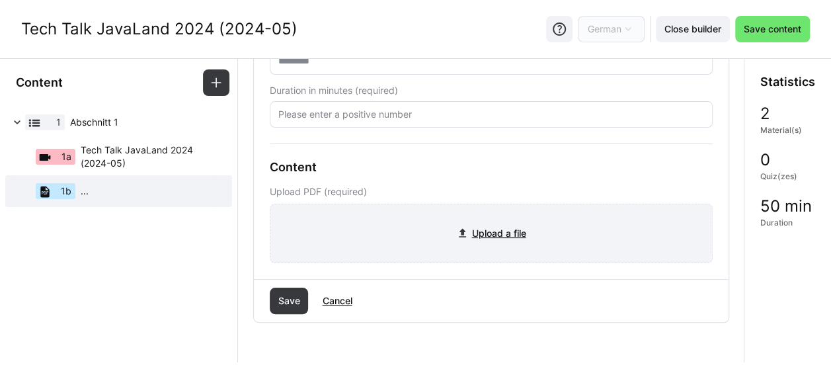
click at [477, 229] on input "file" at bounding box center [492, 233] width 442 height 58
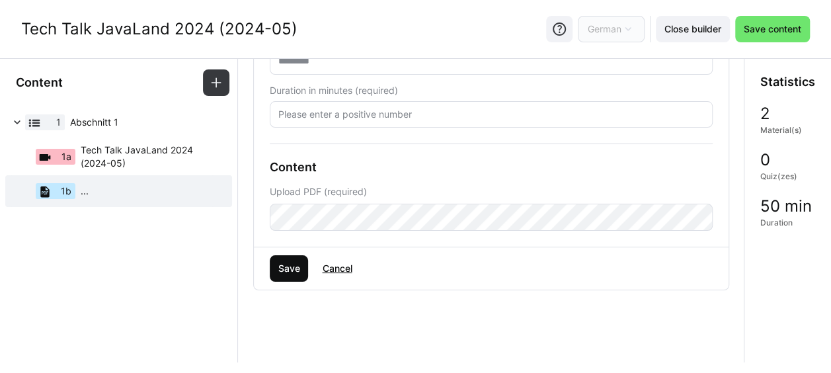
click at [284, 263] on span "Save" at bounding box center [289, 268] width 26 height 13
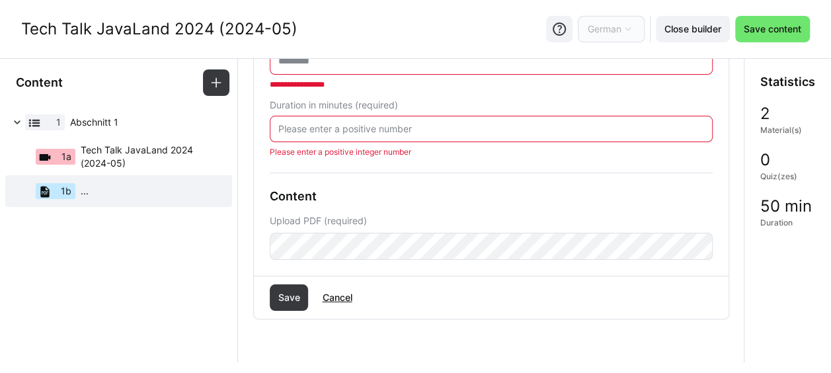
scroll to position [66, 0]
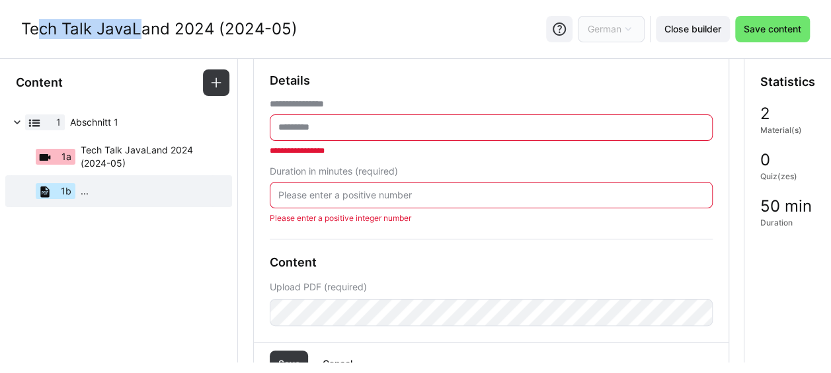
drag, startPoint x: 26, startPoint y: 29, endPoint x: 132, endPoint y: 33, distance: 105.9
click at [132, 33] on div "Tech Talk JavaLand 2024 (2024-05)" at bounding box center [159, 29] width 276 height 20
drag, startPoint x: 22, startPoint y: 28, endPoint x: 292, endPoint y: 28, distance: 269.2
click at [292, 28] on div "Tech Talk JavaLand 2024 (2024-05)" at bounding box center [159, 29] width 276 height 20
copy div "Tech Talk JavaLand 2024 (2024-05)"
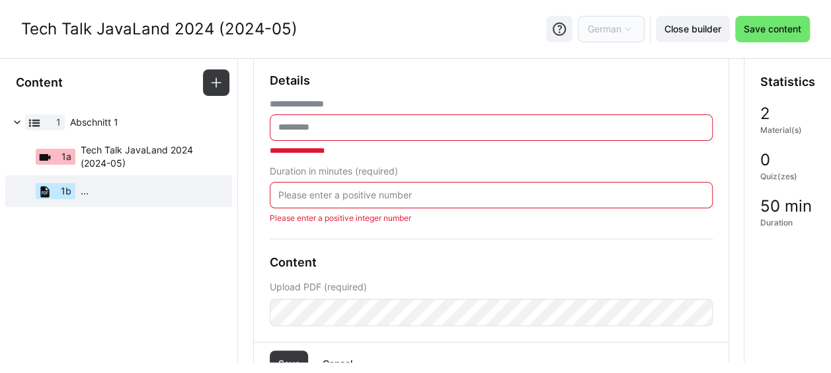
click at [322, 135] on eds-input at bounding box center [491, 127] width 443 height 26
click at [324, 131] on input "text" at bounding box center [491, 128] width 429 height 12
paste input "**********"
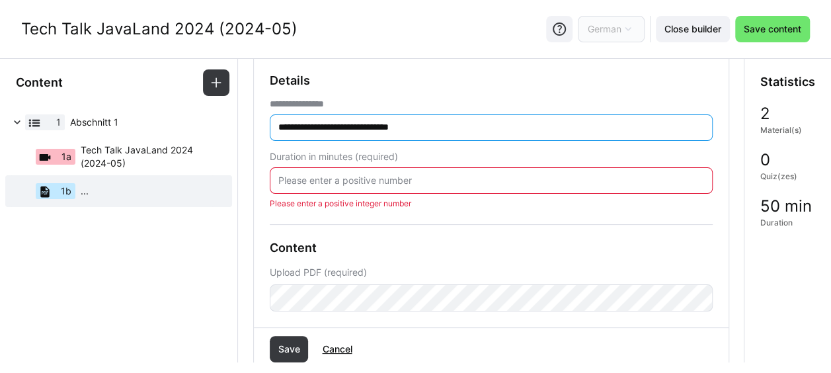
type input "**********"
click at [331, 184] on input "number" at bounding box center [491, 181] width 429 height 12
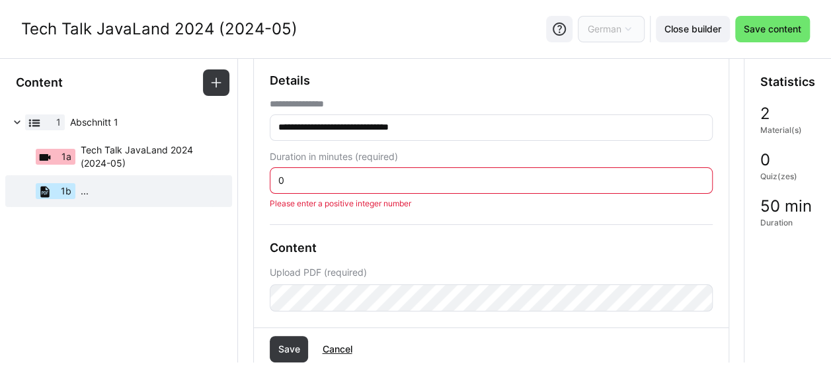
type input "0"
click at [485, 222] on div "**********" at bounding box center [491, 192] width 443 height 238
click at [286, 350] on span "Save" at bounding box center [289, 349] width 26 height 13
click at [286, 176] on input "0" at bounding box center [491, 181] width 429 height 12
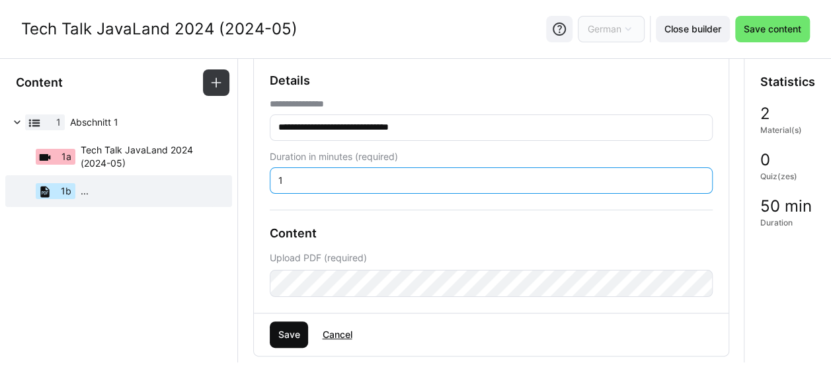
type input "1"
click at [283, 338] on span "Save" at bounding box center [289, 334] width 26 height 13
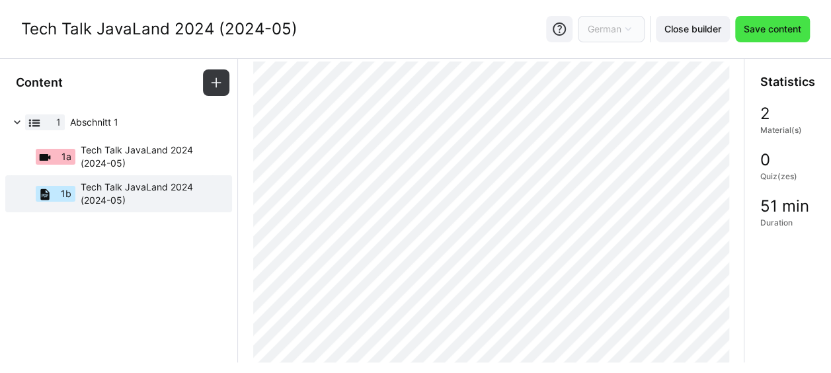
click at [786, 38] on span "Save content" at bounding box center [772, 29] width 75 height 26
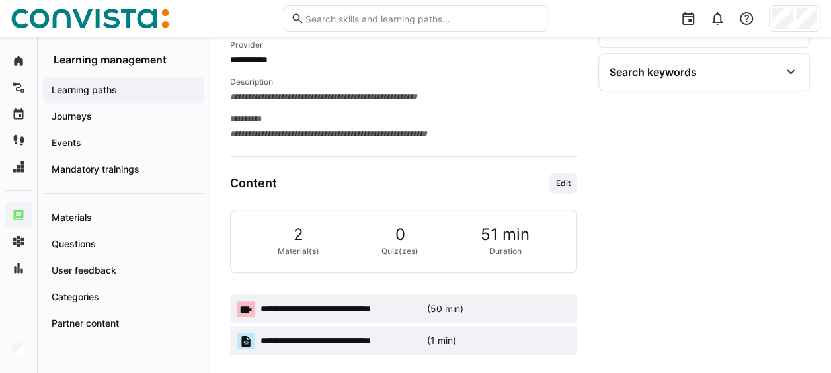
scroll to position [299, 0]
click at [415, 336] on span "**********" at bounding box center [341, 340] width 161 height 13
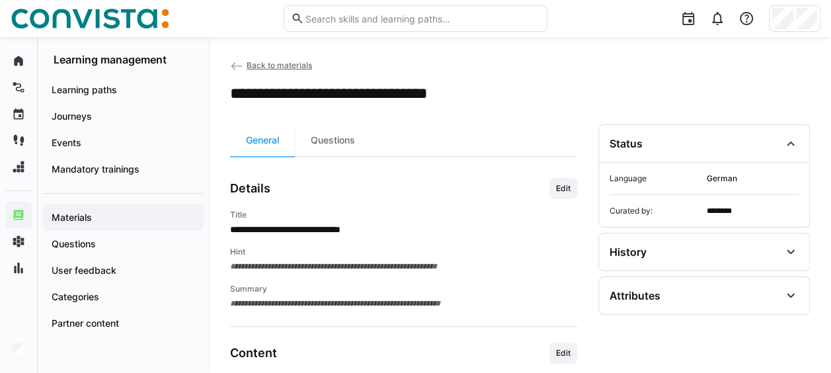
click at [239, 63] on eds-icon at bounding box center [236, 66] width 13 height 13
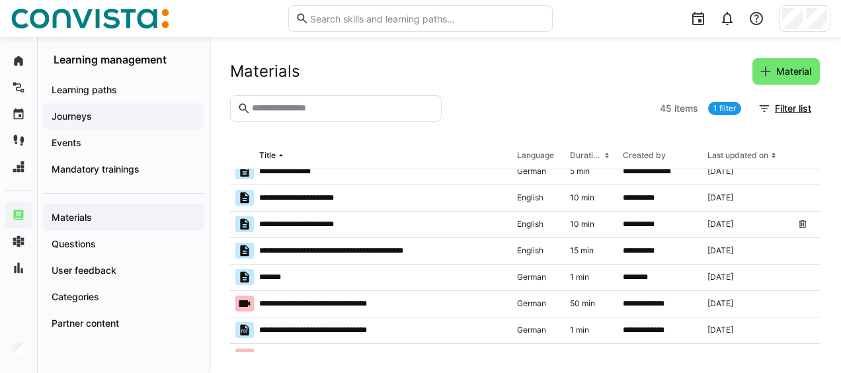
scroll to position [728, 0]
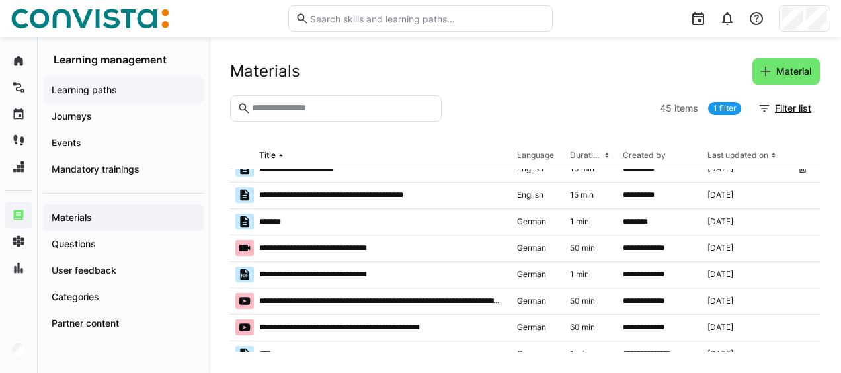
click at [0, 0] on app-navigation-label "Learning paths" at bounding box center [0, 0] width 0 height 0
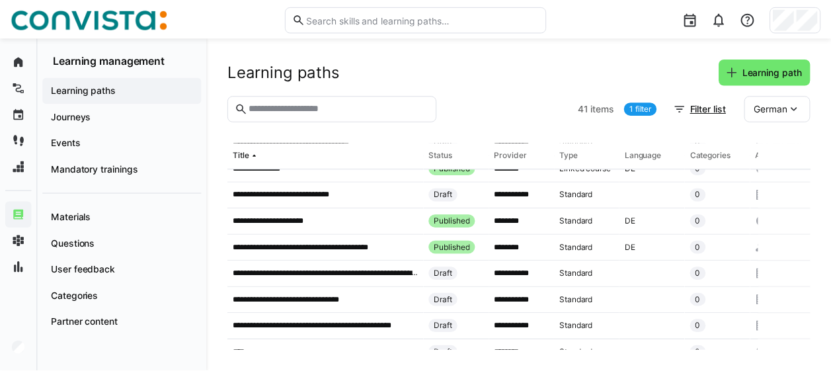
scroll to position [529, 0]
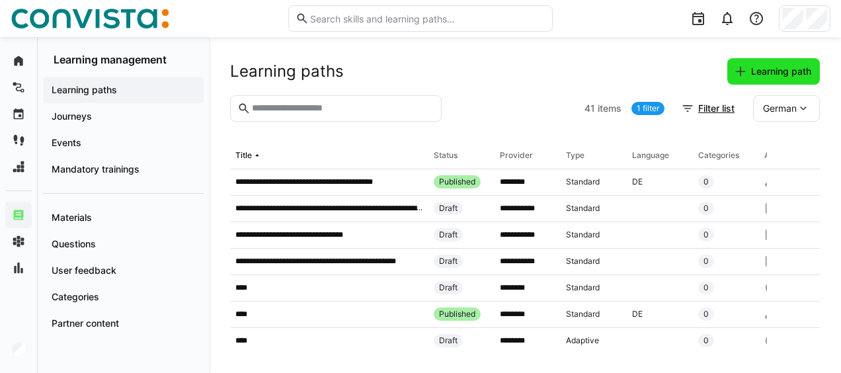
click at [763, 67] on span "Learning path" at bounding box center [781, 71] width 64 height 13
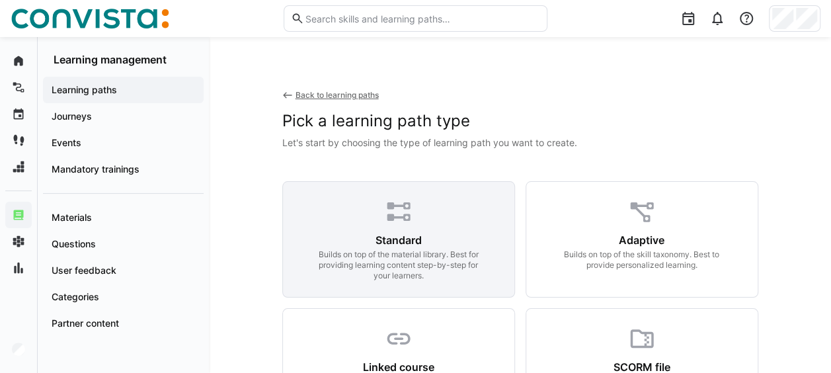
click at [360, 229] on div "Standard Builds on top of the material library. Best for providing learning con…" at bounding box center [398, 239] width 233 height 116
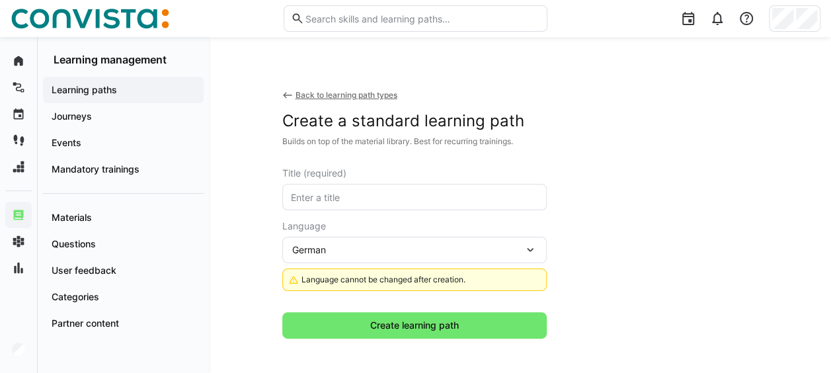
click at [347, 197] on input "text" at bounding box center [415, 197] width 250 height 12
paste input "2023-11 Battle der Enterprise Frameworks: Quarkus vs. Spring Boot (Gedoplan)"
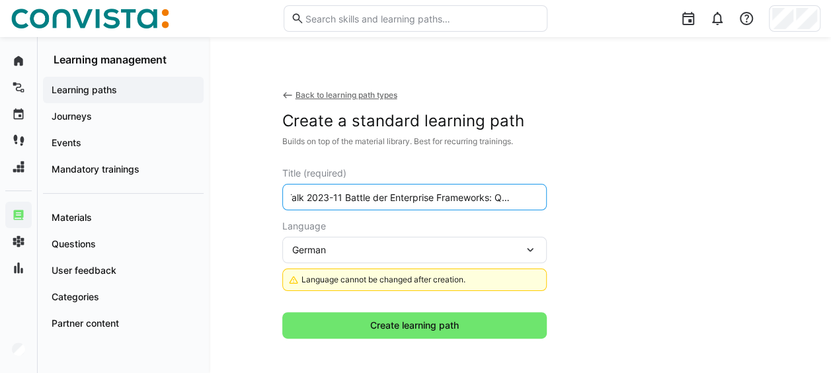
scroll to position [0, 21]
drag, startPoint x: 313, startPoint y: 196, endPoint x: 349, endPoint y: 196, distance: 36.4
click at [349, 196] on input "Tech Talk 2023-11 Battle der Enterprise Frameworks: Quarkus vs. Spring Boot (Ge…" at bounding box center [415, 197] width 250 height 12
paste input "2023-11"
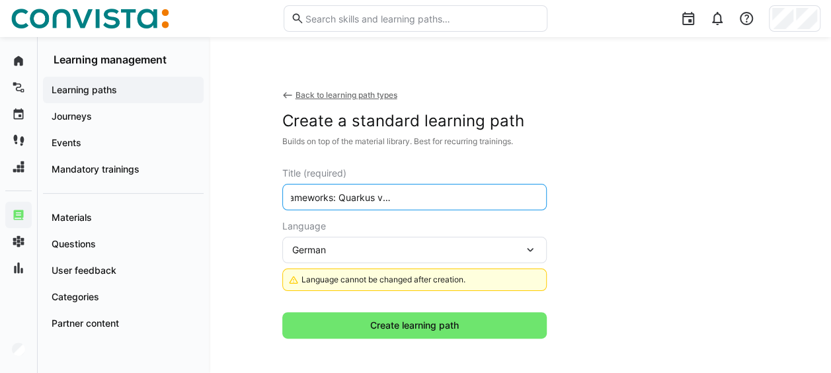
scroll to position [0, 149]
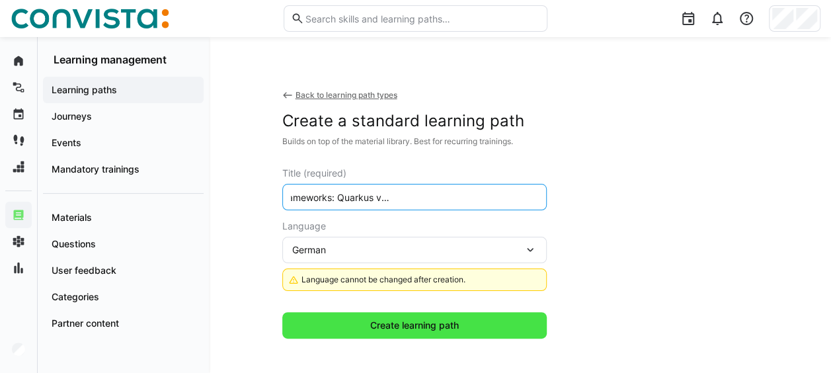
type input "Tech Talk Battle der Enterprise Frameworks: Quarkus vs. Spring Boot (Gedoplan) …"
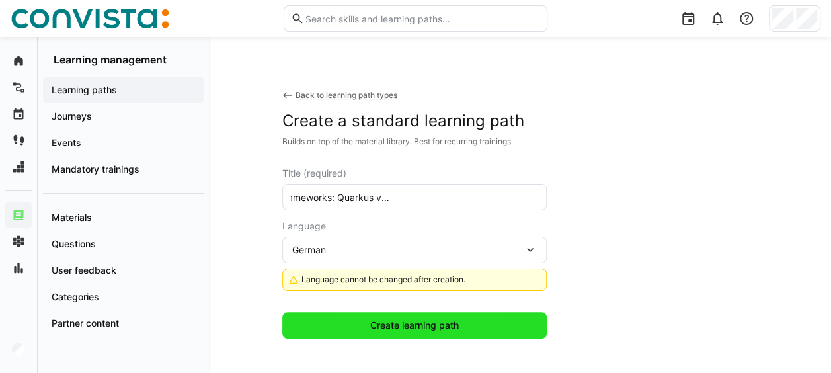
click at [407, 328] on span "Create learning path" at bounding box center [414, 325] width 93 height 13
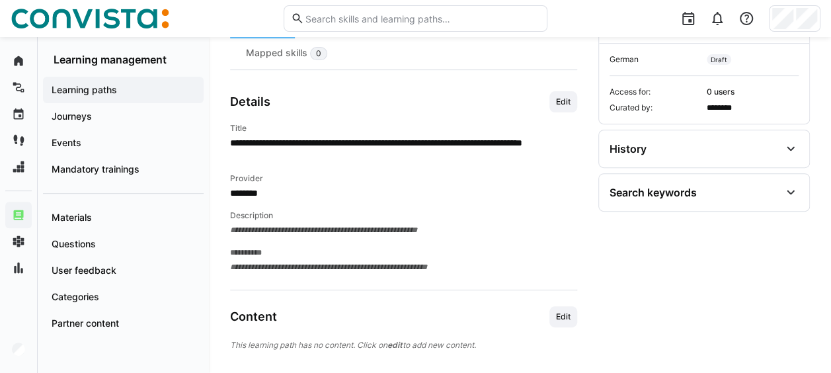
scroll to position [217, 0]
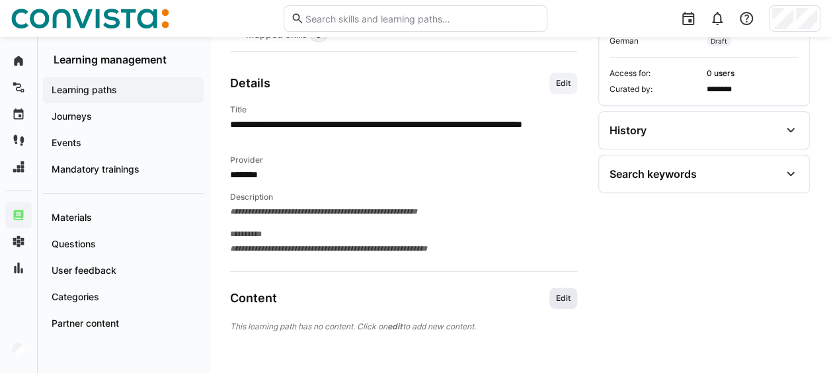
click at [571, 295] on span "Edit" at bounding box center [563, 298] width 17 height 11
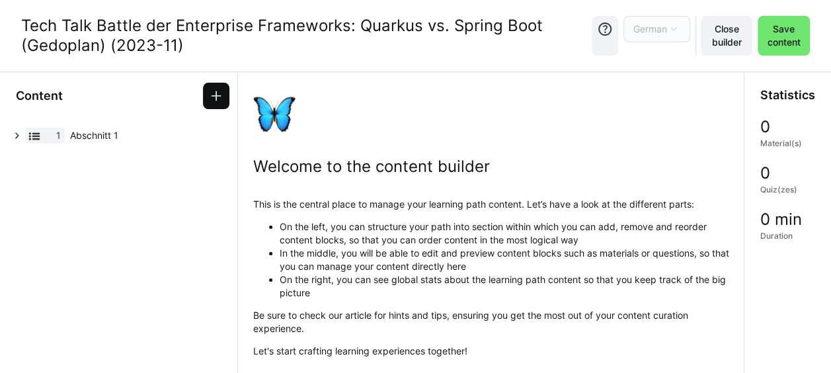
click at [216, 92] on eds-icon at bounding box center [216, 95] width 13 height 13
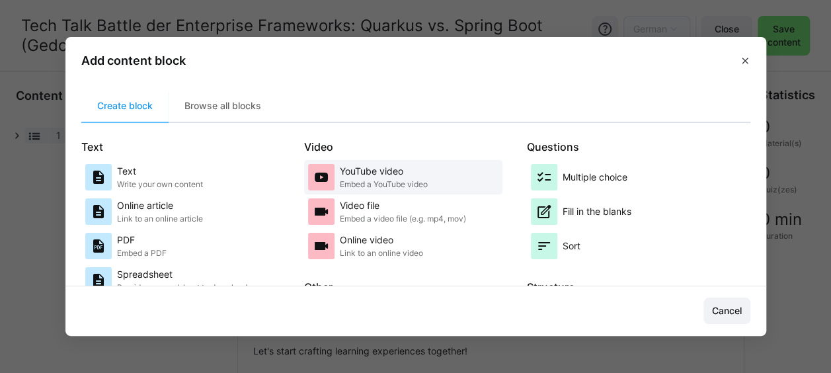
click at [398, 186] on p "Embed a YouTube video" at bounding box center [384, 184] width 88 height 11
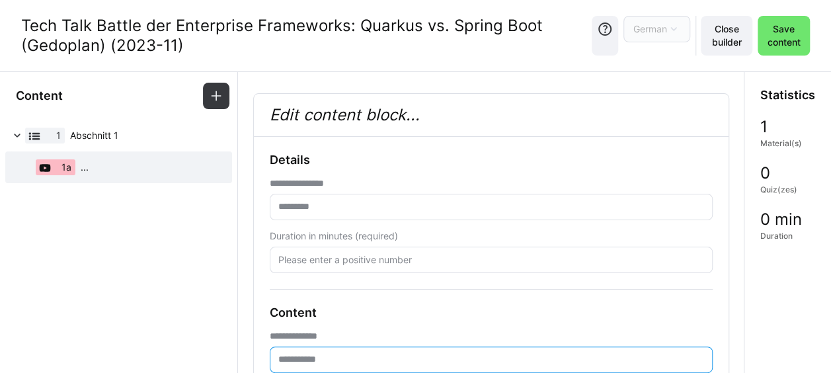
click at [302, 360] on input "text" at bounding box center [491, 360] width 429 height 12
paste input "**********"
type input "**********"
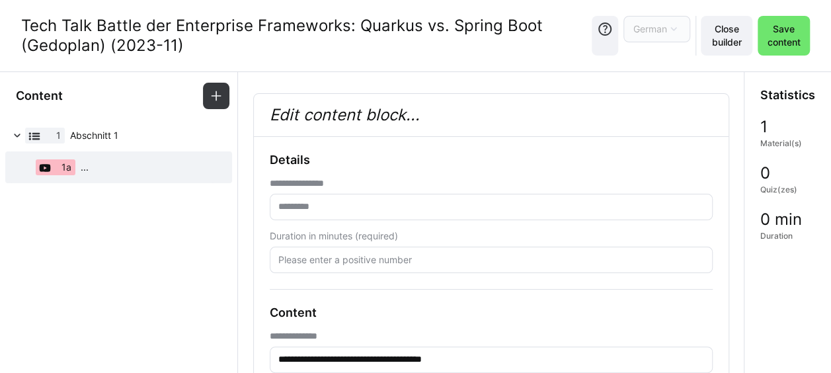
drag, startPoint x: 24, startPoint y: 24, endPoint x: 183, endPoint y: 48, distance: 160.4
click at [183, 48] on div "Tech Talk Battle der Enterprise Frameworks: Quarkus vs. Spring Boot (Gedoplan) …" at bounding box center [306, 36] width 571 height 40
copy div "Tech Talk Battle der Enterprise Frameworks: Quarkus vs. Spring Boot (Gedoplan) …"
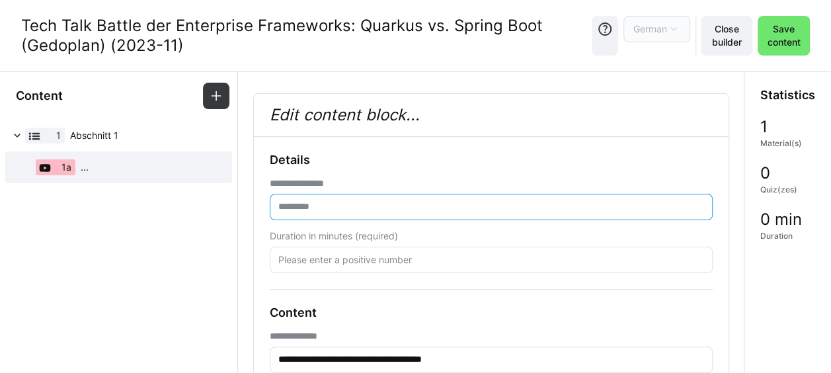
click at [309, 202] on input "text" at bounding box center [491, 207] width 429 height 12
paste input "**********"
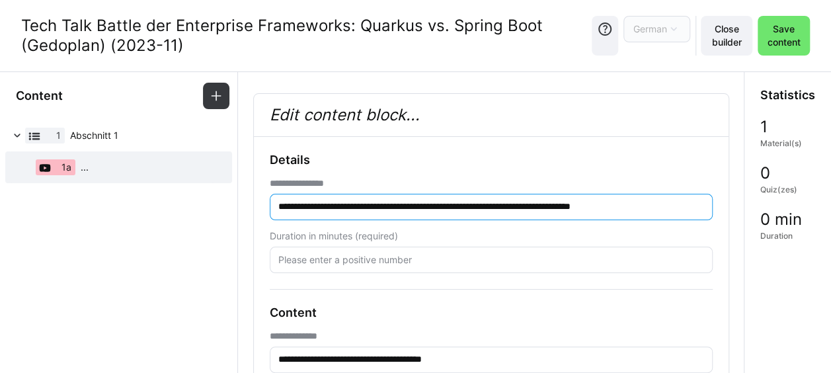
type input "**********"
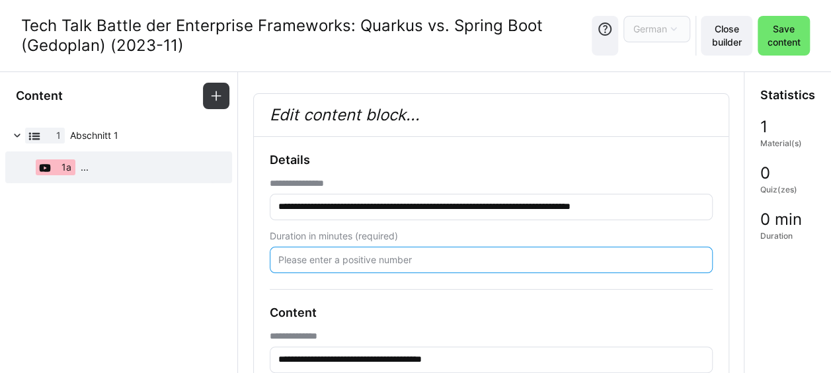
click at [317, 261] on input "number" at bounding box center [491, 260] width 429 height 12
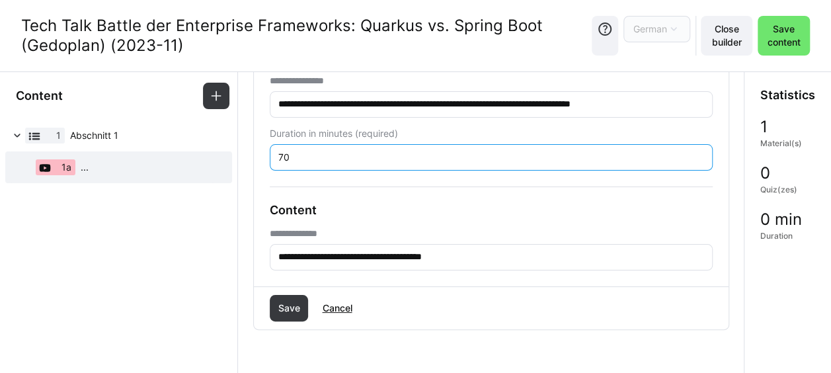
scroll to position [132, 0]
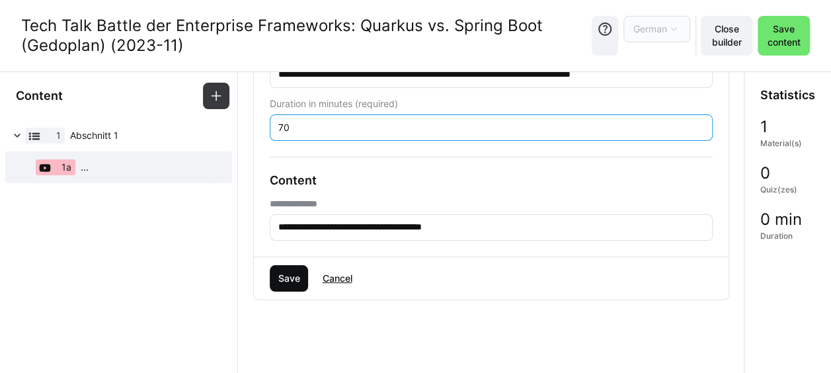
type input "70"
click at [288, 272] on span "Save" at bounding box center [289, 278] width 26 height 13
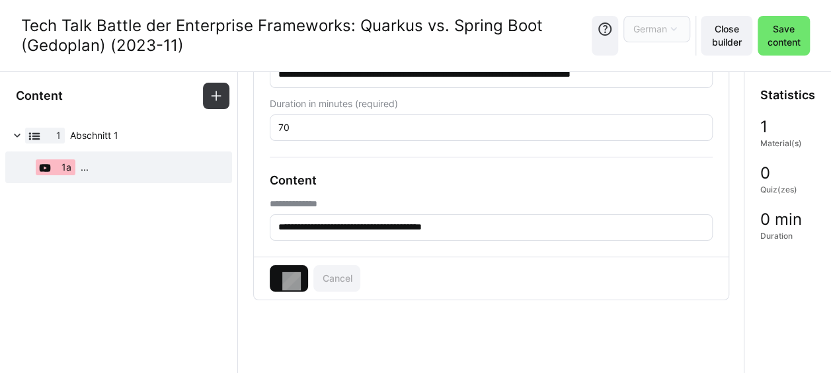
scroll to position [82, 0]
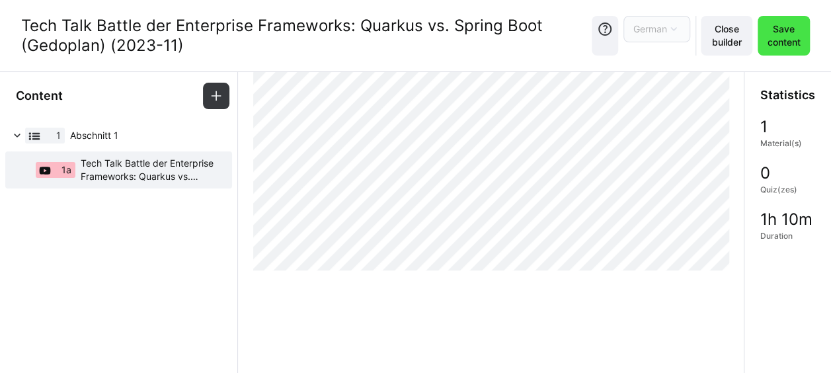
click at [777, 32] on span "Save content" at bounding box center [784, 35] width 39 height 26
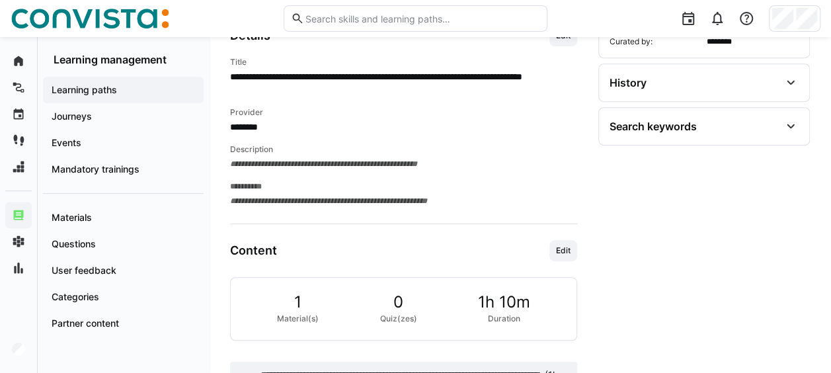
scroll to position [198, 0]
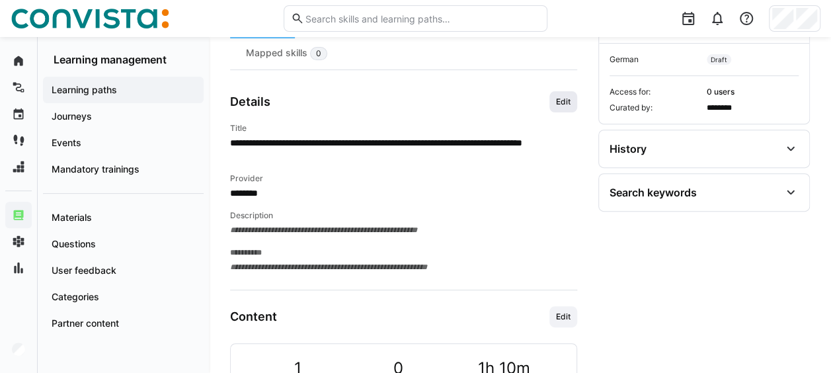
click at [556, 103] on span "Edit" at bounding box center [563, 102] width 17 height 11
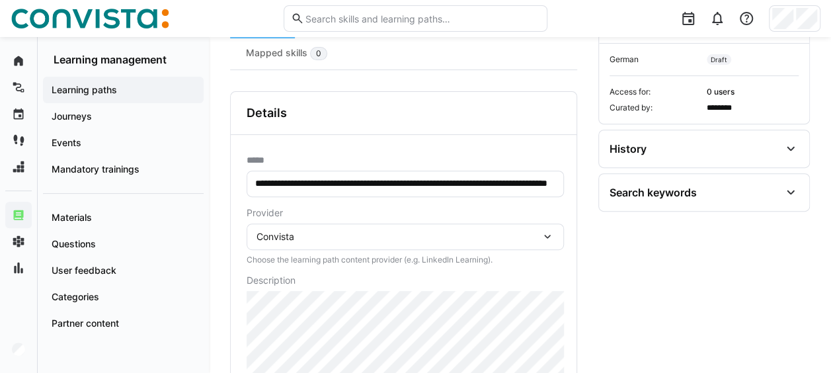
click at [356, 231] on div "Convista" at bounding box center [399, 237] width 284 height 12
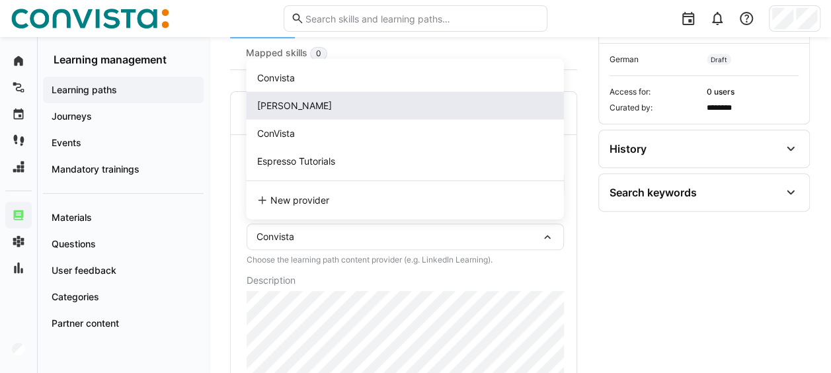
click at [326, 101] on div "[PERSON_NAME]" at bounding box center [405, 105] width 296 height 13
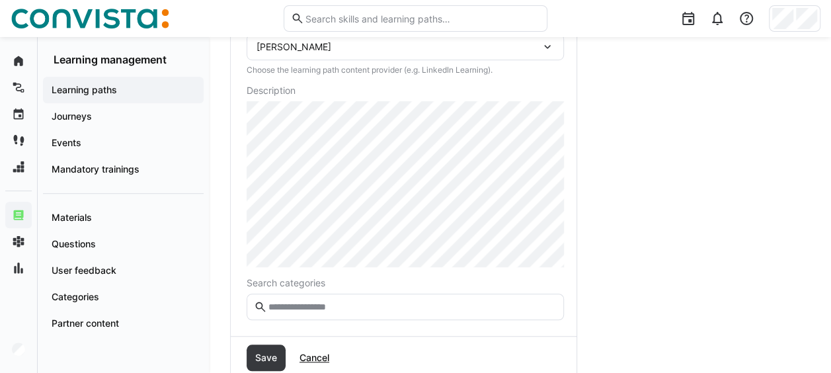
scroll to position [463, 0]
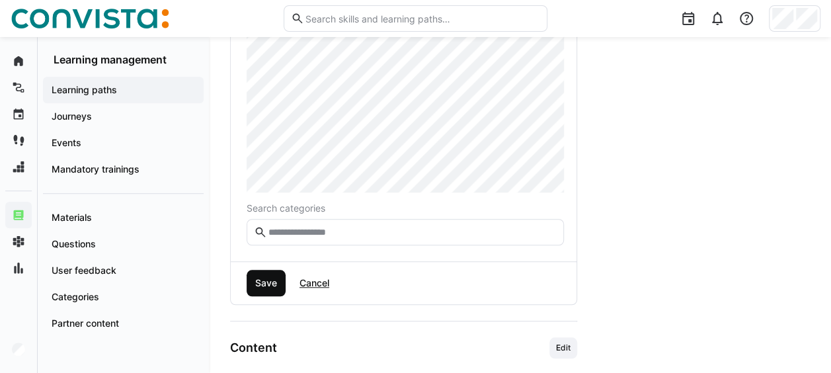
click at [269, 284] on span "Save" at bounding box center [266, 282] width 26 height 13
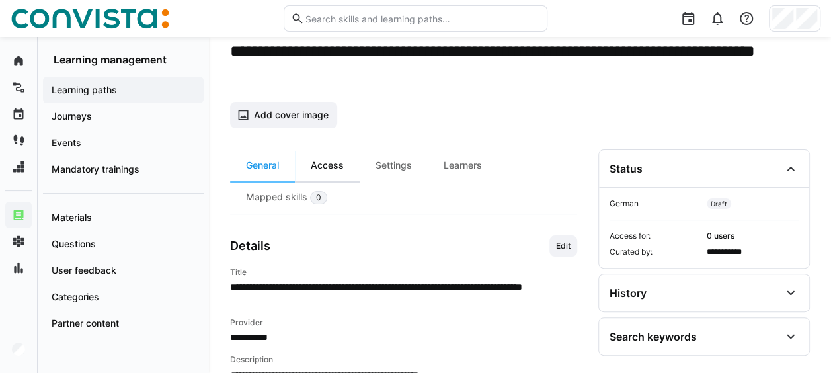
scroll to position [46, 0]
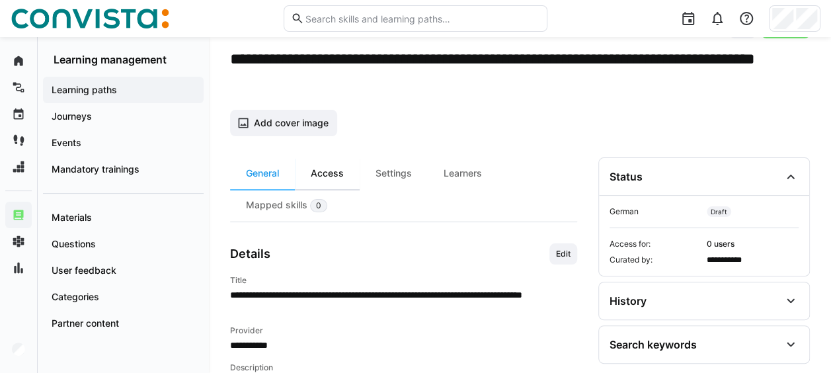
click at [327, 171] on div "Access" at bounding box center [327, 173] width 65 height 32
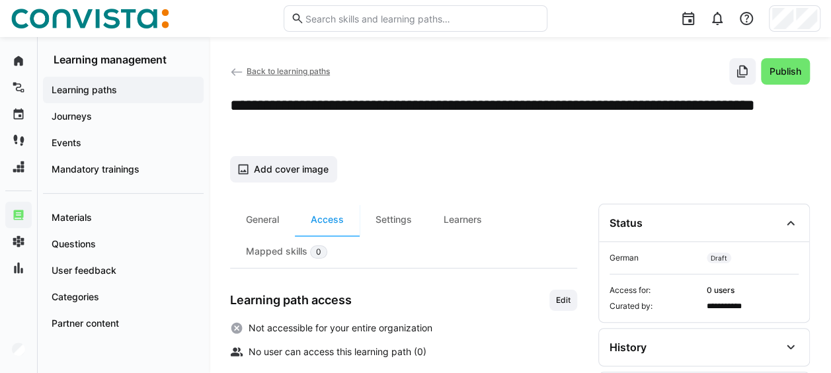
click at [563, 295] on span "Edit" at bounding box center [563, 300] width 17 height 11
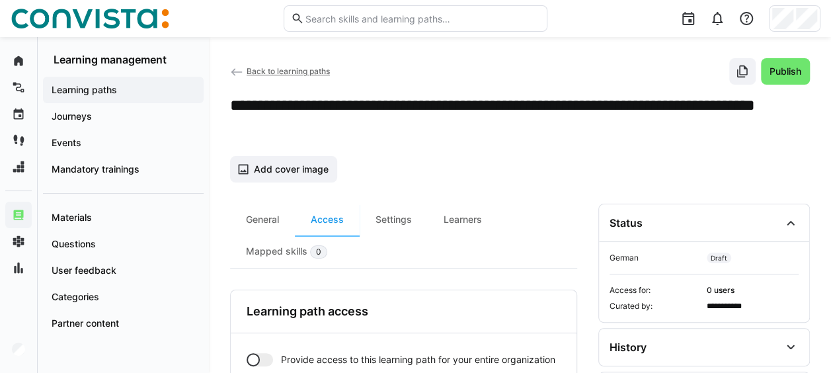
click at [262, 356] on div at bounding box center [260, 359] width 26 height 13
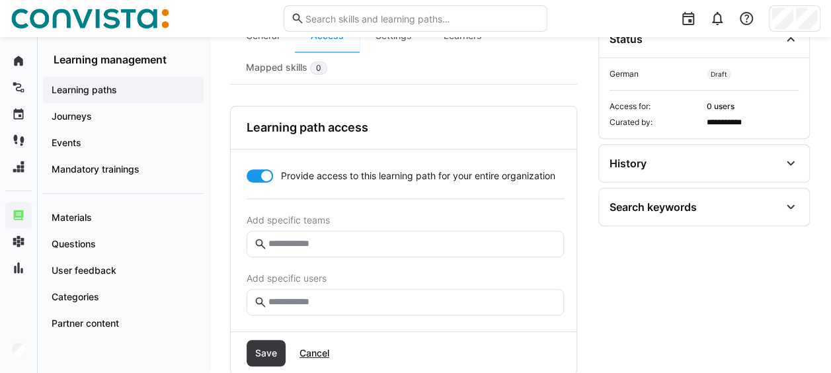
scroll to position [198, 0]
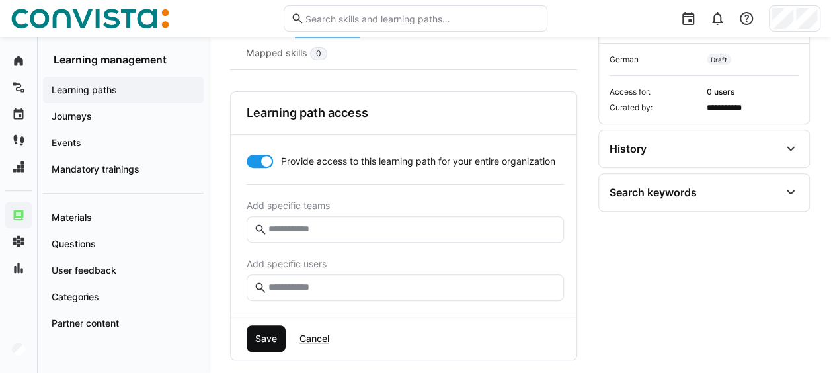
click at [271, 337] on span "Save" at bounding box center [266, 338] width 26 height 13
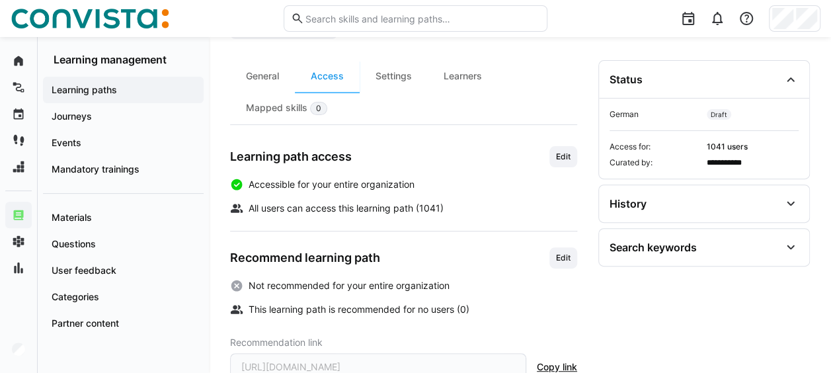
scroll to position [123, 0]
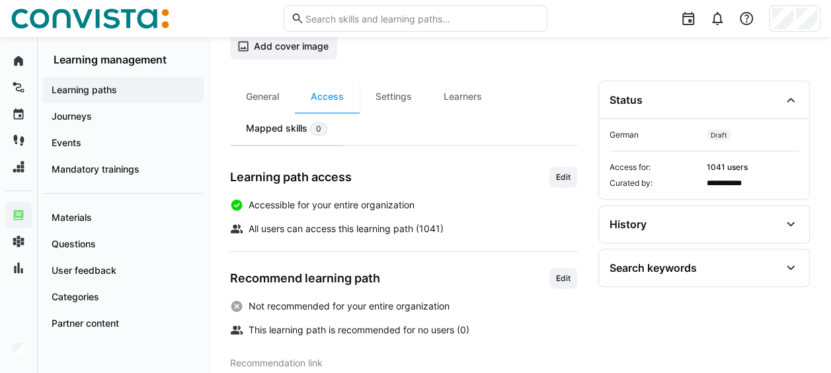
click at [295, 134] on div "Mapped skills 0" at bounding box center [286, 128] width 113 height 32
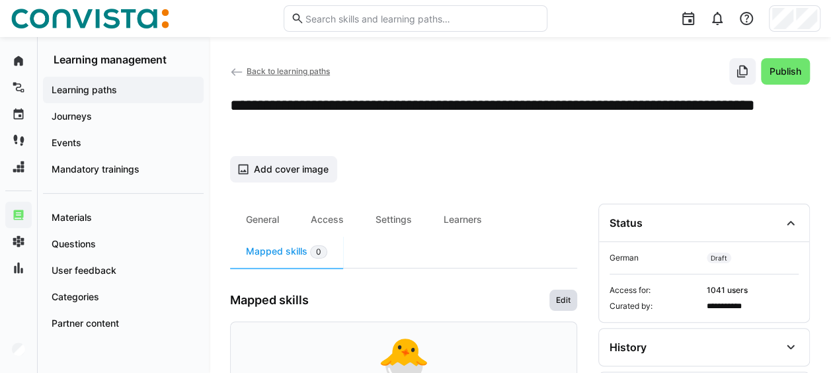
click at [565, 296] on span "Edit" at bounding box center [563, 300] width 17 height 11
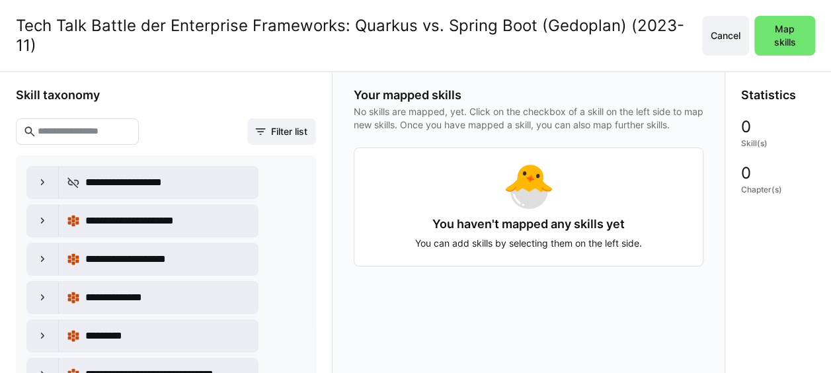
click at [108, 126] on input "text" at bounding box center [83, 132] width 95 height 12
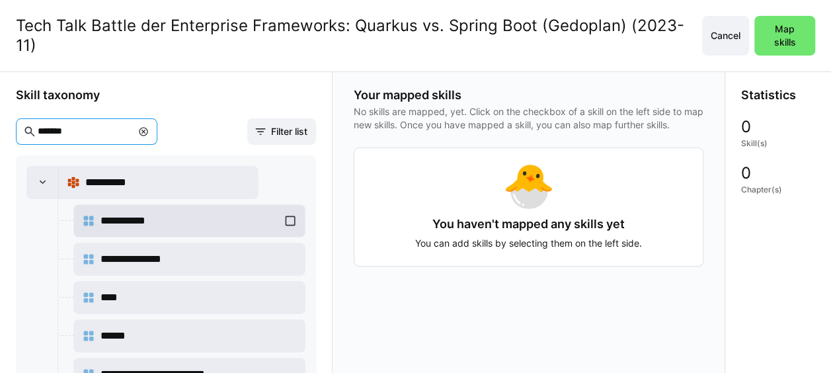
type input "*******"
click at [292, 208] on div "**********" at bounding box center [189, 221] width 215 height 26
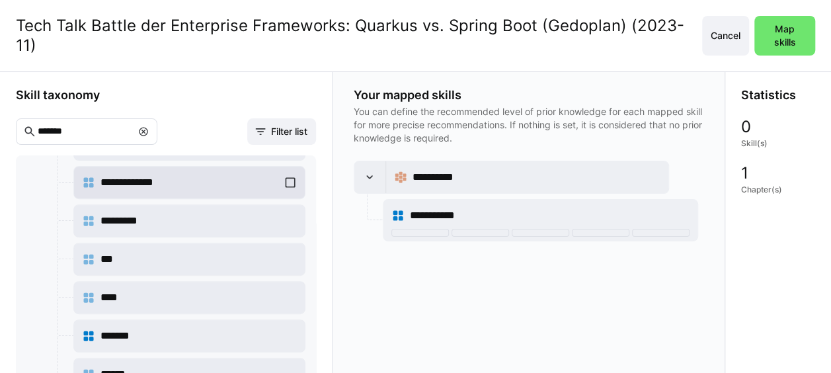
scroll to position [331, 0]
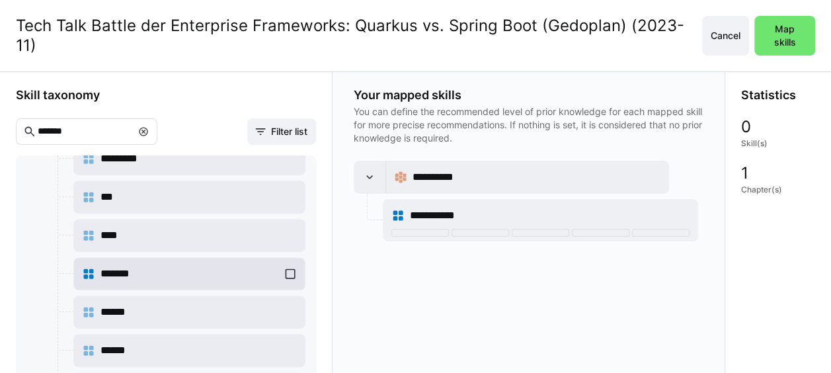
click at [286, 261] on div "*******" at bounding box center [189, 274] width 215 height 26
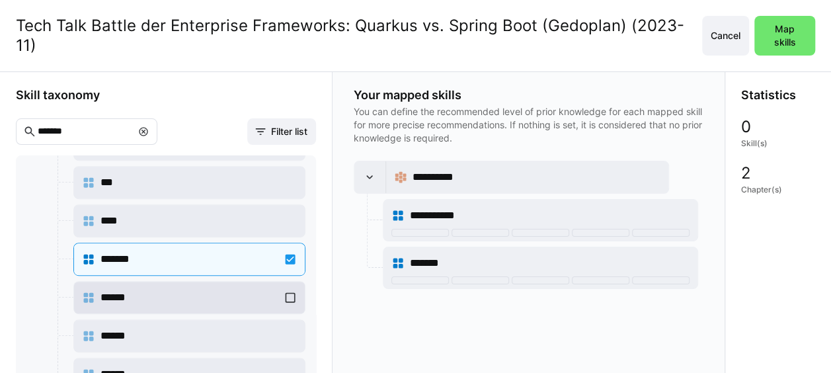
scroll to position [353, 0]
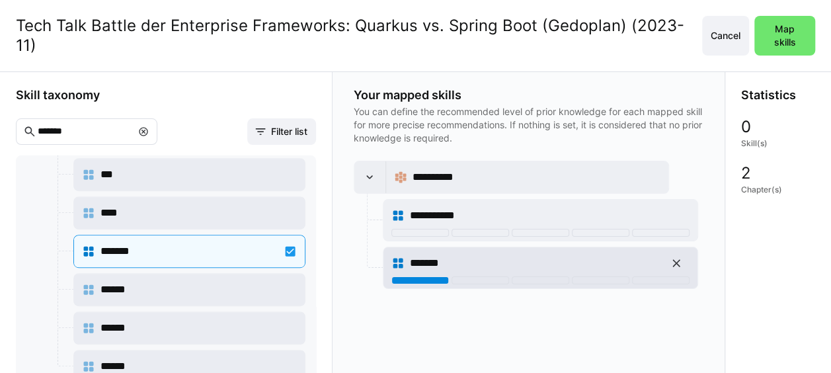
click at [427, 276] on div at bounding box center [421, 280] width 58 height 8
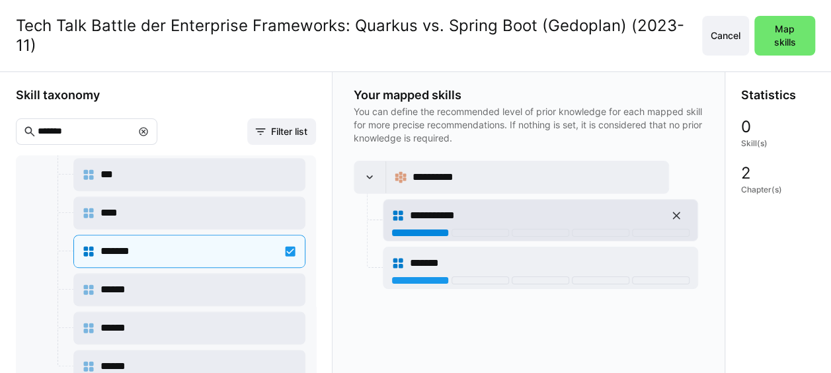
click at [422, 229] on div at bounding box center [421, 233] width 58 height 8
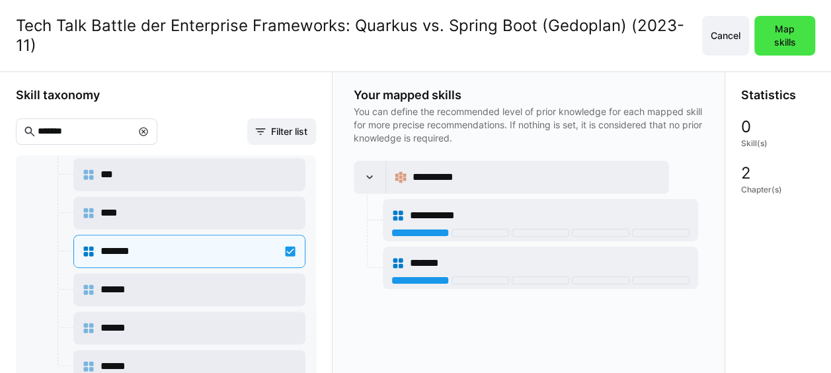
click at [795, 25] on span "Map skills" at bounding box center [785, 35] width 48 height 26
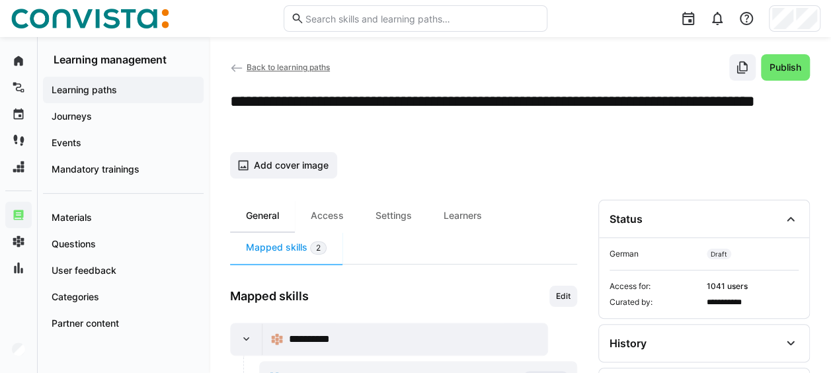
scroll to position [0, 0]
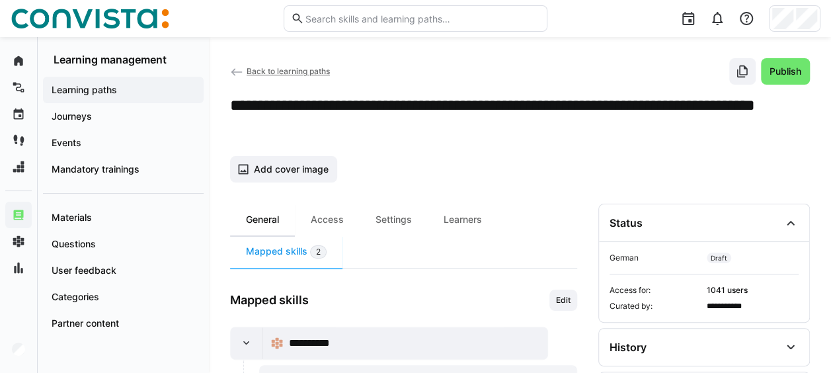
click at [282, 215] on div "General" at bounding box center [262, 220] width 65 height 32
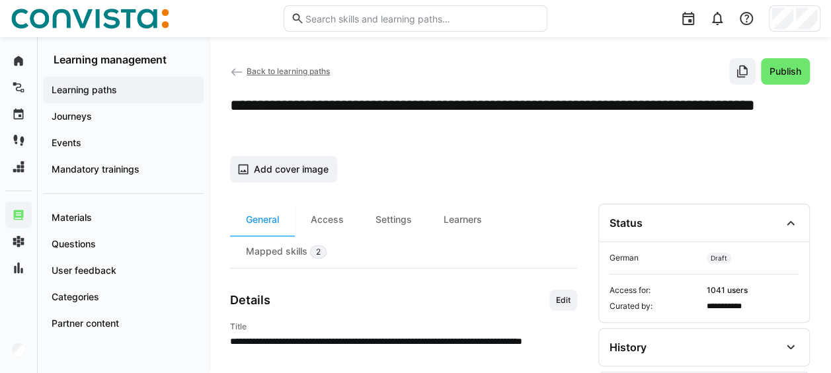
click at [257, 71] on span "Back to learning paths" at bounding box center [288, 71] width 83 height 10
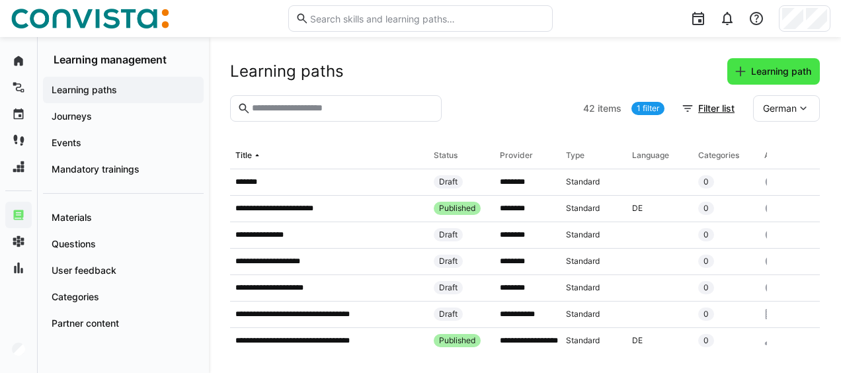
click at [771, 74] on span "Learning path" at bounding box center [781, 71] width 64 height 13
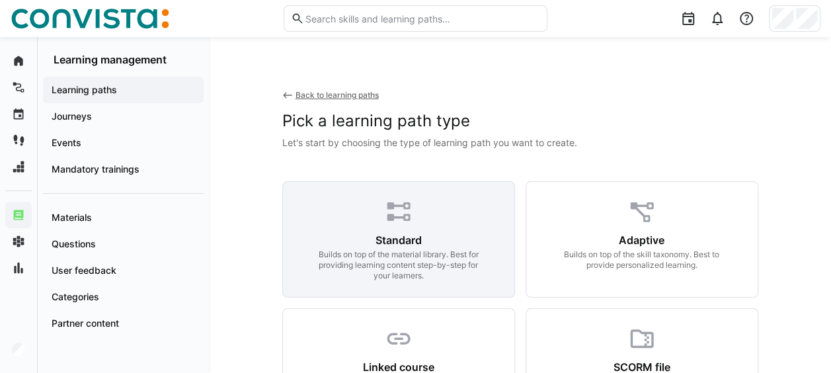
click at [429, 210] on div "Standard Builds on top of the material library. Best for providing learning con…" at bounding box center [398, 239] width 233 height 116
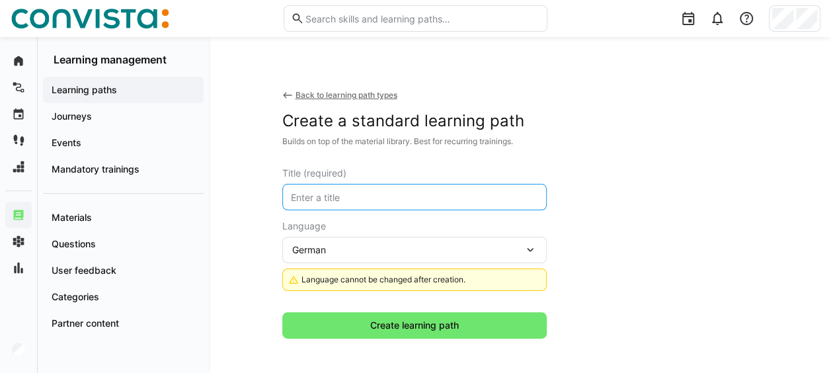
click at [380, 194] on input "text" at bounding box center [415, 197] width 250 height 12
paste input "2023-10 Eine Reise in die Welt der UI-Tests"
drag, startPoint x: 326, startPoint y: 196, endPoint x: 284, endPoint y: 196, distance: 42.3
click at [284, 196] on eds-input "2023-10 Eine Reise in die Welt der UI-Tests" at bounding box center [414, 197] width 265 height 26
click at [517, 194] on input "Tech Talks Eine Reise in die Welt der UI-Tests" at bounding box center [415, 197] width 250 height 12
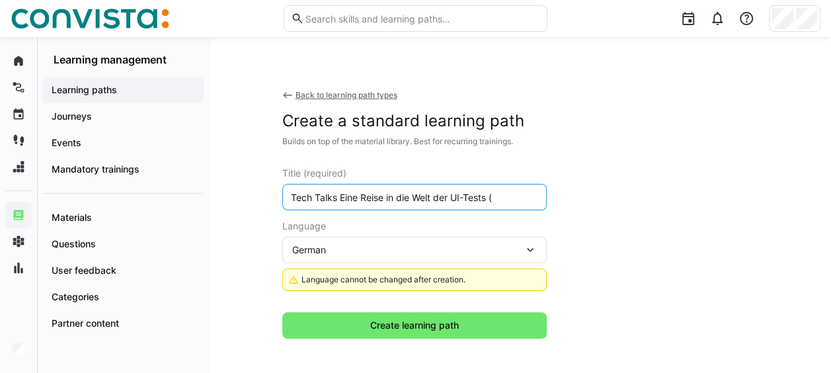
paste input "2023-10"
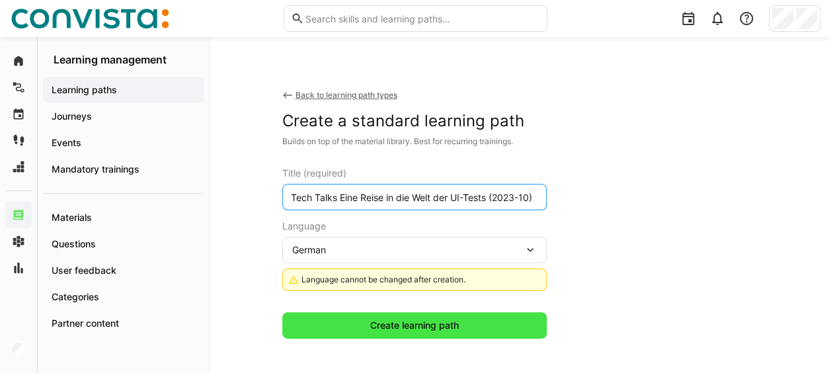
type input "Tech Talks Eine Reise in die Welt der UI-Tests (2023-10)"
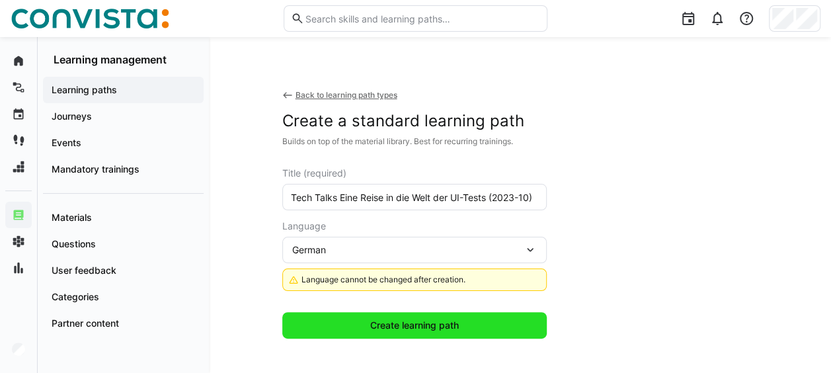
click at [459, 327] on span "Create learning path" at bounding box center [414, 325] width 93 height 13
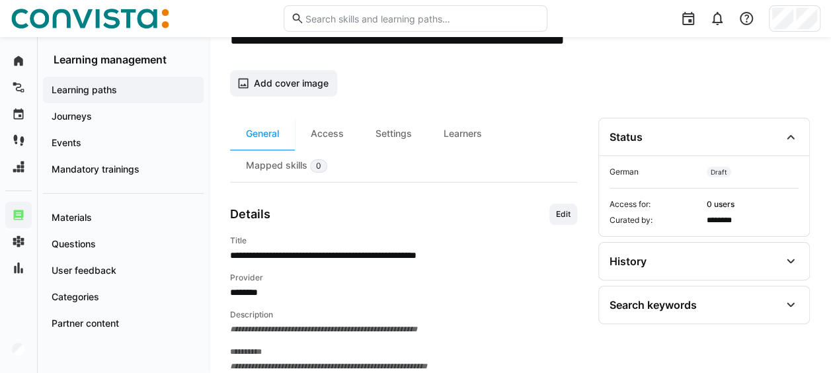
scroll to position [184, 0]
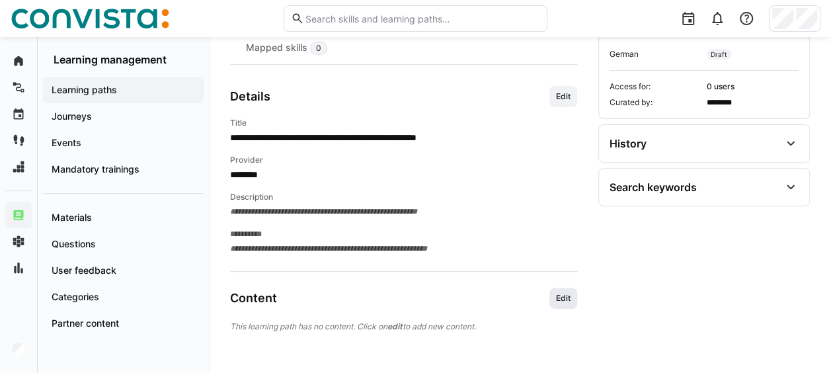
click at [569, 295] on span "Edit" at bounding box center [563, 298] width 17 height 11
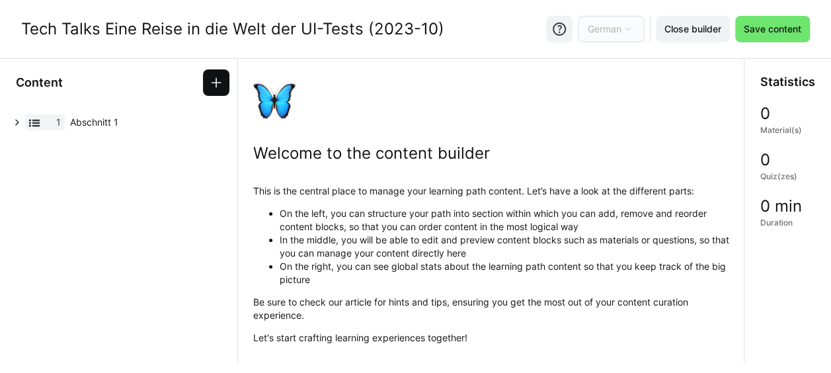
click at [224, 77] on span at bounding box center [216, 82] width 26 height 26
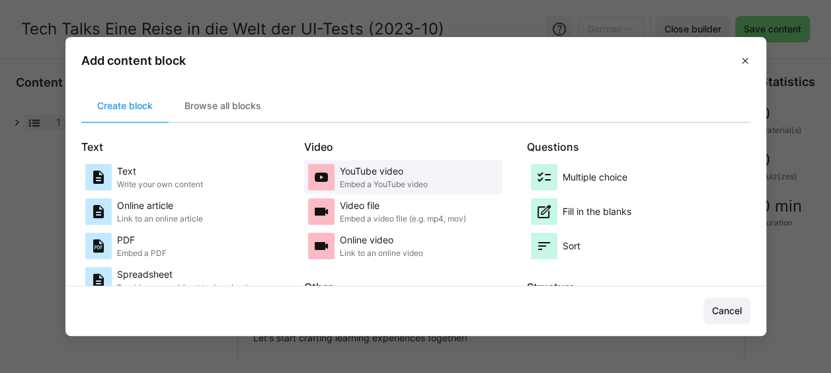
click at [358, 176] on p "YouTube video" at bounding box center [384, 171] width 88 height 13
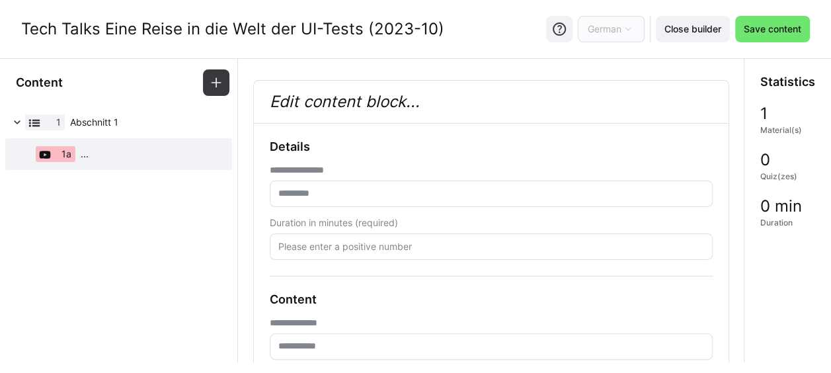
click at [306, 339] on eds-input at bounding box center [491, 346] width 443 height 26
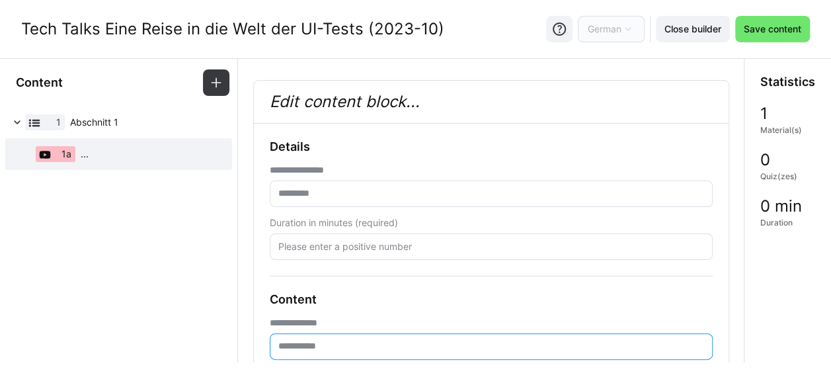
paste input "**********"
type input "**********"
click at [310, 194] on input "text" at bounding box center [491, 194] width 429 height 12
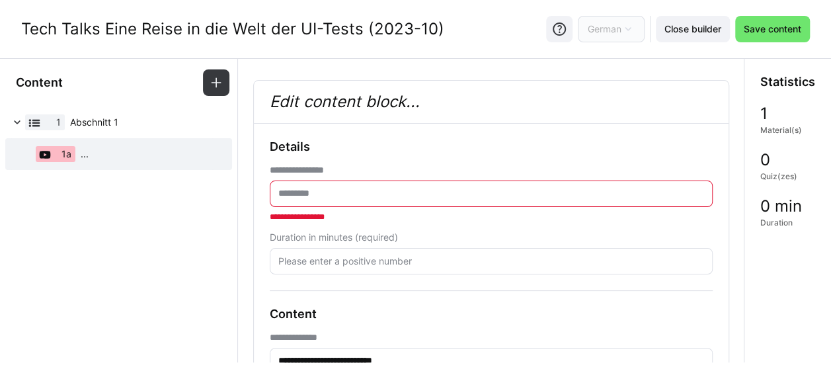
drag, startPoint x: 24, startPoint y: 27, endPoint x: 439, endPoint y: 41, distance: 415.6
click at [439, 41] on div "Tech Talks Eine Reise in die Welt der UI-Tests (2023-10) German Close builder S…" at bounding box center [415, 29] width 831 height 58
copy div "Tech Talks Eine Reise in die Welt der UI-Tests (2023-10)"
click at [311, 200] on eds-input at bounding box center [491, 194] width 443 height 26
paste input "**********"
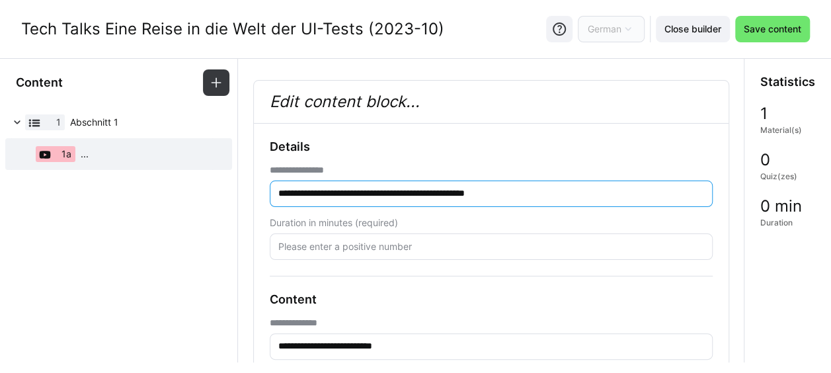
type input "**********"
click at [321, 250] on input "number" at bounding box center [491, 247] width 429 height 12
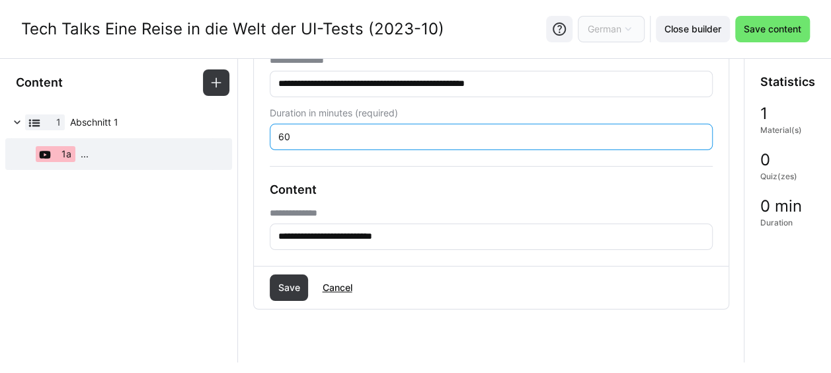
scroll to position [151, 0]
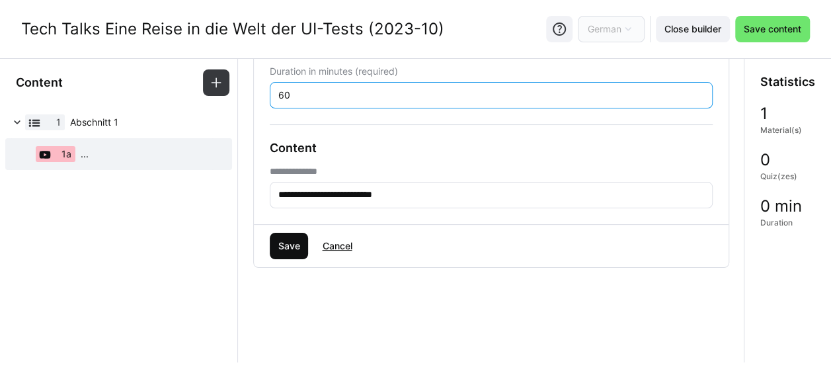
type input "60"
click at [292, 247] on span "Save" at bounding box center [289, 245] width 26 height 13
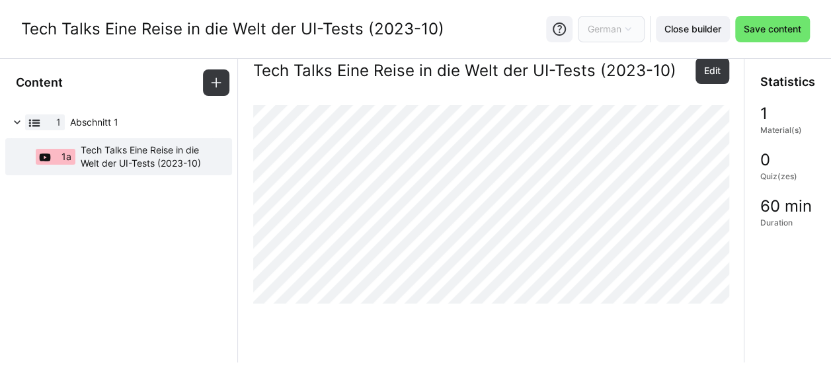
scroll to position [3, 0]
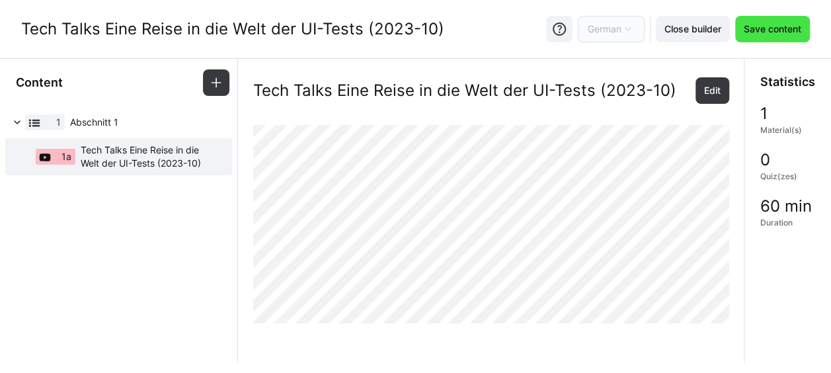
click at [763, 28] on span "Save content" at bounding box center [773, 28] width 62 height 13
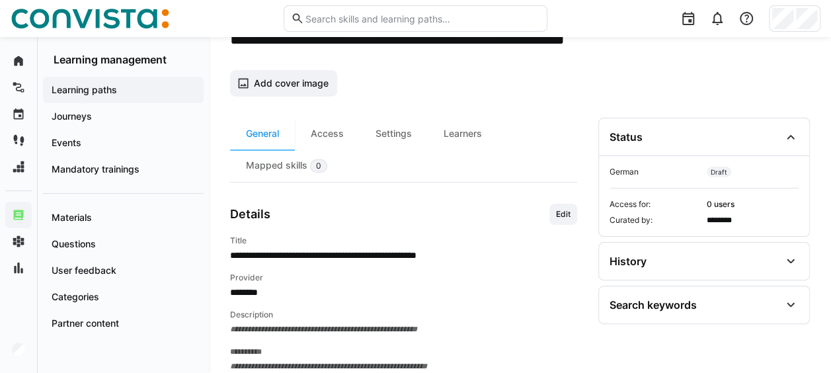
scroll to position [132, 0]
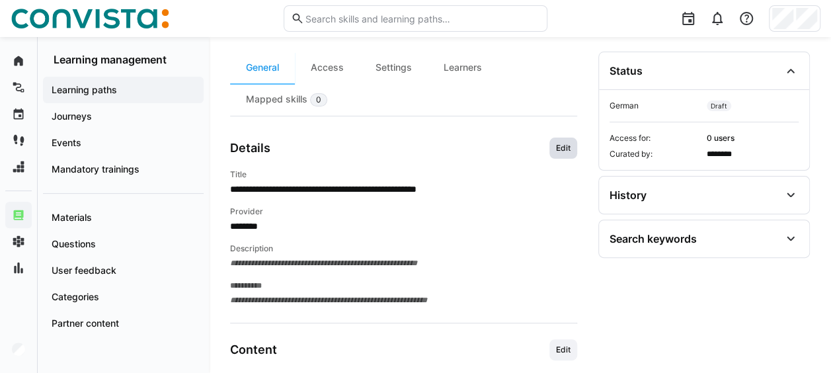
click at [558, 146] on span "Edit" at bounding box center [563, 148] width 17 height 11
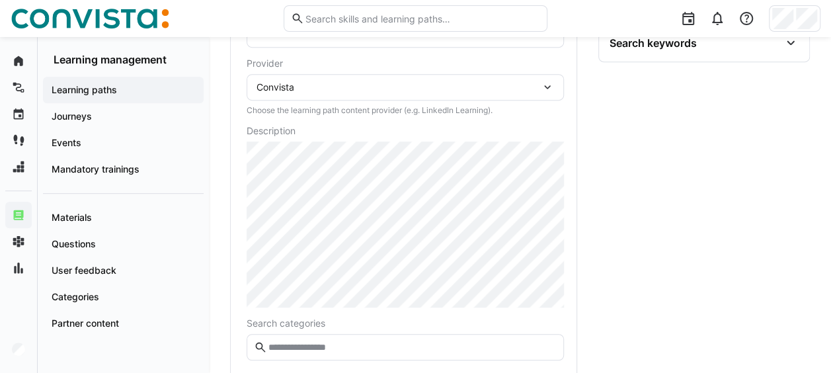
click at [319, 87] on div "Convista" at bounding box center [399, 87] width 284 height 12
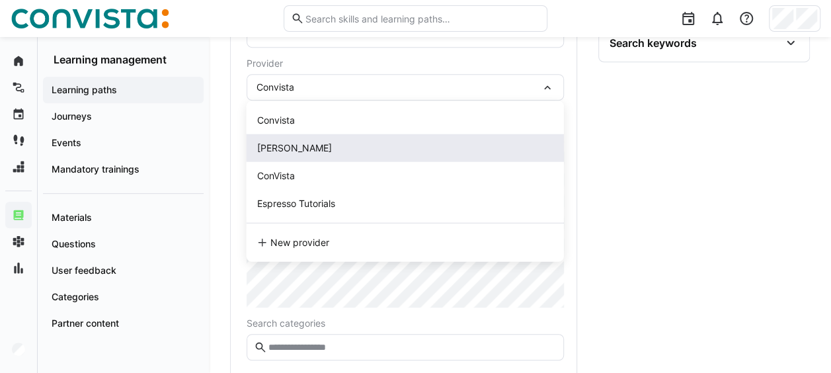
click at [291, 155] on div "[PERSON_NAME]" at bounding box center [405, 148] width 317 height 28
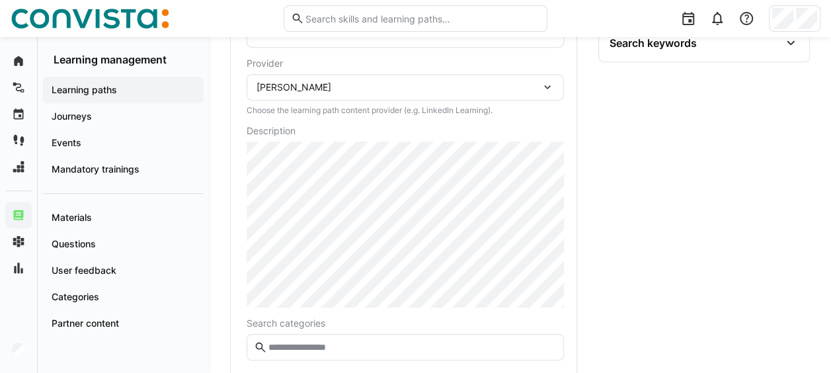
scroll to position [526, 0]
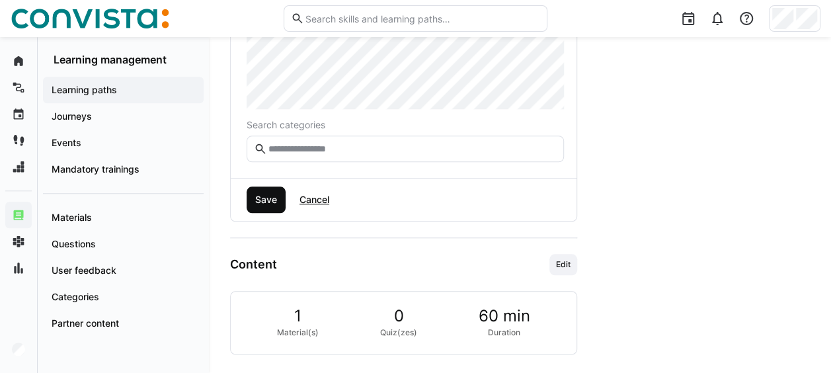
click at [262, 198] on span "Save" at bounding box center [266, 199] width 26 height 13
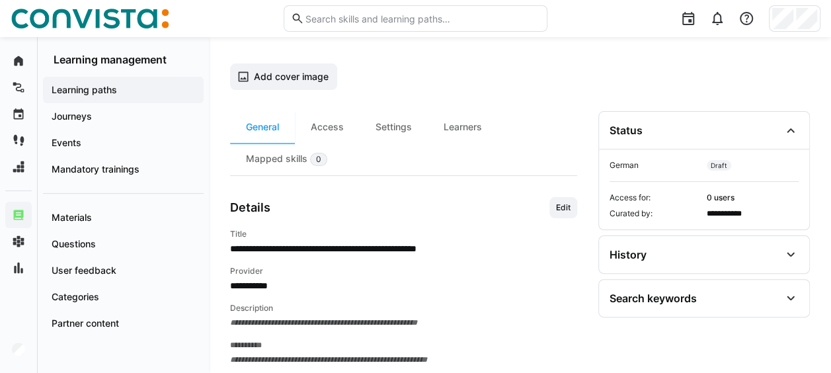
scroll to position [69, 0]
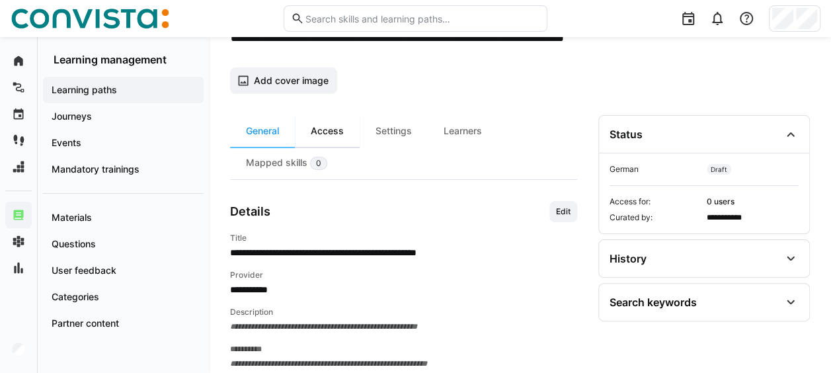
click at [335, 126] on div "Access" at bounding box center [327, 131] width 65 height 32
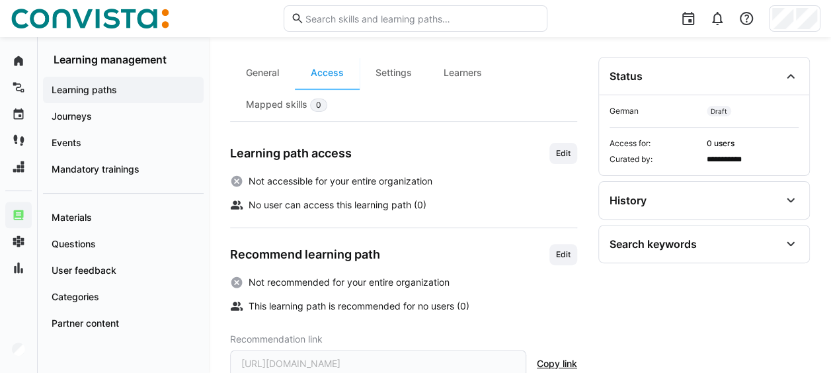
scroll to position [132, 0]
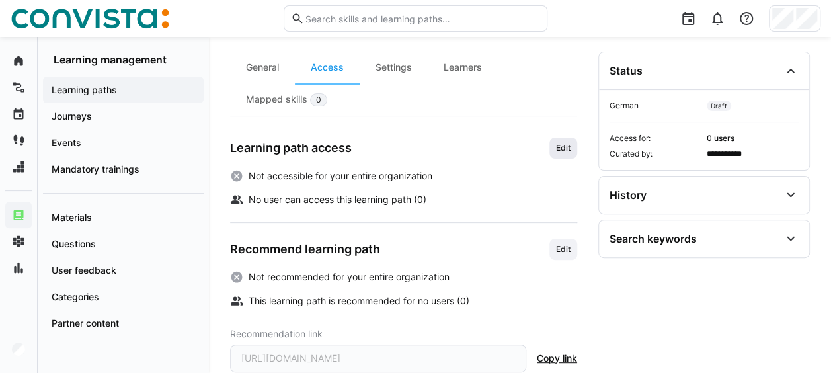
click at [559, 146] on span "Edit" at bounding box center [563, 148] width 17 height 11
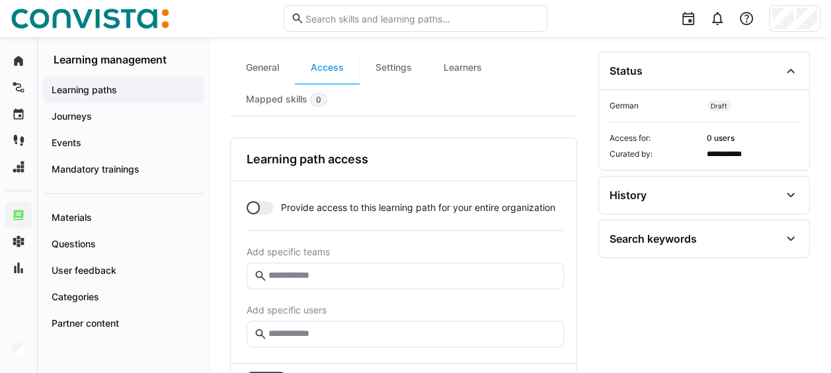
click at [253, 206] on div at bounding box center [253, 207] width 13 height 13
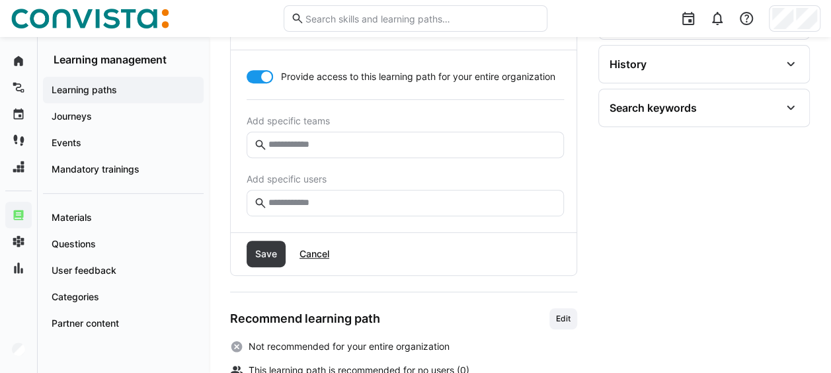
scroll to position [265, 0]
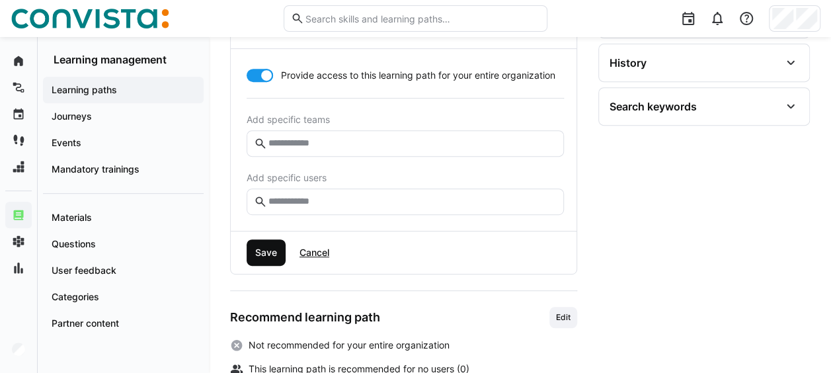
click at [275, 249] on span "Save" at bounding box center [266, 252] width 26 height 13
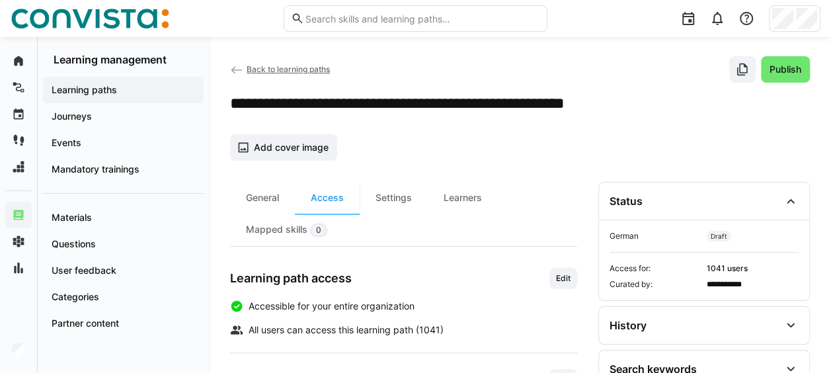
scroll to position [0, 0]
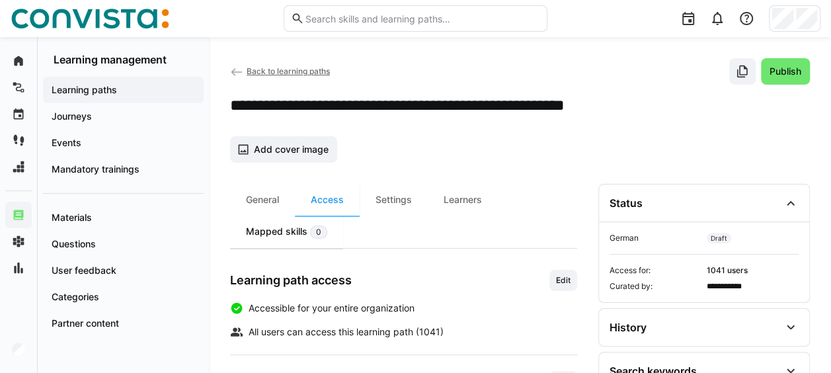
click at [311, 228] on span "0" at bounding box center [318, 232] width 17 height 13
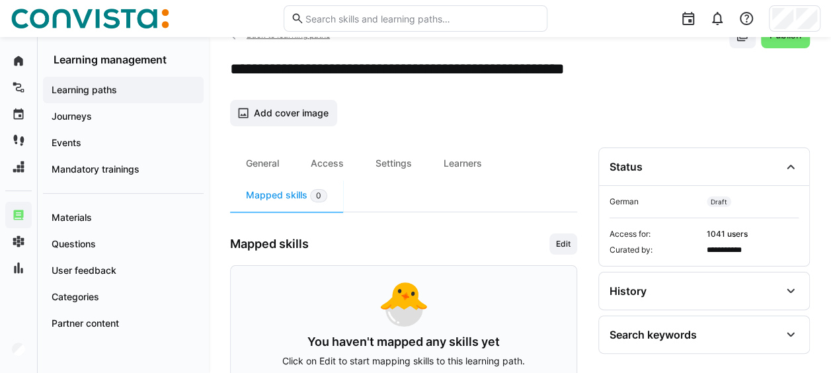
scroll to position [66, 0]
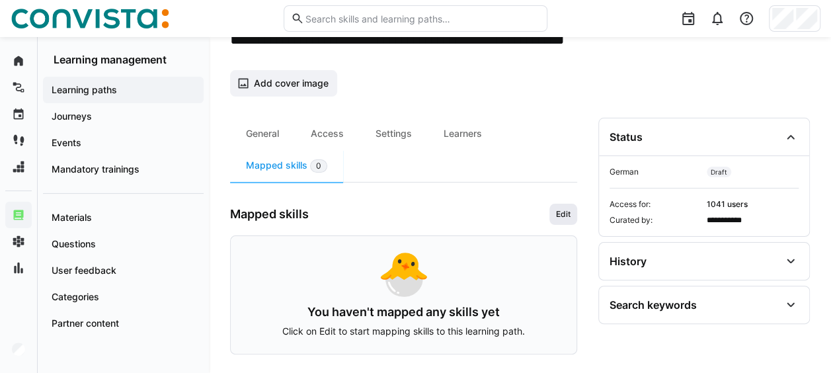
click at [554, 216] on span "Edit" at bounding box center [564, 214] width 28 height 21
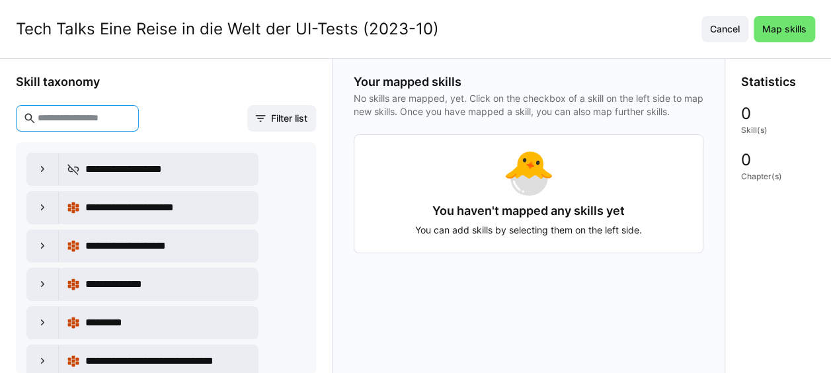
click at [126, 112] on input "text" at bounding box center [83, 118] width 95 height 12
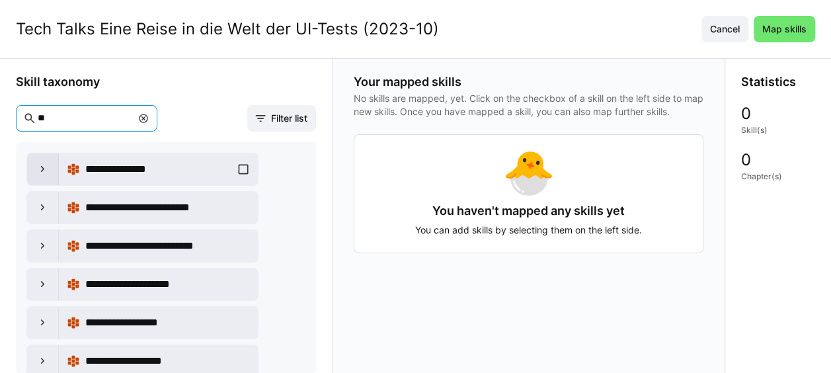
type input "**"
click at [46, 171] on eds-icon at bounding box center [42, 169] width 13 height 13
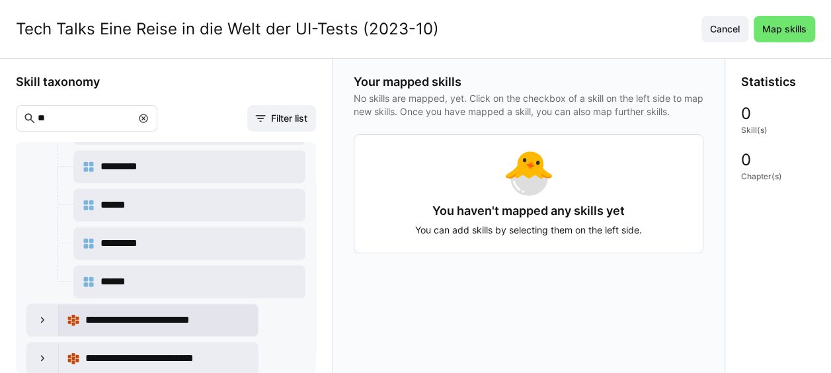
scroll to position [529, 0]
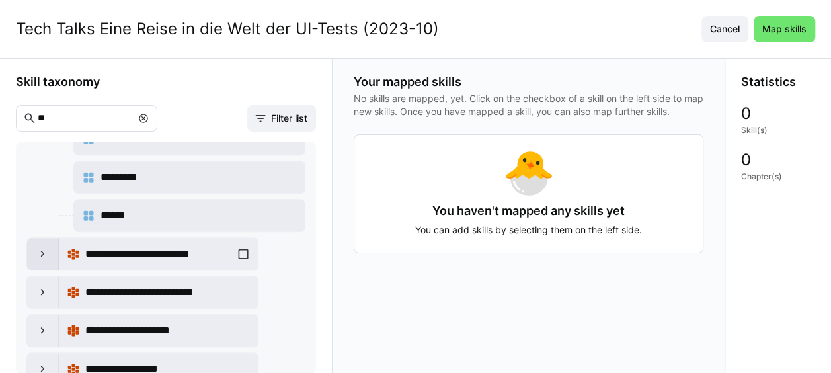
click at [46, 247] on eds-icon at bounding box center [42, 253] width 13 height 13
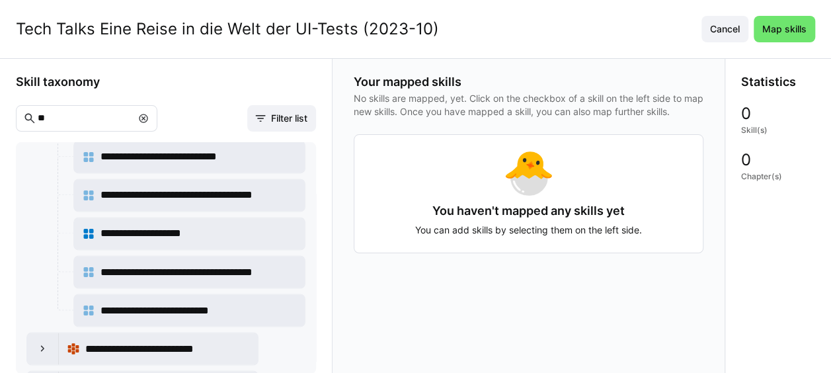
scroll to position [1190, 0]
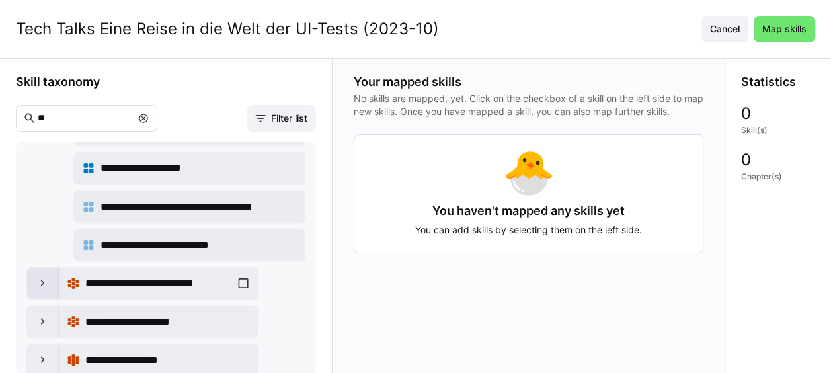
click at [45, 276] on eds-icon at bounding box center [42, 282] width 13 height 13
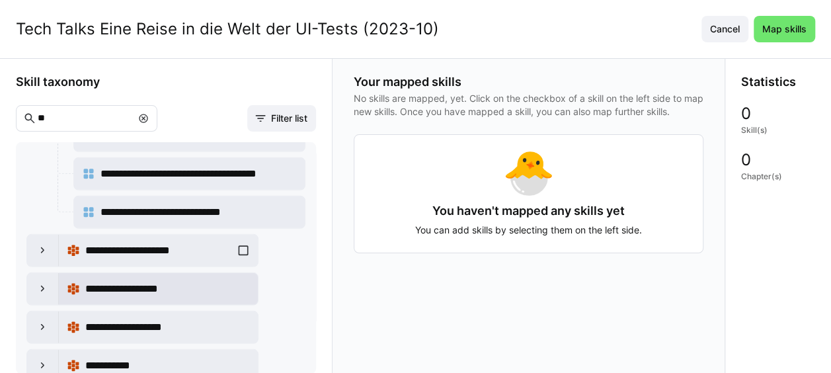
scroll to position [1852, 0]
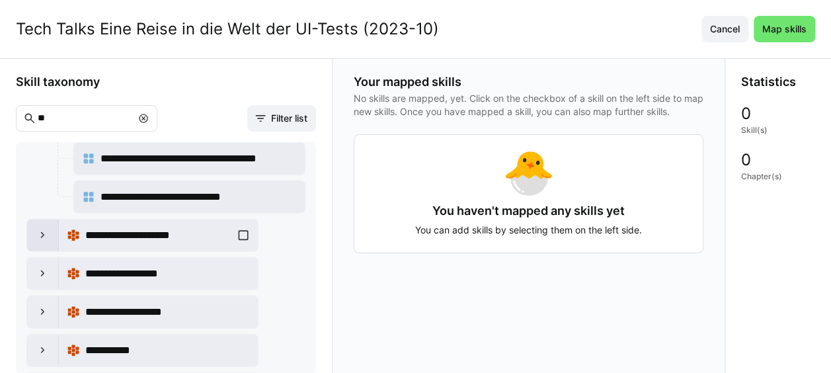
click at [40, 229] on eds-icon at bounding box center [42, 235] width 13 height 13
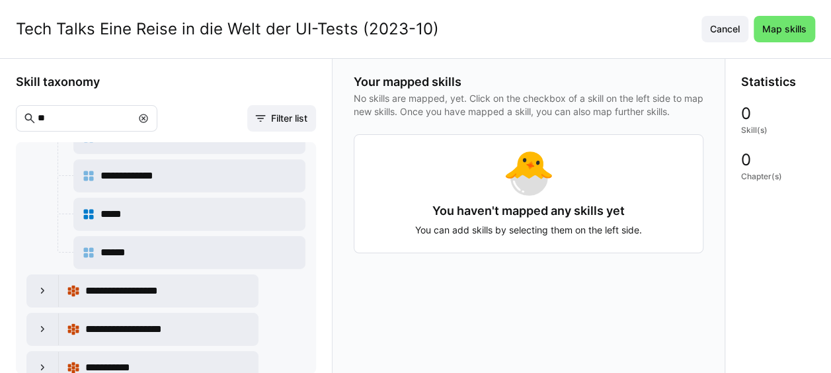
scroll to position [2315, 0]
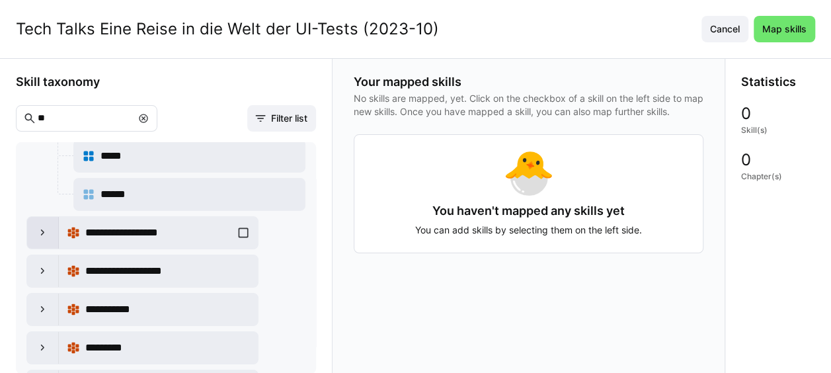
click at [42, 226] on eds-icon at bounding box center [42, 232] width 13 height 13
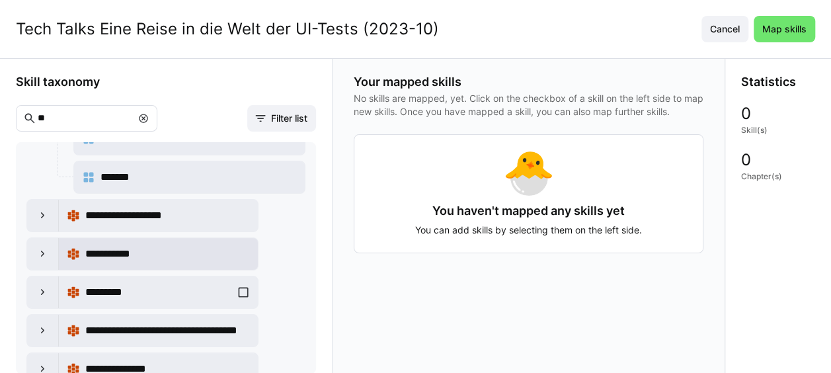
scroll to position [2579, 0]
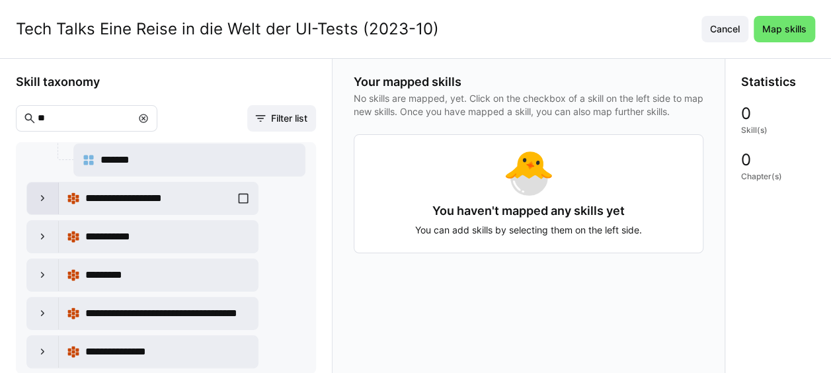
click at [37, 192] on eds-icon at bounding box center [42, 198] width 13 height 13
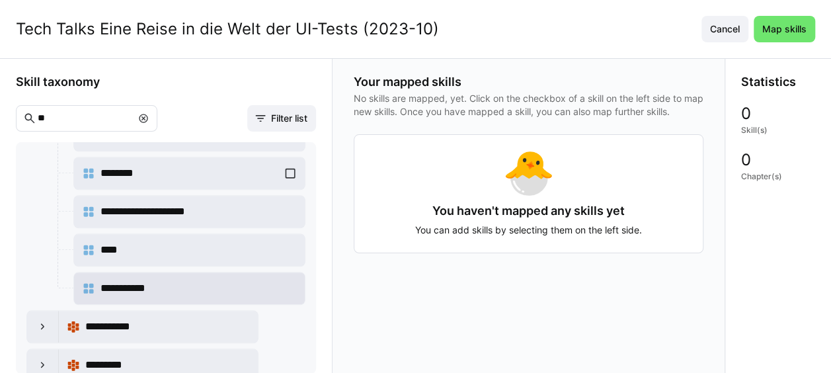
scroll to position [3108, 0]
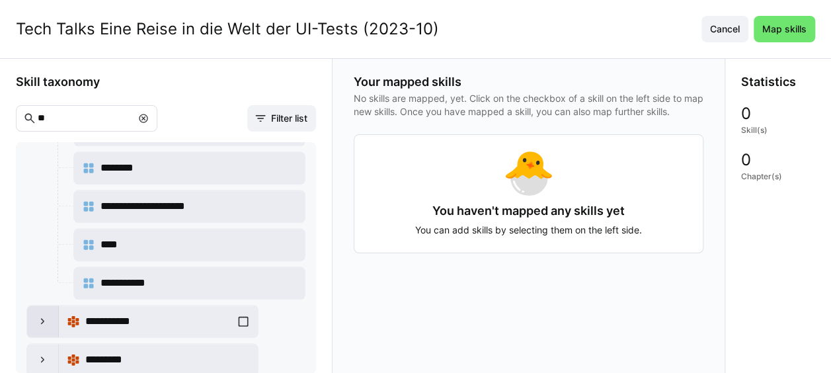
click at [38, 315] on eds-icon at bounding box center [42, 321] width 13 height 13
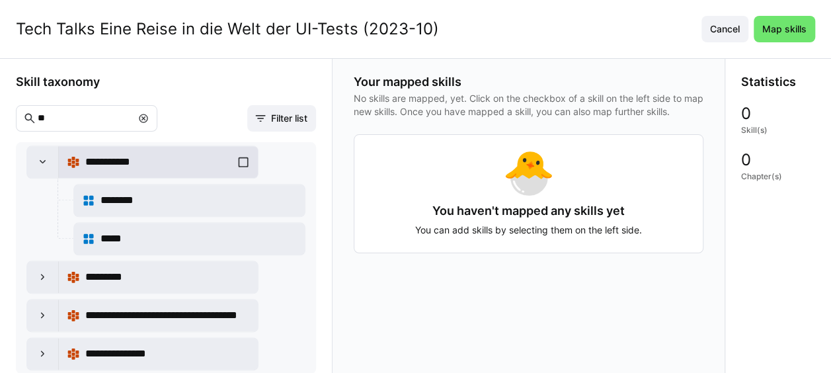
scroll to position [3273, 0]
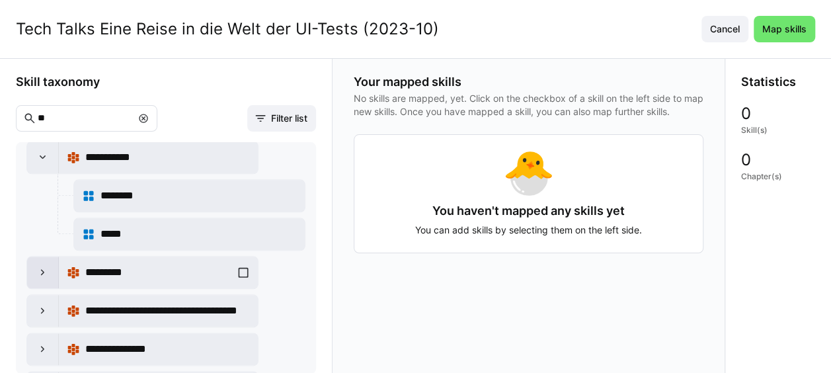
click at [49, 266] on eds-icon at bounding box center [42, 272] width 13 height 13
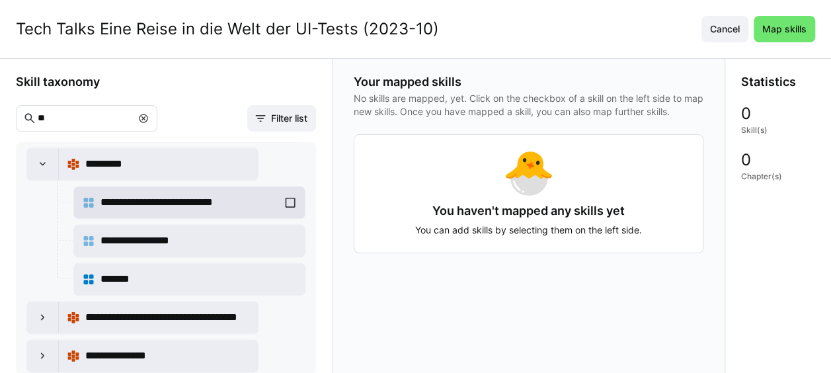
scroll to position [3386, 0]
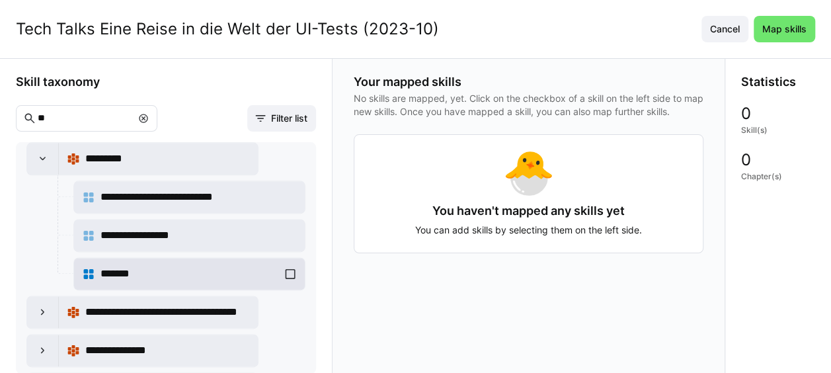
click at [287, 261] on div "*******" at bounding box center [189, 274] width 215 height 26
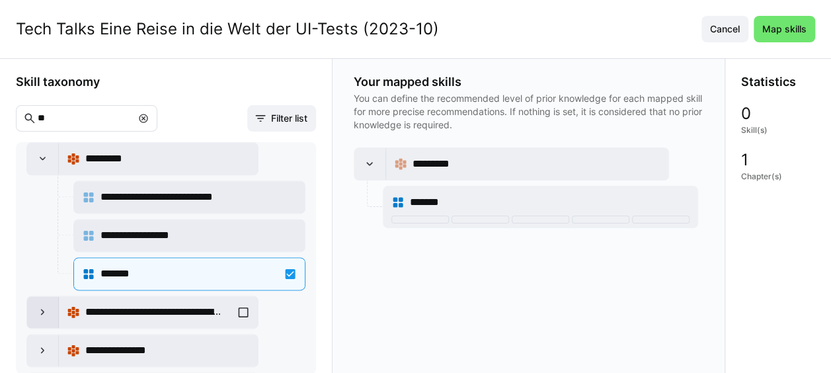
click at [49, 296] on div at bounding box center [43, 312] width 32 height 32
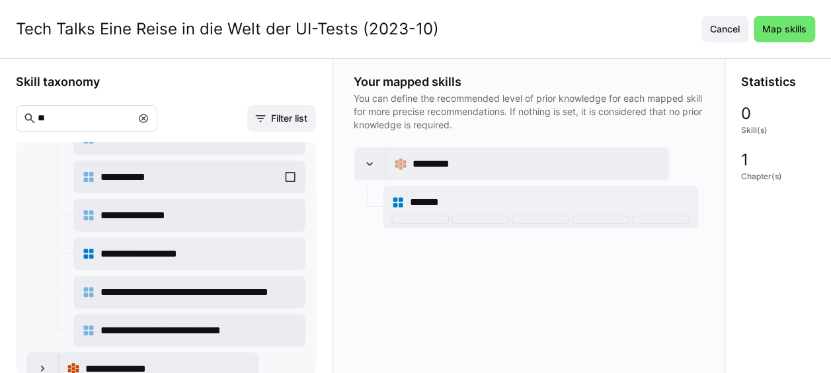
scroll to position [3993, 0]
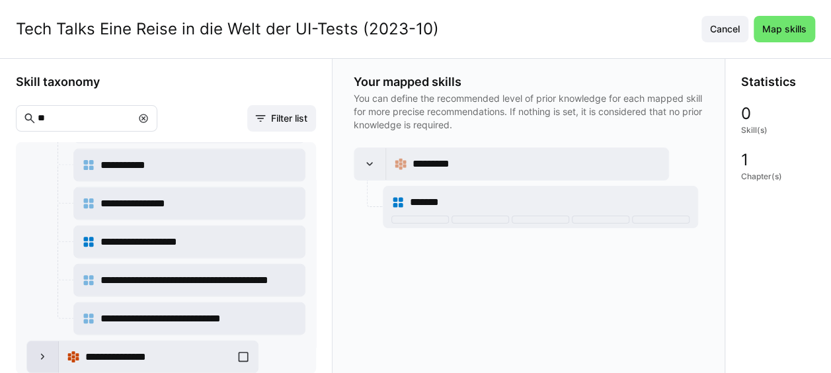
click at [42, 351] on eds-icon at bounding box center [42, 357] width 13 height 13
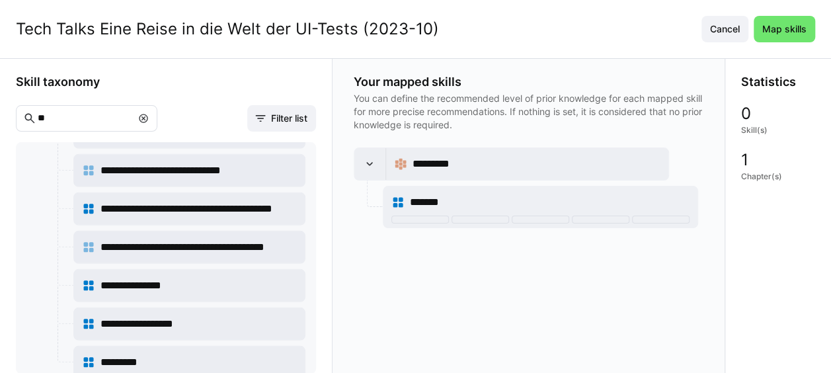
scroll to position [4372, 0]
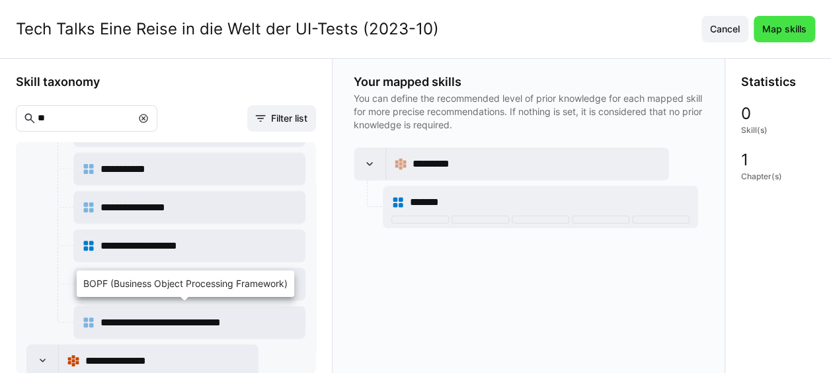
scroll to position [3911, 0]
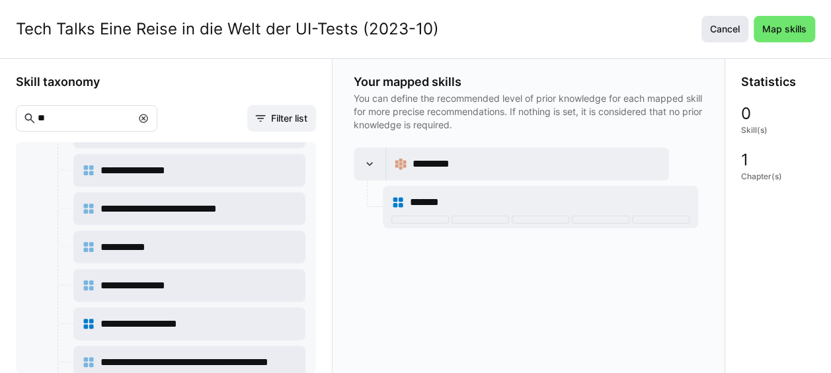
click at [730, 23] on span "Cancel" at bounding box center [725, 28] width 34 height 13
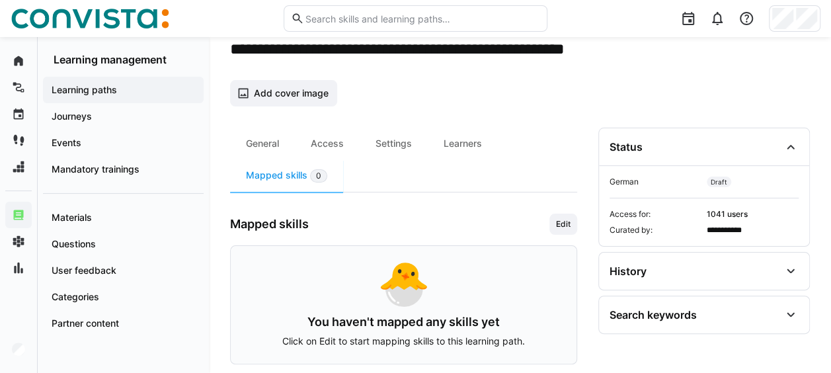
scroll to position [29, 0]
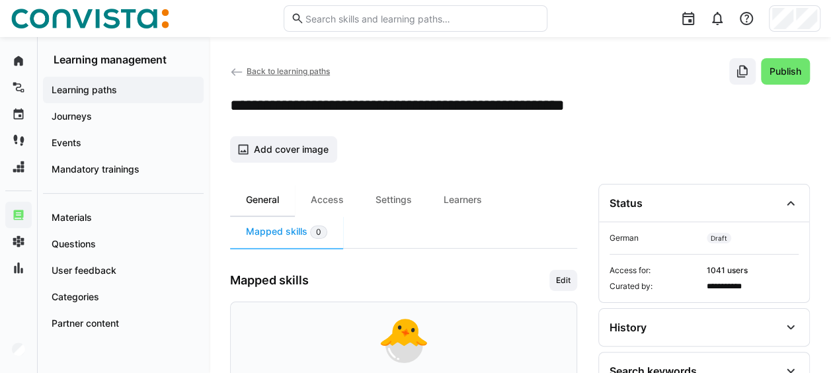
click at [261, 201] on div "General" at bounding box center [262, 200] width 65 height 32
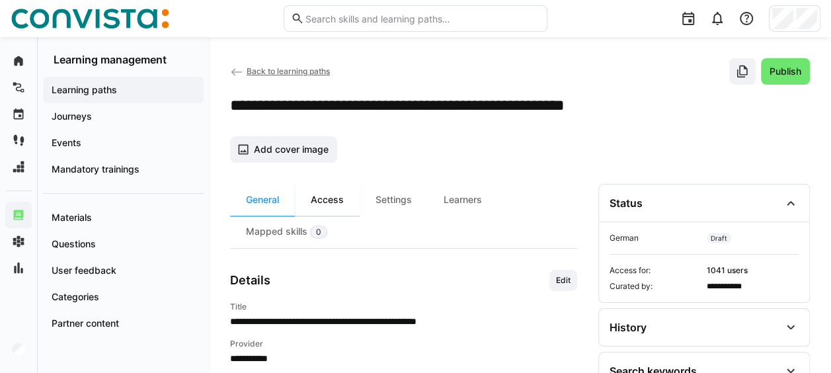
click at [342, 198] on div "Access" at bounding box center [327, 200] width 65 height 32
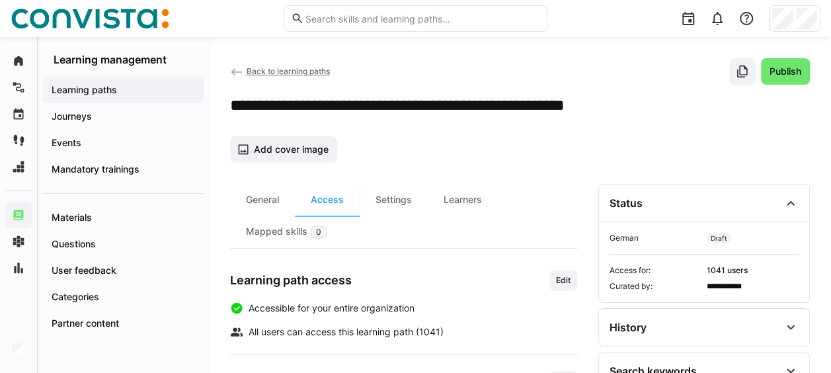
click at [269, 68] on span "Back to learning paths" at bounding box center [288, 71] width 83 height 10
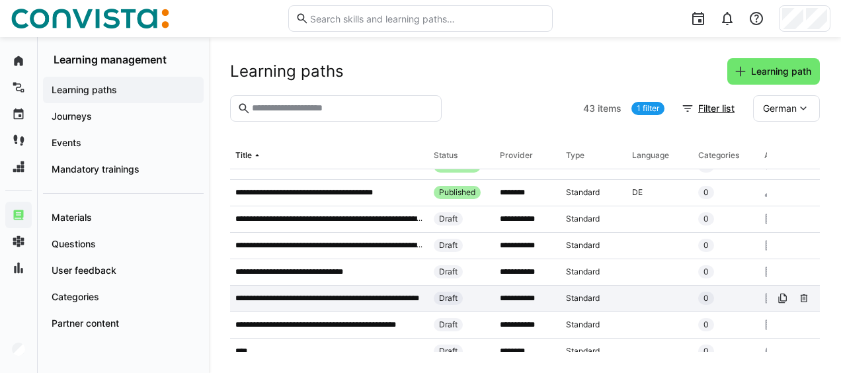
scroll to position [498, 0]
